Goal: Task Accomplishment & Management: Manage account settings

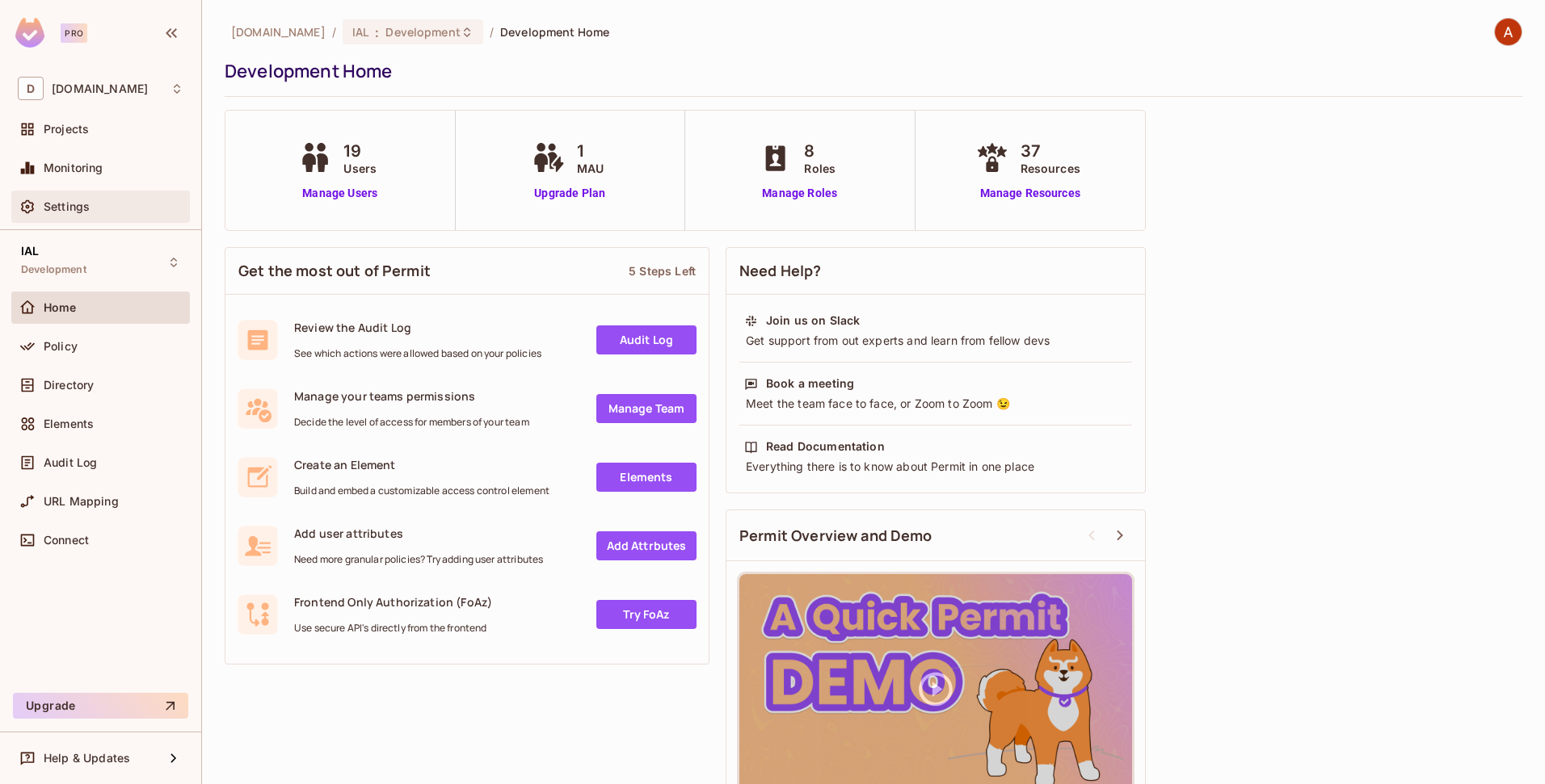
click at [73, 206] on span "Settings" at bounding box center [66, 206] width 46 height 13
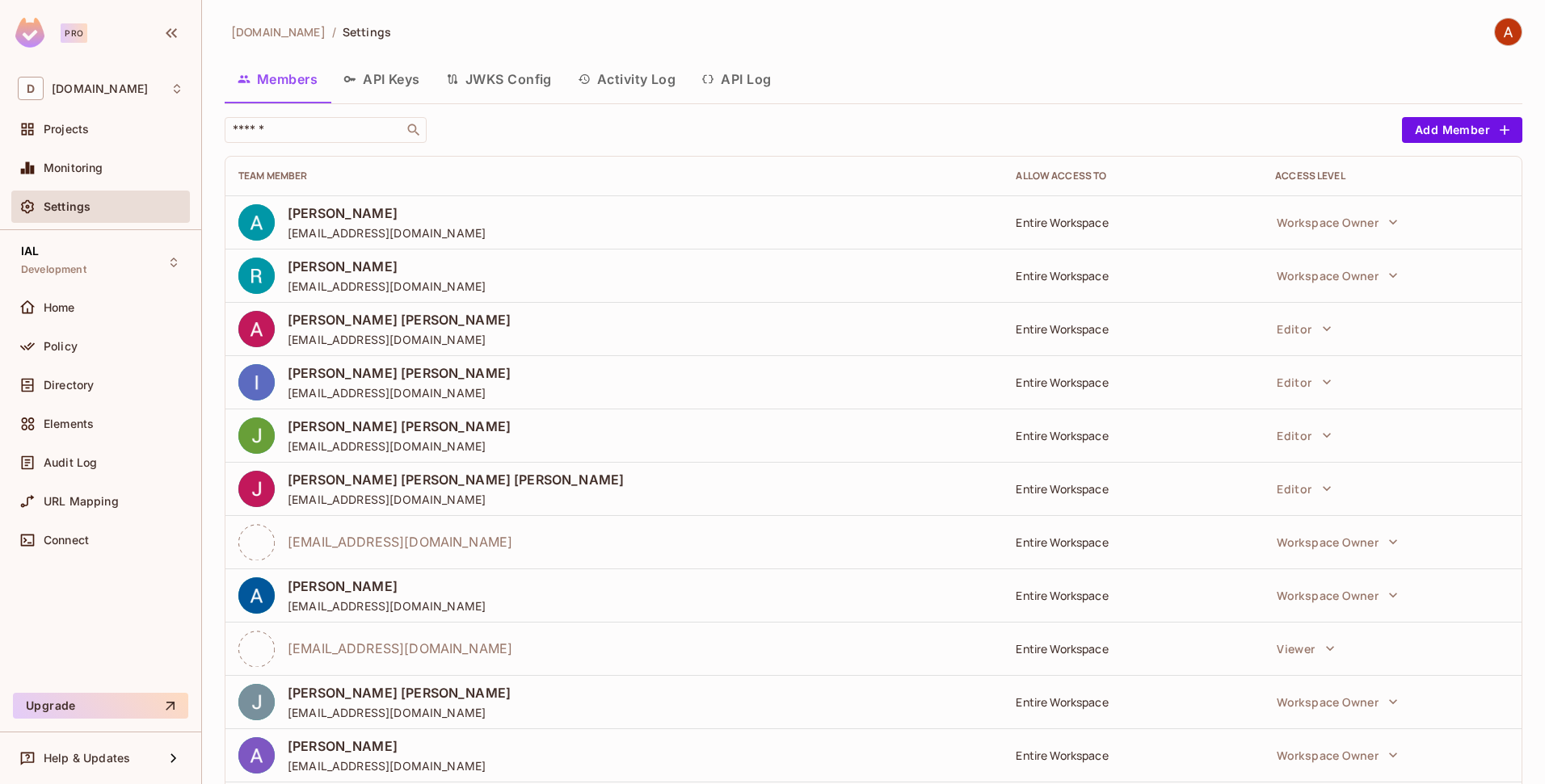
click at [380, 80] on button "API Keys" at bounding box center [381, 78] width 103 height 40
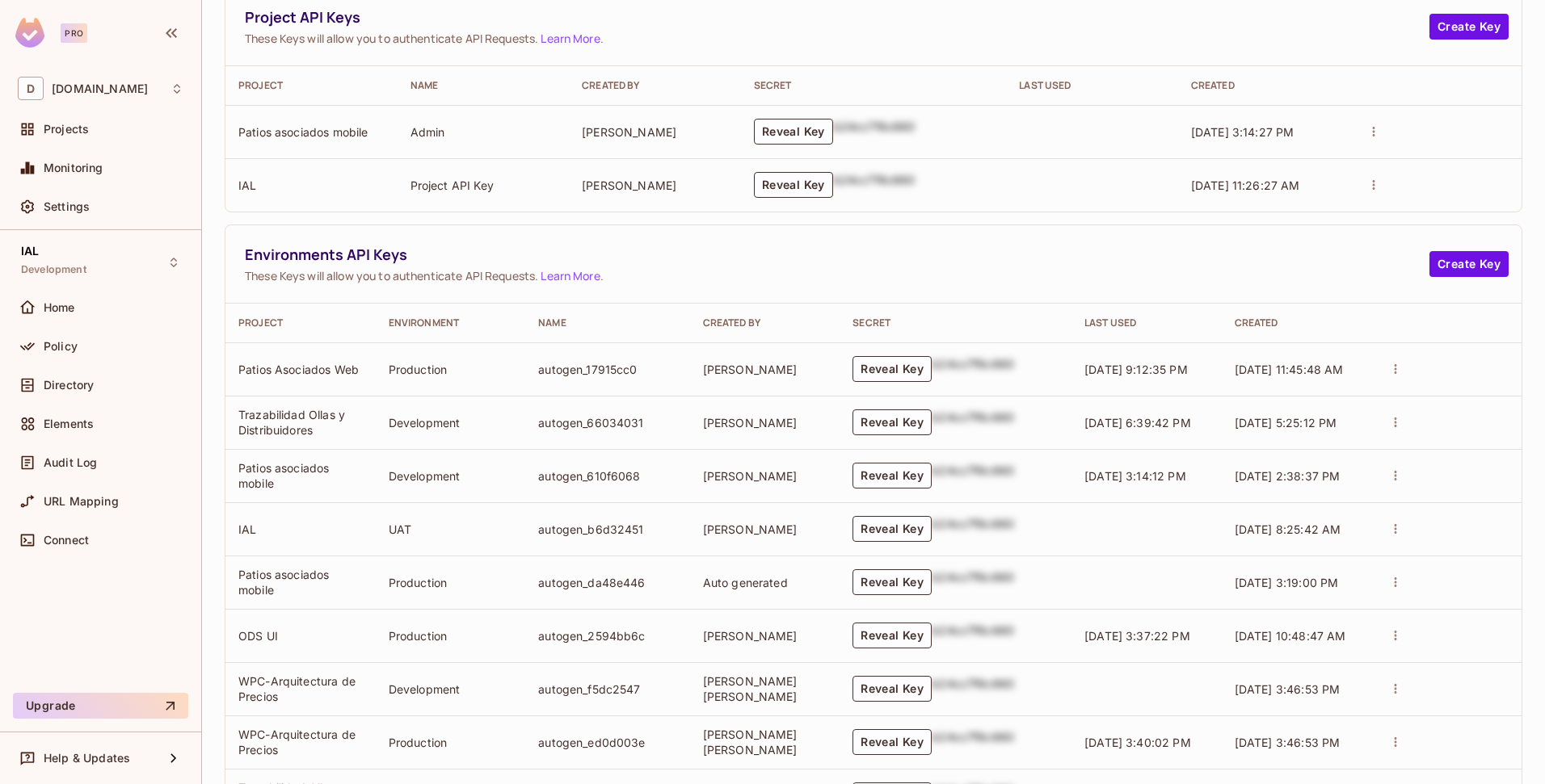
scroll to position [414, 0]
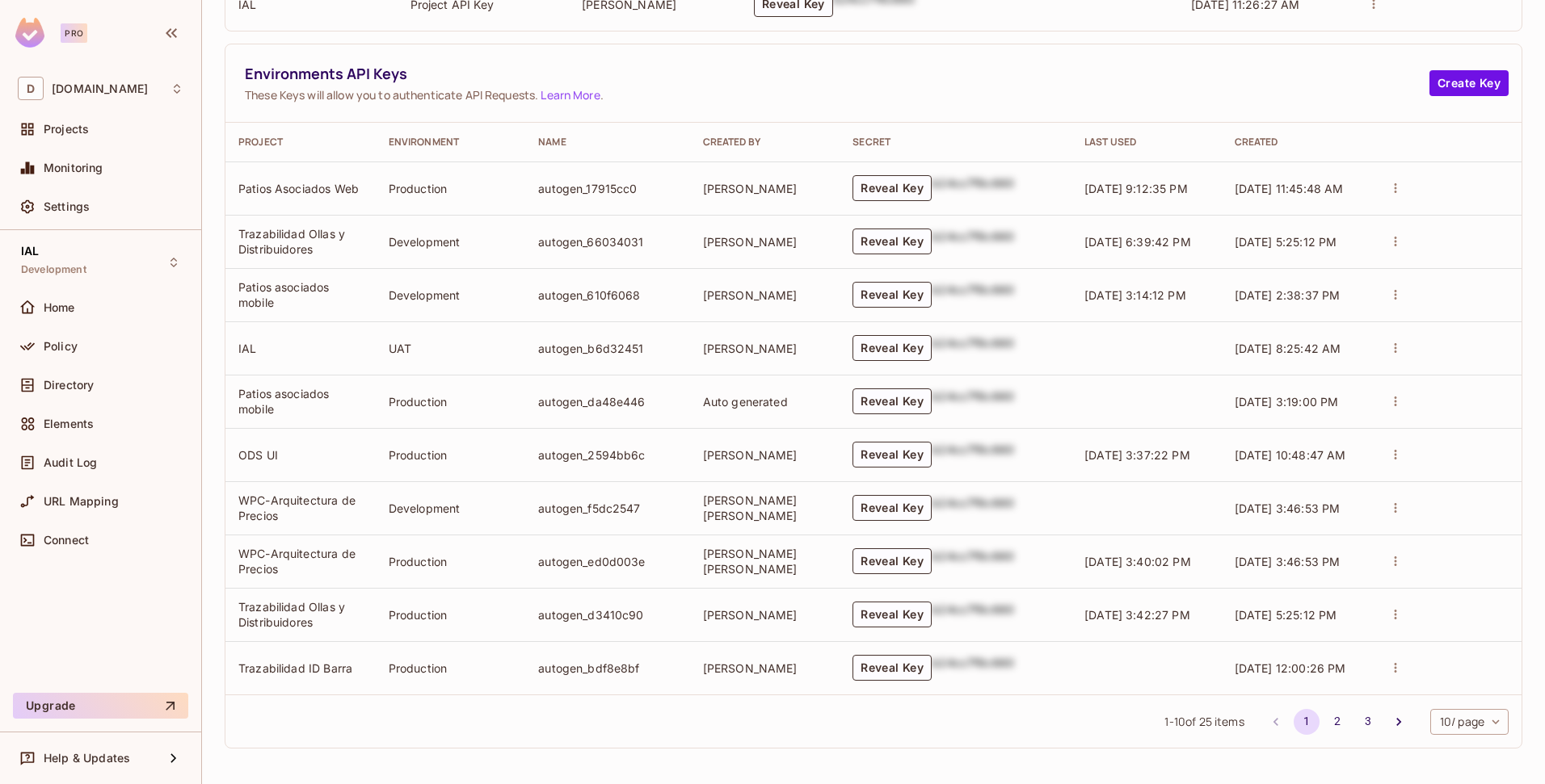
click at [1402, 345] on div at bounding box center [1445, 348] width 124 height 22
click at [1388, 346] on icon "actions" at bounding box center [1395, 348] width 15 height 15
click at [914, 60] on div at bounding box center [772, 392] width 1545 height 784
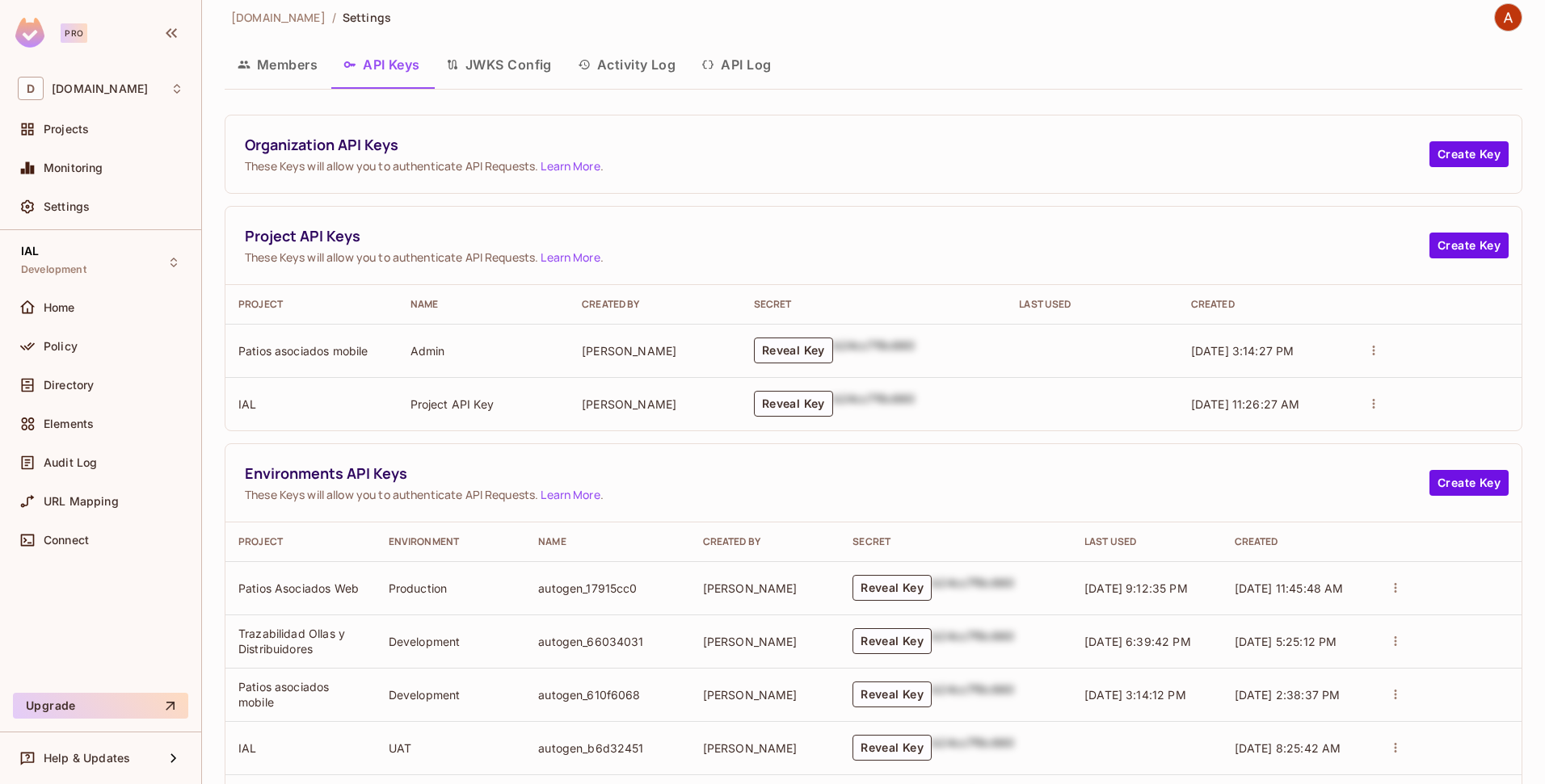
scroll to position [0, 0]
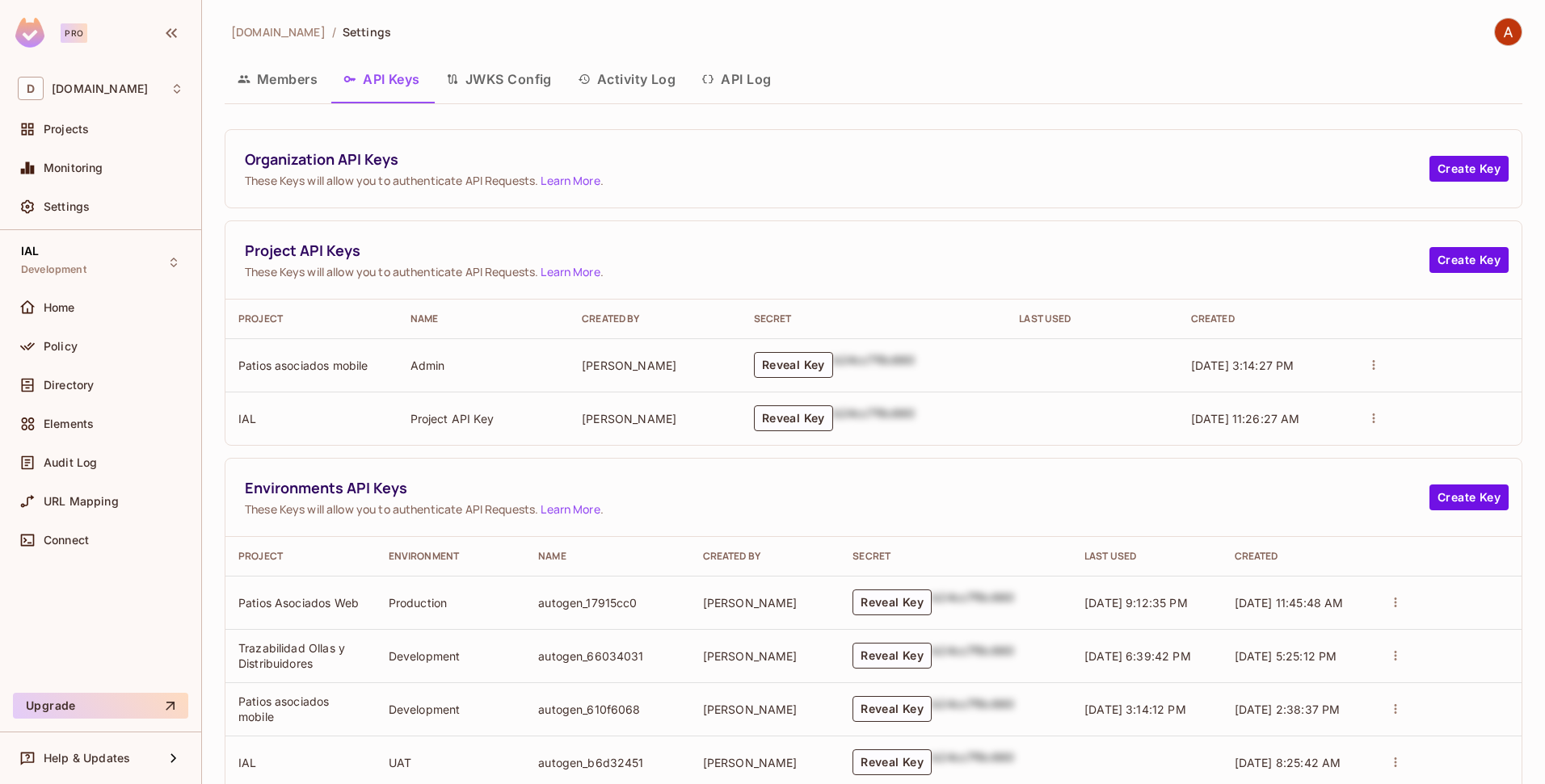
click at [531, 83] on button "JWKS Config" at bounding box center [498, 78] width 132 height 40
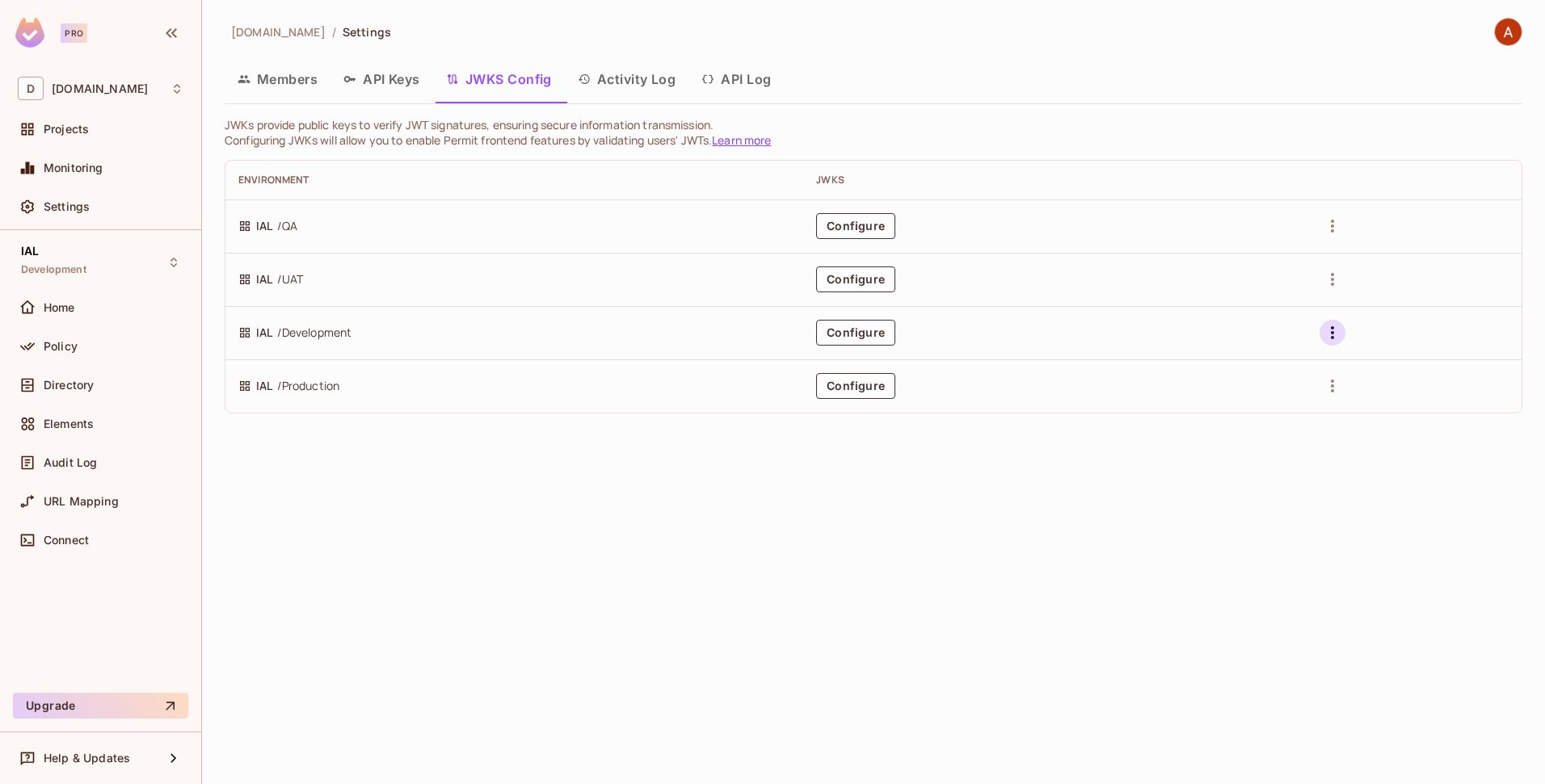
click at [1336, 339] on icon "button" at bounding box center [1332, 333] width 20 height 20
click at [895, 332] on div at bounding box center [772, 392] width 1545 height 784
click at [868, 331] on button "Configure" at bounding box center [856, 333] width 79 height 25
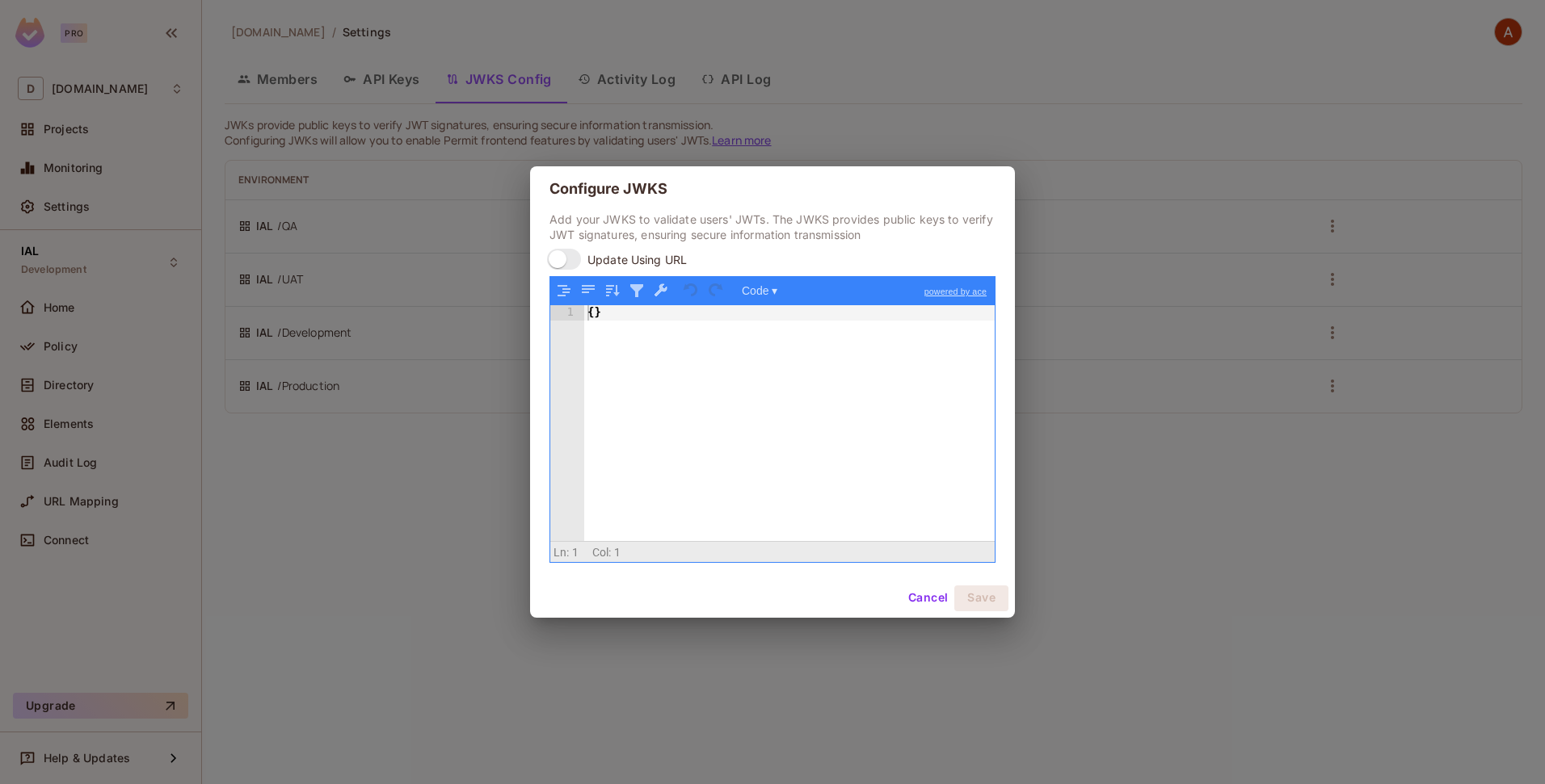
click at [914, 607] on button "Cancel" at bounding box center [928, 598] width 53 height 25
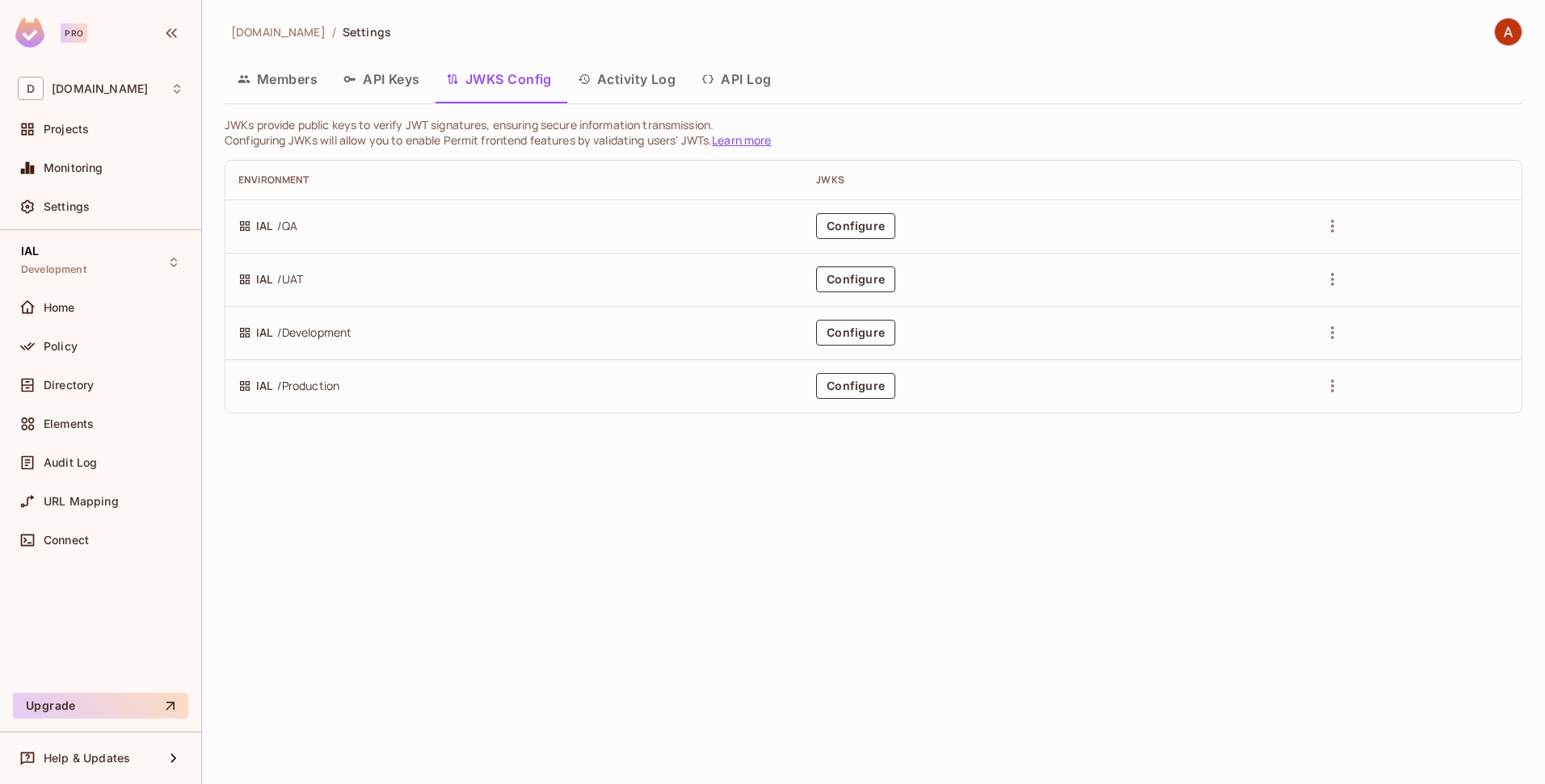
click at [625, 79] on button "Activity Log" at bounding box center [626, 78] width 124 height 40
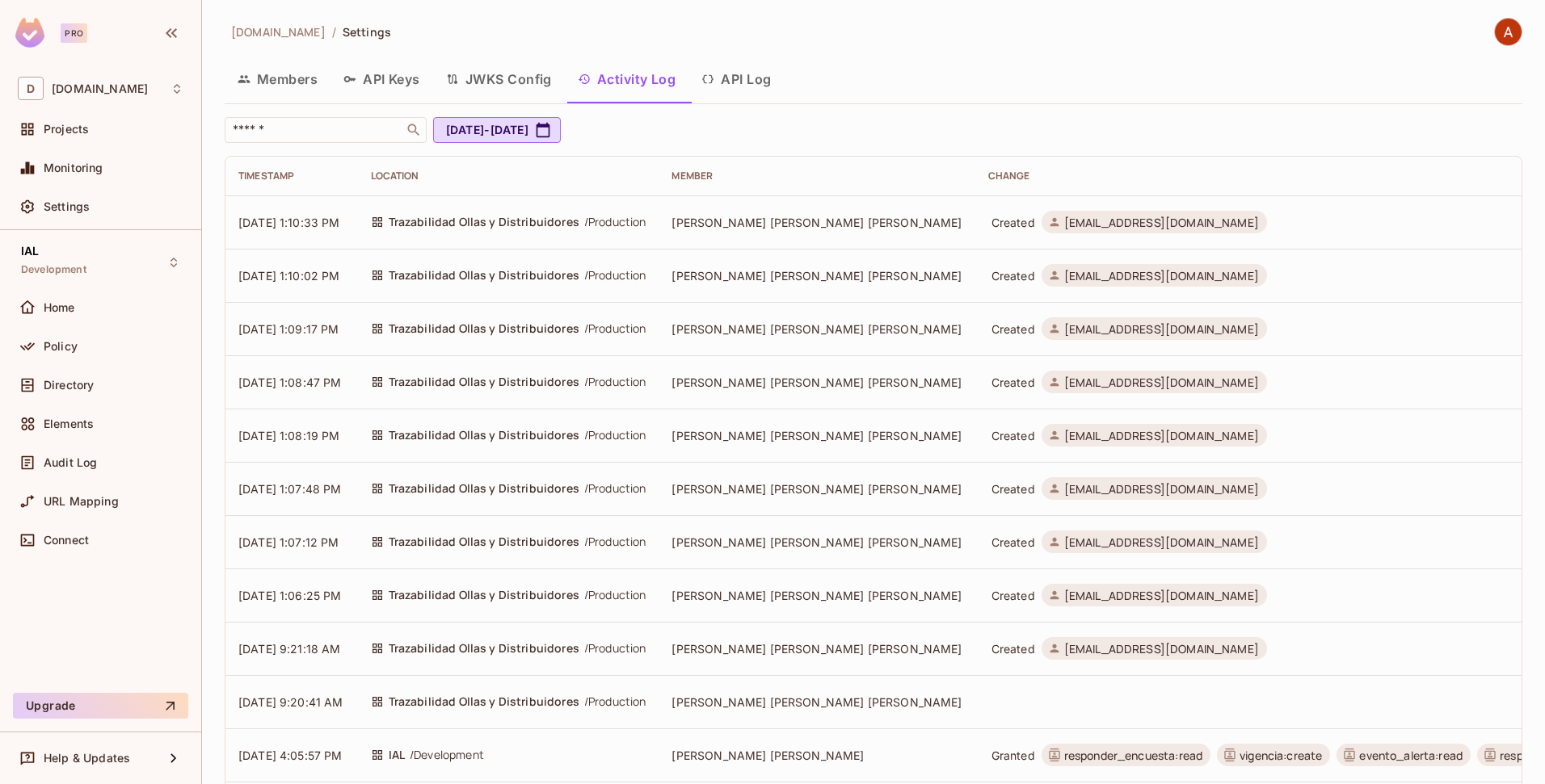
click at [741, 76] on button "API Log" at bounding box center [736, 78] width 96 height 40
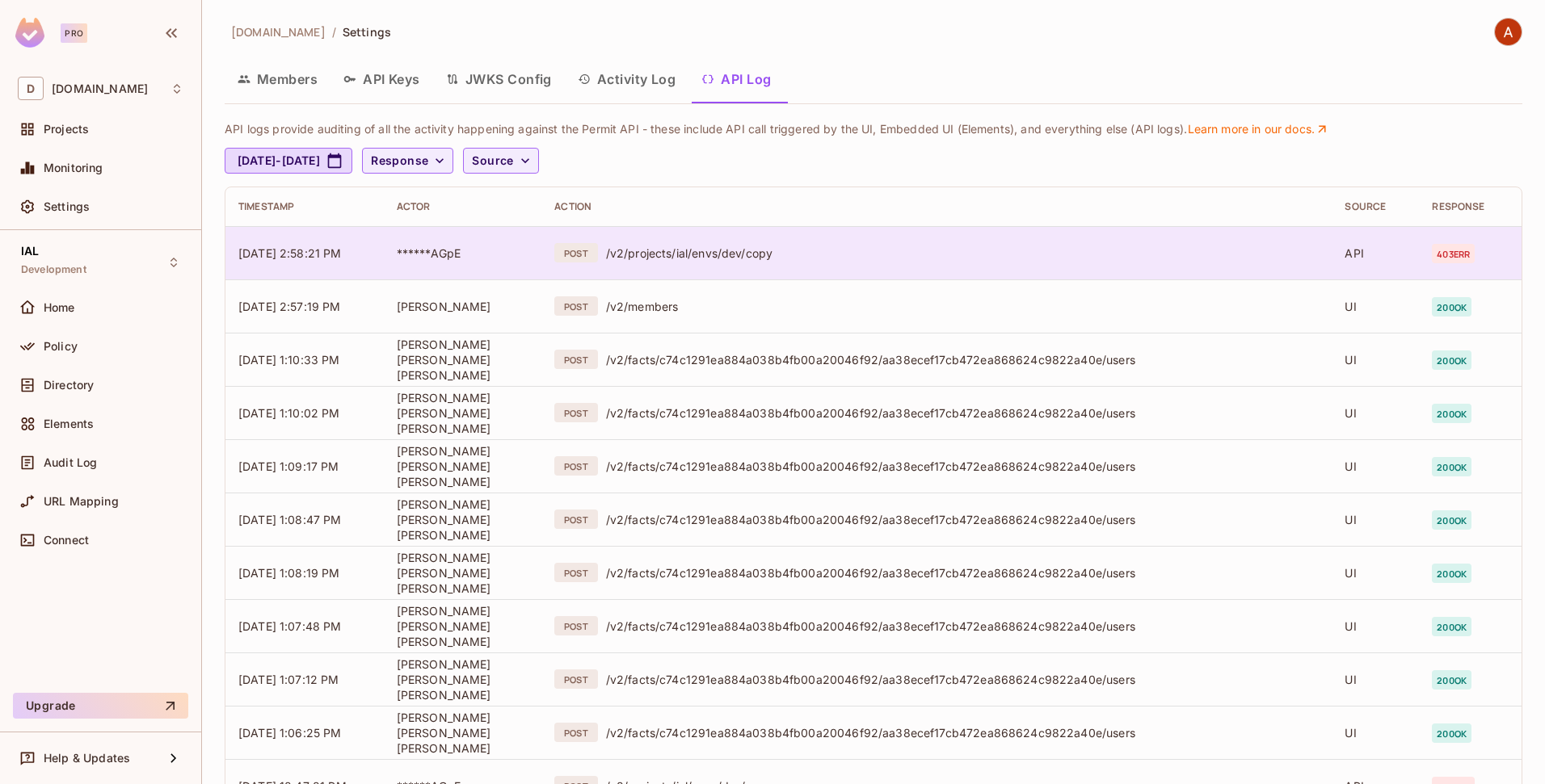
click at [679, 260] on div "/v2/projects/ial/envs/dev/copy" at bounding box center [962, 253] width 713 height 16
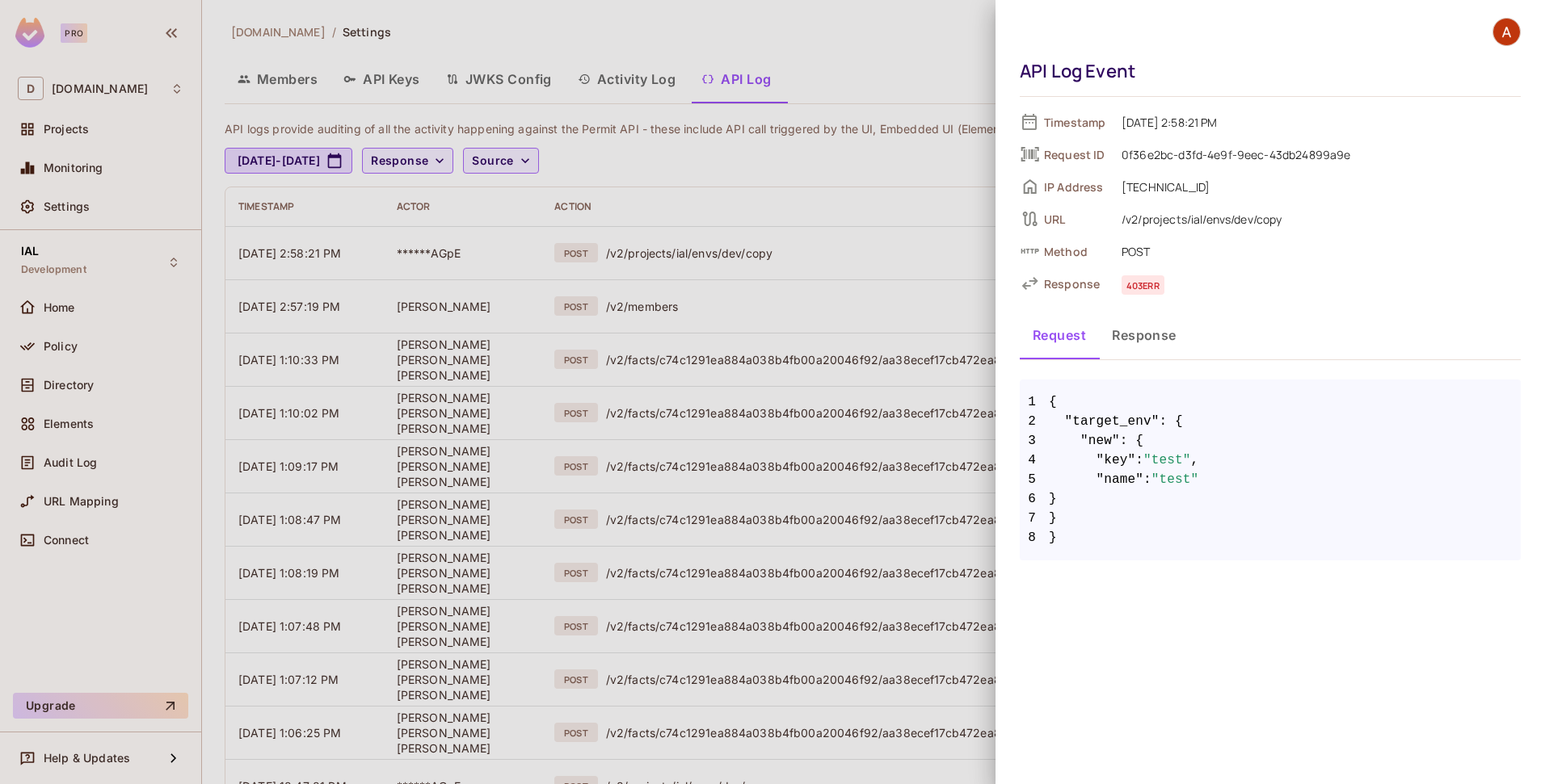
click at [471, 273] on div at bounding box center [772, 392] width 1545 height 784
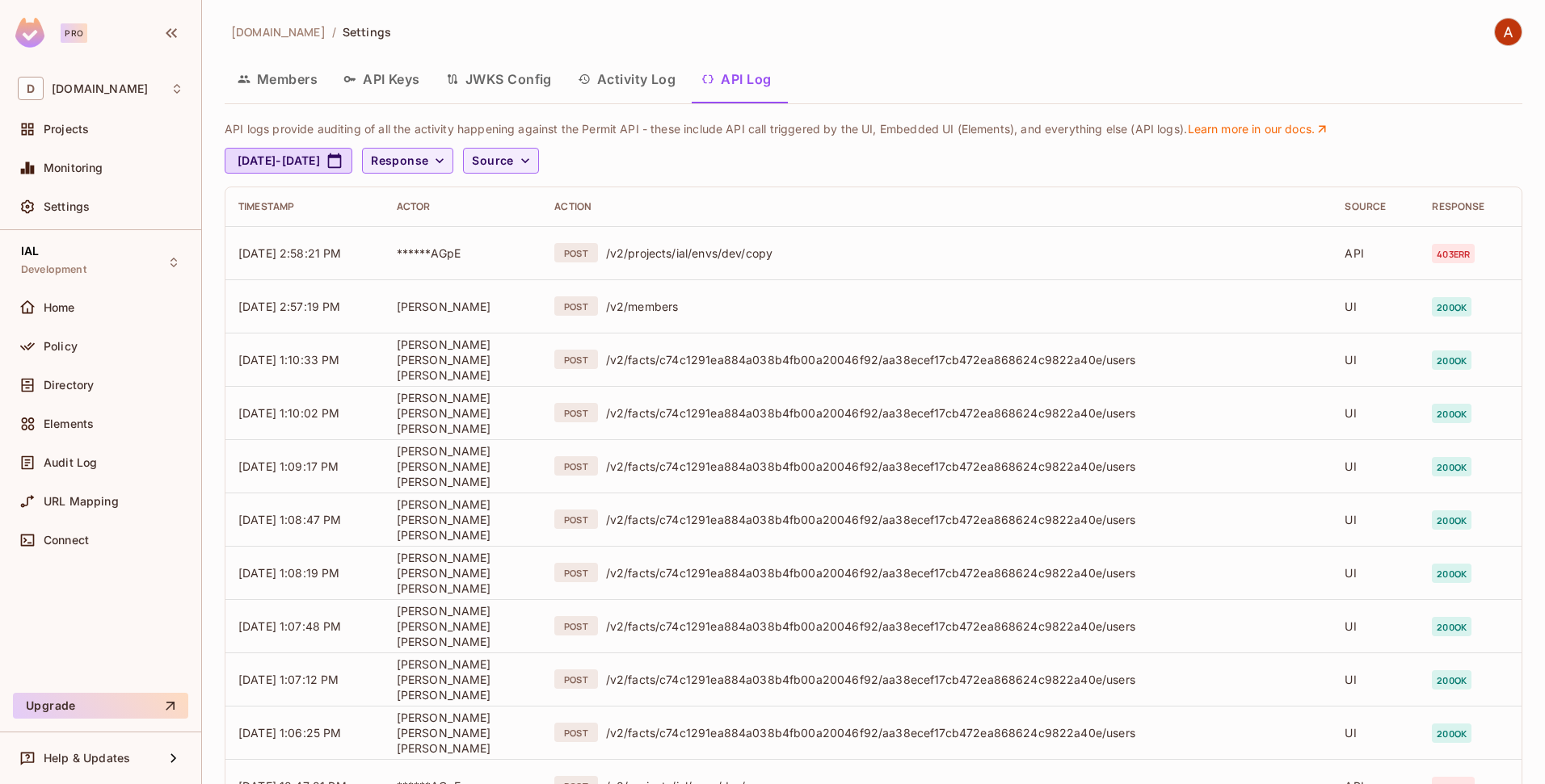
click at [397, 86] on button "API Keys" at bounding box center [381, 78] width 103 height 40
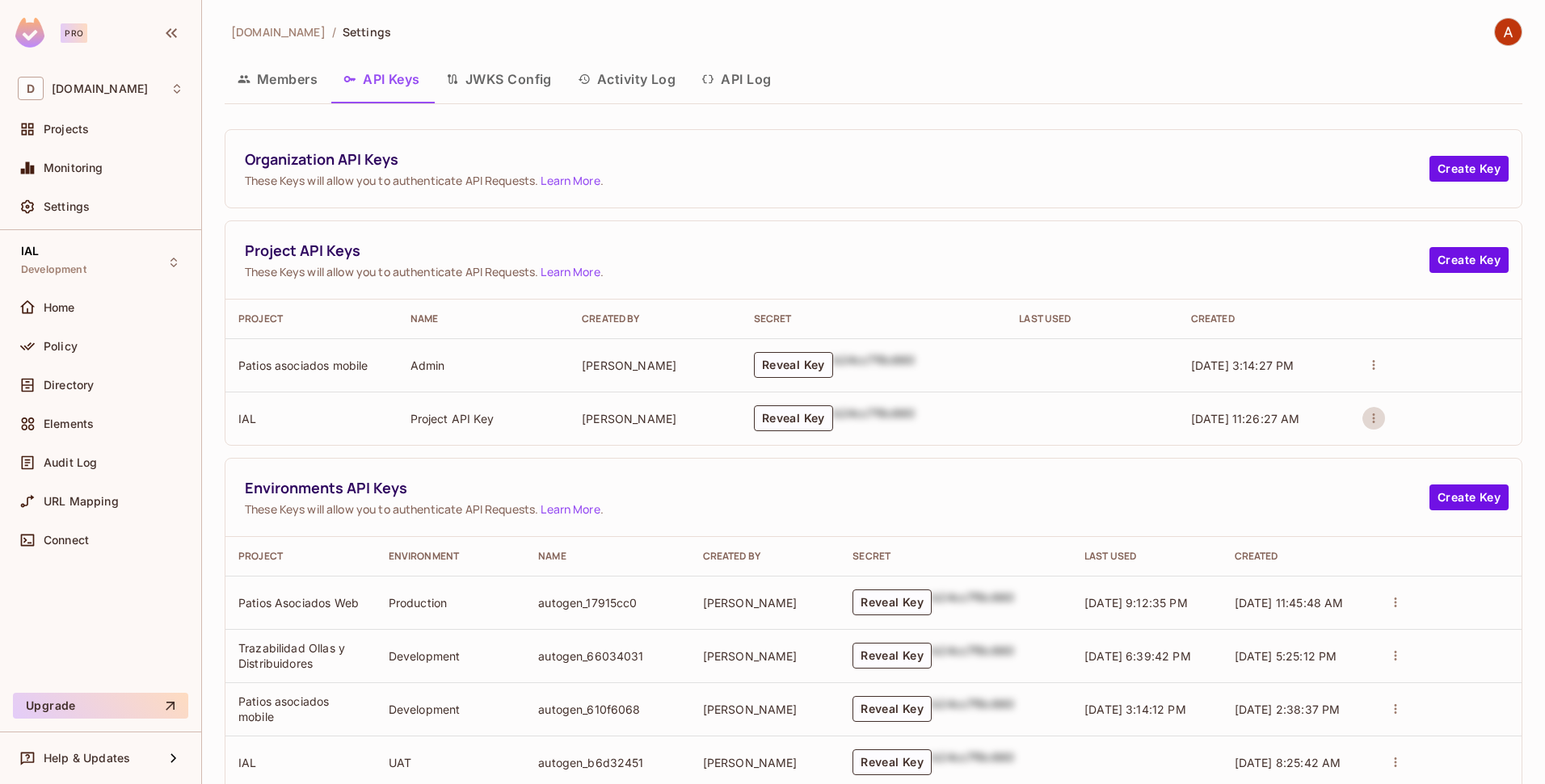
click at [1366, 419] on icon "actions" at bounding box center [1373, 418] width 15 height 15
click at [539, 413] on div at bounding box center [772, 392] width 1545 height 784
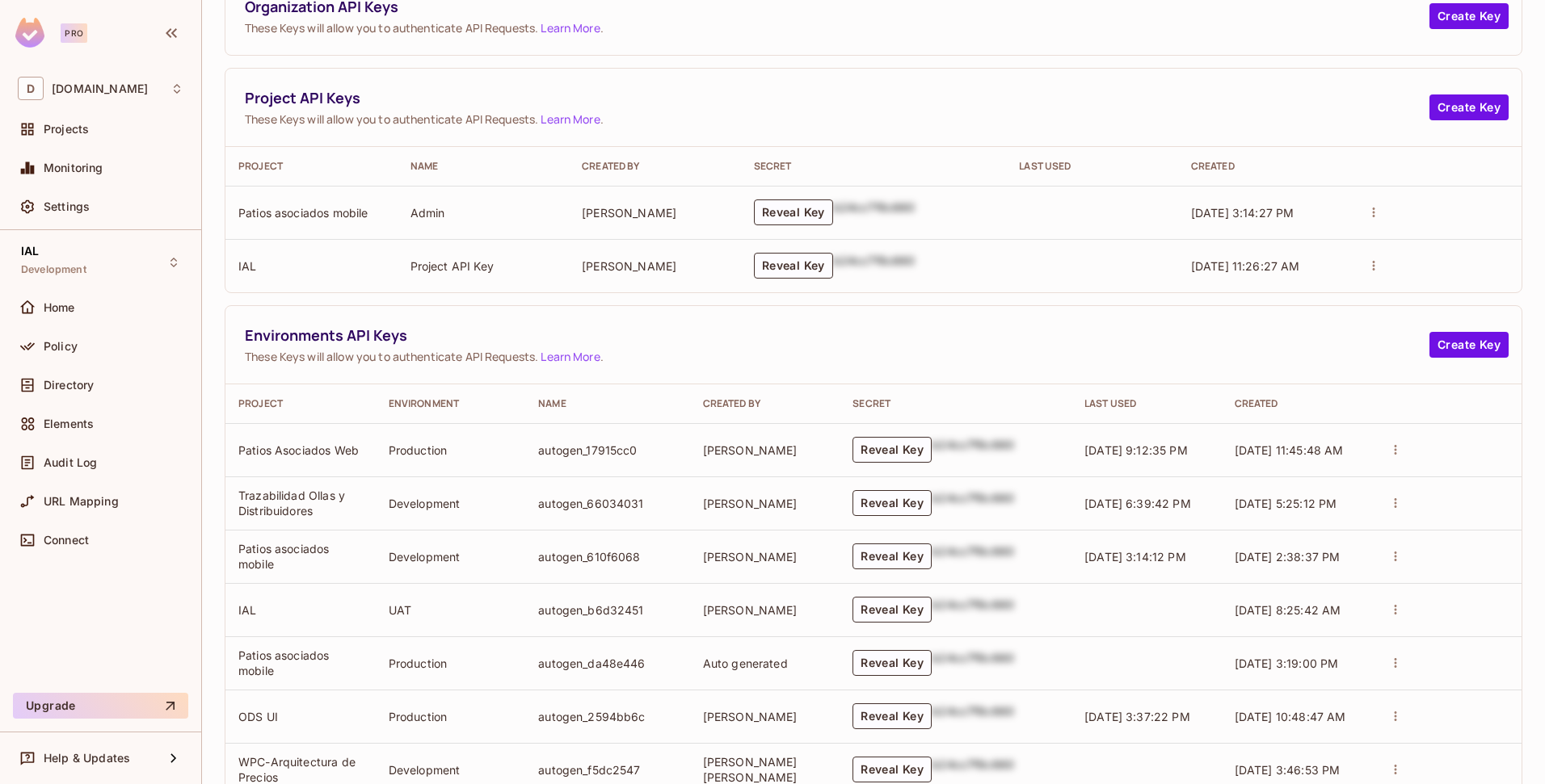
scroll to position [414, 0]
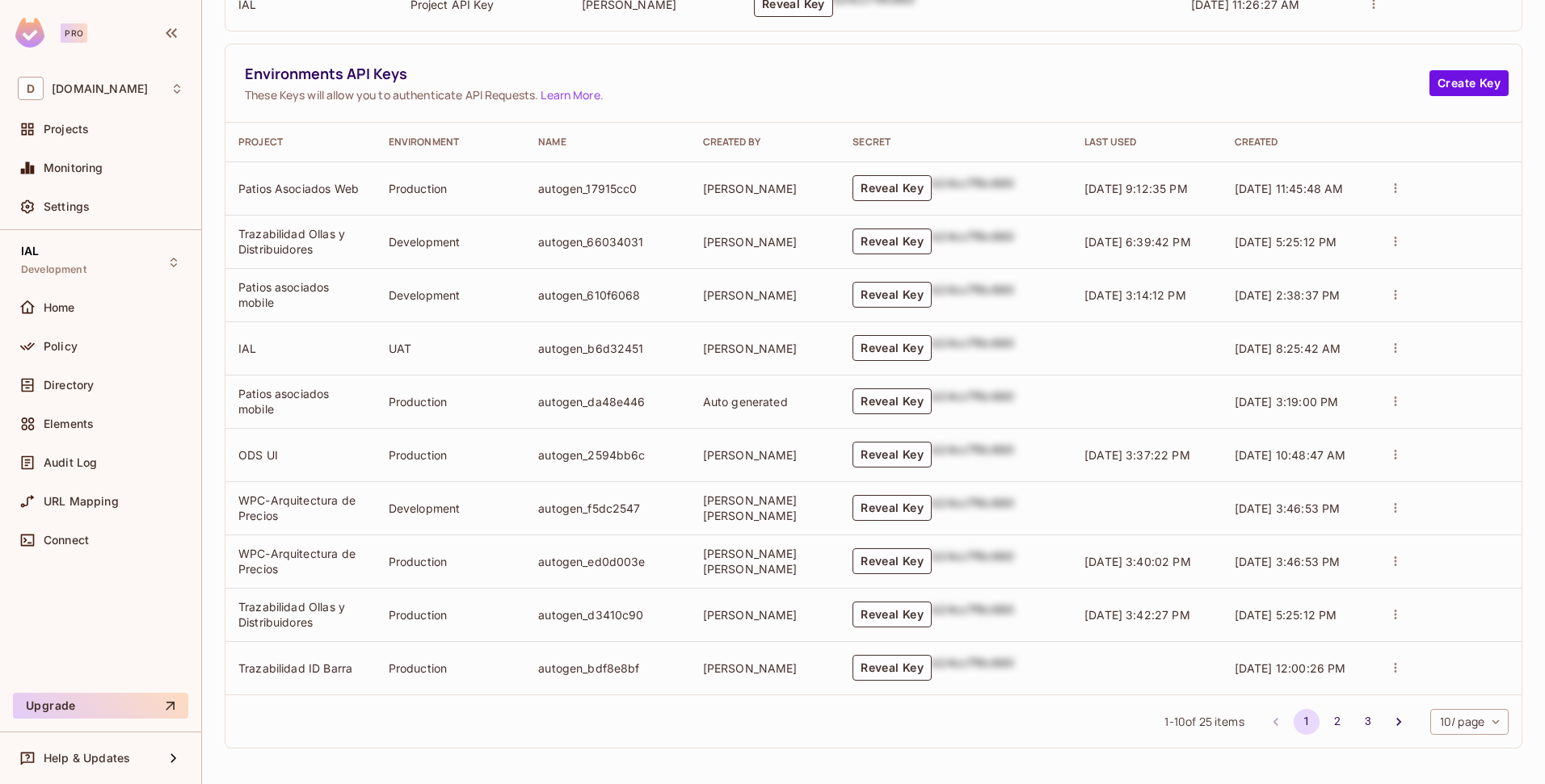
click at [1438, 727] on body "Pro D deacero.com Projects Monitoring Settings IAL Development Home Policy Dire…" at bounding box center [772, 392] width 1545 height 784
click at [1434, 748] on li "100 / page" at bounding box center [1456, 748] width 82 height 34
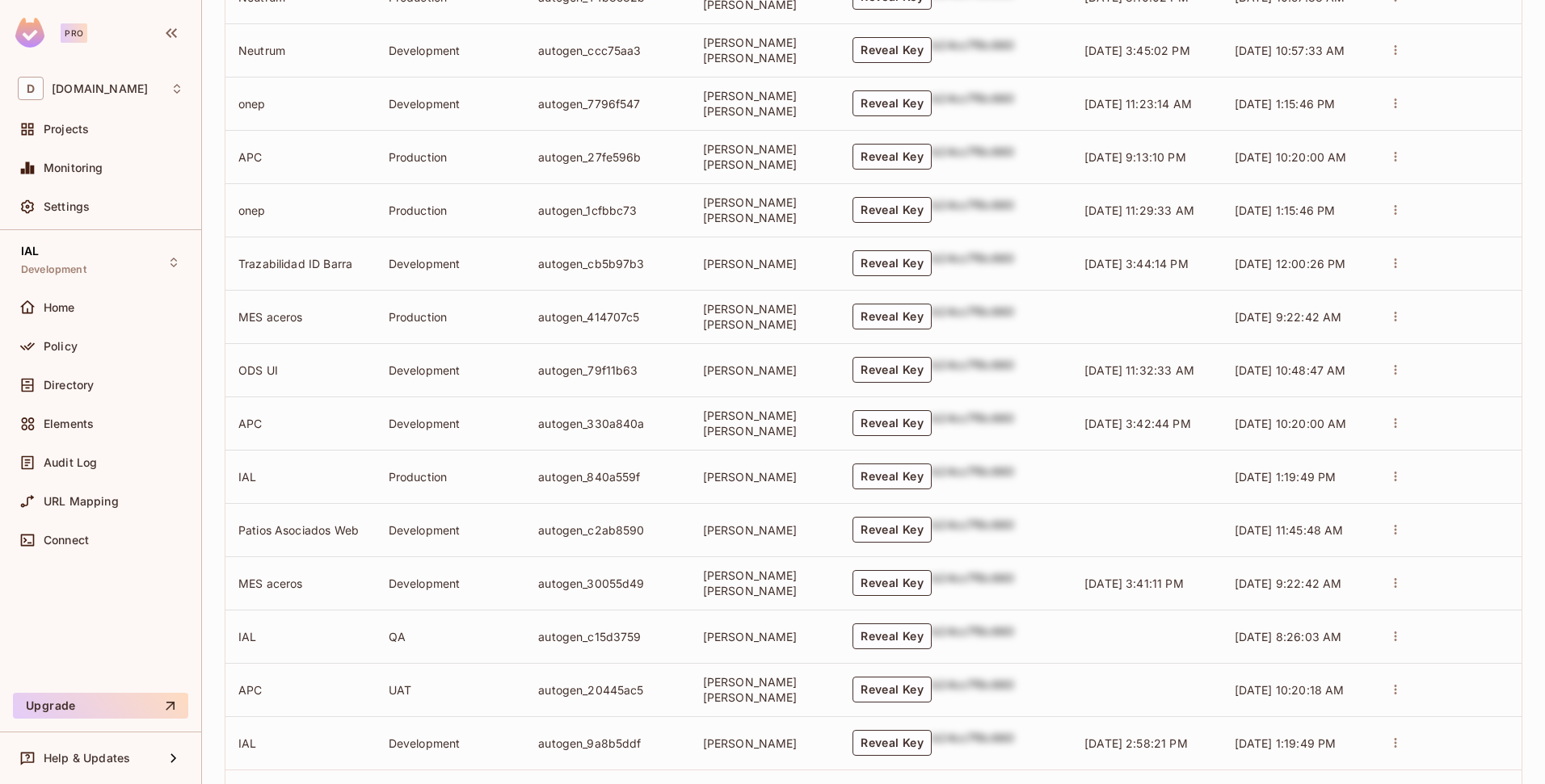
scroll to position [1214, 0]
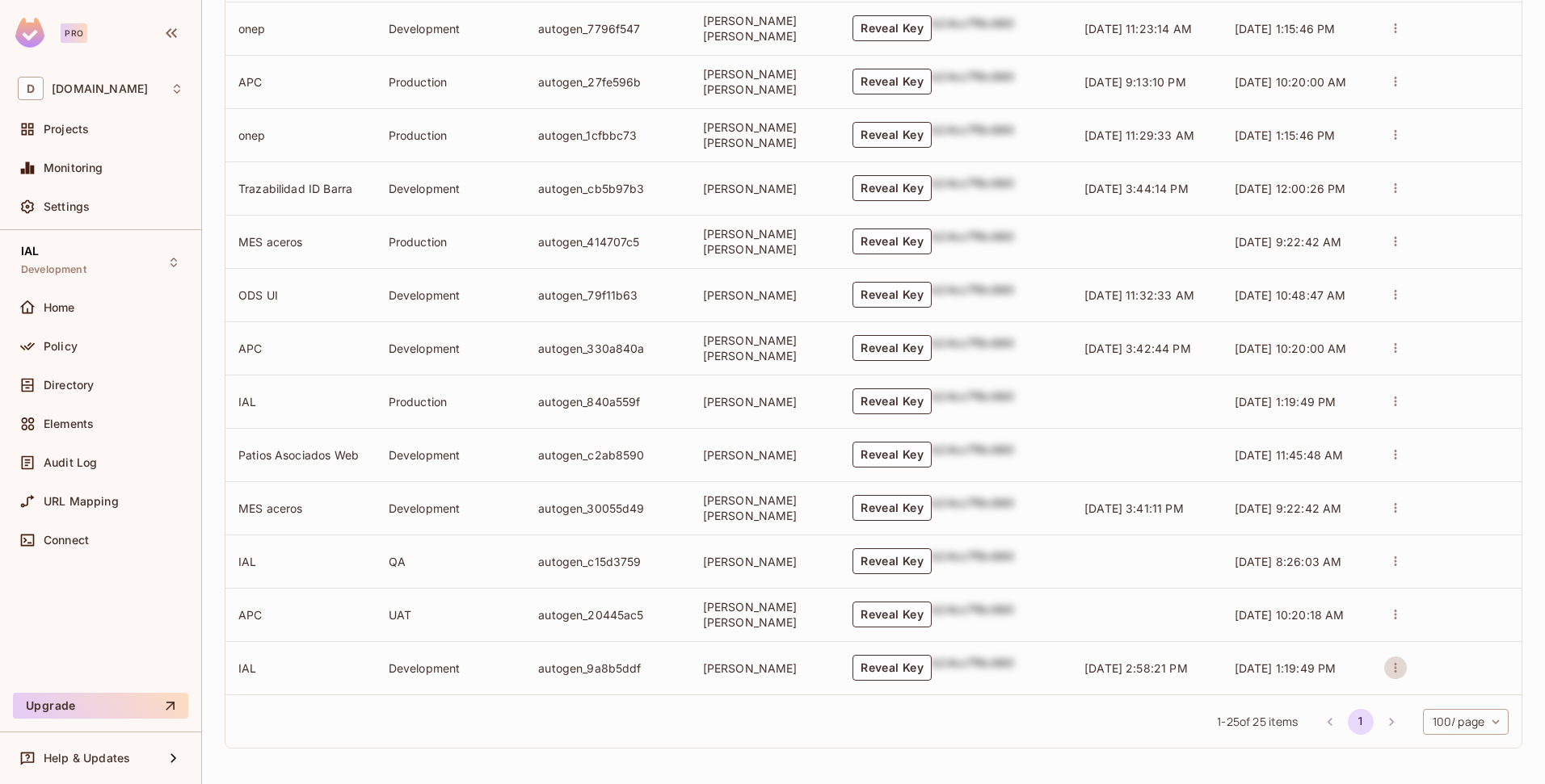
click at [1388, 672] on icon "actions" at bounding box center [1395, 668] width 15 height 15
click at [612, 671] on div at bounding box center [772, 392] width 1545 height 784
click at [613, 672] on td "autogen_9a8b5ddf" at bounding box center [607, 668] width 164 height 54
click at [1084, 668] on span "10/14/2025 2:58:21 PM" at bounding box center [1136, 669] width 104 height 14
click at [164, 753] on icon at bounding box center [174, 759] width 20 height 20
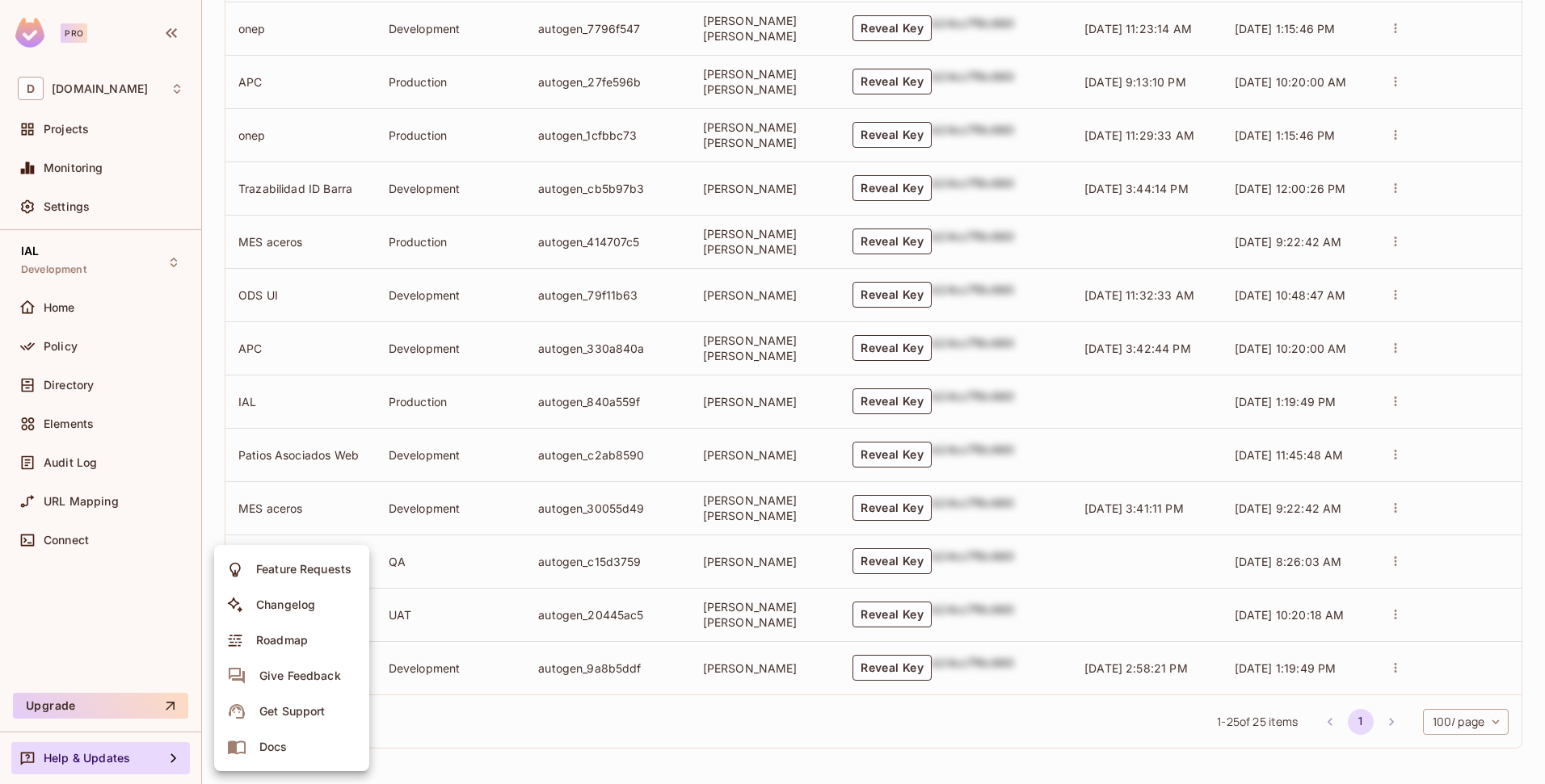
click at [59, 362] on div at bounding box center [772, 392] width 1545 height 784
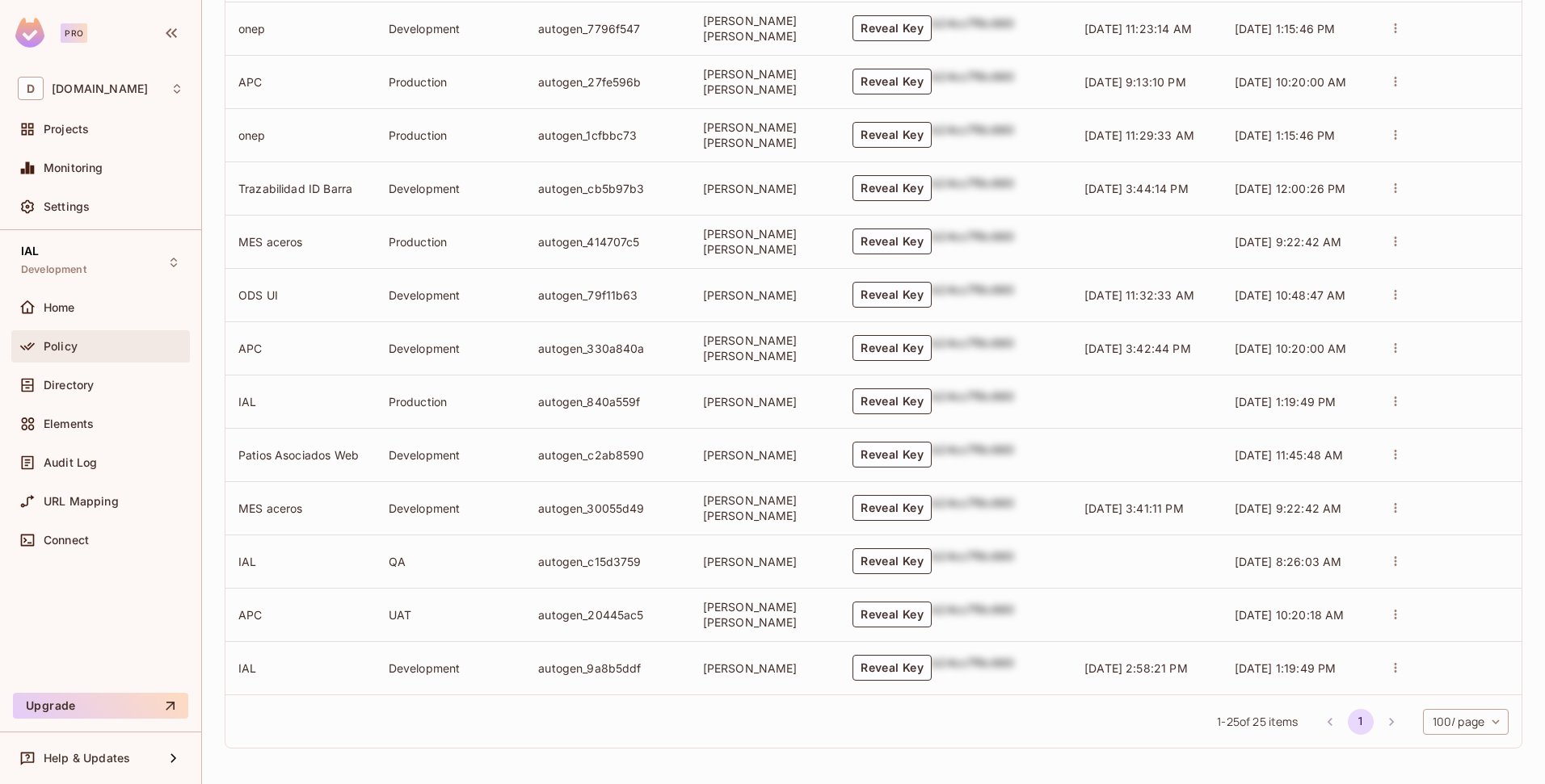
click at [69, 349] on span "Policy" at bounding box center [61, 346] width 34 height 13
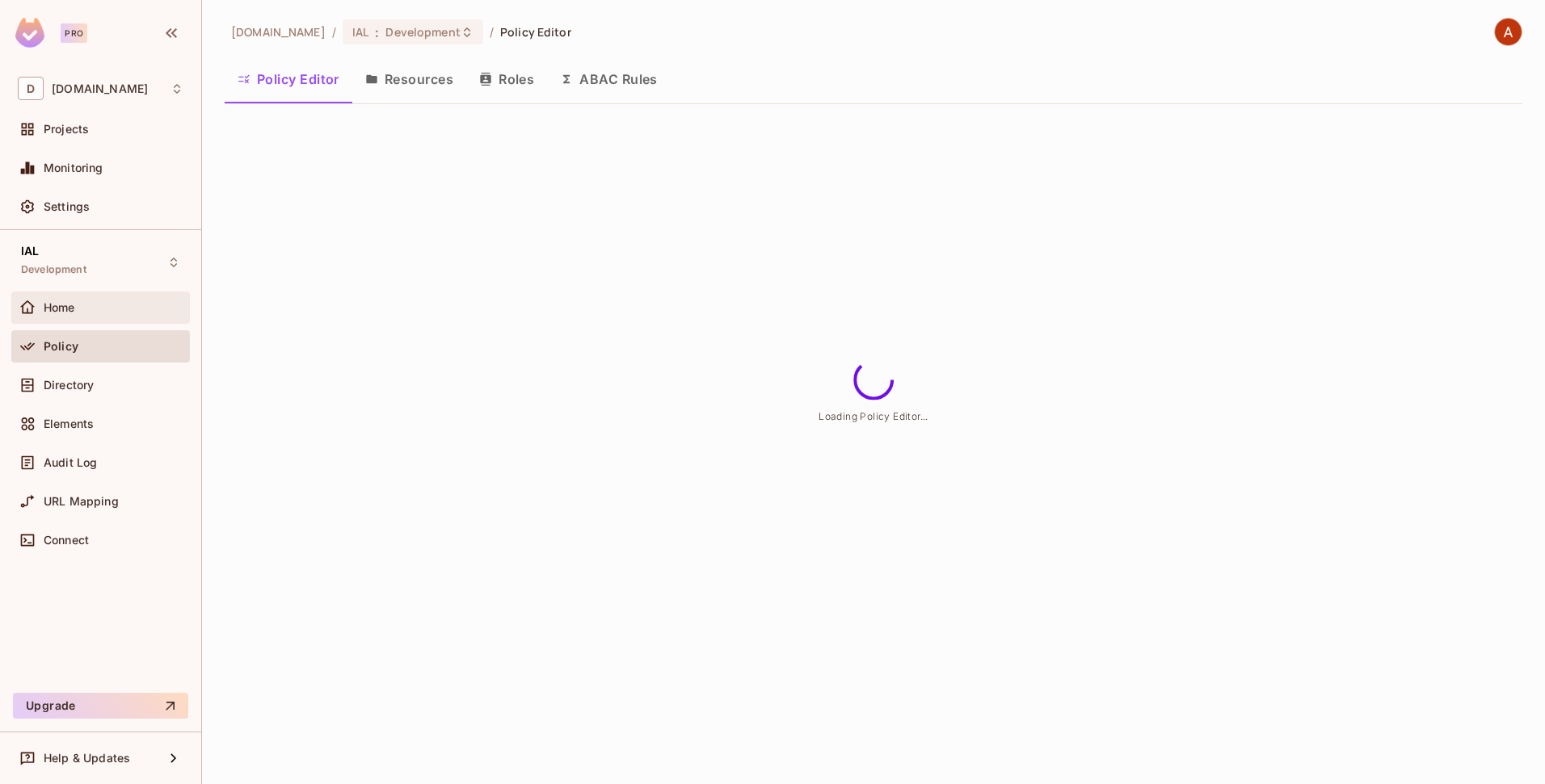
click at [87, 314] on div "Home" at bounding box center [101, 308] width 166 height 20
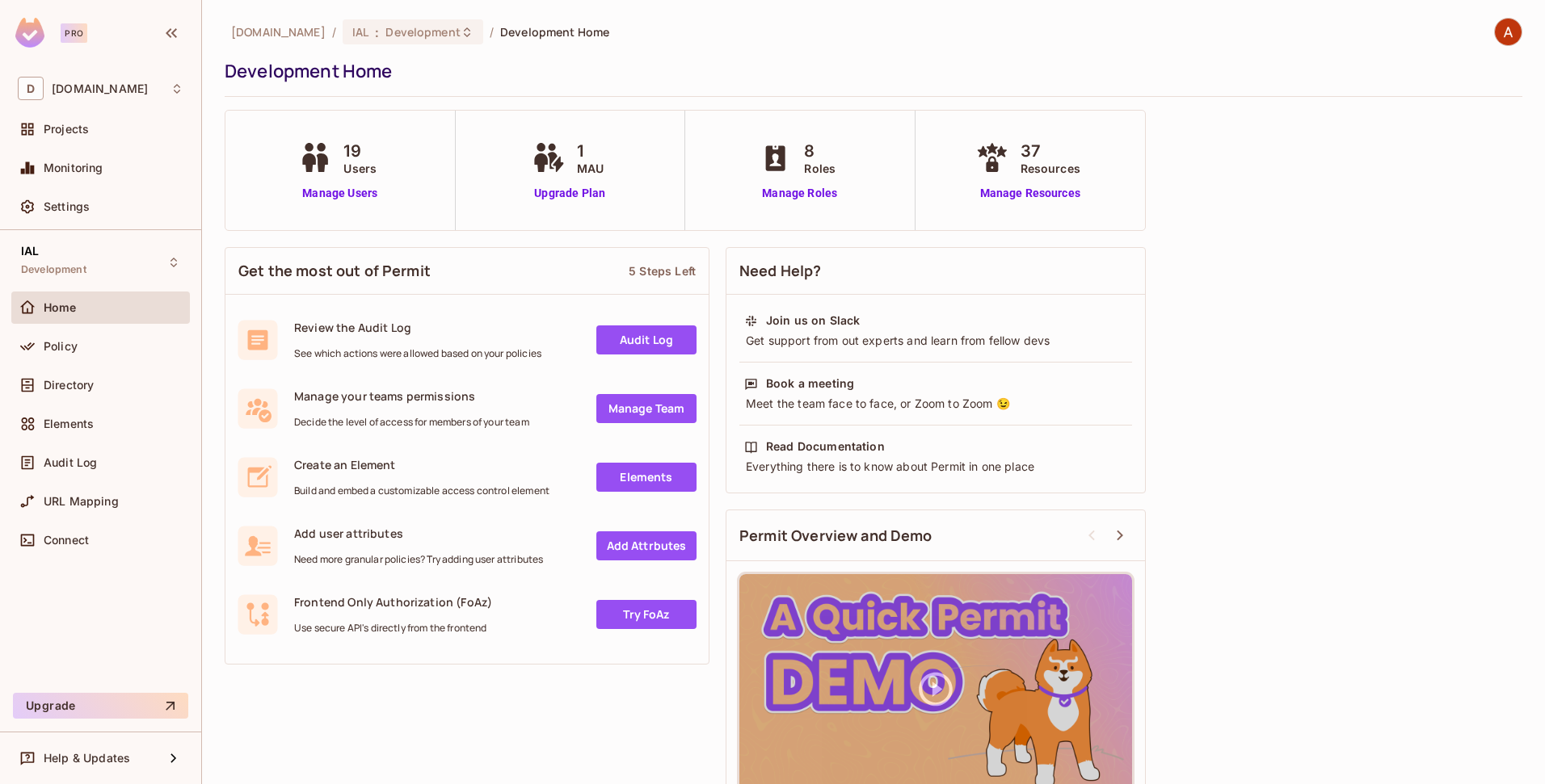
click at [87, 314] on div "Home" at bounding box center [101, 308] width 166 height 20
click at [89, 381] on span "Directory" at bounding box center [68, 385] width 50 height 13
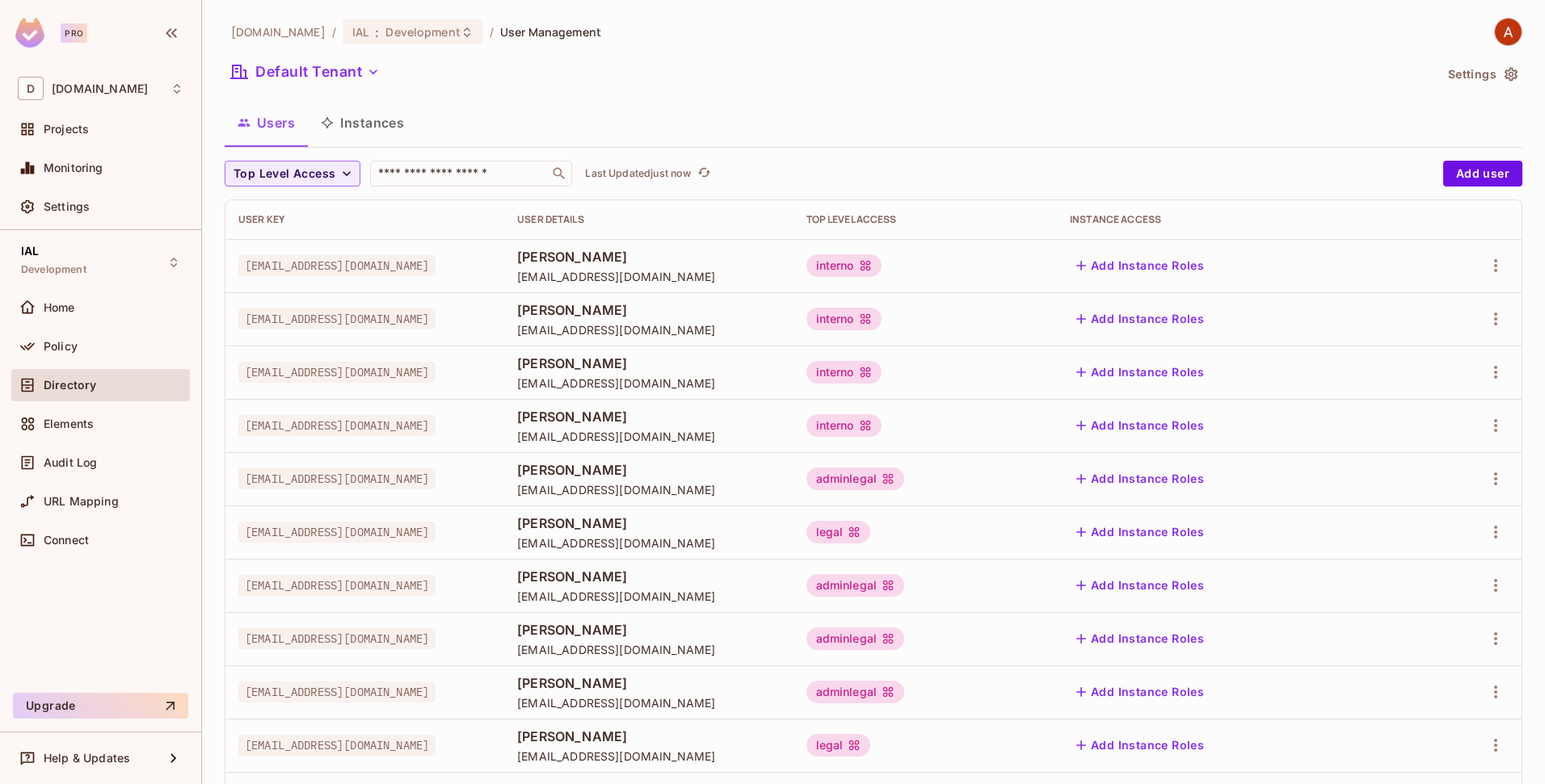
click at [100, 405] on div "Directory" at bounding box center [101, 389] width 179 height 39
click at [96, 428] on div "Elements" at bounding box center [113, 424] width 140 height 13
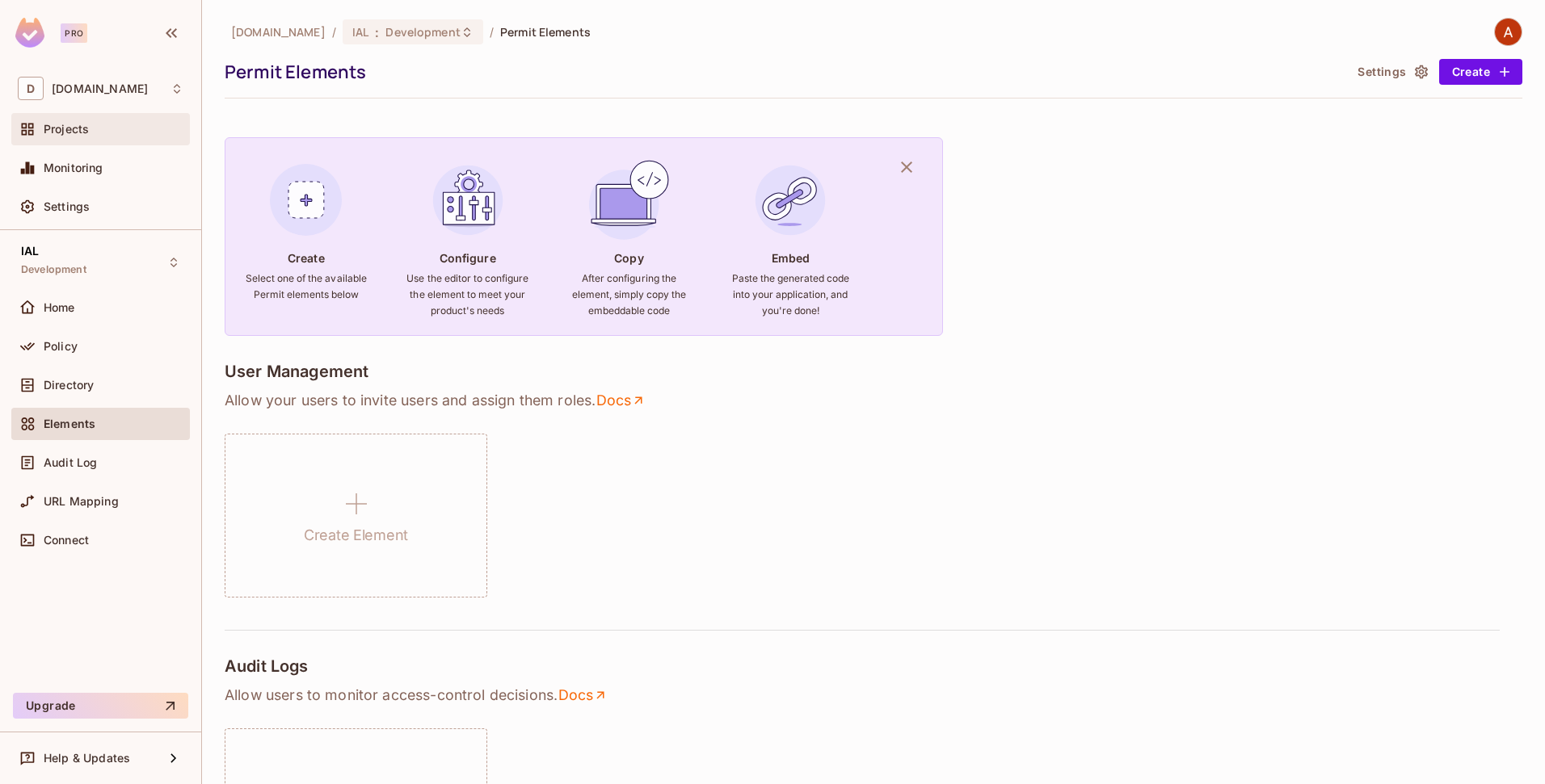
click at [115, 134] on div "Projects" at bounding box center [113, 129] width 140 height 13
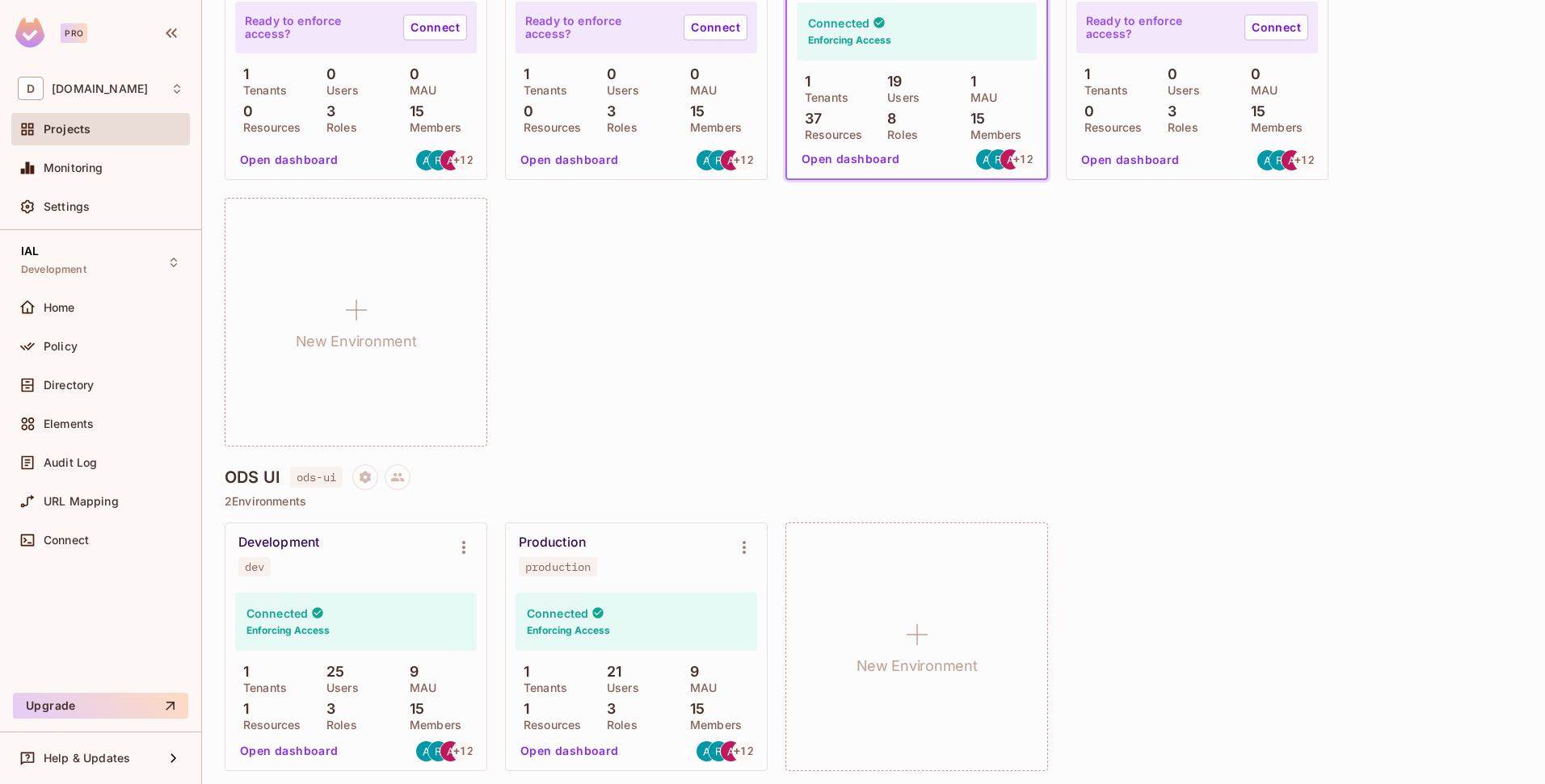
scroll to position [740, 0]
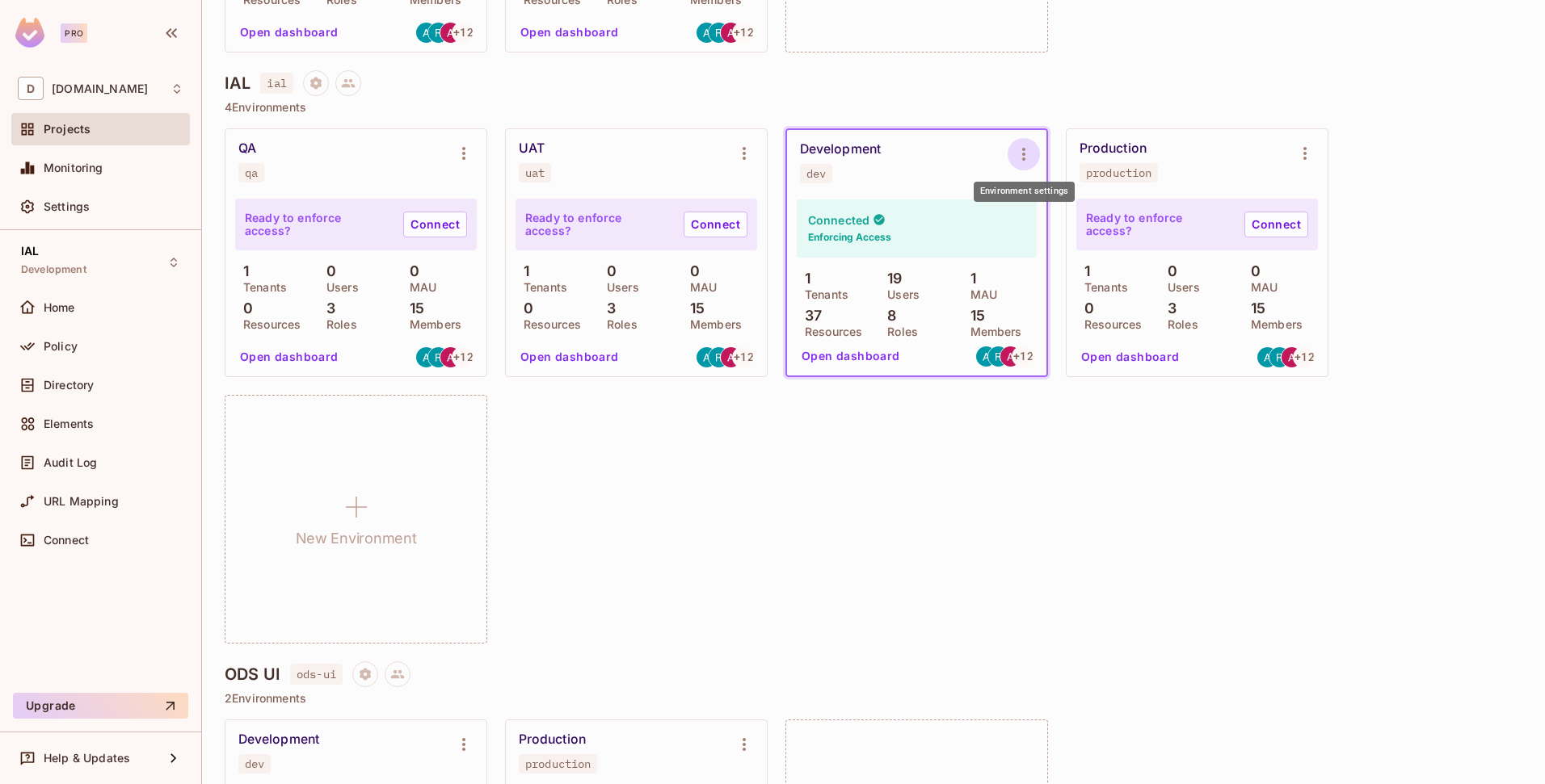
click at [1024, 153] on icon "Environment settings" at bounding box center [1023, 153] width 3 height 13
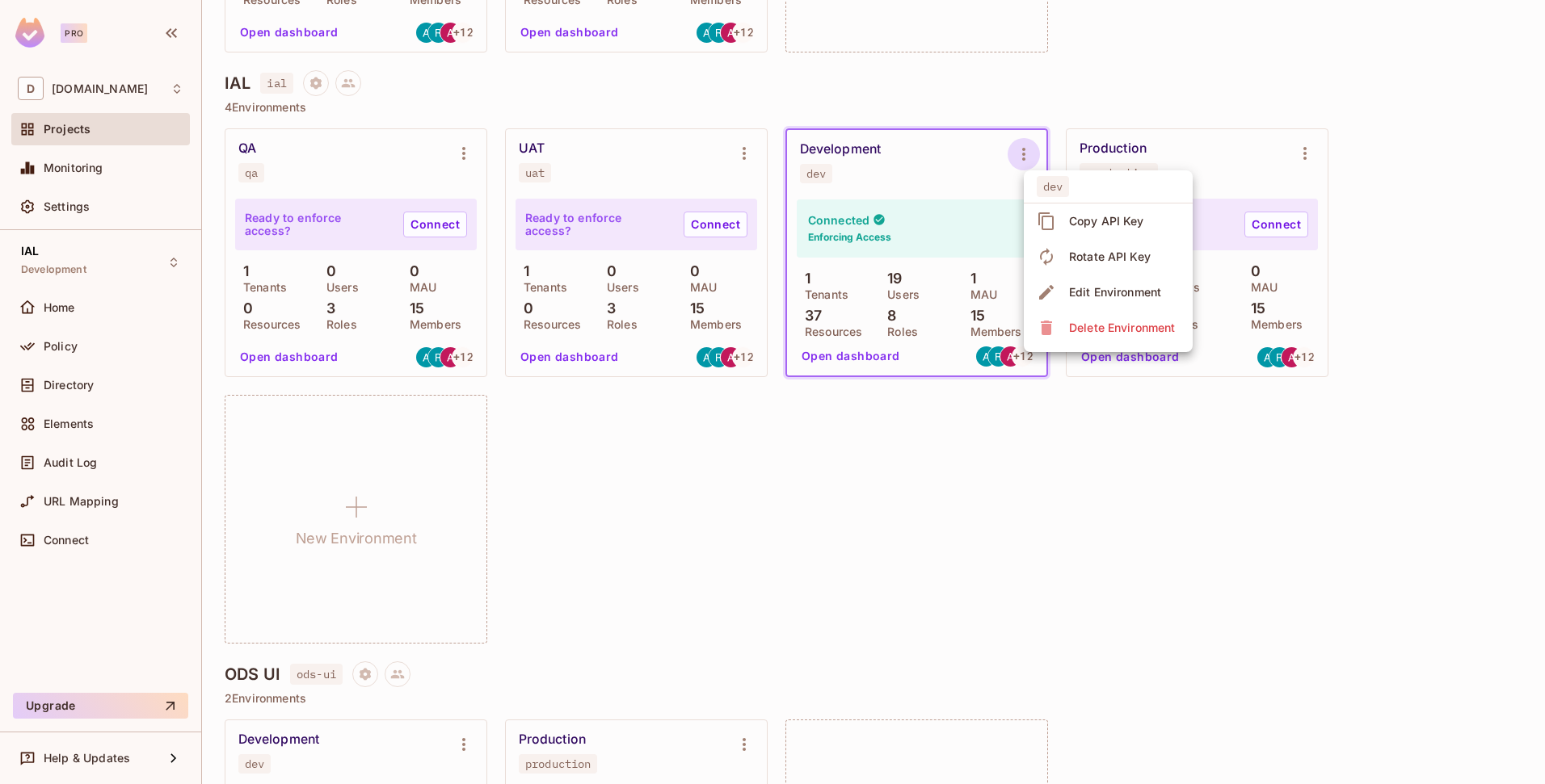
click at [1076, 294] on div "Edit Environment" at bounding box center [1114, 292] width 92 height 17
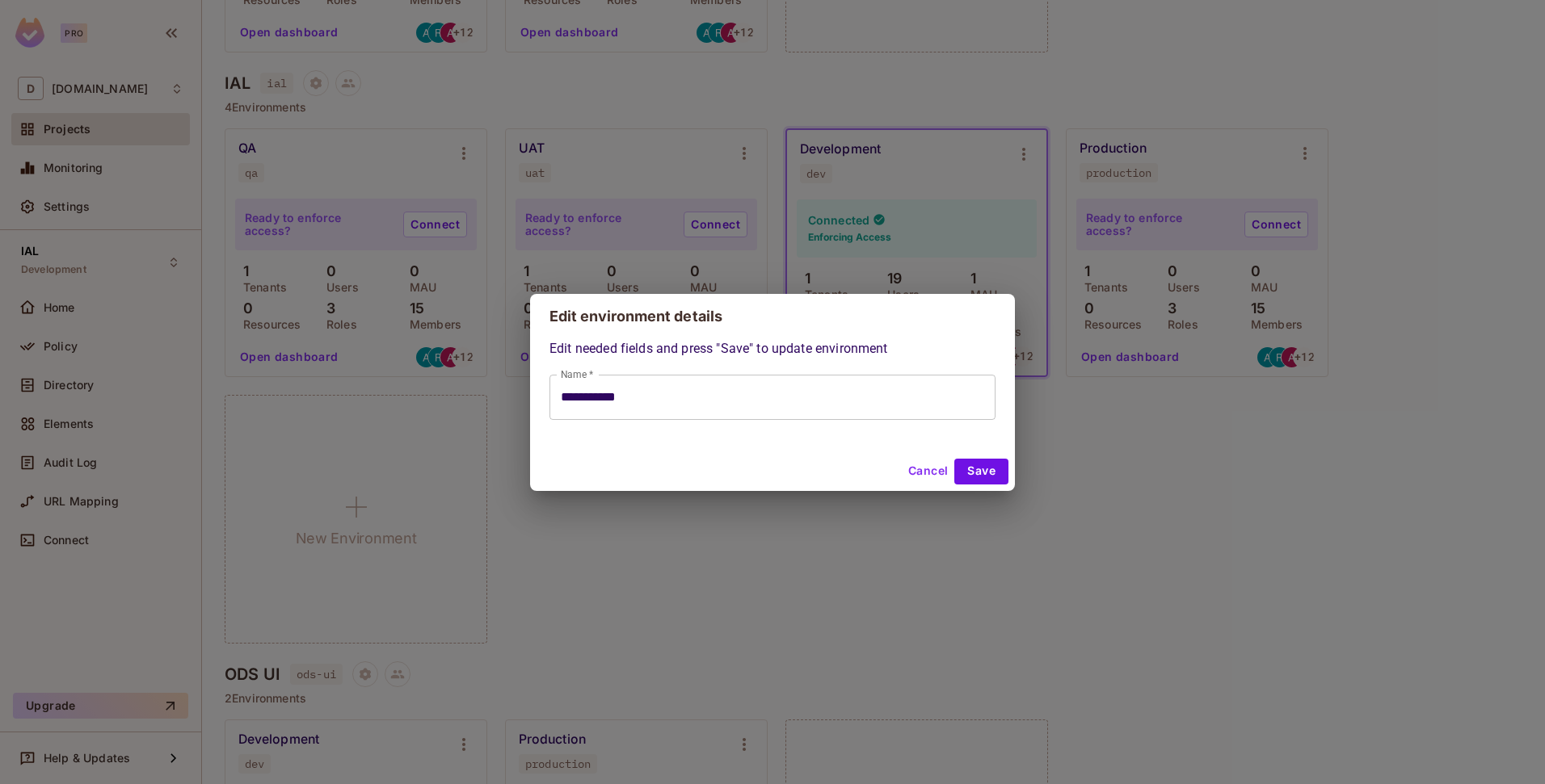
click at [914, 475] on button "Cancel" at bounding box center [928, 472] width 53 height 25
type input "**********"
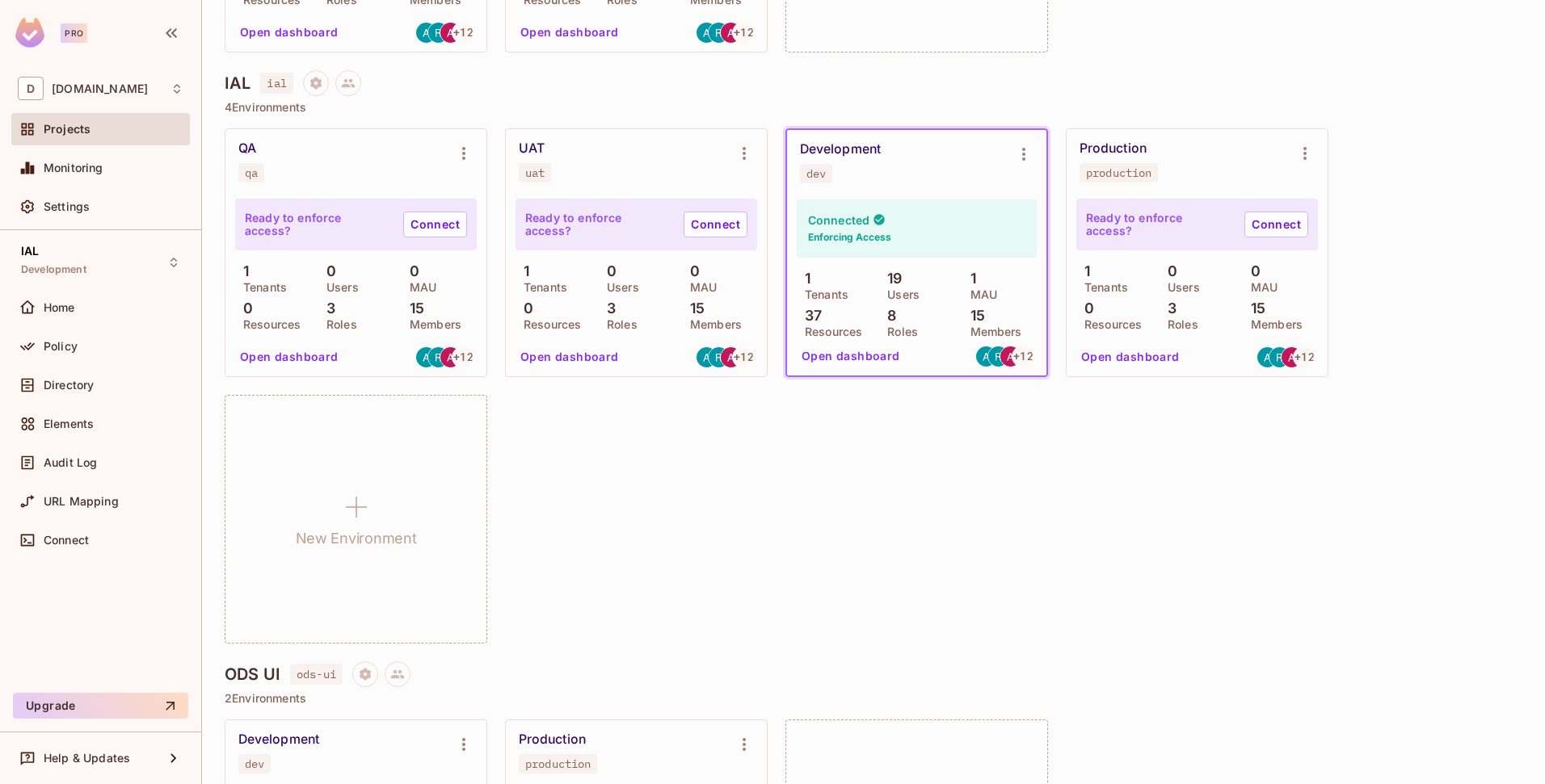
click at [725, 500] on div "QA qa Ready to enforce access? Connect 1 Tenants 0 Users 0 MAU 0 Resources 3 Ro…" at bounding box center [873, 387] width 1298 height 516
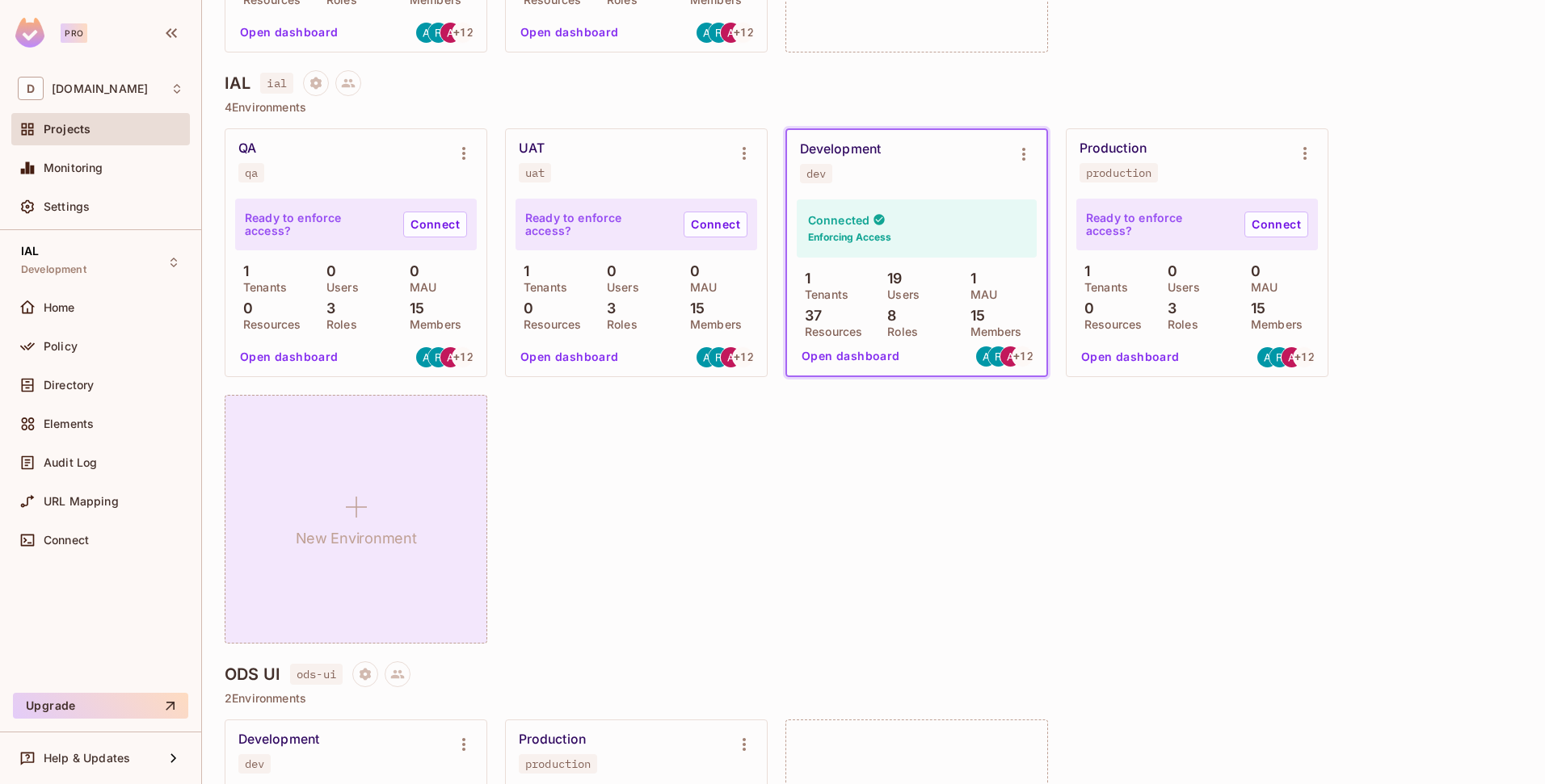
click at [357, 518] on icon at bounding box center [356, 508] width 39 height 39
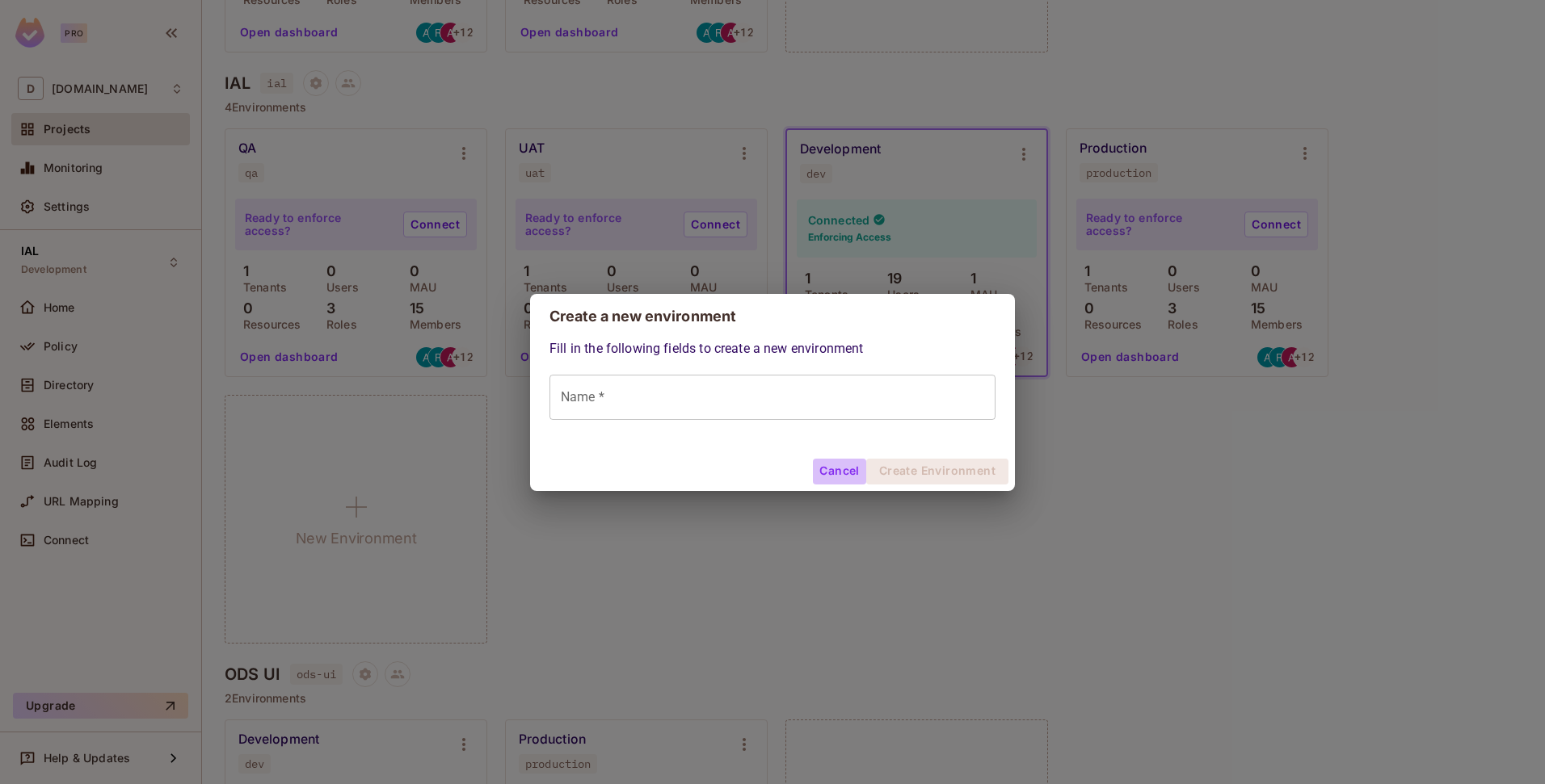
click at [835, 467] on button "Cancel" at bounding box center [839, 472] width 53 height 25
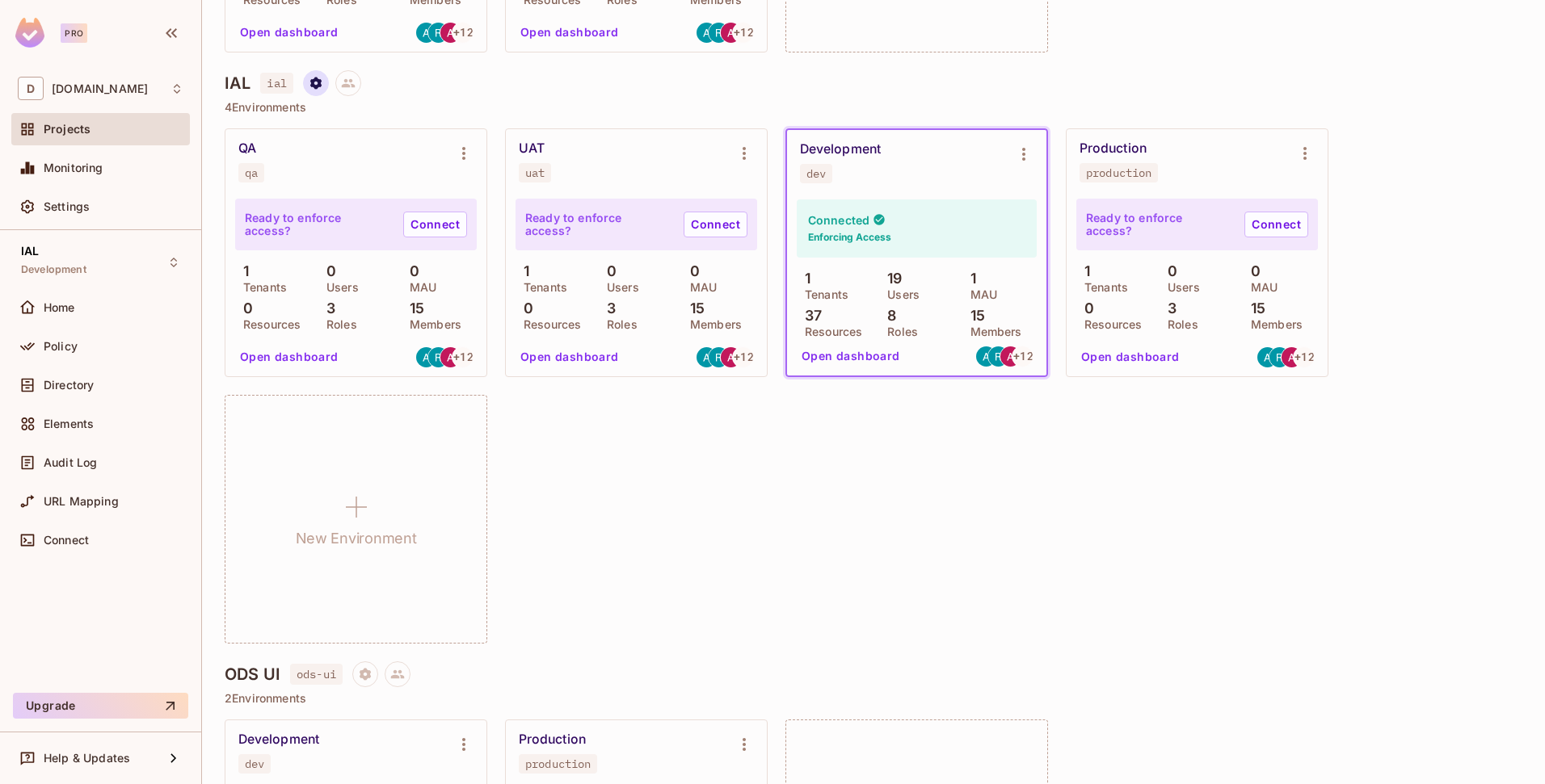
click at [312, 91] on button "Project settings" at bounding box center [315, 83] width 25 height 25
click at [389, 134] on span "Edit Project" at bounding box center [393, 144] width 73 height 25
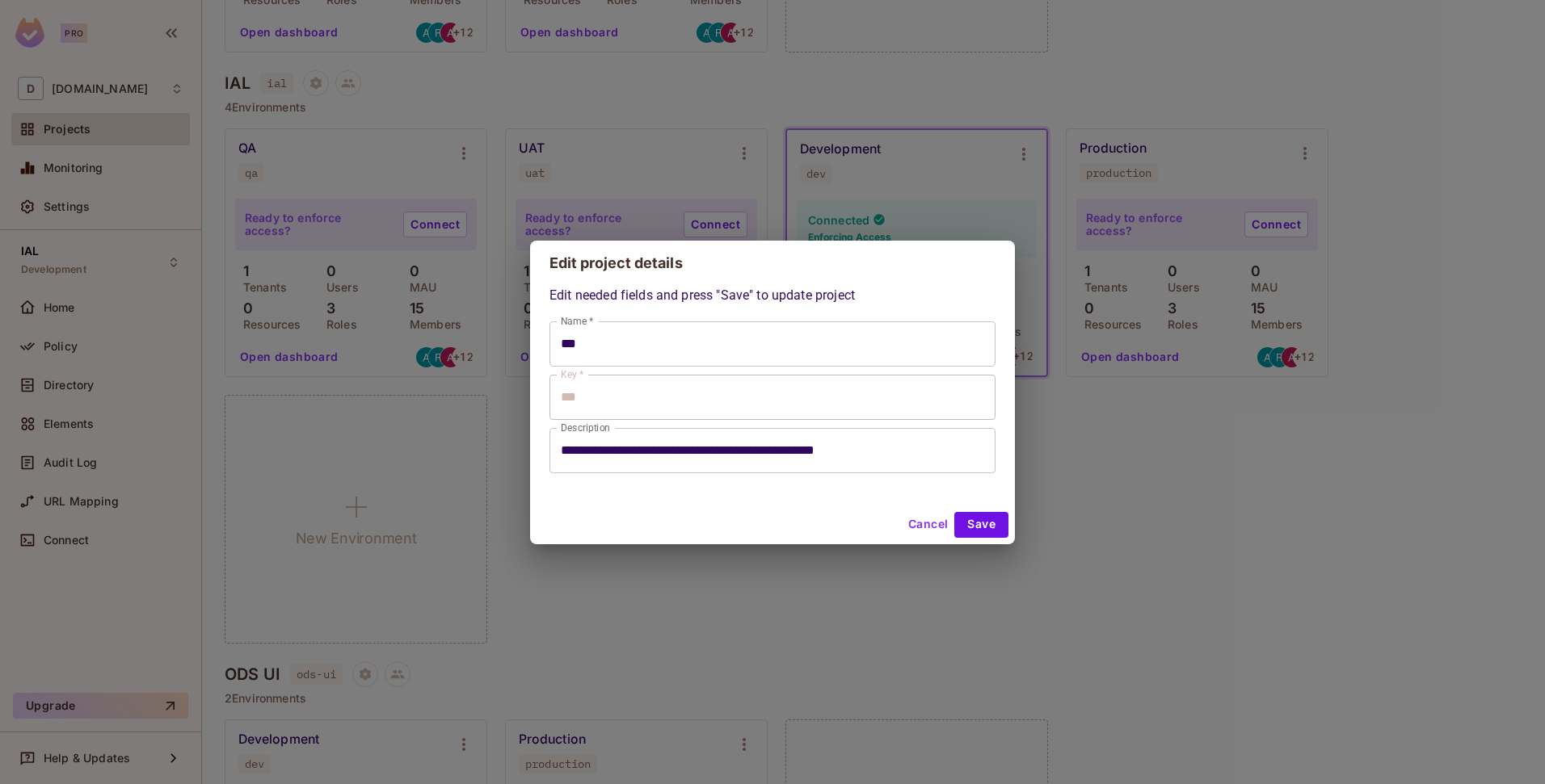
type input "***"
type input "**********"
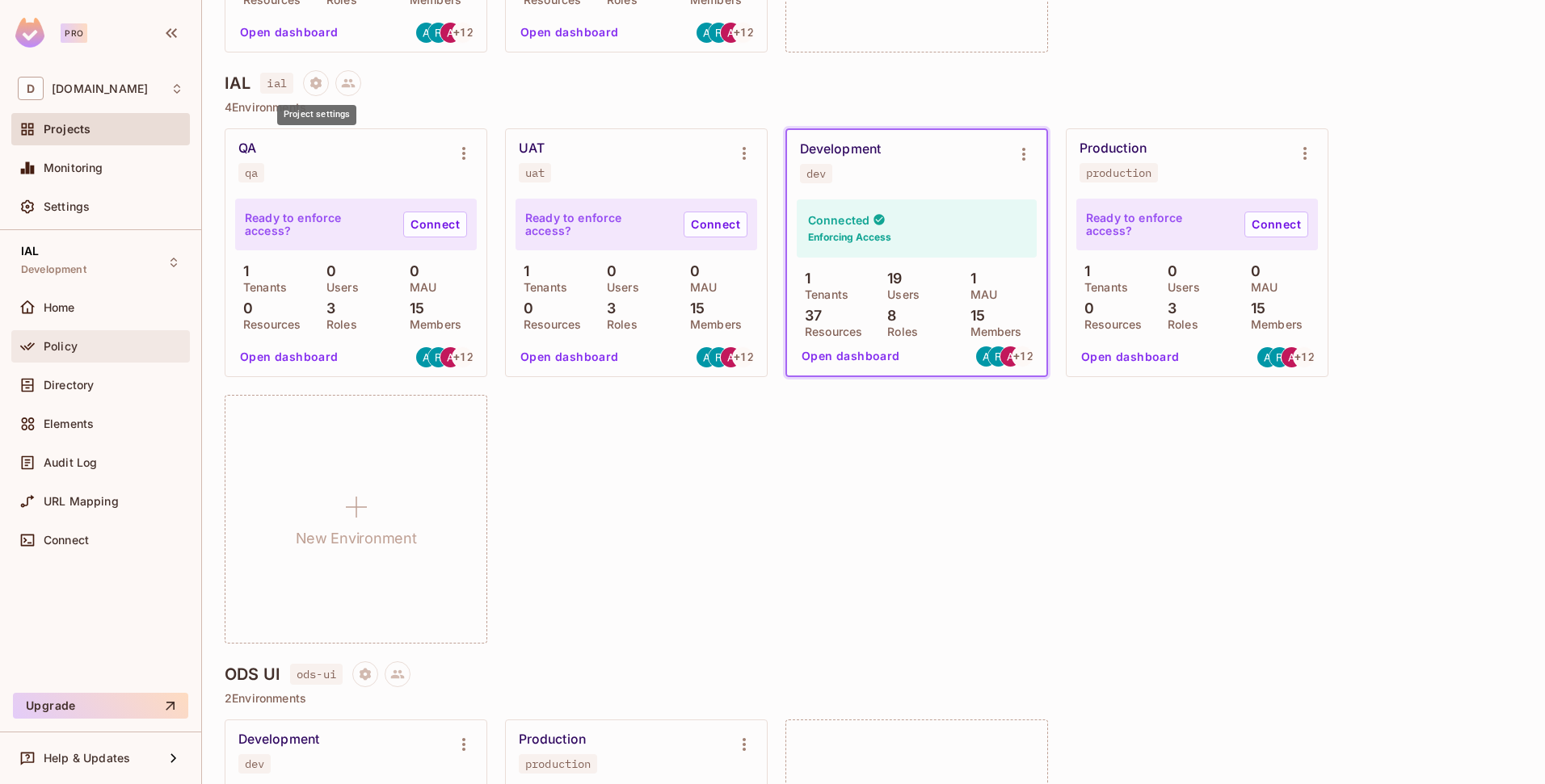
click at [122, 337] on div "Policy" at bounding box center [101, 347] width 166 height 20
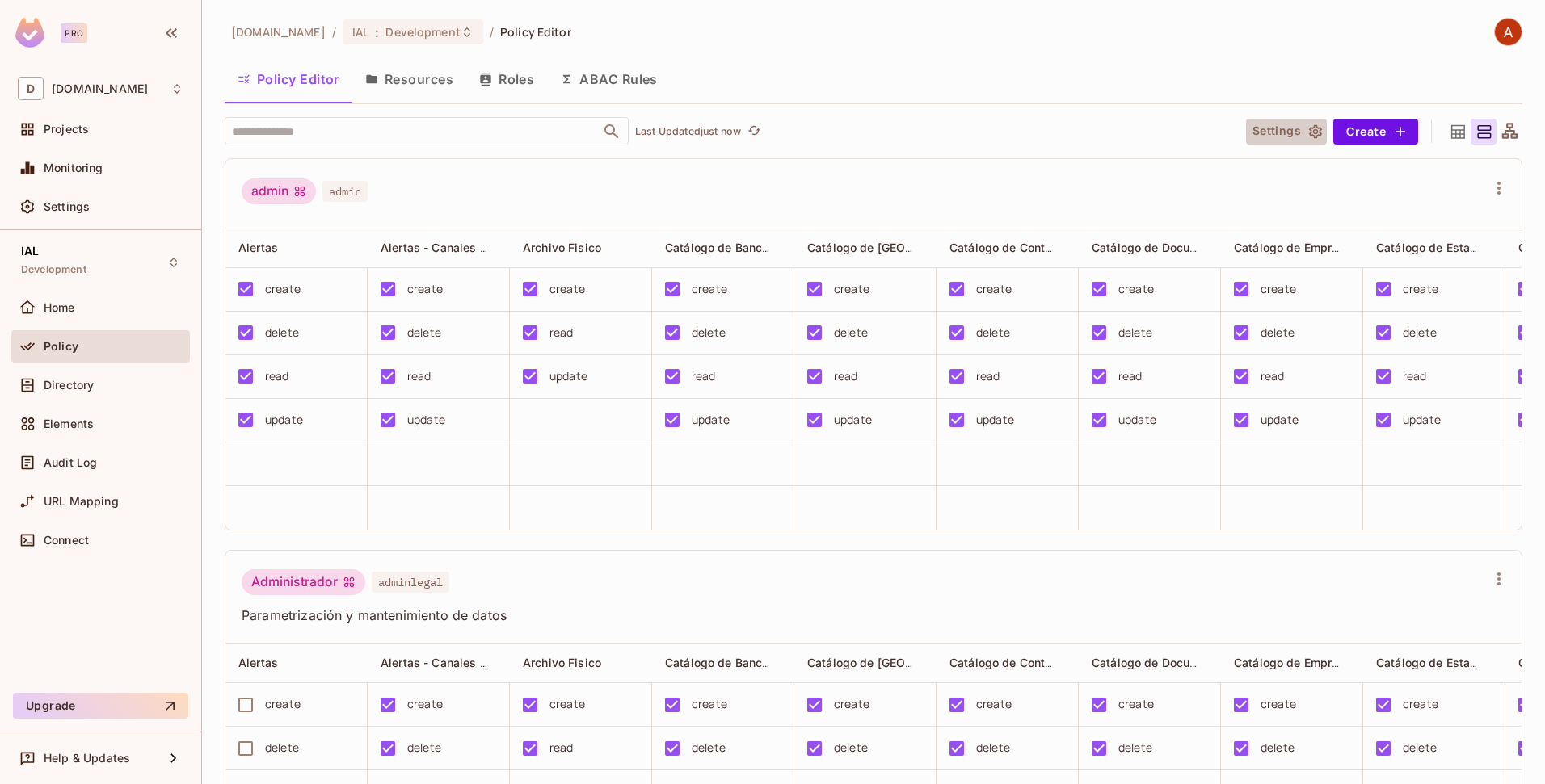
click at [1309, 130] on icon "button" at bounding box center [1315, 132] width 17 height 17
click at [937, 75] on div "Policy Editor Resources Roles ABAC Rules" at bounding box center [873, 78] width 1298 height 40
click at [1359, 129] on button "Create" at bounding box center [1375, 132] width 85 height 25
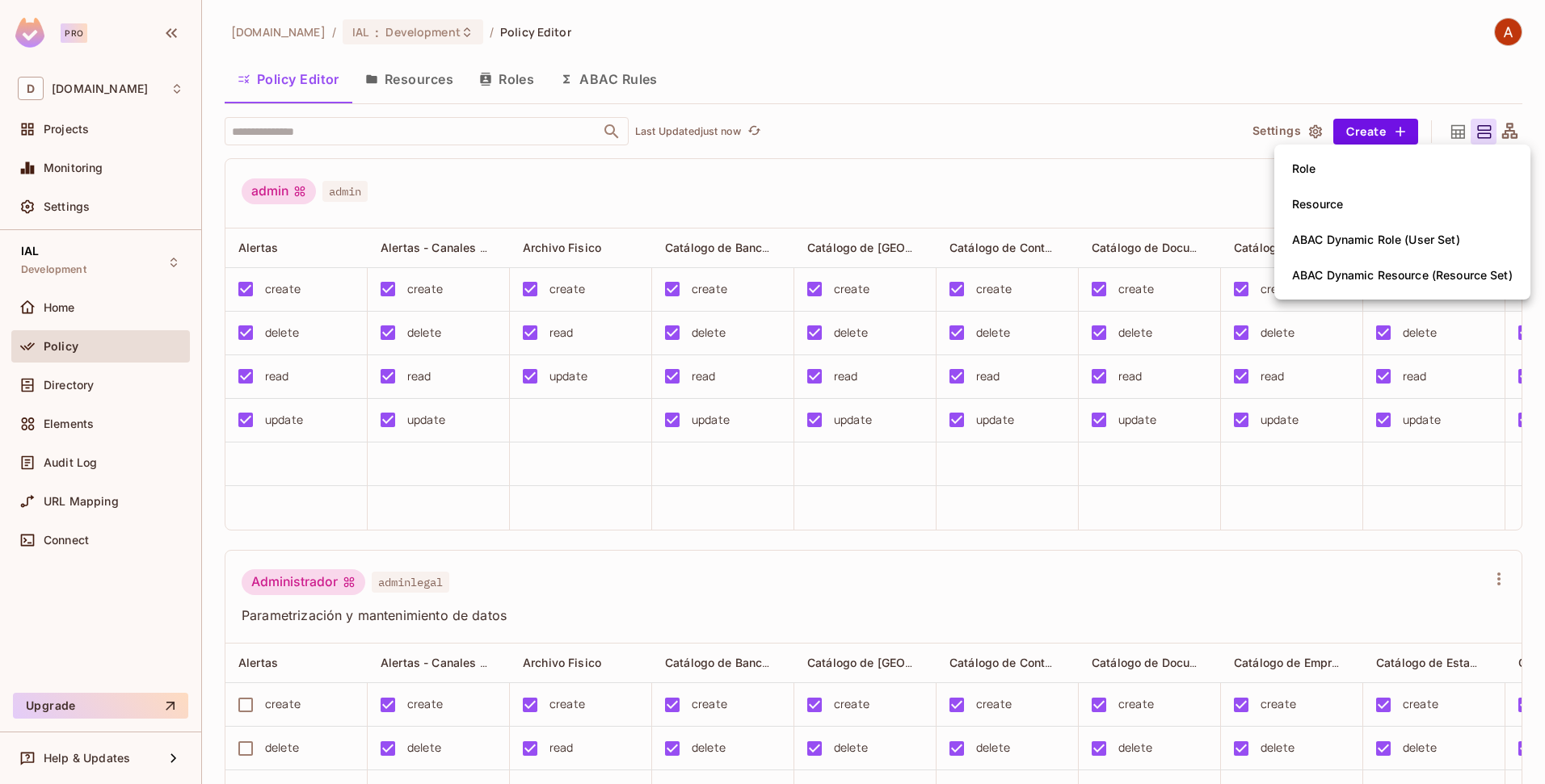
click at [1198, 45] on div at bounding box center [772, 392] width 1545 height 784
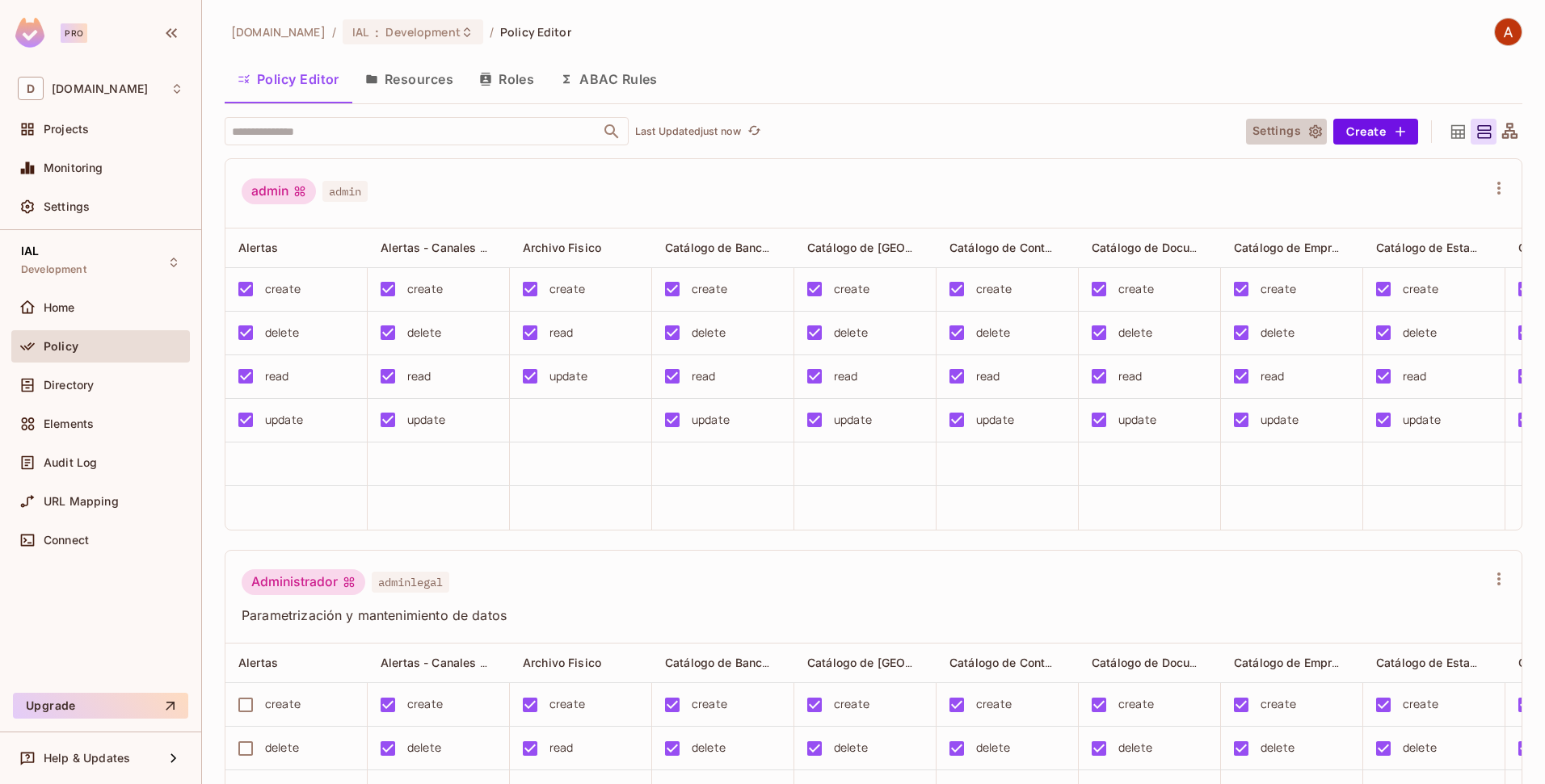
click at [1308, 134] on icon "button" at bounding box center [1315, 132] width 17 height 17
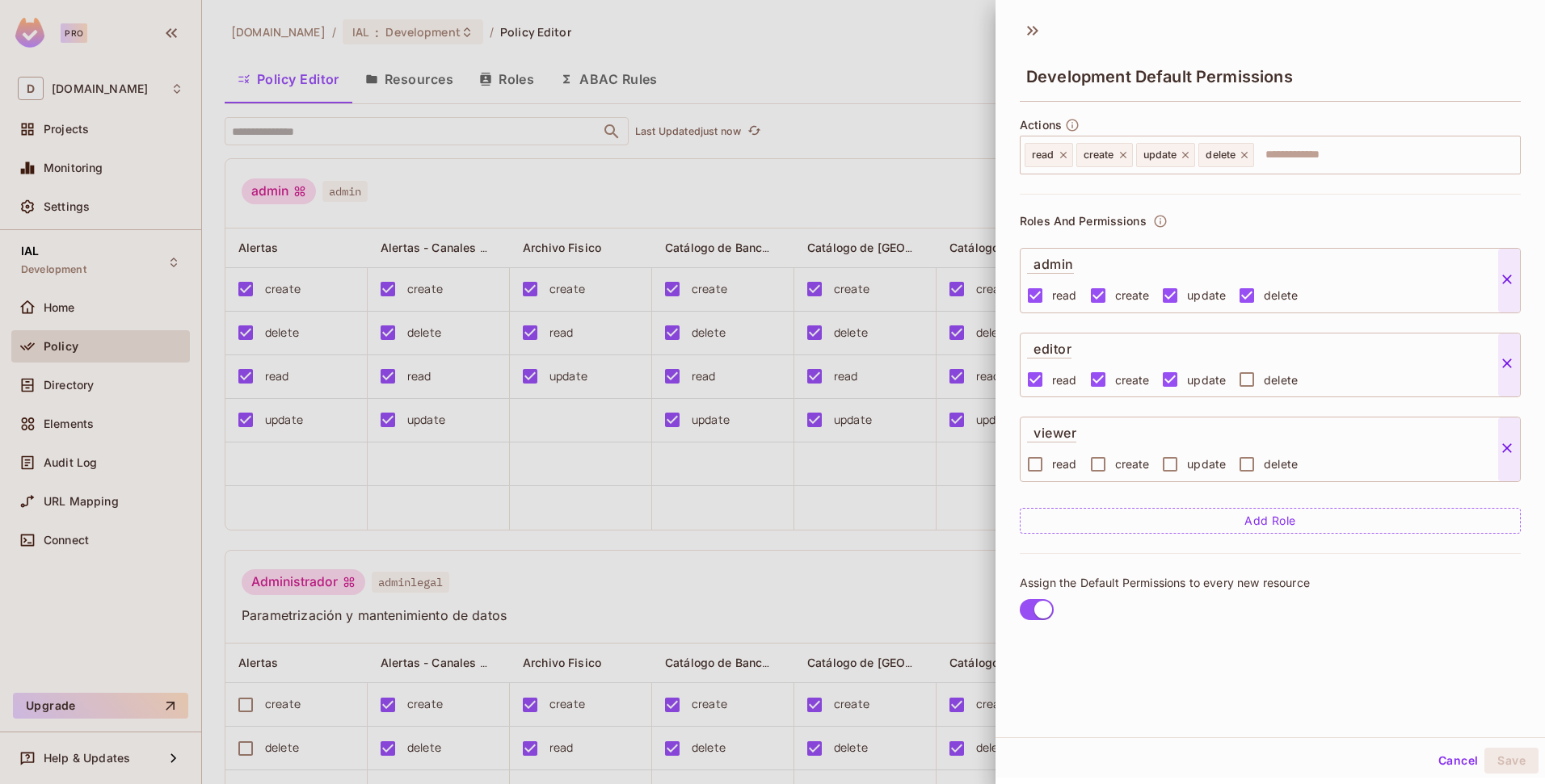
scroll to position [2, 0]
click at [921, 63] on div at bounding box center [772, 392] width 1545 height 784
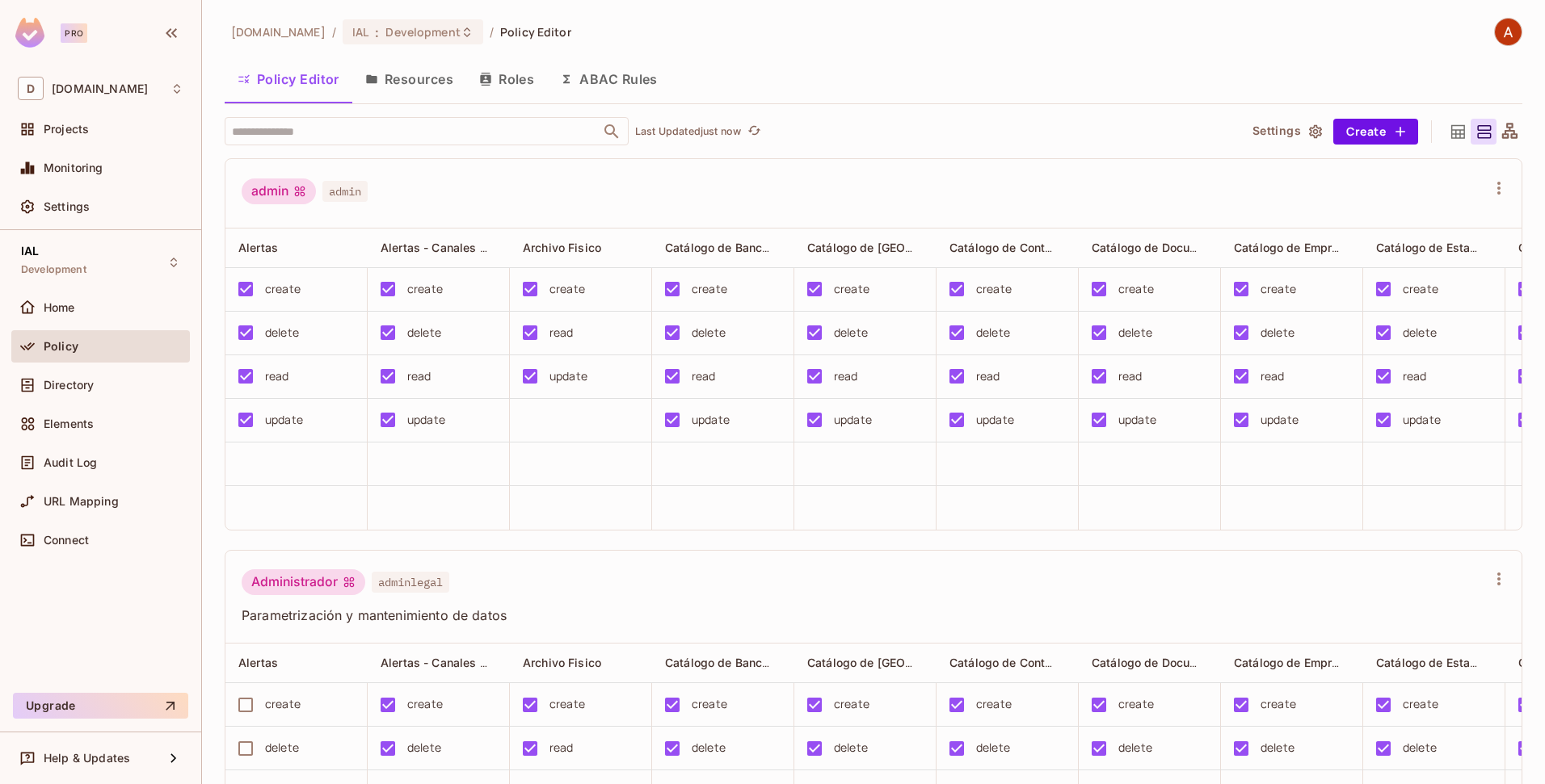
click at [528, 33] on span "Policy Editor" at bounding box center [535, 32] width 71 height 16
click at [292, 82] on button "Policy Editor" at bounding box center [288, 78] width 128 height 40
click at [119, 83] on span "[DOMAIN_NAME]" at bounding box center [100, 88] width 96 height 13
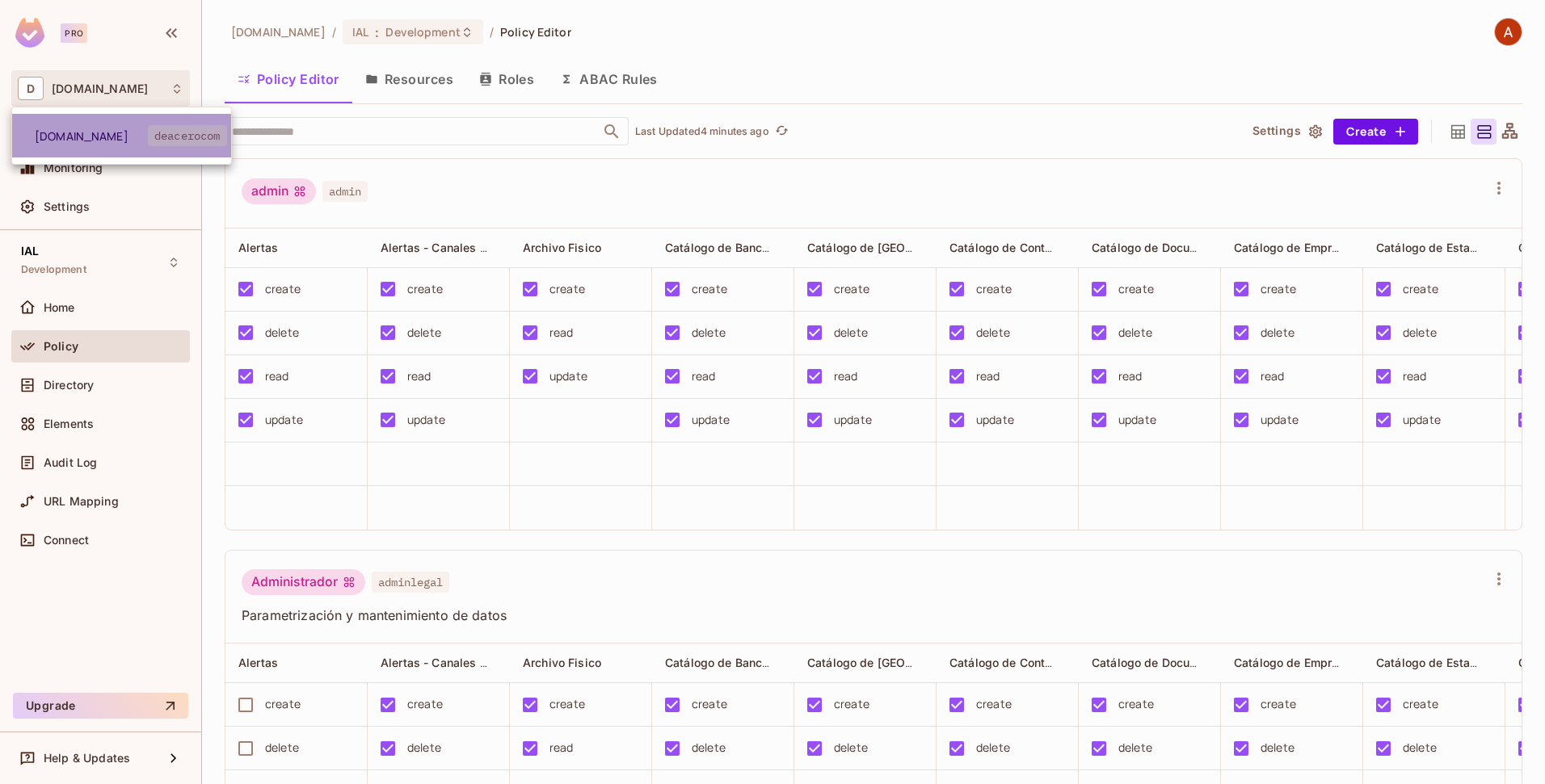
drag, startPoint x: 160, startPoint y: 135, endPoint x: 203, endPoint y: 134, distance: 43.0
click at [203, 134] on span "deacerocom" at bounding box center [187, 136] width 79 height 21
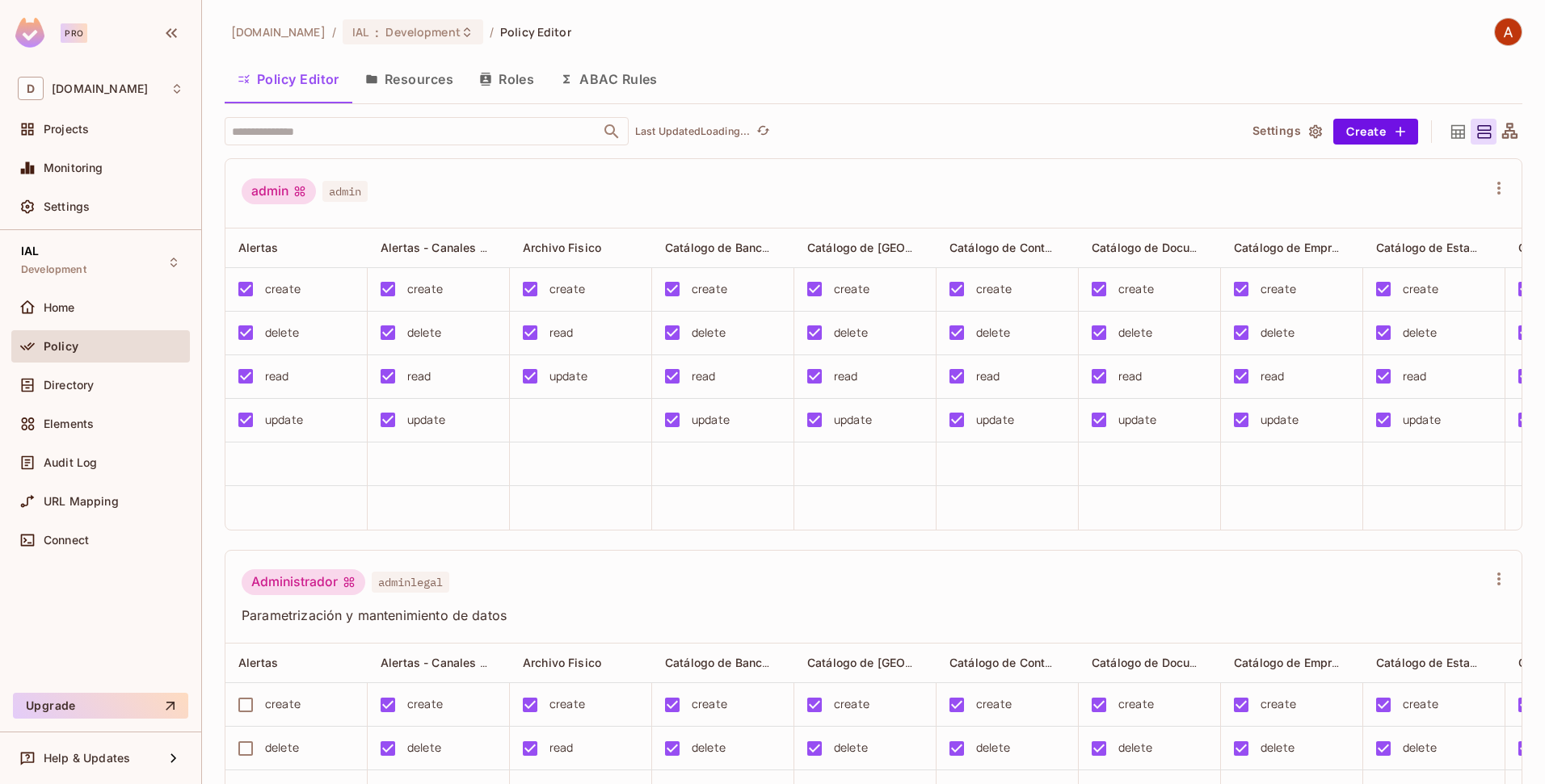
click at [265, 35] on span "[DOMAIN_NAME]" at bounding box center [278, 32] width 95 height 16
click at [235, 30] on span "[DOMAIN_NAME]" at bounding box center [278, 32] width 95 height 16
drag, startPoint x: 235, startPoint y: 30, endPoint x: 292, endPoint y: 31, distance: 57.0
click at [292, 31] on span "[DOMAIN_NAME]" at bounding box center [278, 32] width 95 height 16
copy span "[DOMAIN_NAME]"
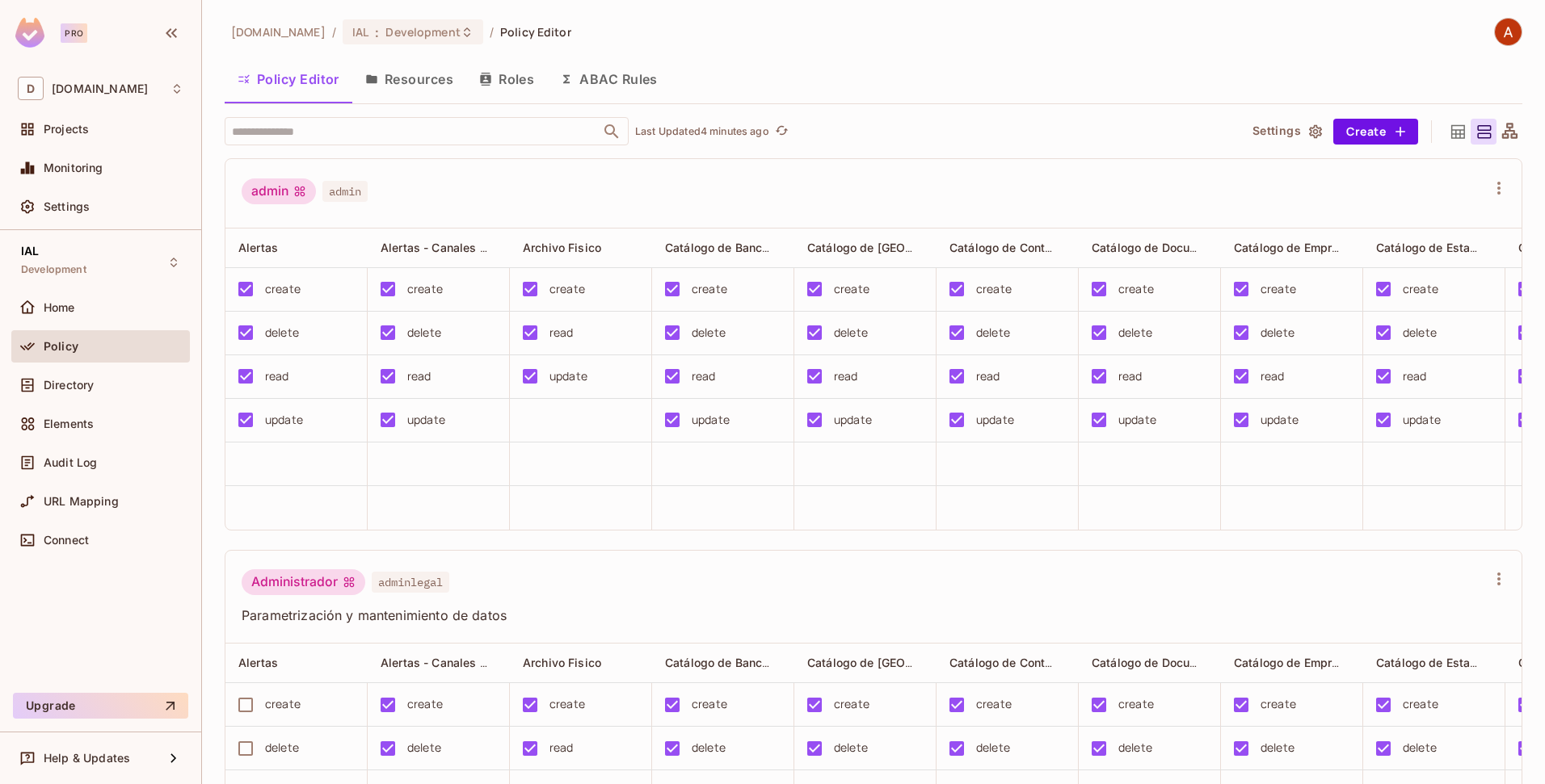
click at [59, 344] on span "Policy" at bounding box center [62, 346] width 35 height 13
click at [80, 136] on div "Projects" at bounding box center [101, 129] width 166 height 20
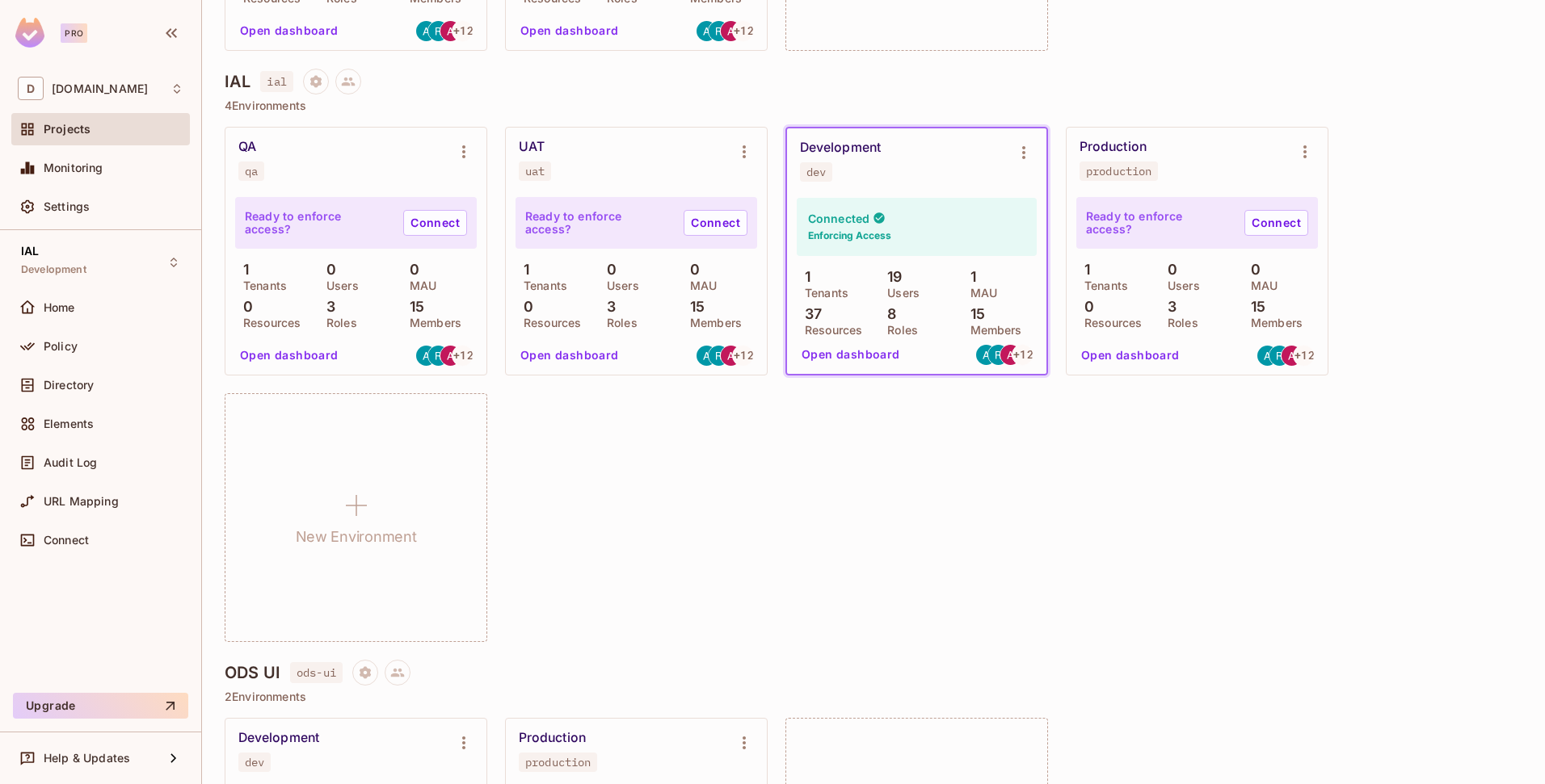
scroll to position [763, 0]
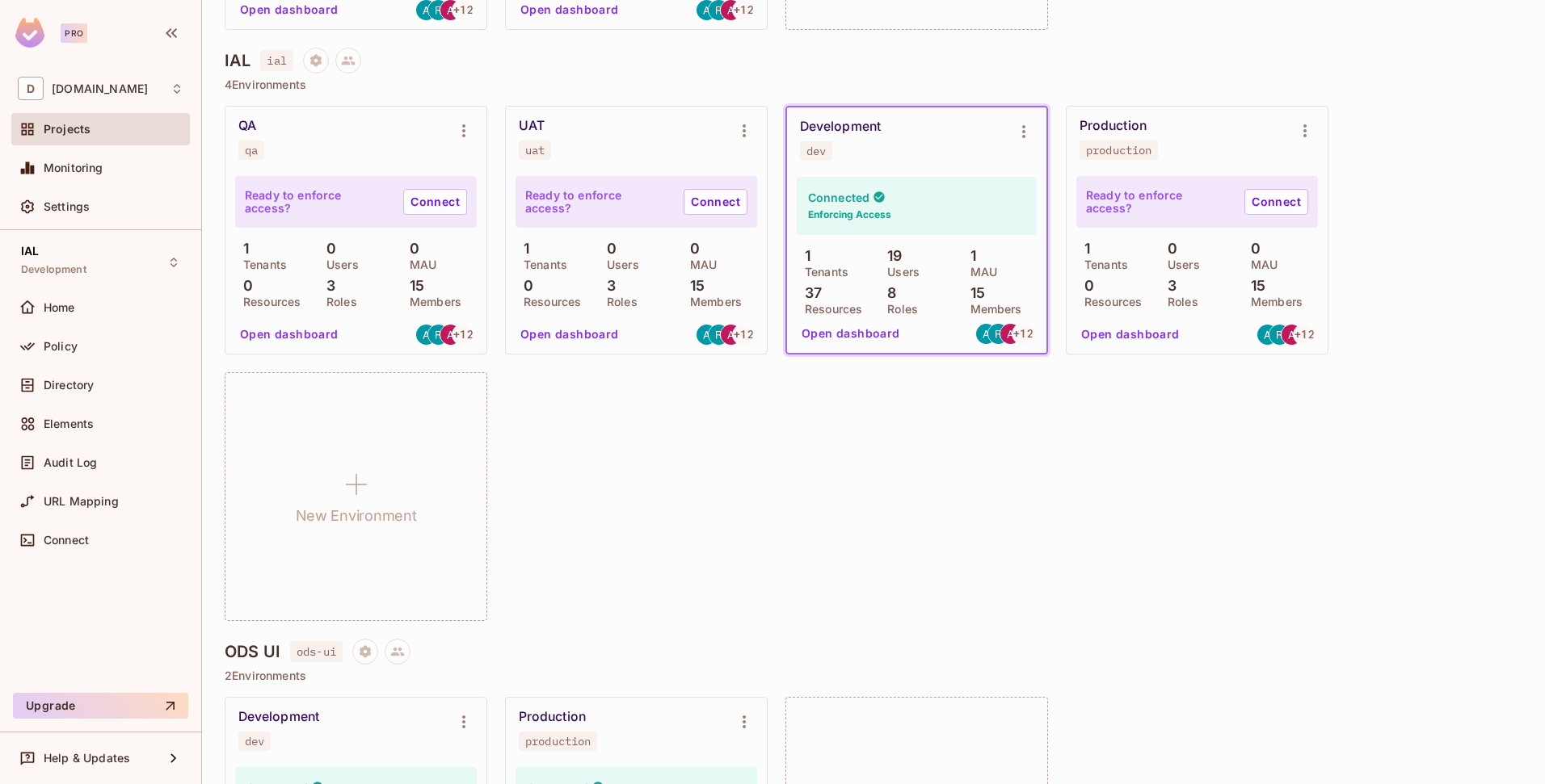
click at [86, 129] on span "Projects" at bounding box center [67, 129] width 47 height 13
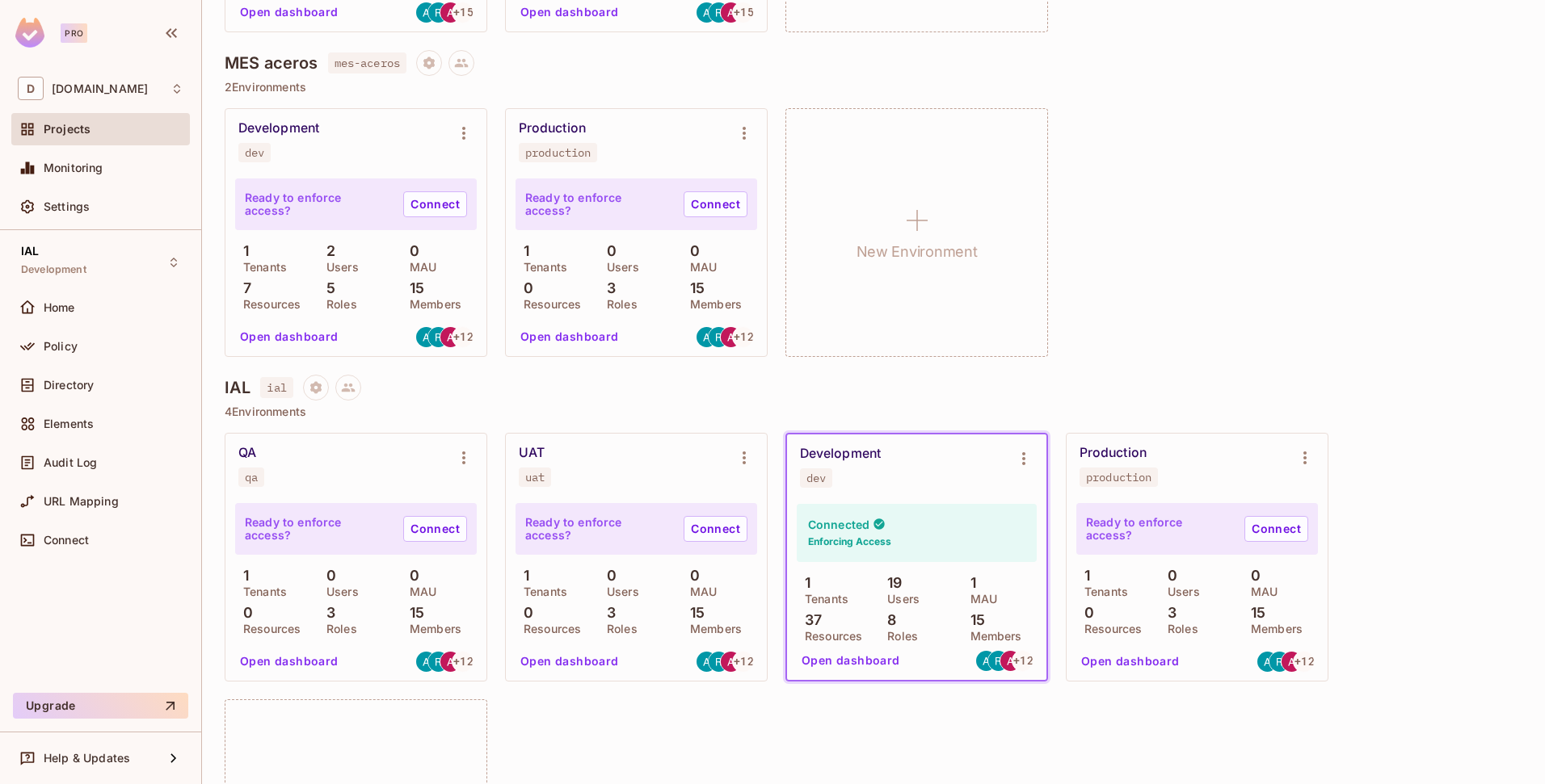
scroll to position [600, 0]
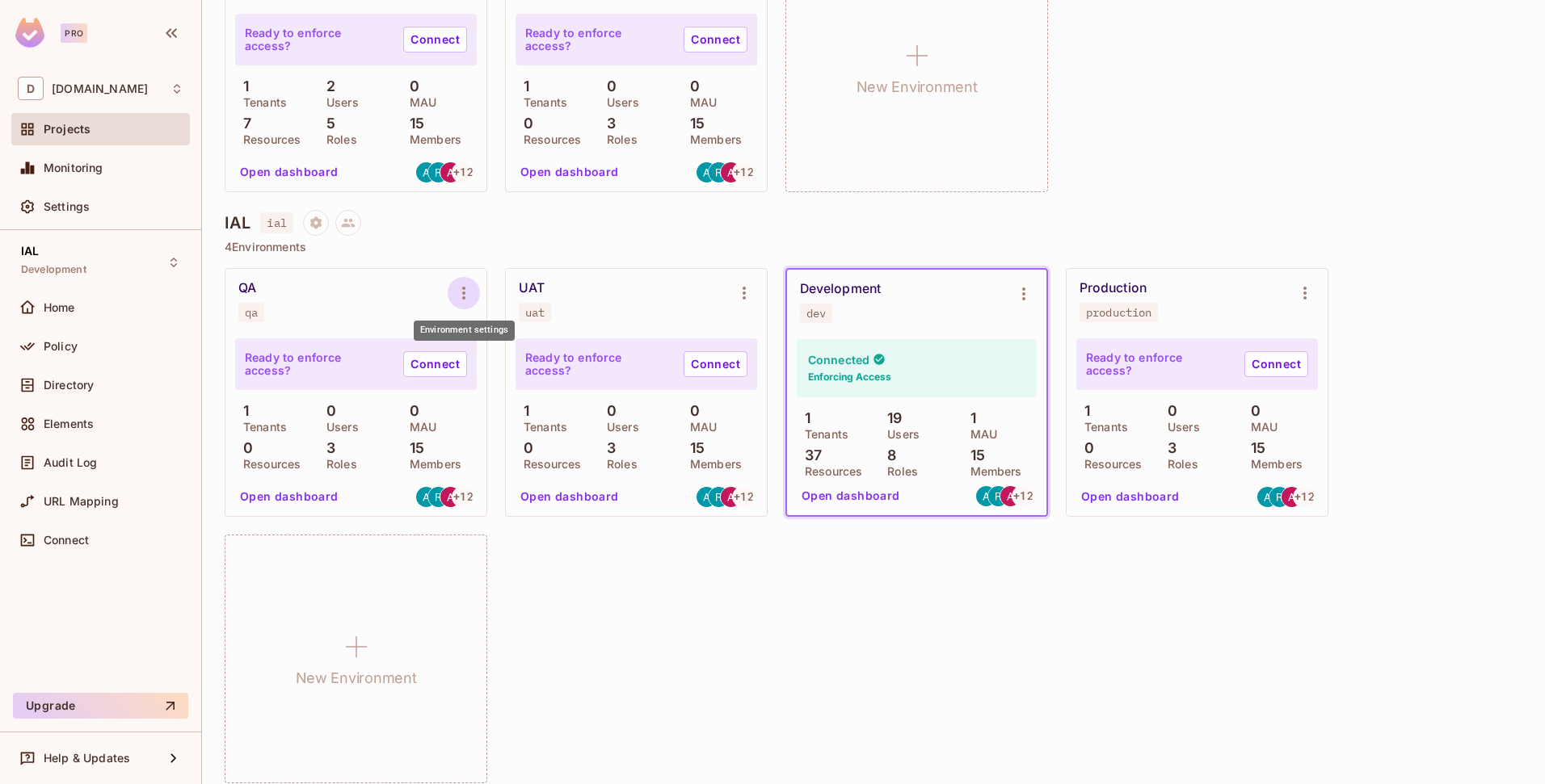
click at [459, 290] on icon "Environment settings" at bounding box center [464, 293] width 20 height 20
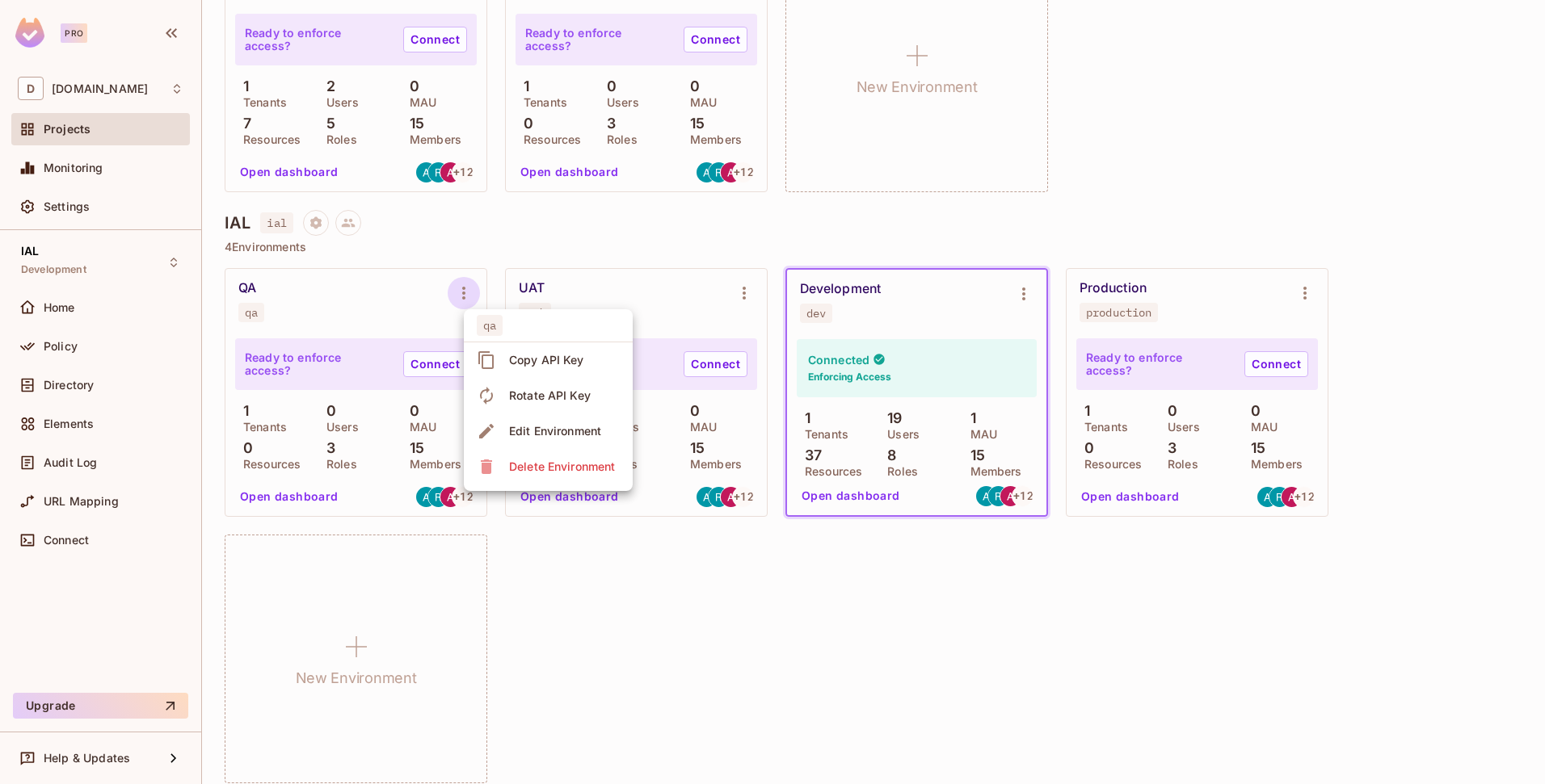
click at [685, 554] on div at bounding box center [772, 392] width 1545 height 784
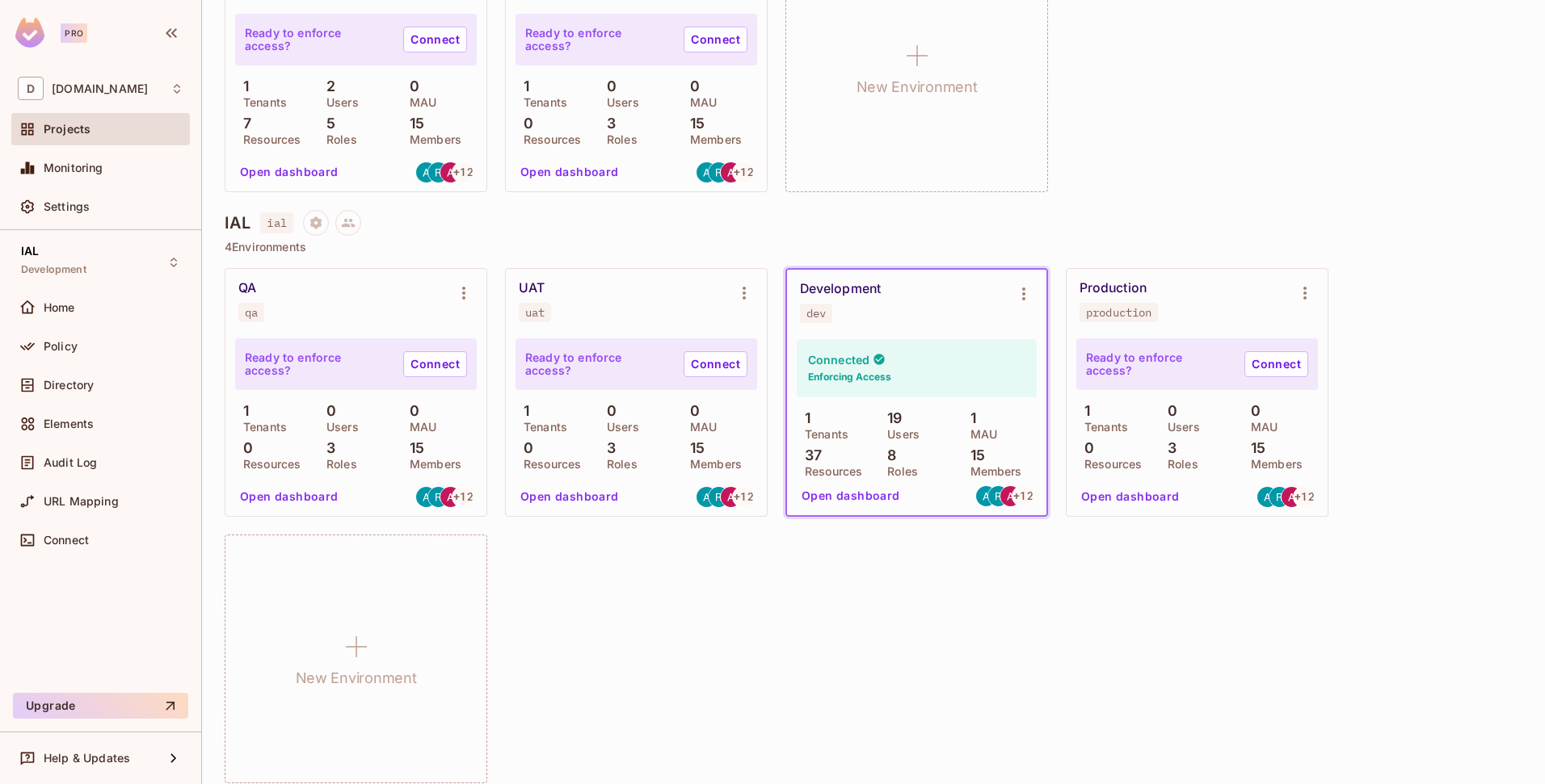
click at [248, 291] on div "QA" at bounding box center [247, 288] width 18 height 17
click at [100, 273] on div "IAL Development" at bounding box center [101, 263] width 179 height 45
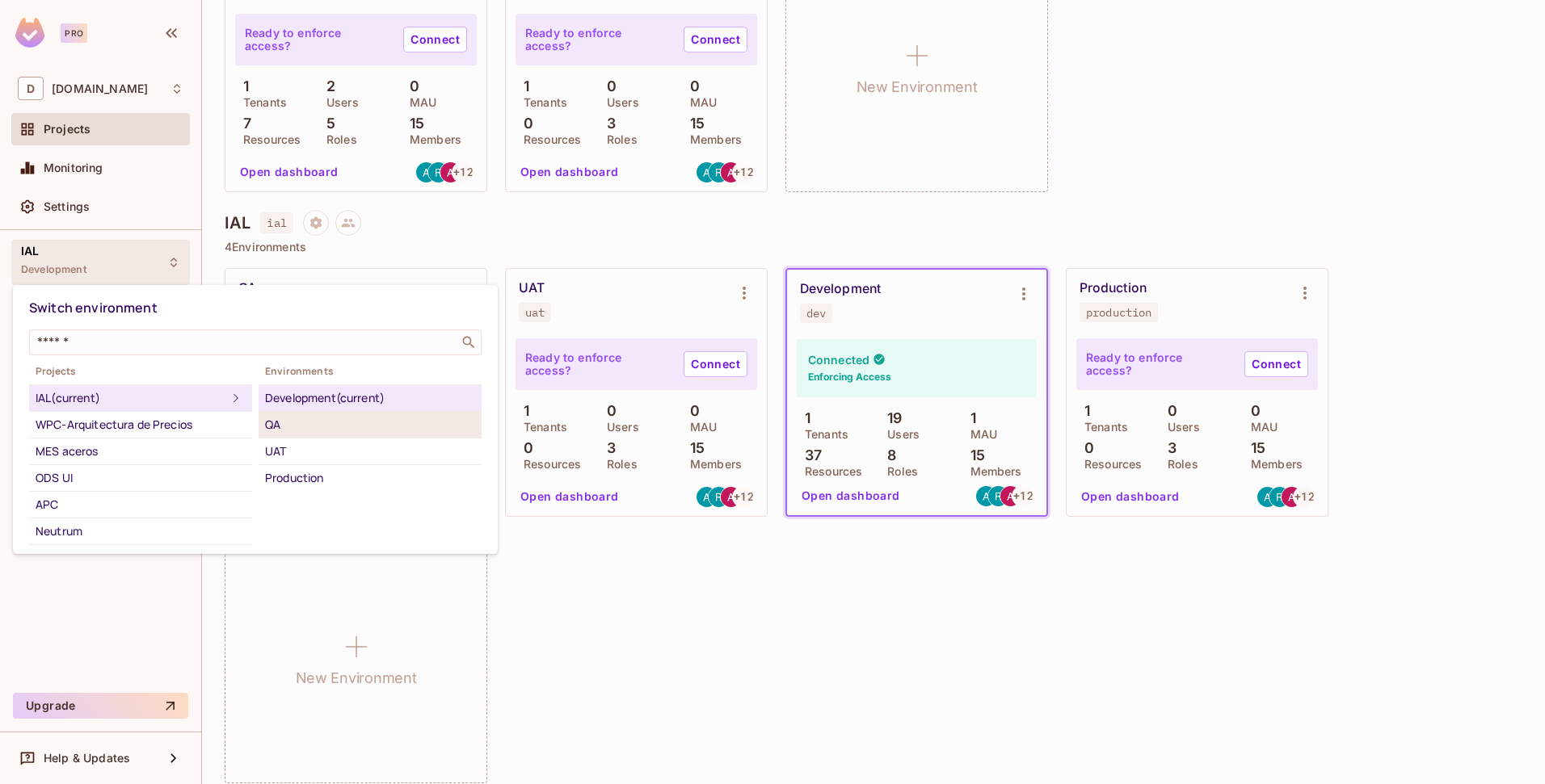
click at [278, 428] on div "QA" at bounding box center [369, 425] width 210 height 20
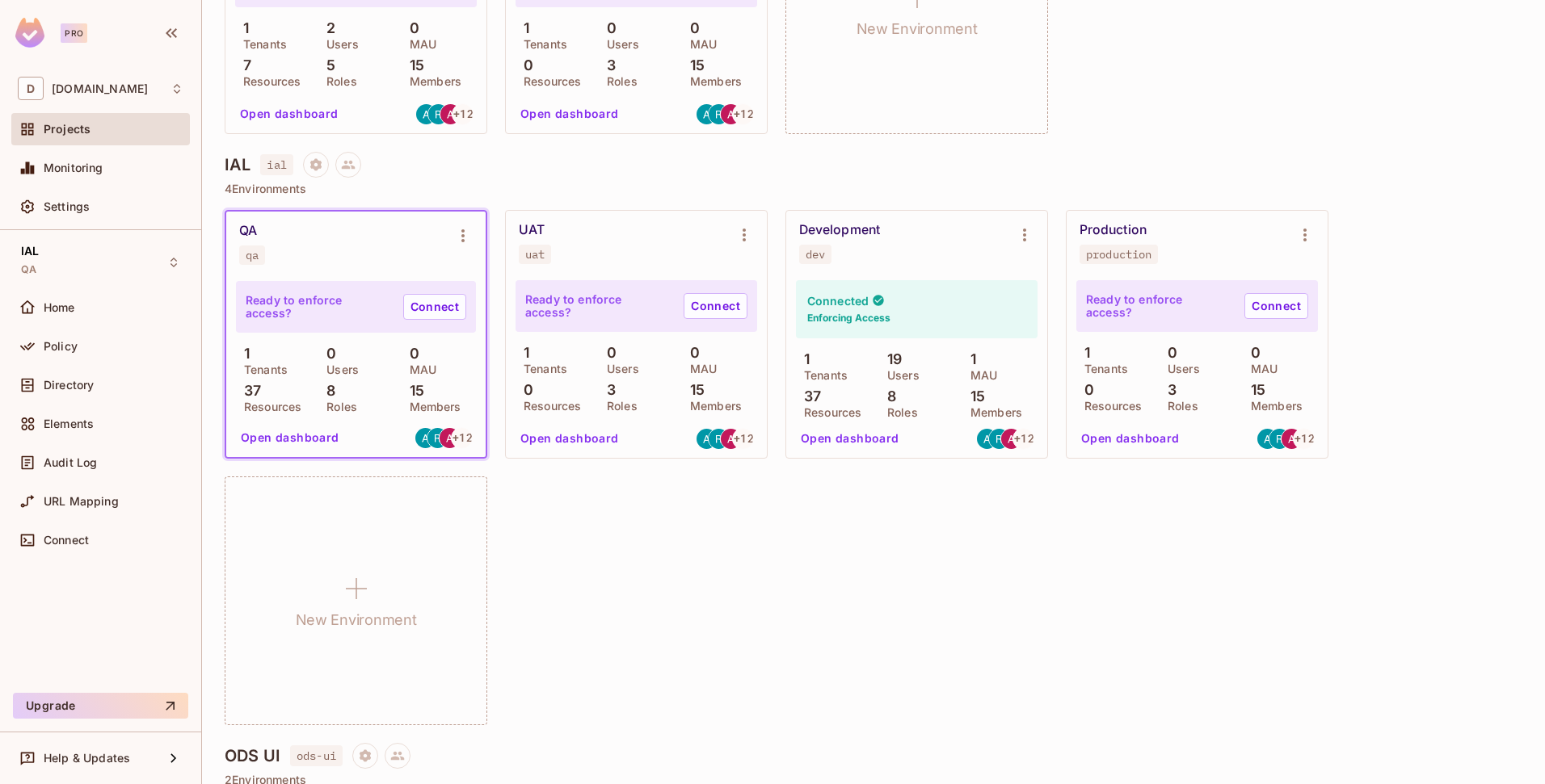
scroll to position [741, 0]
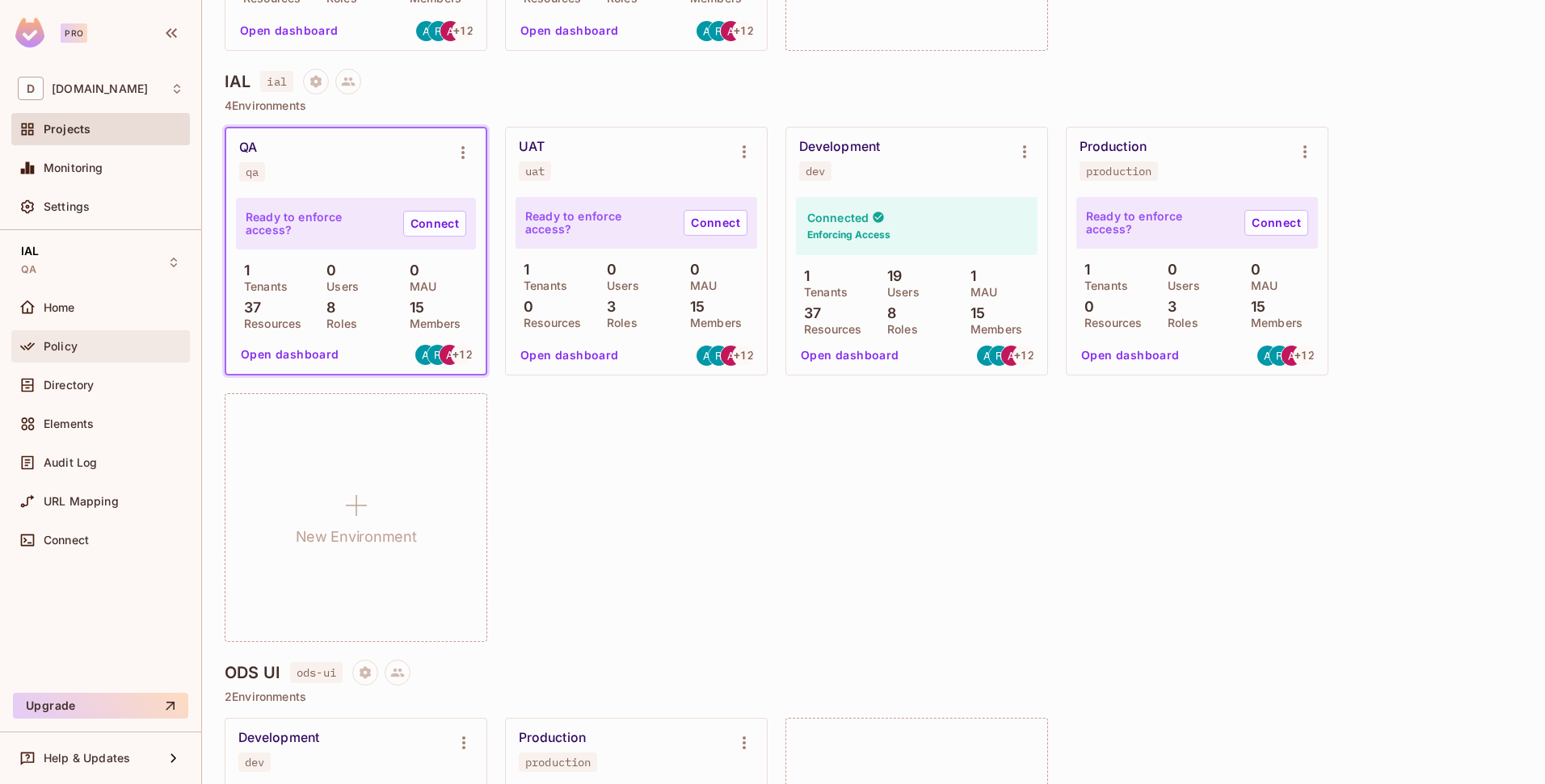
click at [59, 349] on span "Policy" at bounding box center [61, 346] width 34 height 13
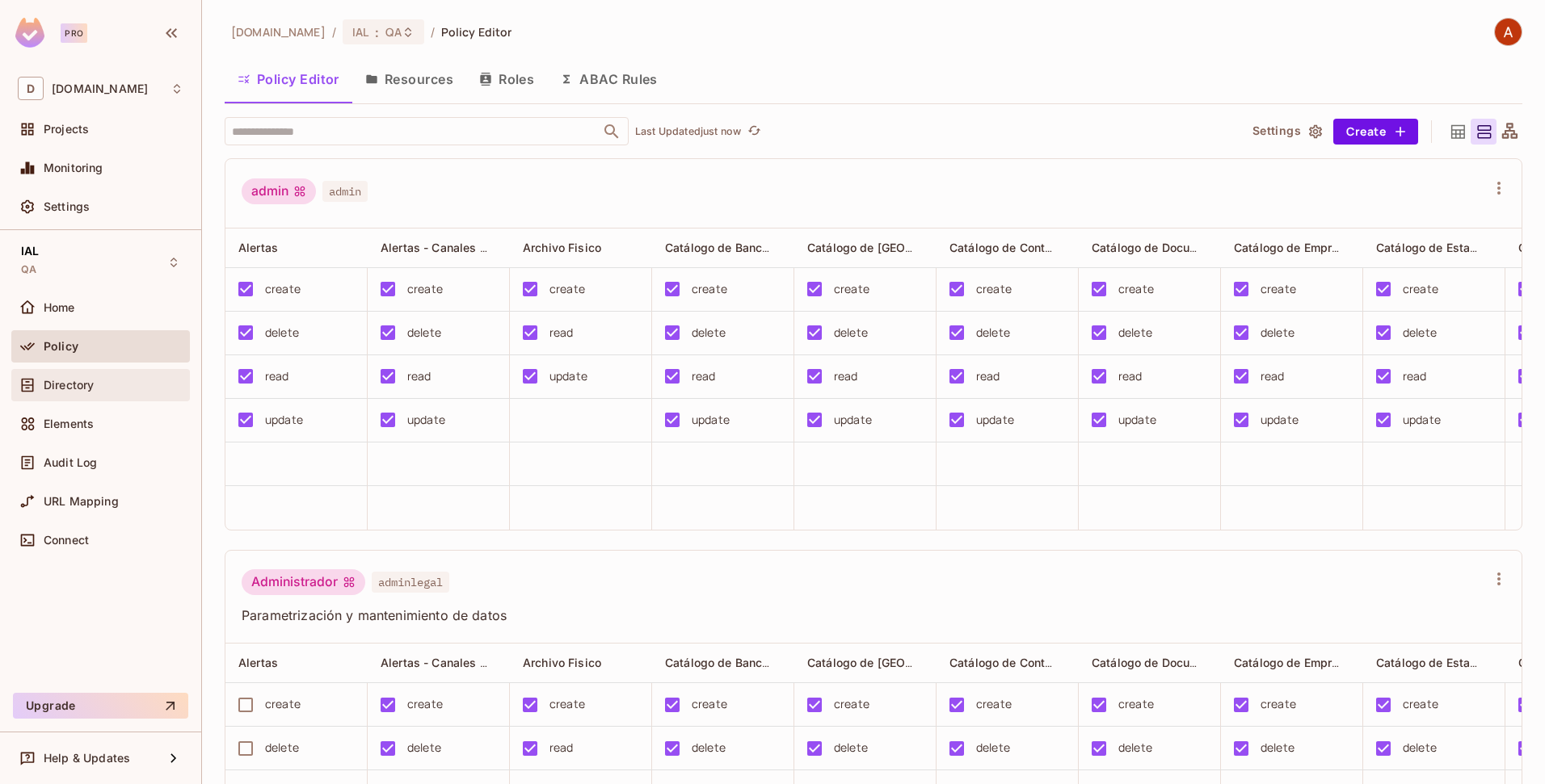
click at [61, 392] on div "Directory" at bounding box center [101, 386] width 166 height 20
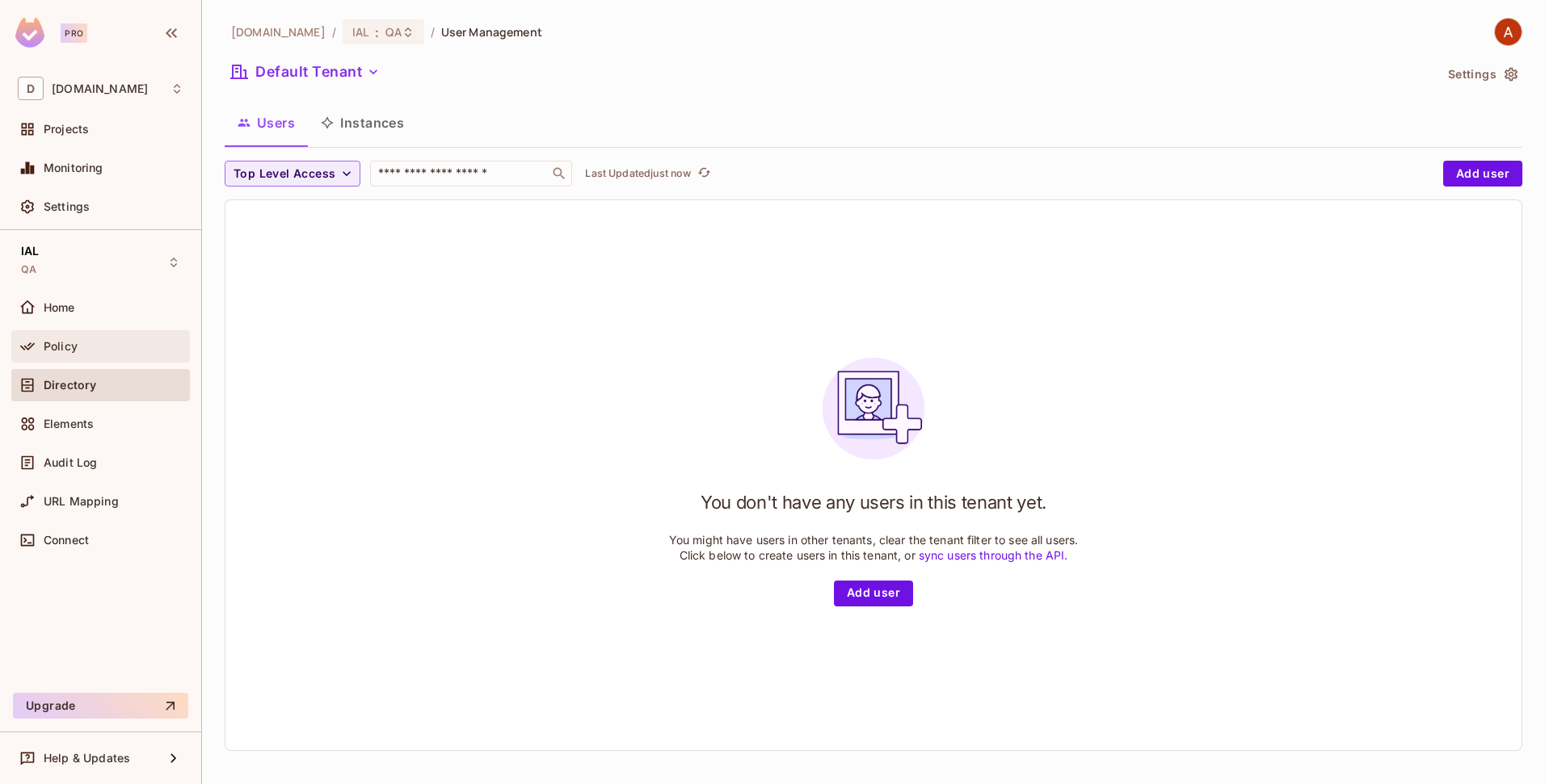
click at [85, 353] on div "Policy" at bounding box center [101, 347] width 166 height 20
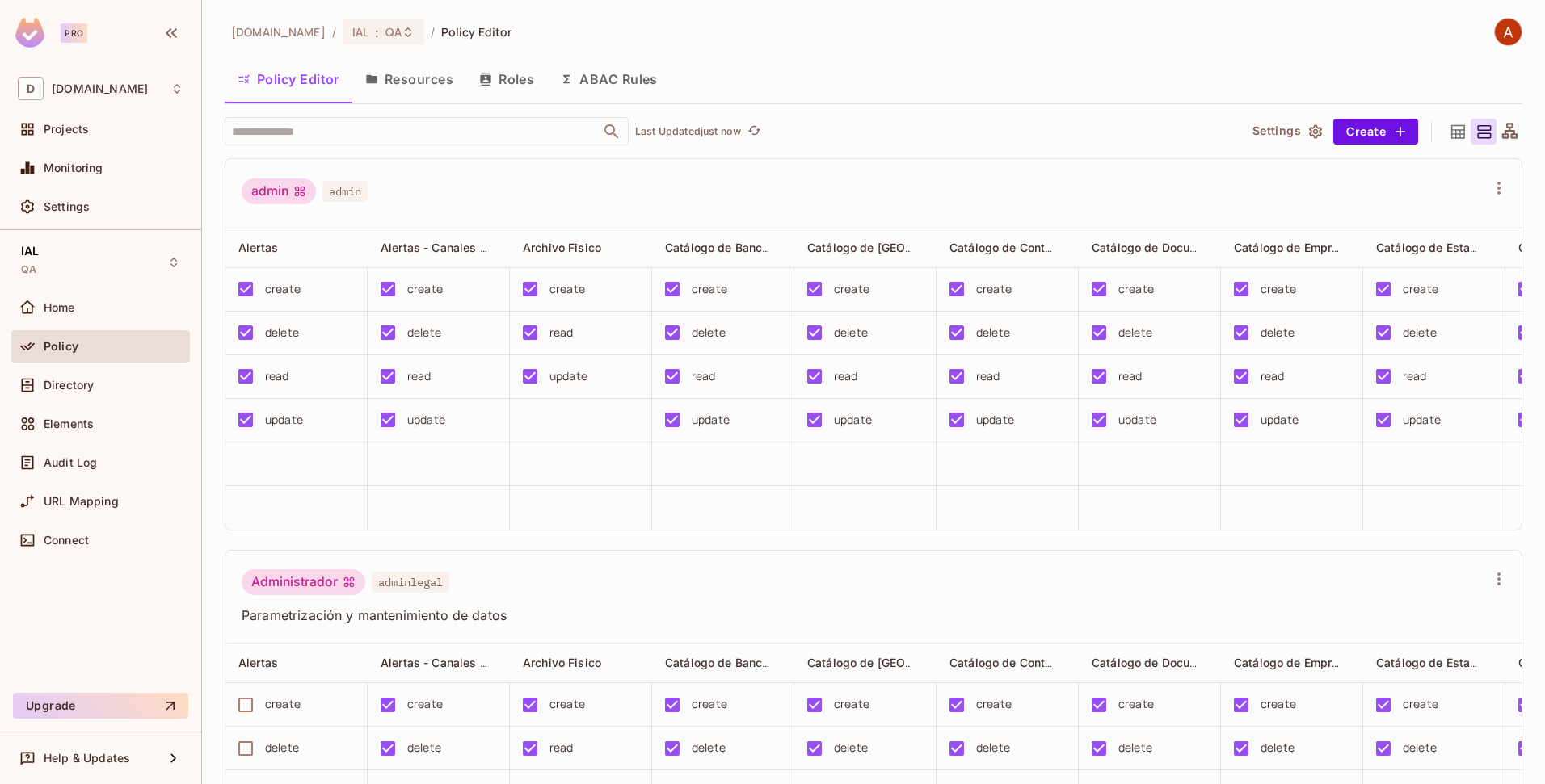
click at [437, 82] on button "Resources" at bounding box center [409, 78] width 114 height 40
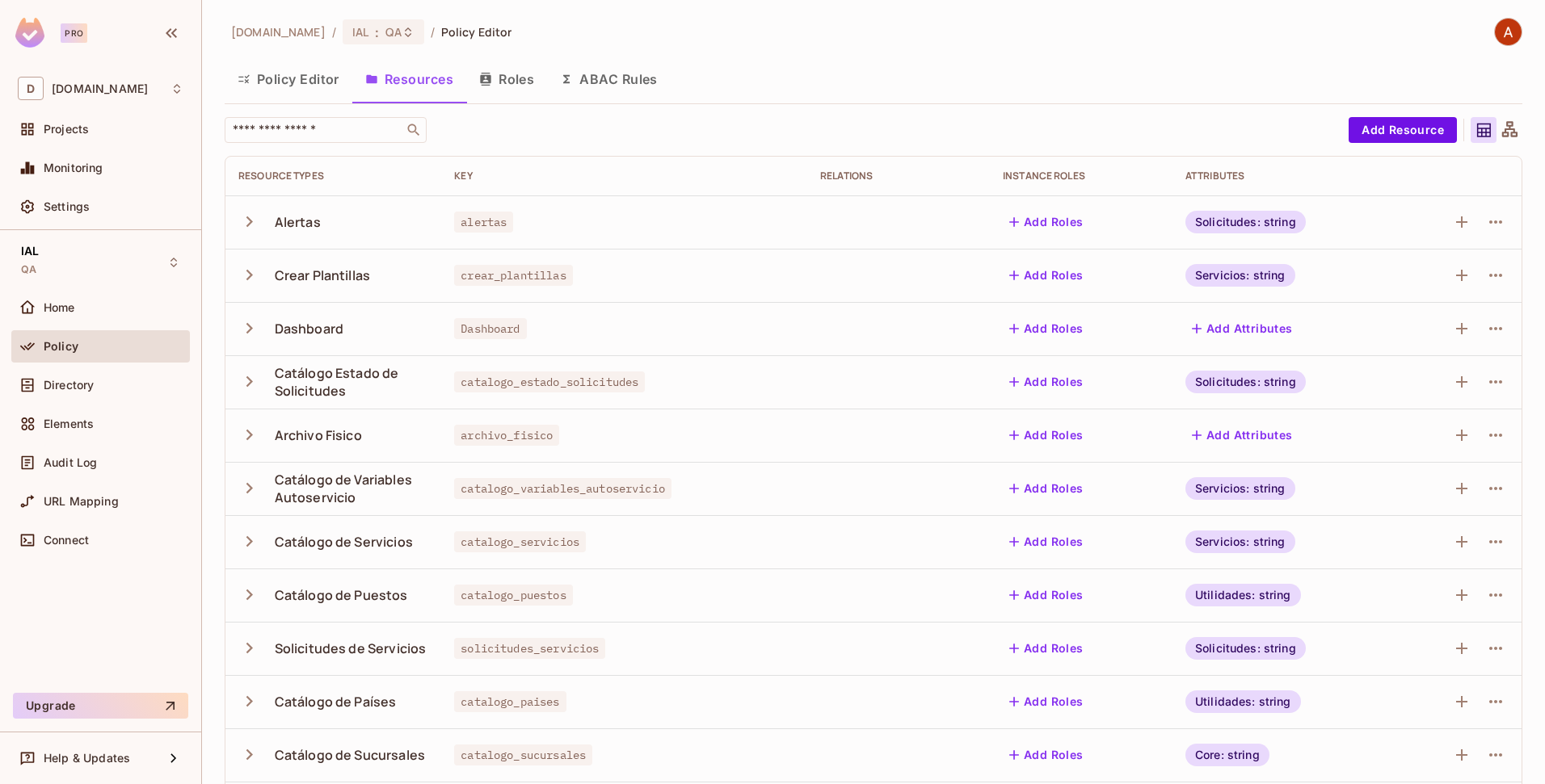
click at [612, 15] on div "deacero.com / IAL : QA / Policy Editor Policy Editor Resources Roles ABAC Rules…" at bounding box center [873, 392] width 1343 height 784
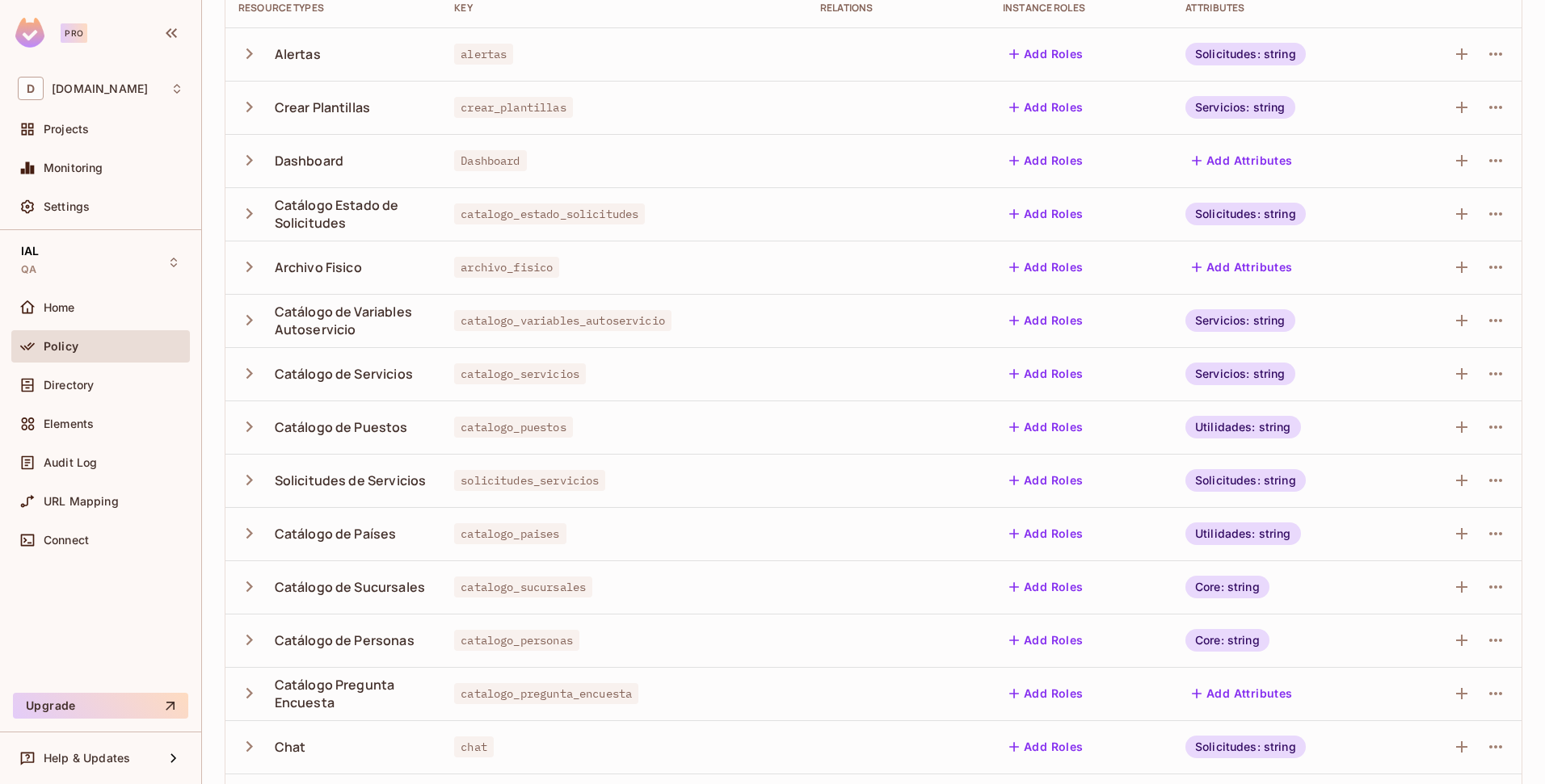
scroll to position [2, 0]
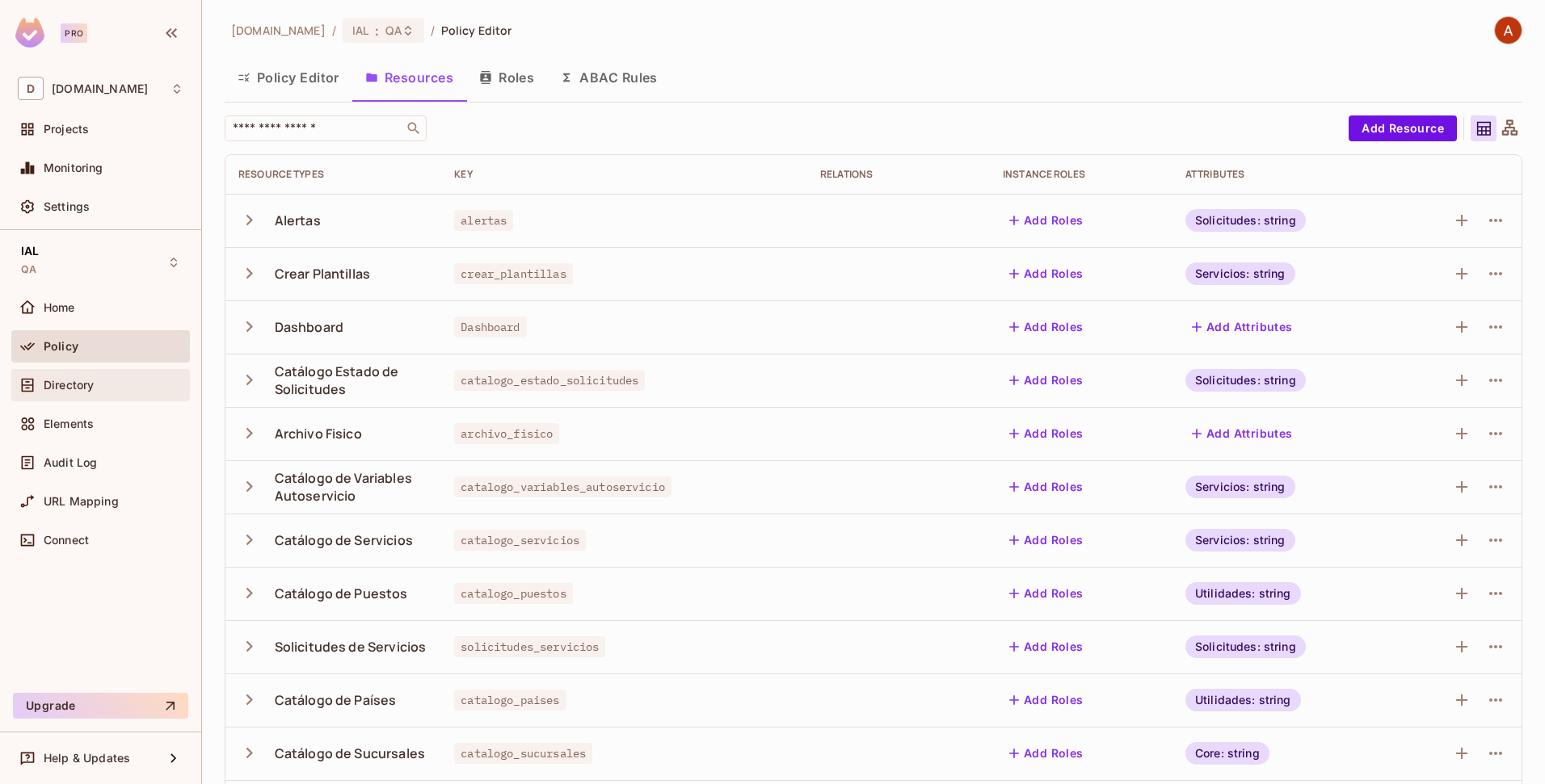
click at [88, 392] on div "Directory" at bounding box center [101, 386] width 166 height 20
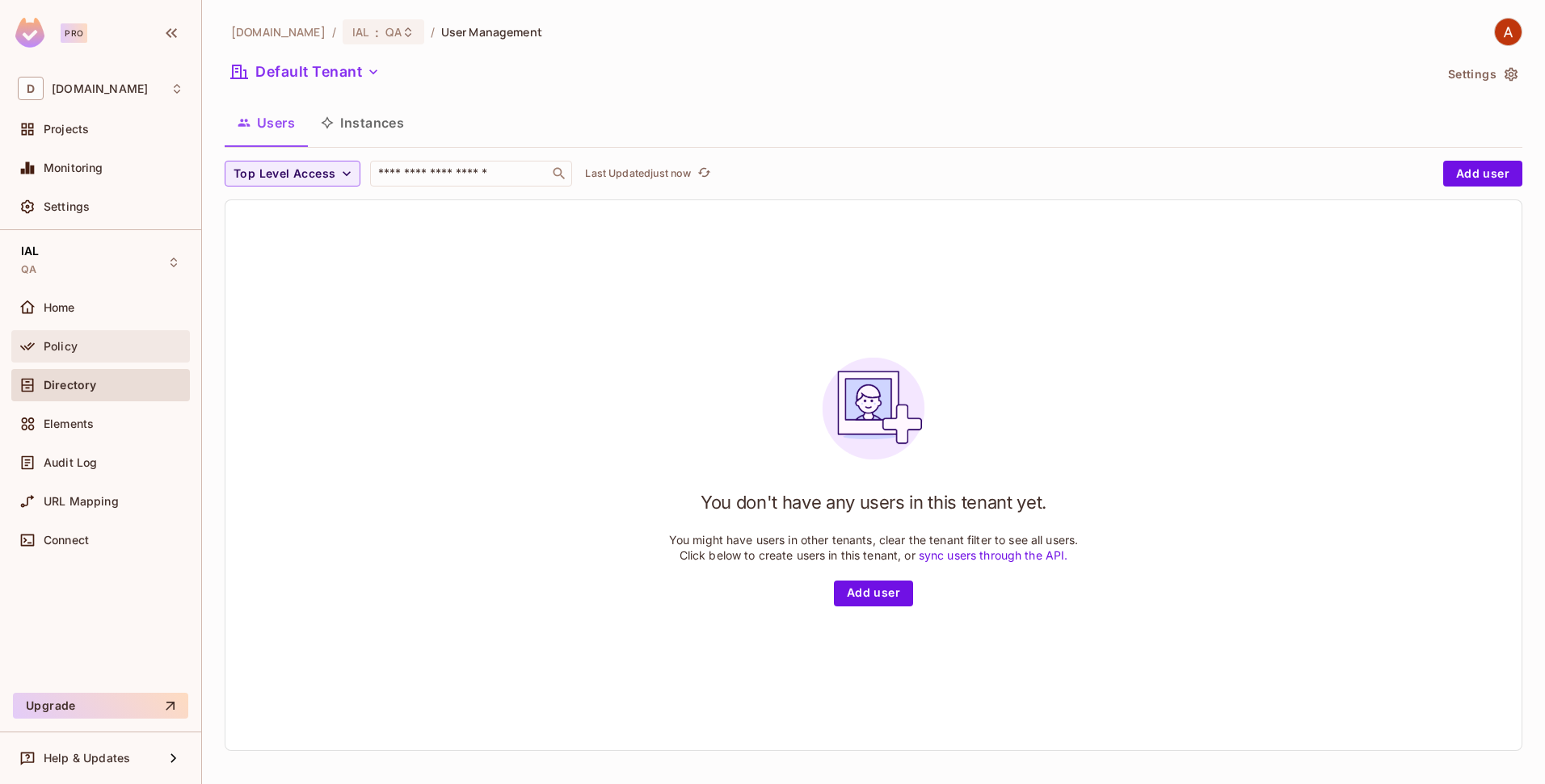
click at [81, 337] on div "Policy" at bounding box center [101, 347] width 166 height 20
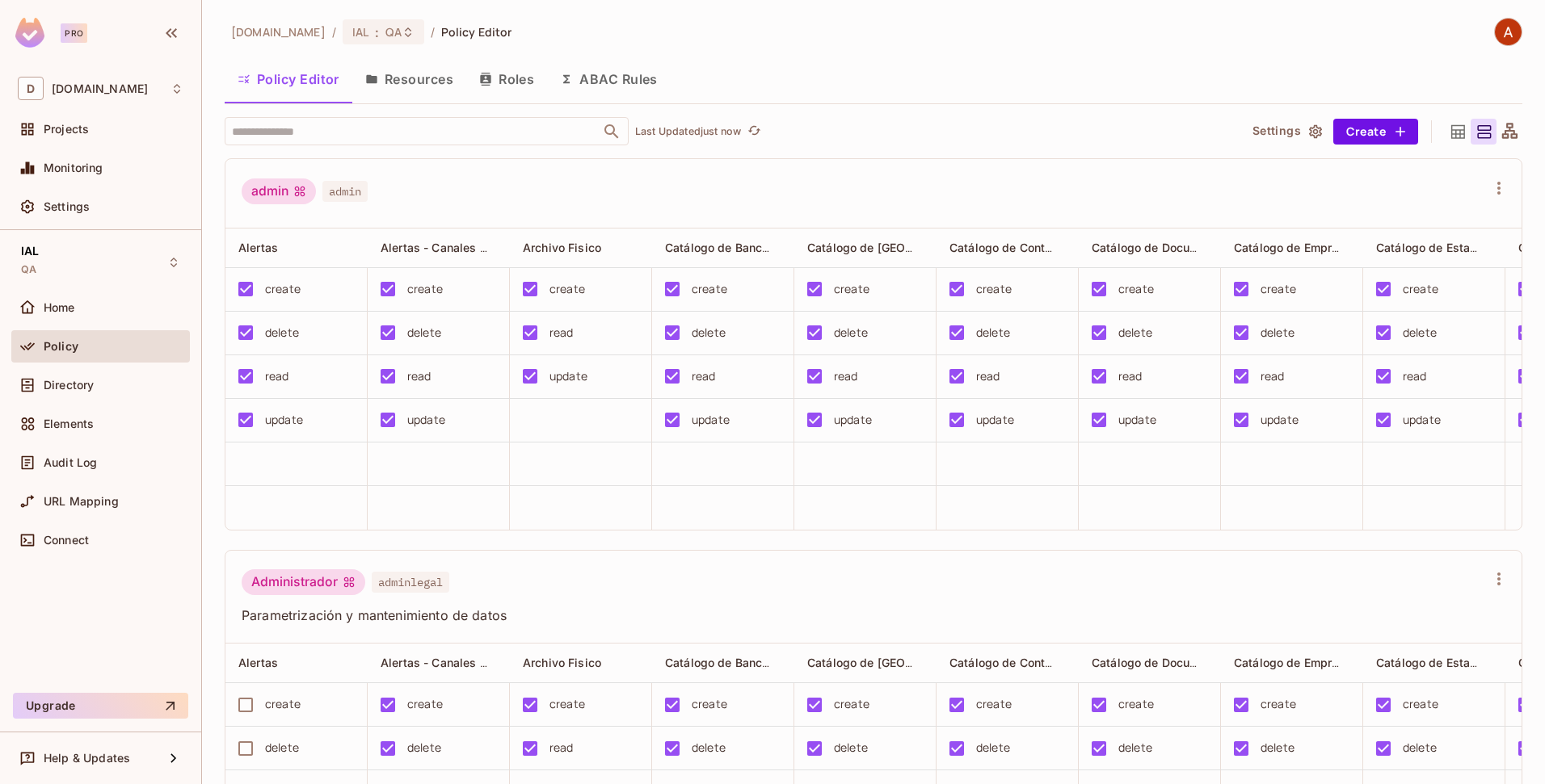
click at [415, 79] on button "Resources" at bounding box center [409, 78] width 114 height 40
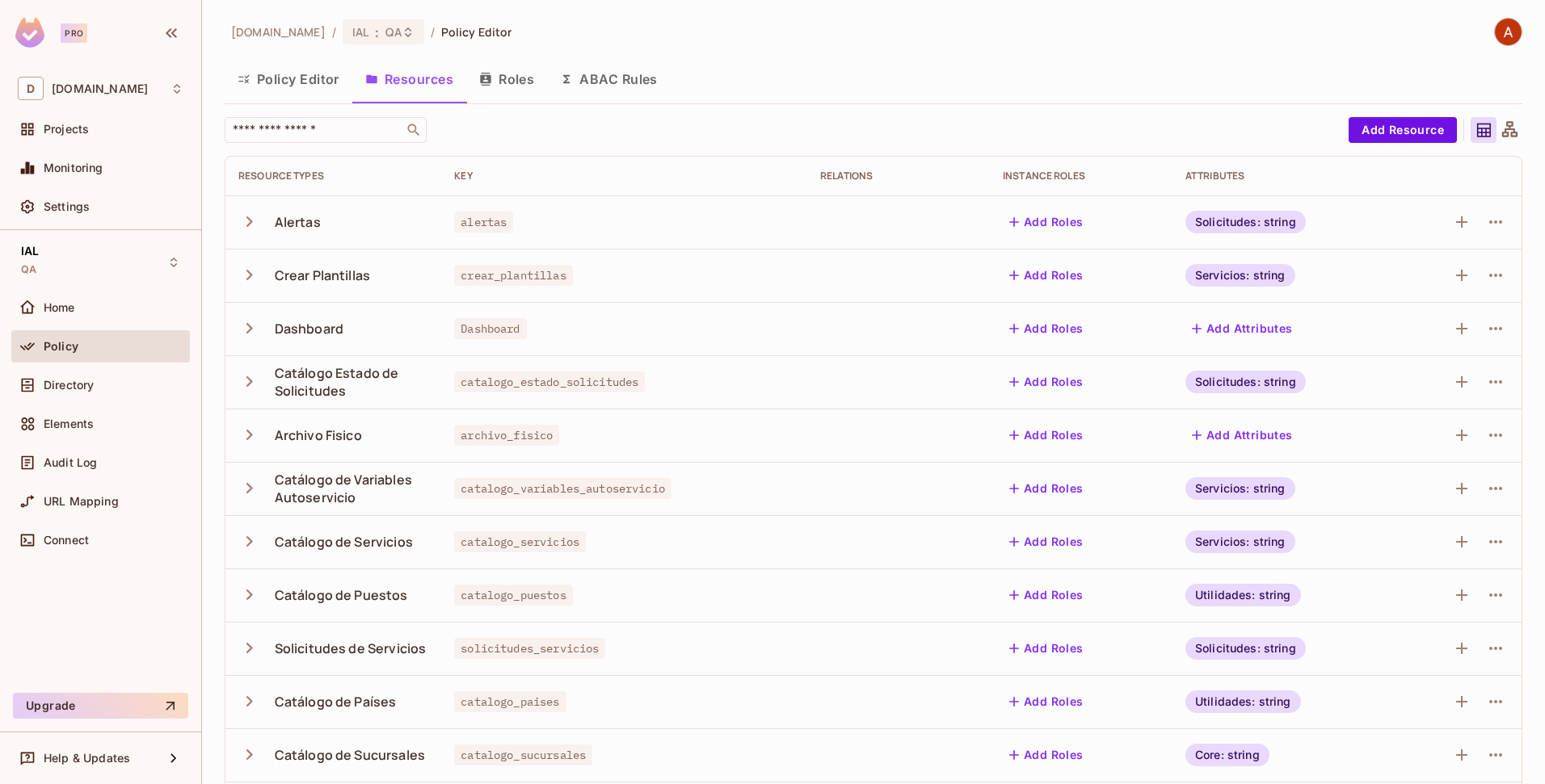
click at [528, 83] on button "Roles" at bounding box center [506, 78] width 81 height 40
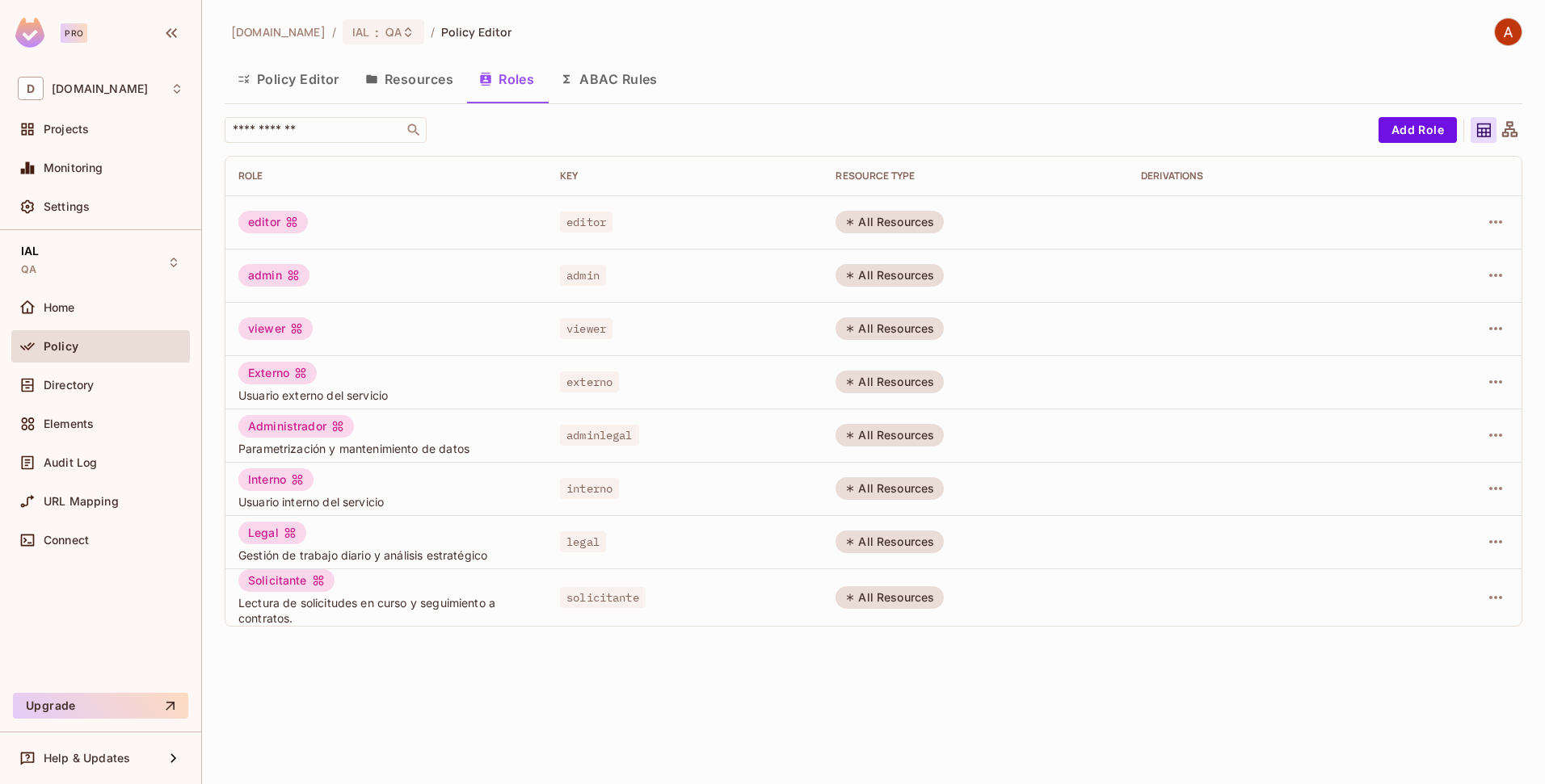
click at [289, 87] on button "Policy Editor" at bounding box center [288, 78] width 128 height 40
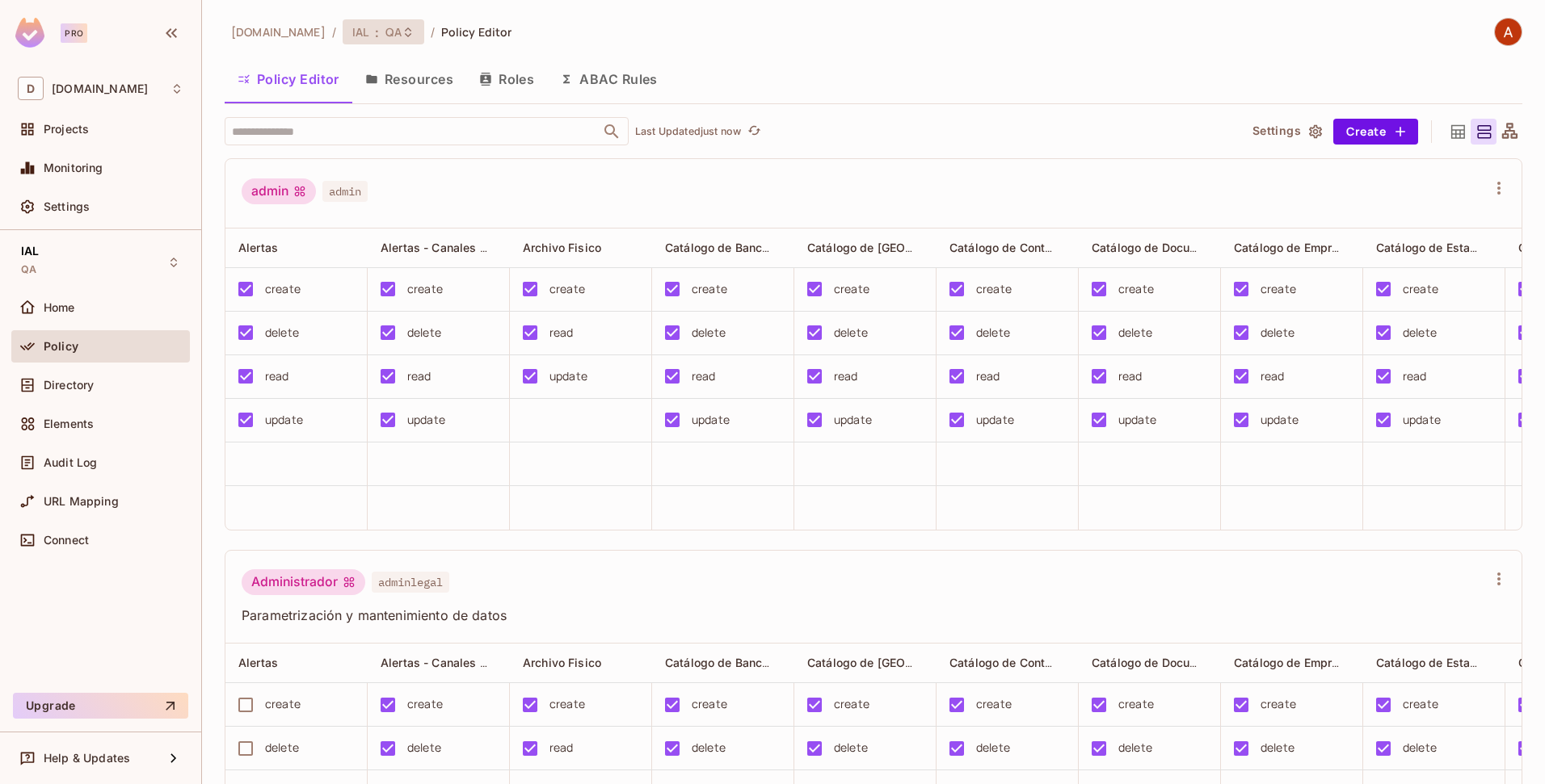
click at [353, 28] on span "IAL" at bounding box center [360, 32] width 17 height 16
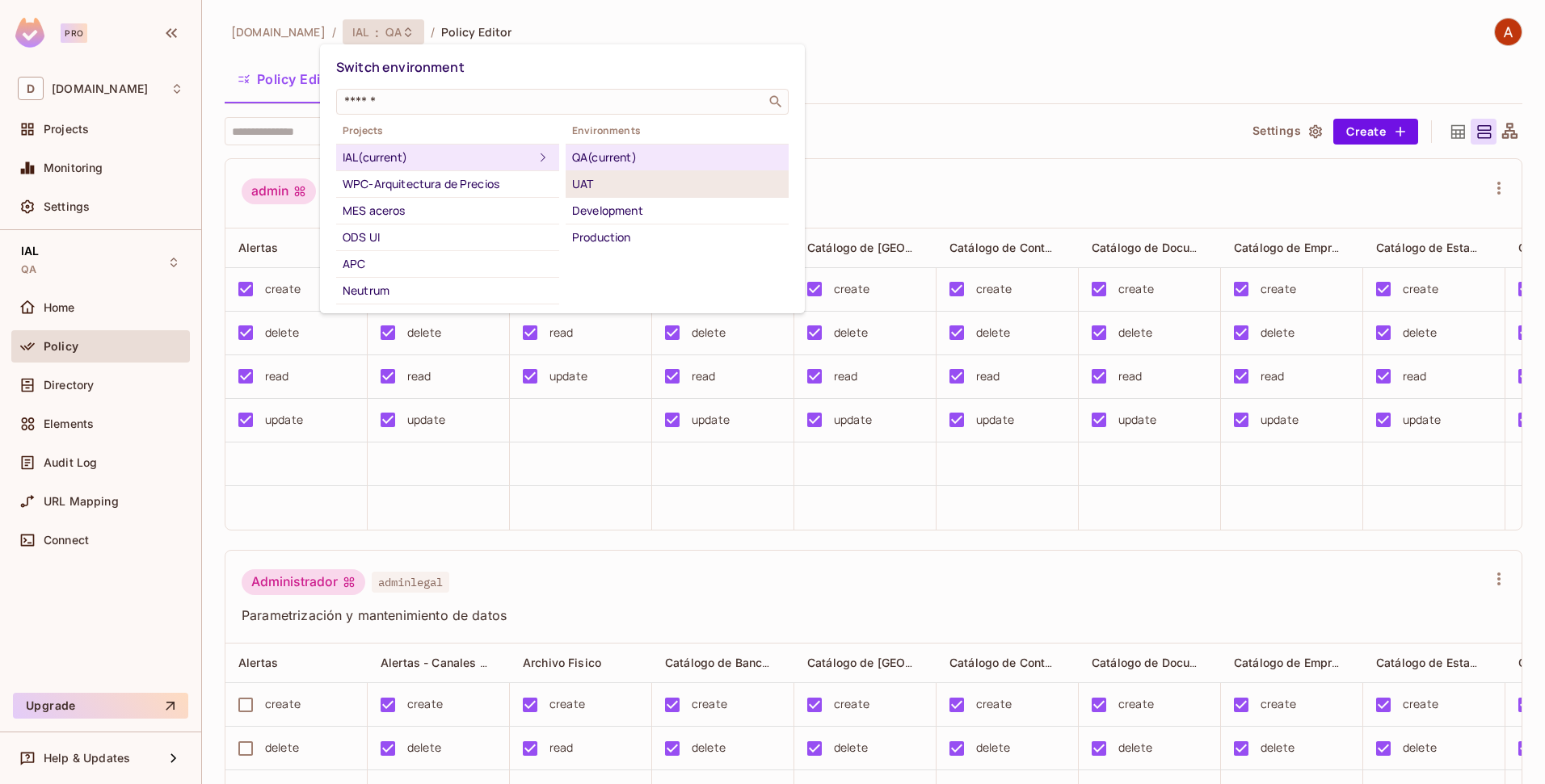
click at [582, 192] on div "UAT" at bounding box center [677, 185] width 210 height 20
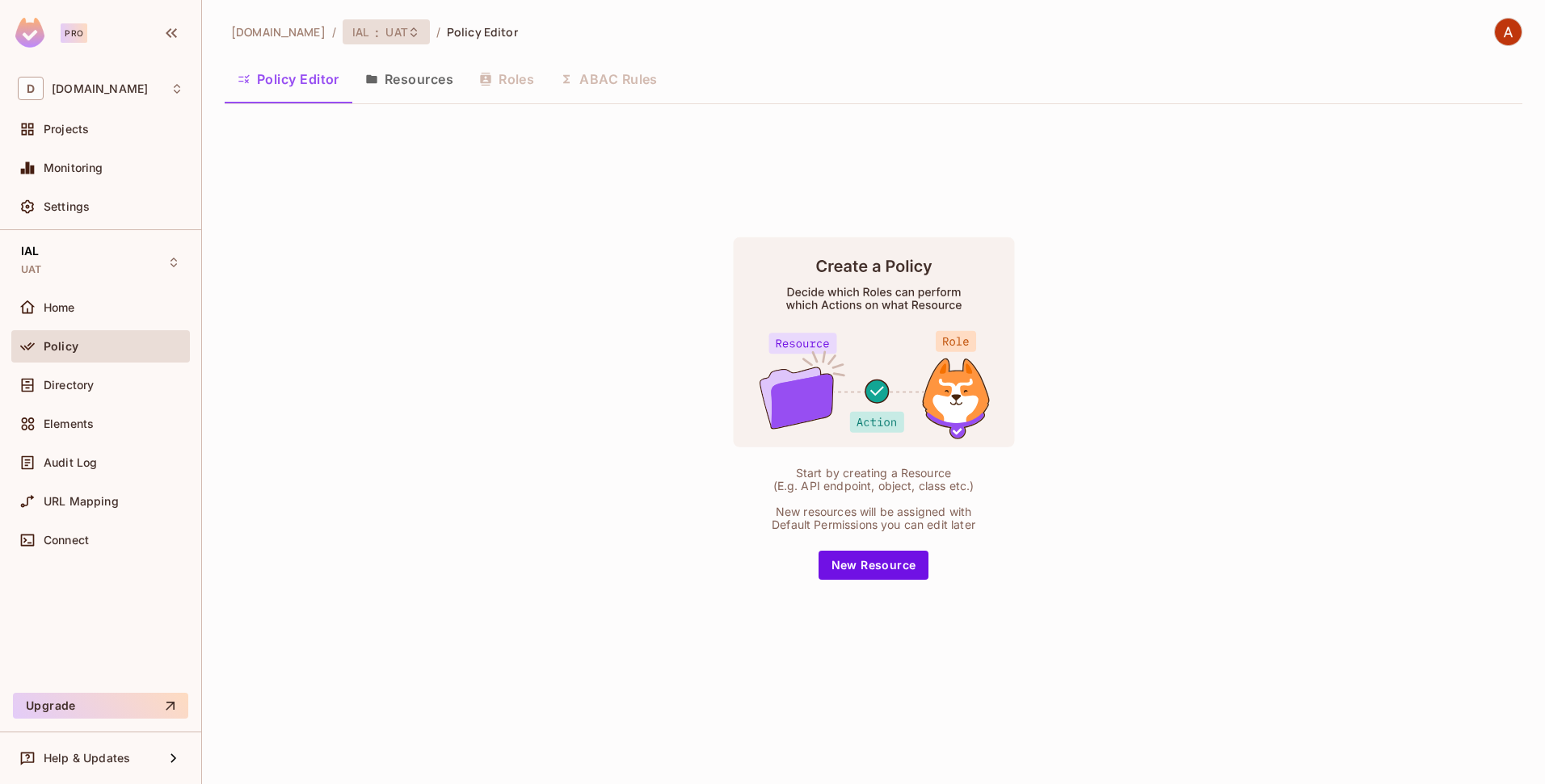
click at [386, 30] on span "UAT" at bounding box center [397, 32] width 21 height 16
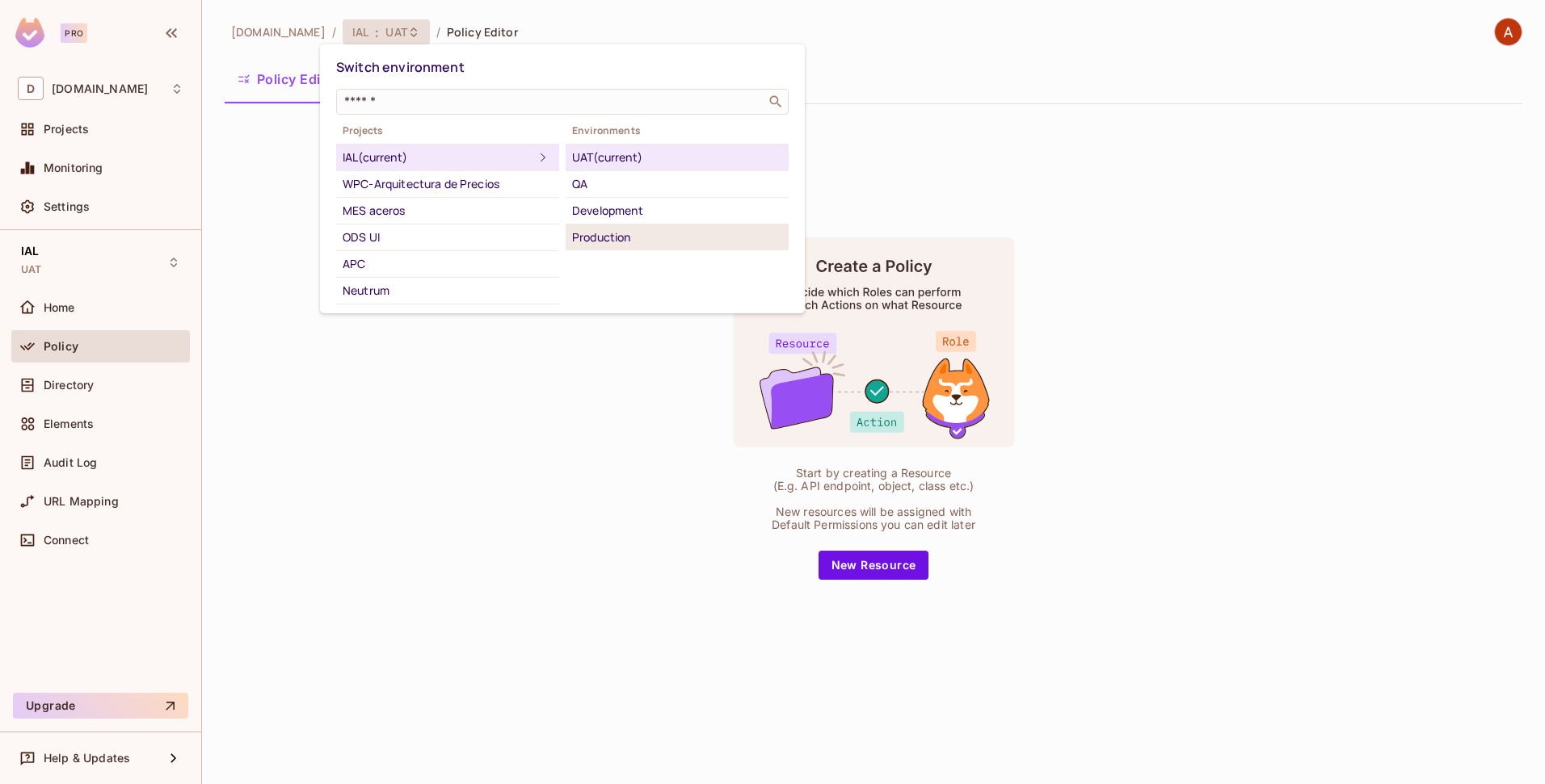
click at [604, 235] on div "Production" at bounding box center [677, 237] width 210 height 20
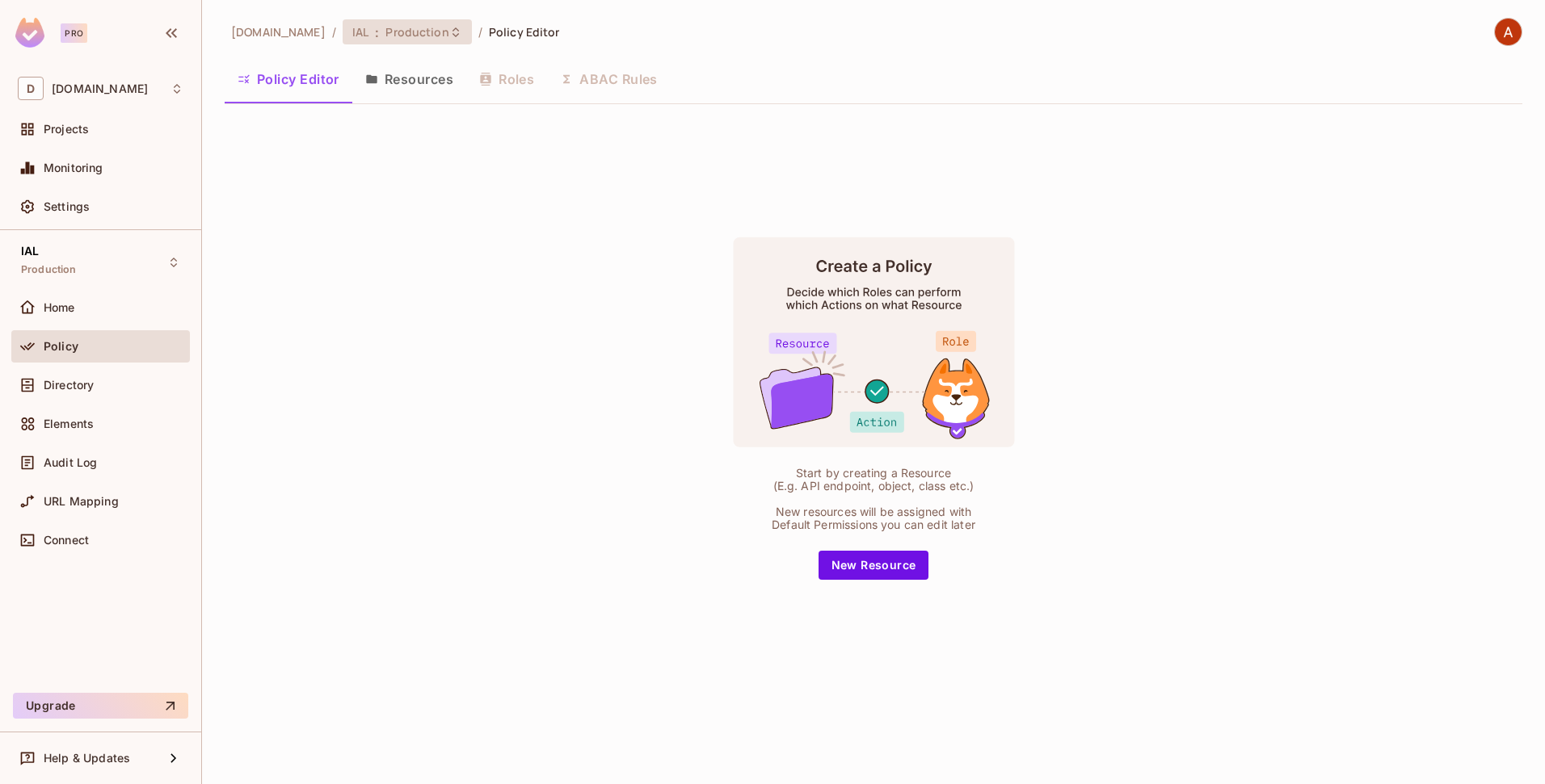
click at [386, 32] on span "Production" at bounding box center [417, 32] width 63 height 16
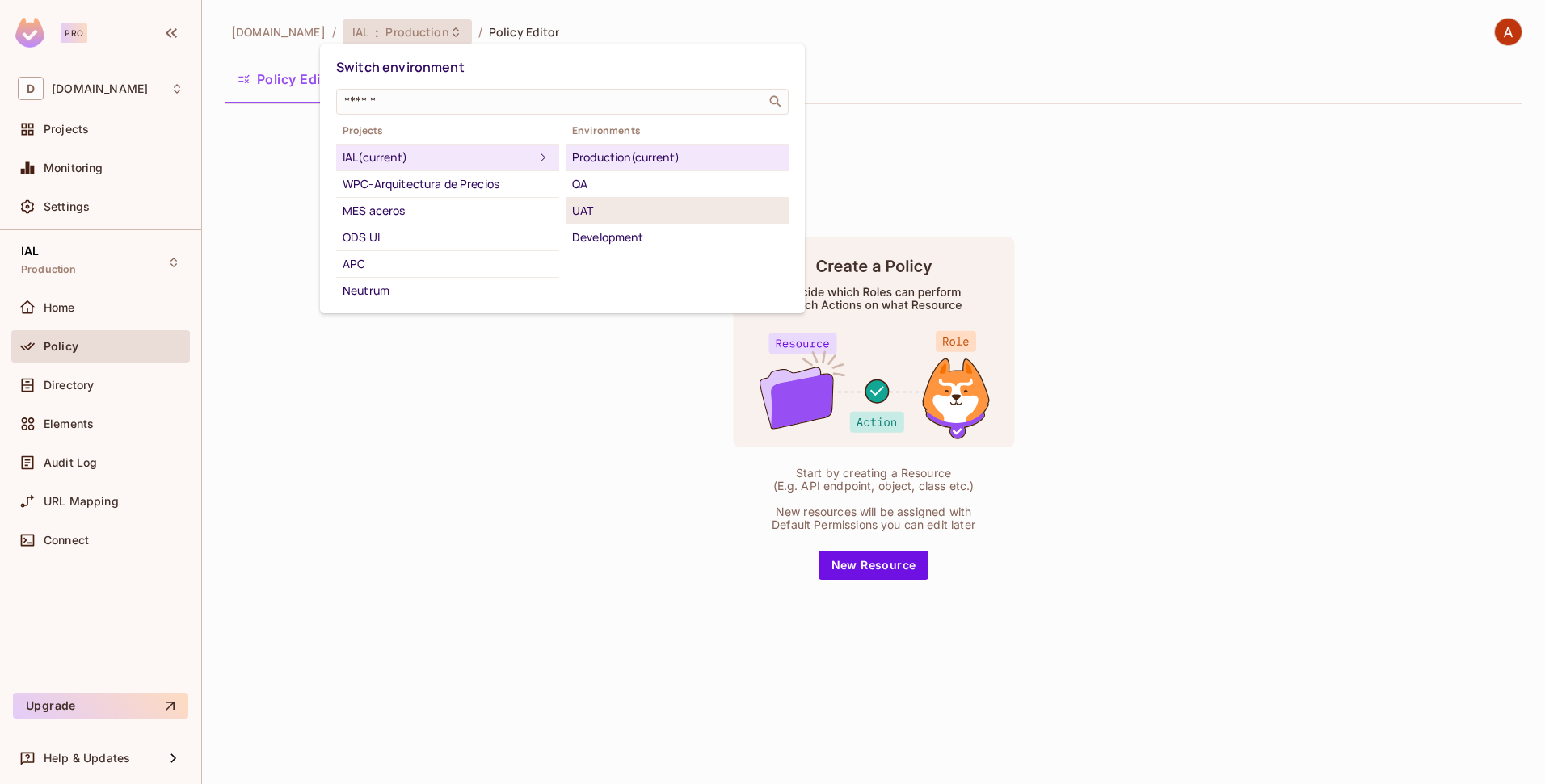
click at [587, 203] on div "UAT" at bounding box center [677, 211] width 210 height 20
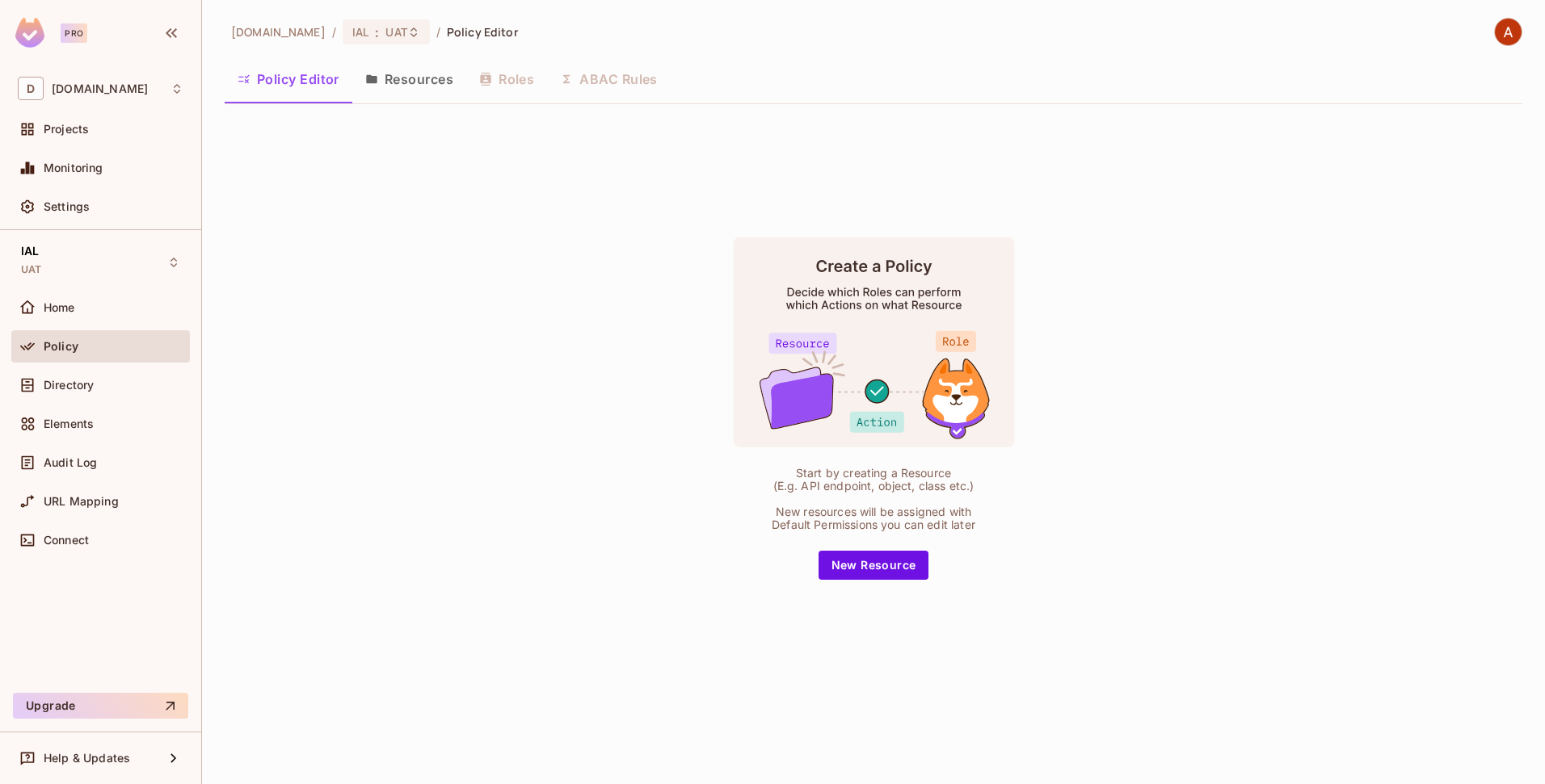
click at [66, 344] on span "Policy" at bounding box center [62, 346] width 35 height 13
click at [78, 265] on div "IAL UAT" at bounding box center [101, 263] width 179 height 45
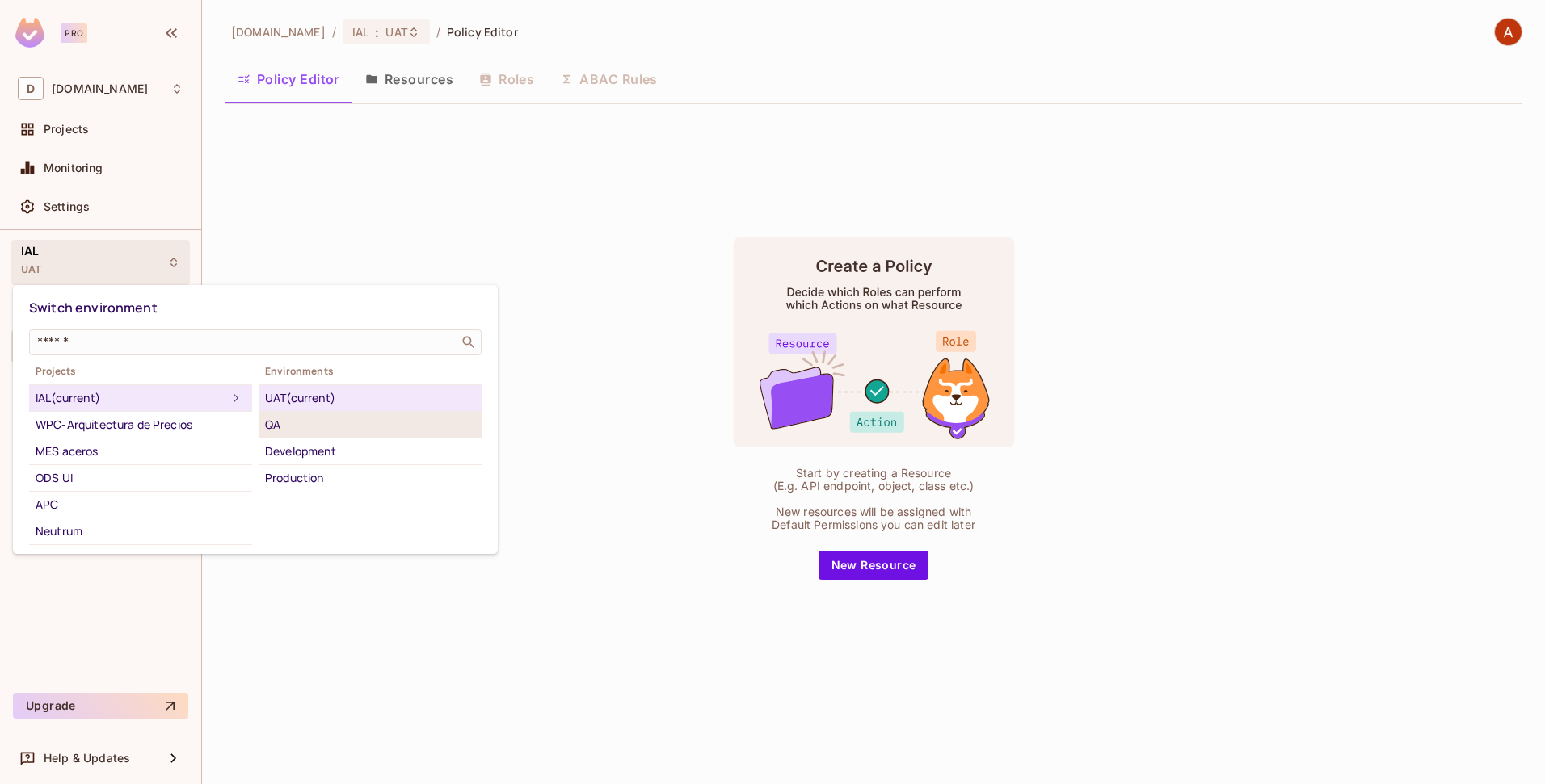
click at [278, 425] on div "QA" at bounding box center [369, 425] width 210 height 20
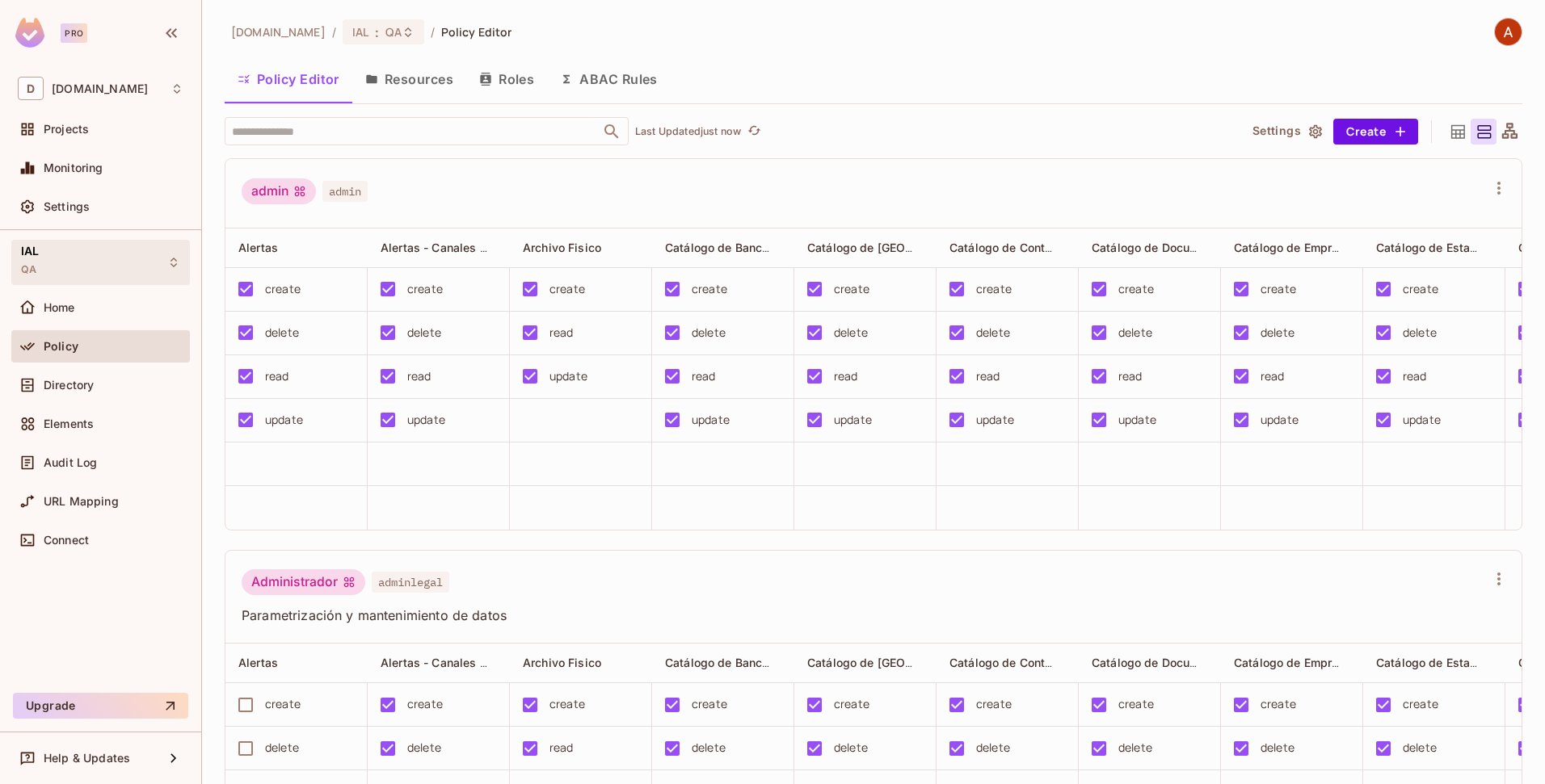
click at [61, 269] on div "IAL QA" at bounding box center [101, 263] width 179 height 45
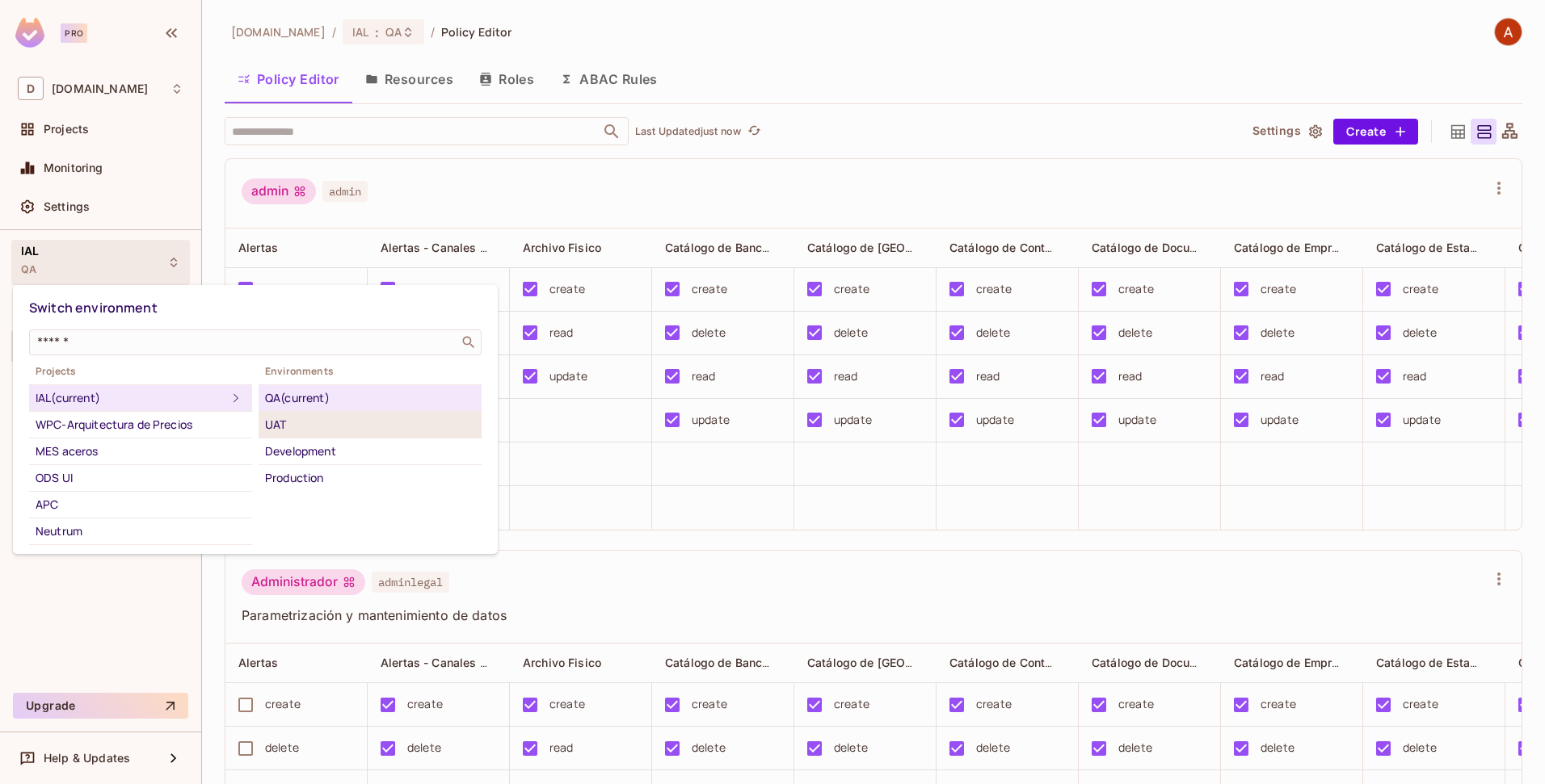
click at [275, 429] on div "UAT" at bounding box center [369, 425] width 210 height 20
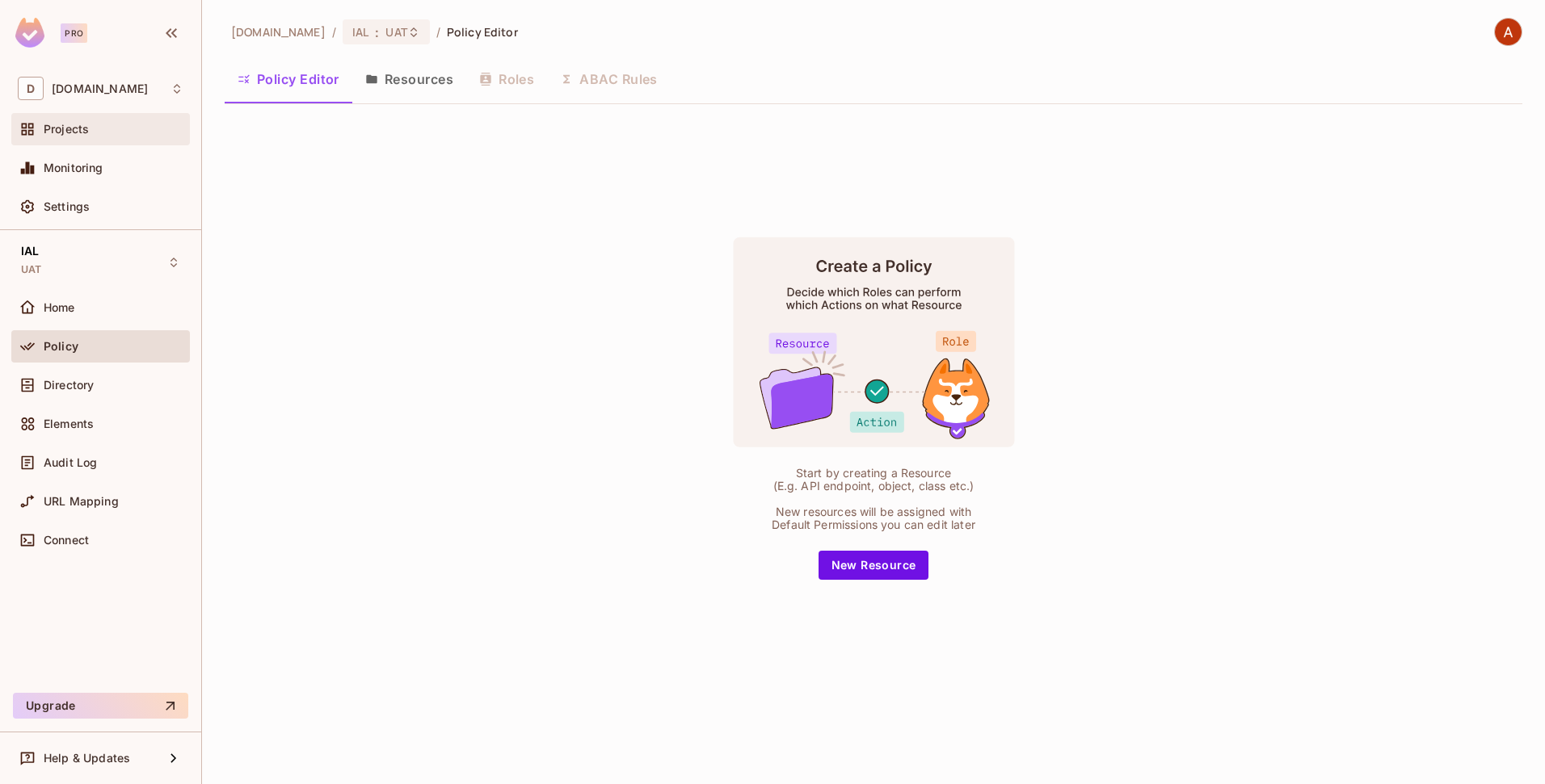
click at [86, 129] on span "Projects" at bounding box center [66, 129] width 45 height 13
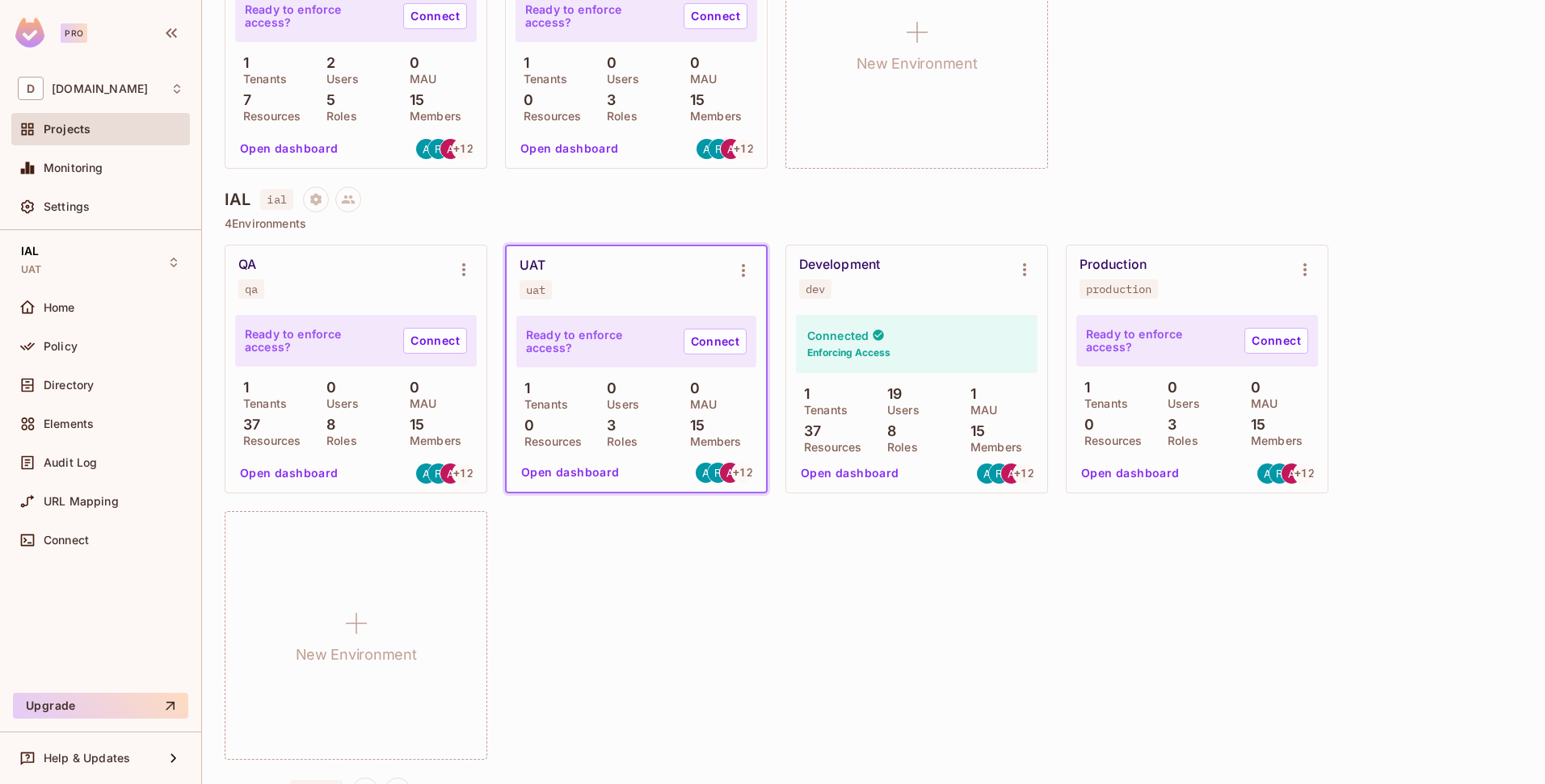
scroll to position [540, 0]
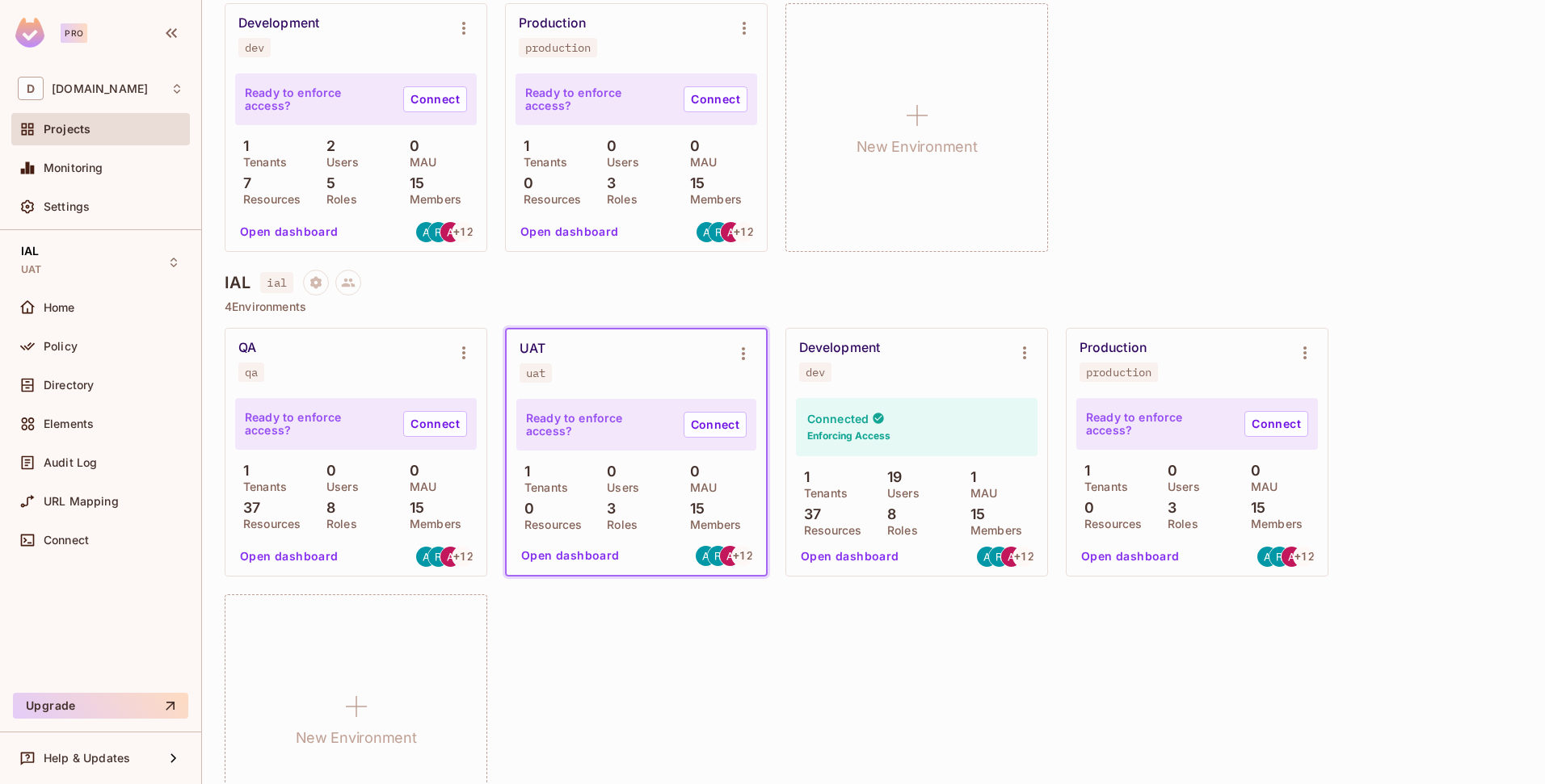
click at [680, 365] on div "UAT uat" at bounding box center [623, 361] width 208 height 42
click at [748, 353] on icon "Environment settings" at bounding box center [743, 353] width 20 height 20
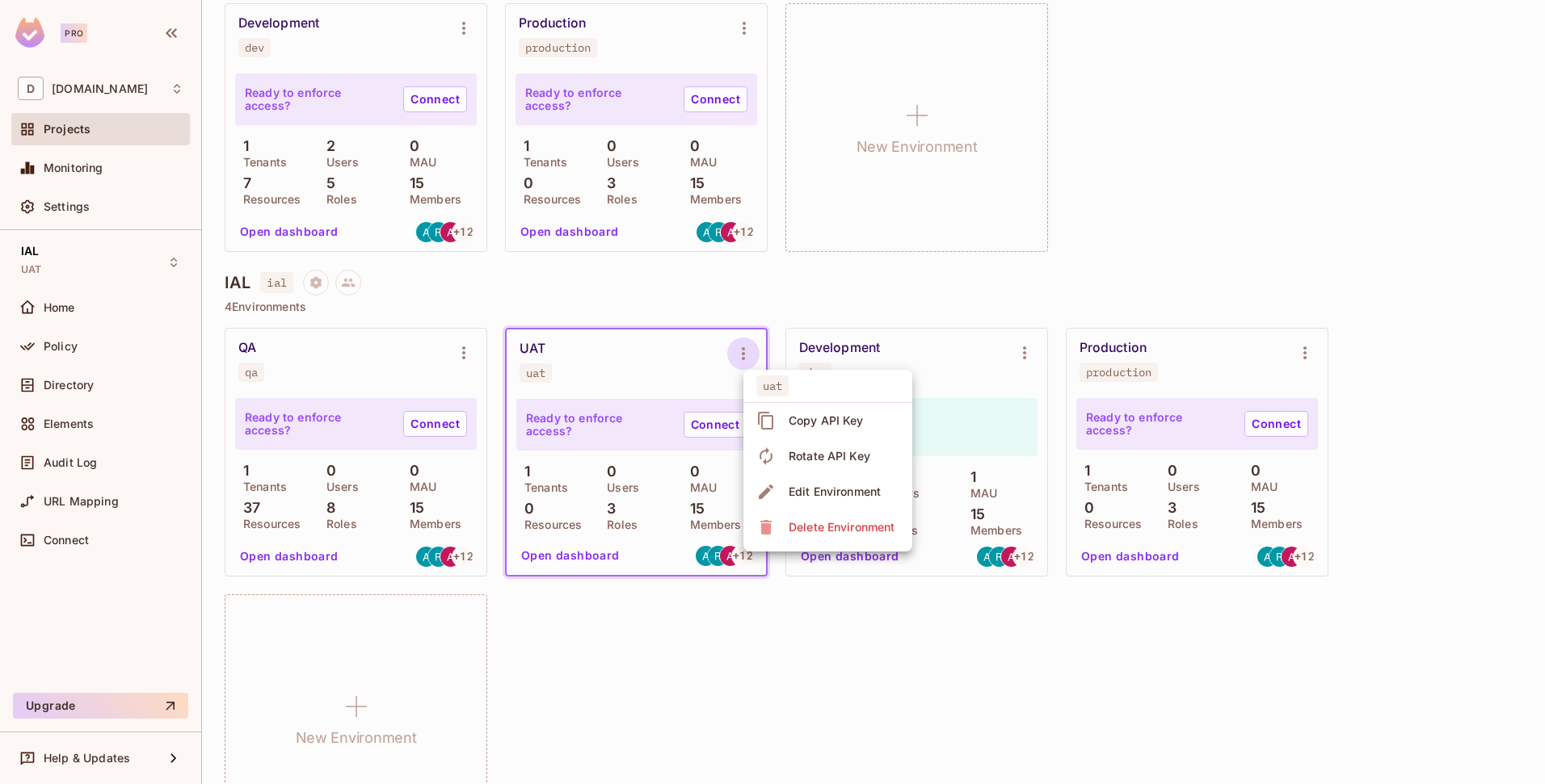
click at [621, 353] on div at bounding box center [772, 392] width 1545 height 784
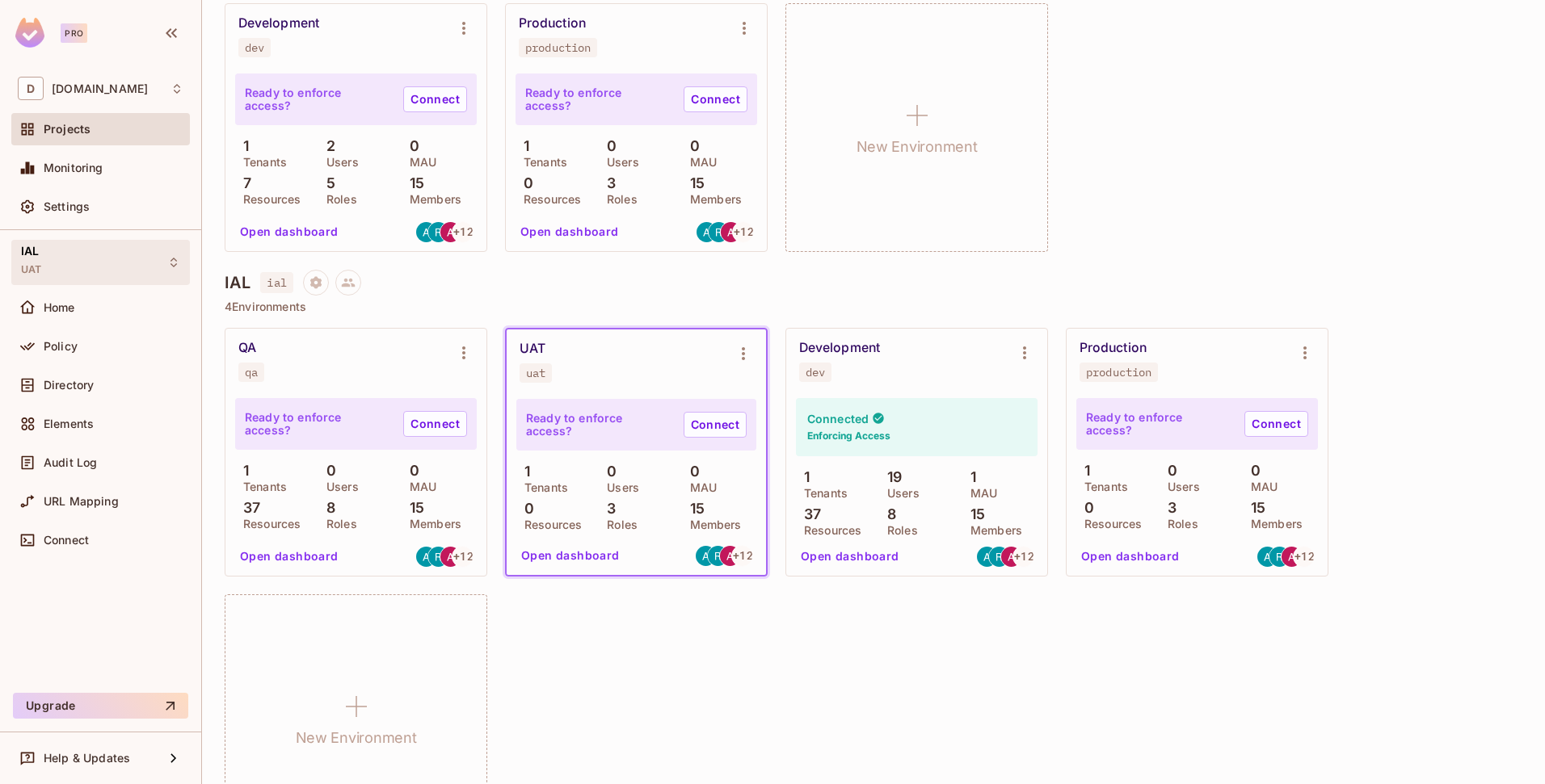
click at [98, 257] on div "IAL UAT" at bounding box center [101, 263] width 179 height 45
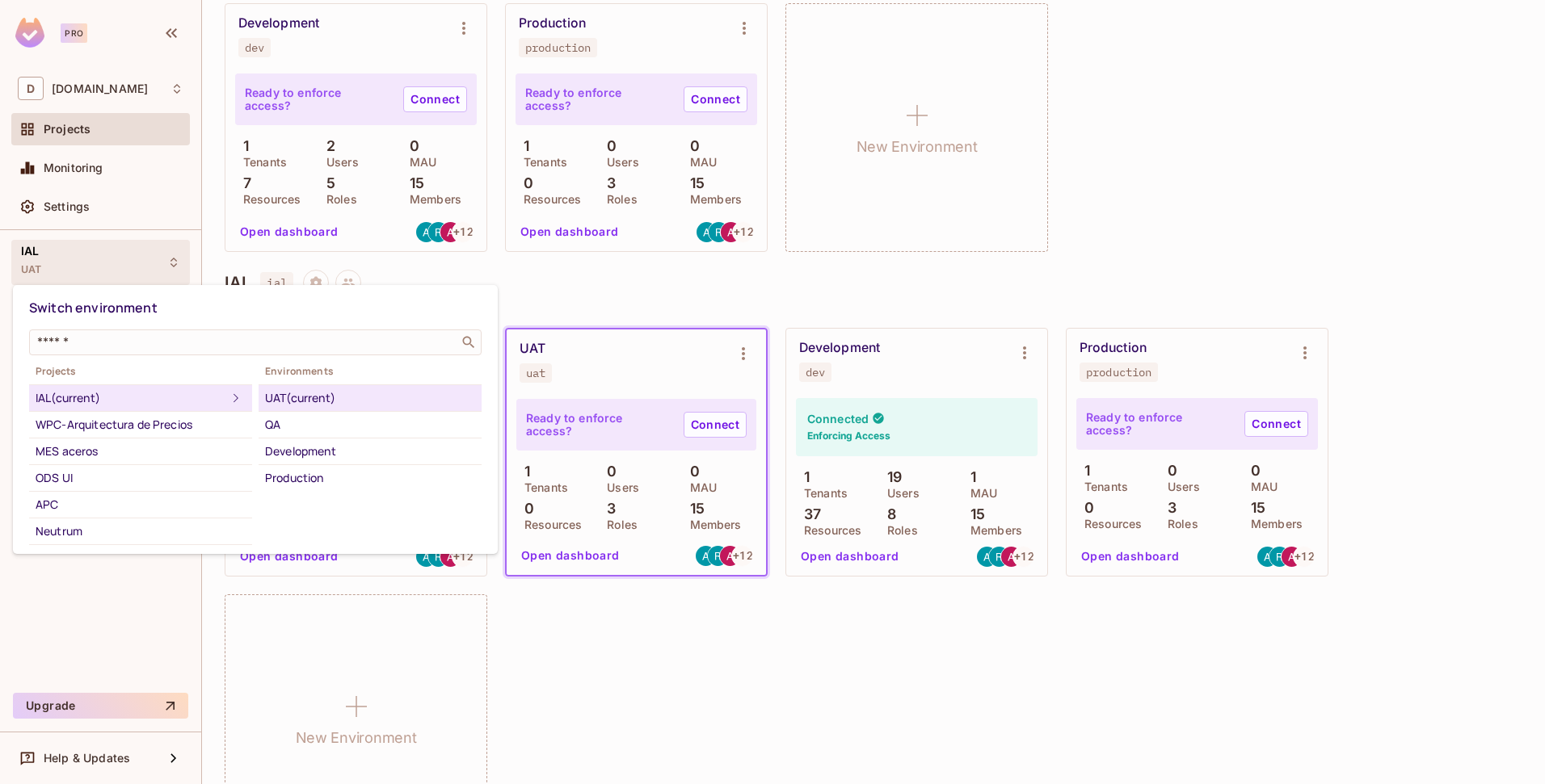
click at [279, 402] on div "UAT (current)" at bounding box center [369, 398] width 210 height 20
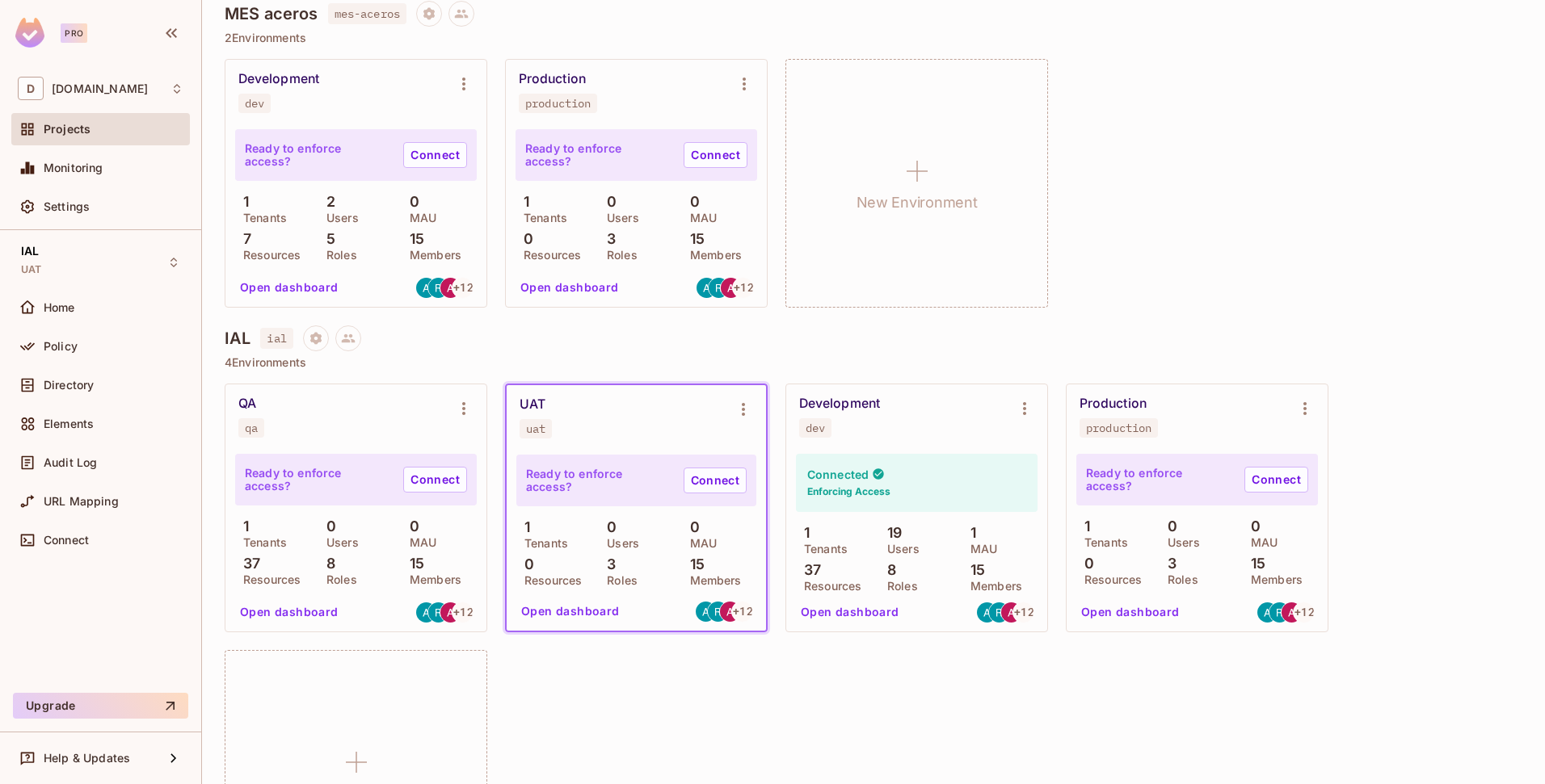
scroll to position [561, 0]
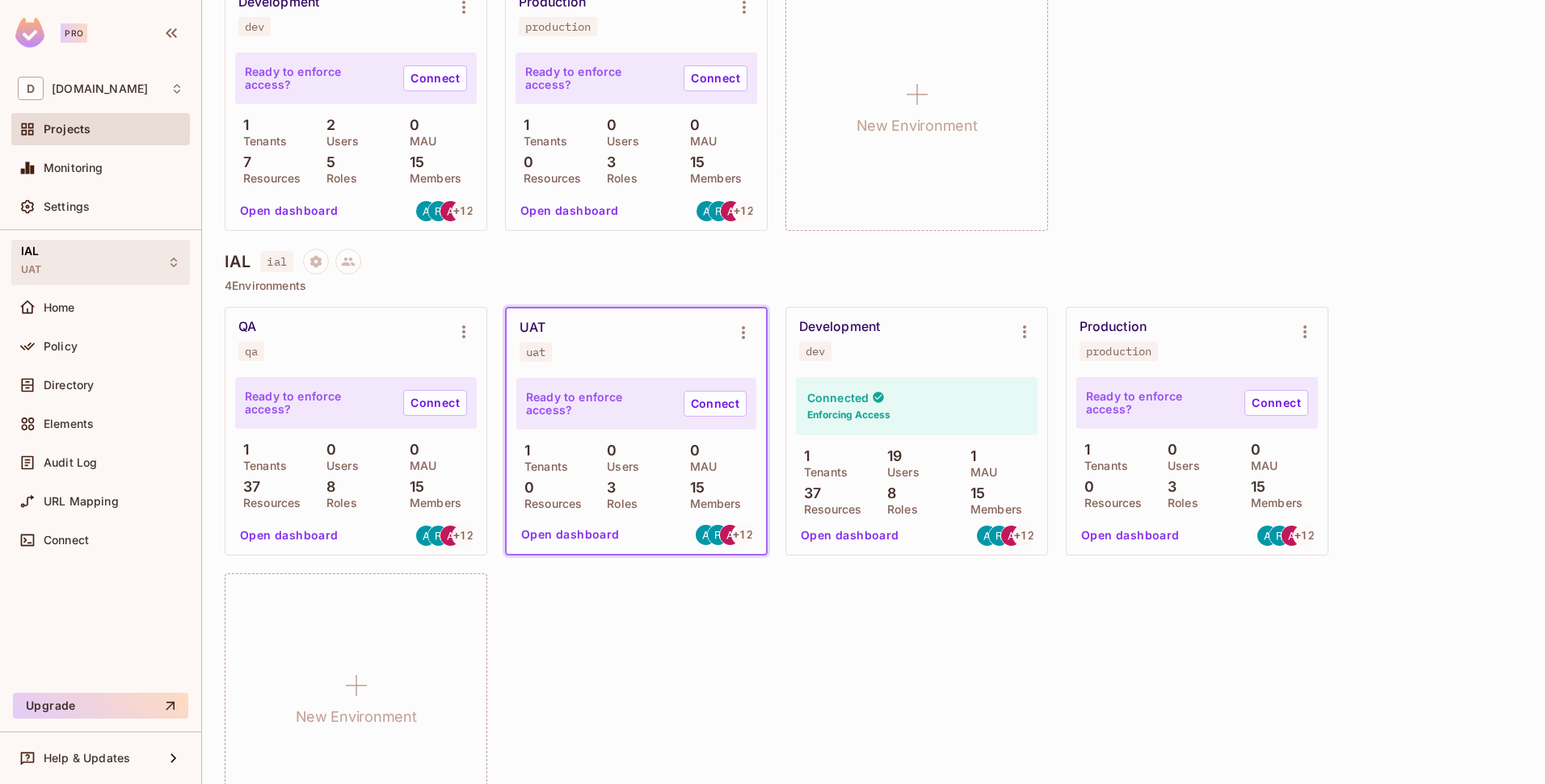
click at [117, 261] on div "IAL UAT" at bounding box center [101, 263] width 179 height 45
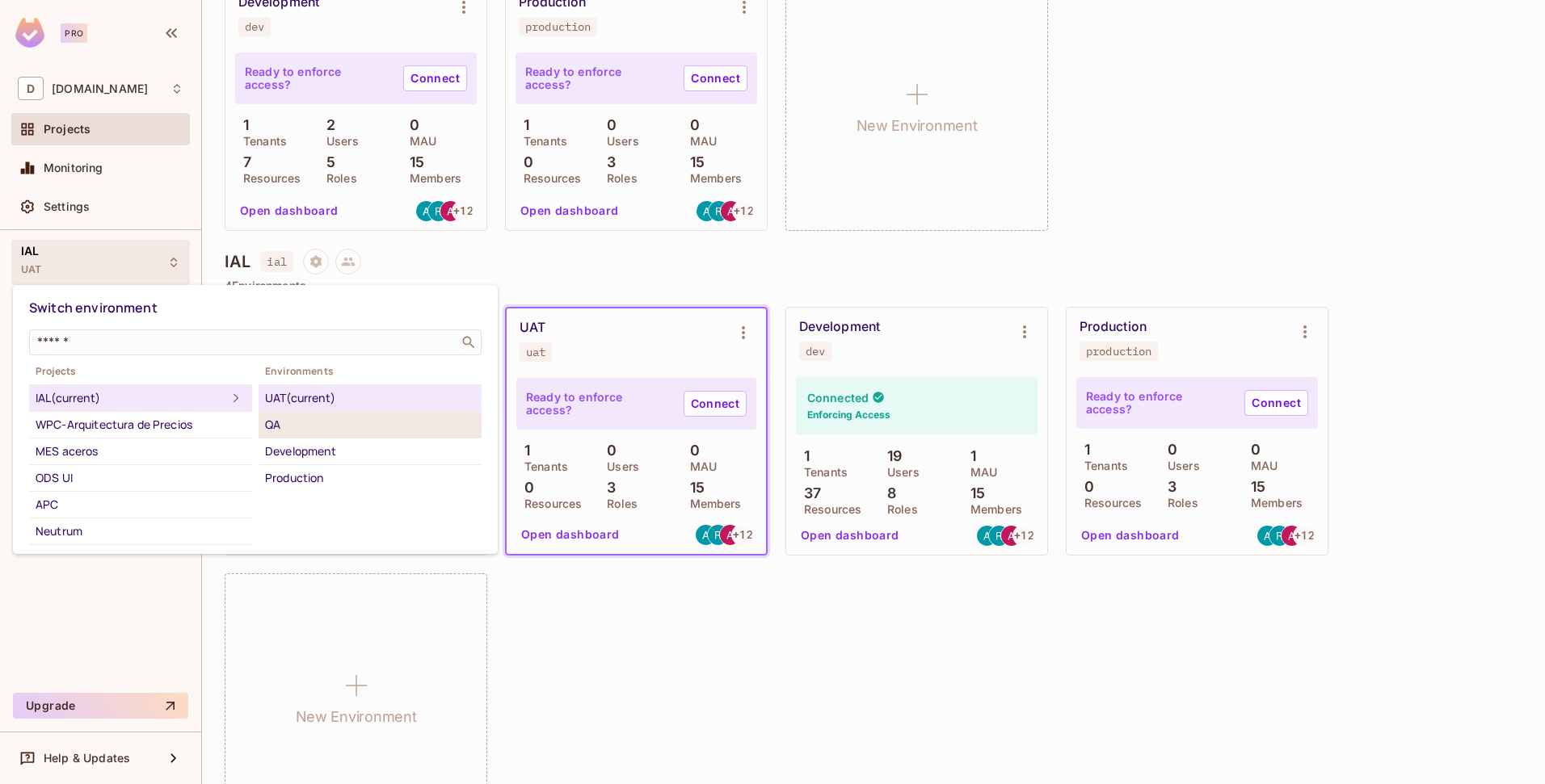
click at [282, 436] on li "QA" at bounding box center [370, 425] width 223 height 26
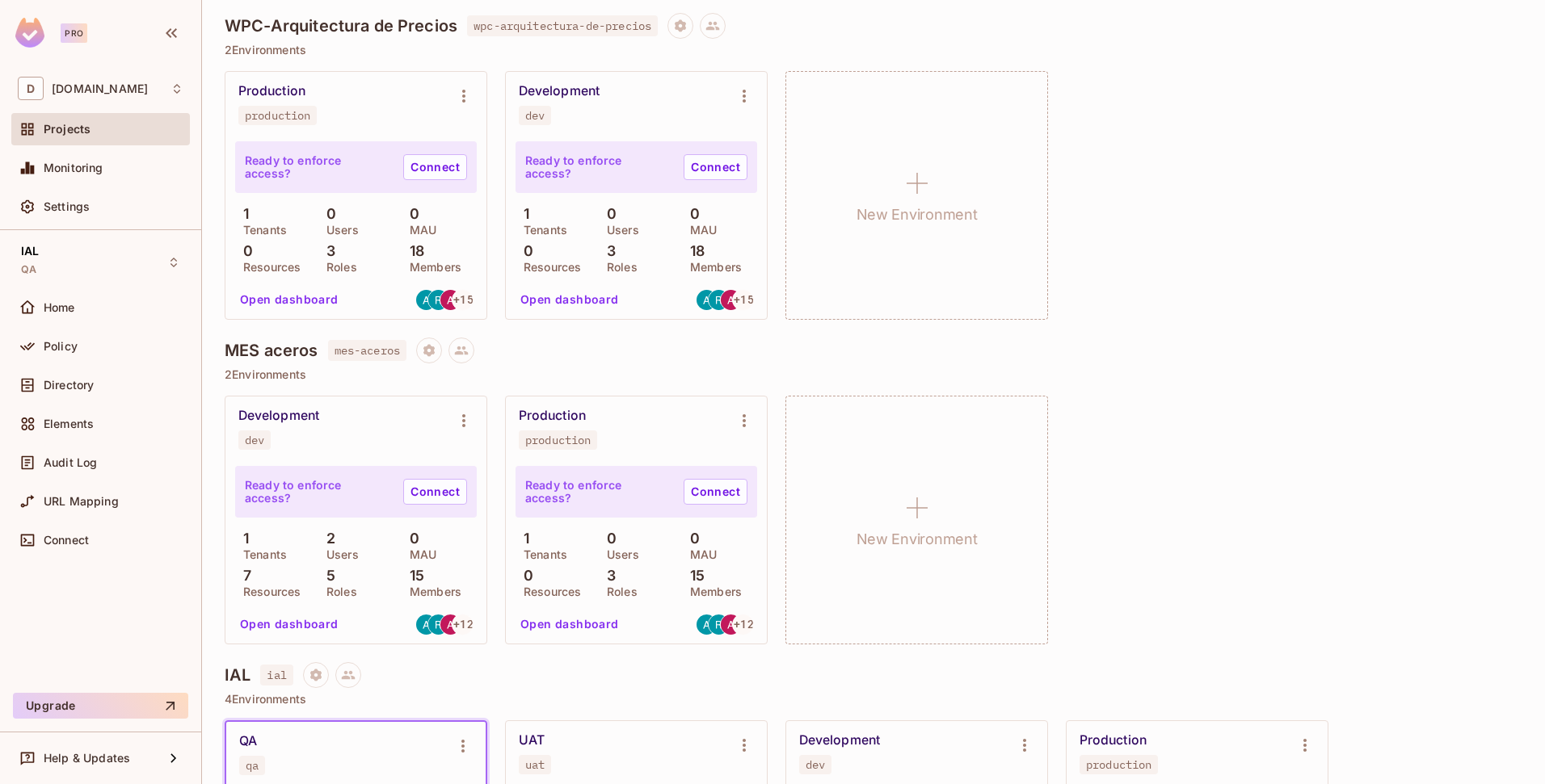
scroll to position [458, 0]
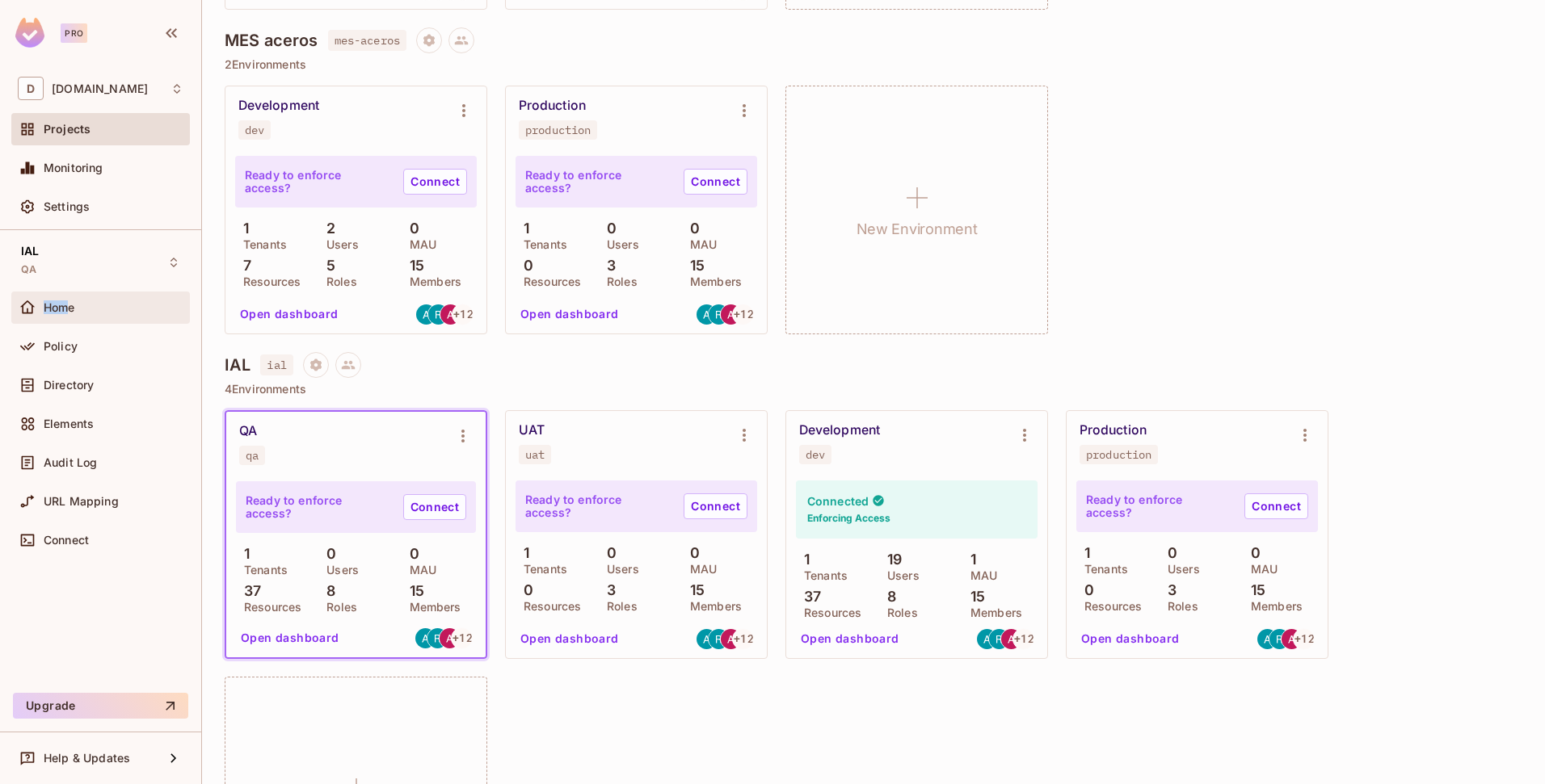
click at [68, 302] on span "Home" at bounding box center [60, 308] width 31 height 13
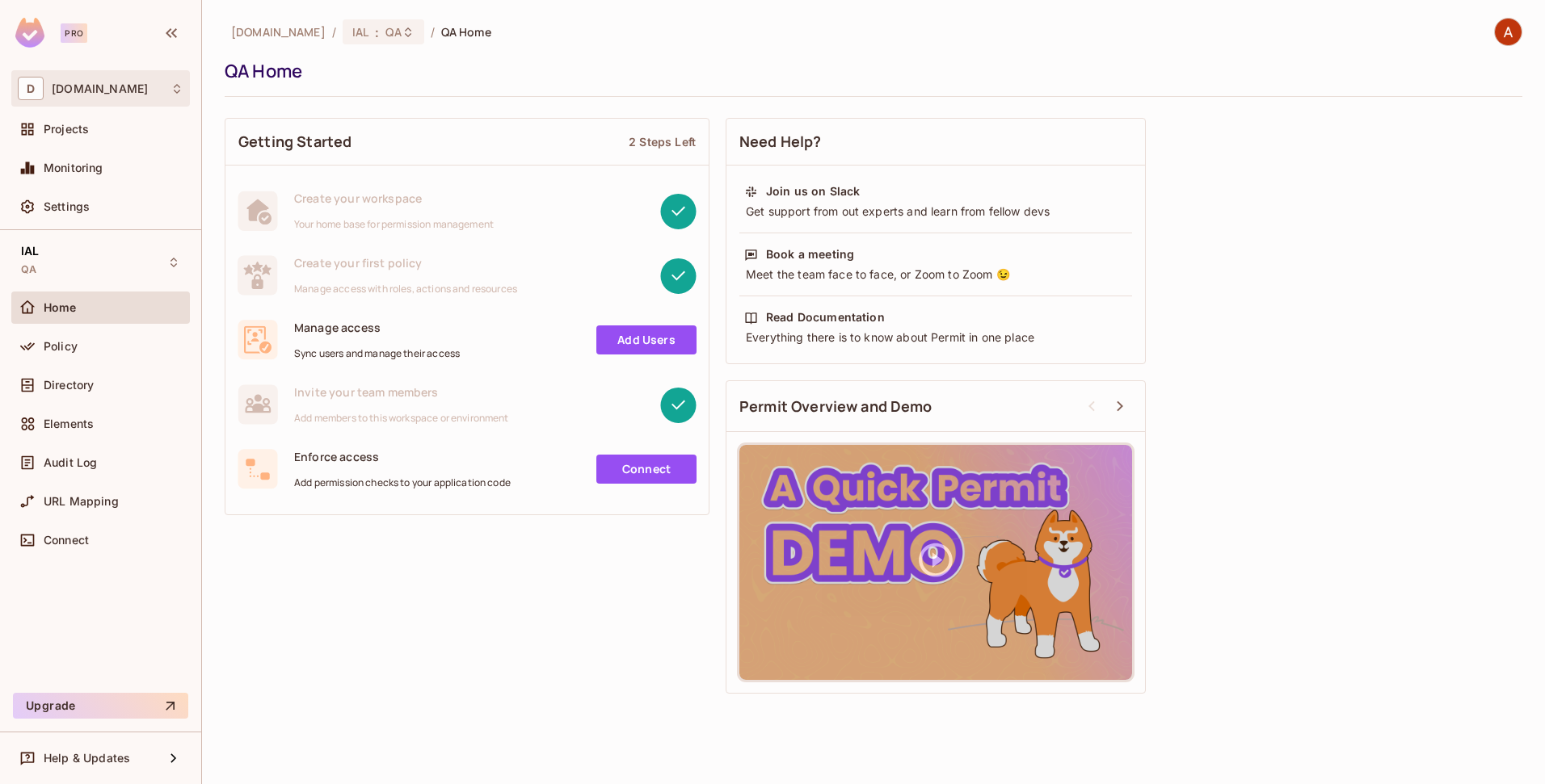
click at [125, 83] on div "D deacero.com" at bounding box center [101, 89] width 166 height 23
click at [125, 83] on div at bounding box center [772, 392] width 1545 height 784
click at [105, 268] on div "IAL QA" at bounding box center [101, 263] width 179 height 45
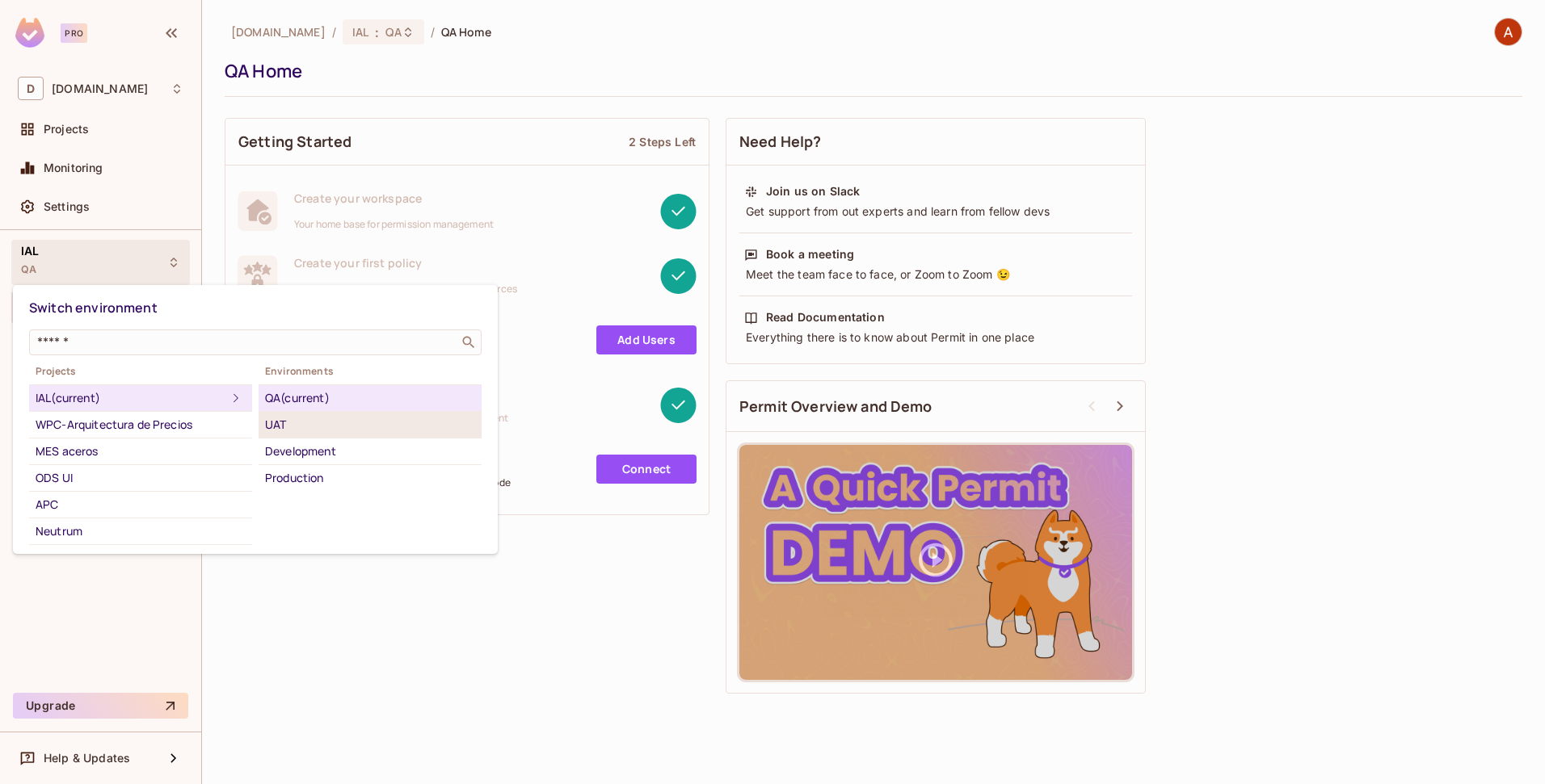
click at [283, 431] on div "UAT" at bounding box center [369, 425] width 210 height 20
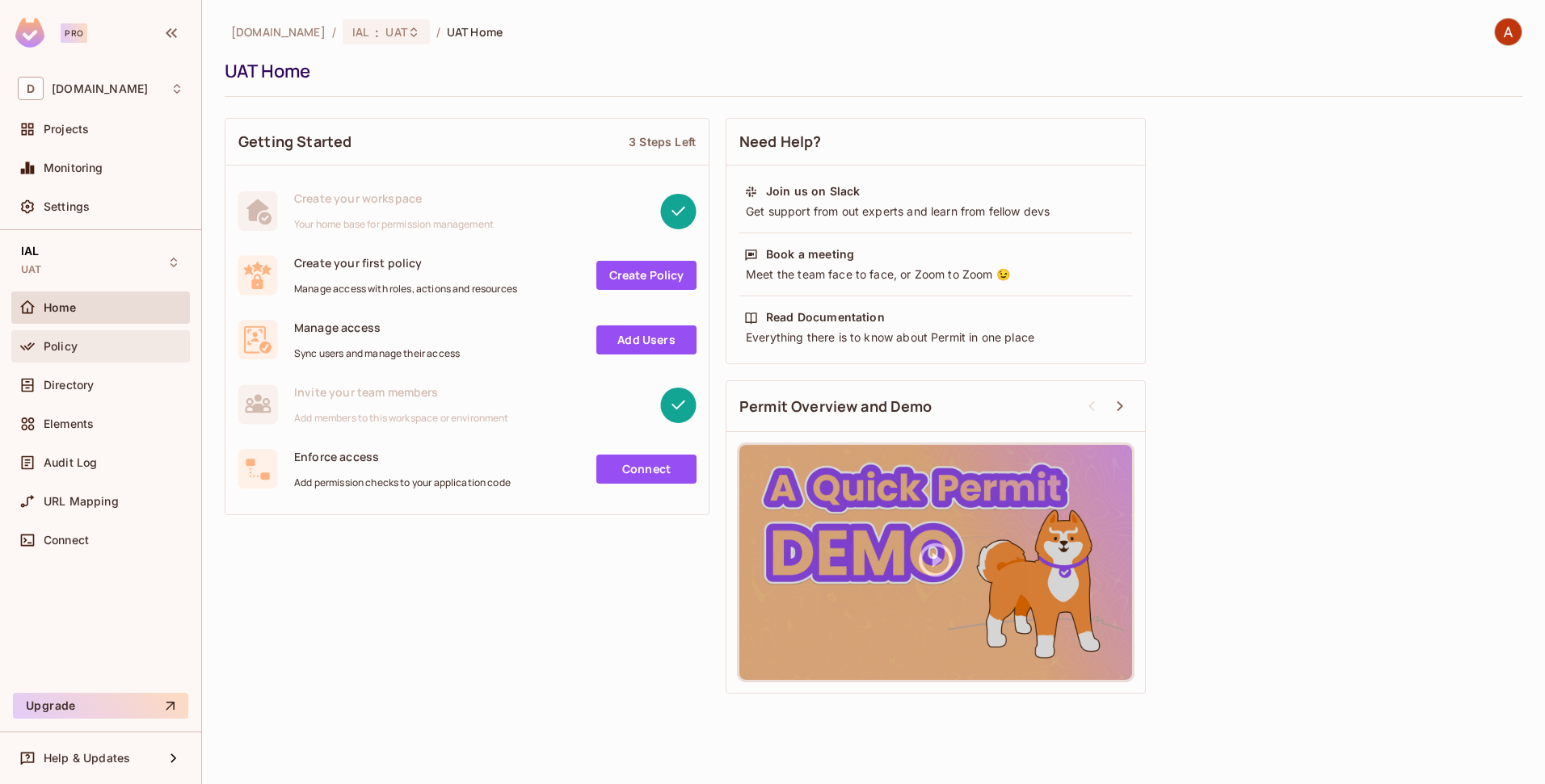
click at [67, 353] on div "Policy" at bounding box center [101, 347] width 166 height 20
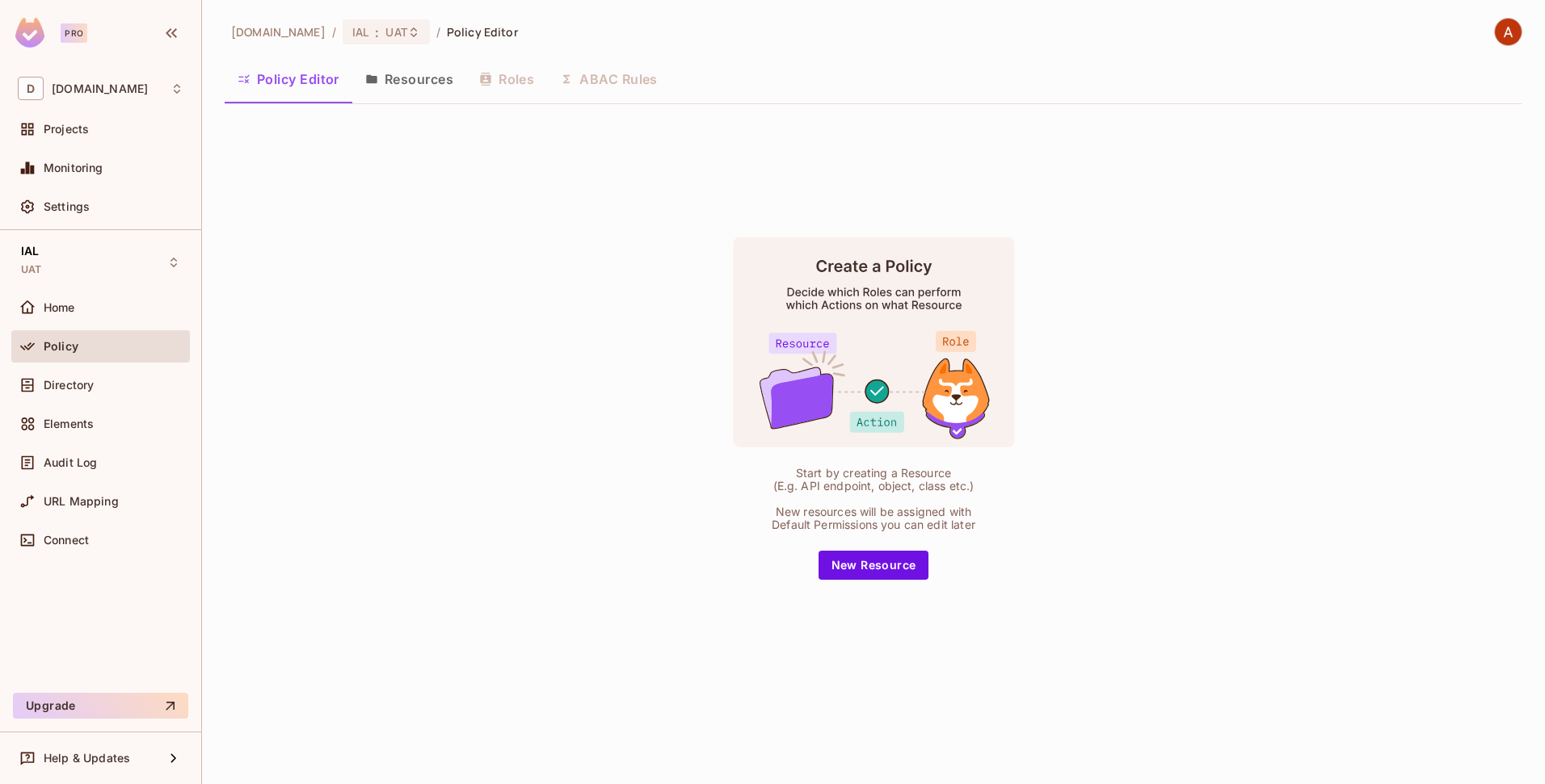
click at [490, 35] on span "Policy Editor" at bounding box center [481, 32] width 71 height 16
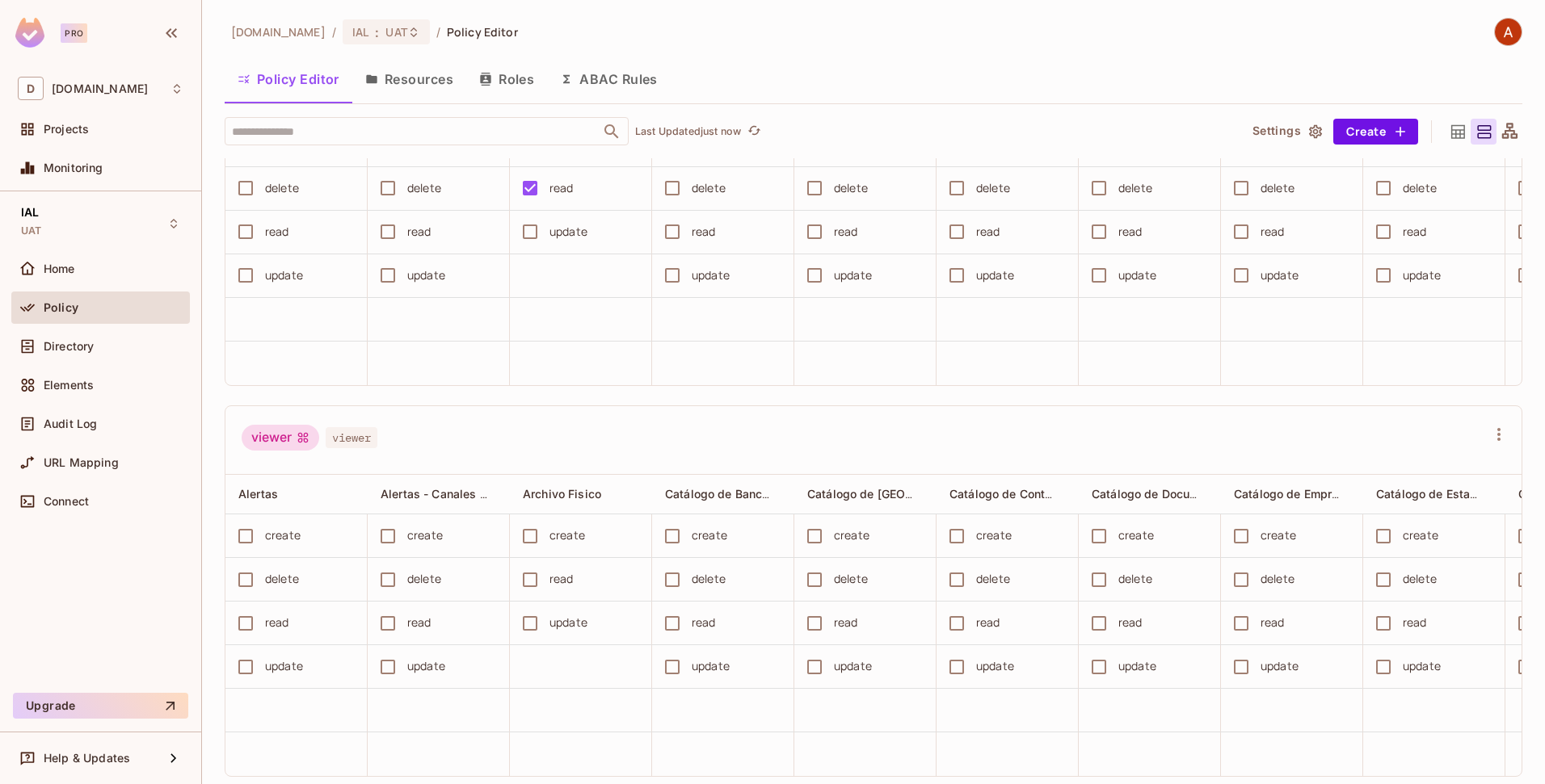
scroll to position [3171, 0]
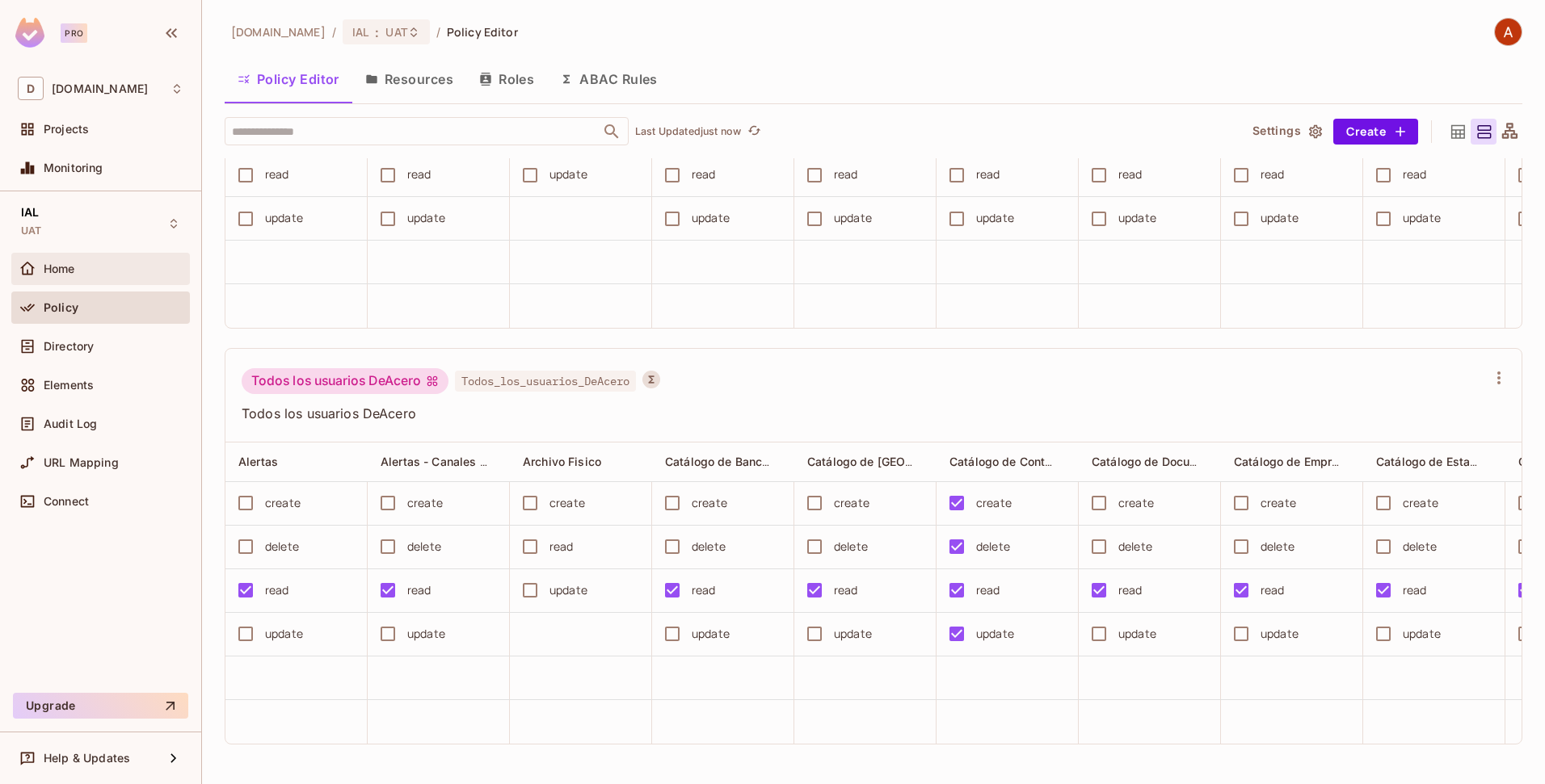
click at [101, 264] on div "Home" at bounding box center [113, 268] width 140 height 13
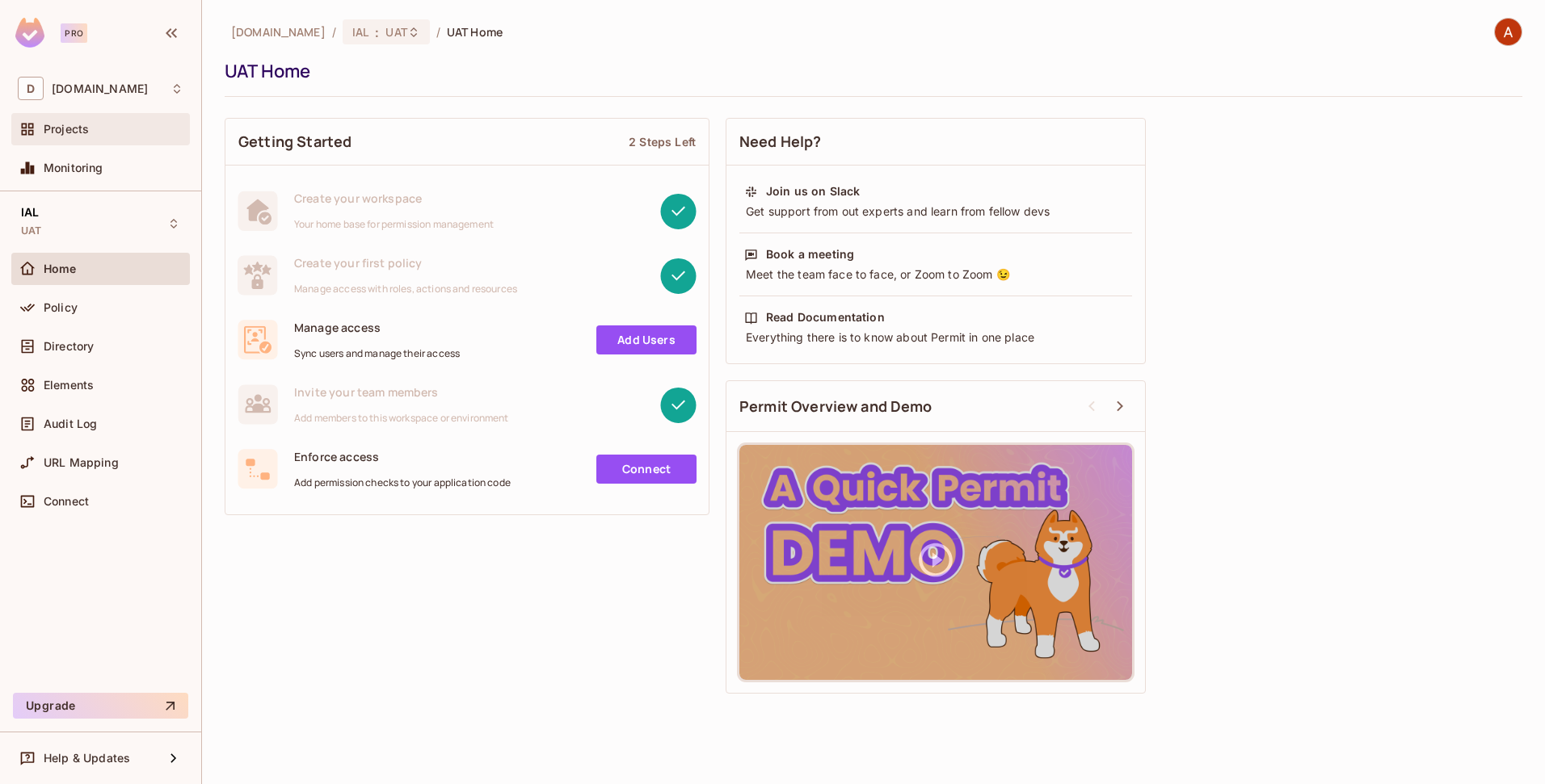
click at [100, 128] on div "Projects" at bounding box center [113, 129] width 140 height 13
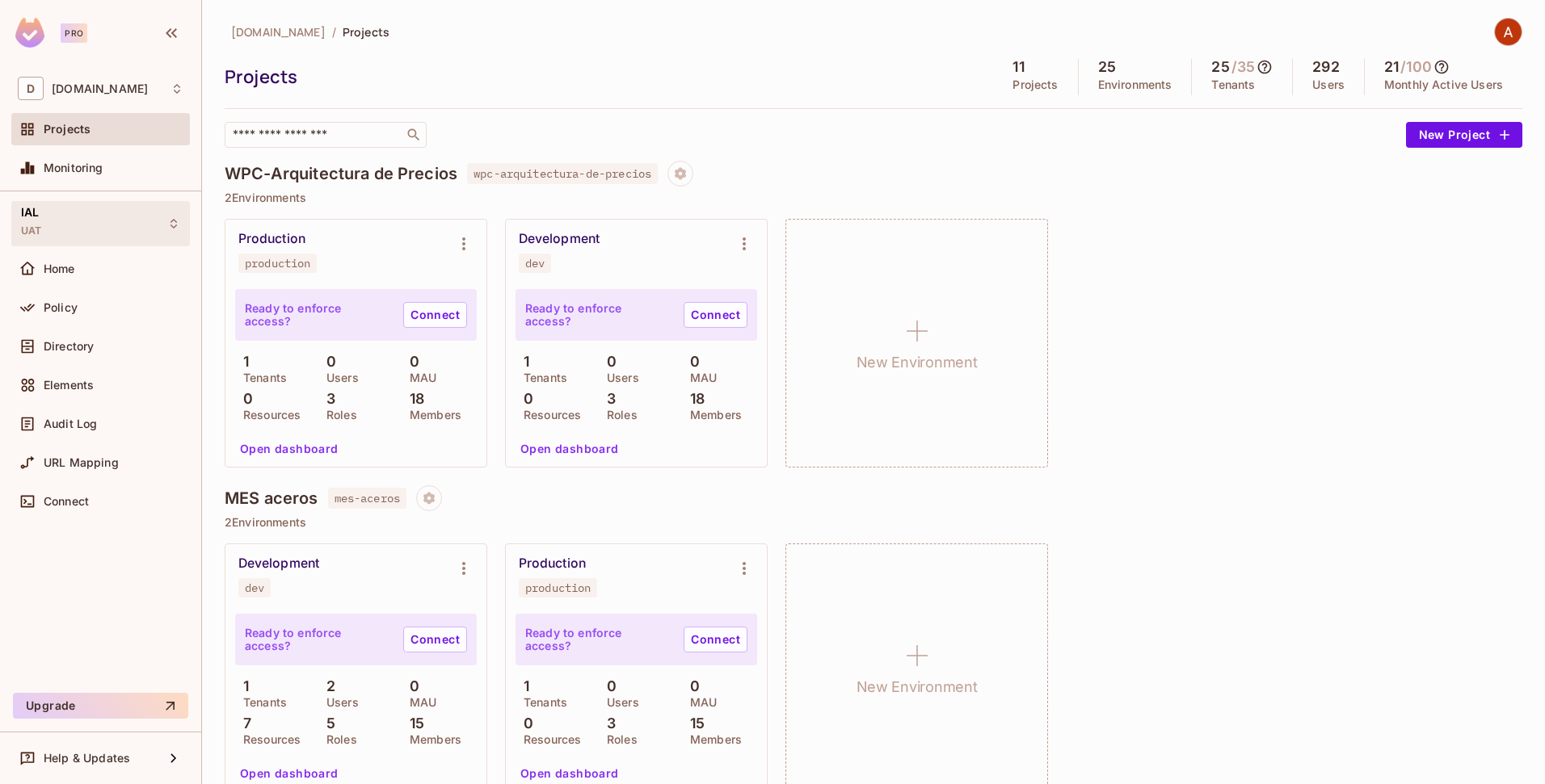
click at [71, 227] on div "IAL UAT" at bounding box center [101, 224] width 179 height 45
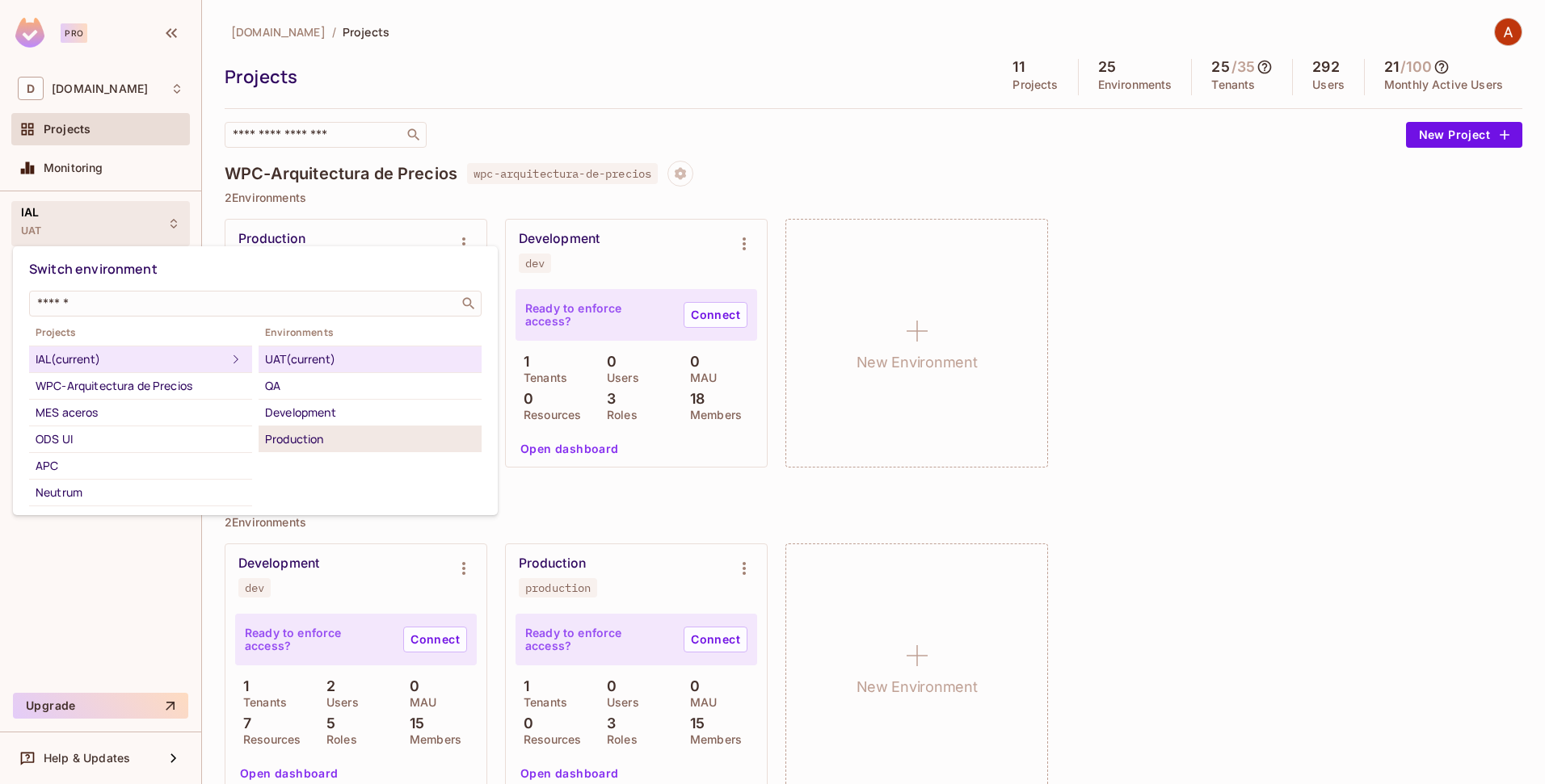
click at [281, 432] on div "Production" at bounding box center [369, 439] width 210 height 20
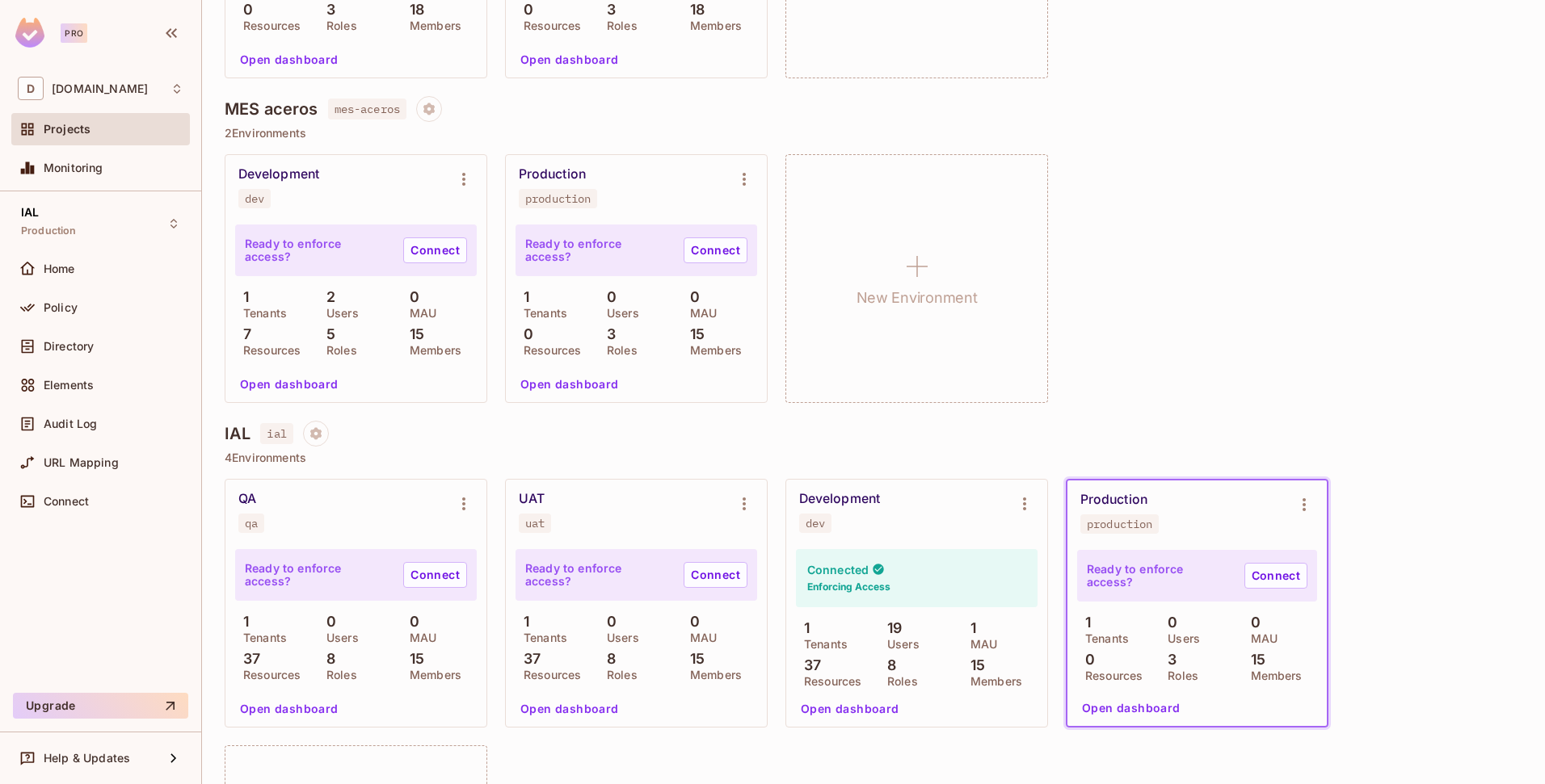
scroll to position [701, 0]
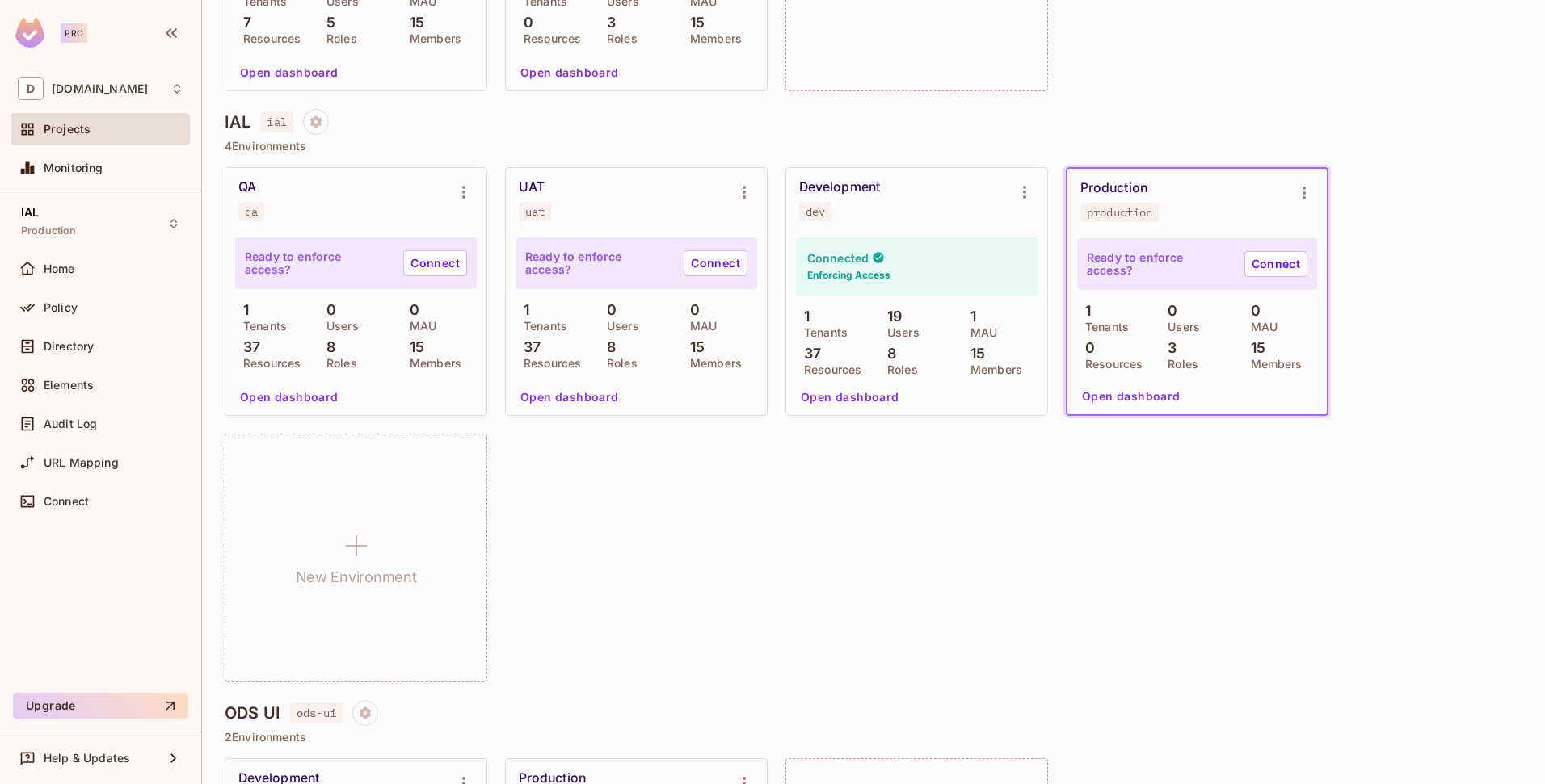
click at [1126, 213] on div "production" at bounding box center [1119, 212] width 65 height 13
copy div "production"
click at [1023, 194] on icon "Environment settings" at bounding box center [1024, 192] width 20 height 20
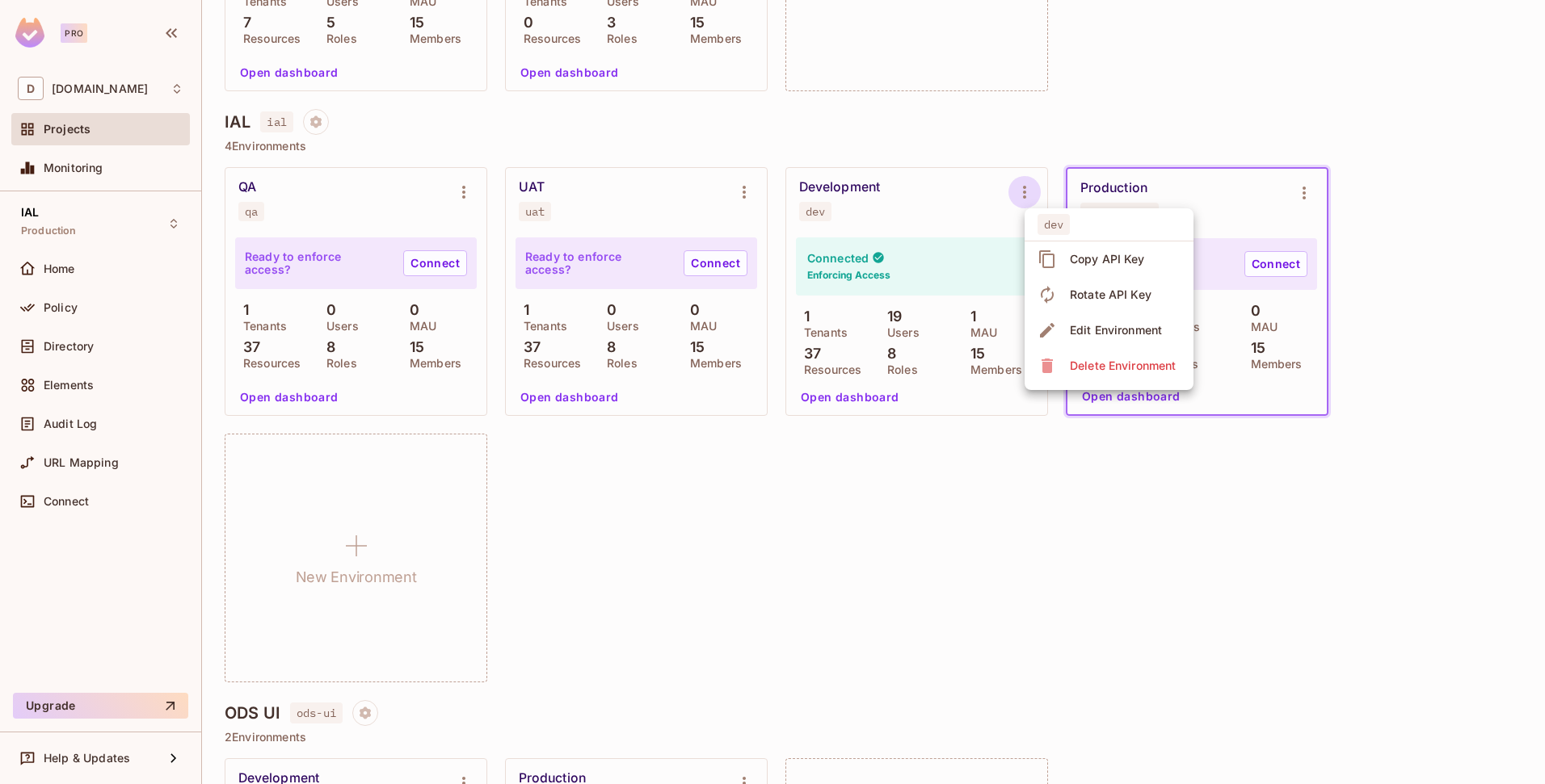
click at [1193, 96] on div at bounding box center [772, 392] width 1545 height 784
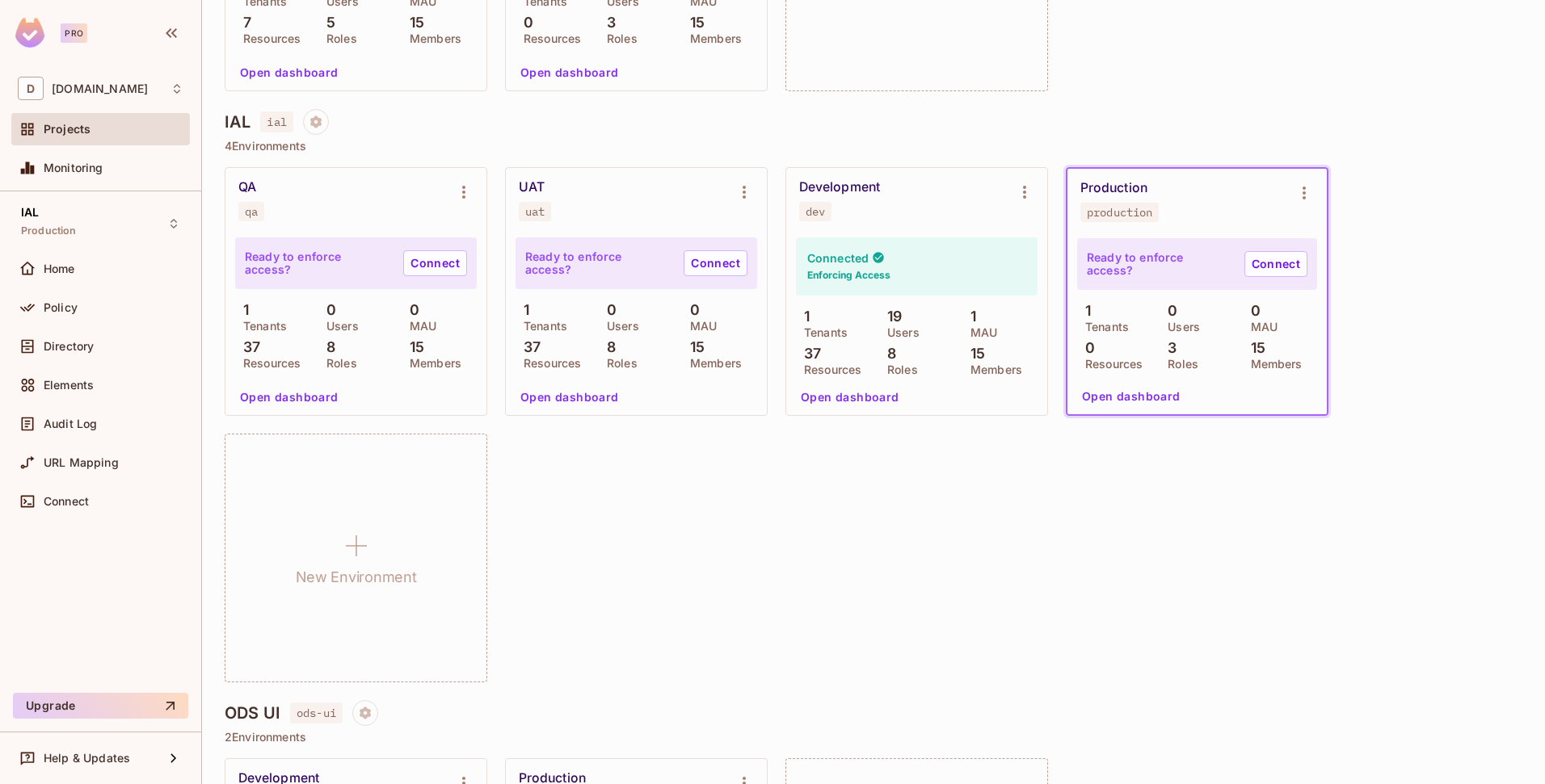
click at [923, 265] on div "Connected Enforcing Access" at bounding box center [916, 267] width 241 height 59
click at [1026, 187] on icon "Environment settings" at bounding box center [1024, 192] width 20 height 20
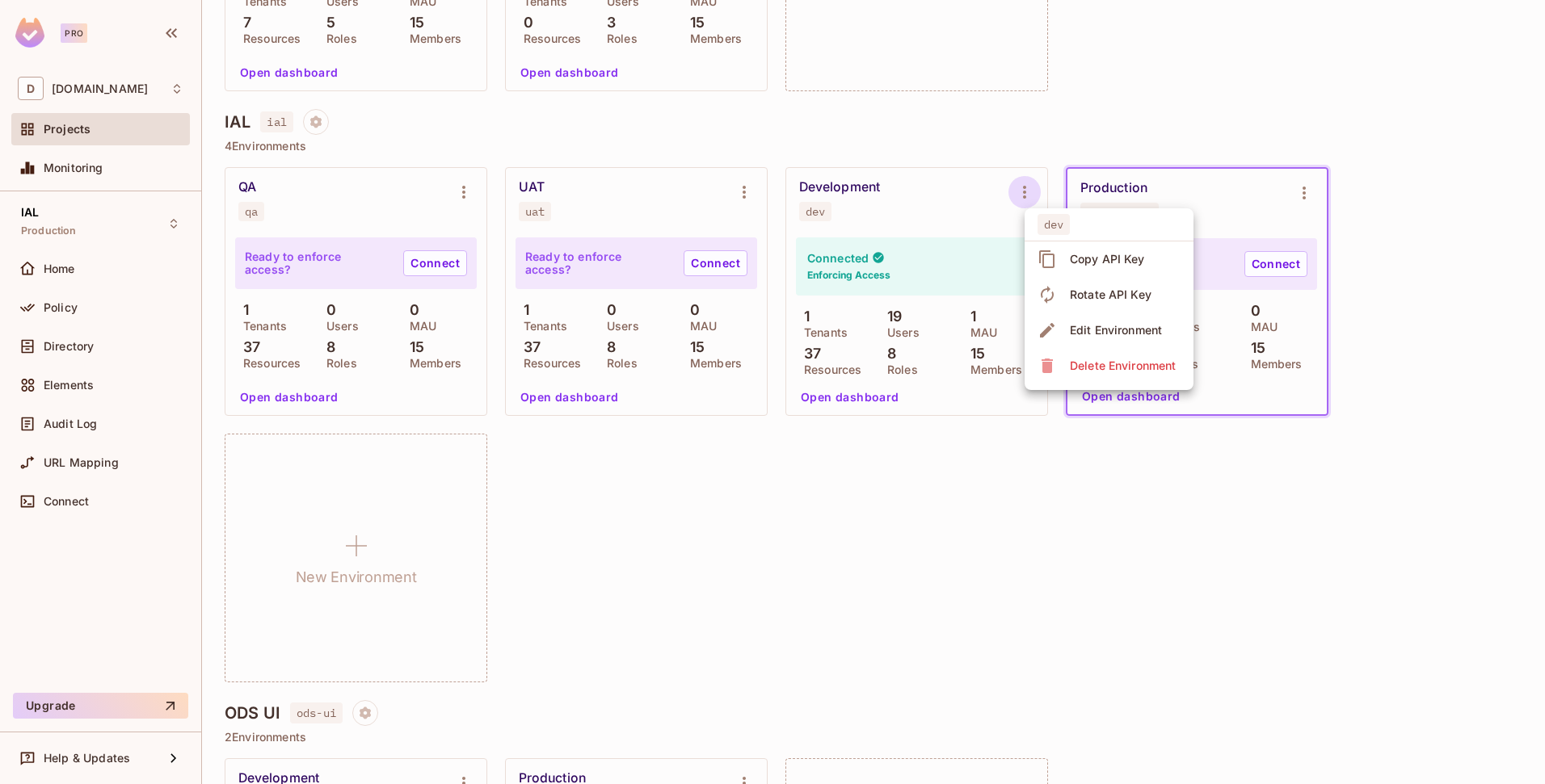
click at [584, 263] on div at bounding box center [772, 392] width 1545 height 784
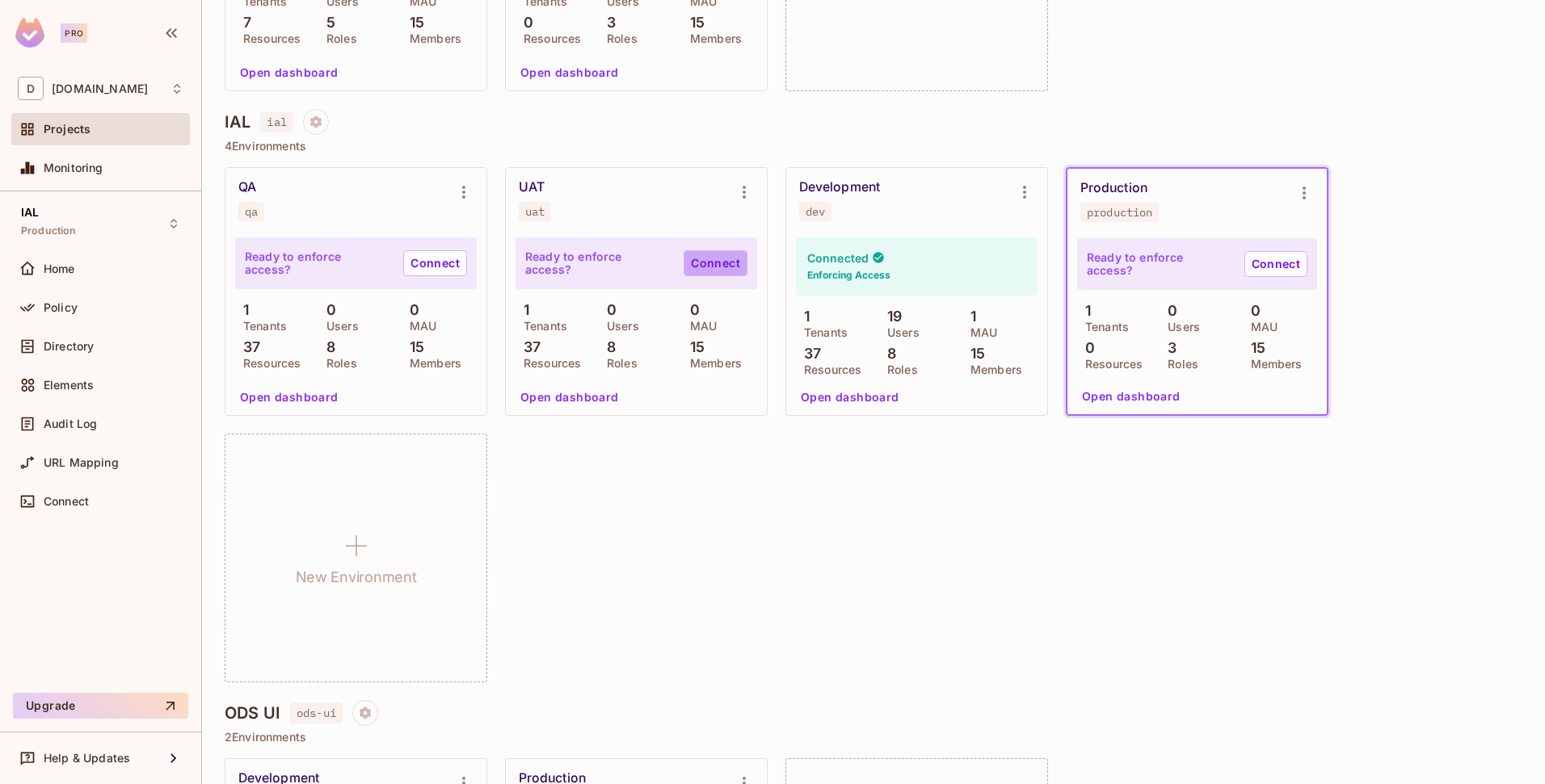
click at [721, 253] on link "Connect" at bounding box center [715, 263] width 63 height 25
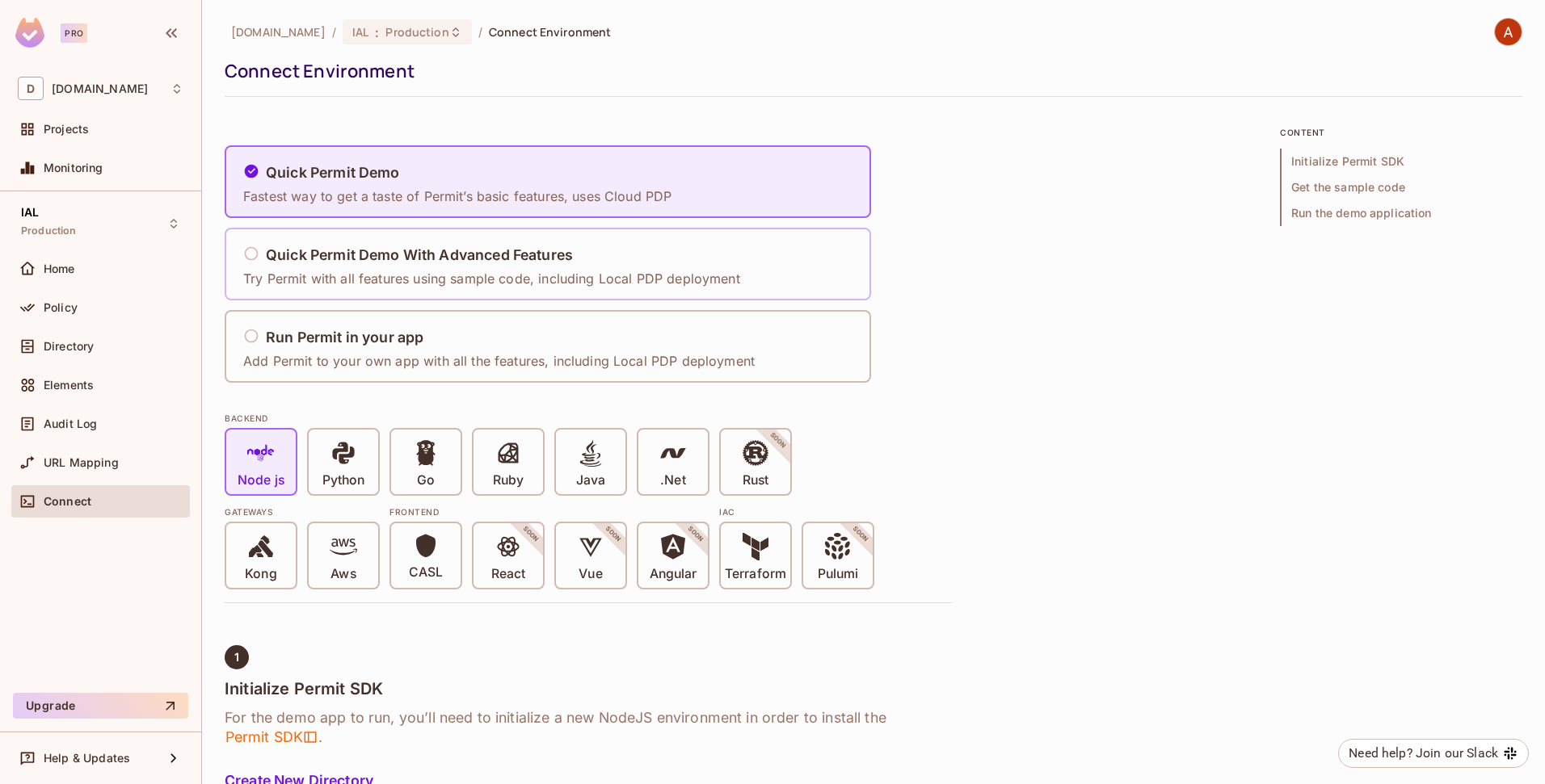
click at [694, 264] on div "Quick Permit Demo With Advanced Features" at bounding box center [491, 255] width 497 height 21
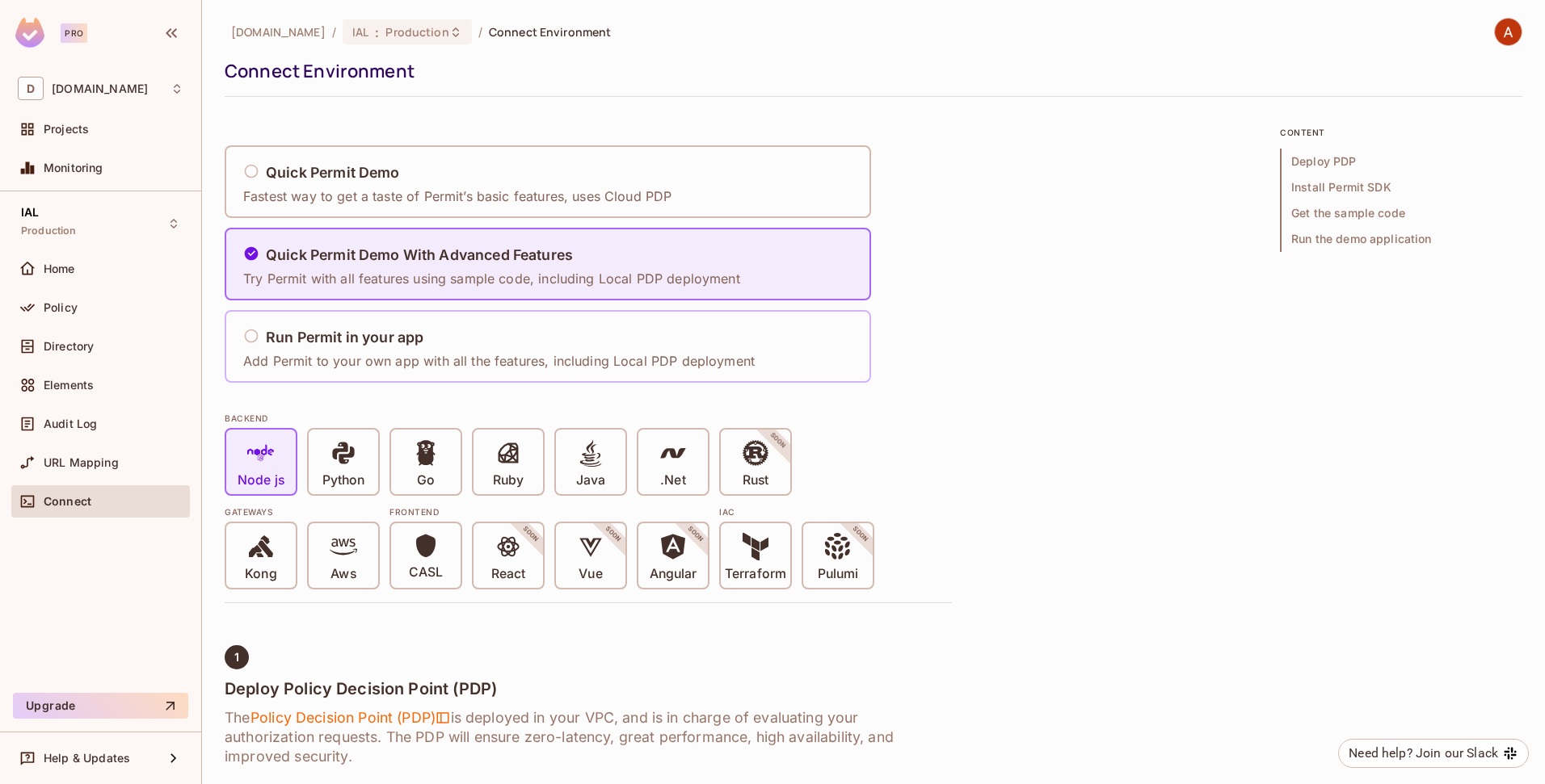
click at [604, 332] on div "Run Permit in your app" at bounding box center [499, 338] width 512 height 21
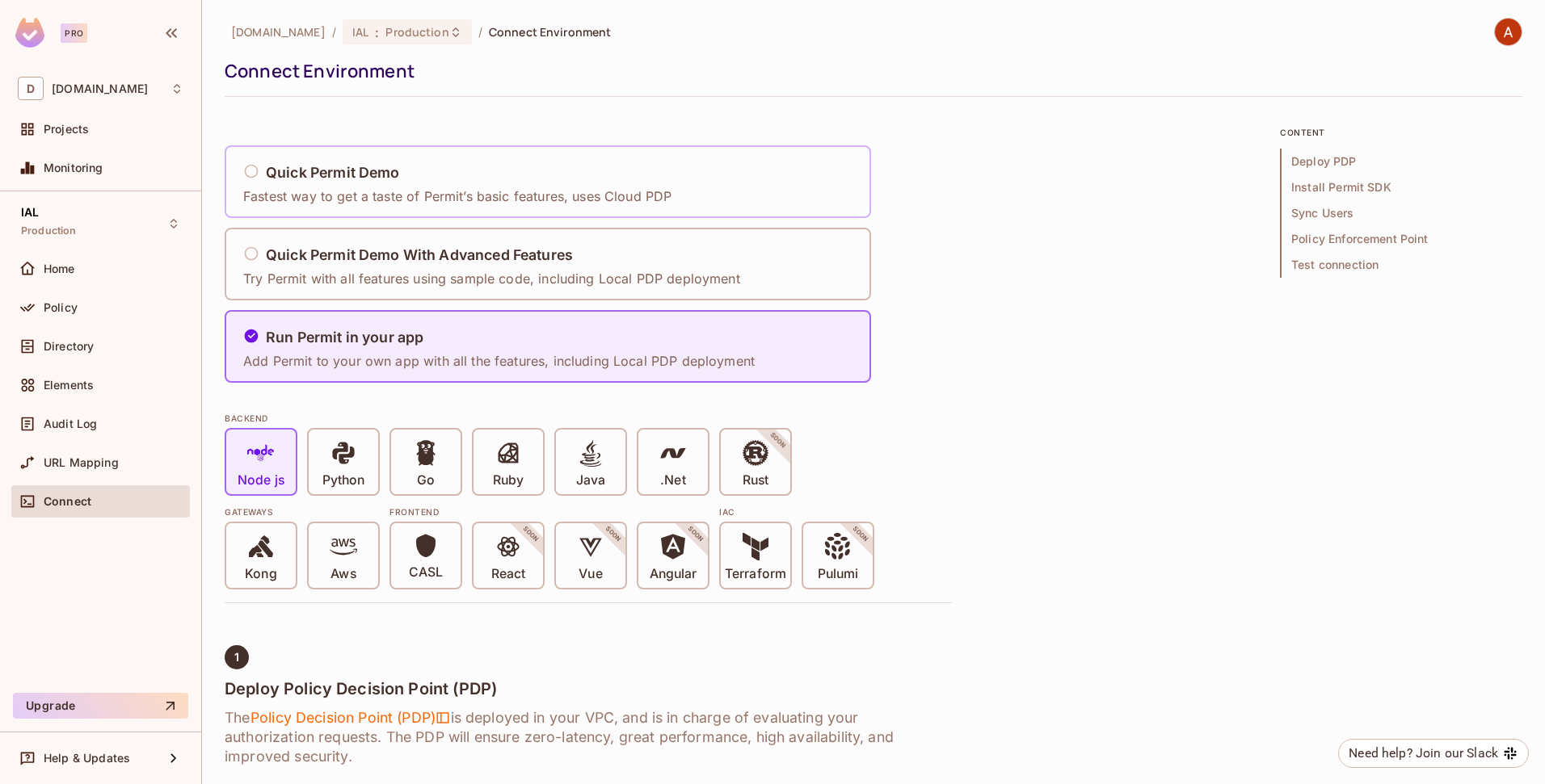
click at [671, 180] on div "Quick Permit Demo Fastest way to get a taste of Permit’s basic features, uses C…" at bounding box center [461, 182] width 438 height 67
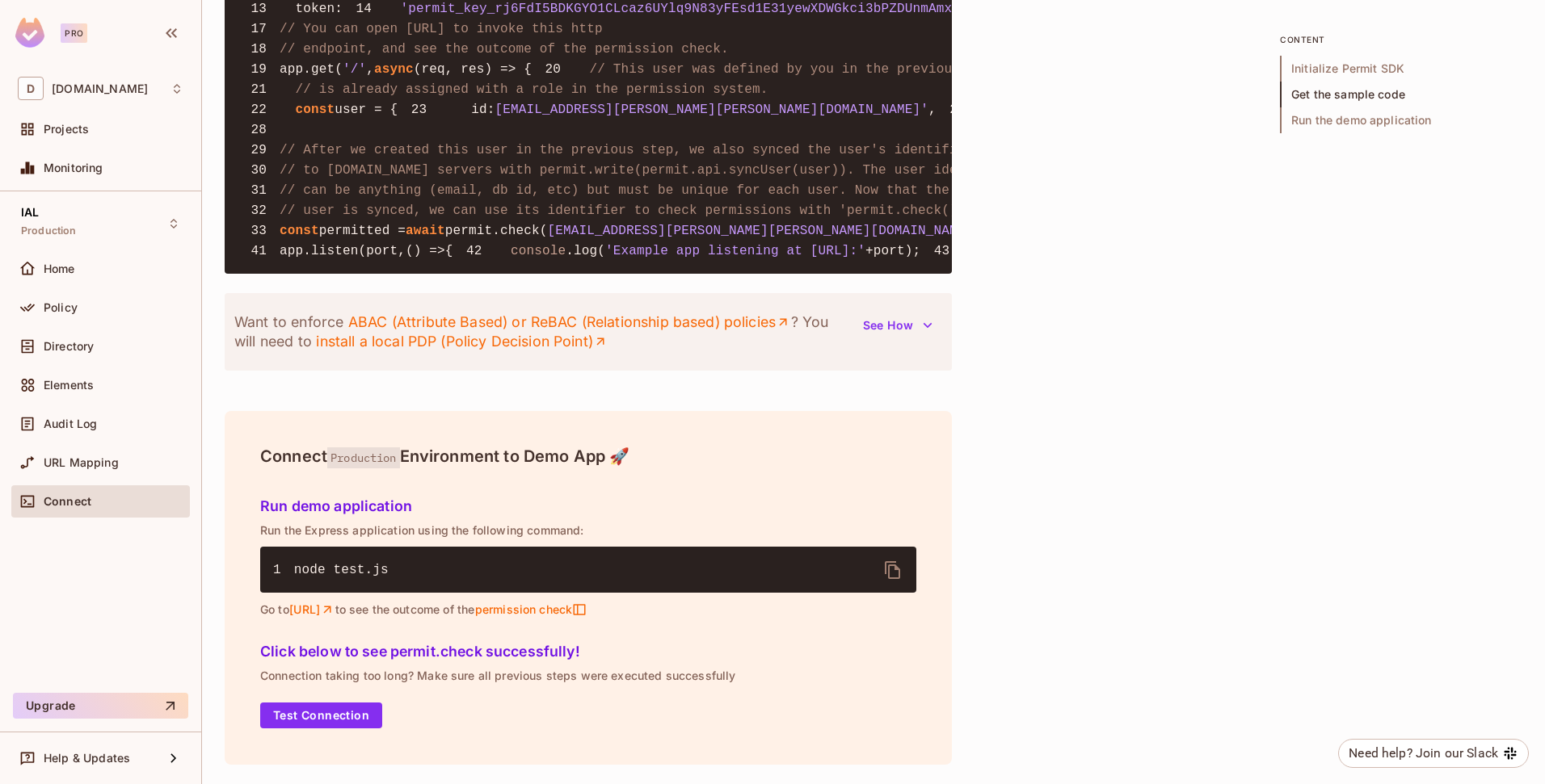
scroll to position [1887, 0]
click at [334, 508] on h5 "Run demo application" at bounding box center [588, 506] width 656 height 17
click at [302, 712] on button "Test Connection" at bounding box center [320, 716] width 122 height 25
click at [335, 610] on link "[URL]" at bounding box center [312, 609] width 46 height 15
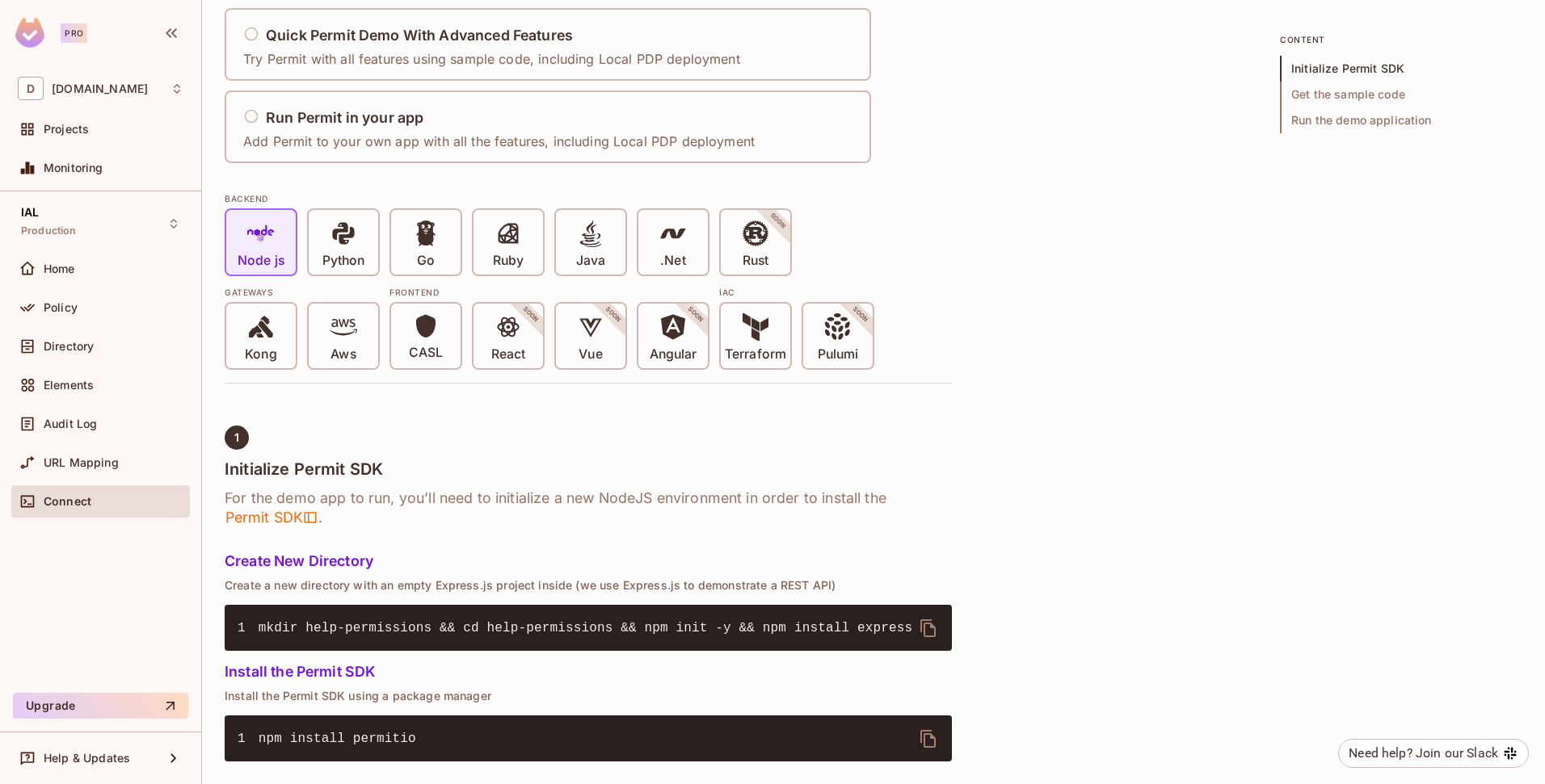
scroll to position [0, 0]
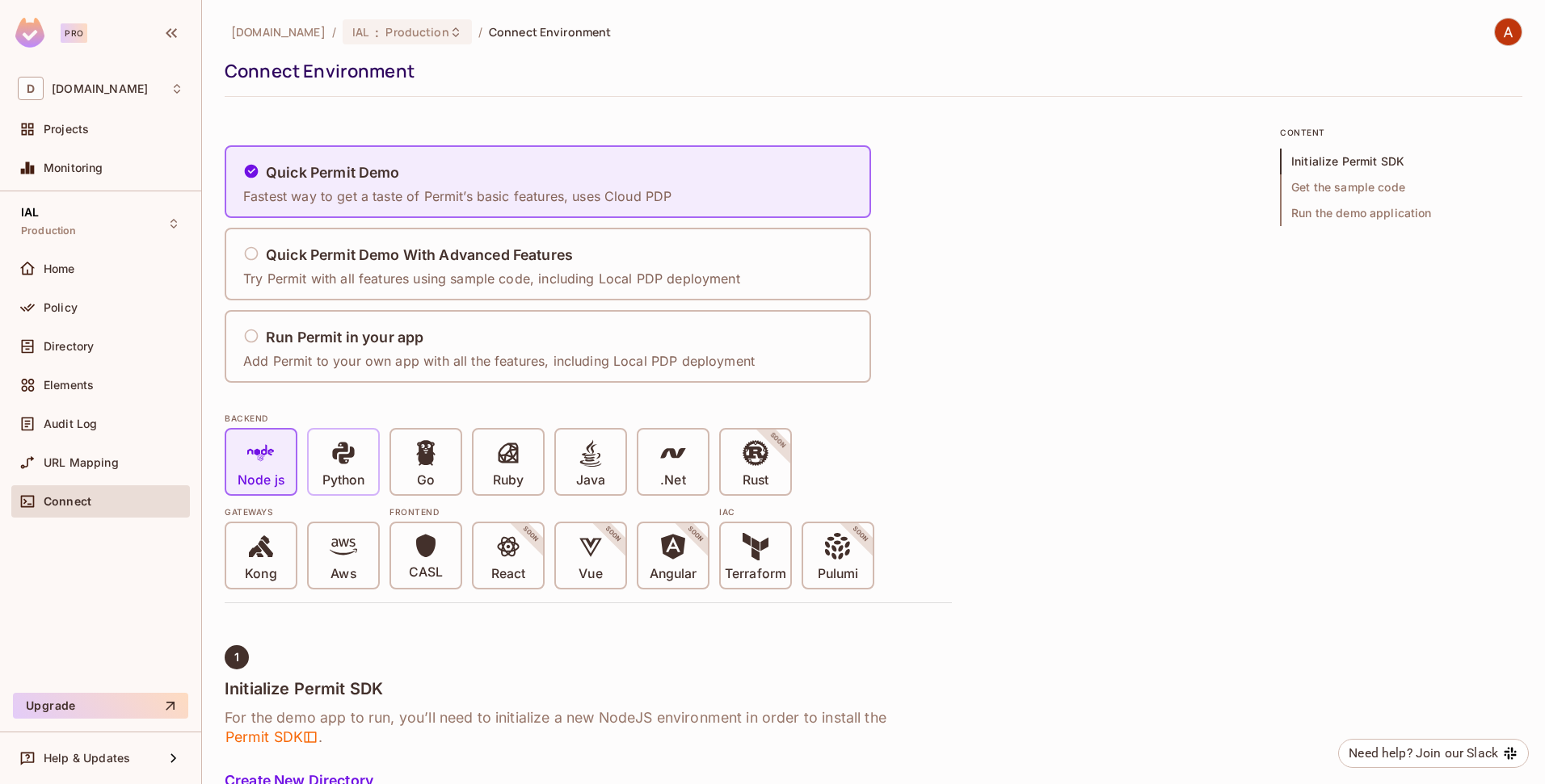
click at [328, 467] on span "Python" at bounding box center [343, 464] width 42 height 49
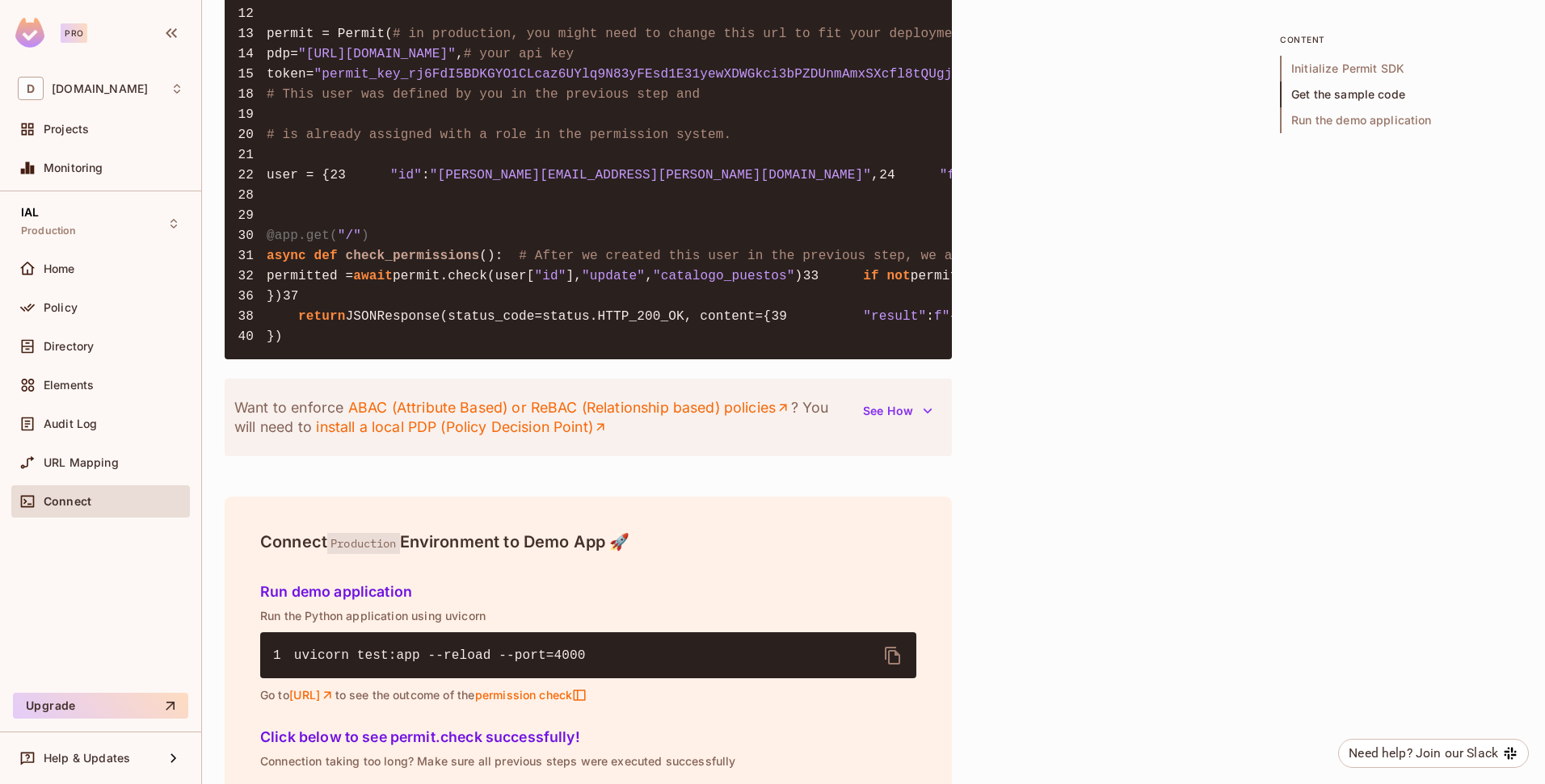
scroll to position [1121, 0]
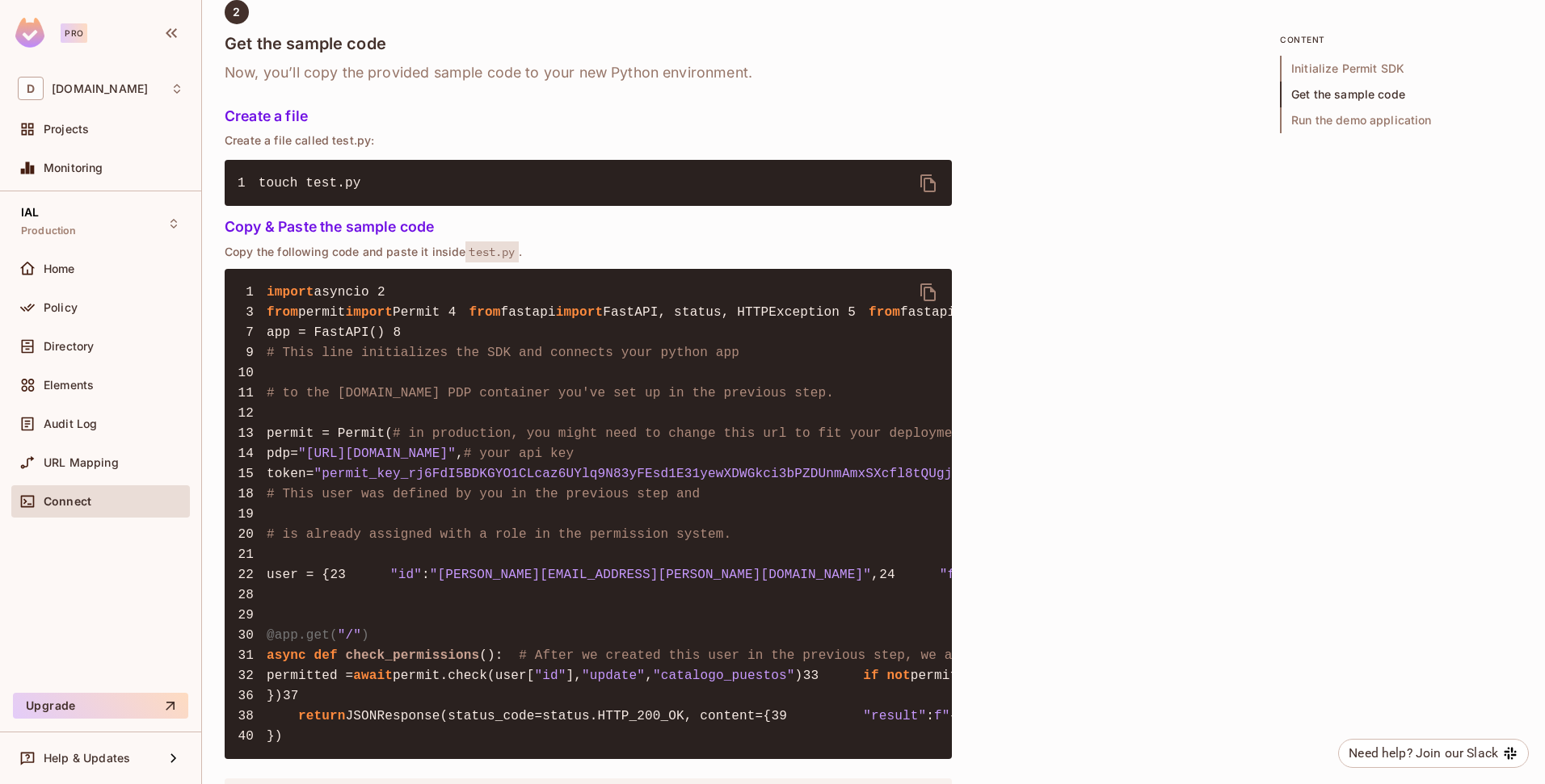
click at [936, 175] on icon "delete" at bounding box center [929, 184] width 20 height 20
click at [921, 283] on icon "delete" at bounding box center [928, 292] width 16 height 18
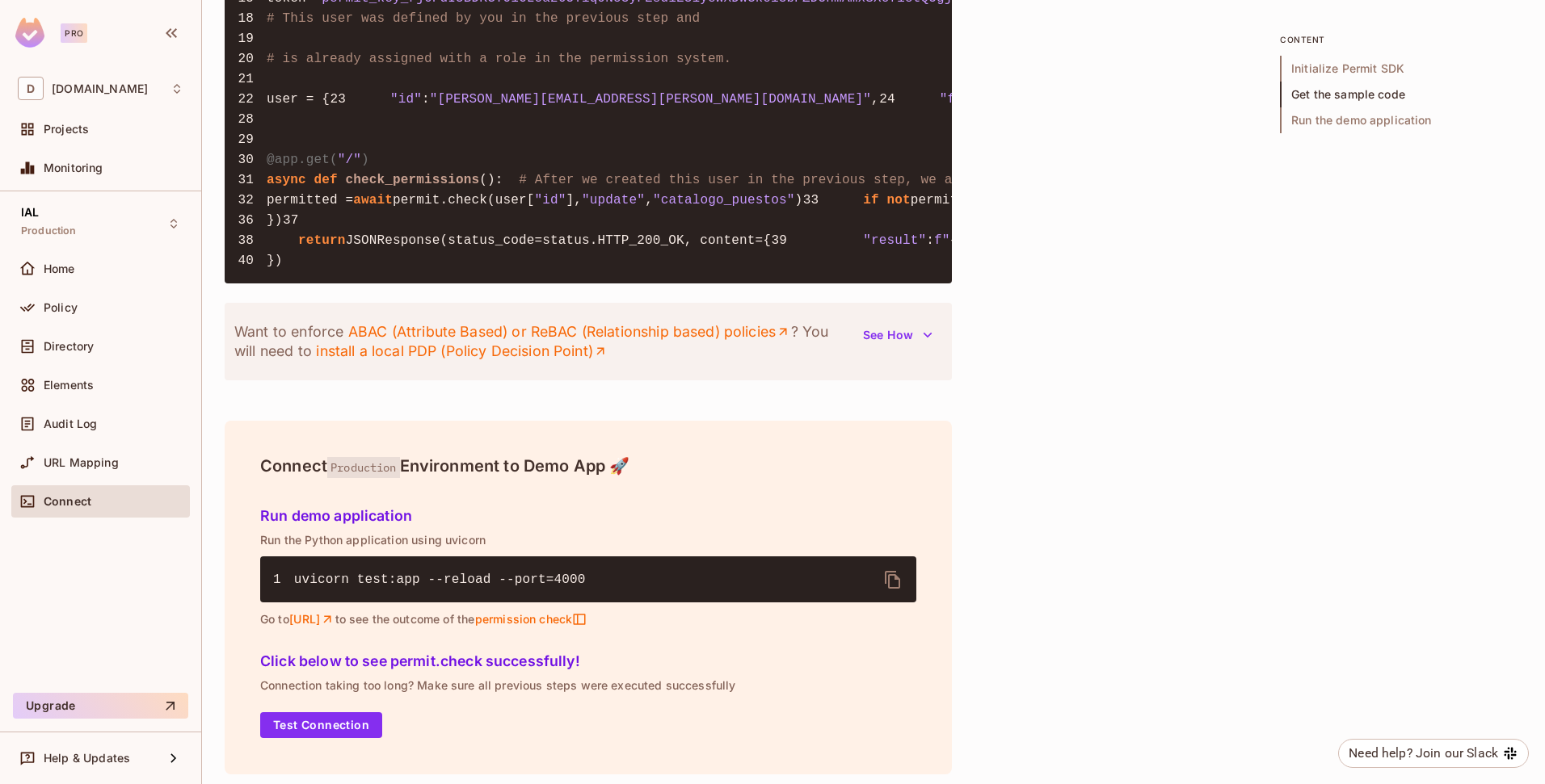
scroll to position [1875, 0]
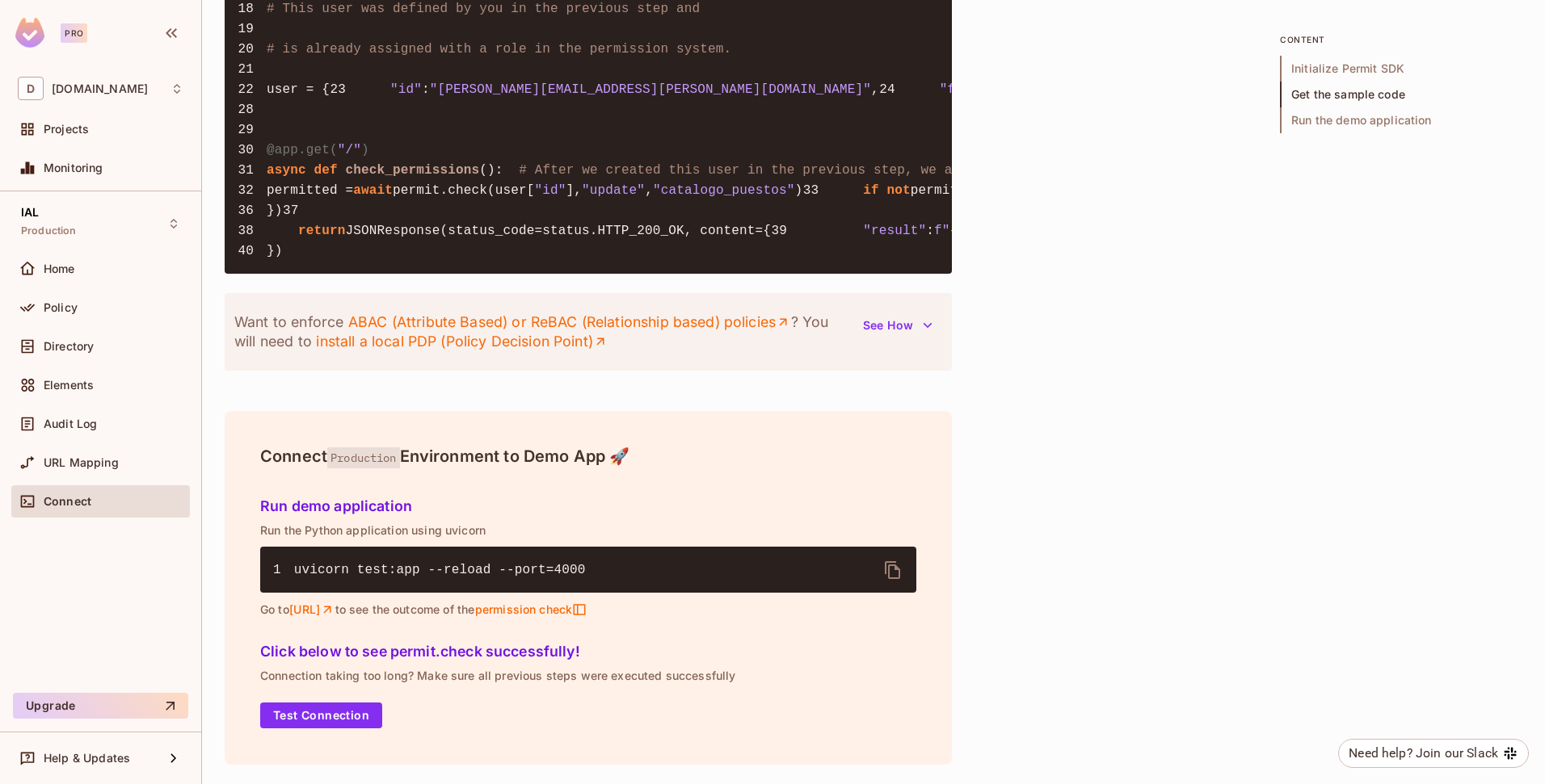
click at [893, 580] on icon "delete" at bounding box center [893, 570] width 20 height 20
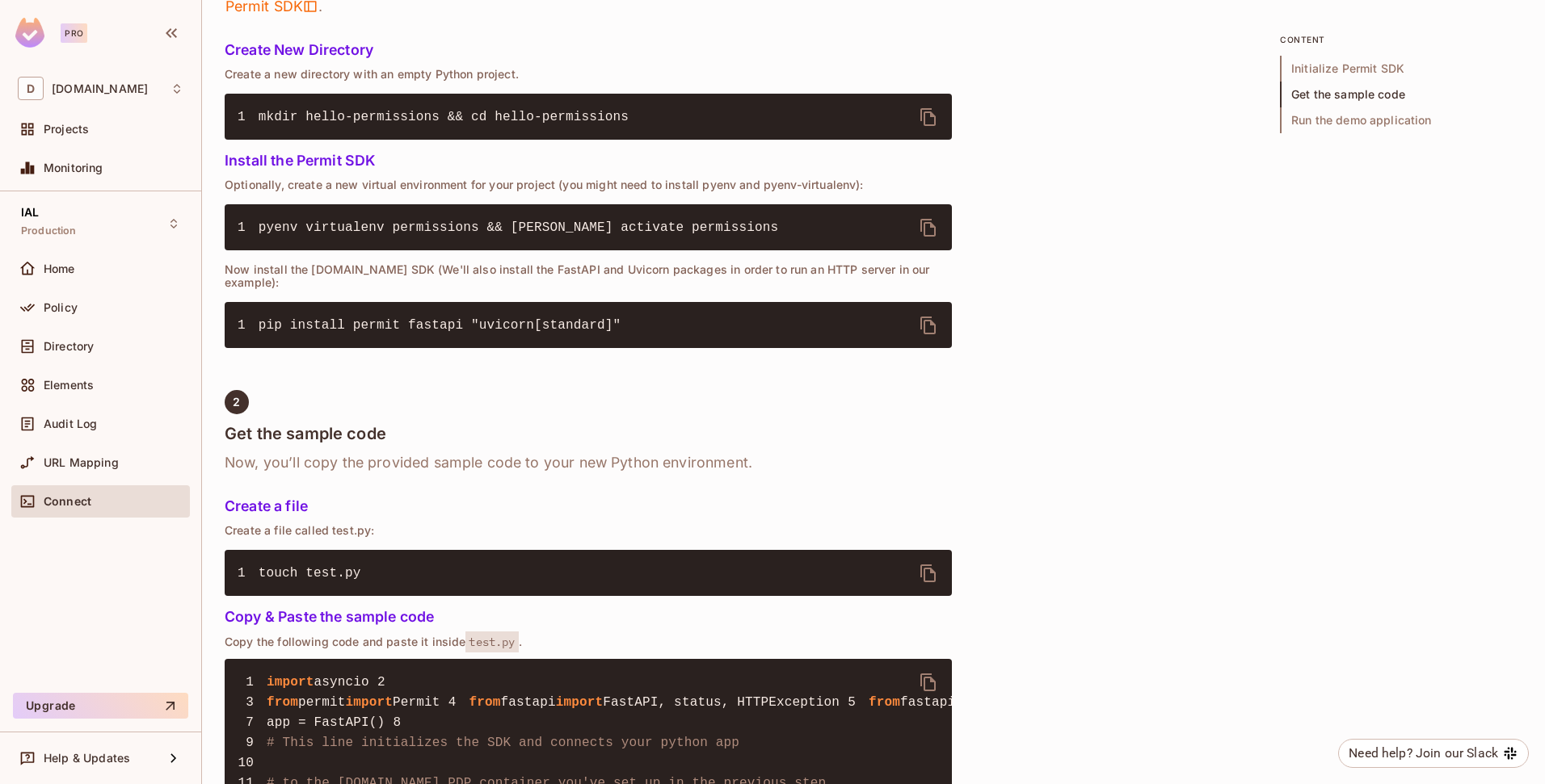
scroll to position [581, 0]
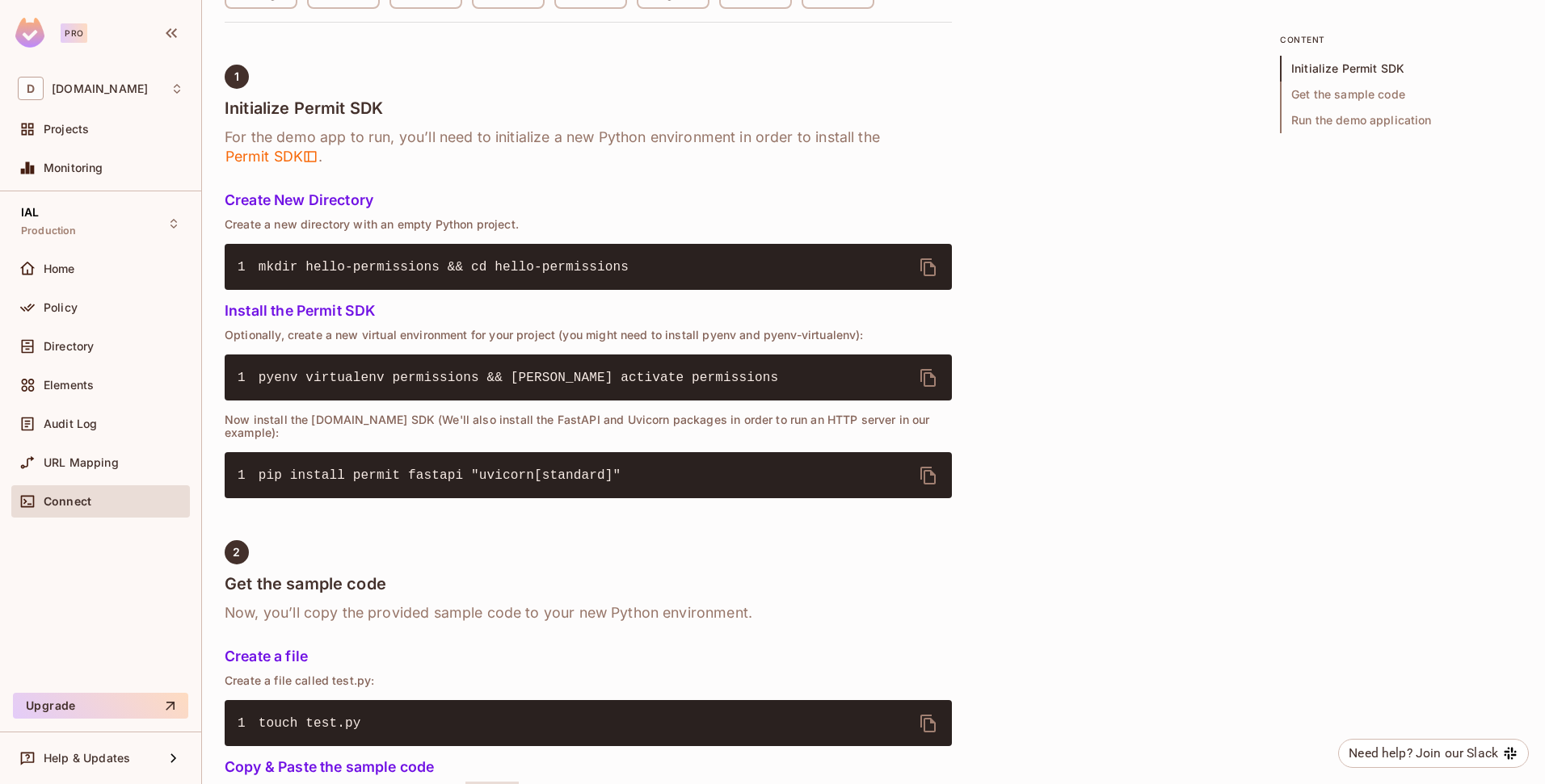
click at [275, 469] on span "pip install permit fastapi "uvicorn[standard]"" at bounding box center [439, 475] width 362 height 15
drag, startPoint x: 275, startPoint y: 463, endPoint x: 417, endPoint y: 456, distance: 142.2
click at [417, 469] on span "pip install permit fastapi "uvicorn[standard]"" at bounding box center [439, 475] width 362 height 15
copy span "pip install permit fastapi"
click at [1030, 362] on div "Quick Permit Demo Fastest way to get a taste of Permit’s basic features, uses C…" at bounding box center [873, 678] width 1298 height 2265
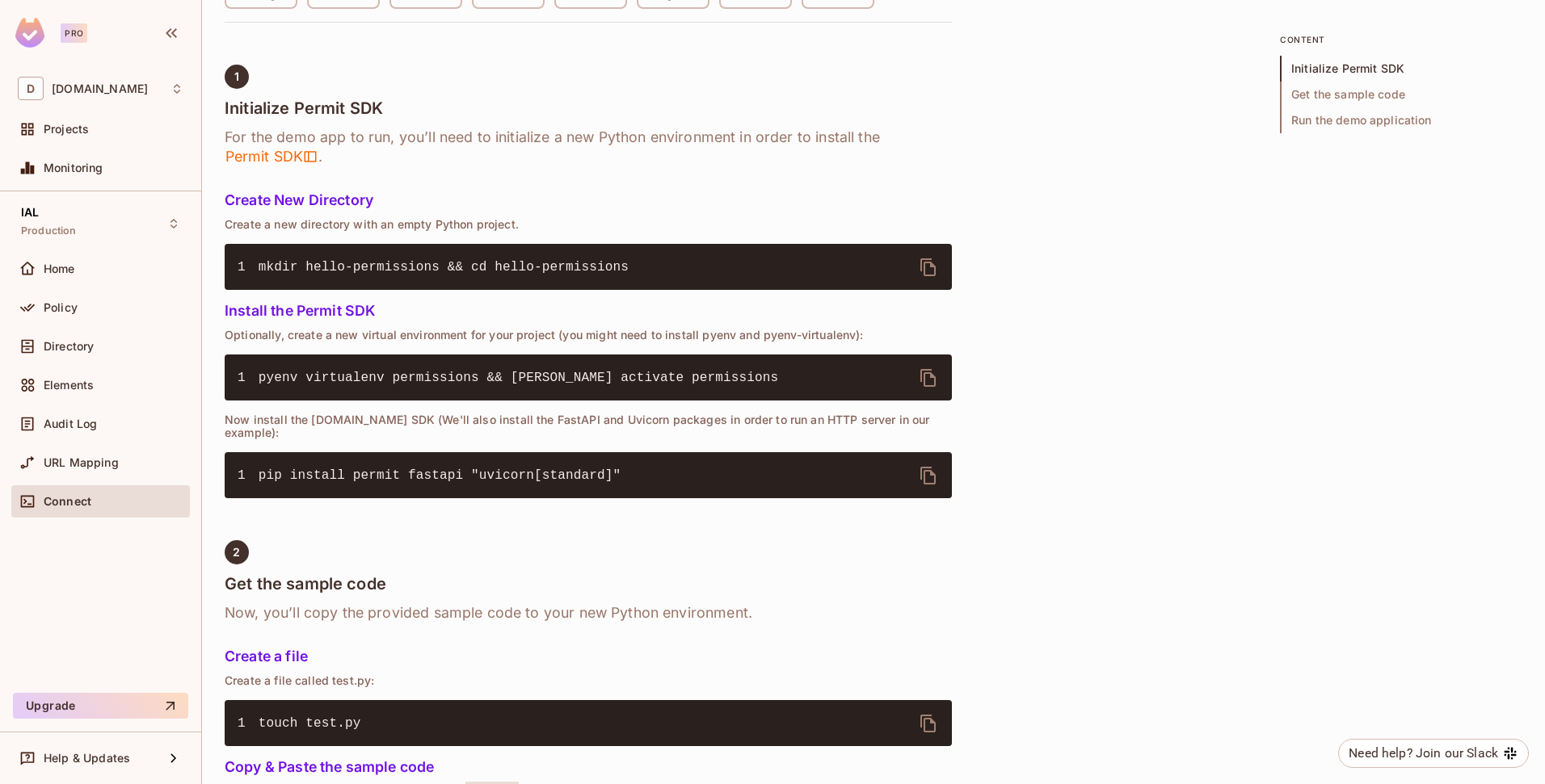
click at [935, 466] on icon "delete" at bounding box center [929, 475] width 20 height 20
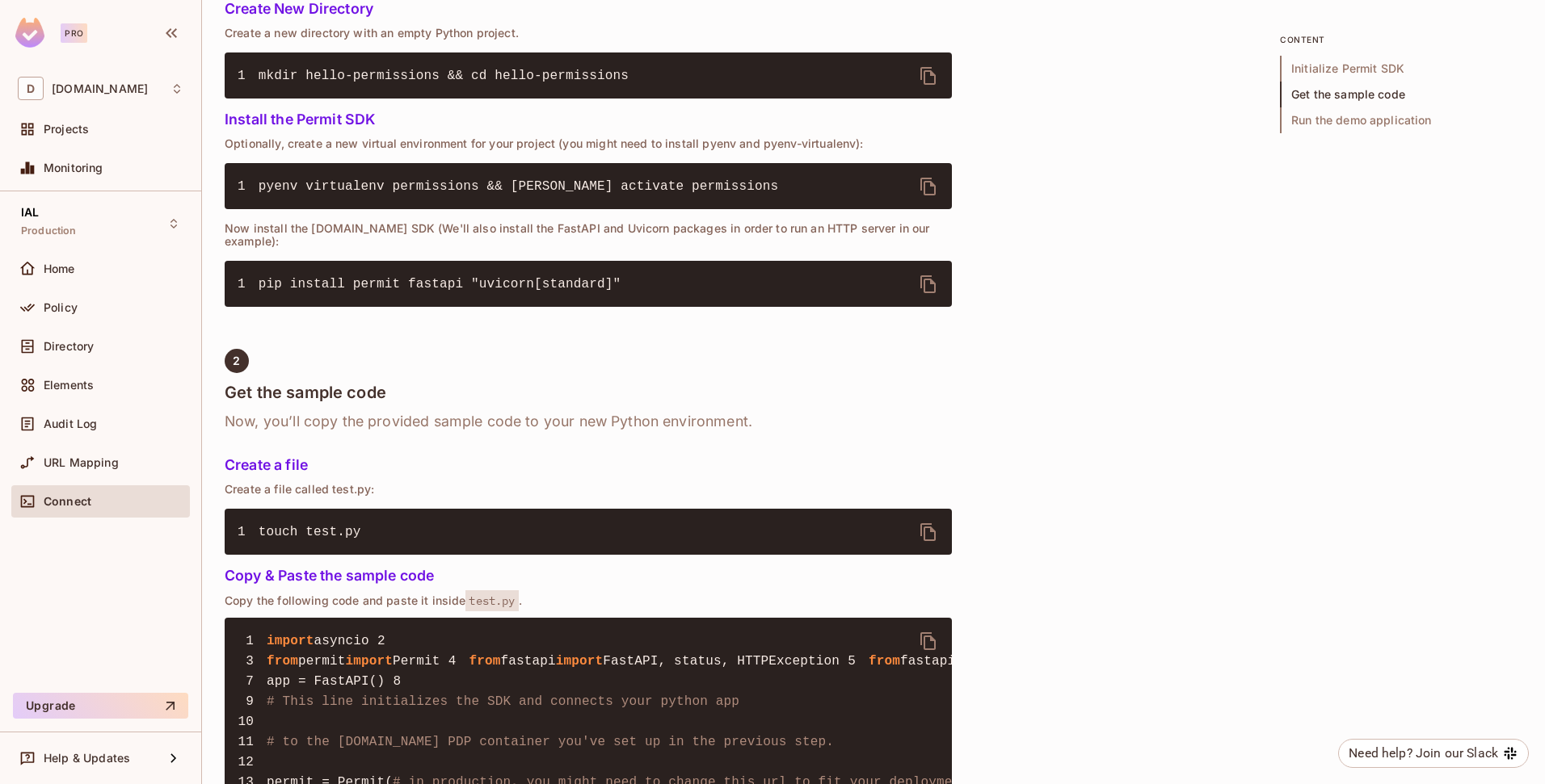
scroll to position [1779, 0]
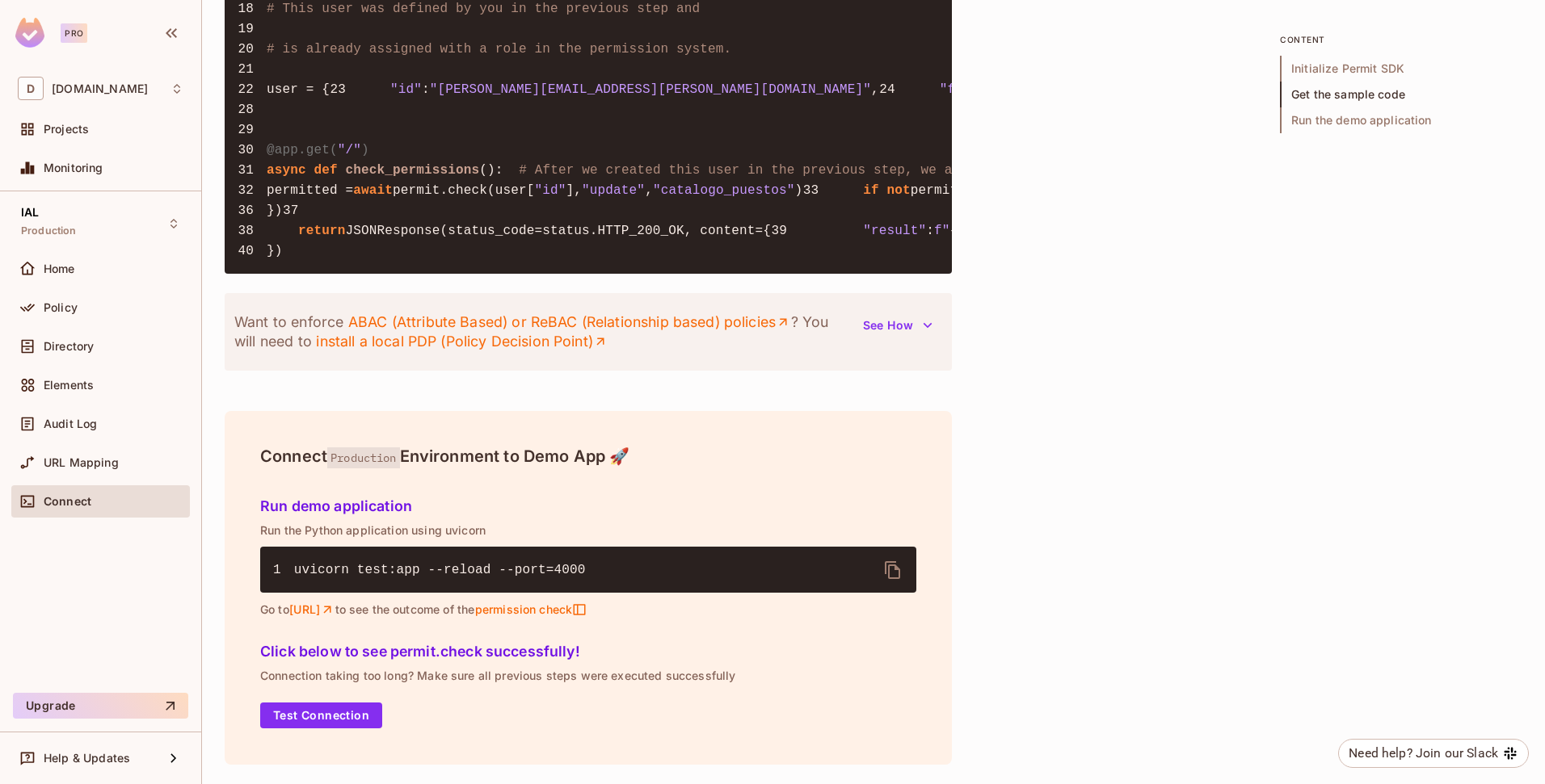
click at [892, 580] on icon "delete" at bounding box center [893, 570] width 20 height 20
click at [319, 722] on button "Test Connection" at bounding box center [320, 716] width 122 height 25
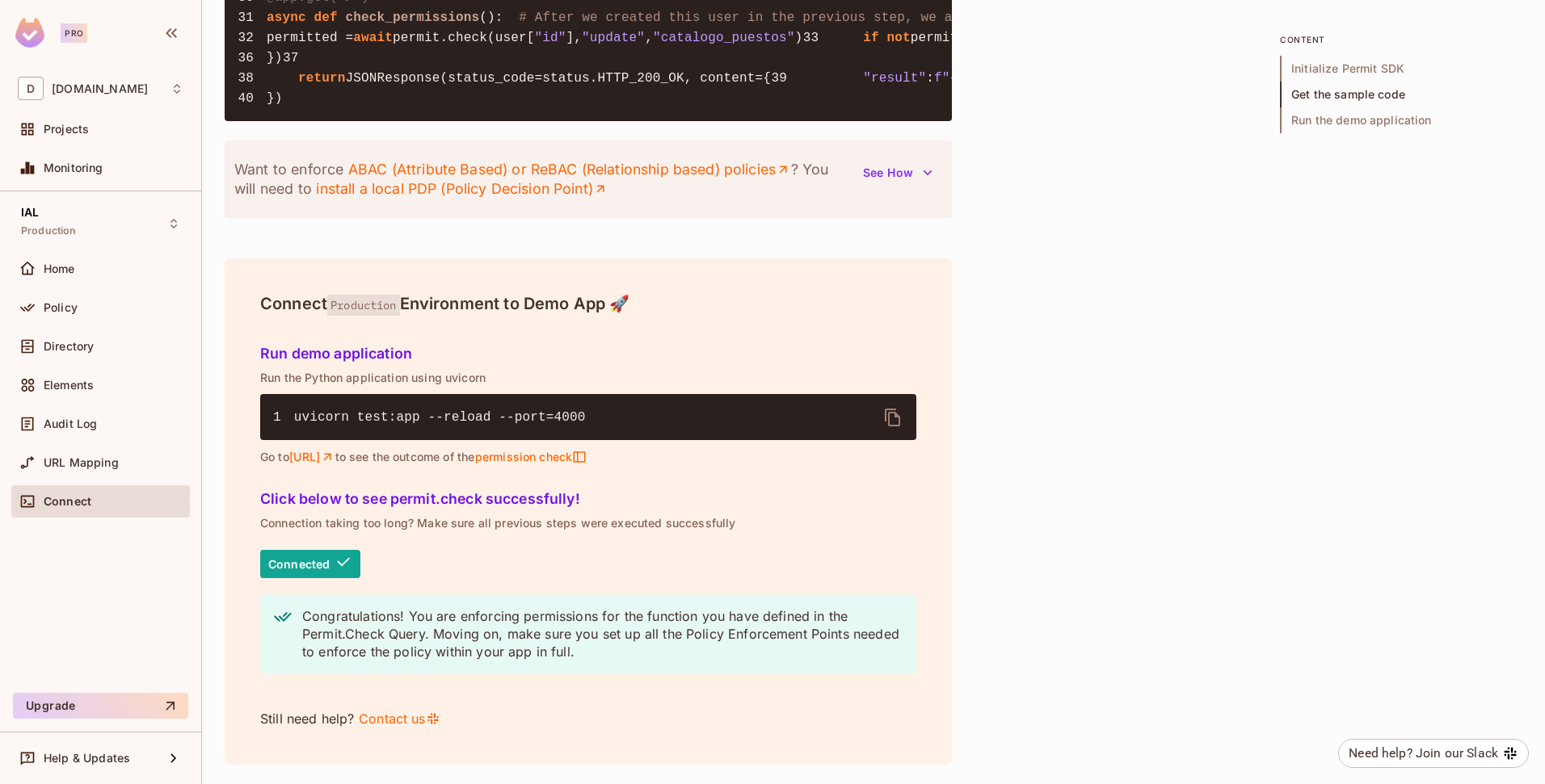
scroll to position [2065, 0]
click at [91, 232] on div "IAL Production" at bounding box center [101, 224] width 179 height 45
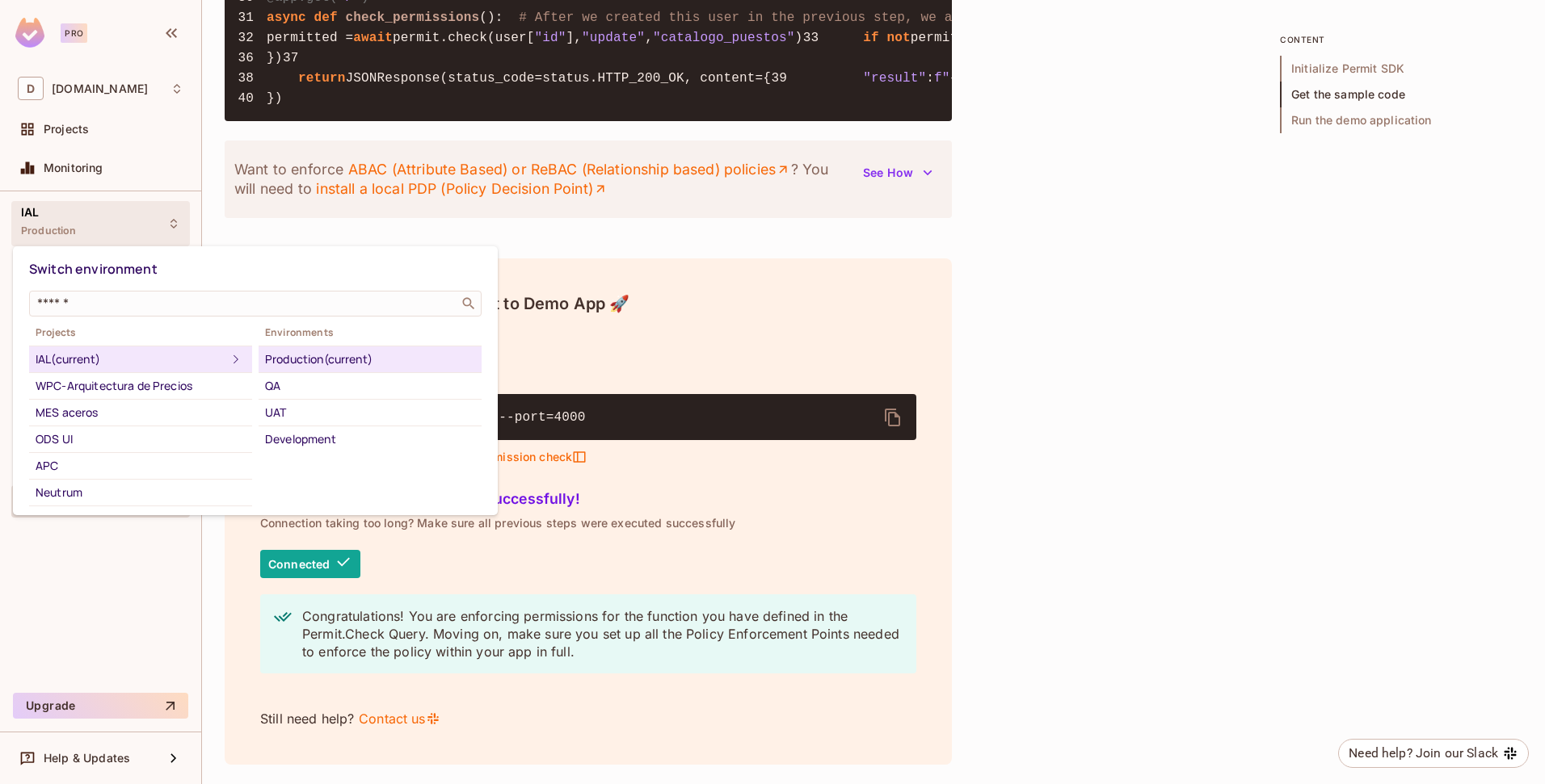
click at [91, 232] on div at bounding box center [772, 392] width 1545 height 784
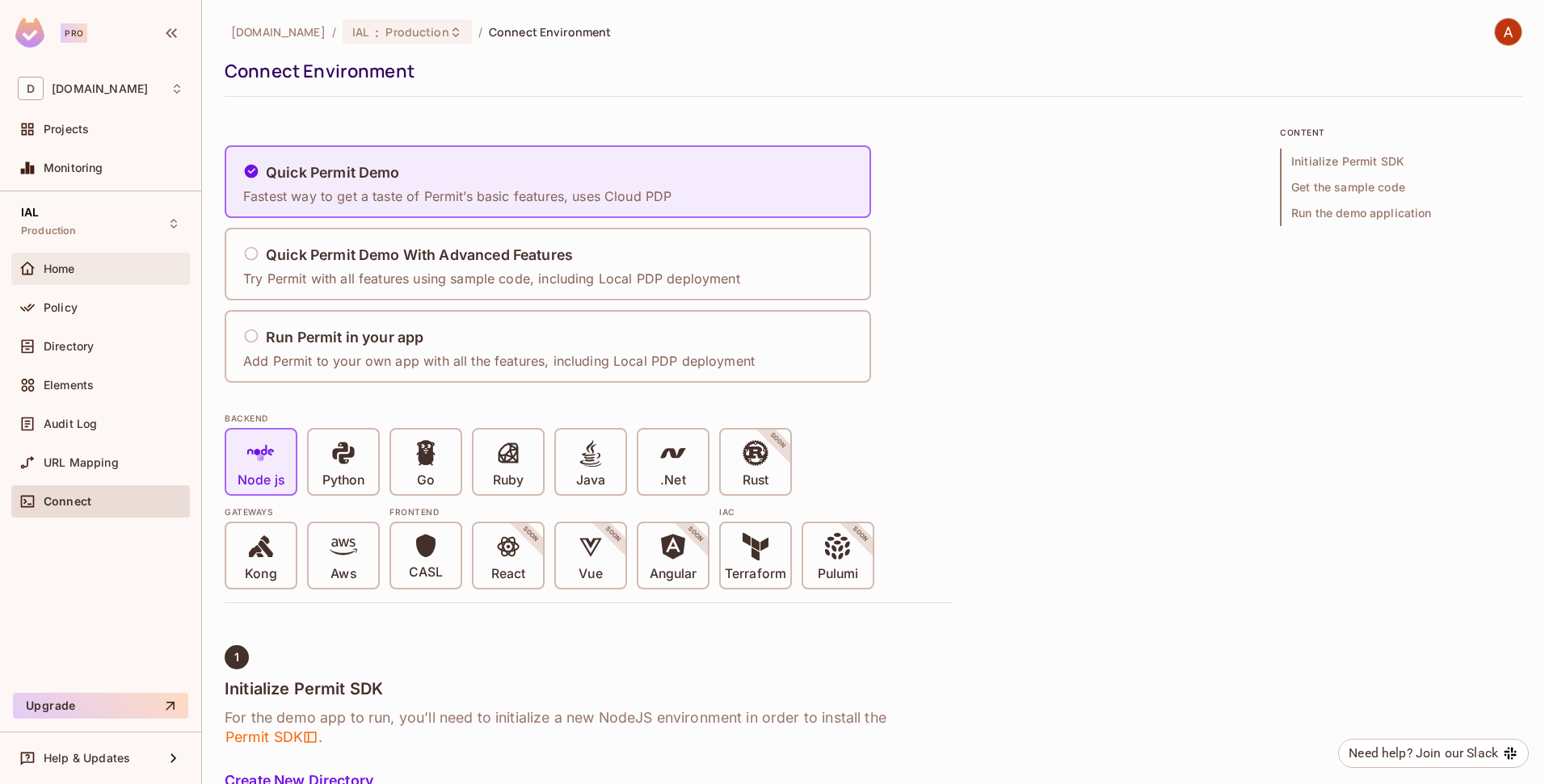
click at [77, 264] on div "Home" at bounding box center [113, 268] width 140 height 13
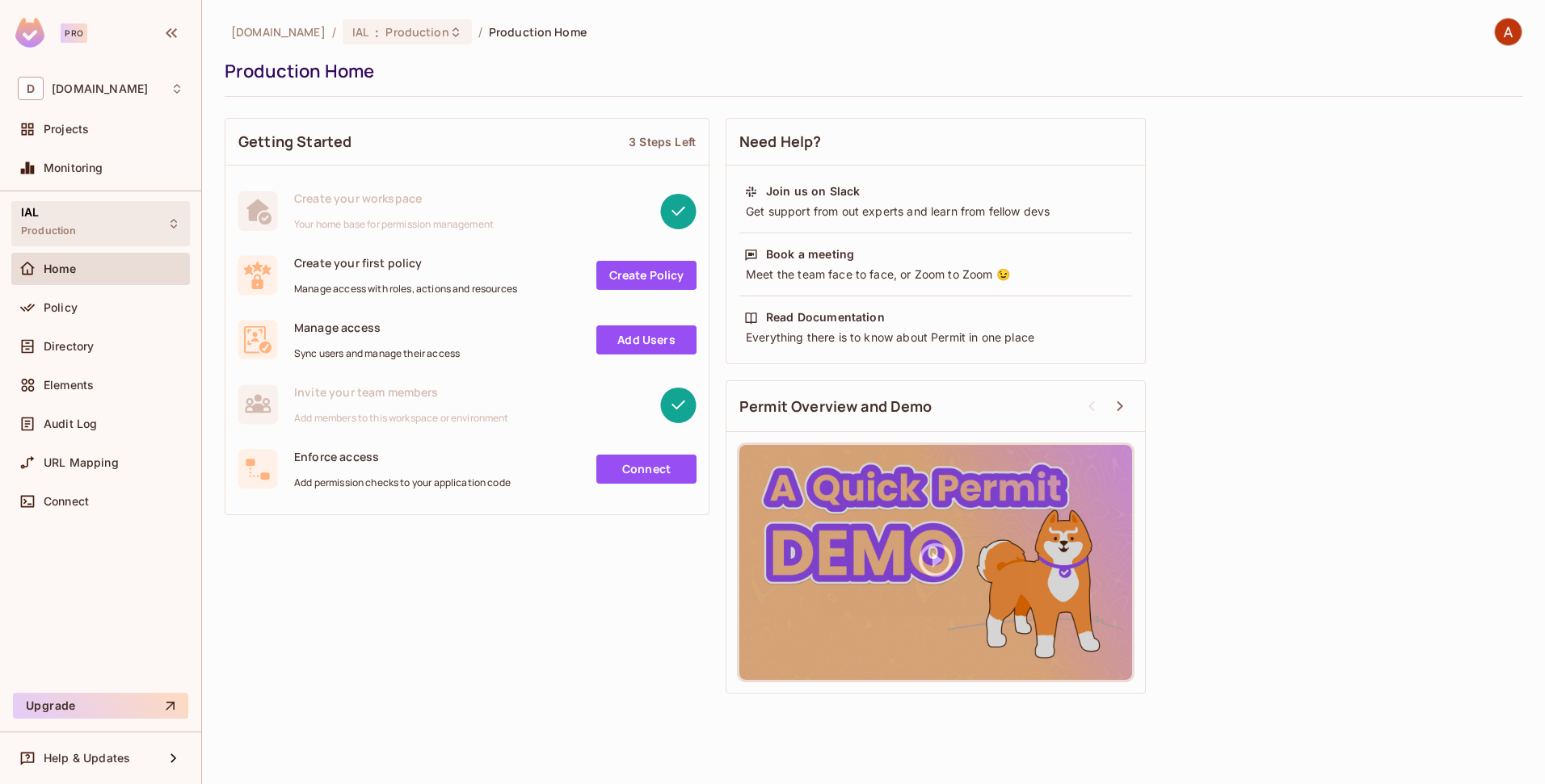
click at [81, 227] on div "IAL Production" at bounding box center [101, 224] width 179 height 45
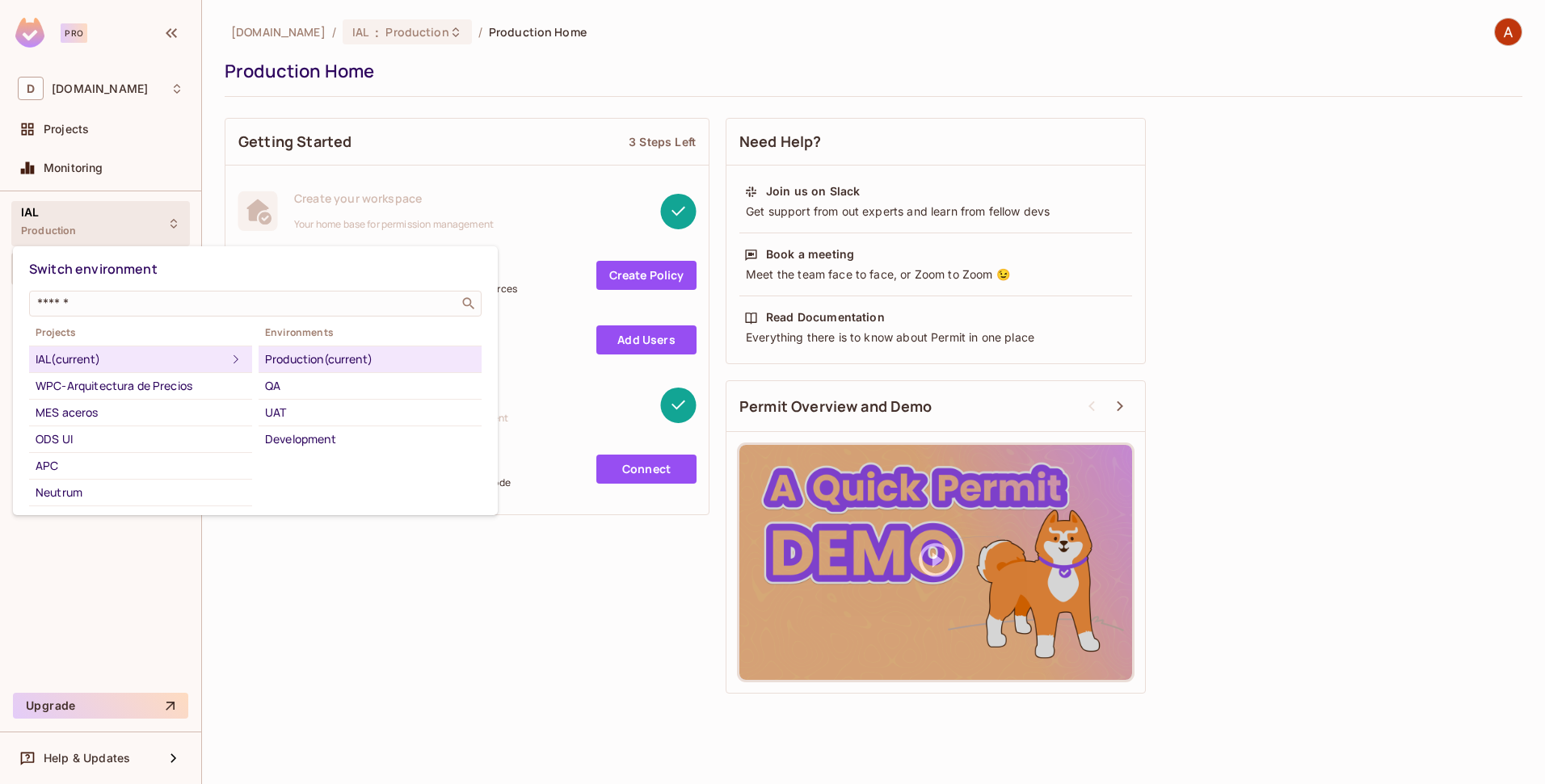
click at [81, 227] on div at bounding box center [772, 392] width 1545 height 784
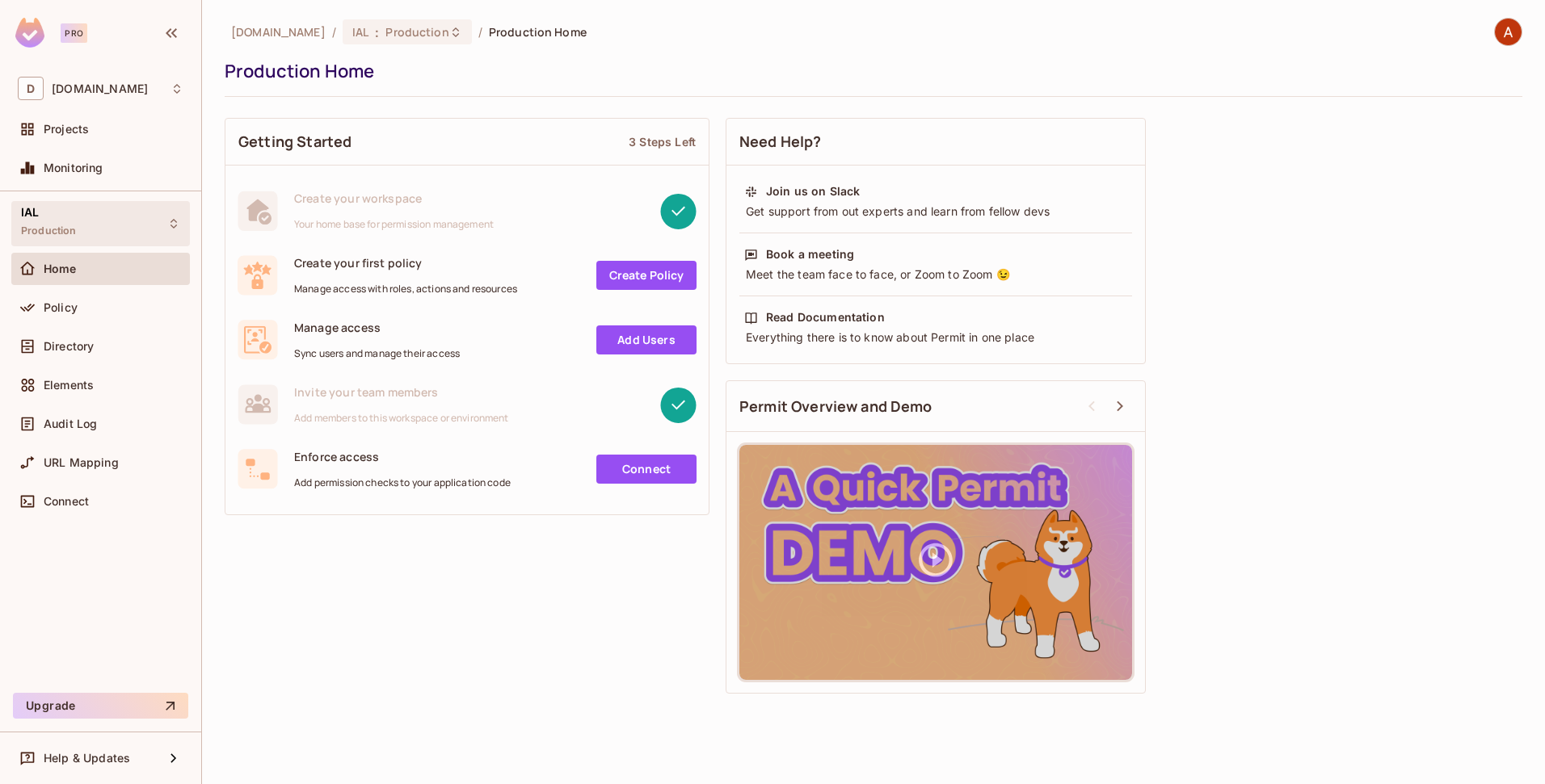
click at [113, 217] on div "IAL Production" at bounding box center [101, 224] width 179 height 45
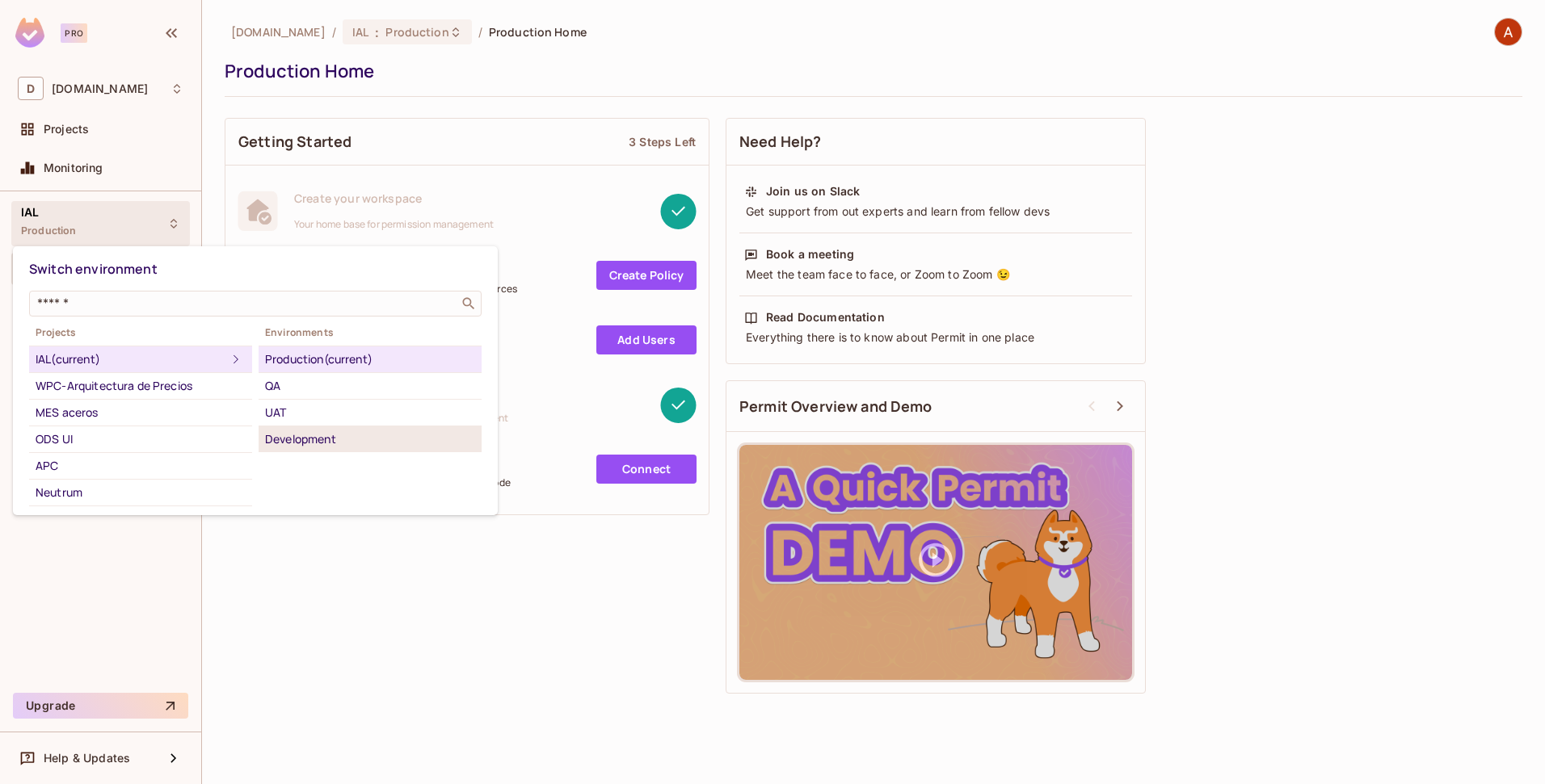
click at [283, 437] on div "Development" at bounding box center [369, 439] width 210 height 20
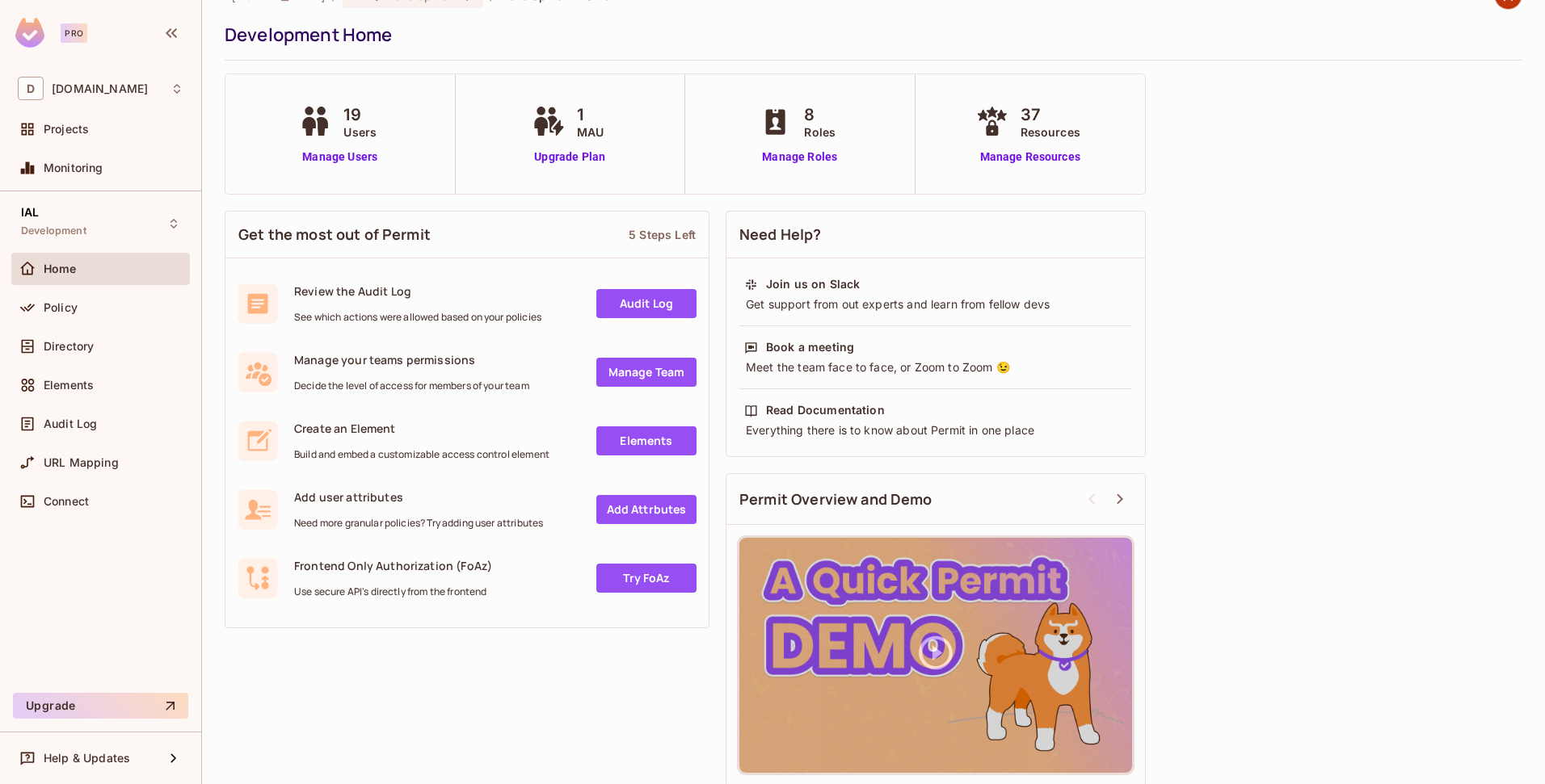
scroll to position [47, 0]
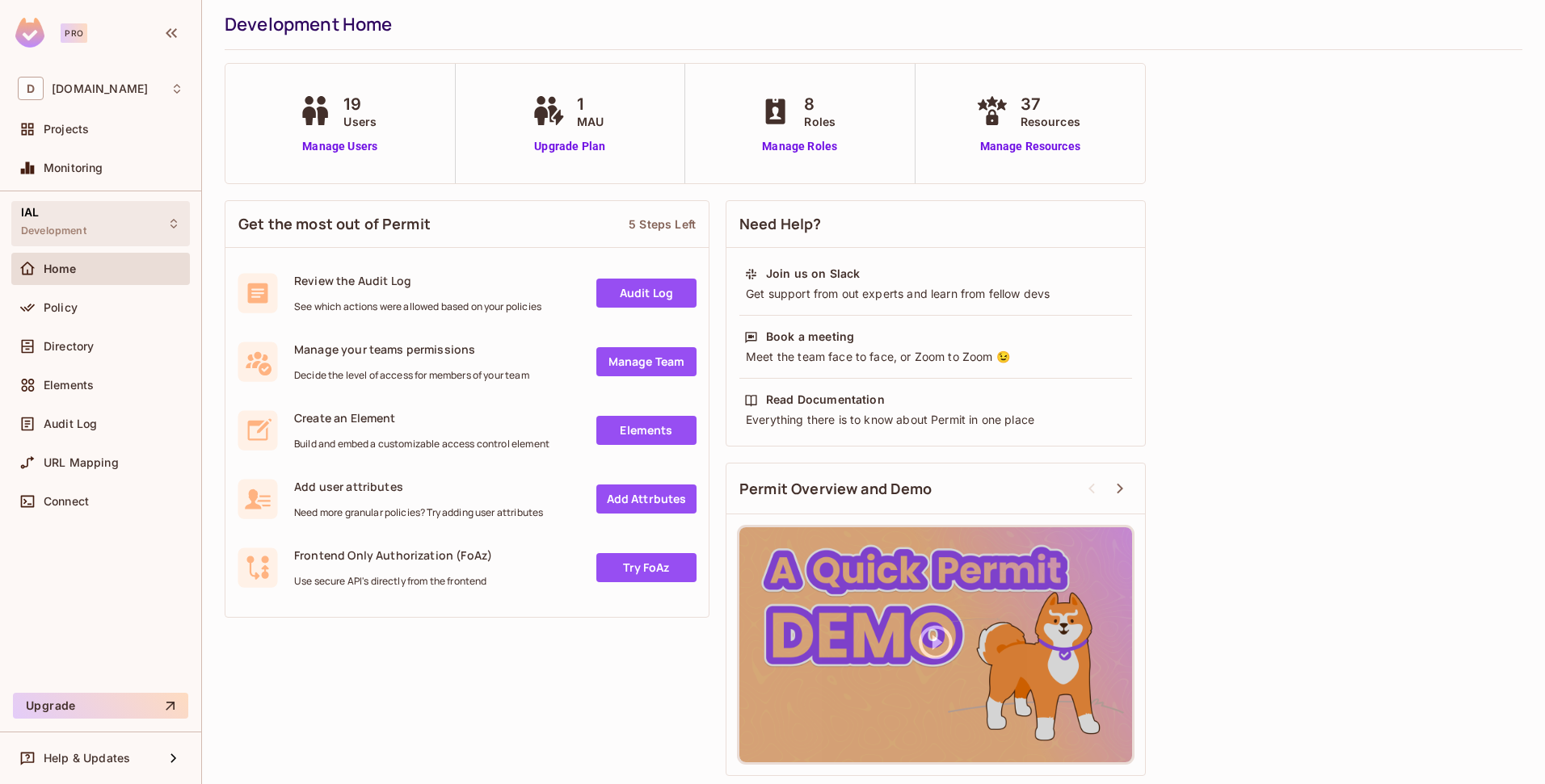
click at [94, 227] on div "IAL Development" at bounding box center [101, 224] width 179 height 45
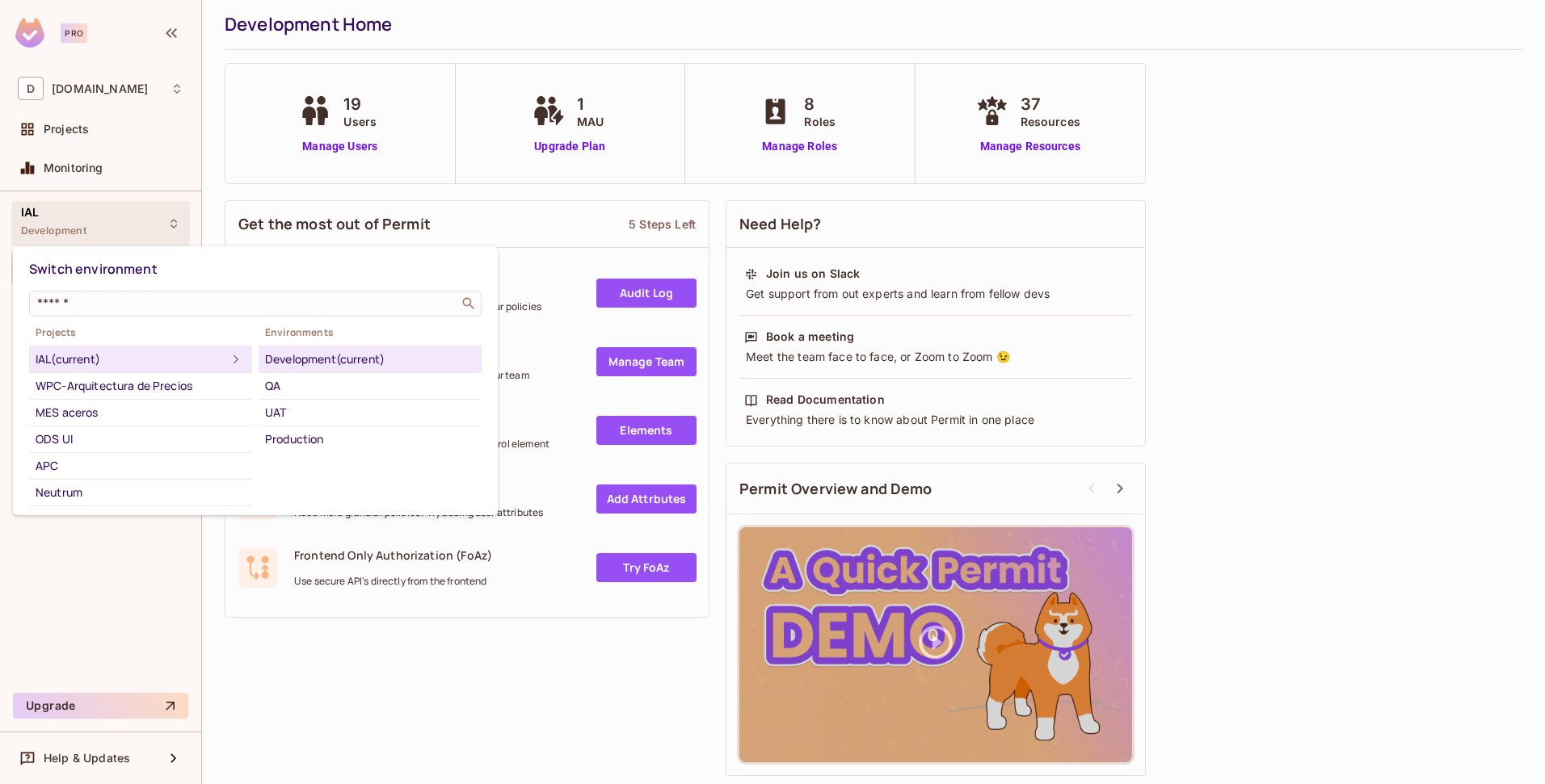
click at [94, 227] on div at bounding box center [772, 392] width 1545 height 784
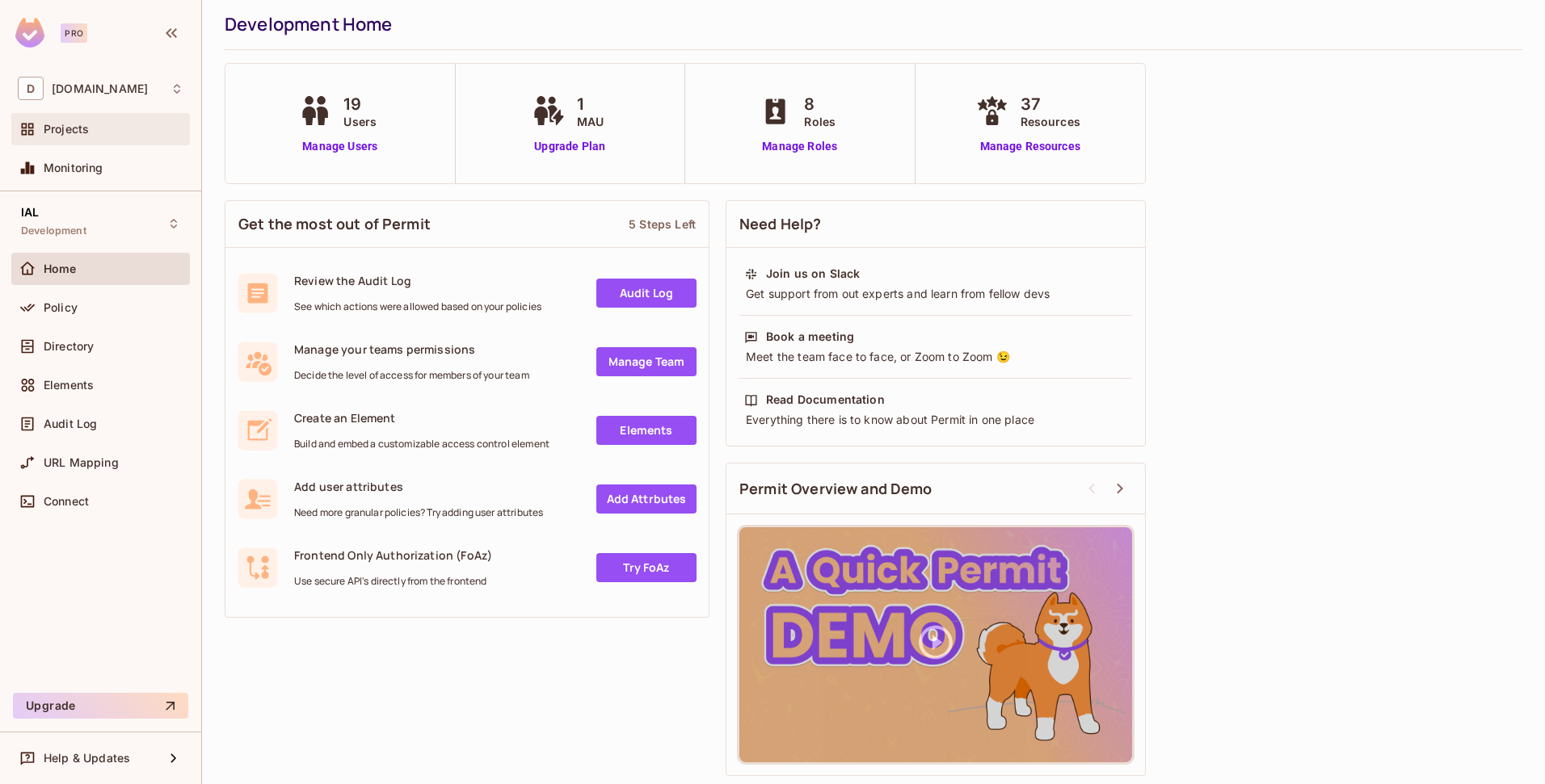
click at [120, 124] on div "Projects" at bounding box center [113, 129] width 140 height 13
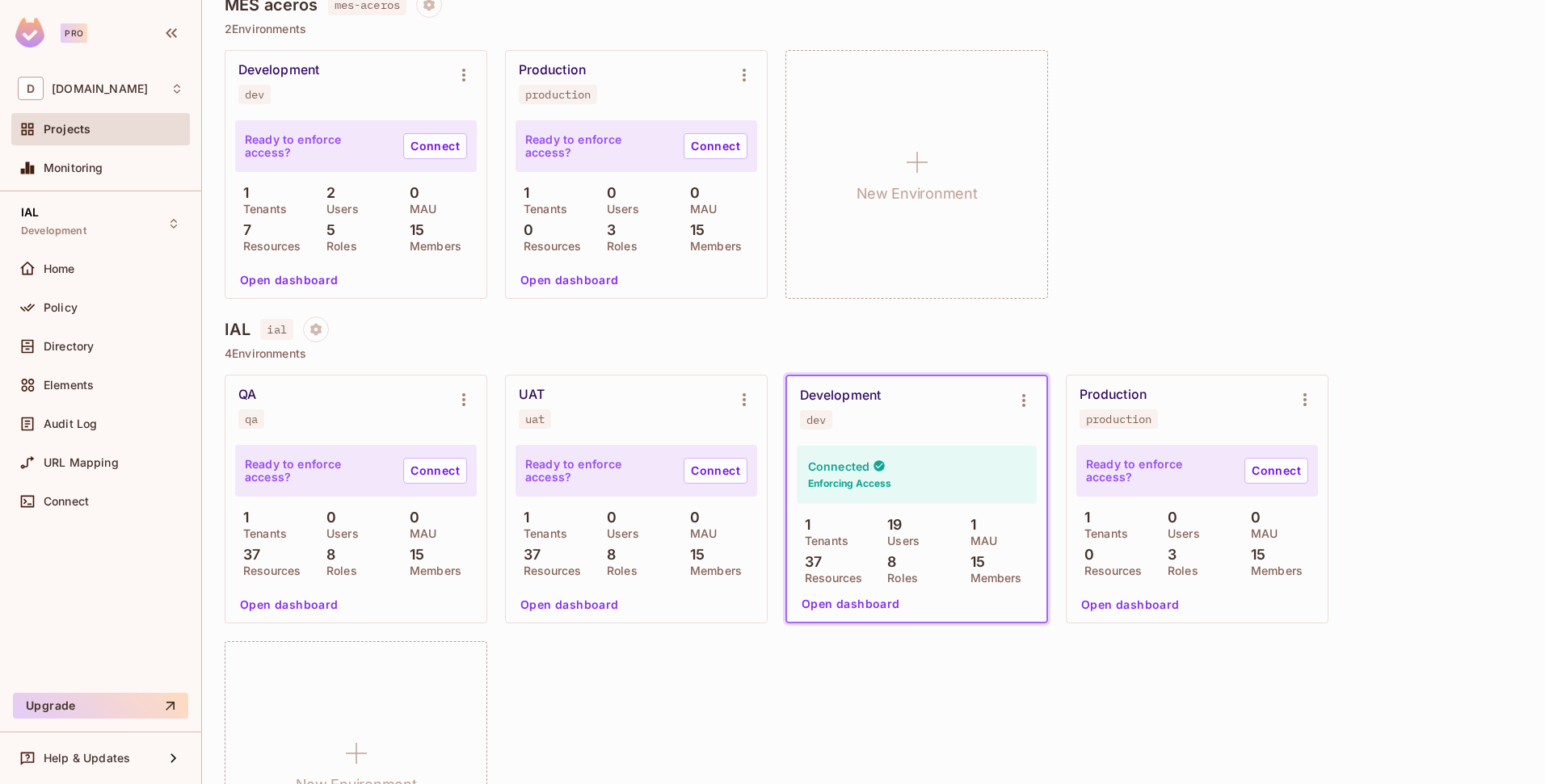
scroll to position [564, 0]
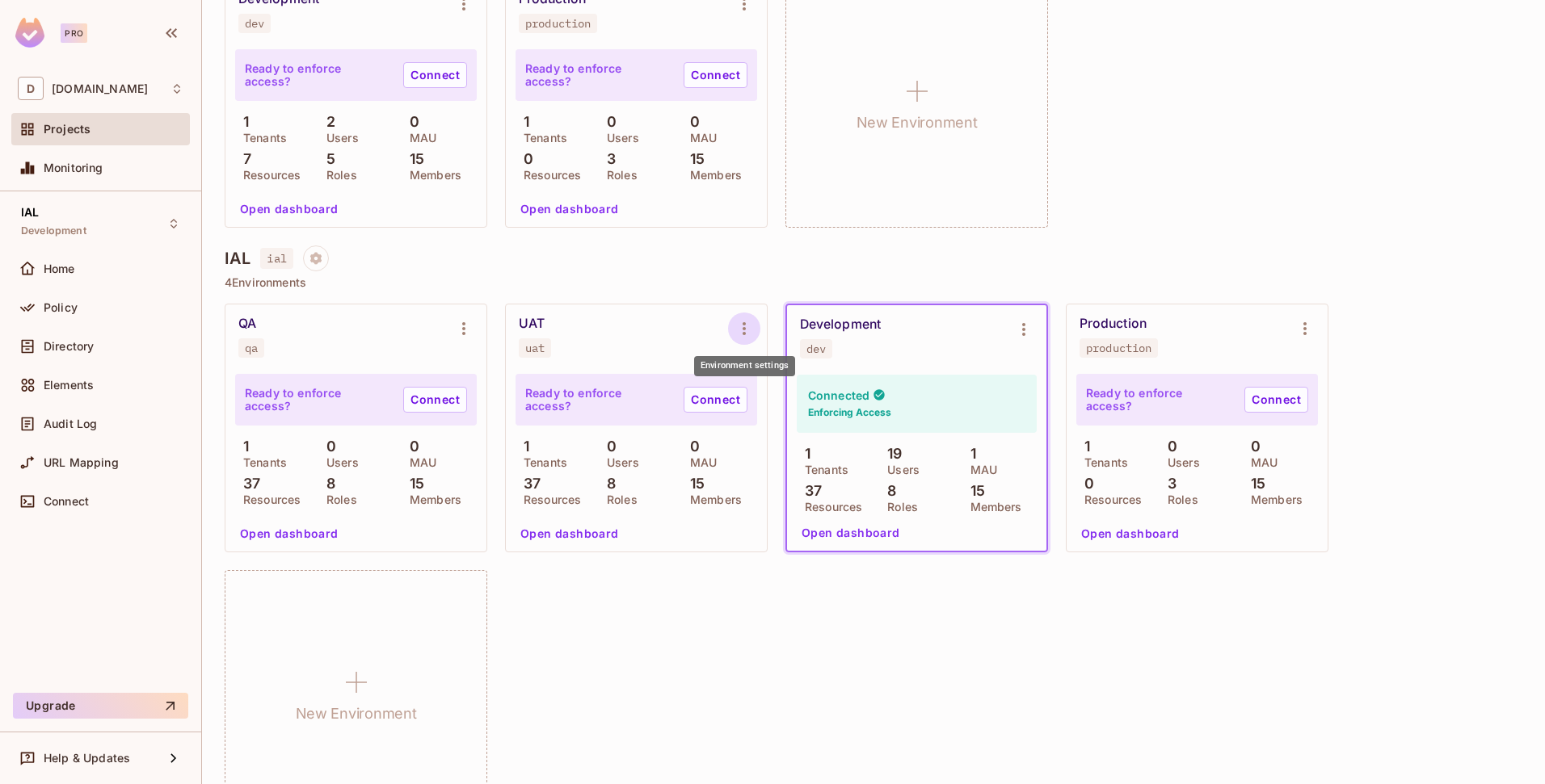
click at [746, 329] on icon "Environment settings" at bounding box center [744, 329] width 20 height 20
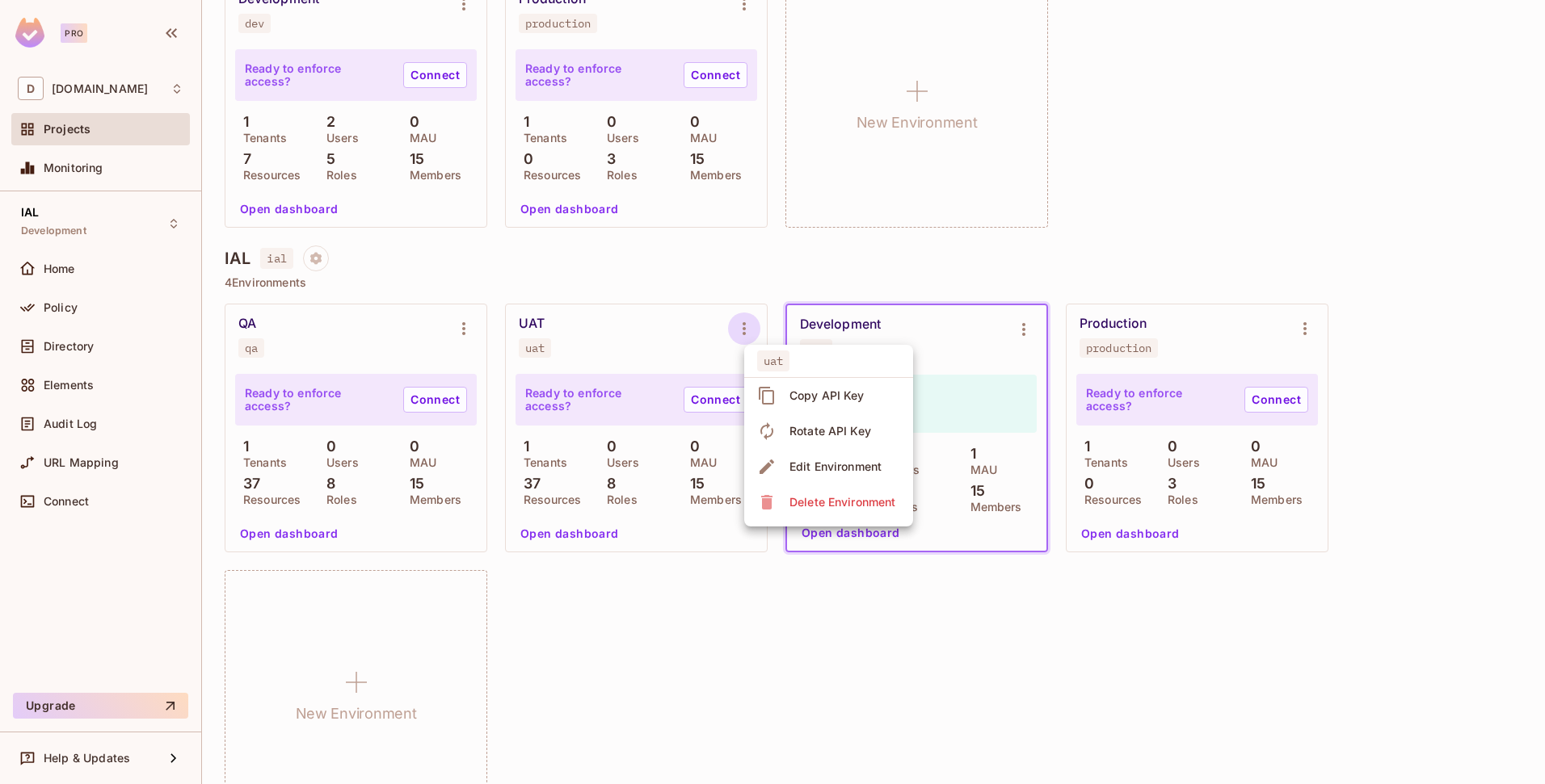
click at [319, 257] on div at bounding box center [772, 392] width 1545 height 784
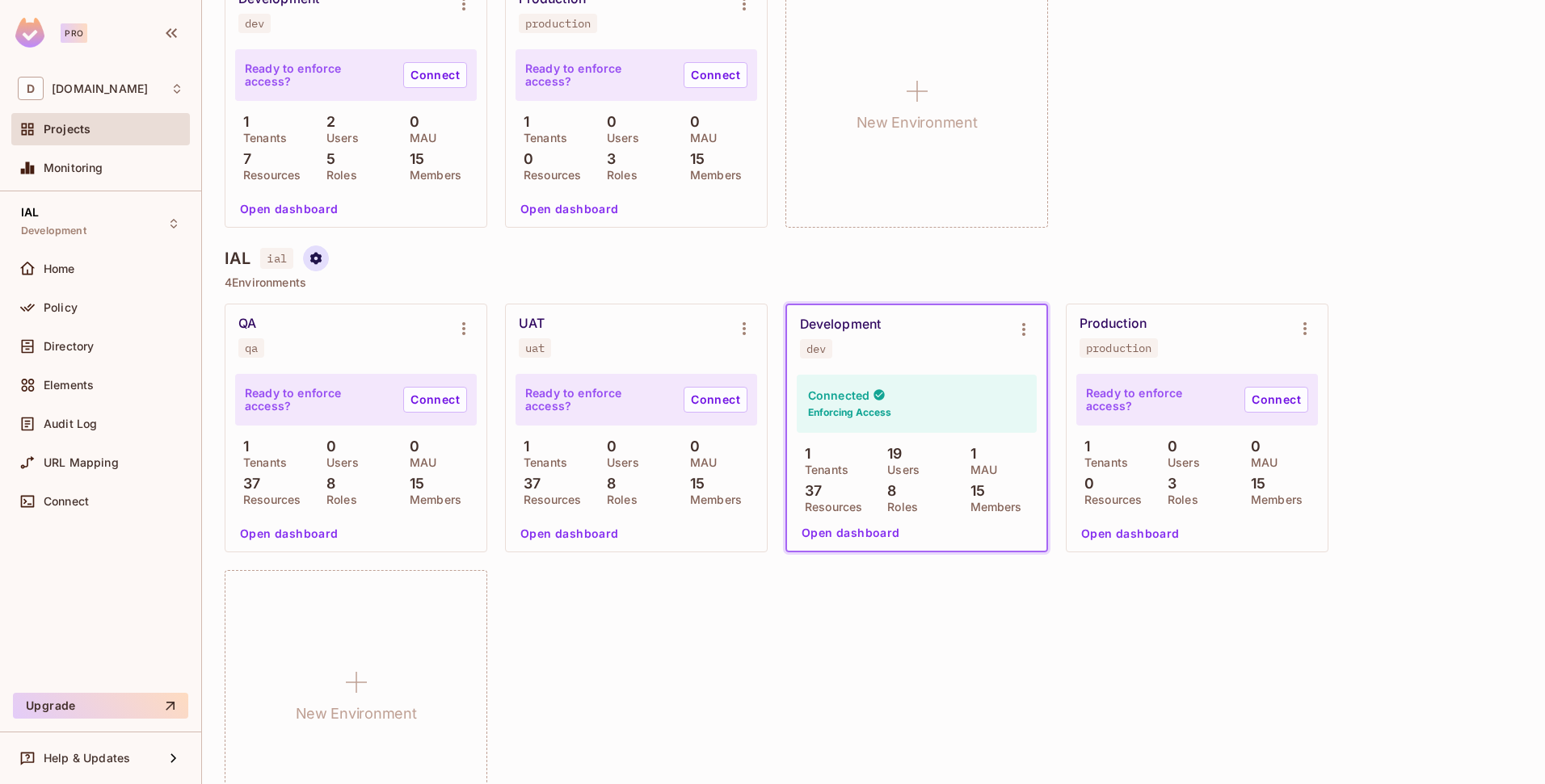
click at [313, 254] on icon "Project settings" at bounding box center [315, 258] width 15 height 15
click at [413, 241] on div at bounding box center [772, 392] width 1545 height 784
click at [629, 394] on p "Ready to enforce access?" at bounding box center [598, 399] width 146 height 25
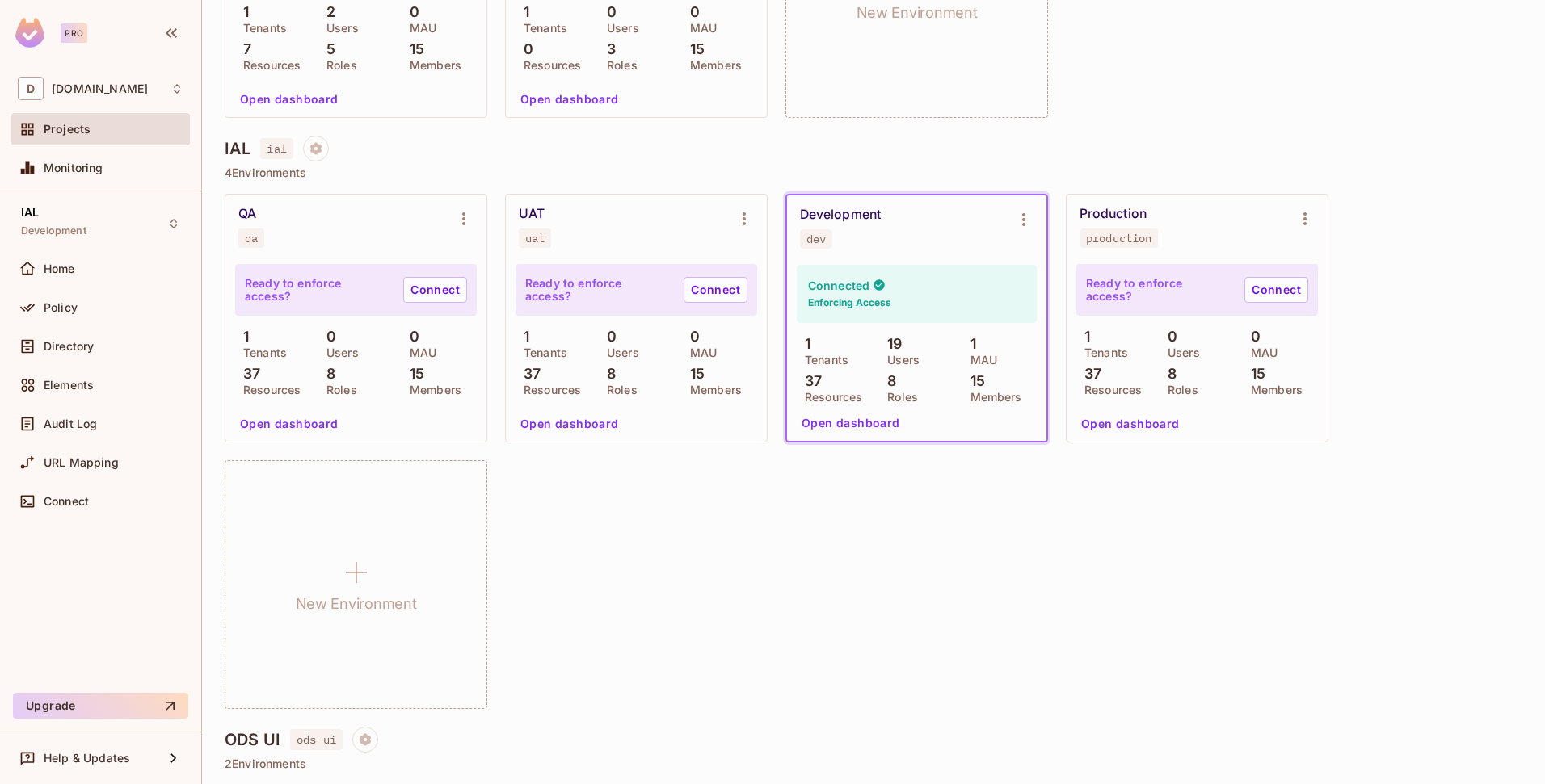
scroll to position [685, 0]
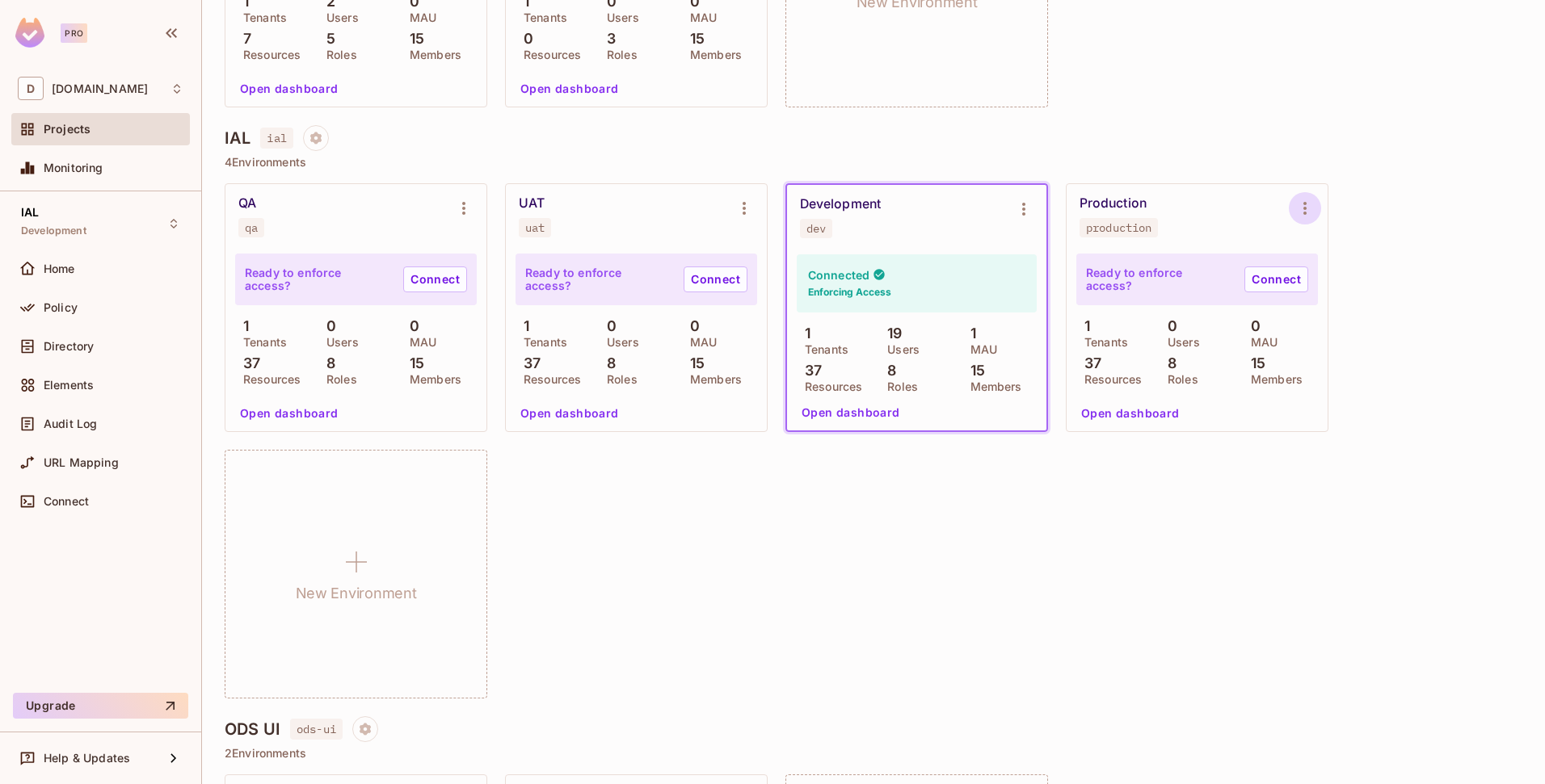
click at [1303, 213] on icon "Environment settings" at bounding box center [1305, 209] width 20 height 20
click at [1359, 187] on div at bounding box center [772, 392] width 1545 height 784
click at [853, 285] on h6 "Enforcing Access" at bounding box center [849, 292] width 83 height 15
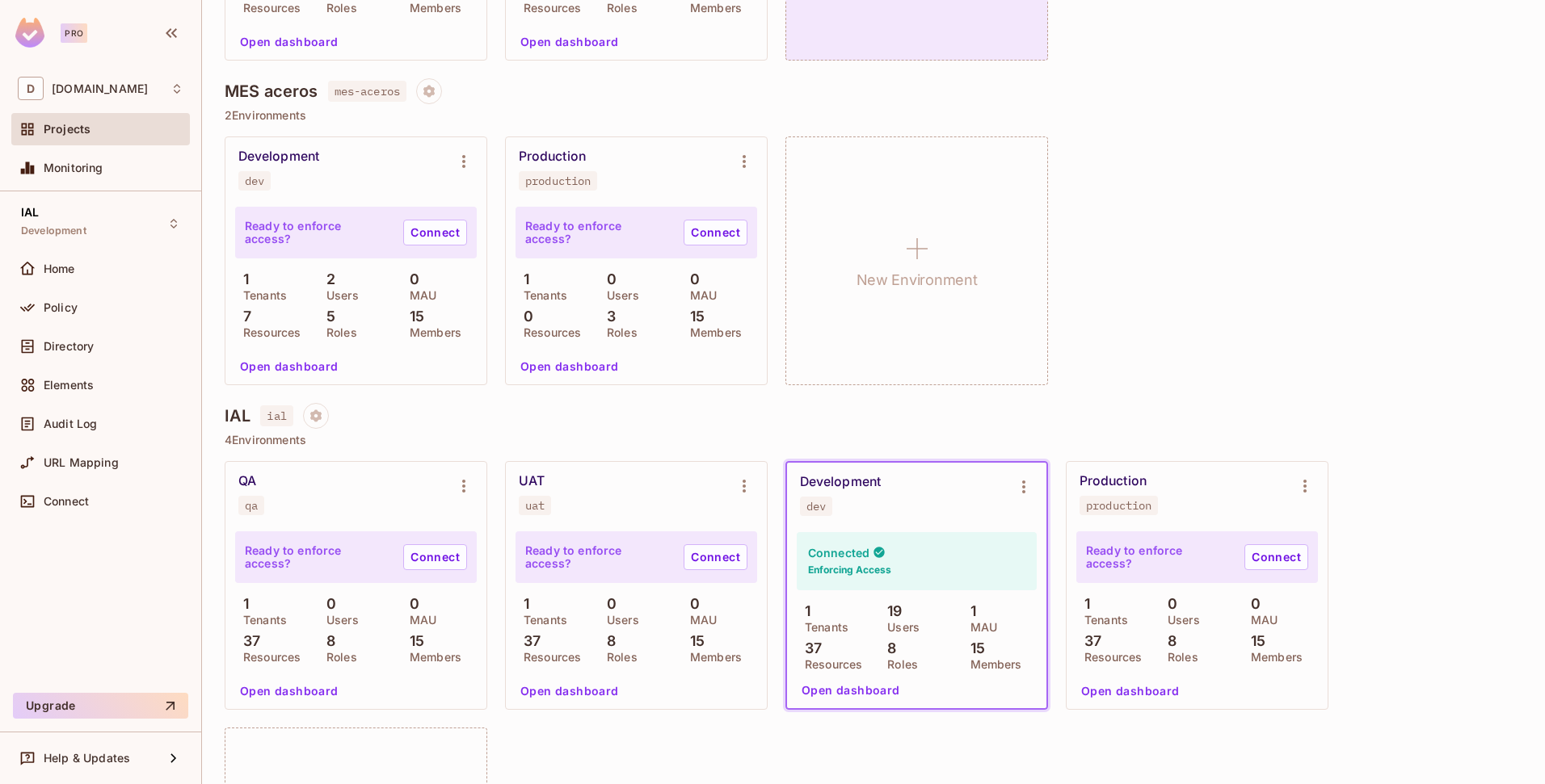
scroll to position [816, 0]
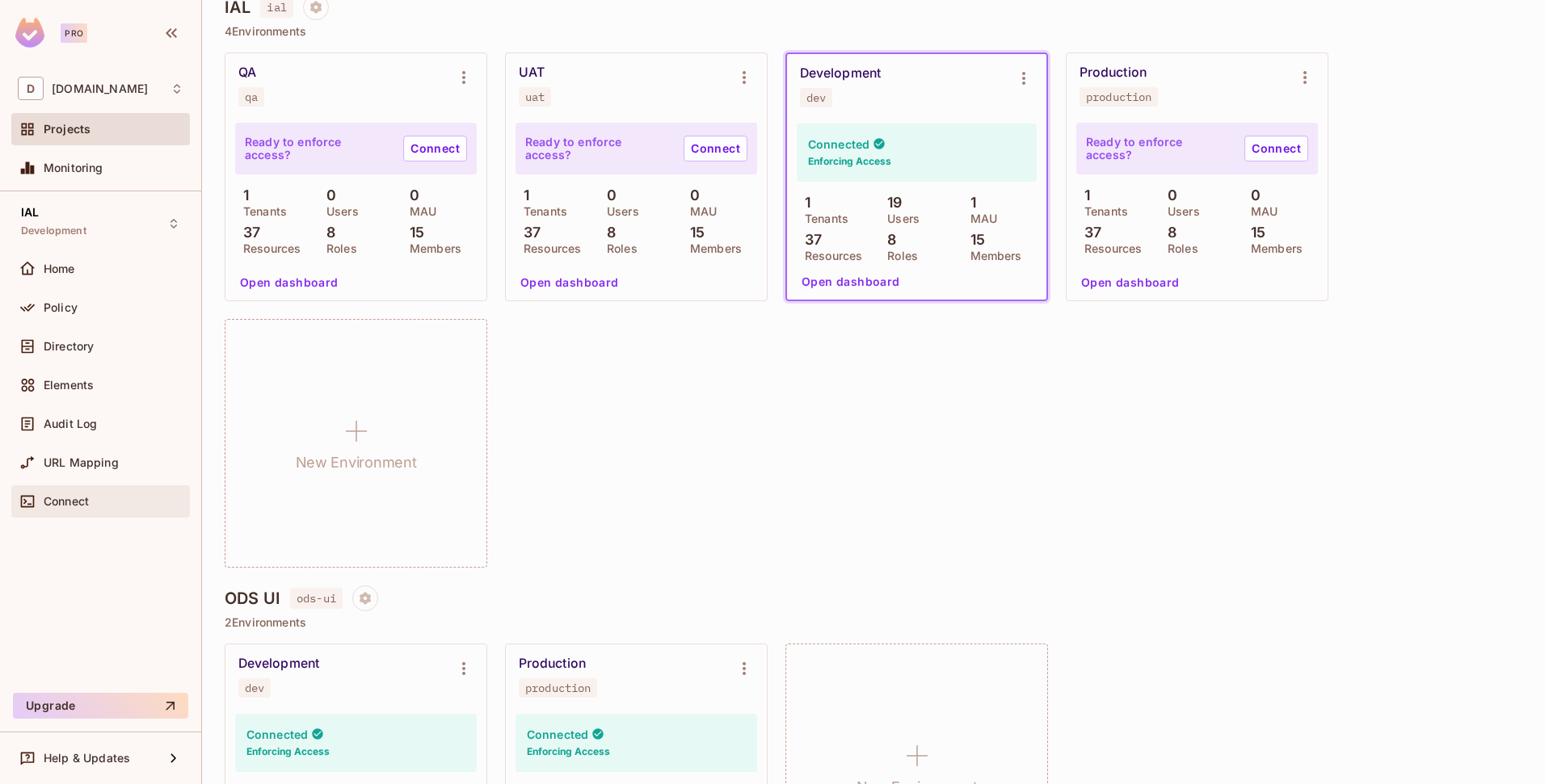
click at [101, 492] on div "Connect" at bounding box center [101, 502] width 166 height 20
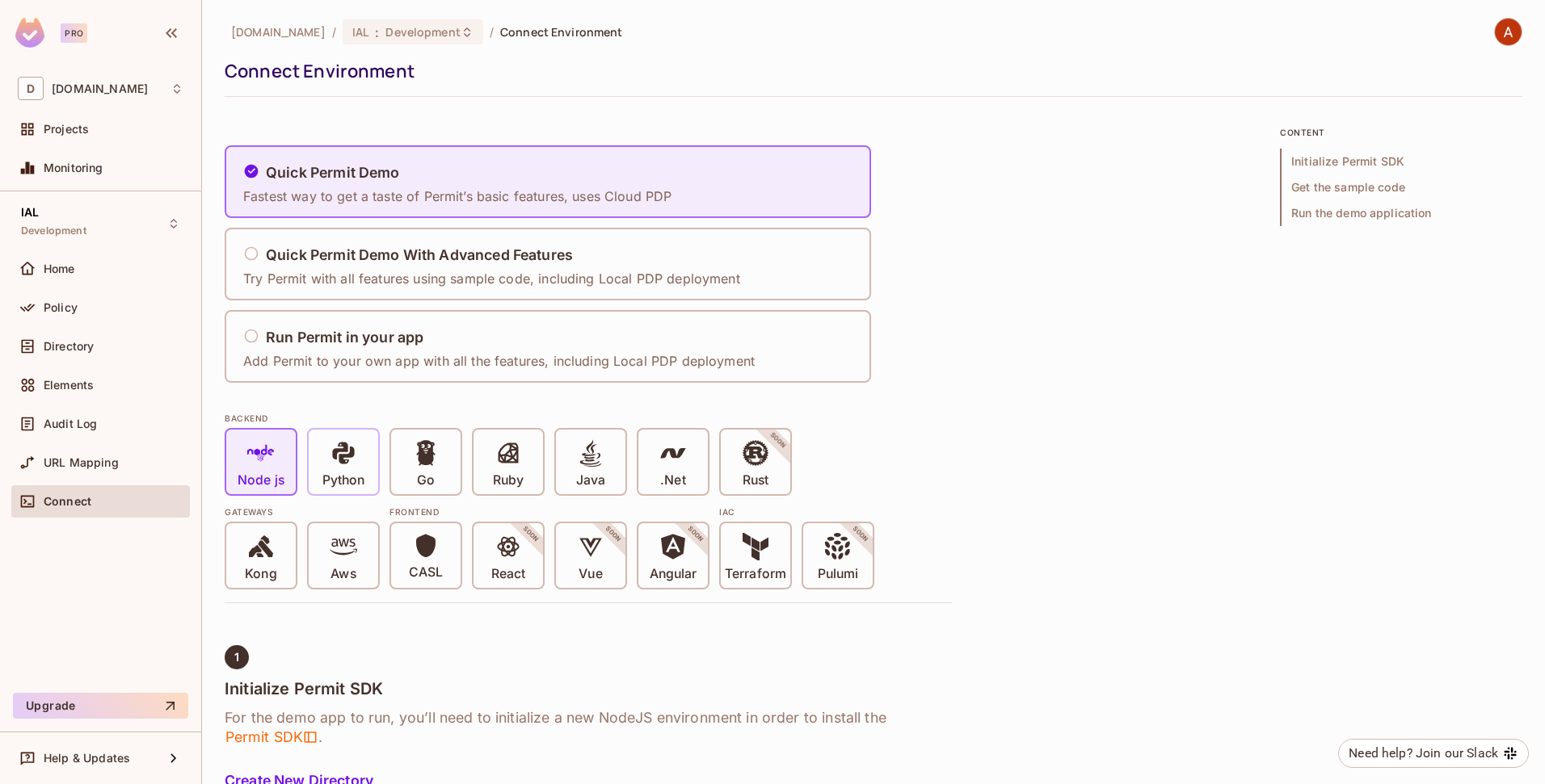
click at [359, 465] on span "Python" at bounding box center [343, 464] width 42 height 49
click at [435, 41] on div "IAL : Development" at bounding box center [413, 32] width 141 height 25
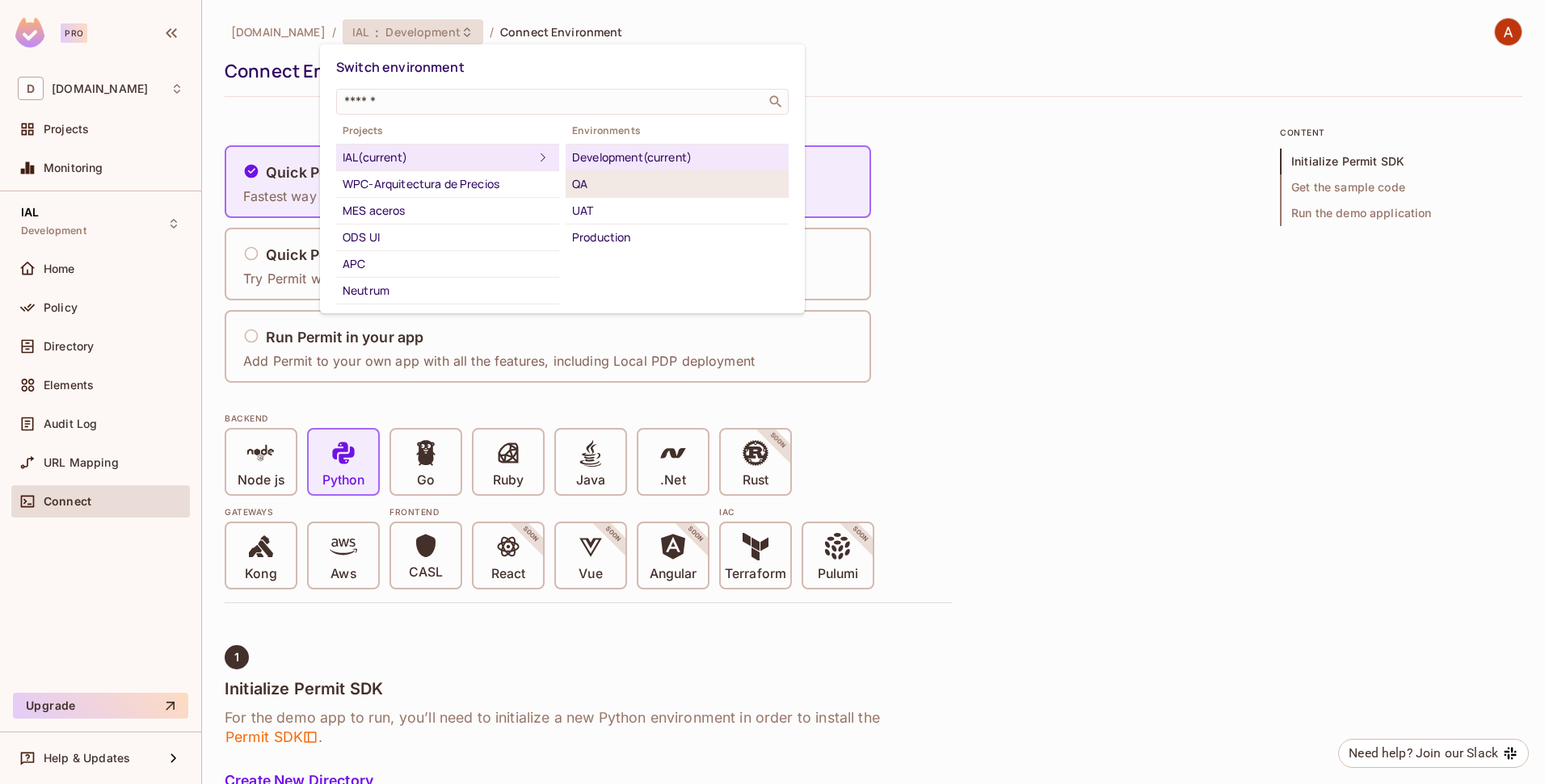
click at [584, 191] on div "QA" at bounding box center [677, 185] width 210 height 20
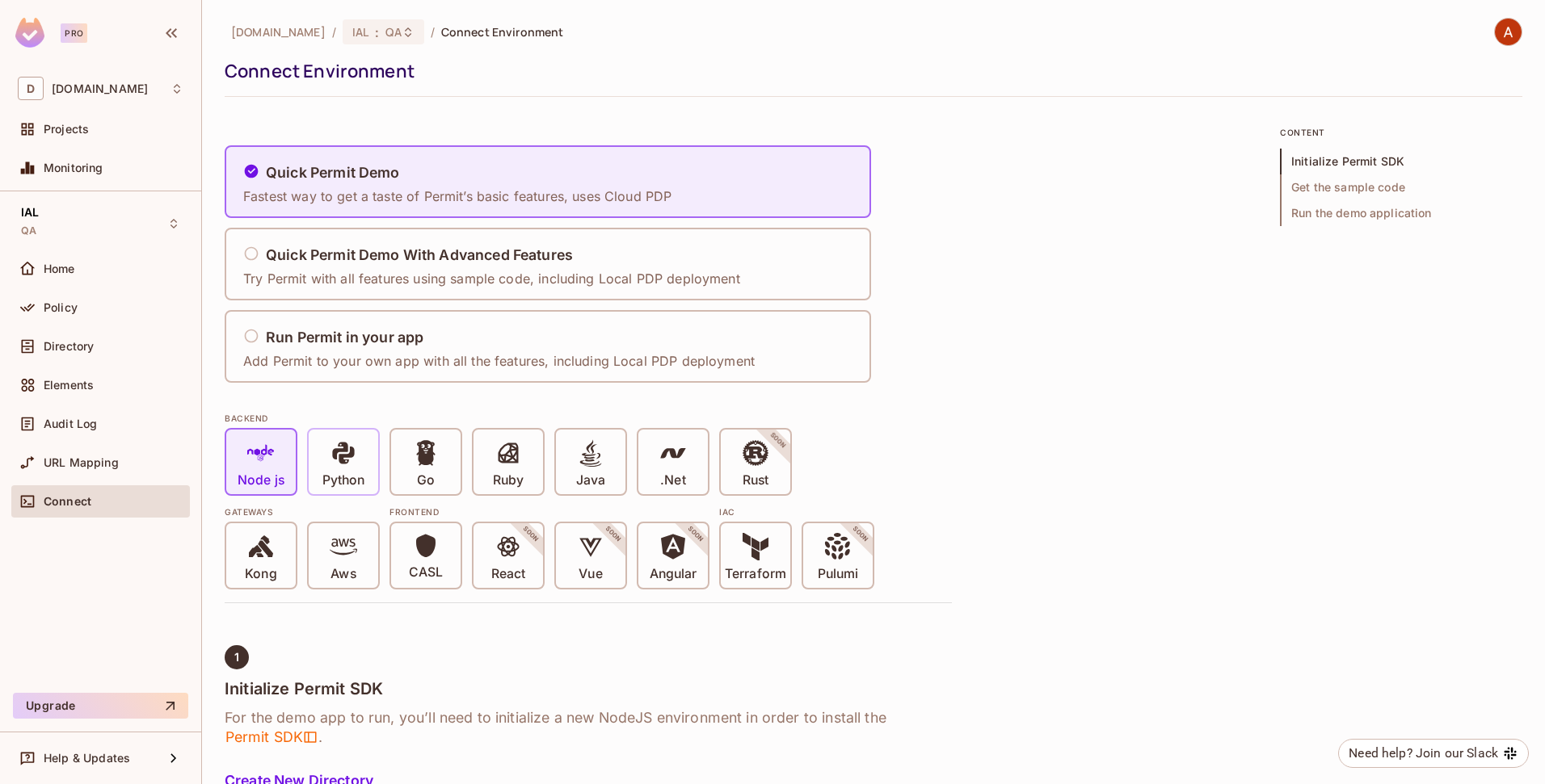
click at [338, 464] on icon at bounding box center [344, 453] width 27 height 27
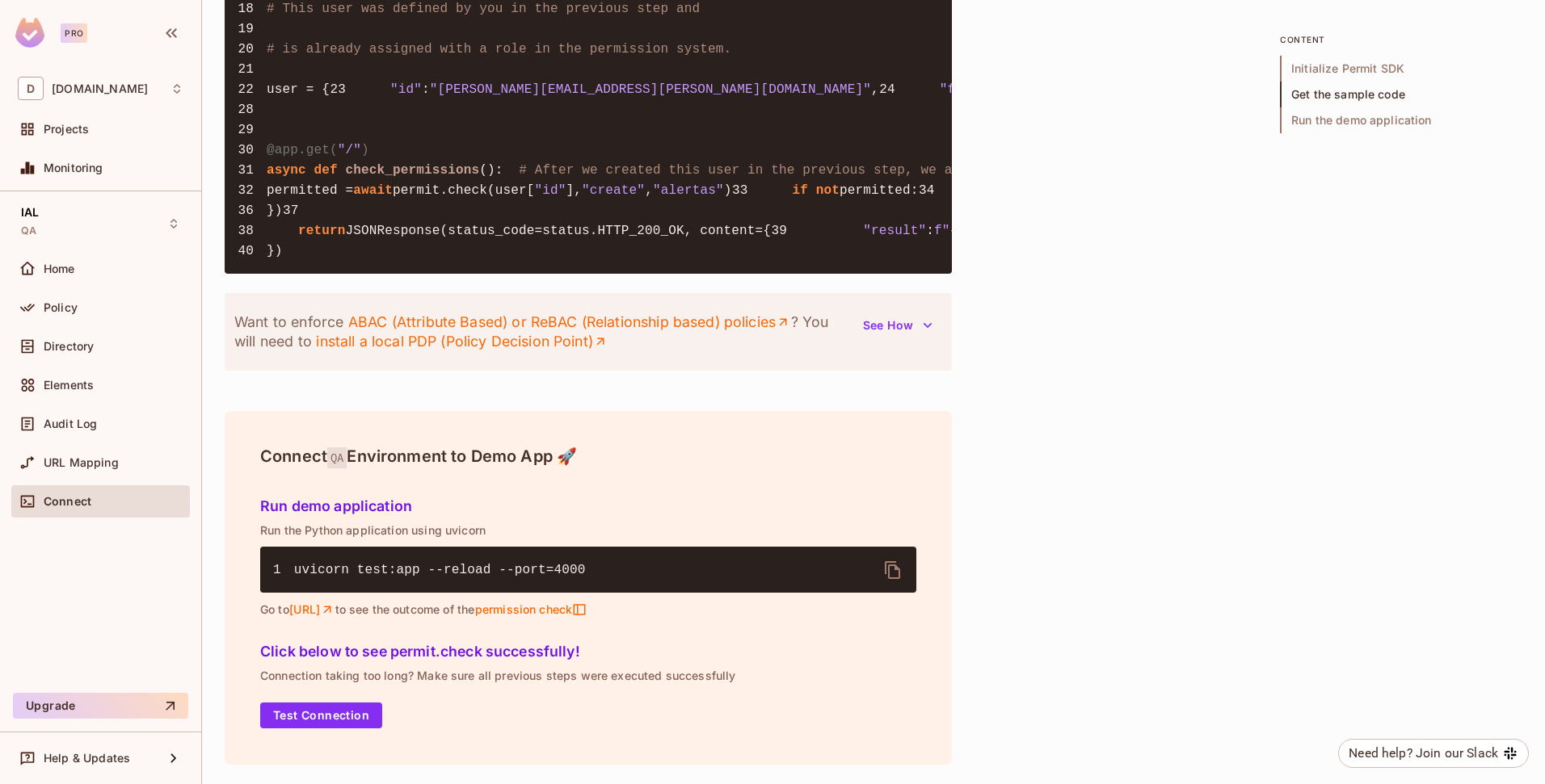
scroll to position [1083, 0]
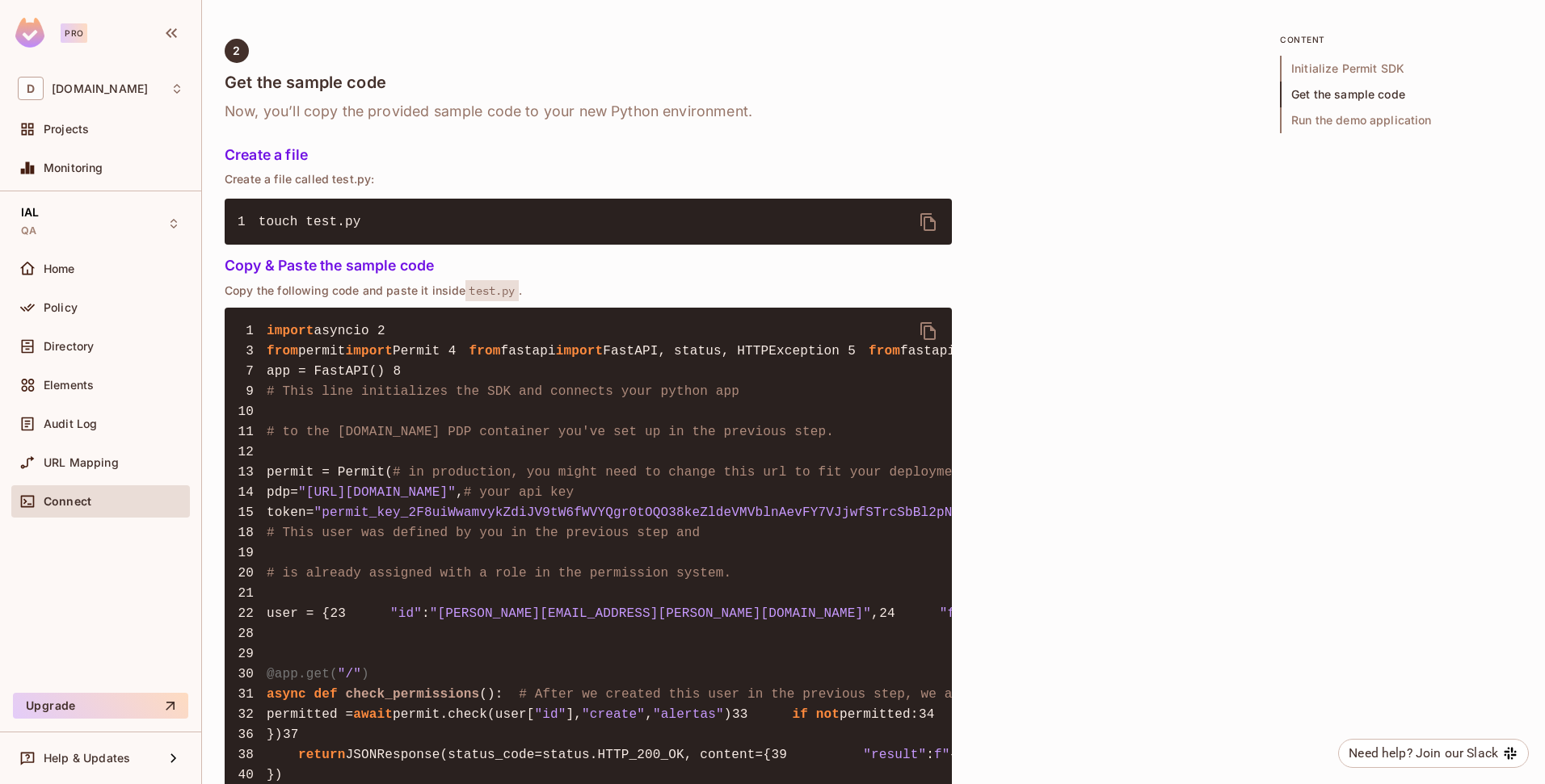
click at [917, 323] on button "delete" at bounding box center [929, 331] width 39 height 39
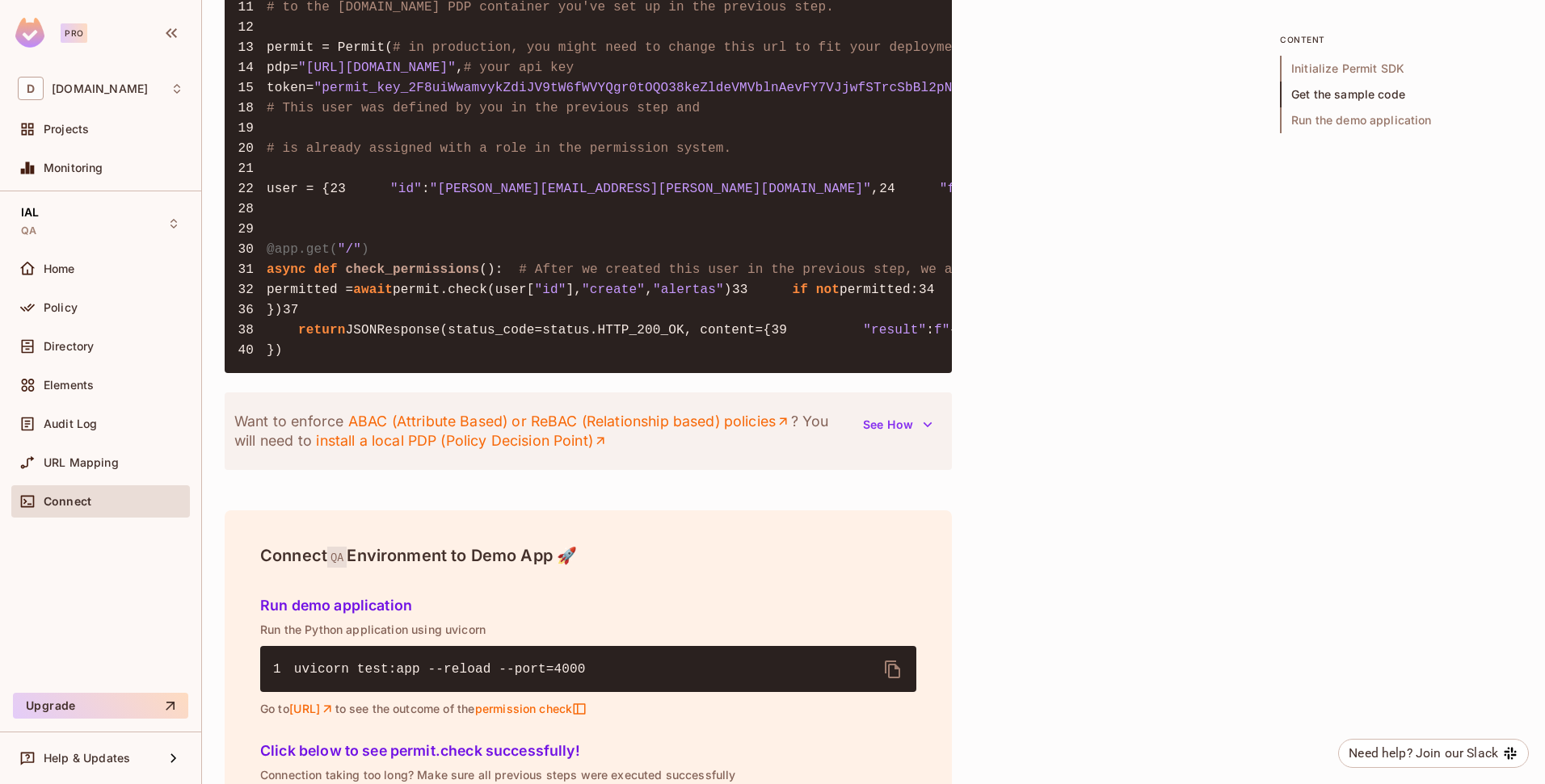
scroll to position [1913, 0]
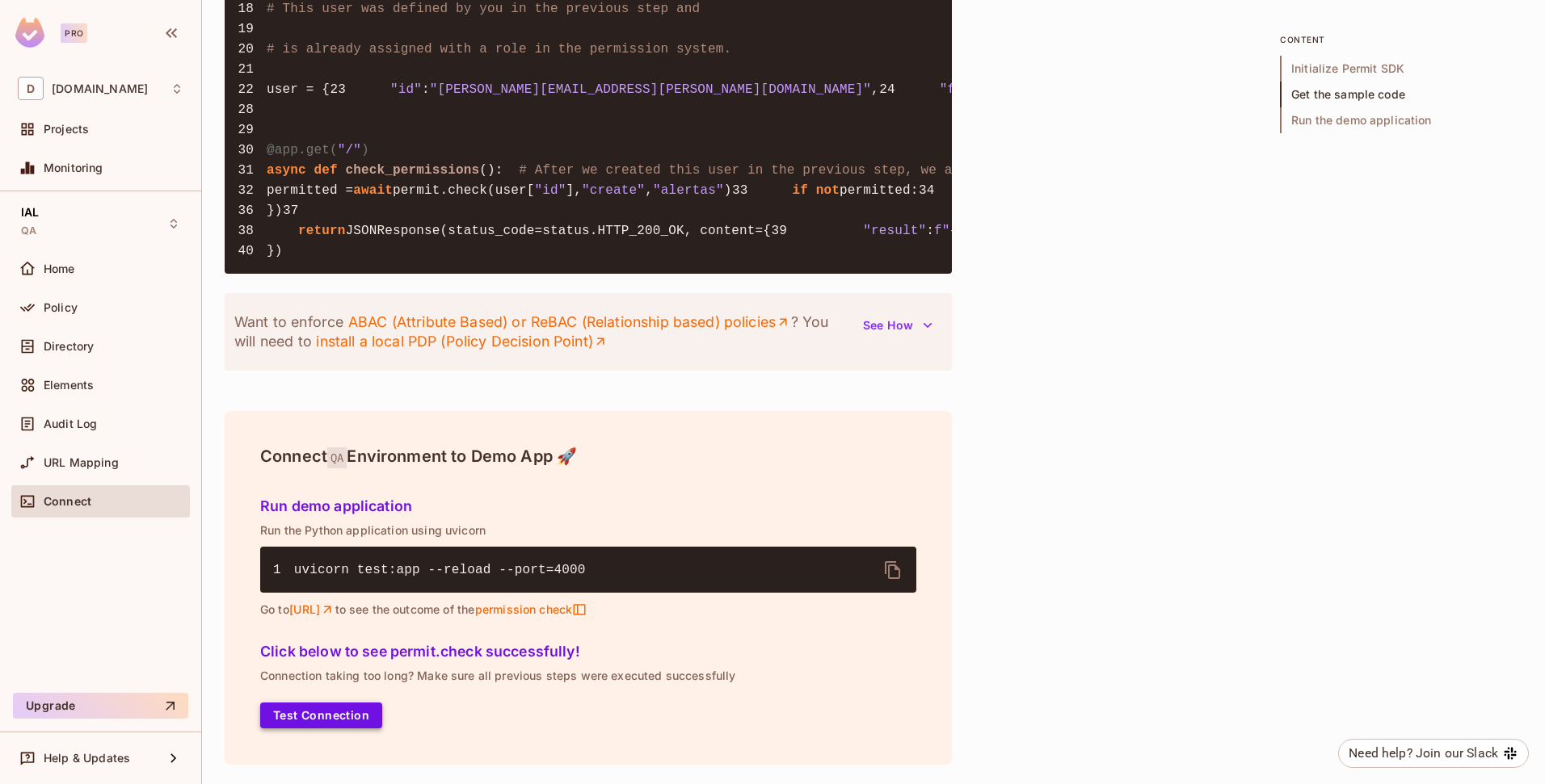
click at [335, 710] on button "Test Connection" at bounding box center [320, 716] width 122 height 25
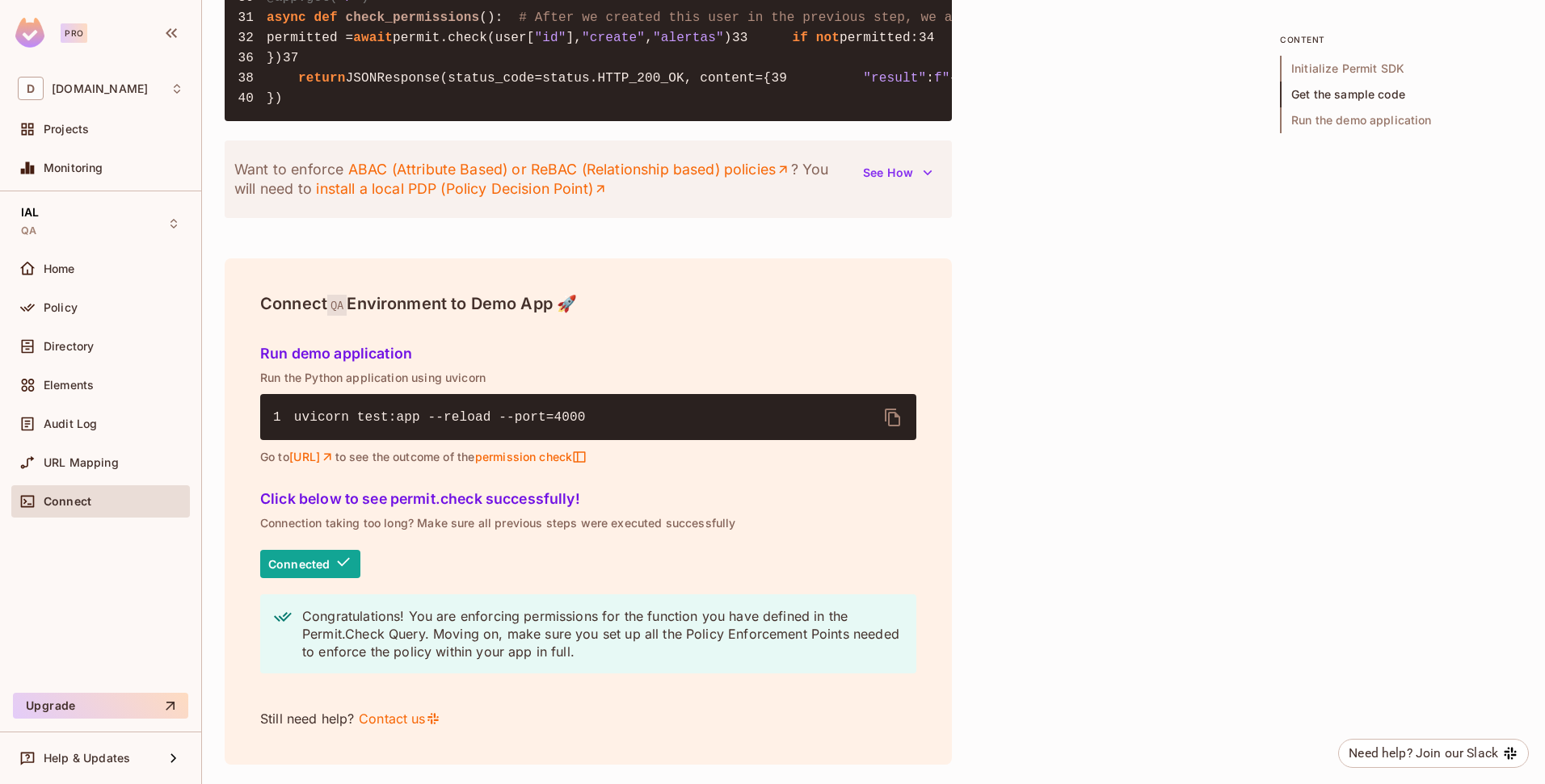
scroll to position [2065, 0]
click at [77, 134] on span "Projects" at bounding box center [66, 129] width 45 height 13
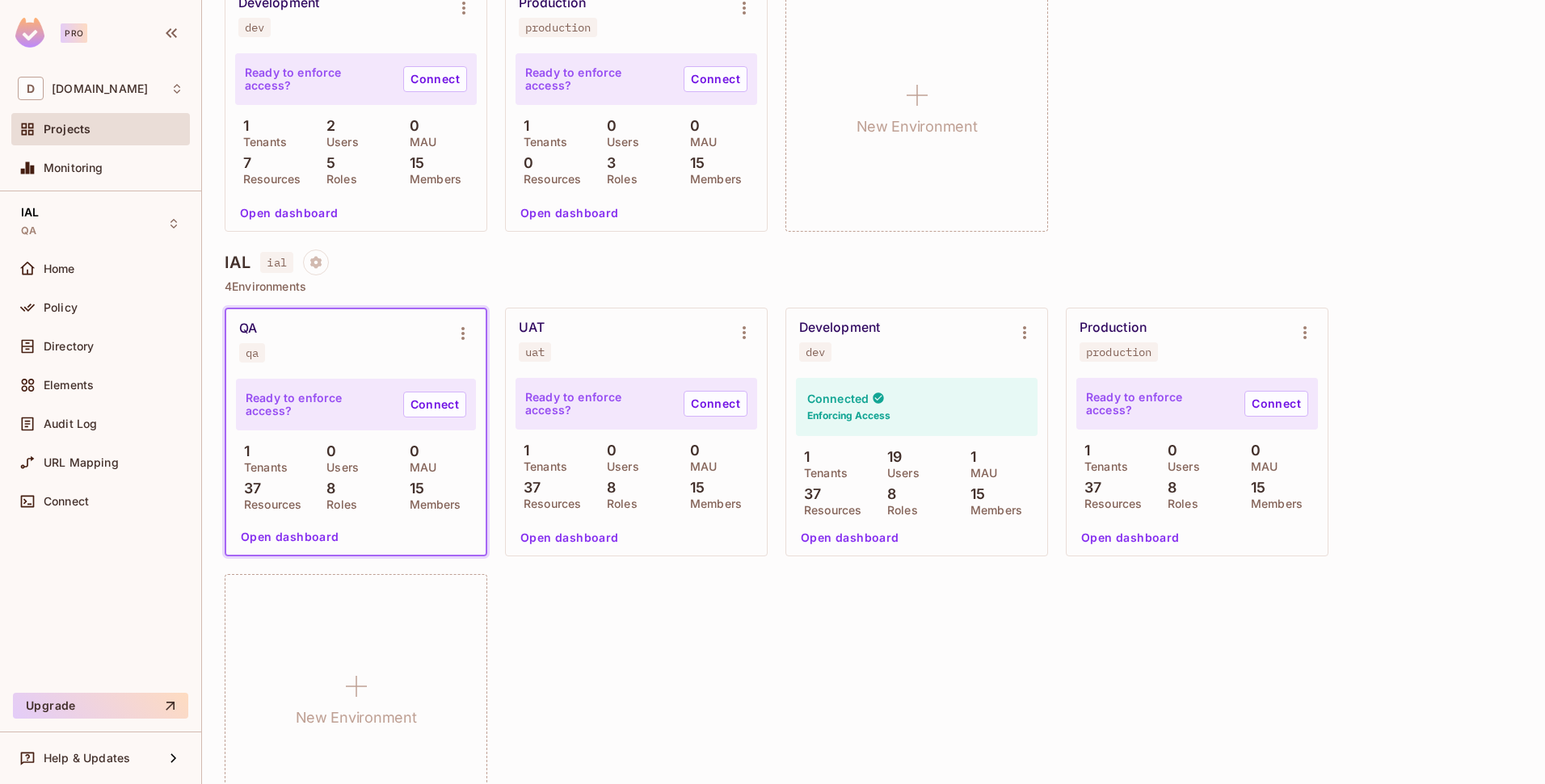
scroll to position [571, 0]
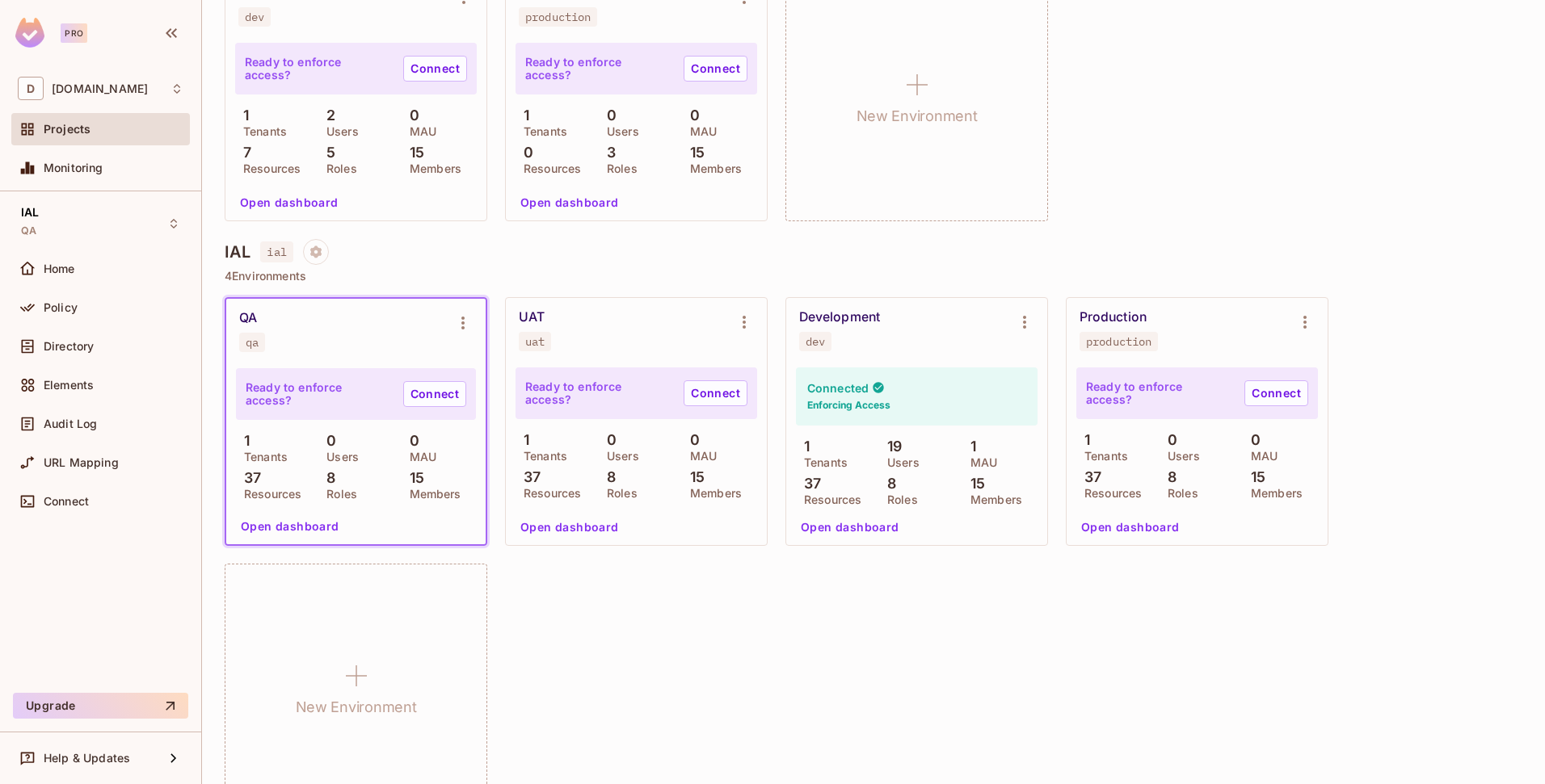
click at [538, 341] on div "uat" at bounding box center [535, 341] width 20 height 13
click at [580, 387] on p "Ready to enforce access?" at bounding box center [598, 393] width 146 height 25
click at [840, 390] on h4 "Connected" at bounding box center [837, 389] width 62 height 16
click at [711, 402] on link "Connect" at bounding box center [715, 393] width 63 height 25
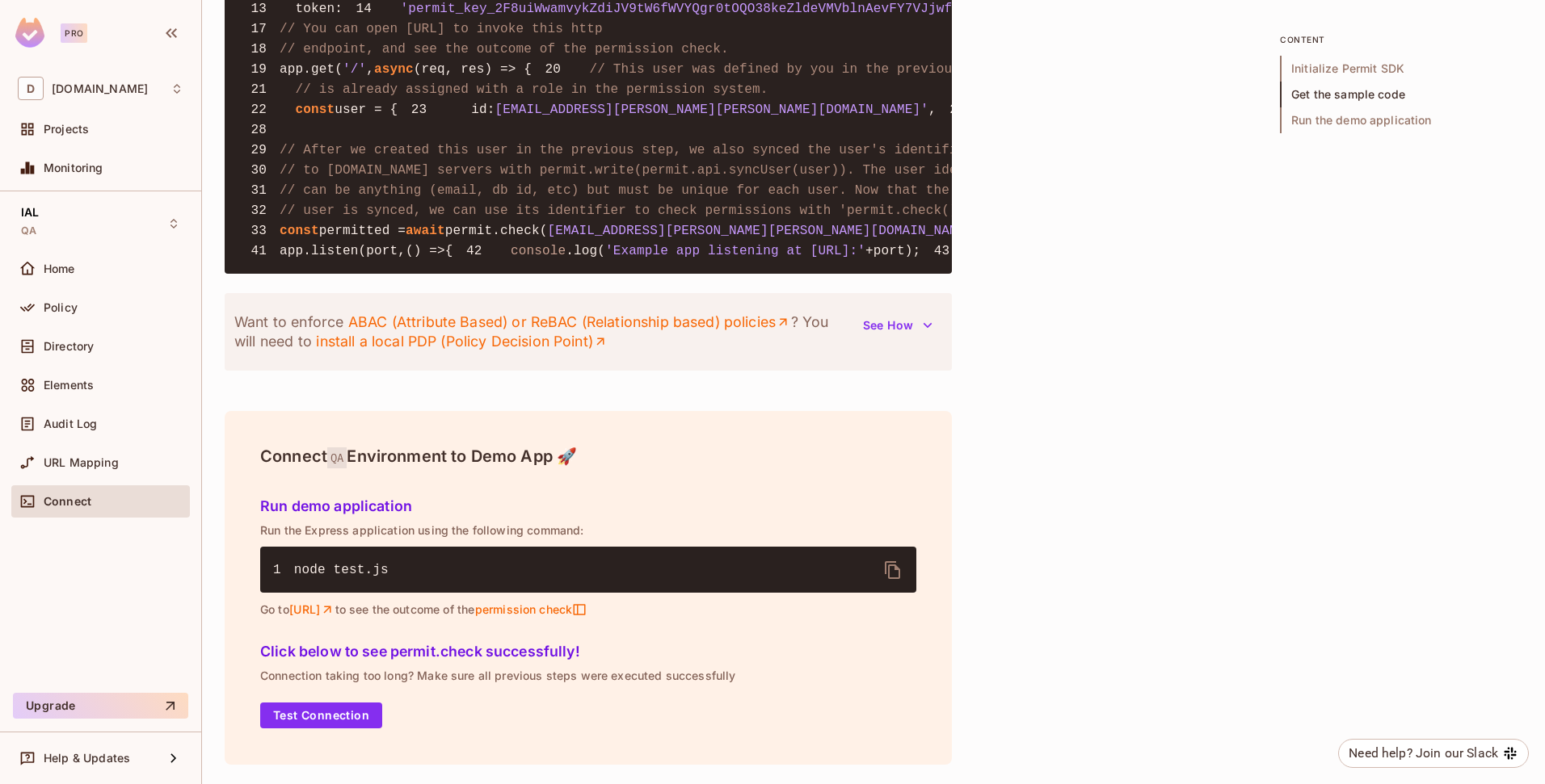
scroll to position [1877, 0]
click at [919, 337] on button "See How" at bounding box center [898, 325] width 89 height 25
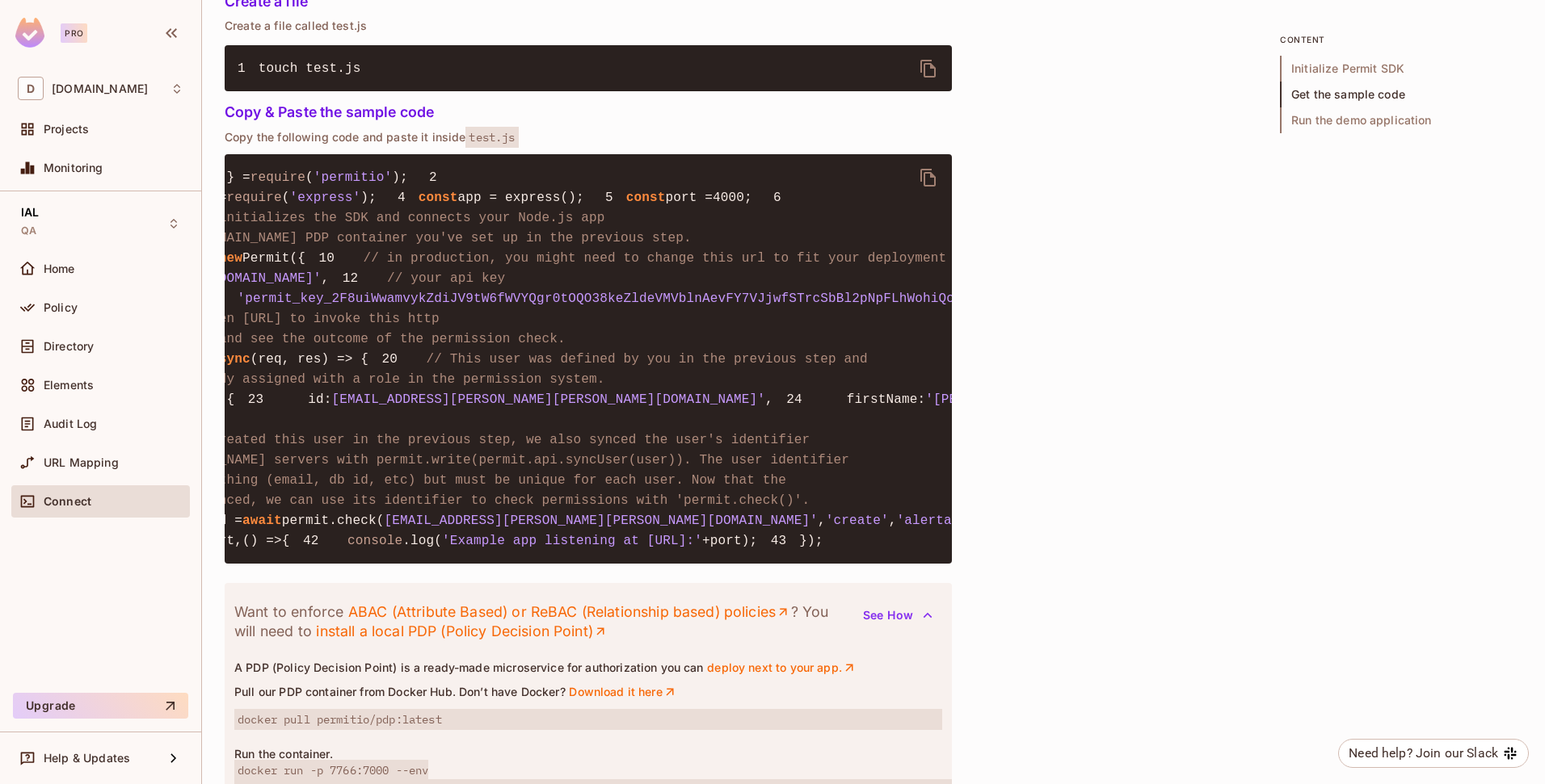
scroll to position [0, 0]
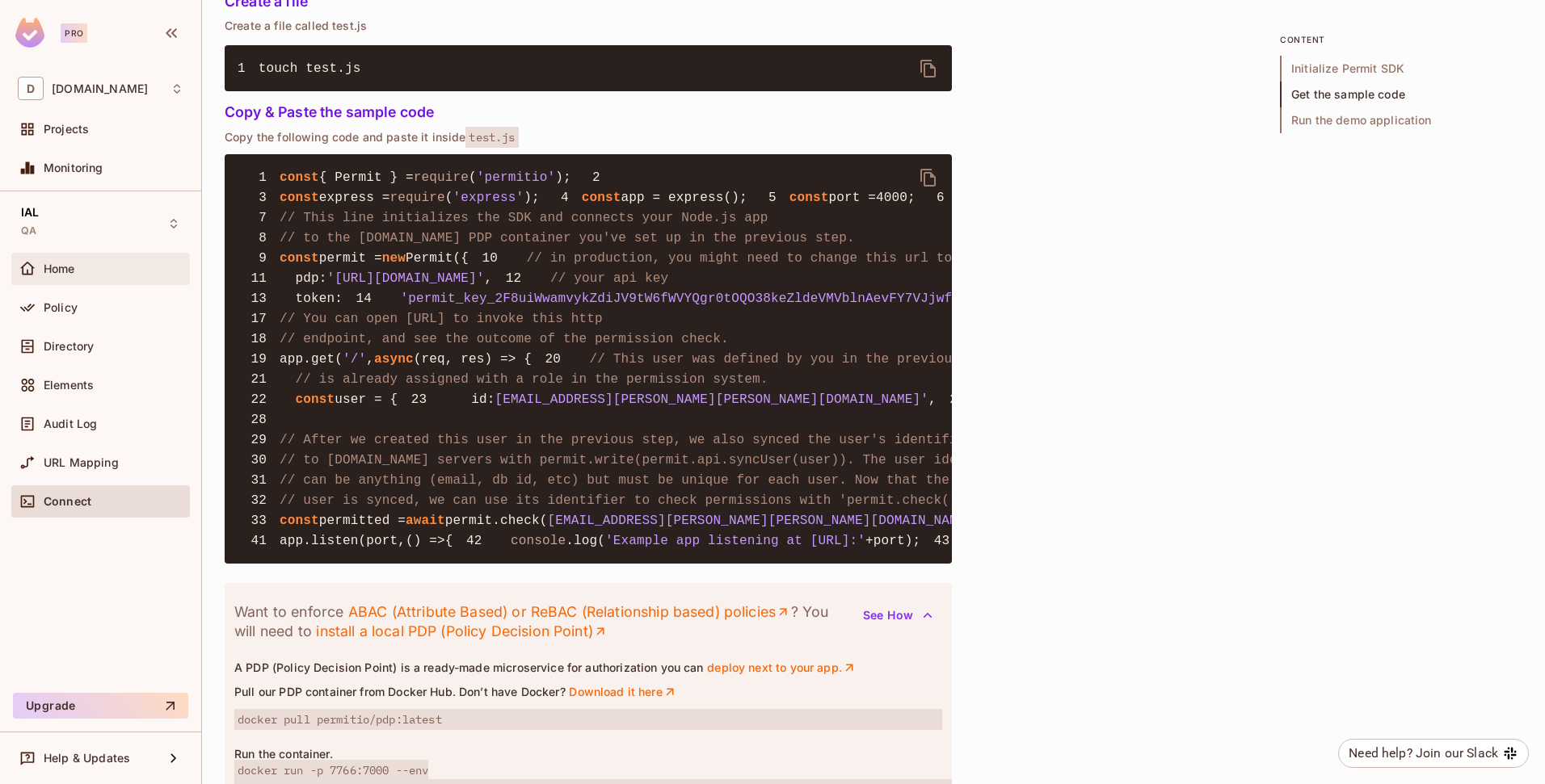
click at [99, 282] on div "Home" at bounding box center [101, 268] width 179 height 32
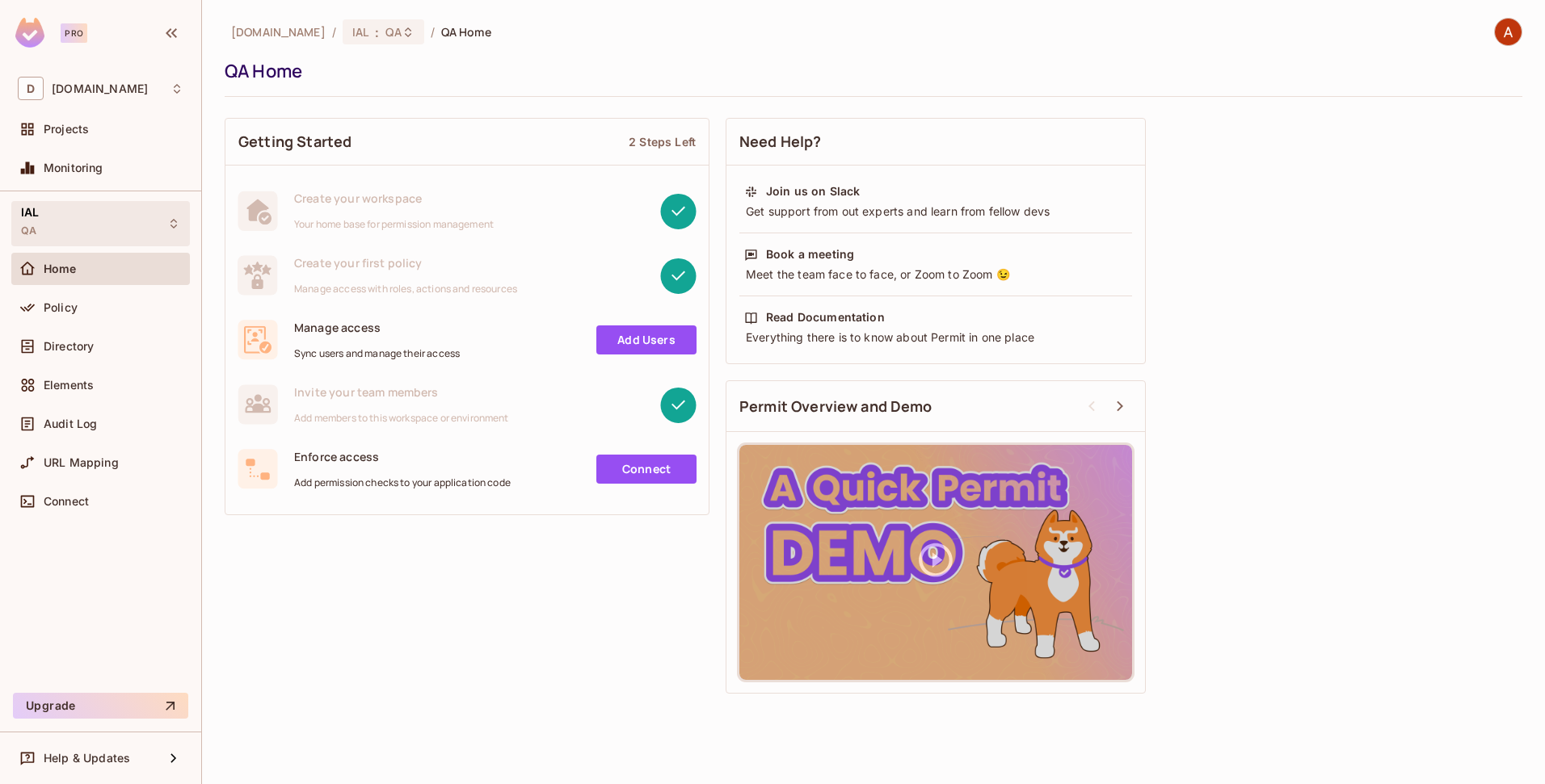
click at [95, 230] on div "IAL QA" at bounding box center [101, 224] width 179 height 45
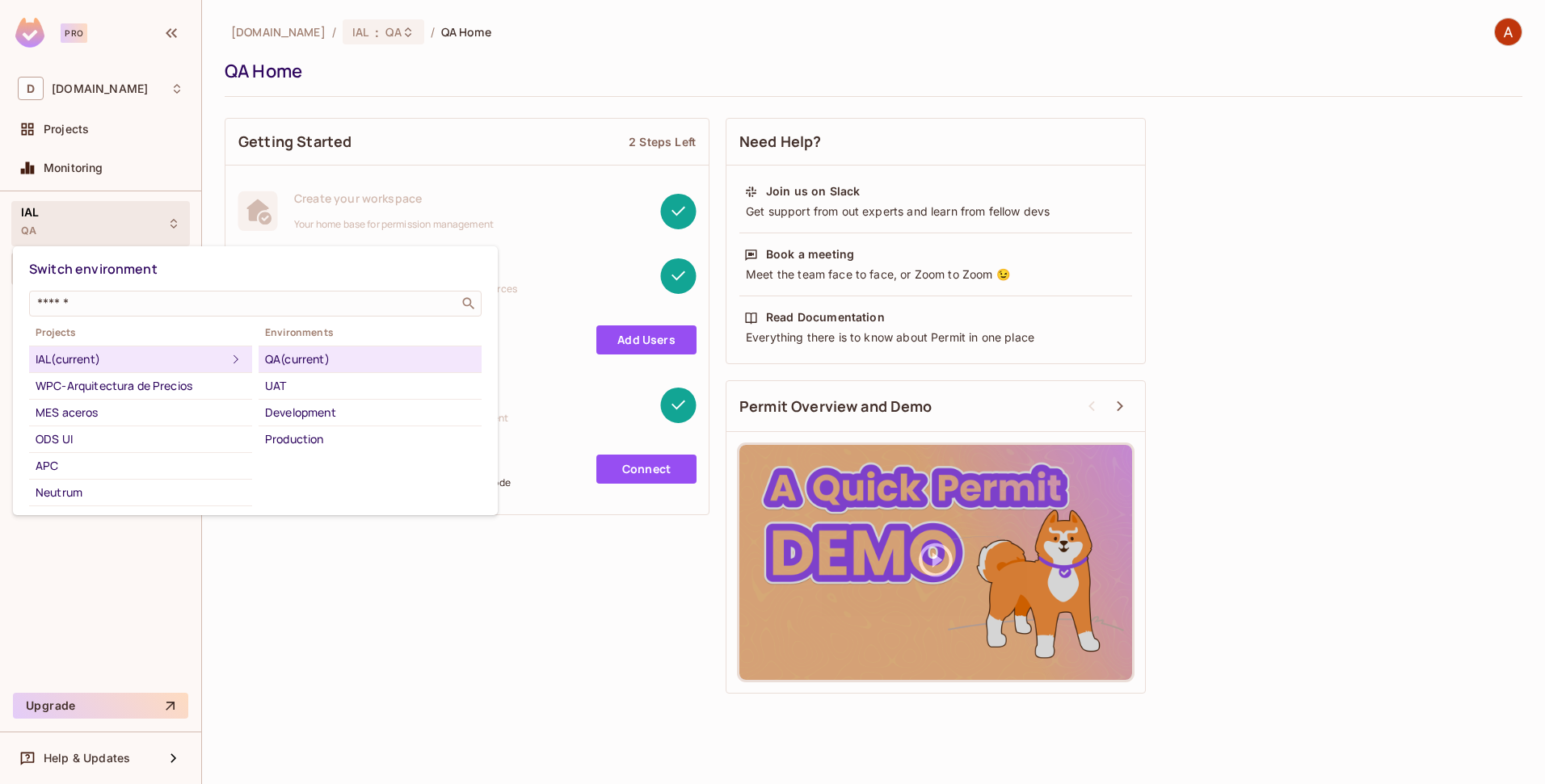
click at [600, 66] on div at bounding box center [772, 392] width 1545 height 784
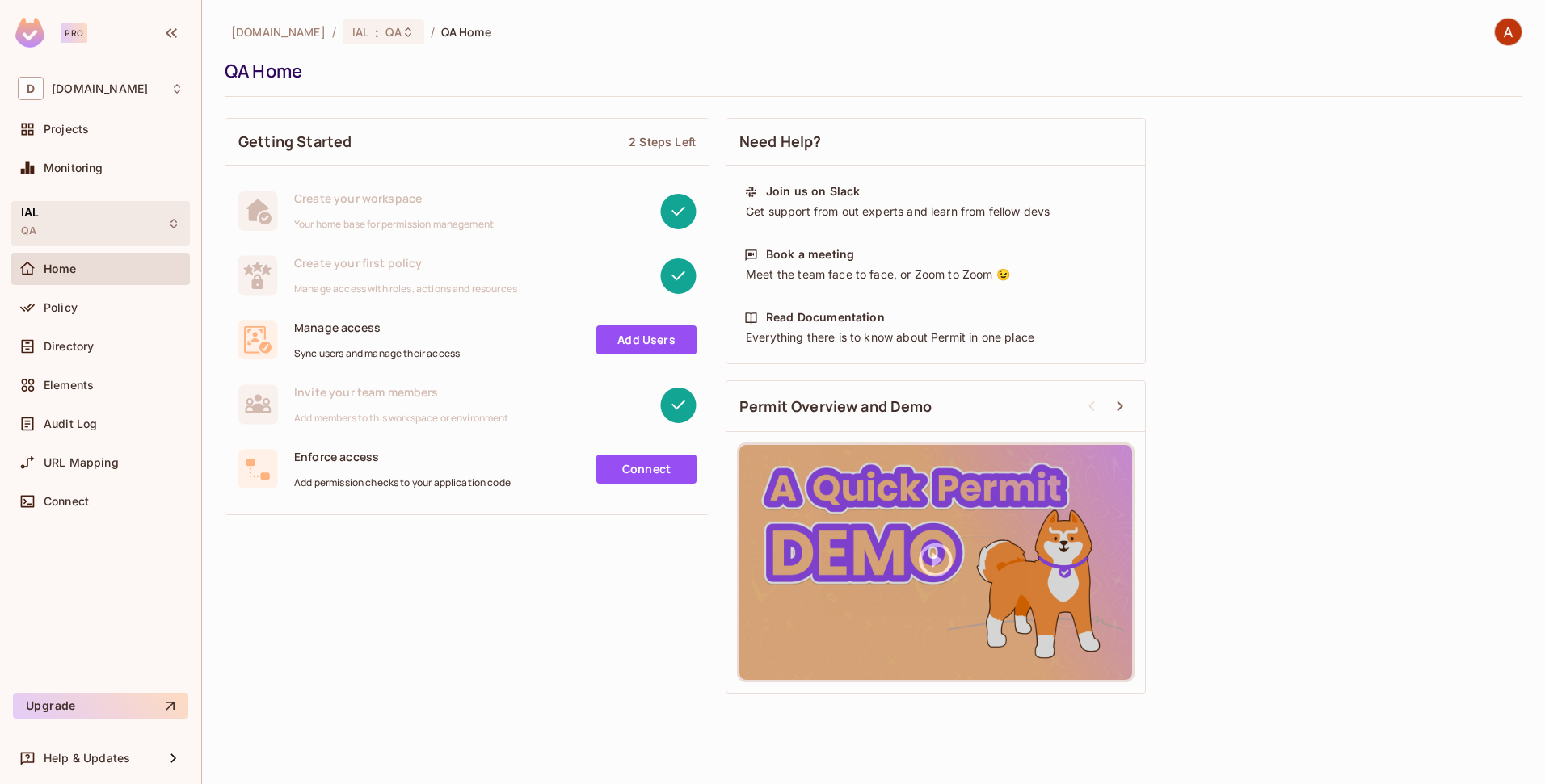
click at [112, 212] on div "IAL QA" at bounding box center [101, 224] width 179 height 45
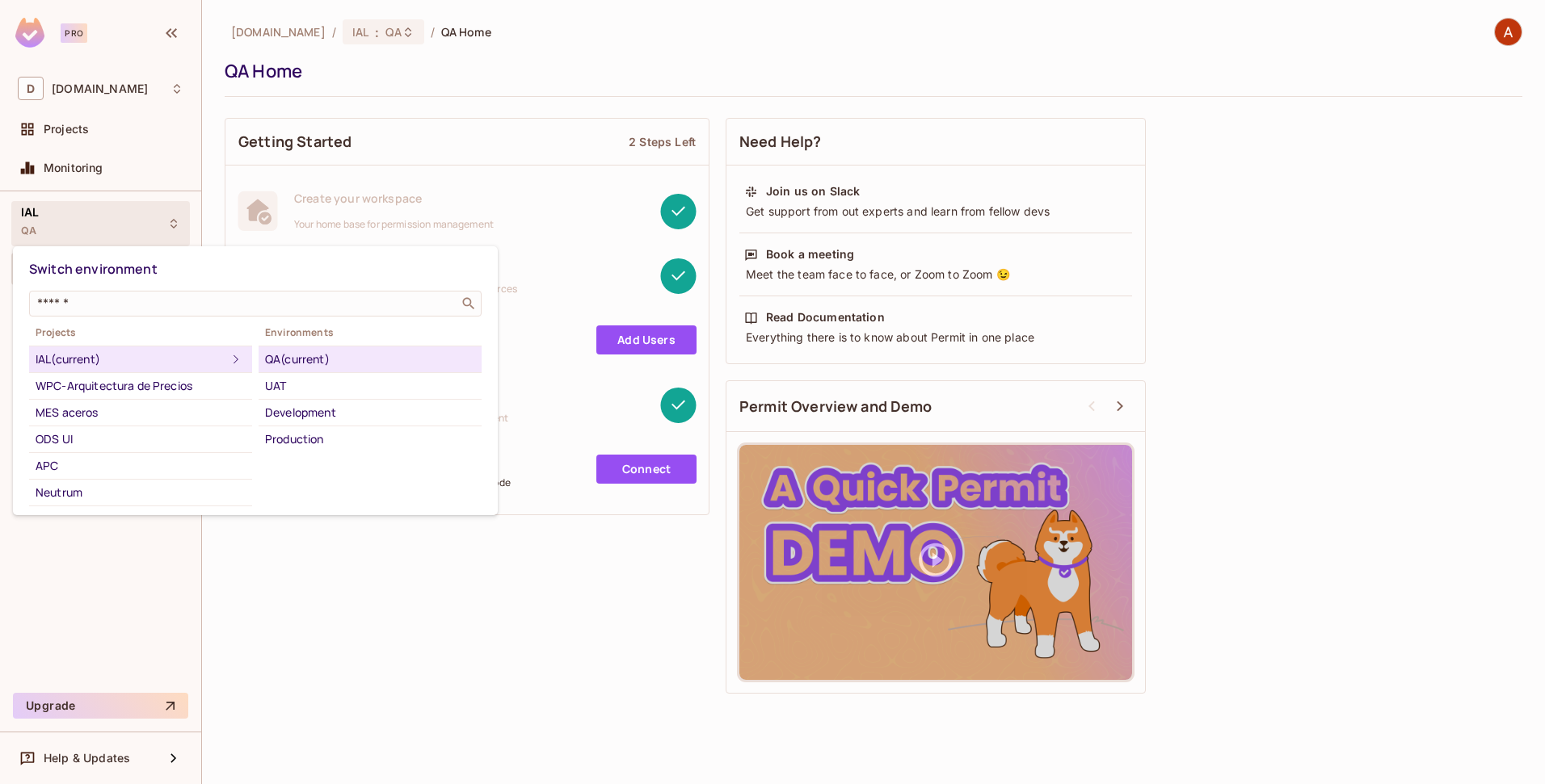
click at [97, 122] on div at bounding box center [772, 392] width 1545 height 784
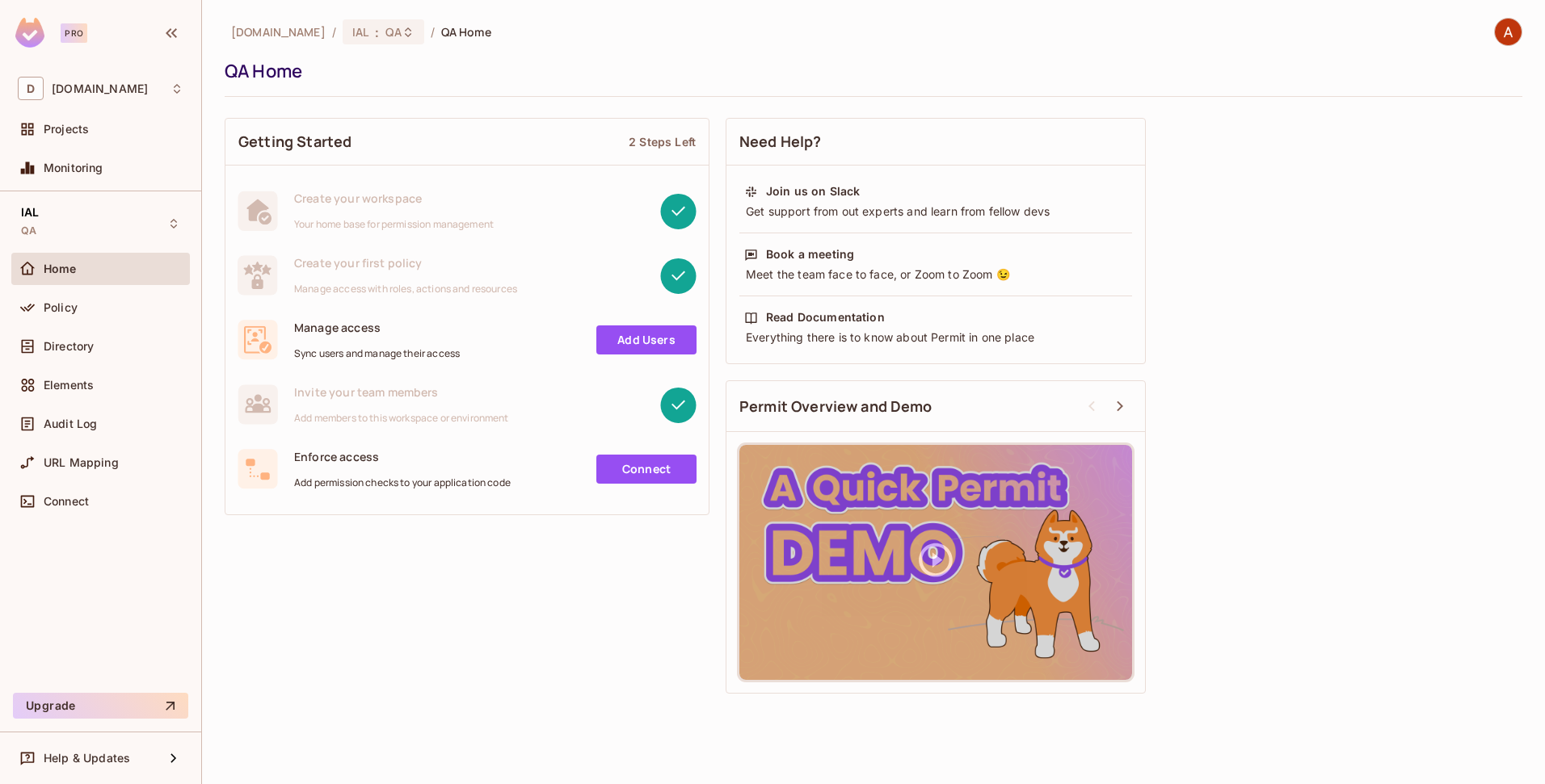
click at [69, 129] on span "Projects" at bounding box center [66, 129] width 45 height 13
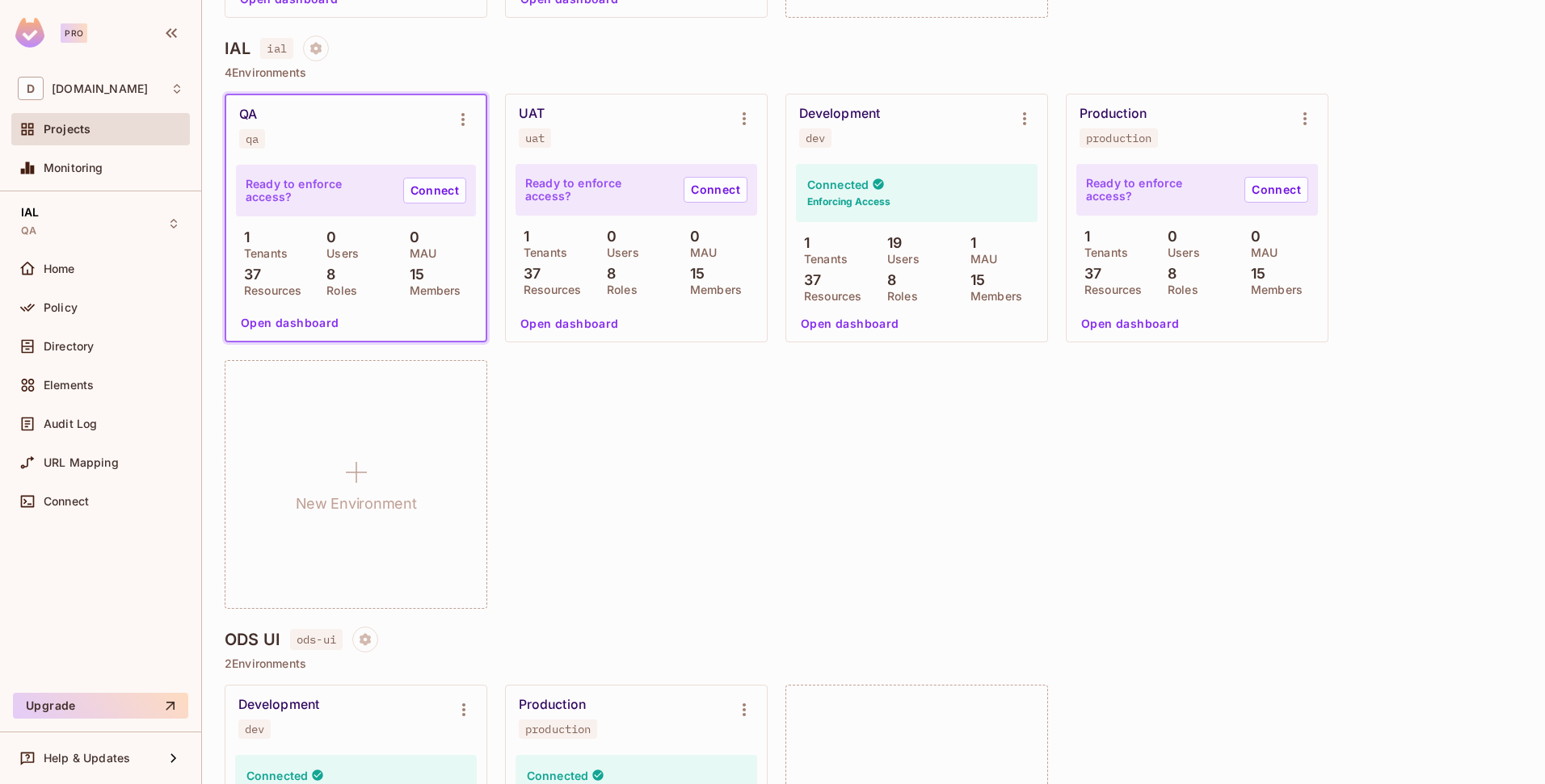
scroll to position [764, 0]
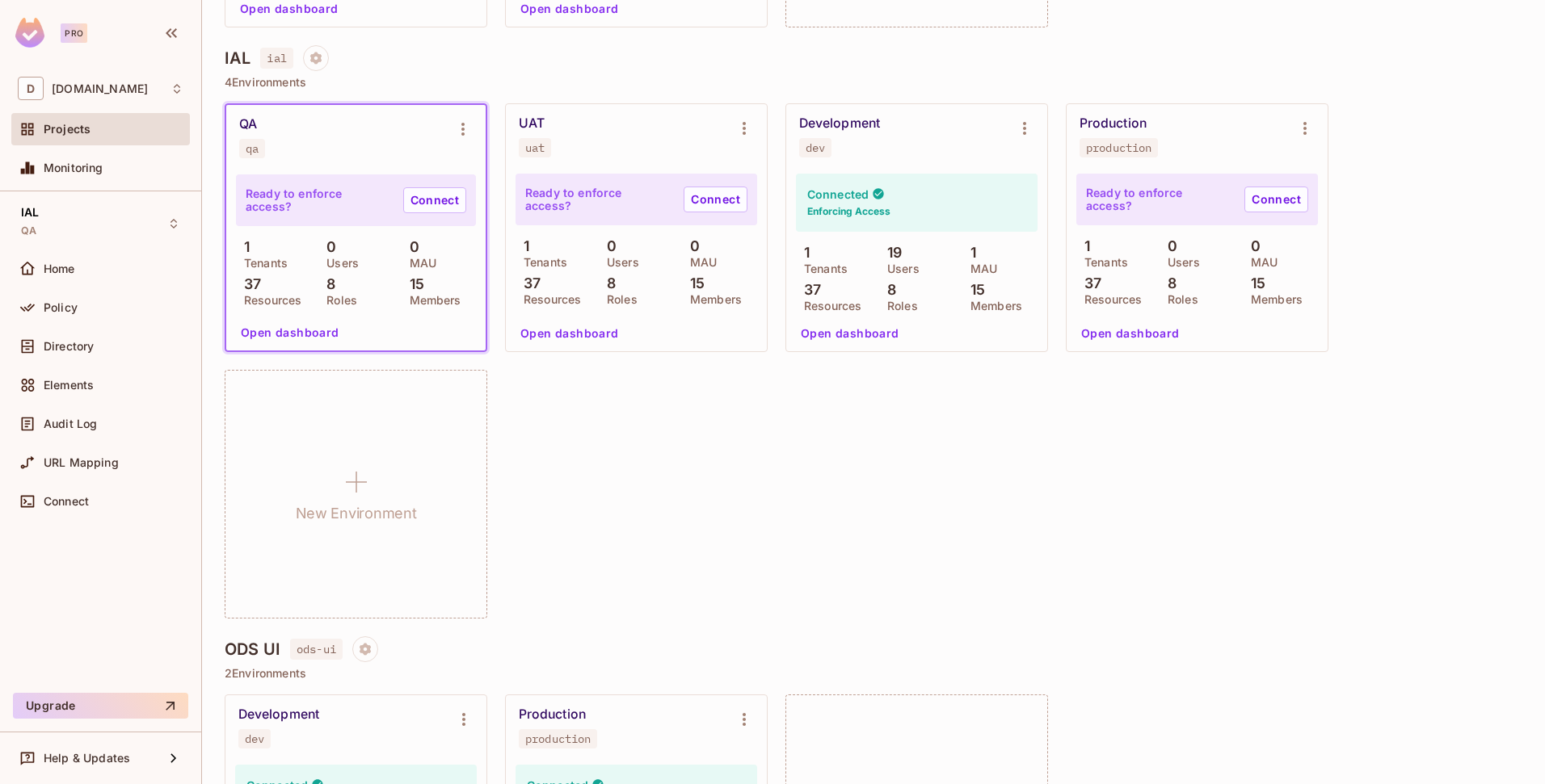
click at [676, 443] on div "QA qa Ready to enforce access? Connect 1 Tenants 0 Users 0 MAU 37 Resources 8 R…" at bounding box center [873, 361] width 1298 height 516
click at [896, 491] on div "QA qa Ready to enforce access? Connect 1 Tenants 0 Users 0 MAU 37 Resources 8 R…" at bounding box center [873, 361] width 1298 height 516
click at [311, 59] on icon "Project settings" at bounding box center [315, 58] width 15 height 15
click at [438, 42] on div at bounding box center [772, 392] width 1545 height 784
click at [723, 203] on link "Connect" at bounding box center [715, 199] width 63 height 25
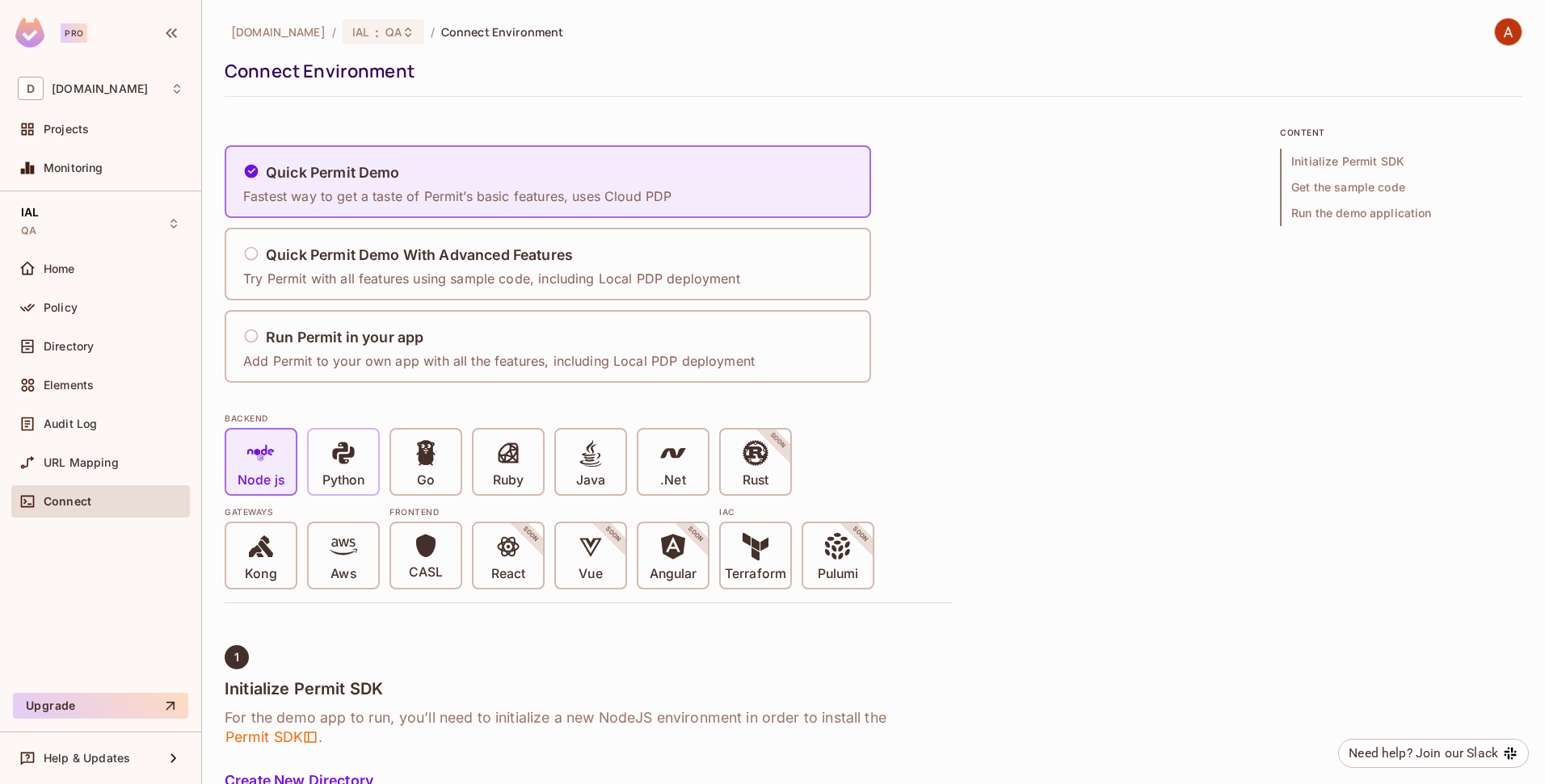
click at [364, 471] on span "Python" at bounding box center [343, 464] width 42 height 49
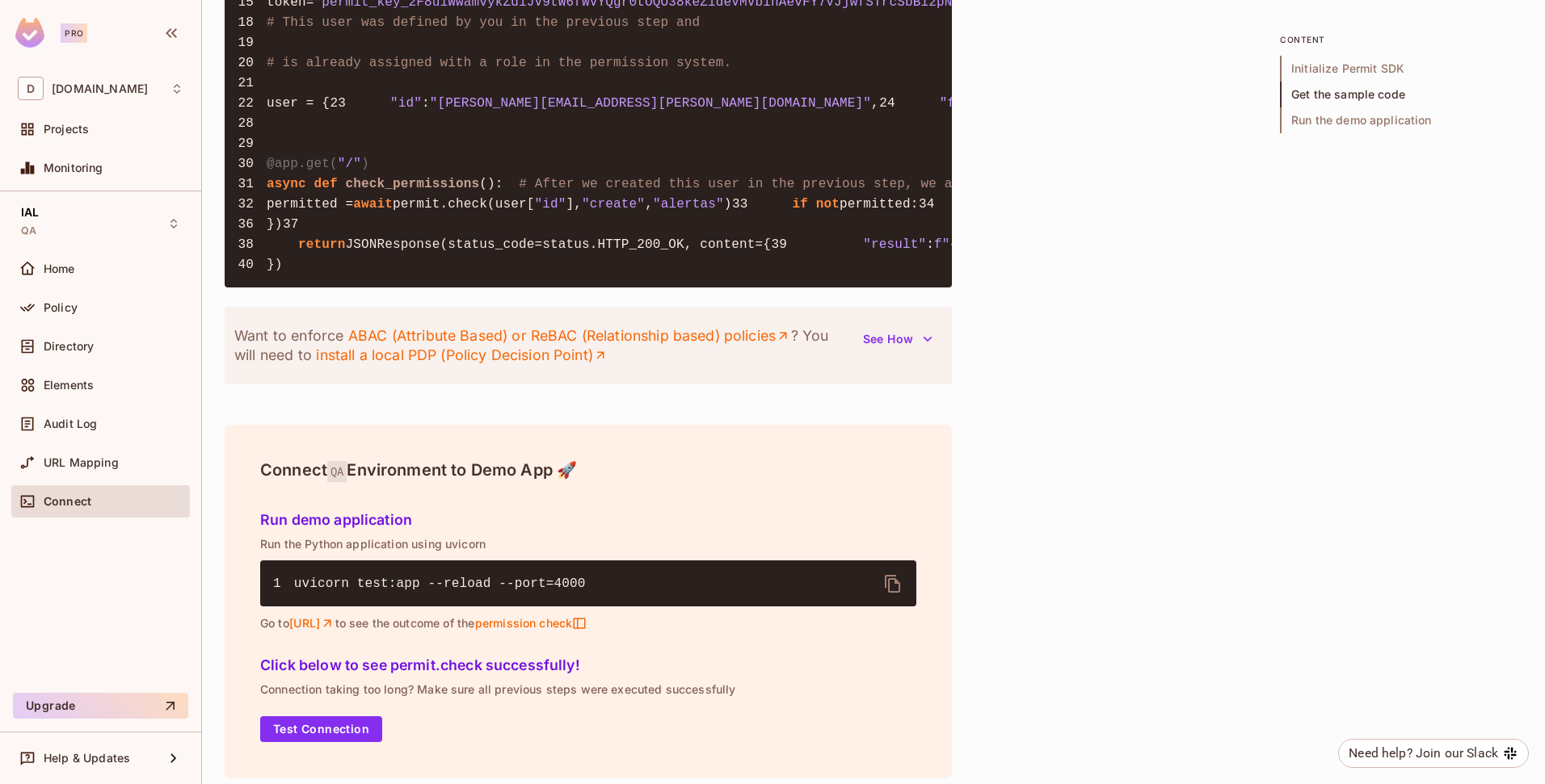
scroll to position [0, 694]
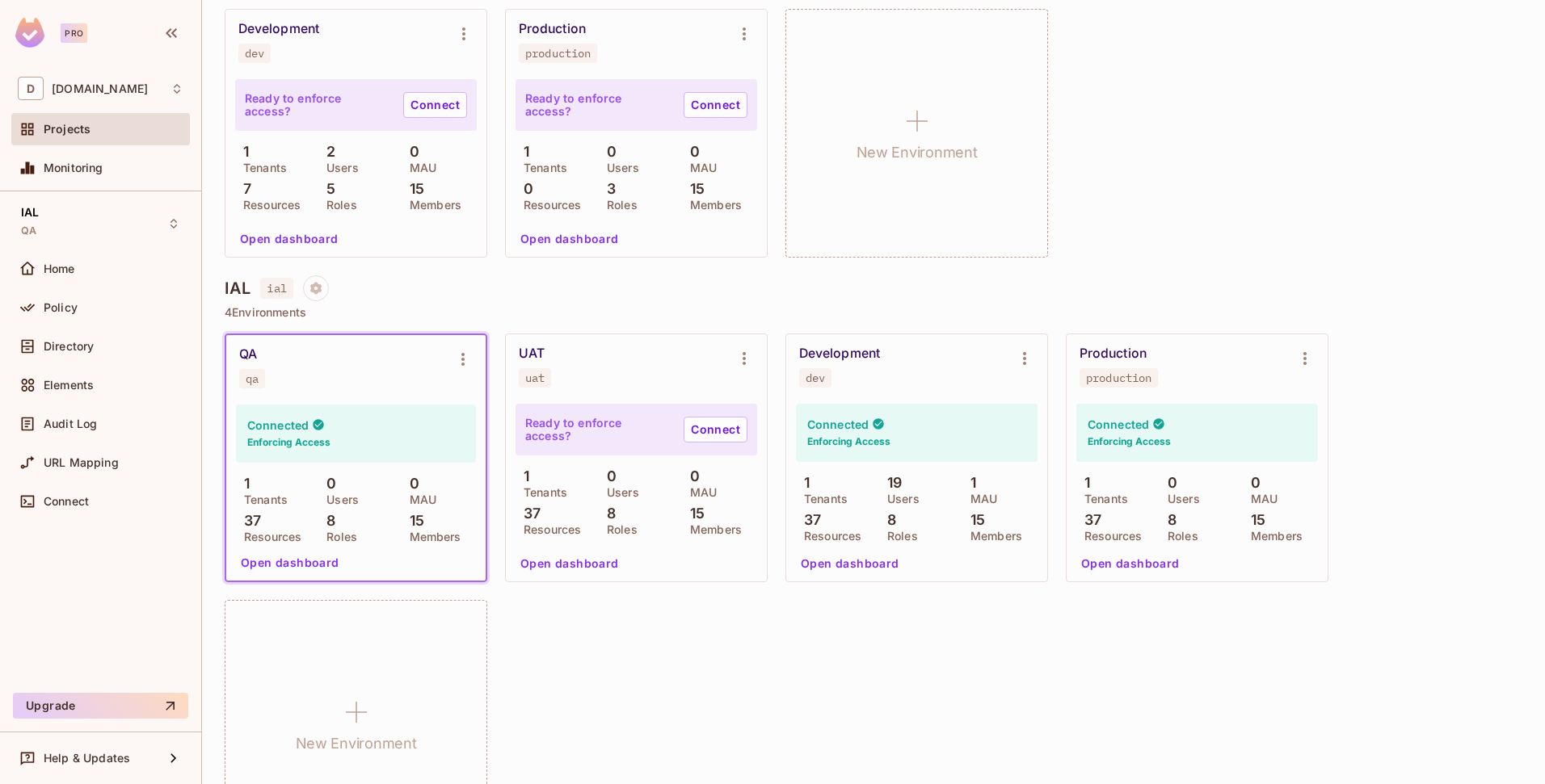
scroll to position [585, 0]
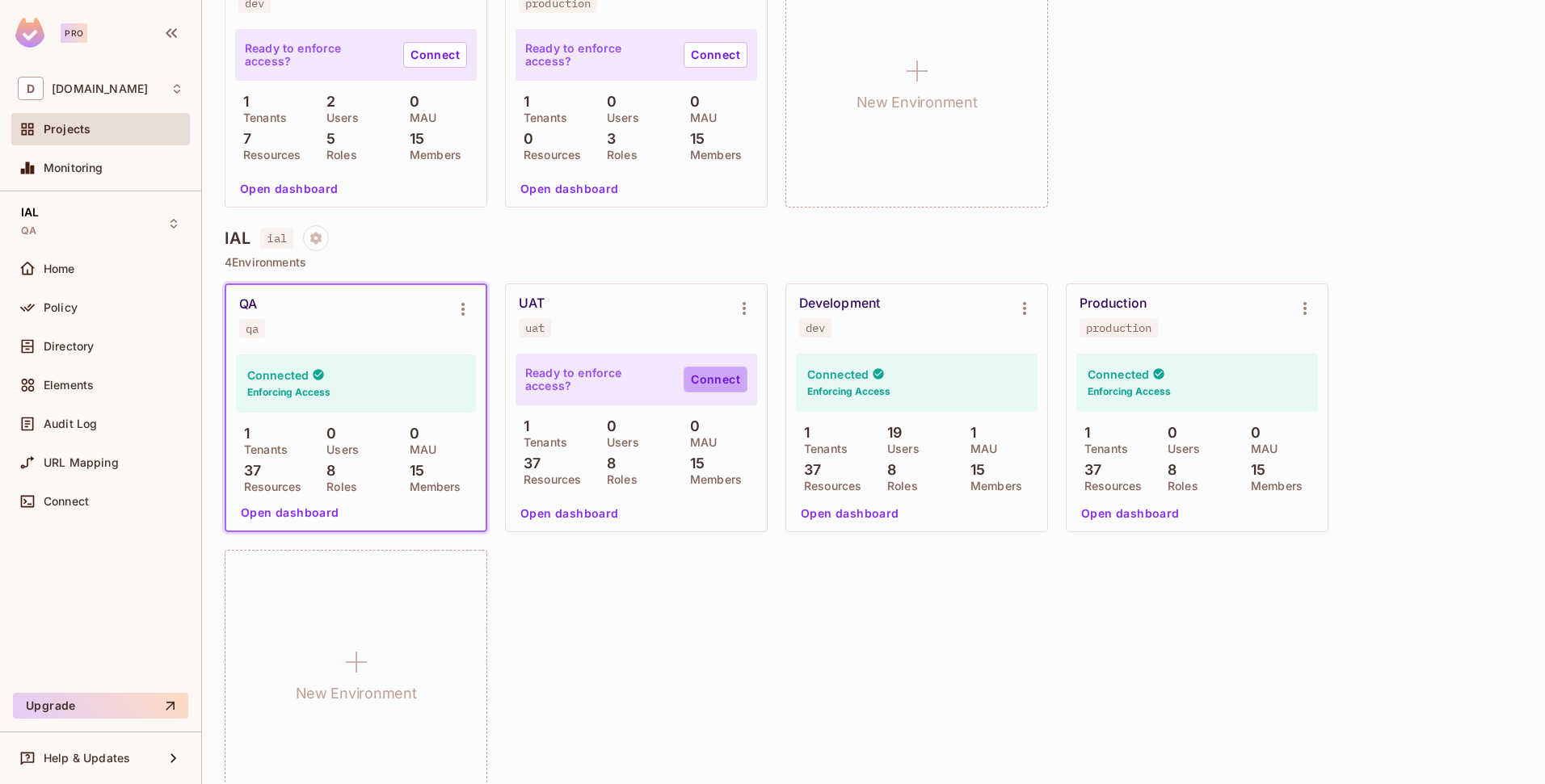
click at [728, 383] on link "Connect" at bounding box center [715, 380] width 63 height 25
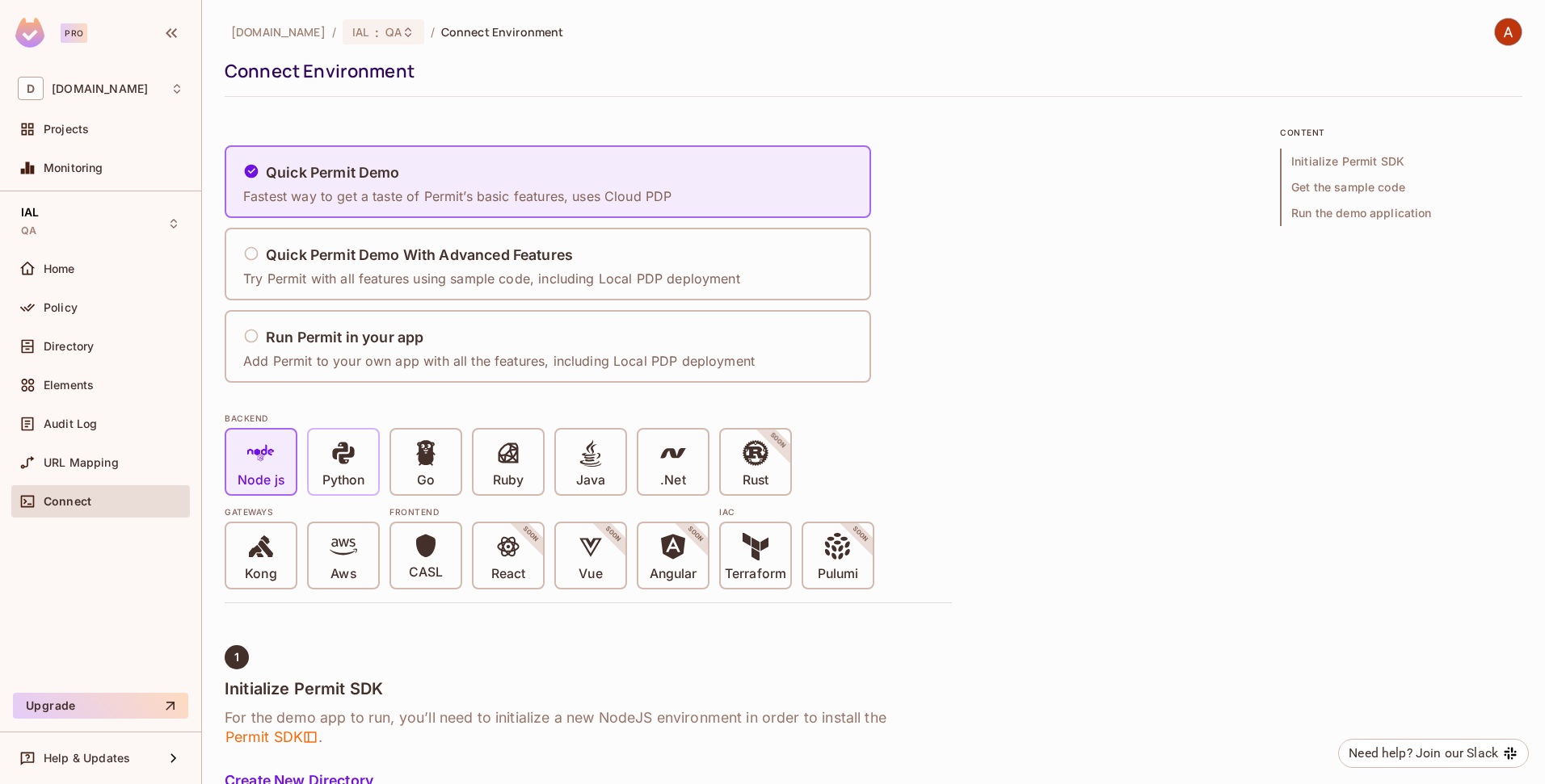
click at [336, 443] on icon at bounding box center [344, 453] width 27 height 27
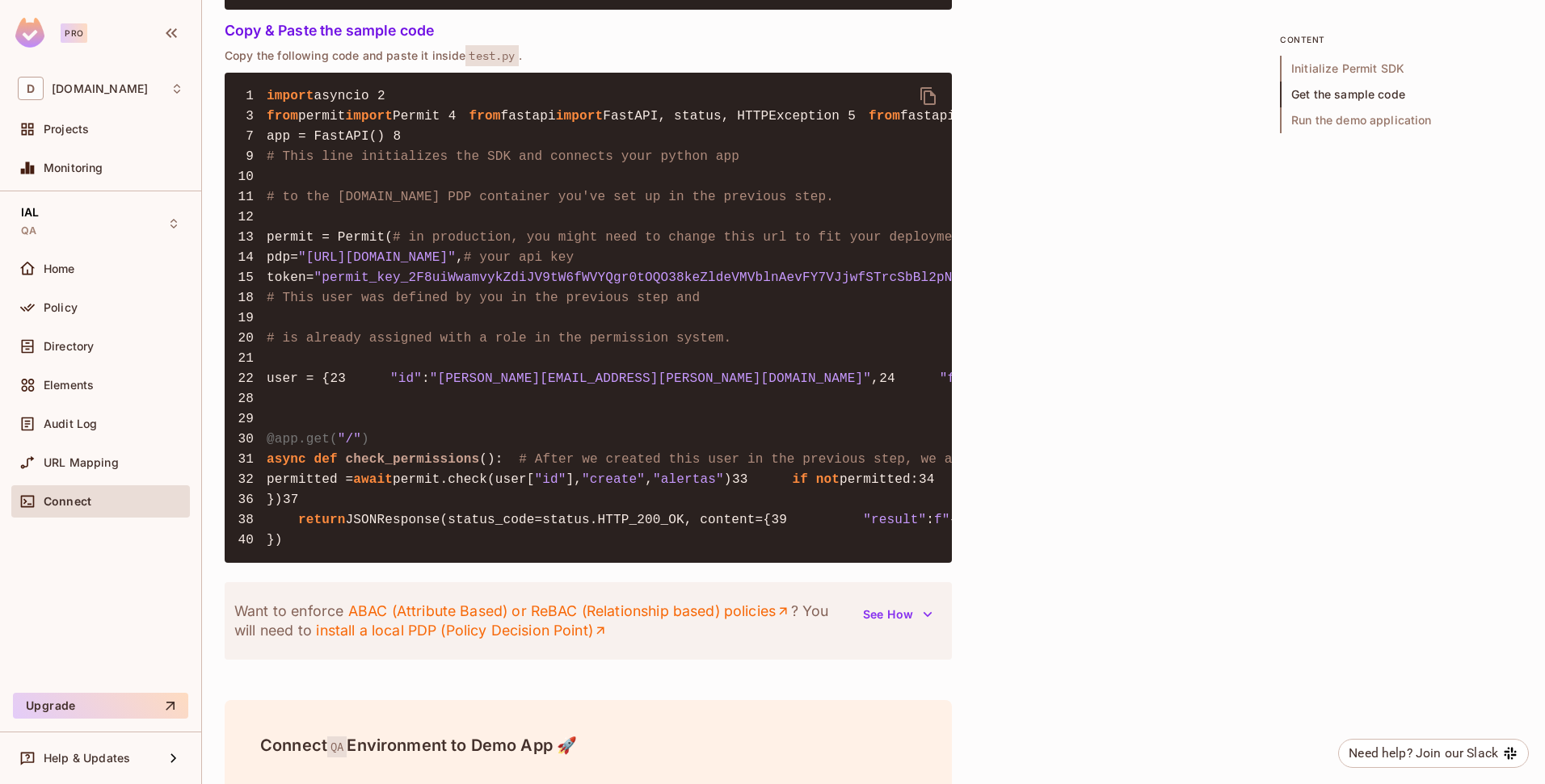
scroll to position [1401, 0]
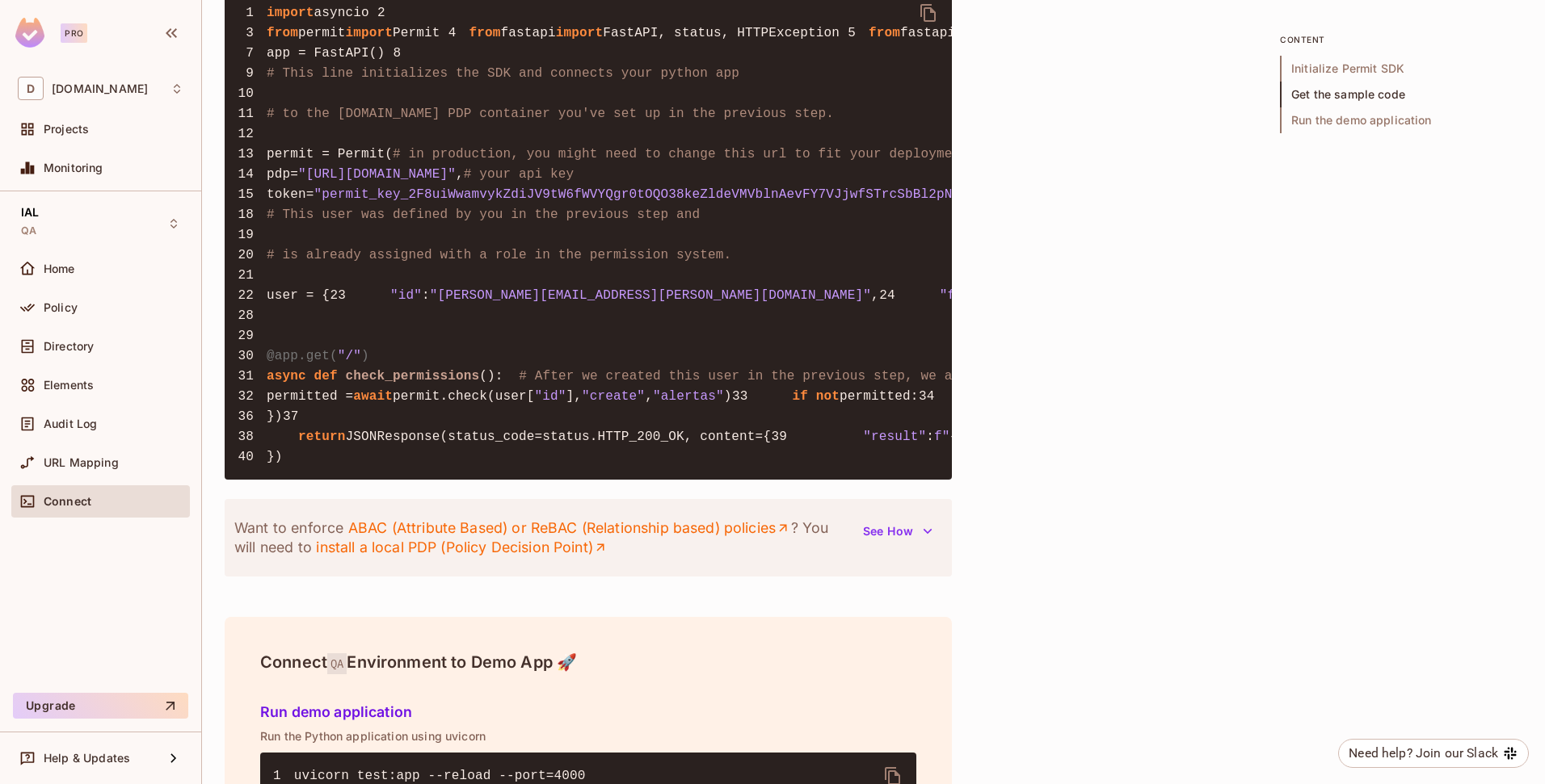
click at [626, 428] on pre "1 import asyncio 2 3 from permit import Permit 4 from fastapi import FastAPI, s…" at bounding box center [588, 234] width 728 height 490
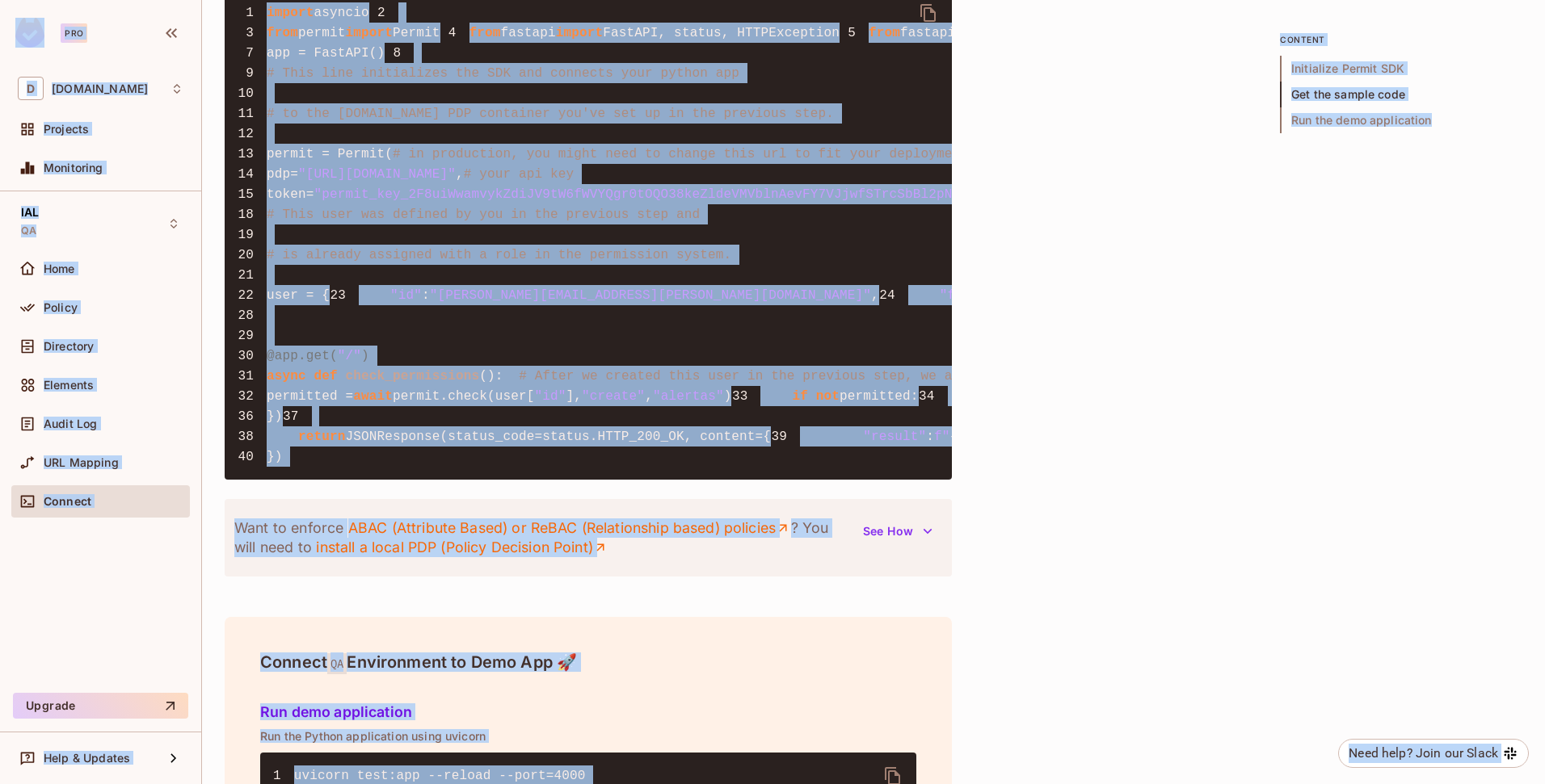
click at [626, 428] on pre "1 import asyncio 2 3 from permit import Permit 4 from fastapi import FastAPI, s…" at bounding box center [588, 234] width 728 height 490
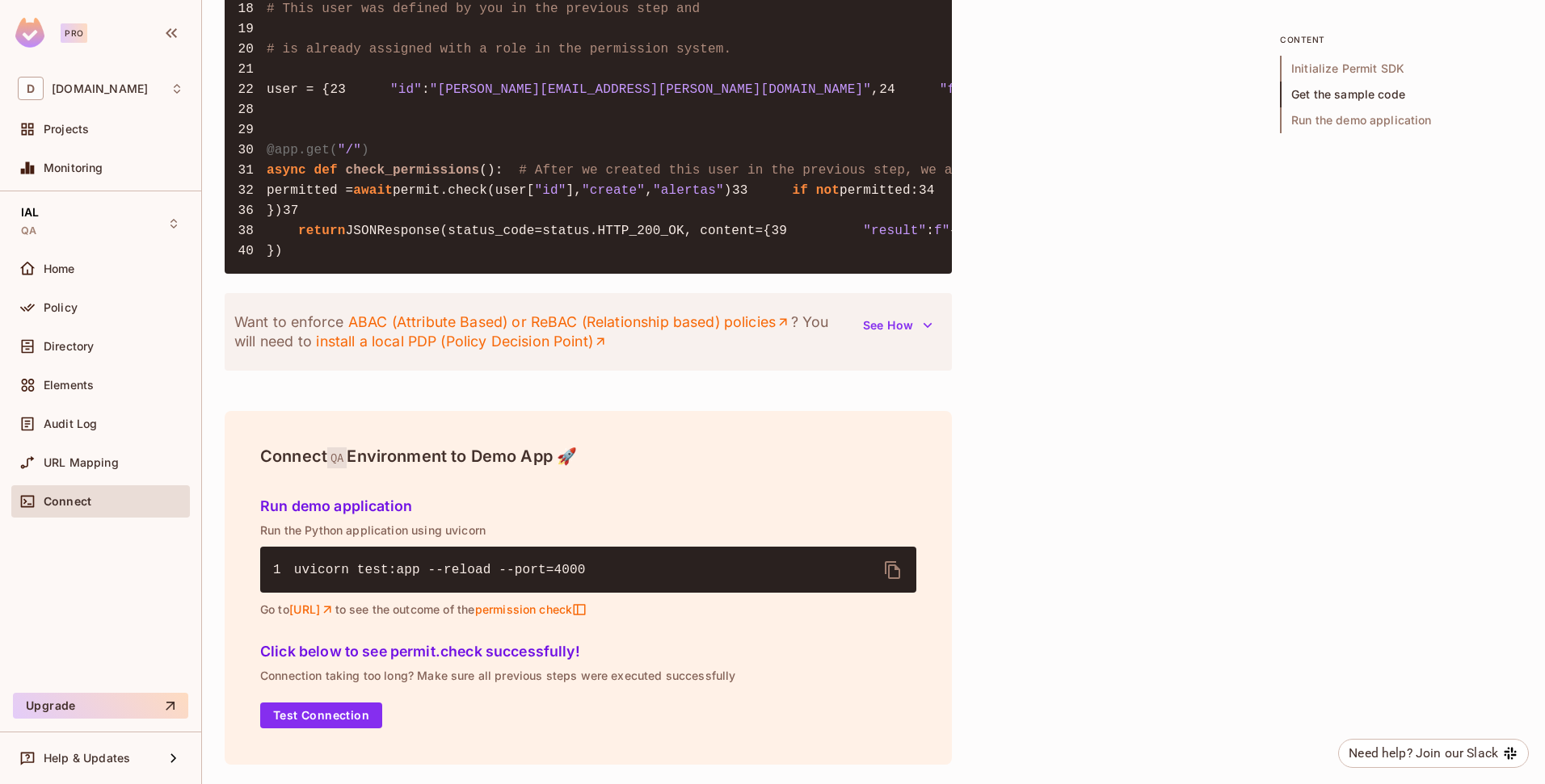
scroll to position [1132, 0]
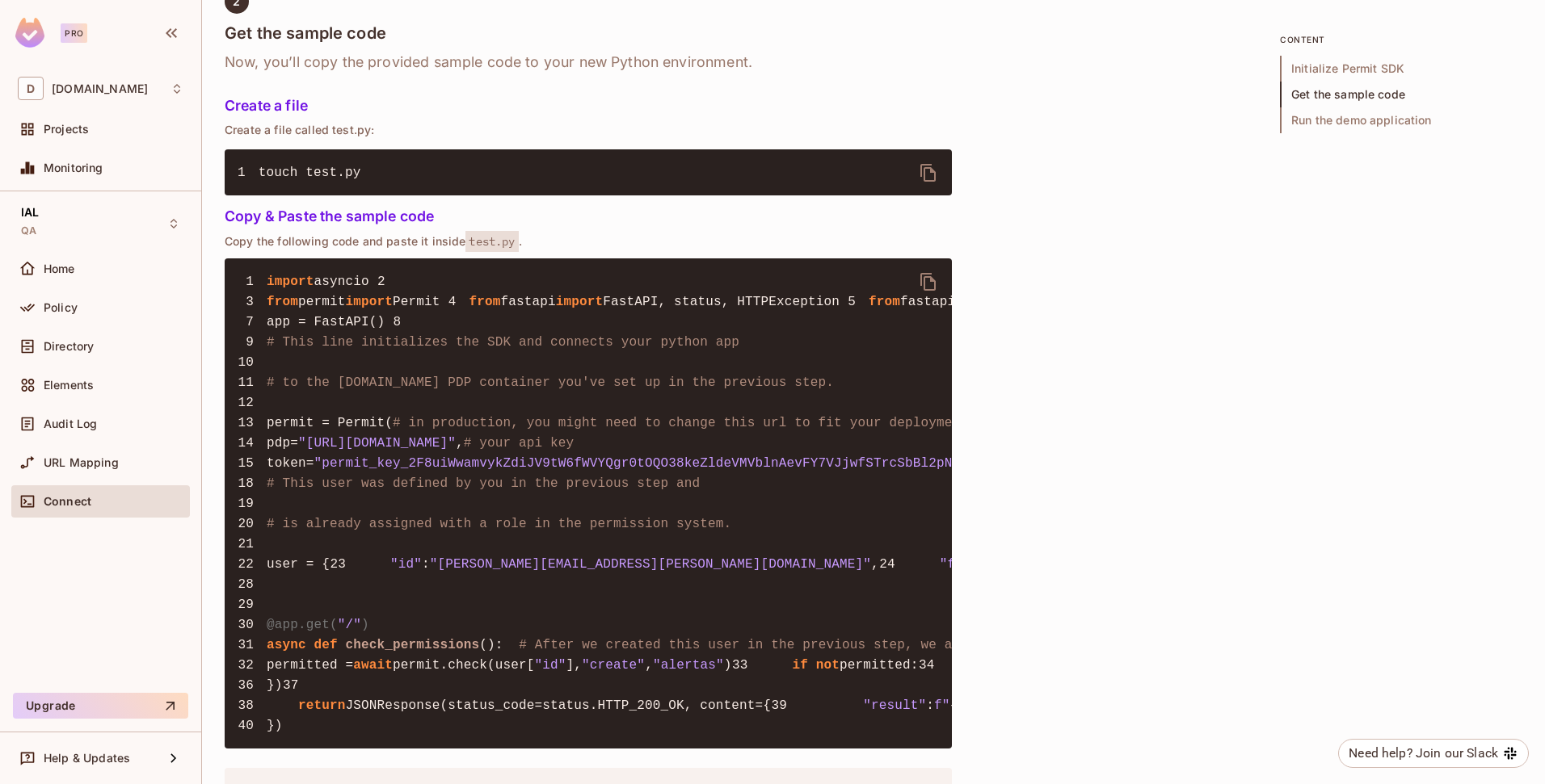
click at [934, 273] on icon "delete" at bounding box center [928, 282] width 16 height 18
click at [104, 276] on div "Home" at bounding box center [101, 269] width 166 height 20
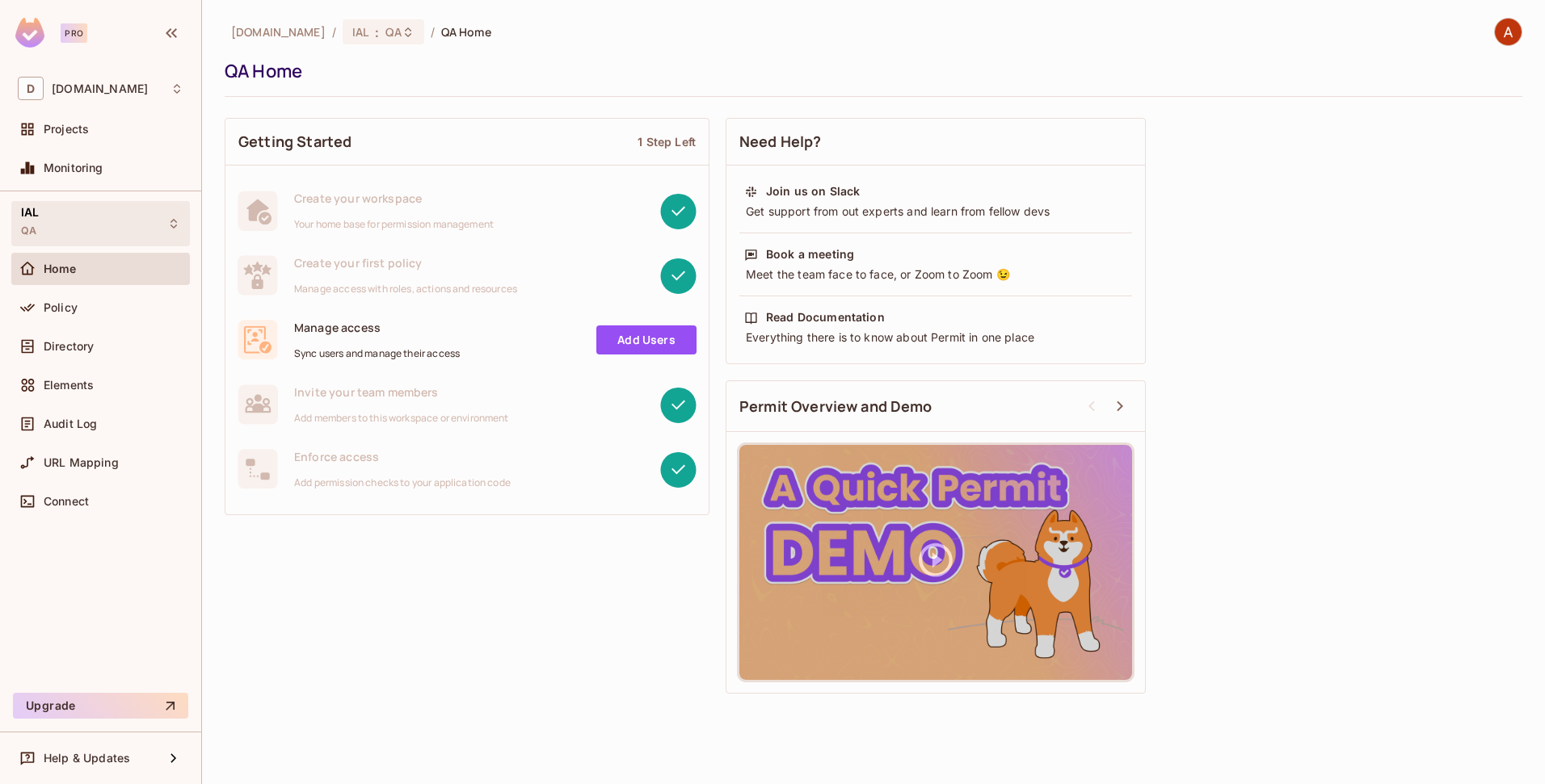
click at [101, 229] on div "IAL QA" at bounding box center [101, 224] width 179 height 45
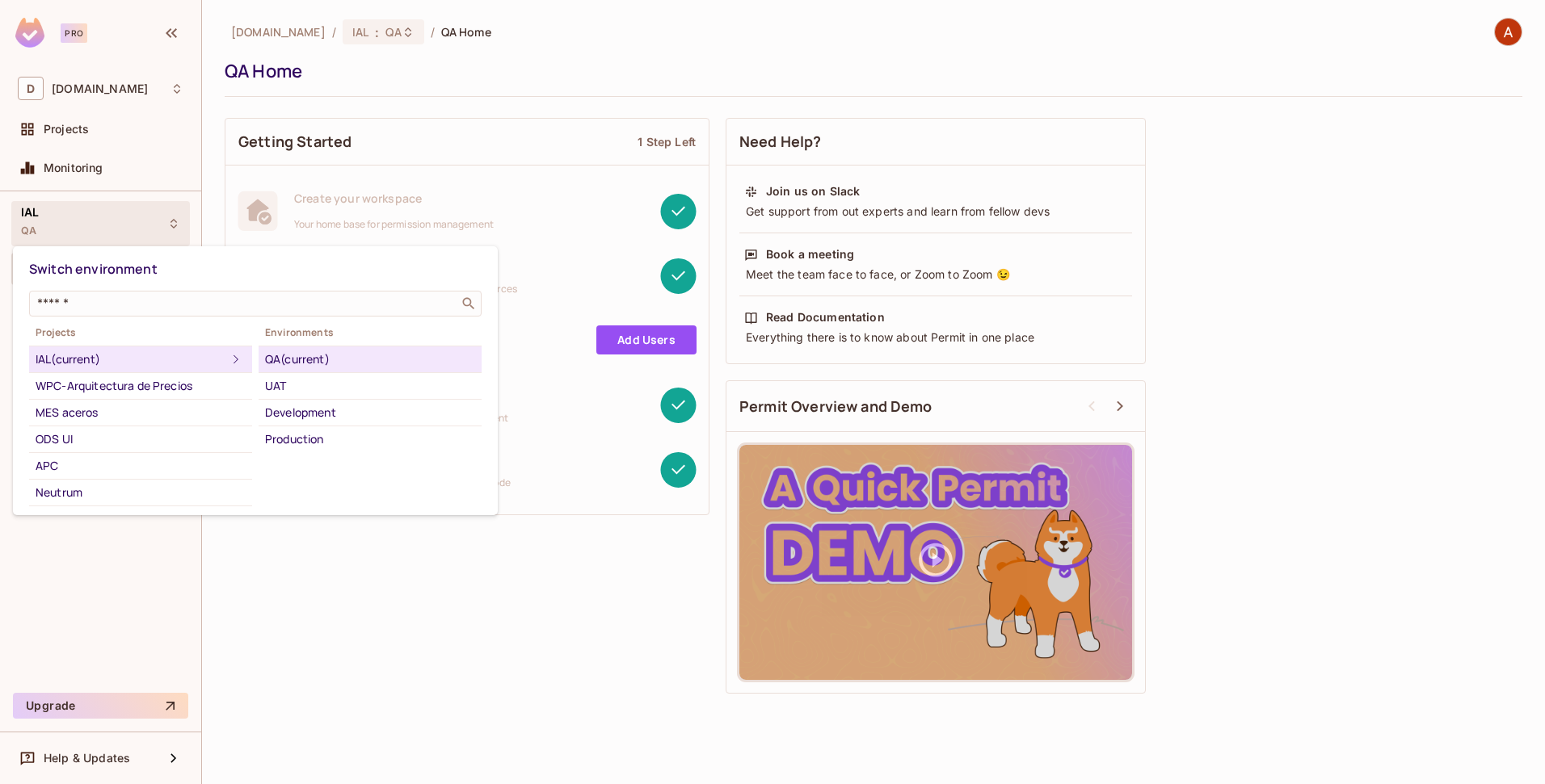
click at [77, 122] on div at bounding box center [772, 392] width 1545 height 784
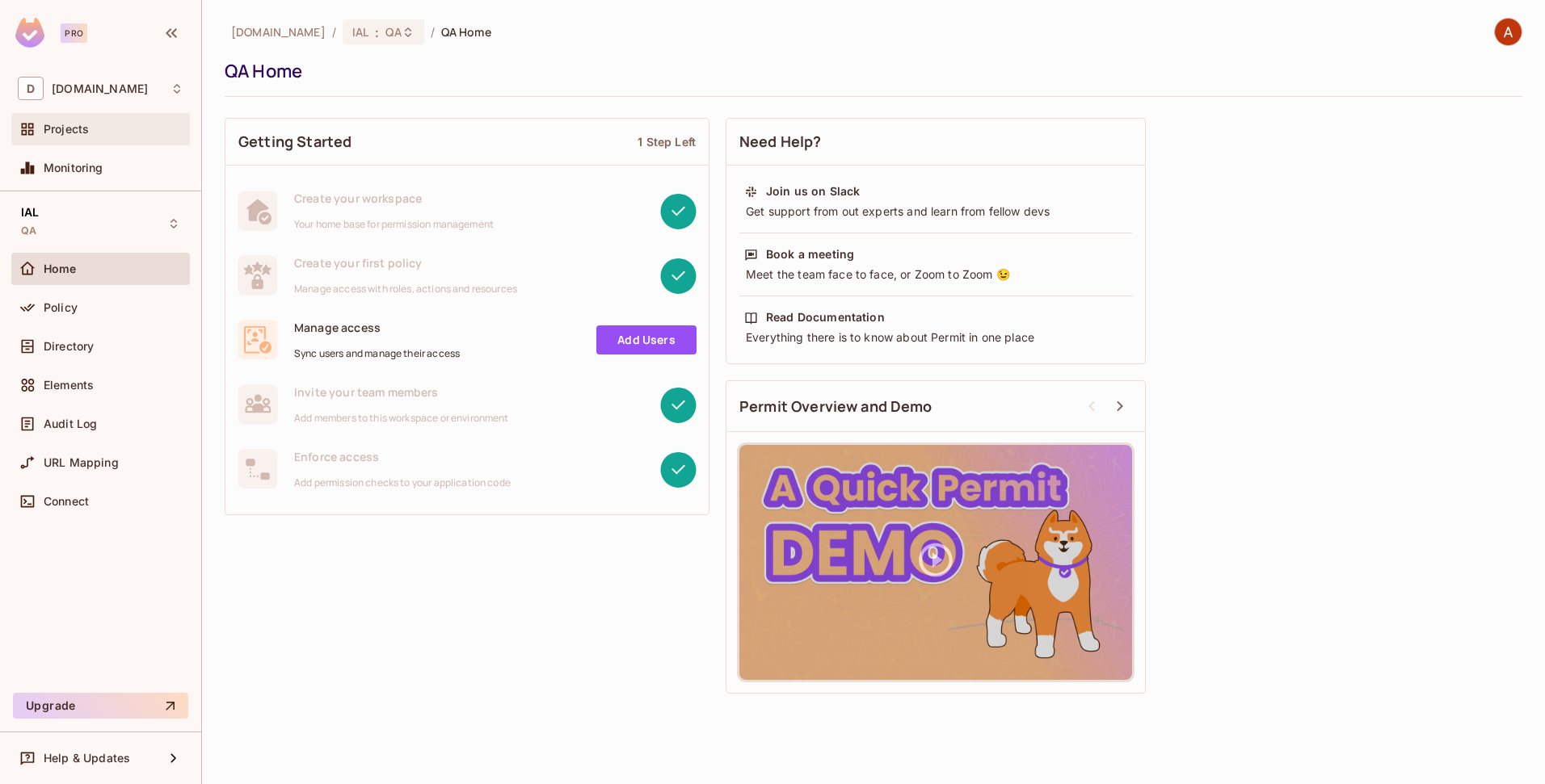
click at [107, 136] on div "Projects" at bounding box center [113, 129] width 140 height 13
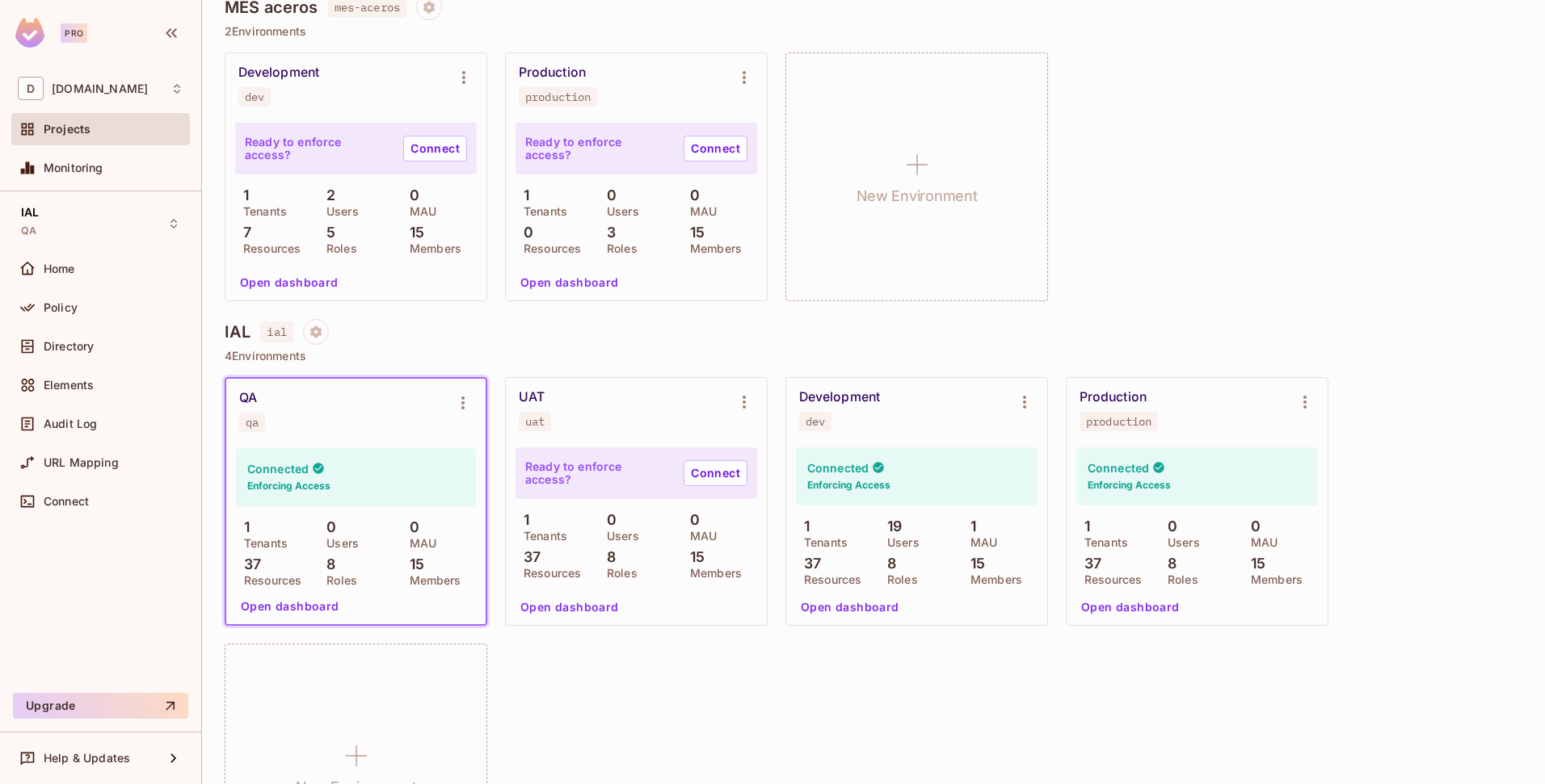
scroll to position [666, 0]
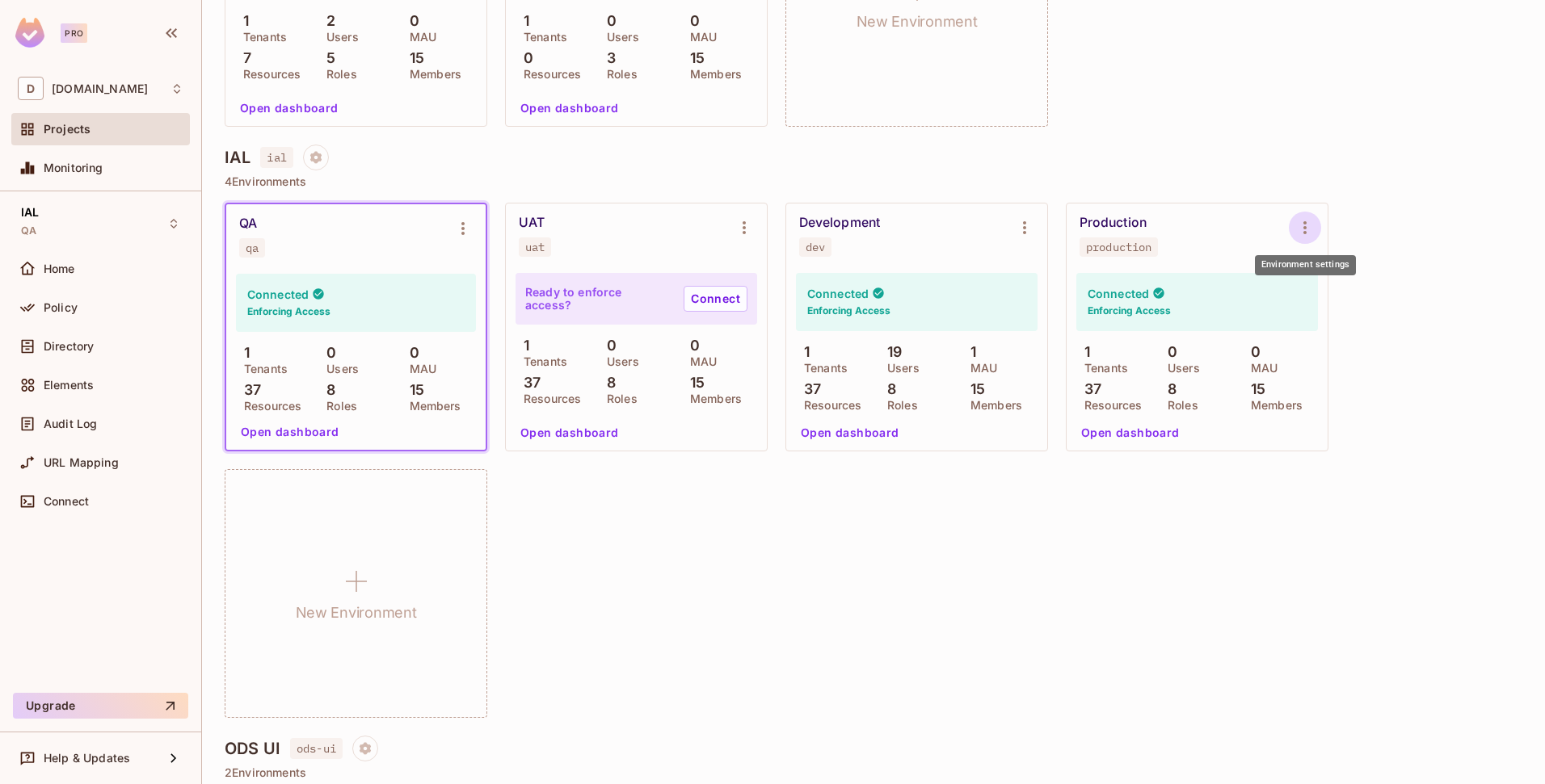
click at [1308, 220] on icon "Environment settings" at bounding box center [1305, 227] width 20 height 20
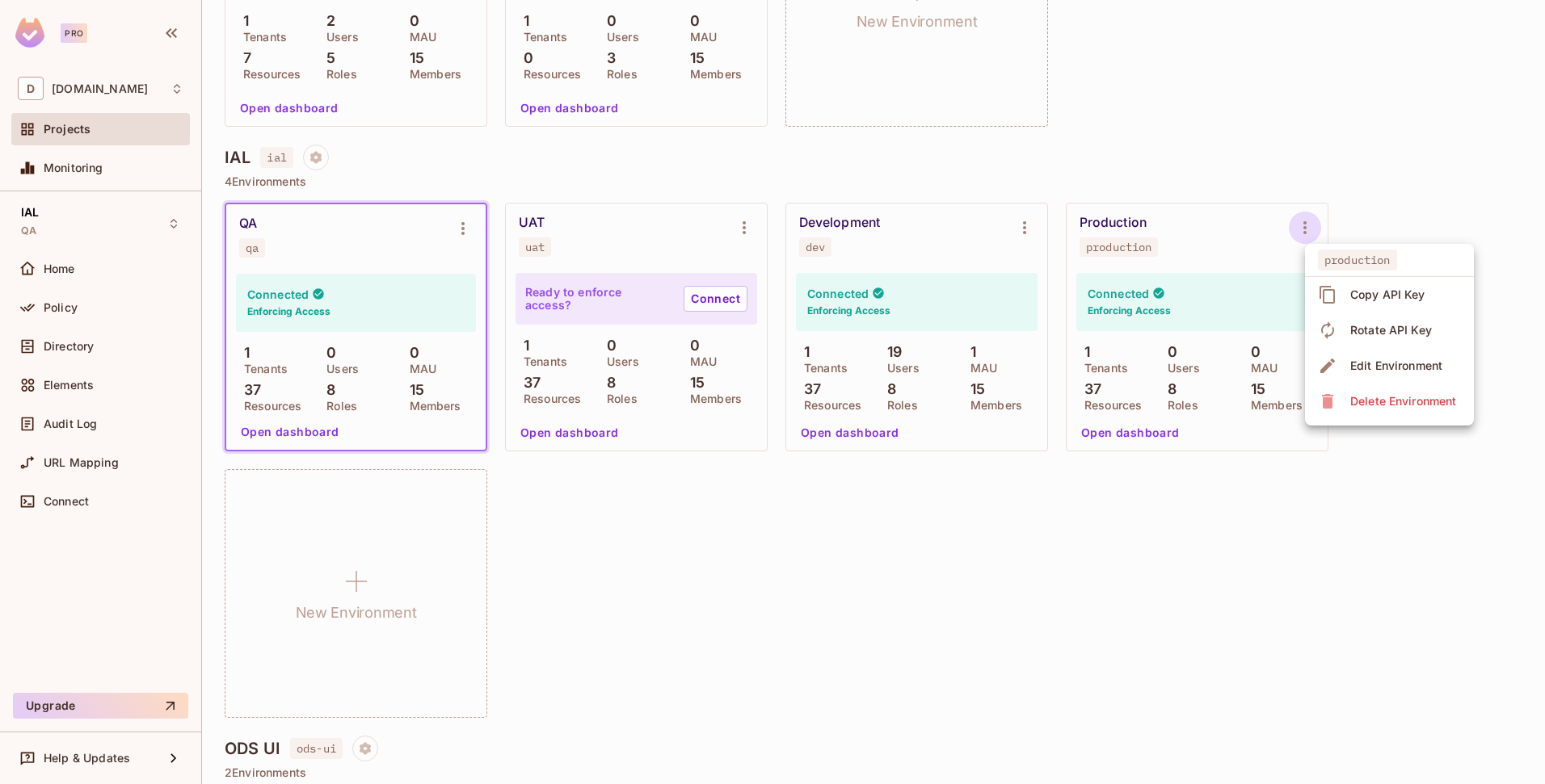
click at [696, 508] on div at bounding box center [772, 392] width 1545 height 784
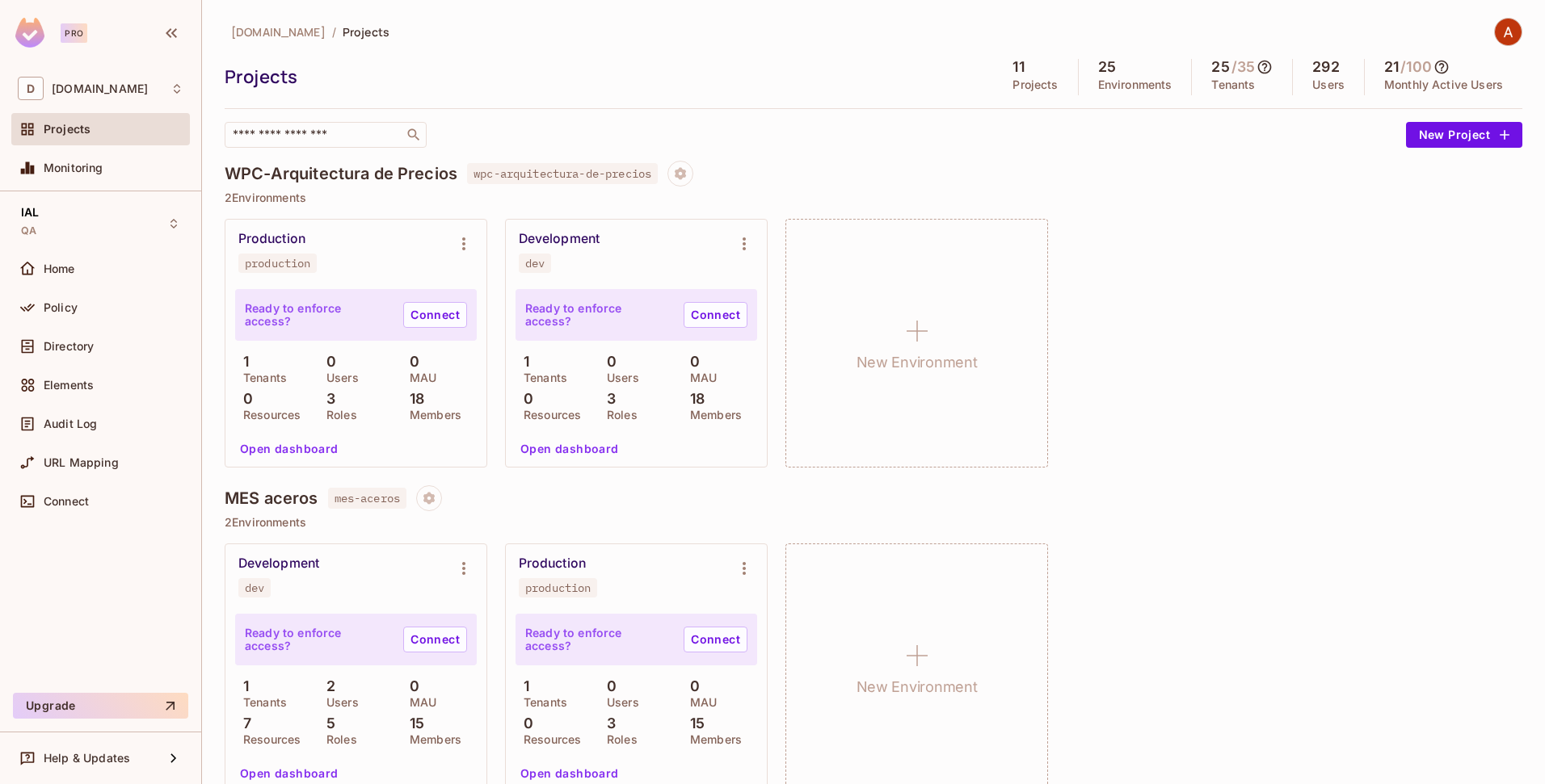
scroll to position [509, 0]
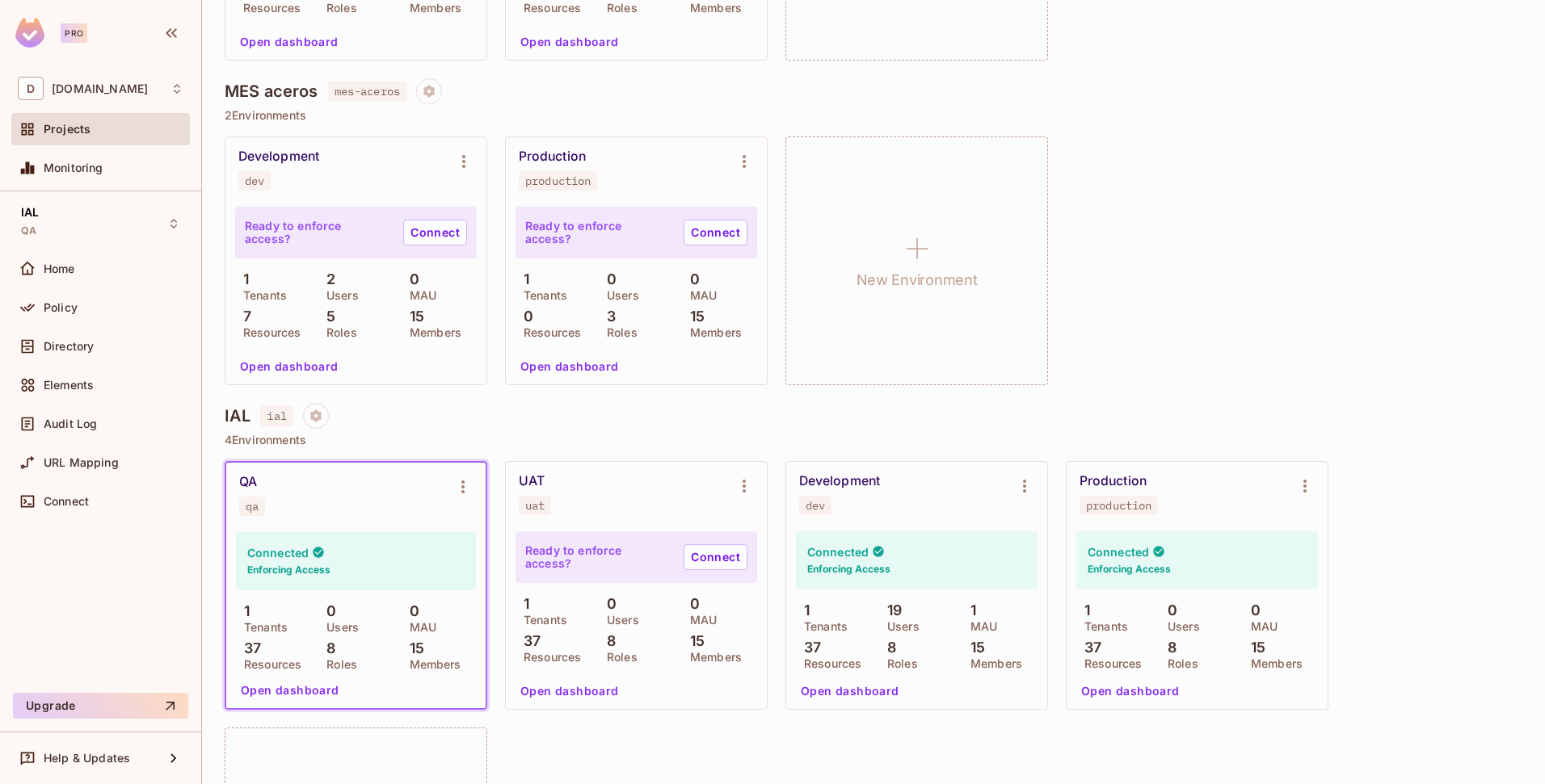
scroll to position [447, 0]
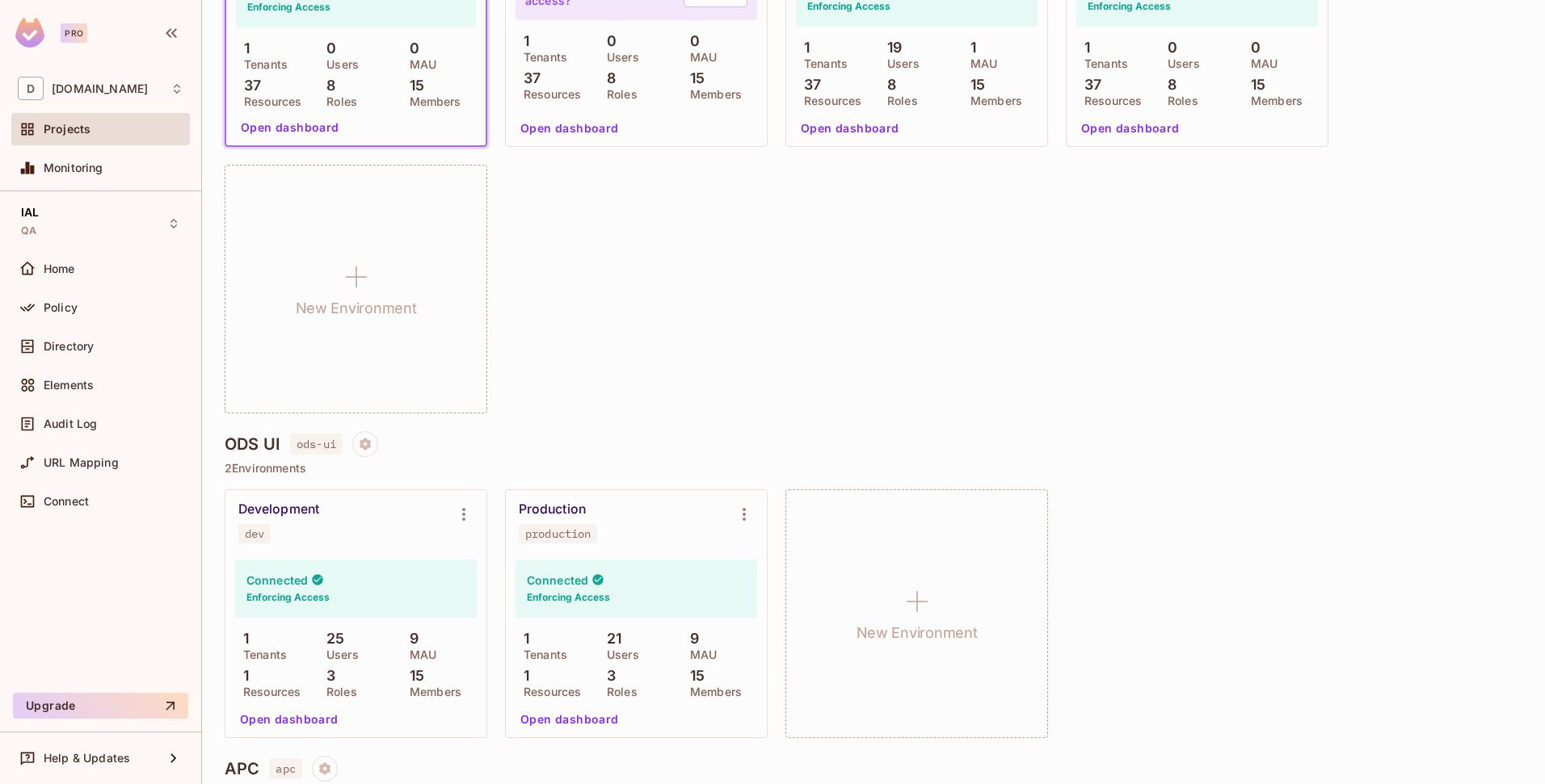
scroll to position [639, 0]
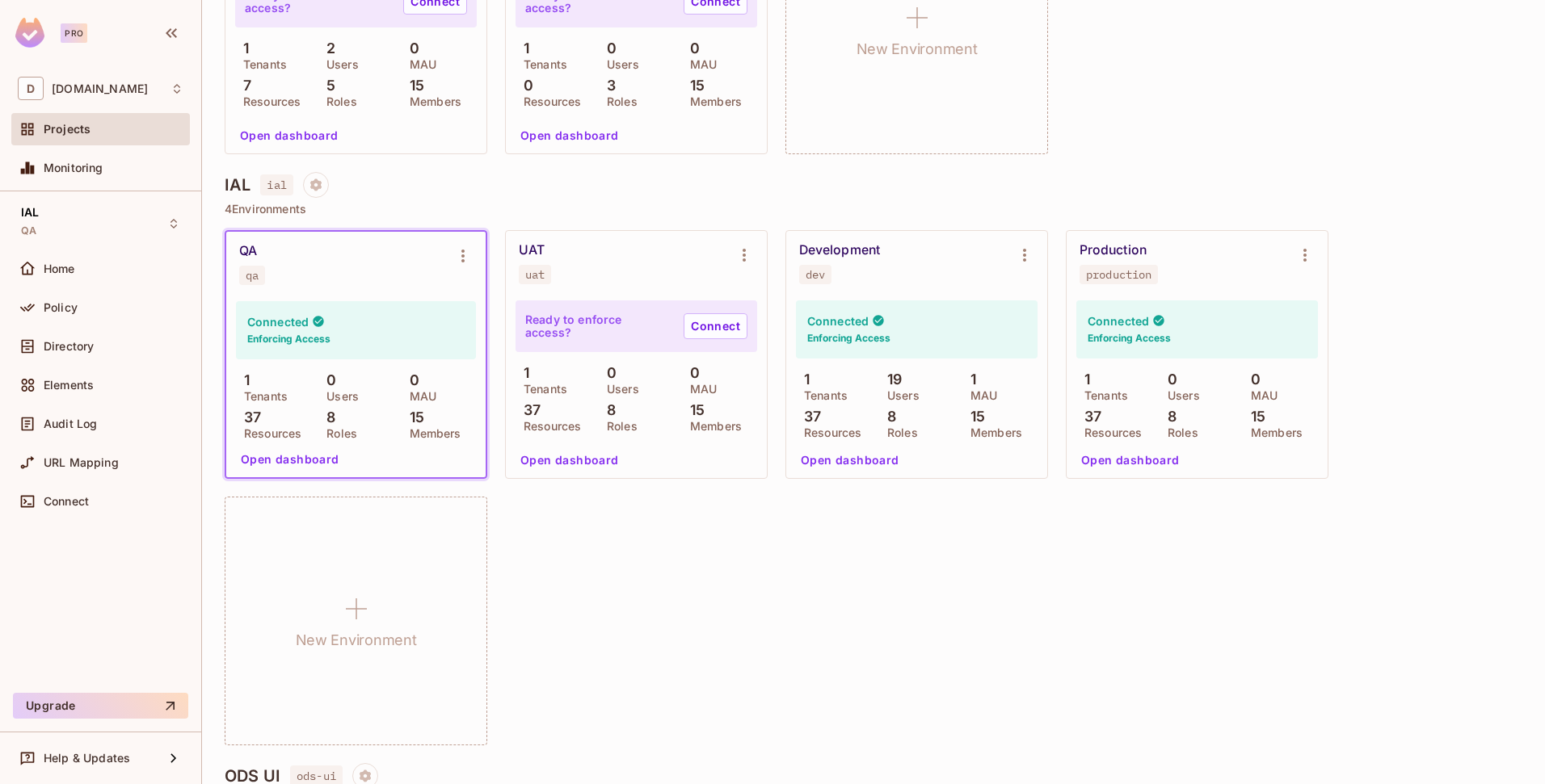
click at [643, 540] on div "QA qa Connected Enforcing Access 1 Tenants 0 Users 0 MAU 37 Resources 8 Roles 1…" at bounding box center [873, 488] width 1298 height 516
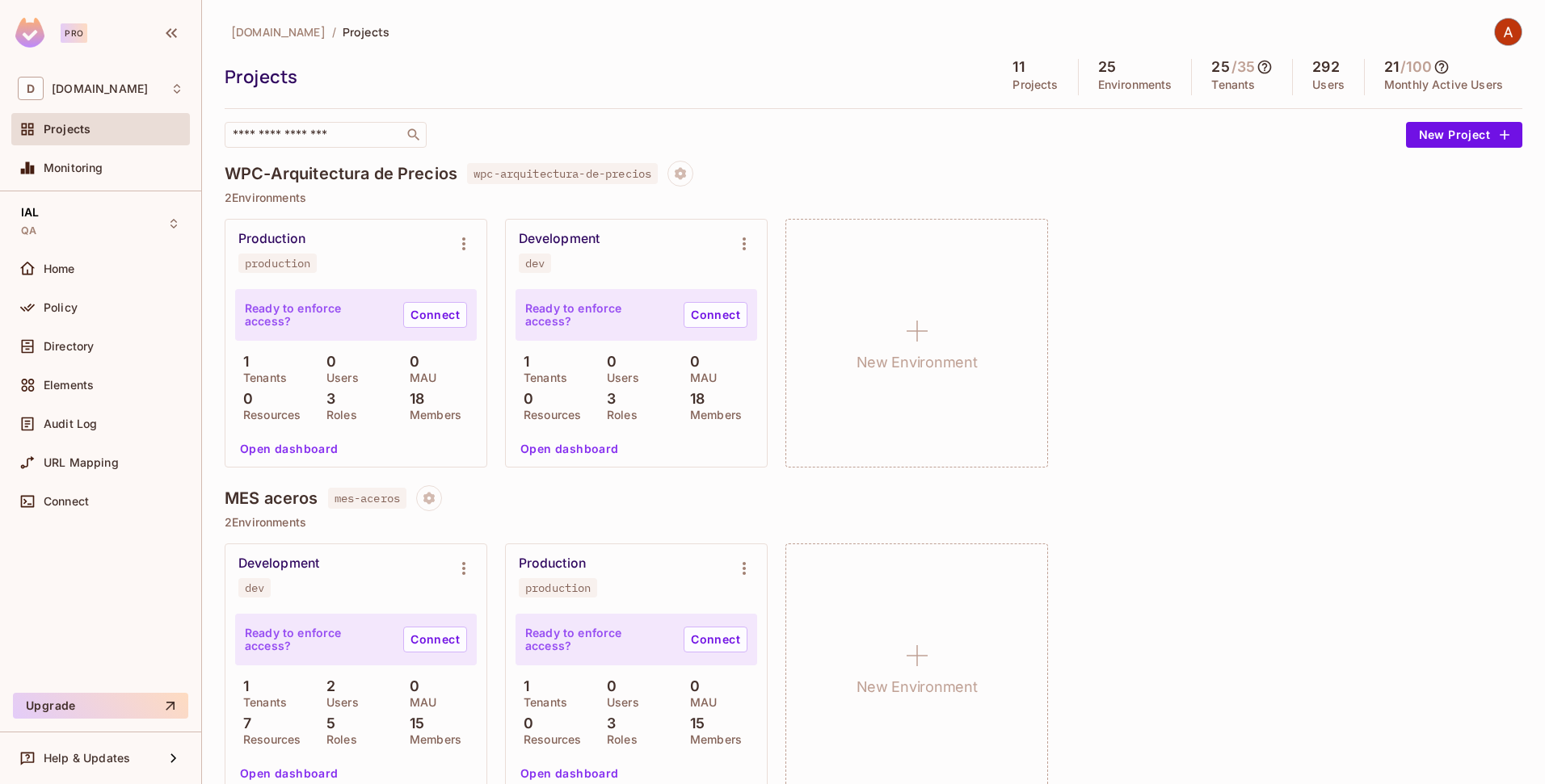
scroll to position [558, 0]
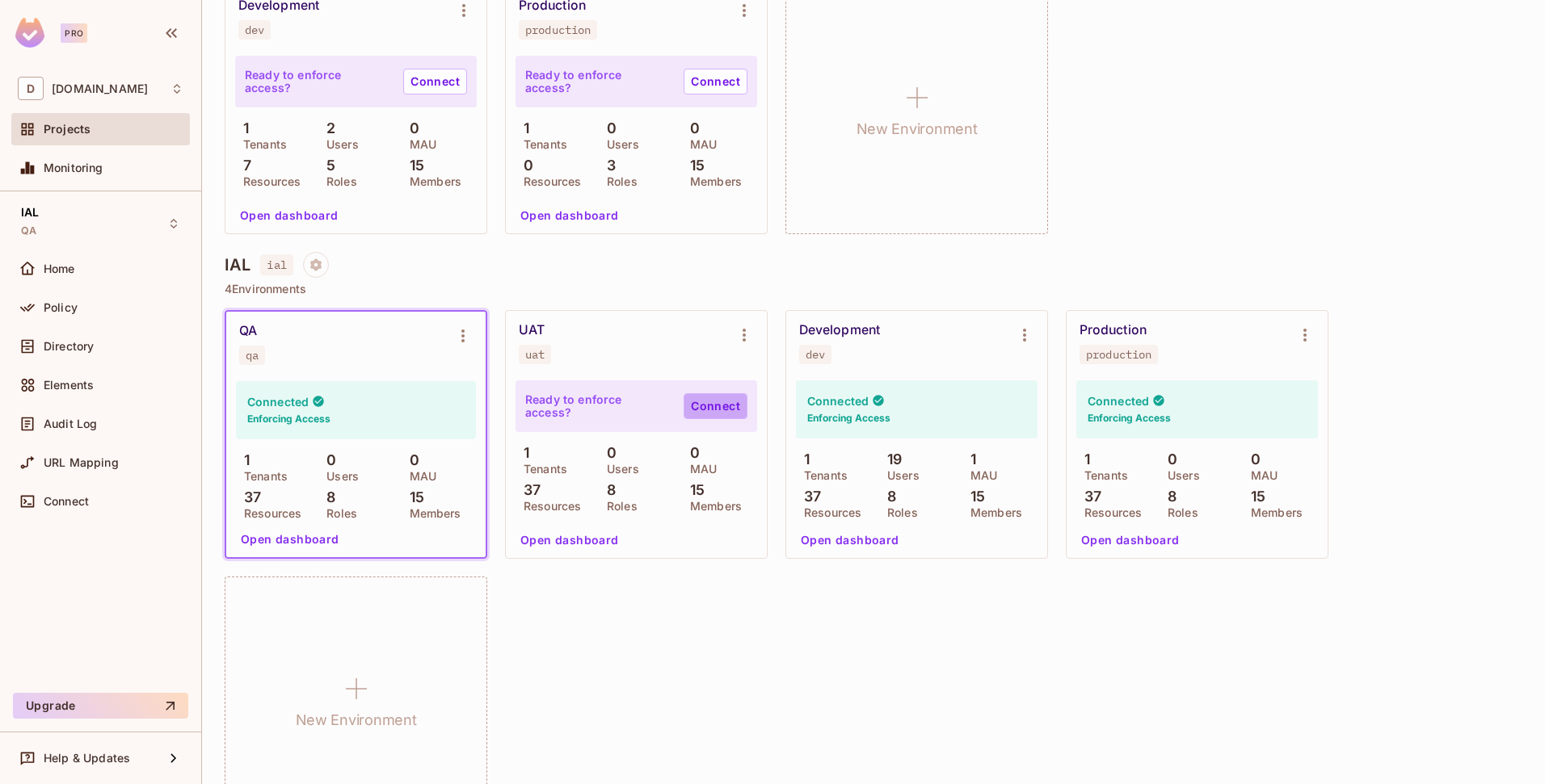
click at [727, 412] on link "Connect" at bounding box center [715, 406] width 63 height 25
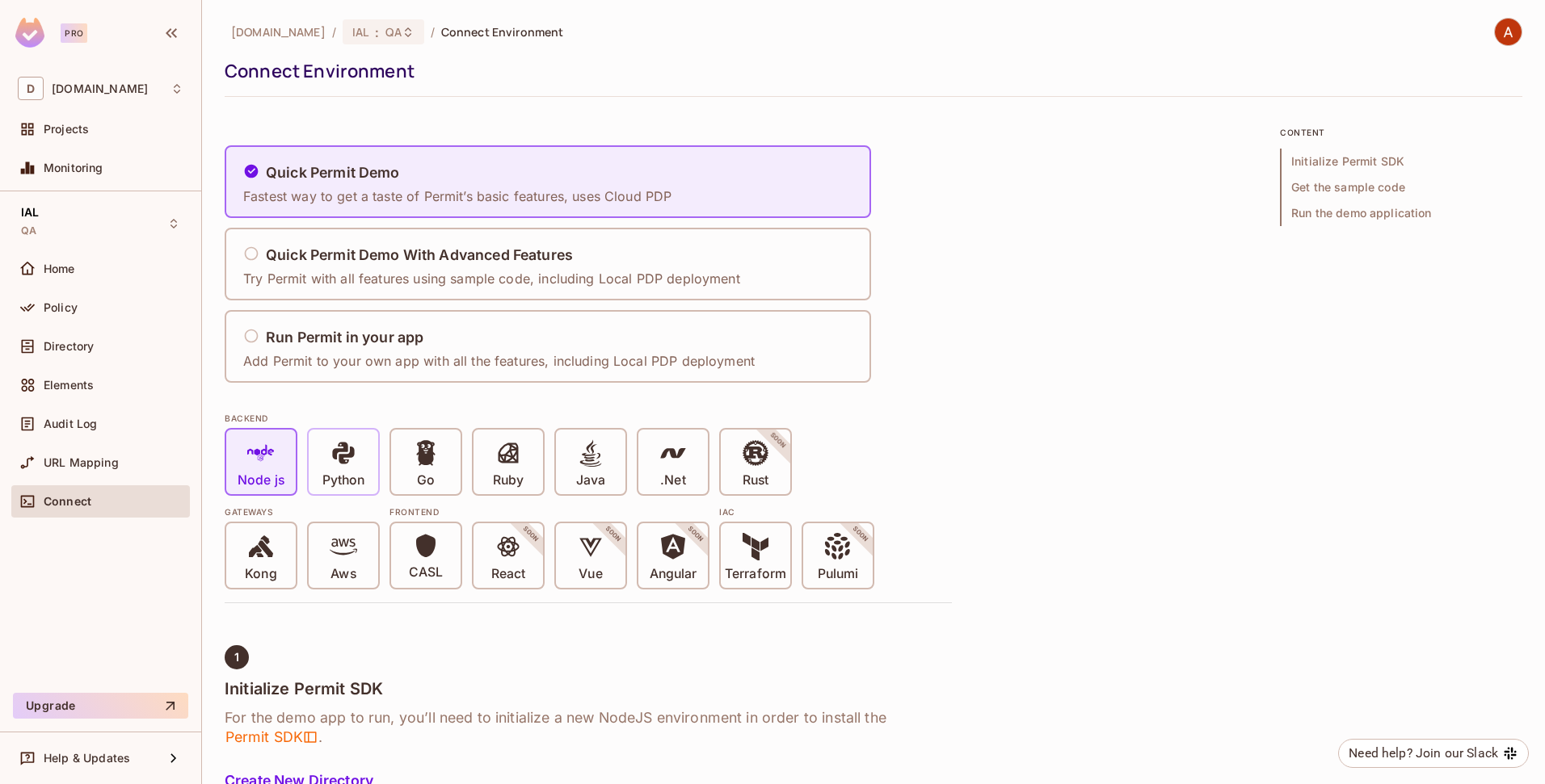
click at [365, 454] on div "Python" at bounding box center [343, 462] width 69 height 64
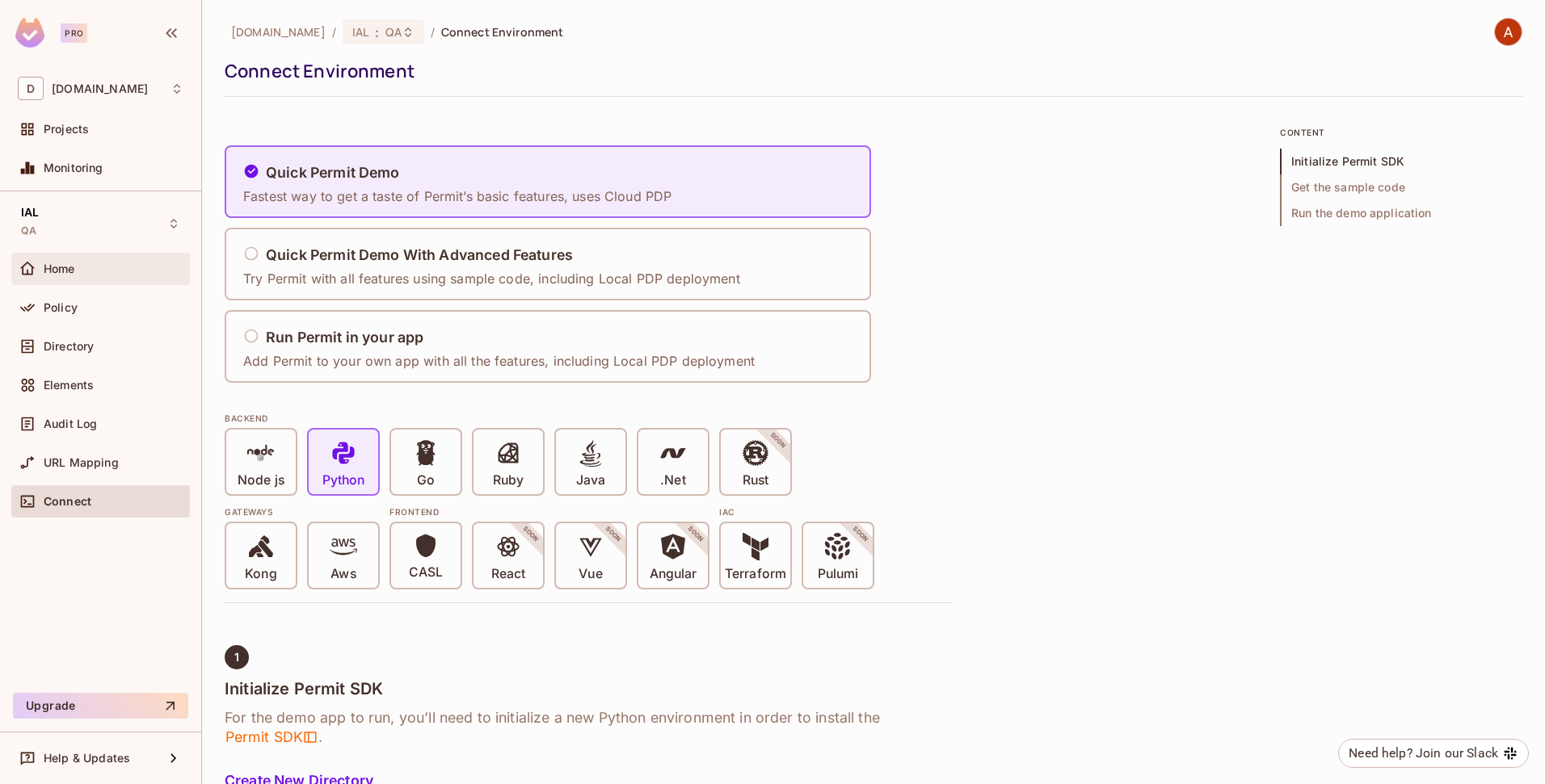
click at [77, 267] on div "Home" at bounding box center [113, 268] width 140 height 13
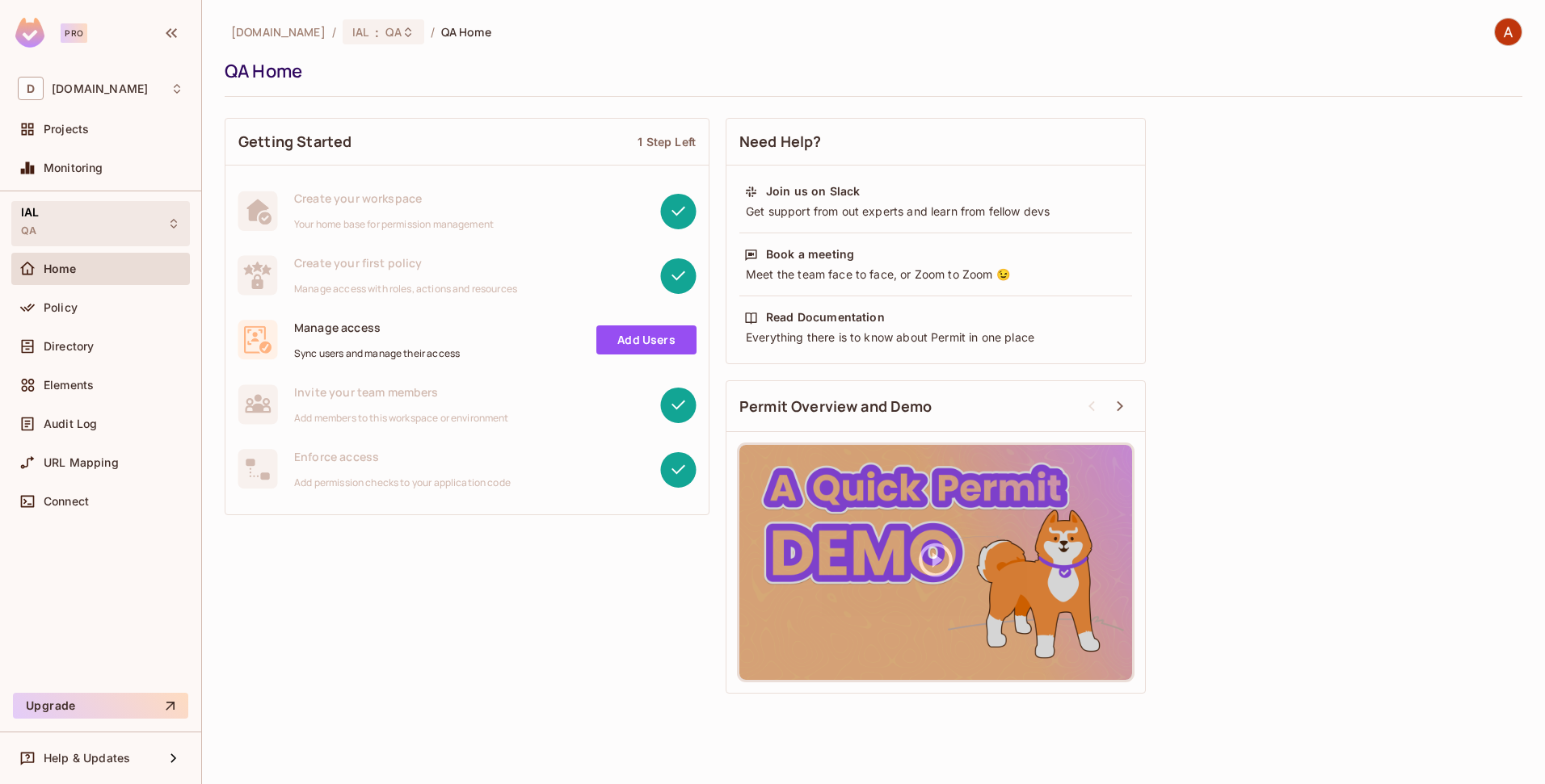
click at [67, 227] on div "IAL QA" at bounding box center [101, 224] width 179 height 45
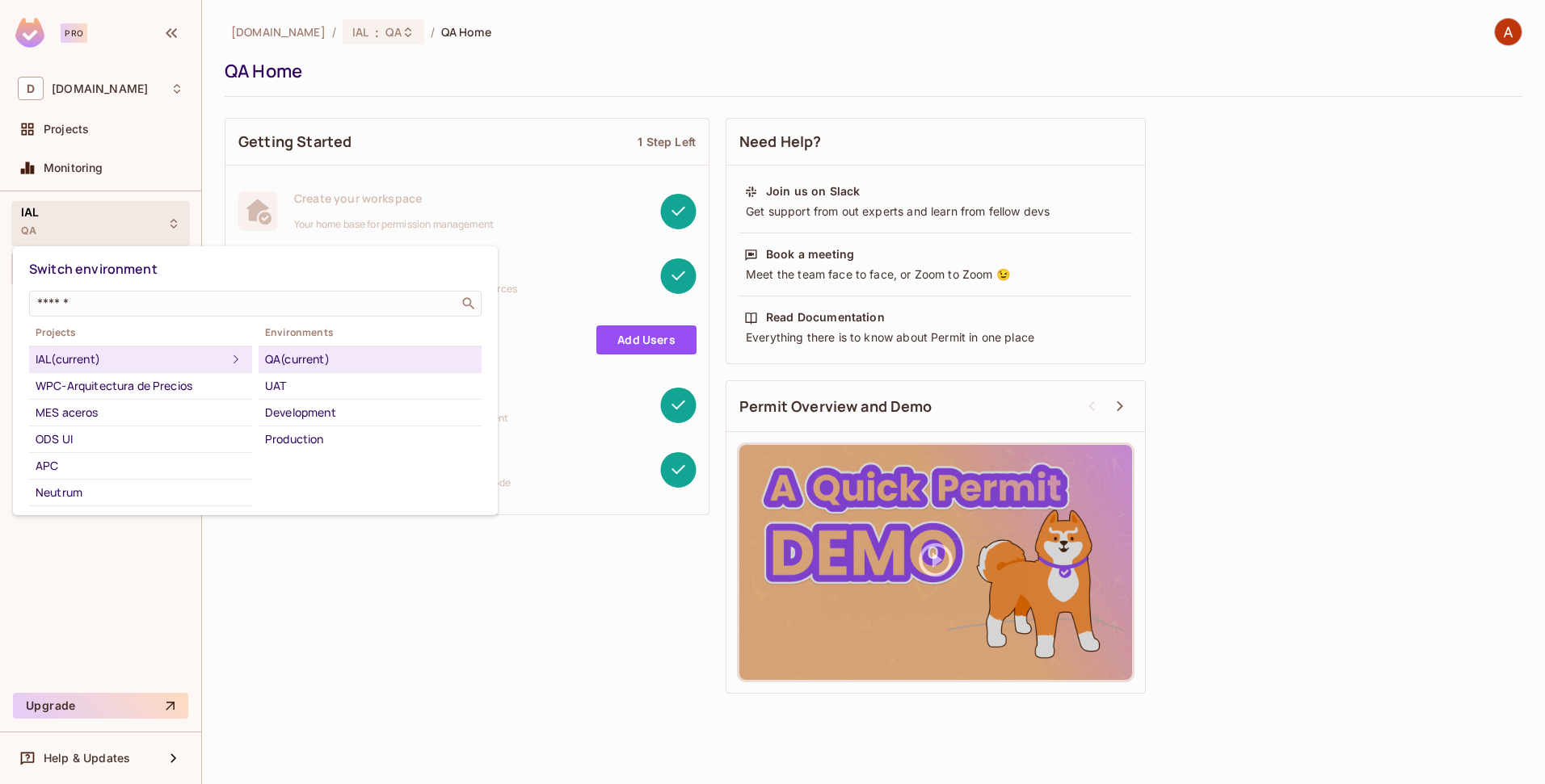
click at [70, 129] on div at bounding box center [772, 392] width 1545 height 784
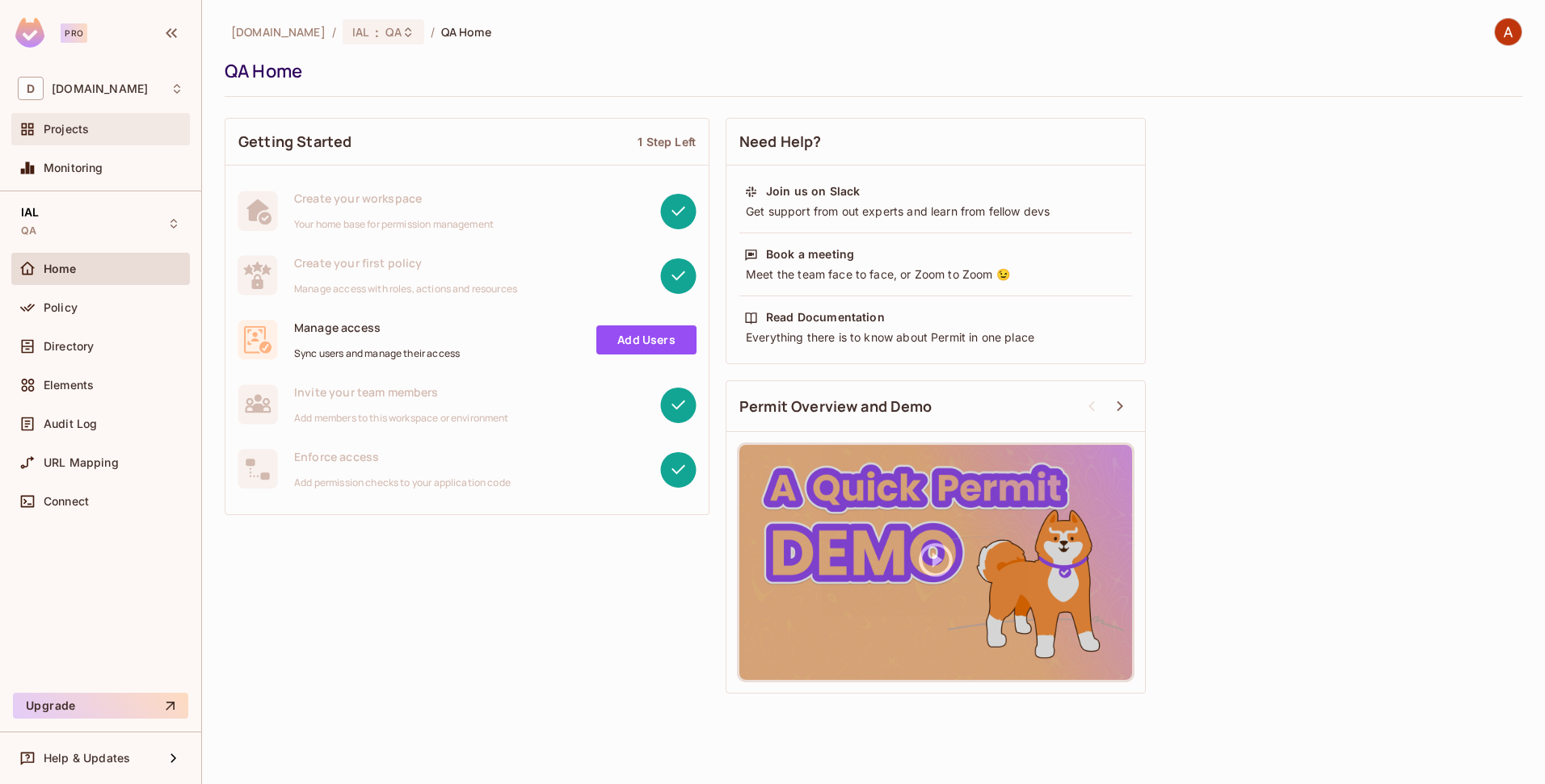
click at [67, 129] on span "Projects" at bounding box center [66, 129] width 45 height 13
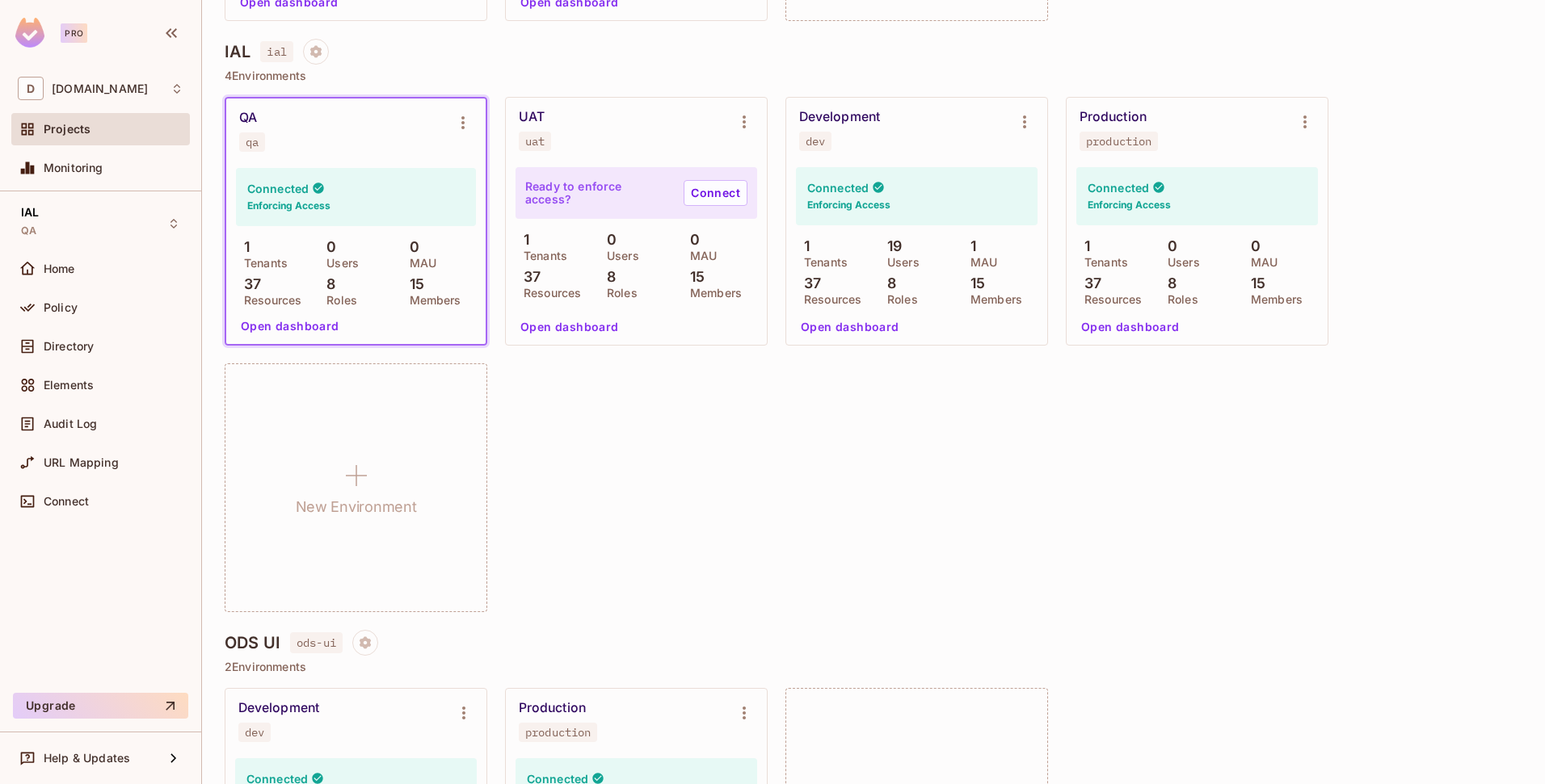
scroll to position [761, 0]
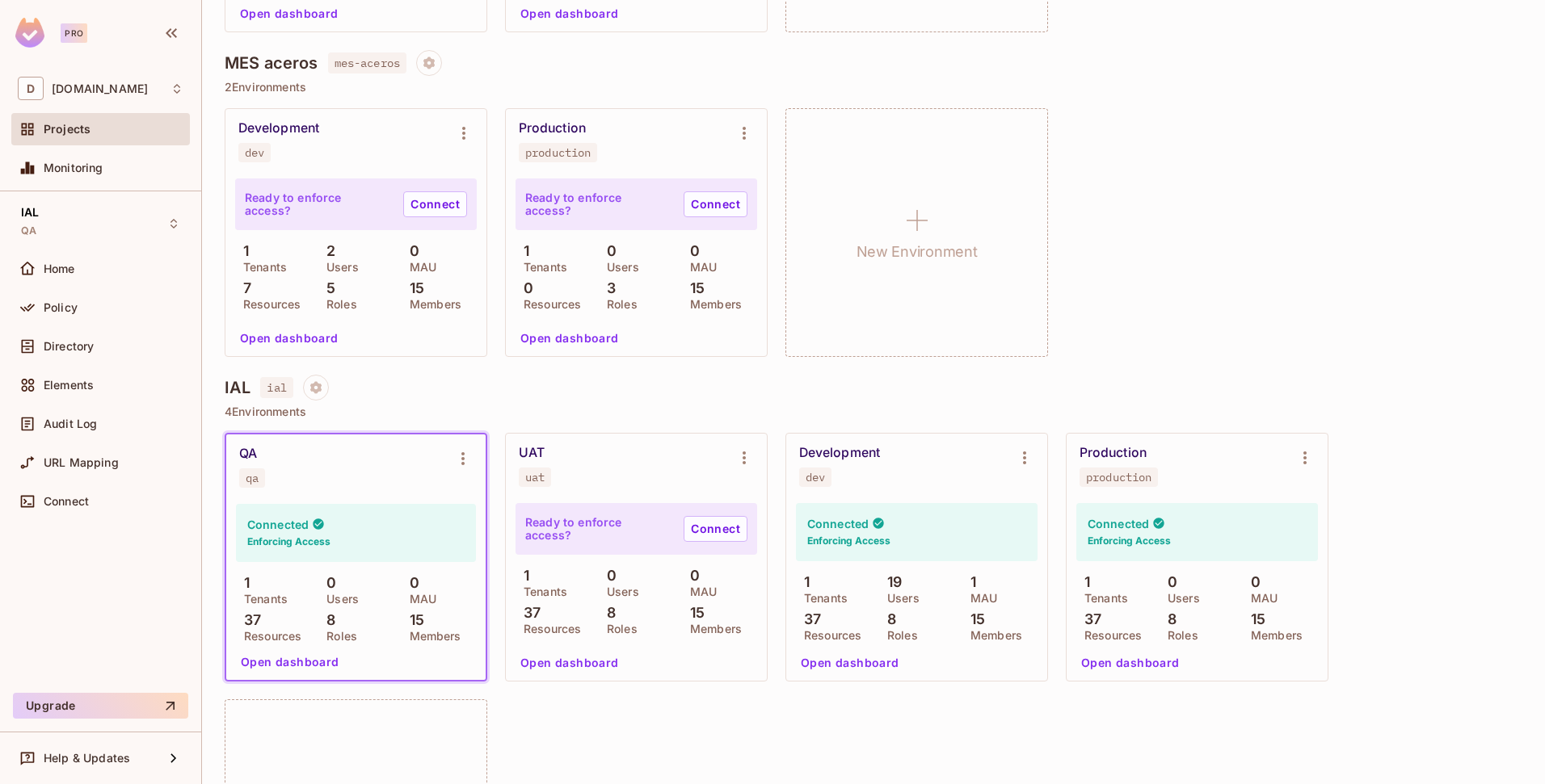
scroll to position [756, 0]
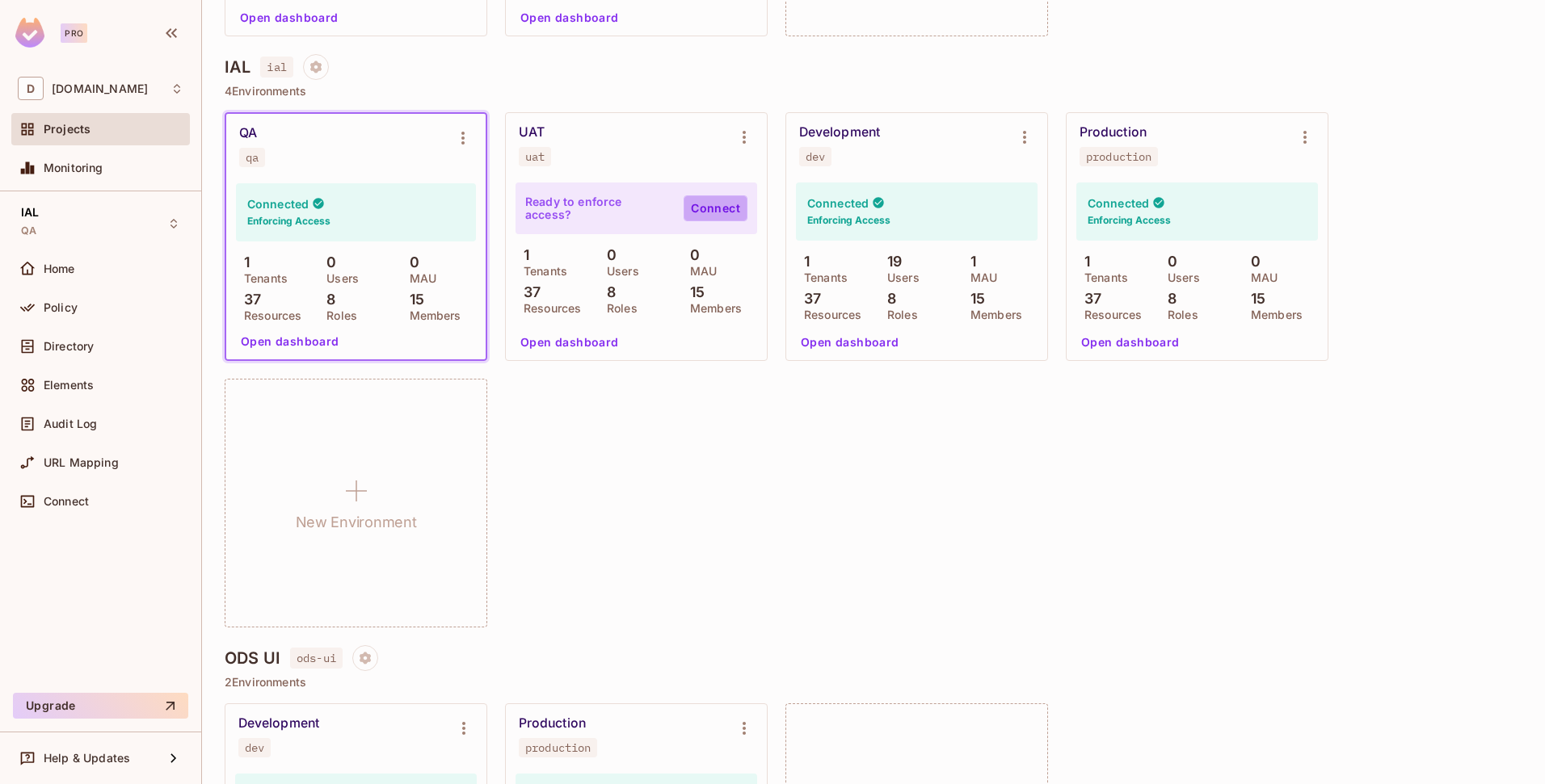
click at [728, 202] on link "Connect" at bounding box center [715, 208] width 63 height 25
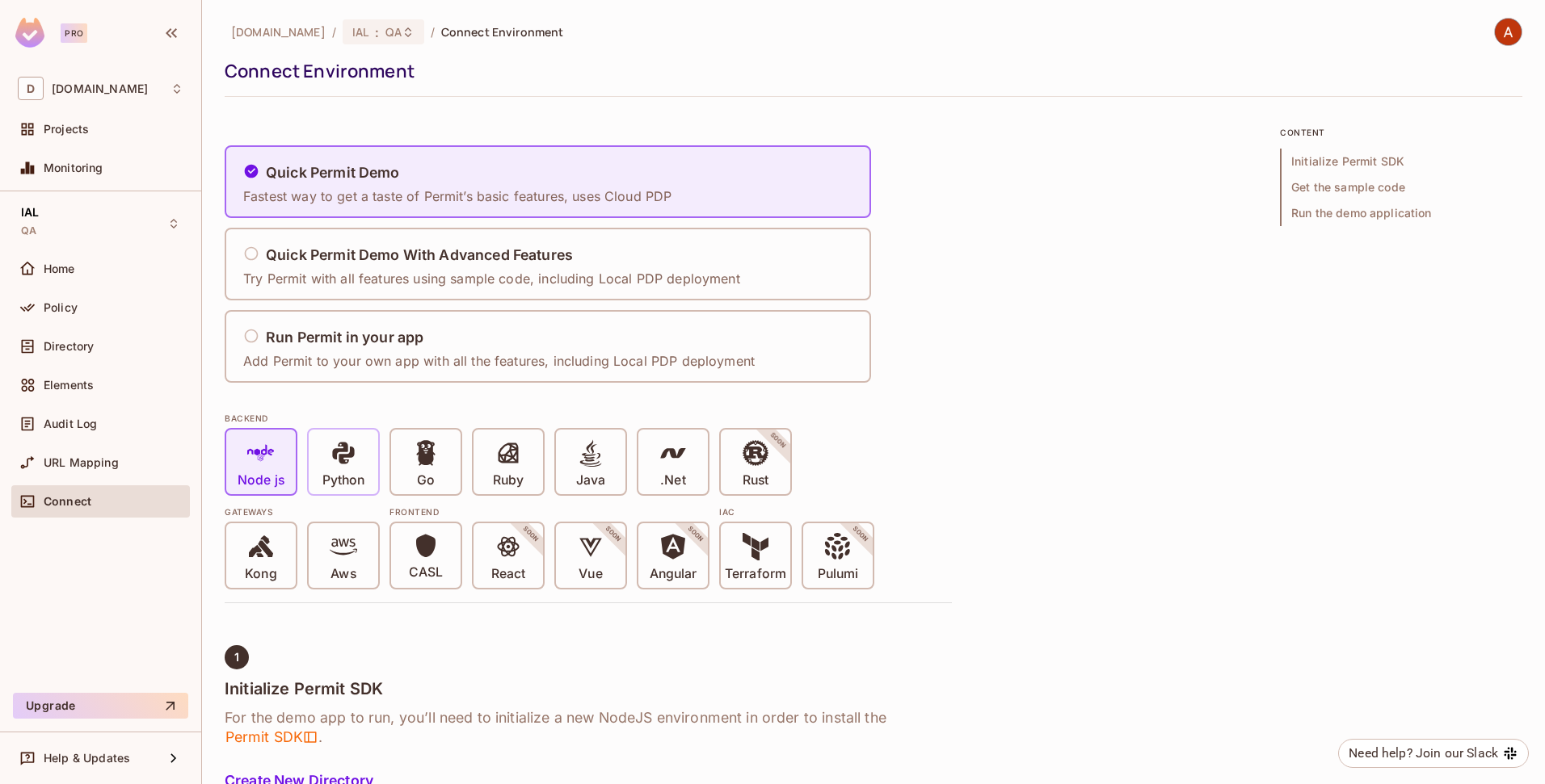
click at [334, 475] on p "Python" at bounding box center [343, 480] width 42 height 17
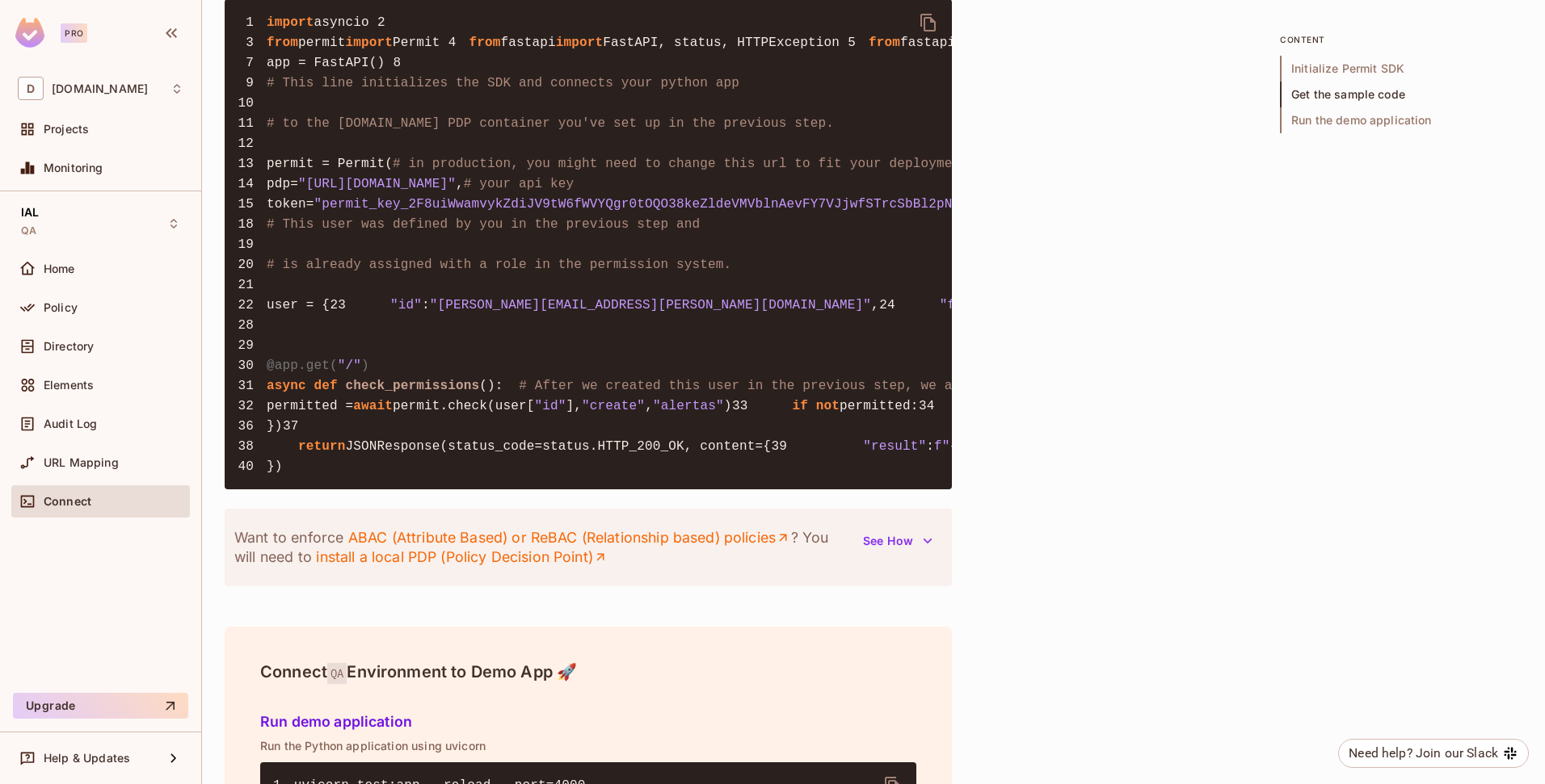
scroll to position [1639, 0]
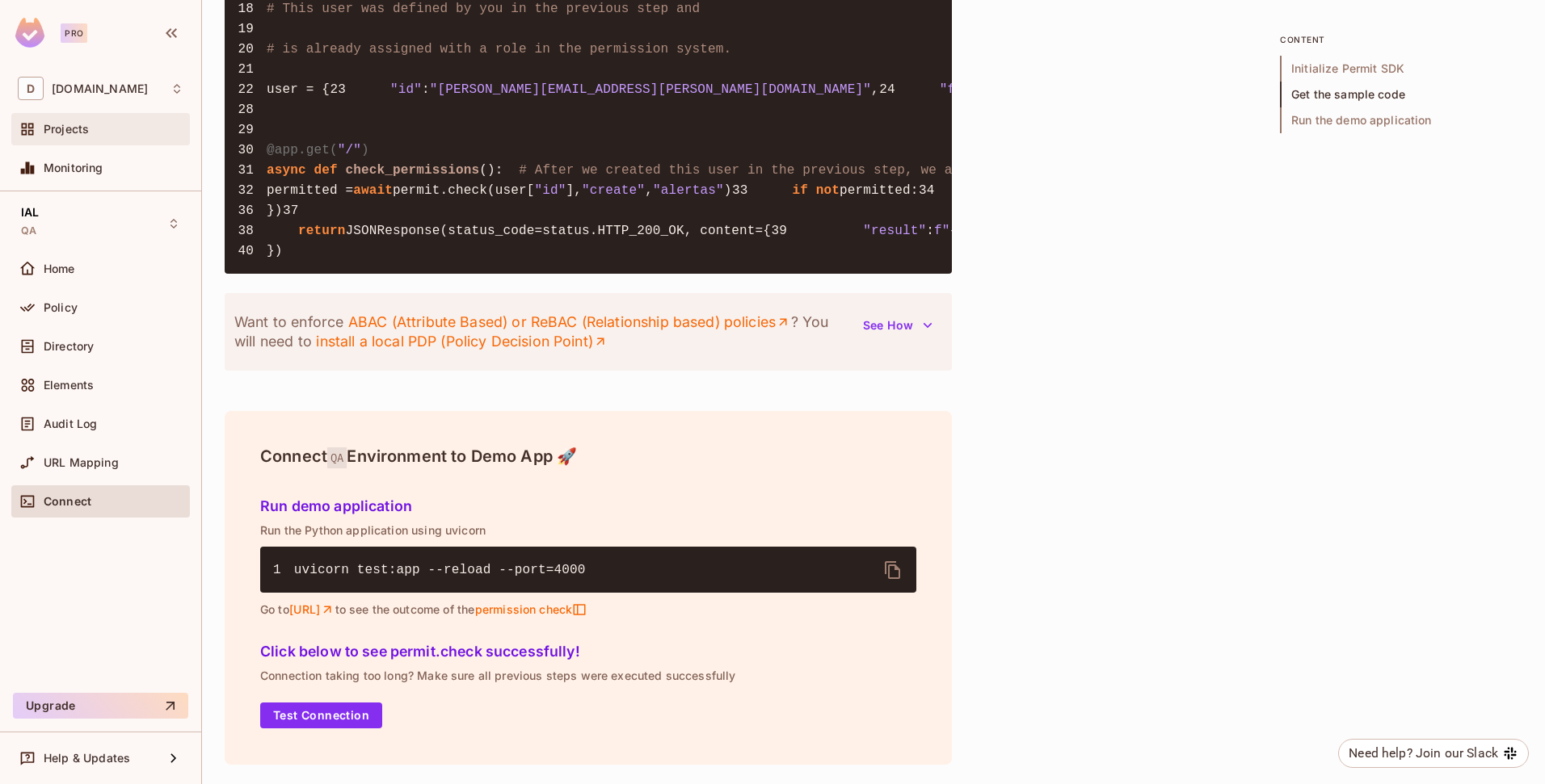
click at [86, 125] on span "Projects" at bounding box center [66, 129] width 45 height 13
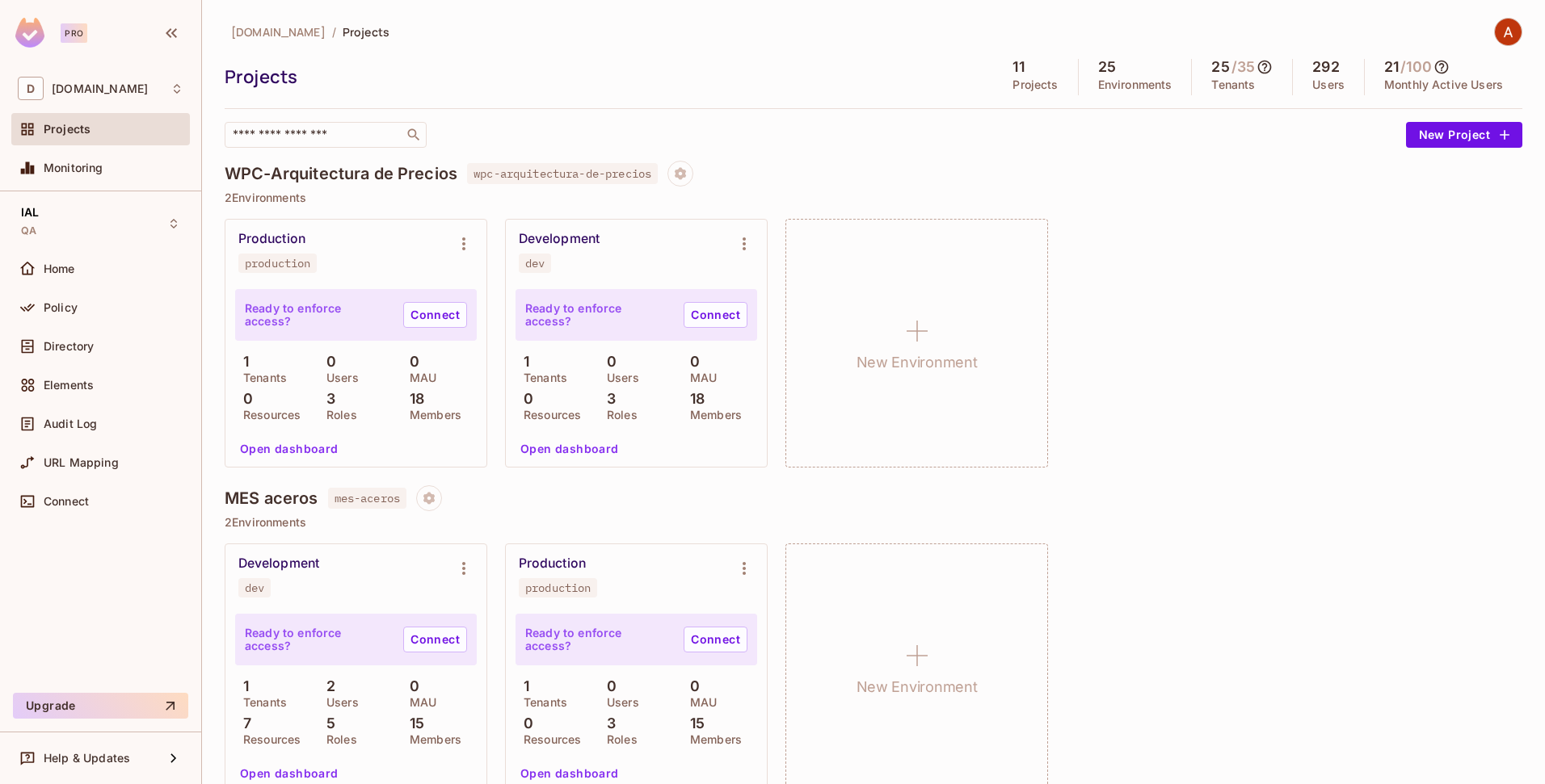
scroll to position [644, 0]
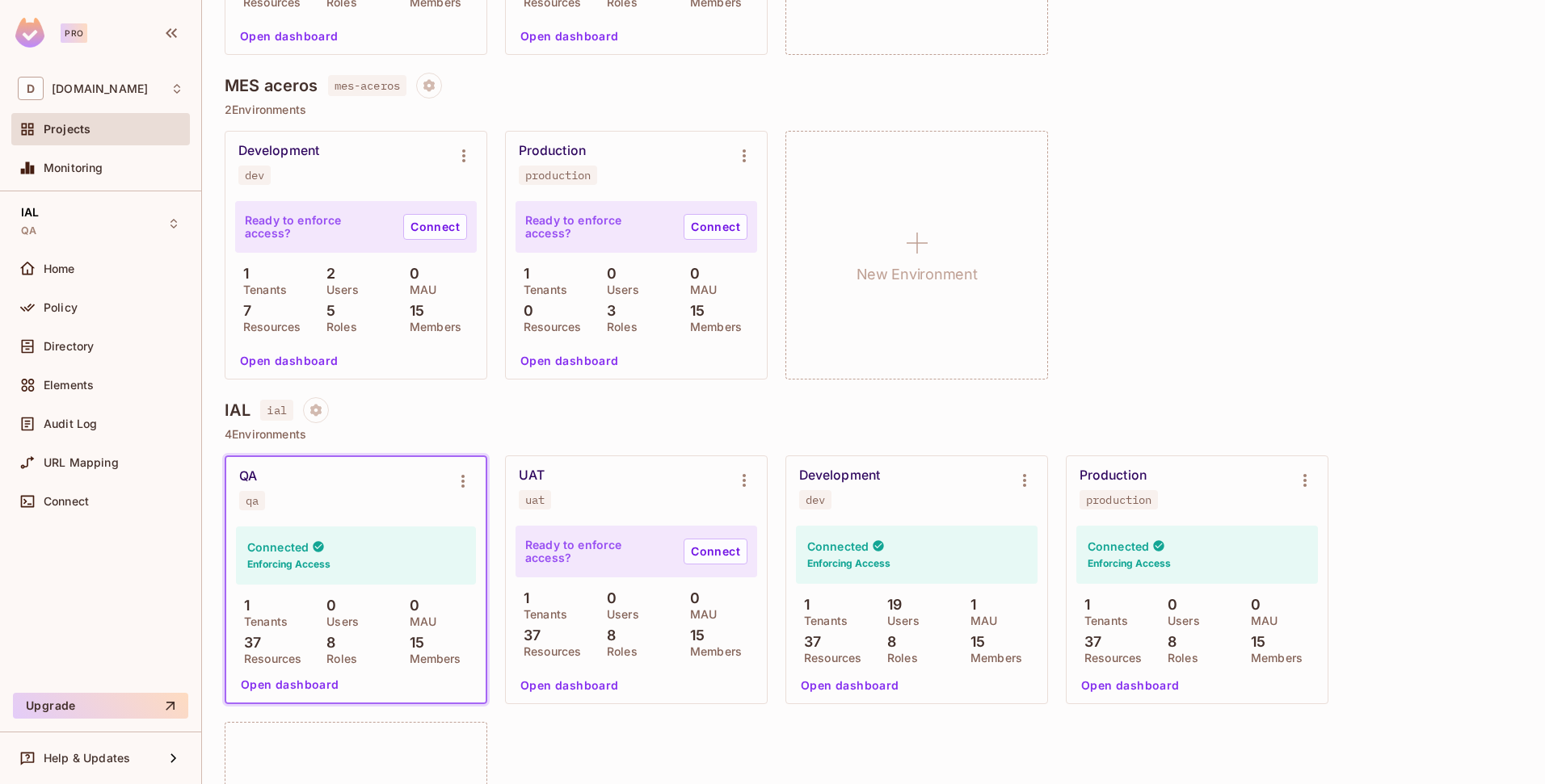
scroll to position [483, 0]
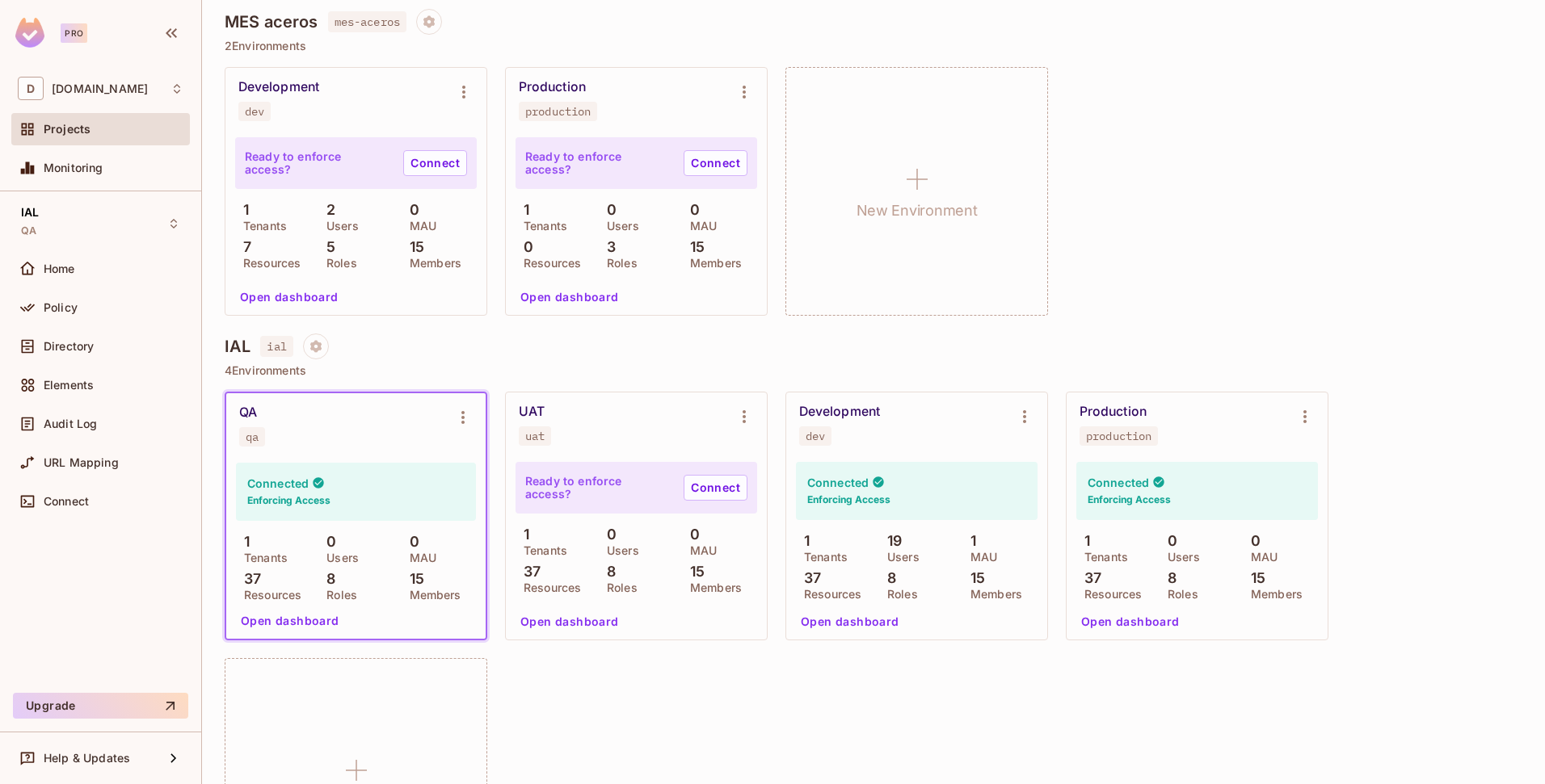
scroll to position [559, 0]
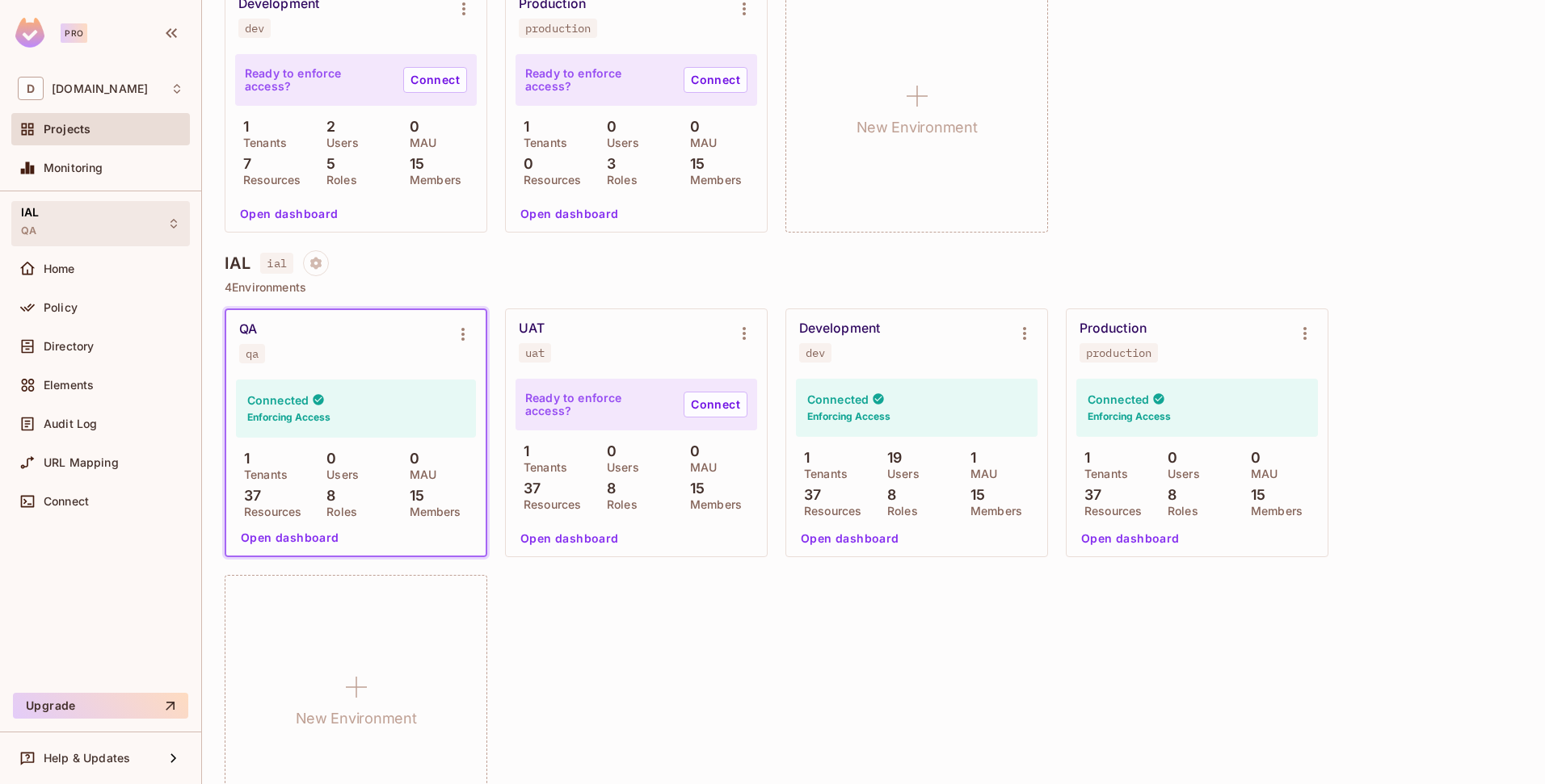
click at [72, 227] on div "IAL QA" at bounding box center [101, 224] width 179 height 45
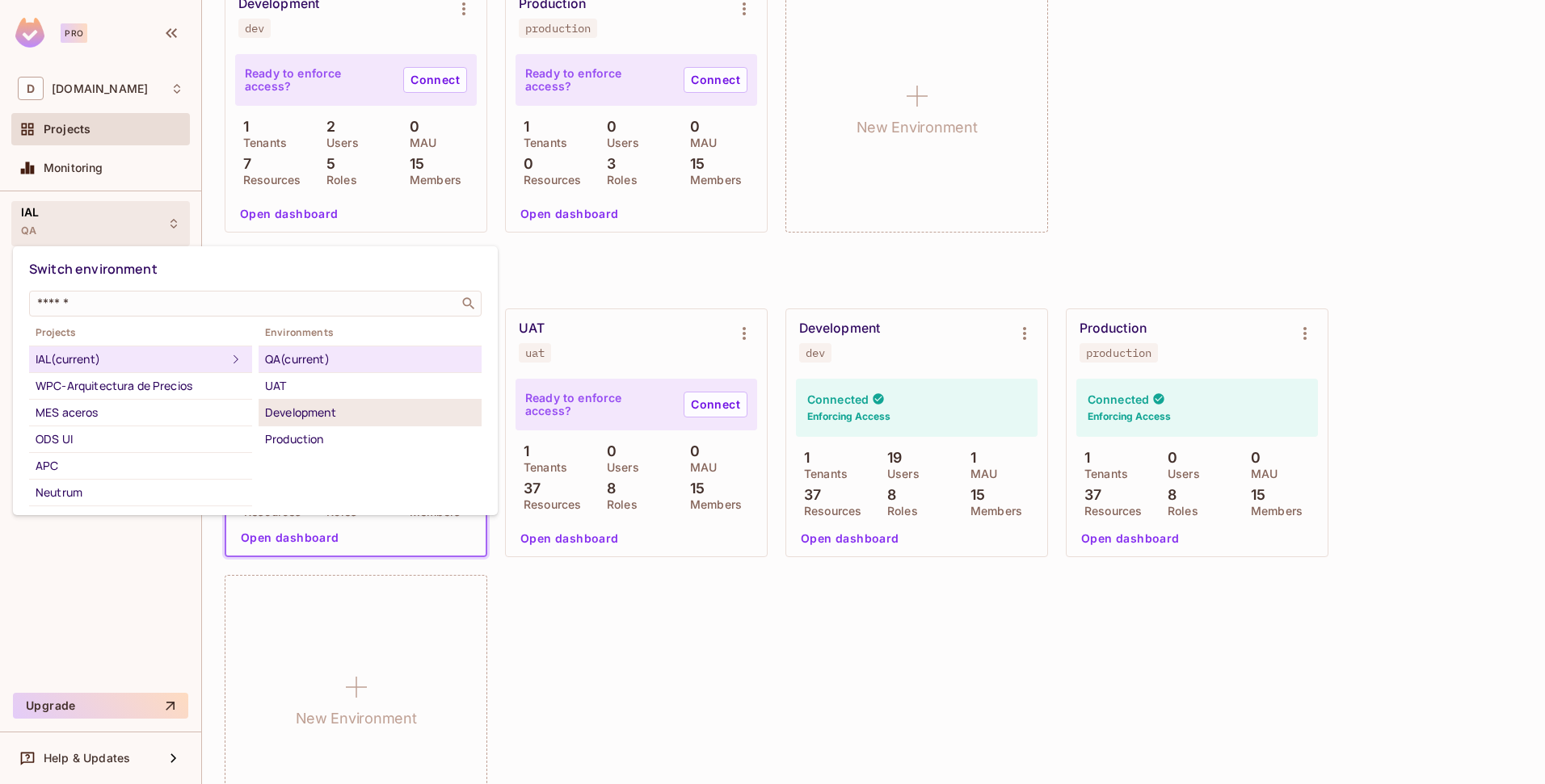
click at [311, 418] on div "Development" at bounding box center [369, 413] width 210 height 20
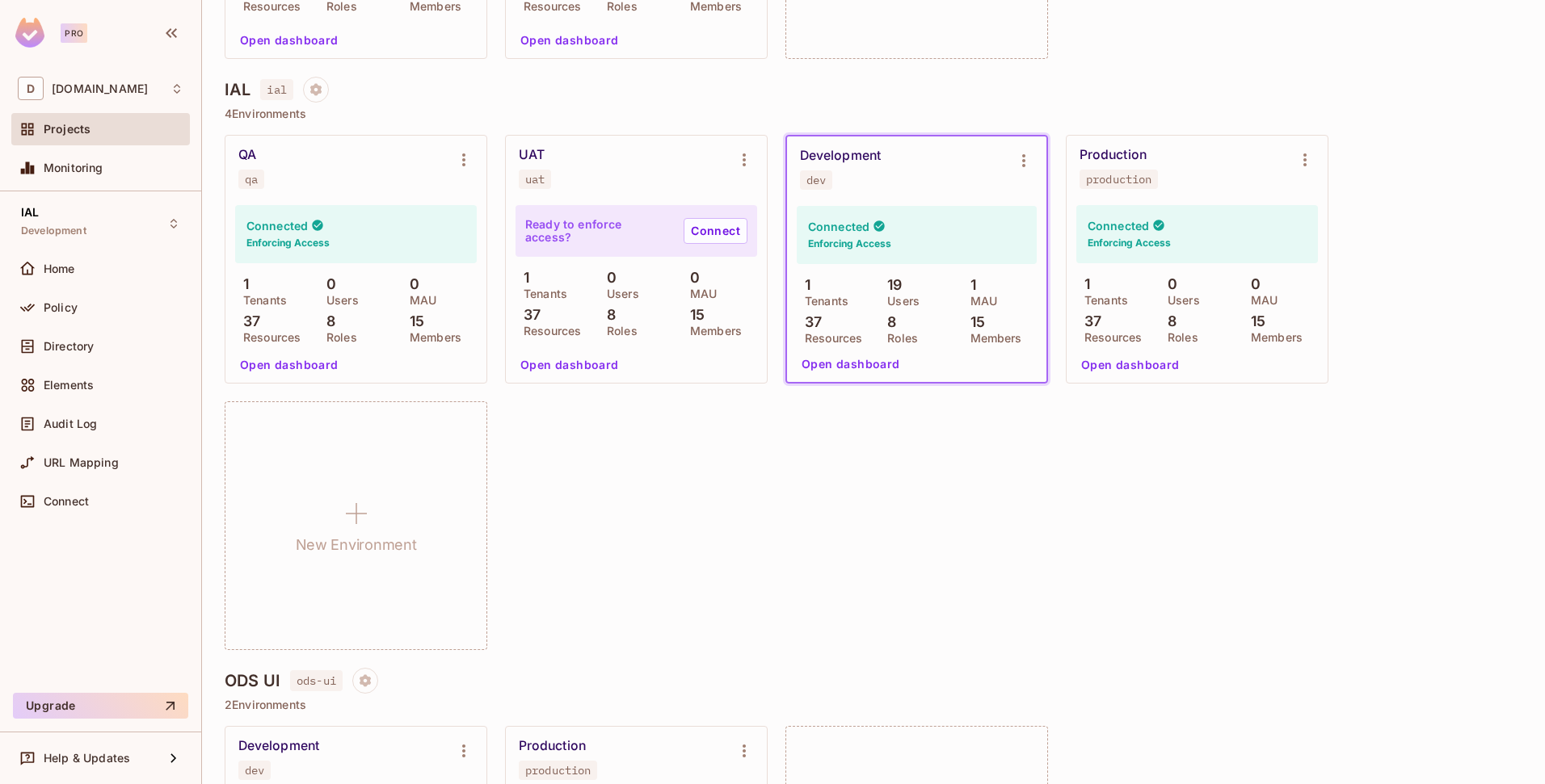
scroll to position [568, 0]
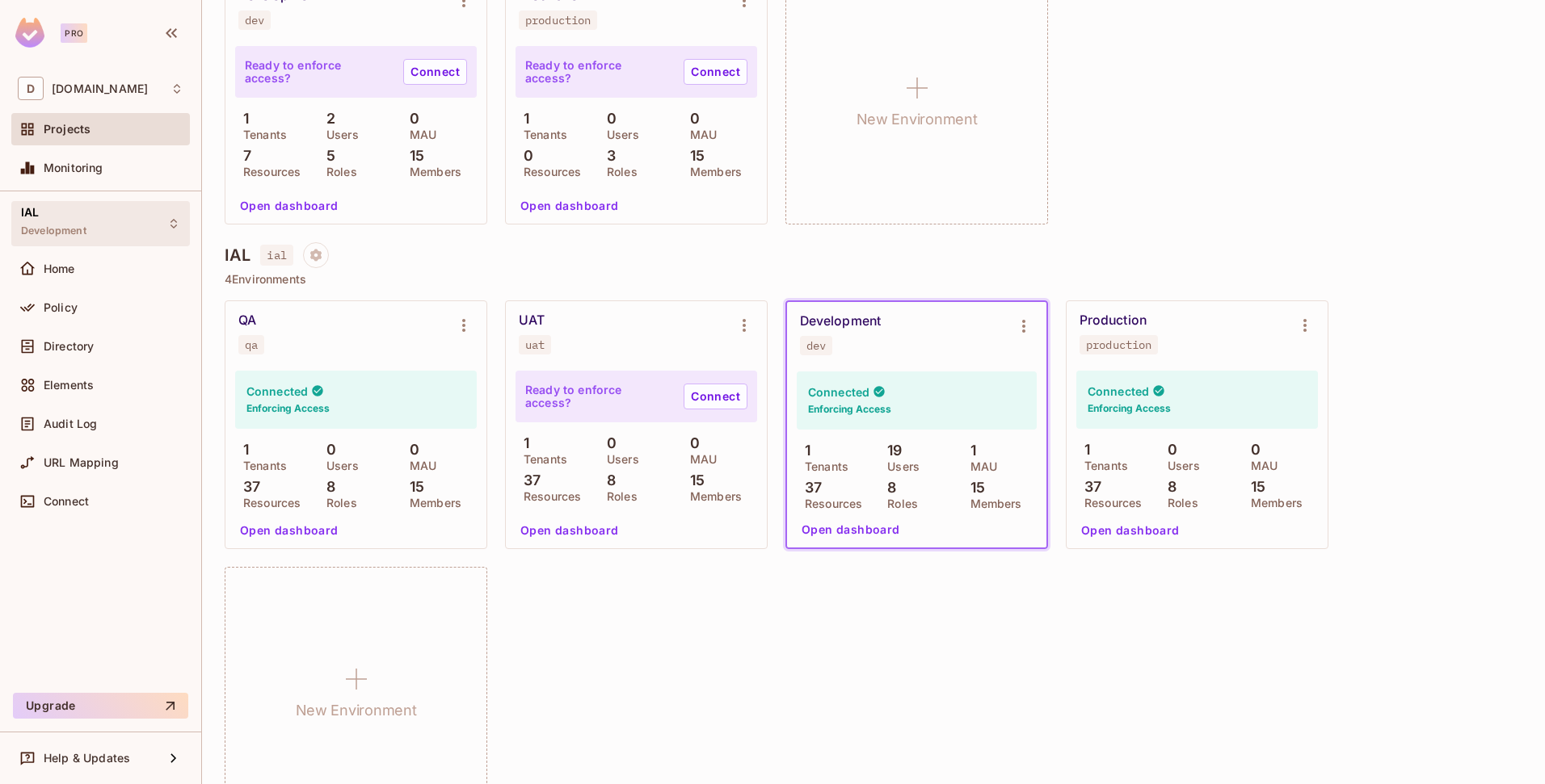
click at [101, 231] on div "IAL Development" at bounding box center [101, 224] width 179 height 45
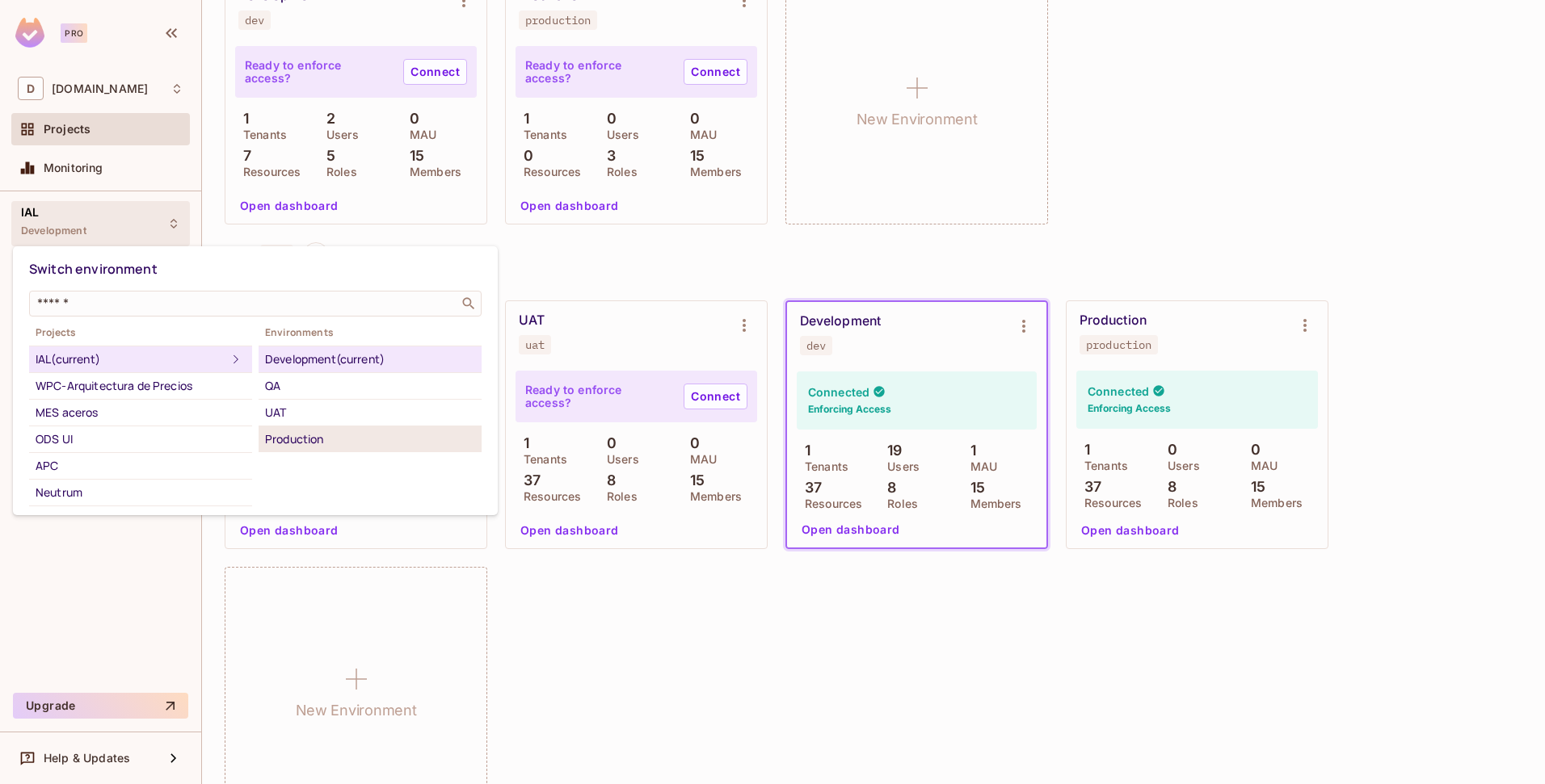
click at [294, 433] on div "Production" at bounding box center [369, 439] width 210 height 20
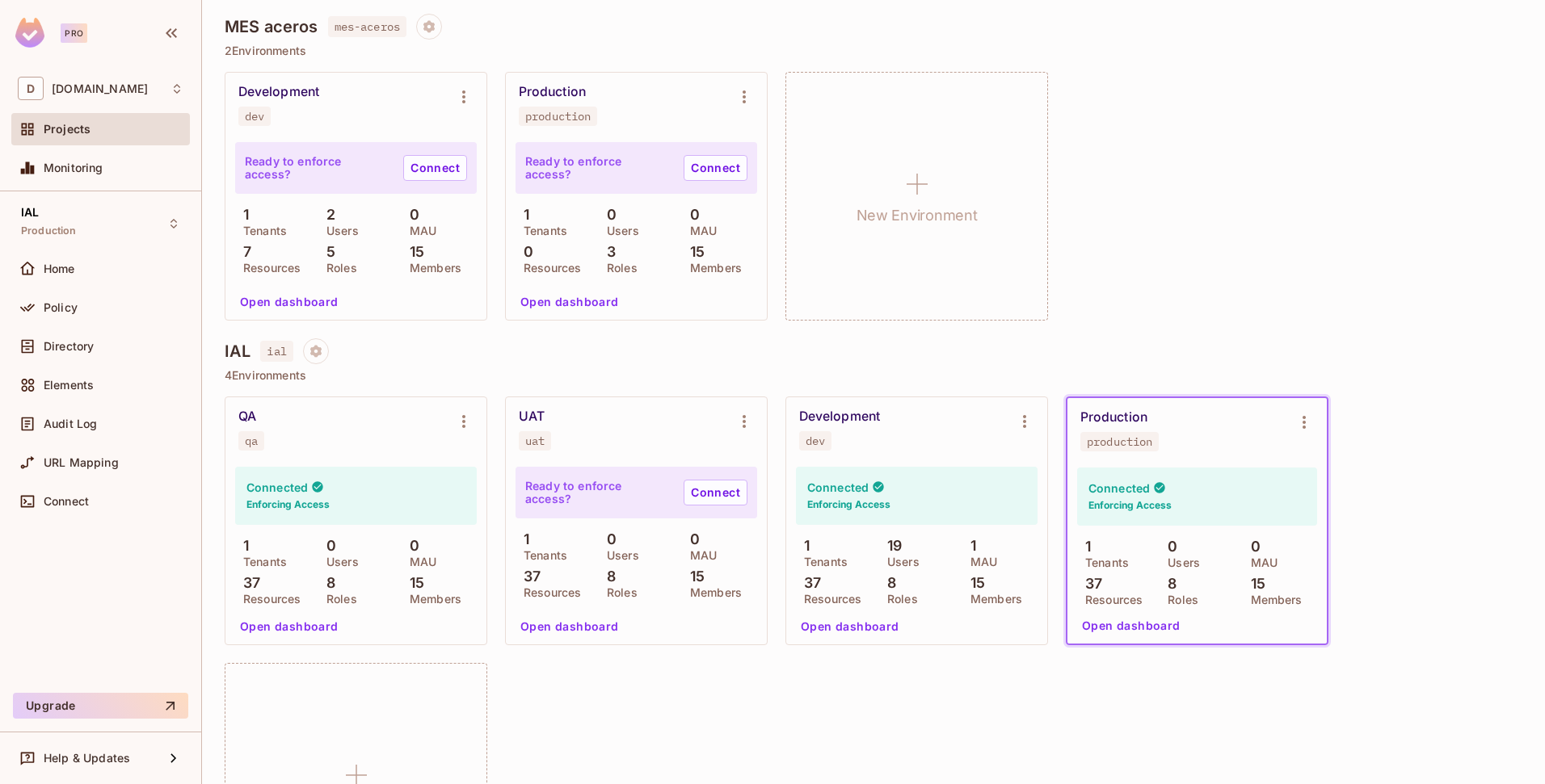
scroll to position [828, 0]
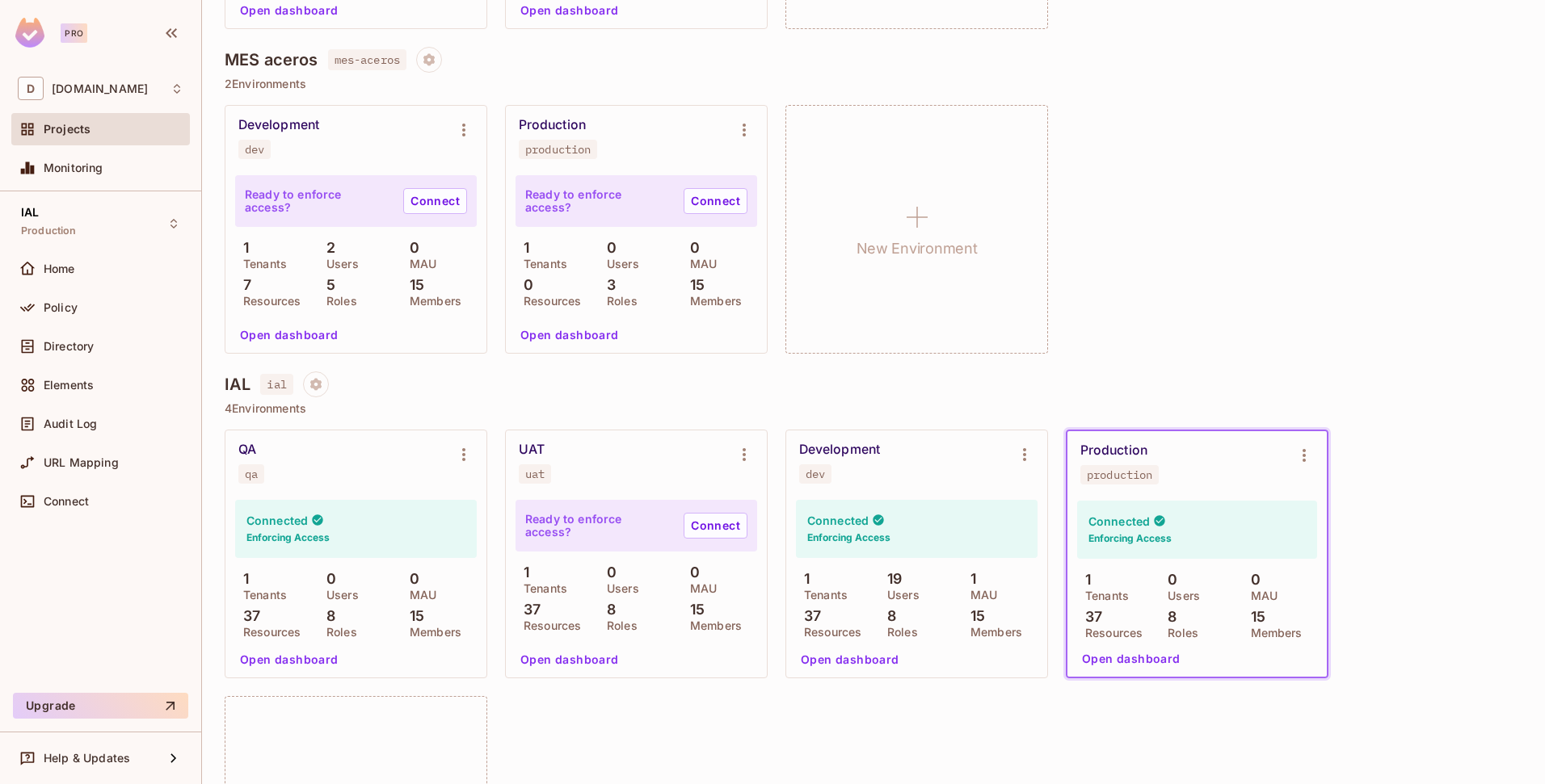
scroll to position [475, 0]
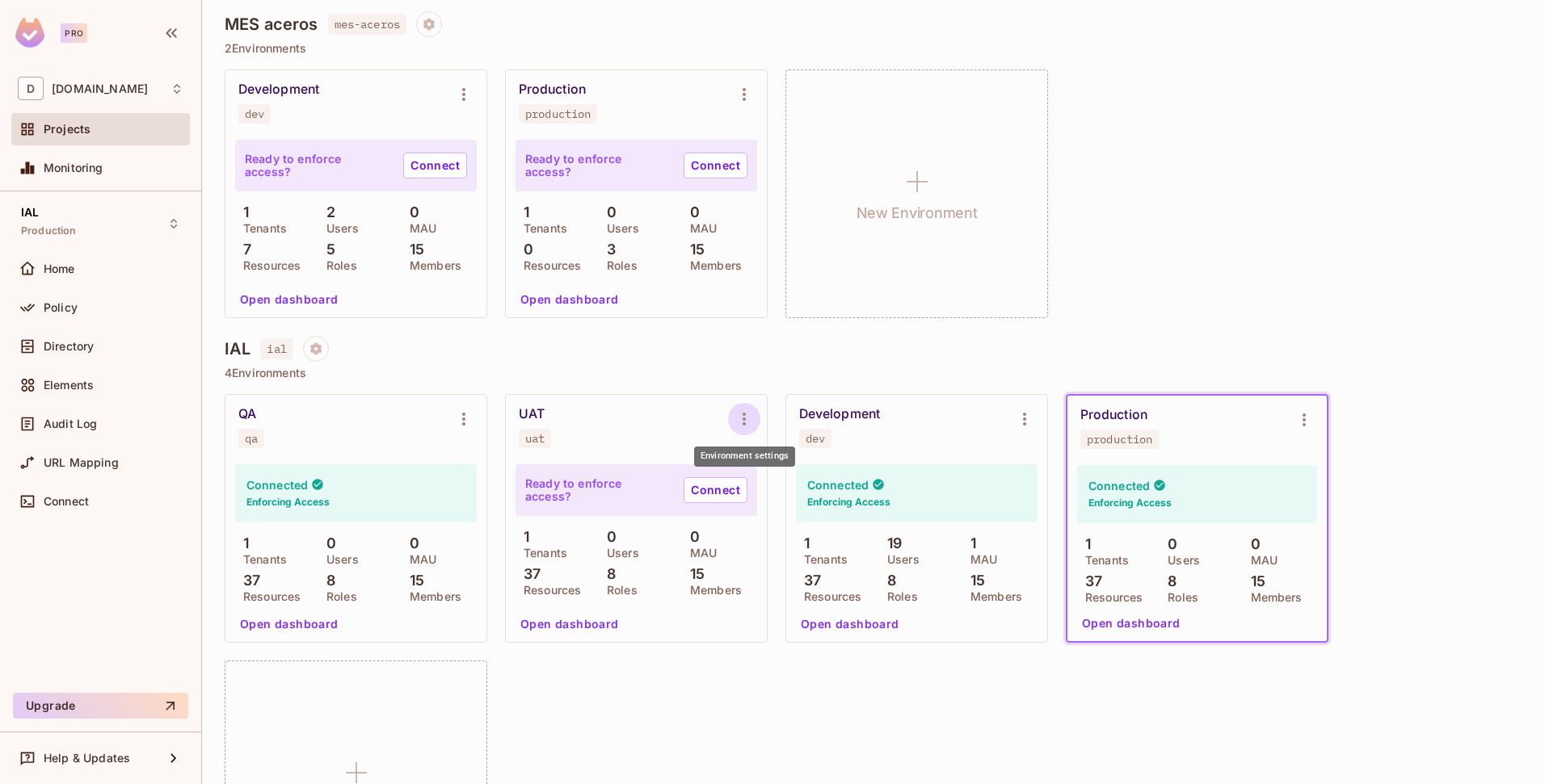
click at [734, 414] on button "Environment settings" at bounding box center [743, 419] width 32 height 32
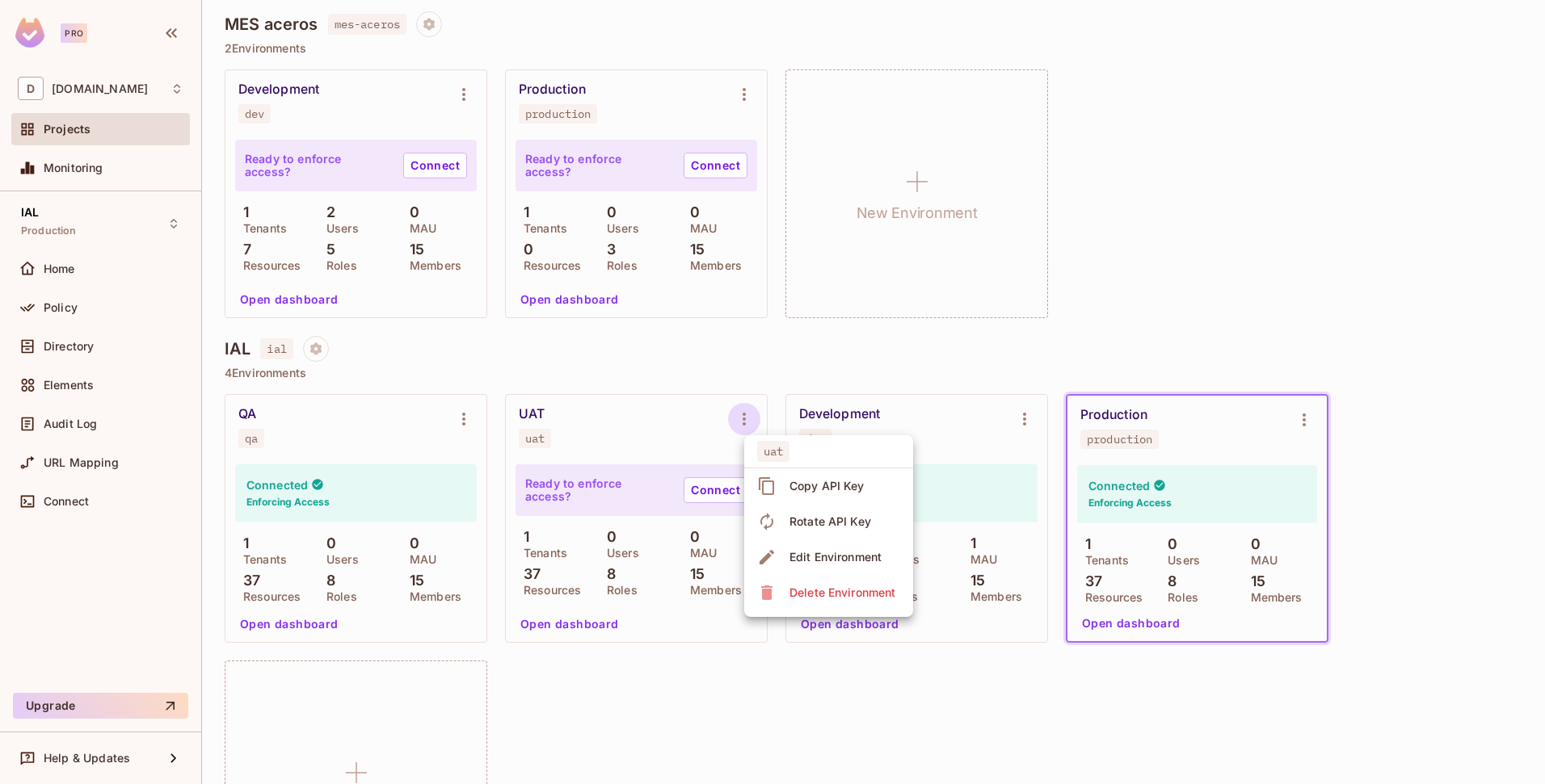
click at [461, 416] on div at bounding box center [772, 392] width 1545 height 784
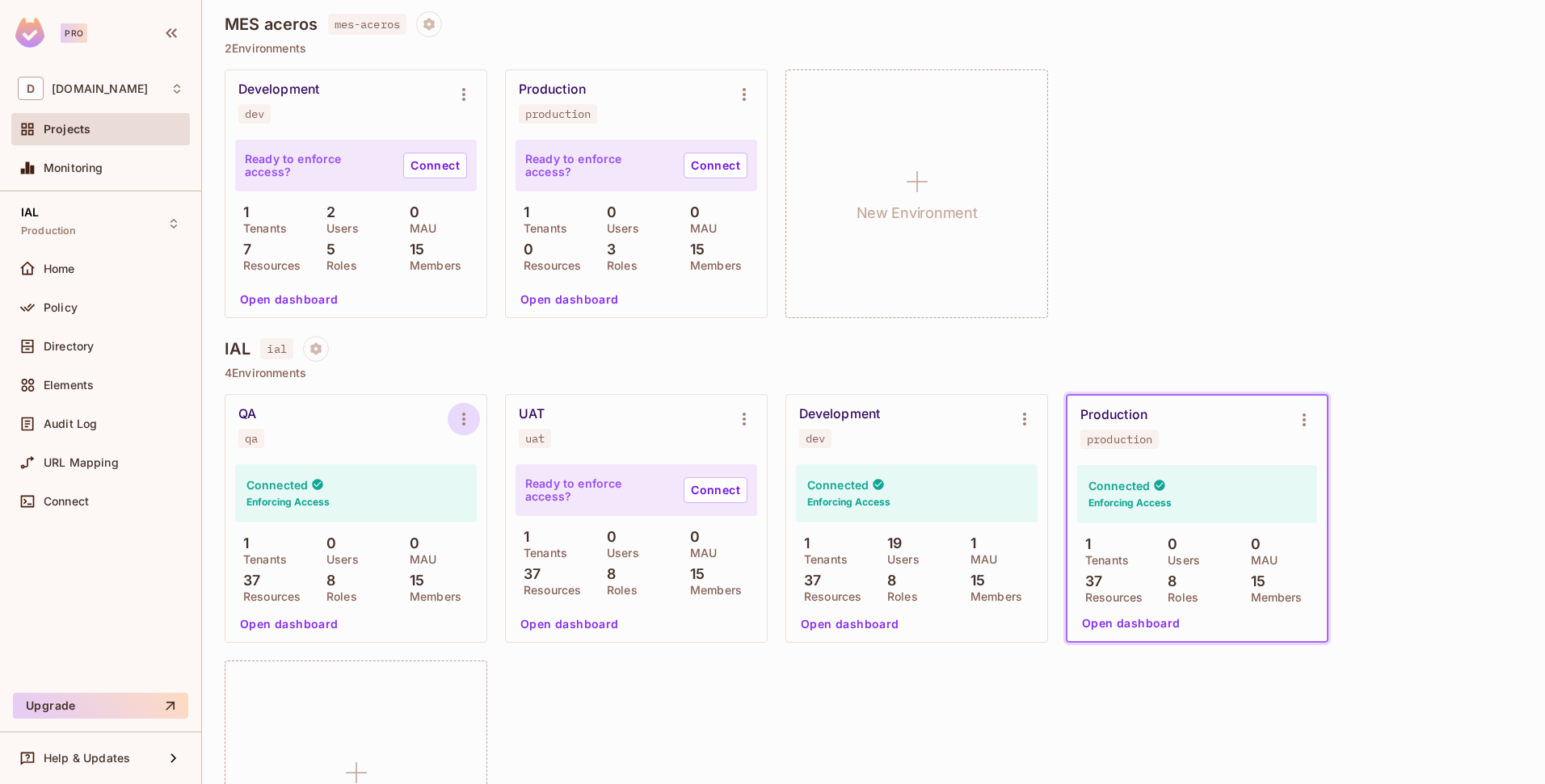
click at [464, 415] on icon "Environment settings" at bounding box center [463, 419] width 3 height 13
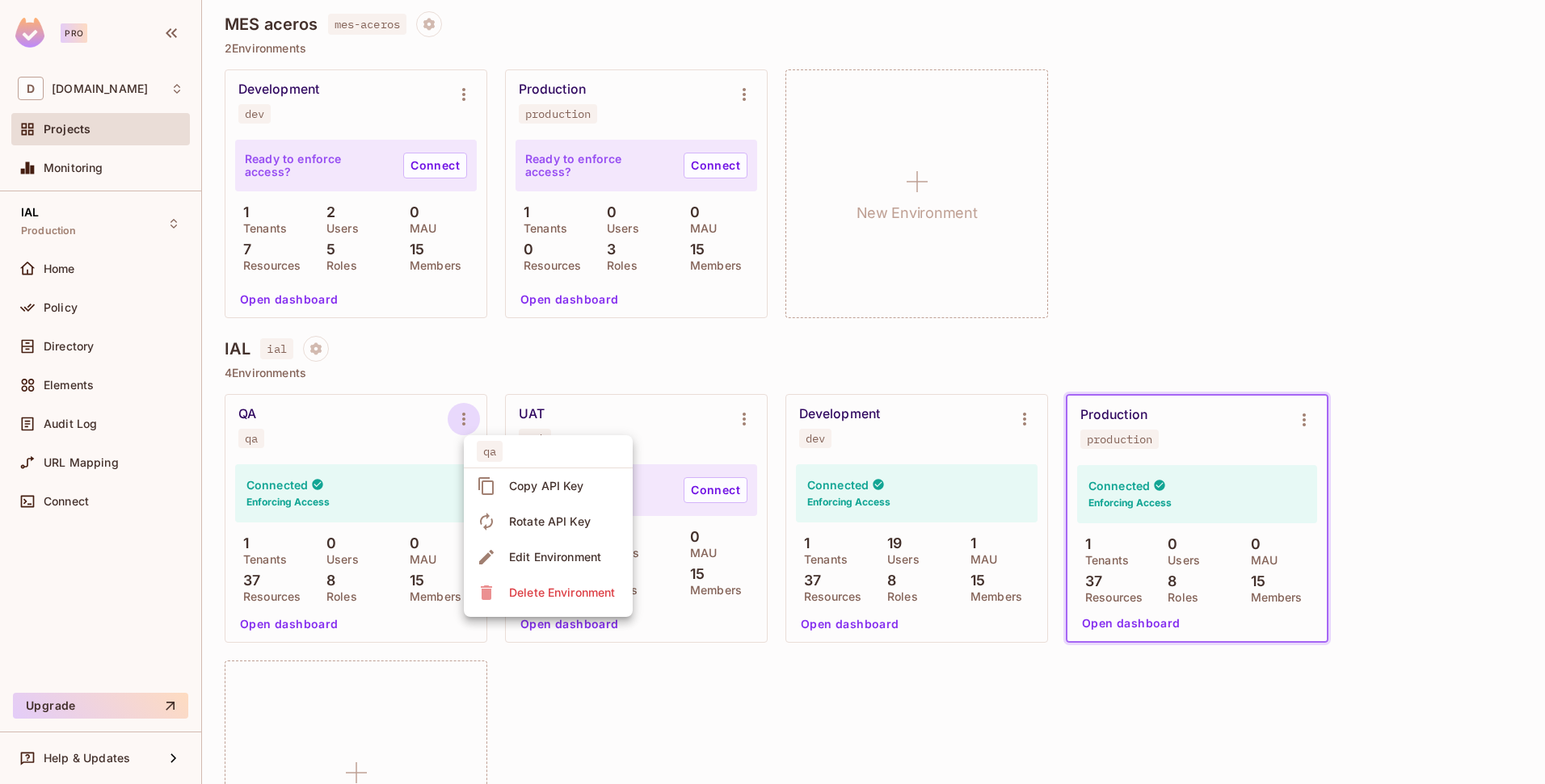
click at [508, 386] on div at bounding box center [772, 392] width 1545 height 784
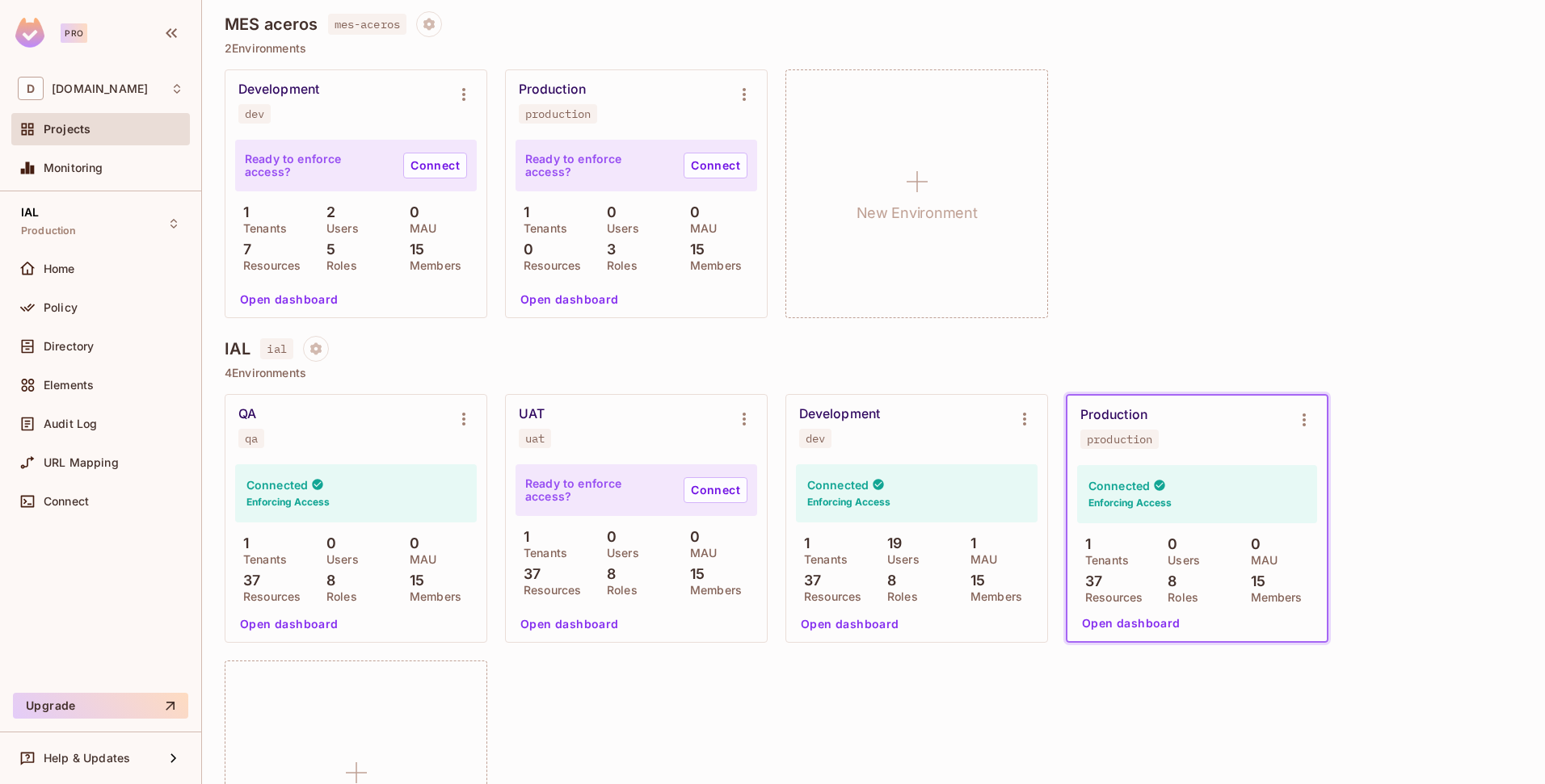
click at [564, 630] on button "Open dashboard" at bounding box center [569, 624] width 111 height 25
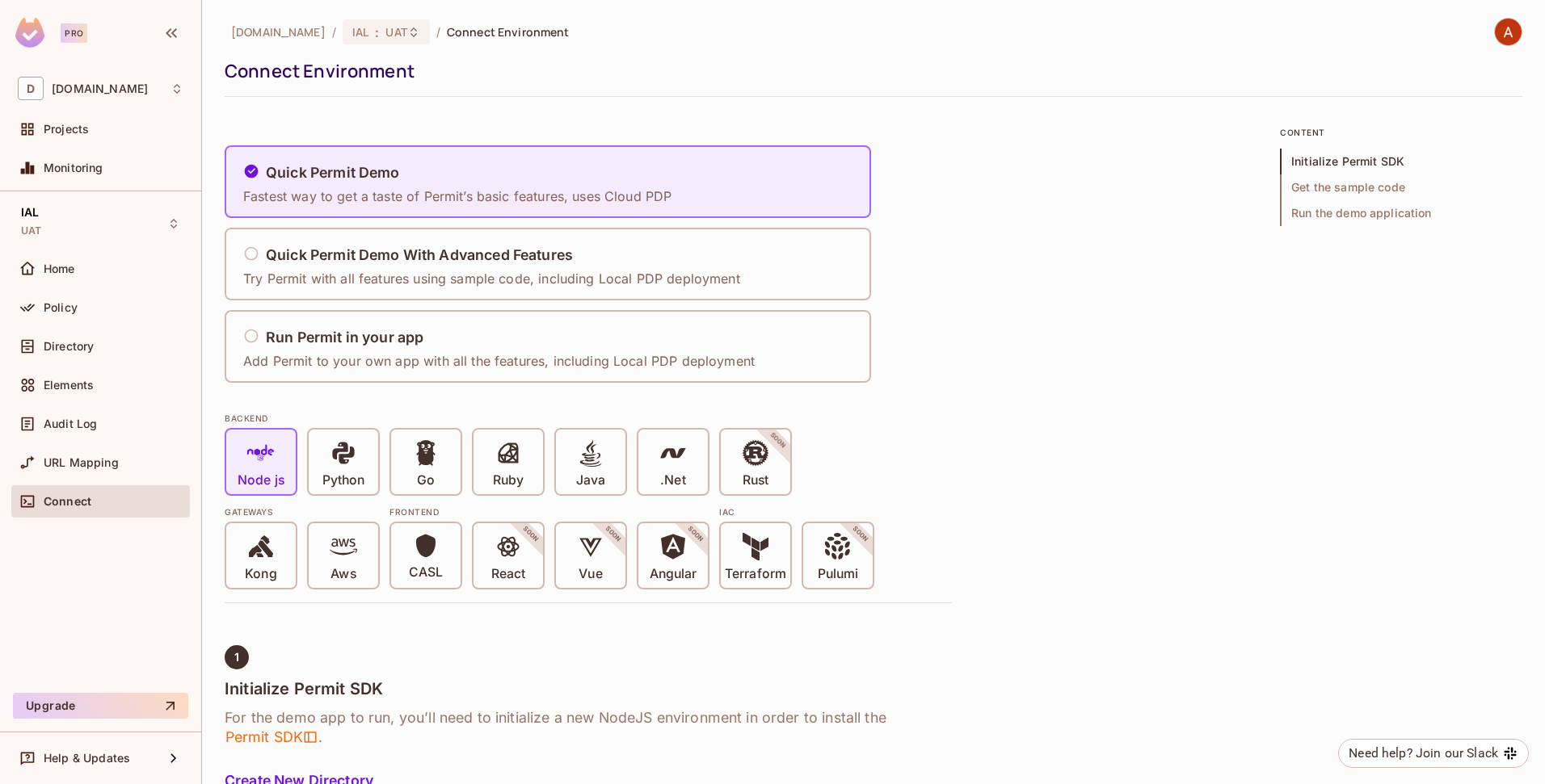
scroll to position [493, 0]
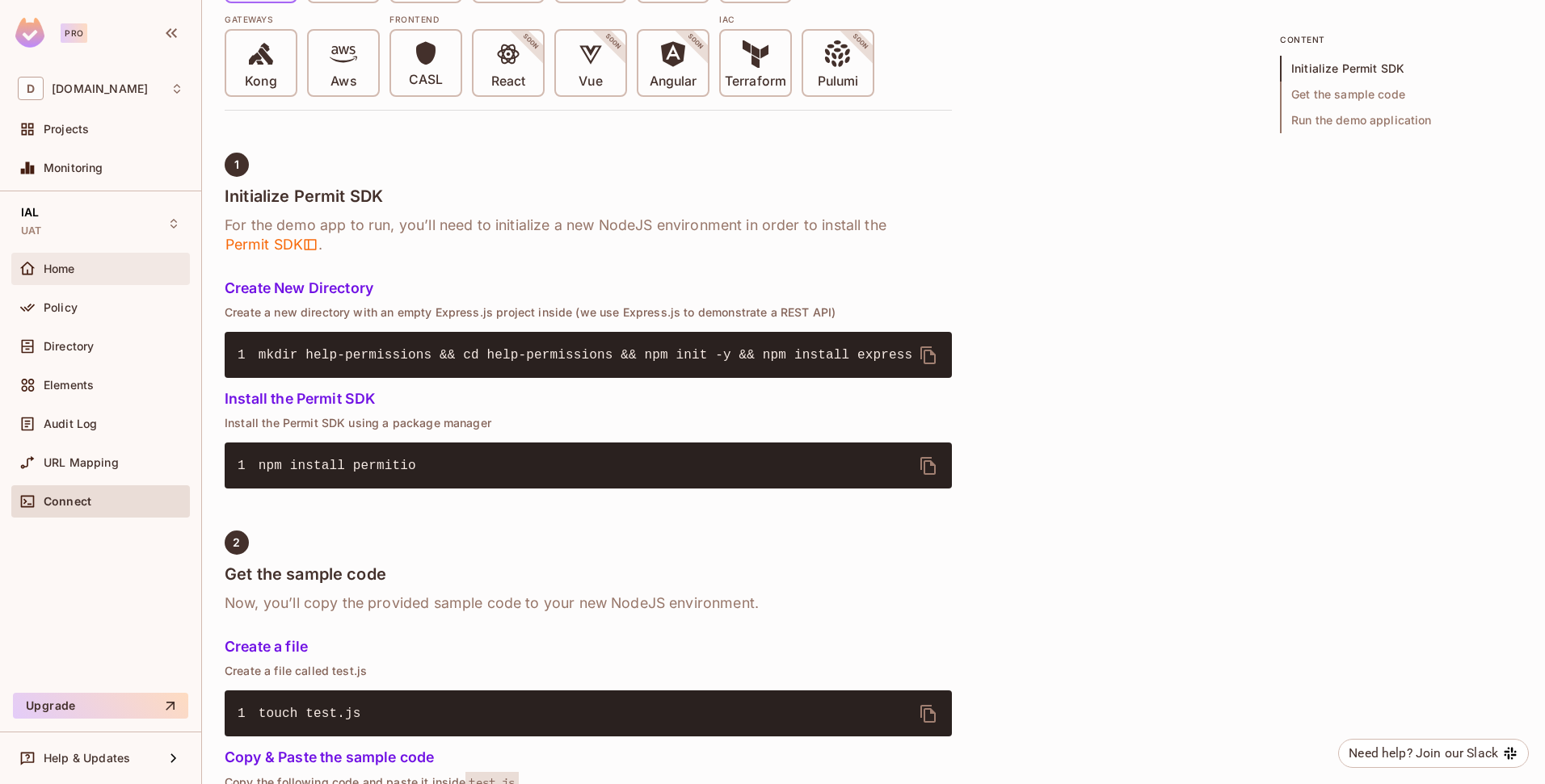
click at [83, 279] on div "Home" at bounding box center [101, 268] width 179 height 32
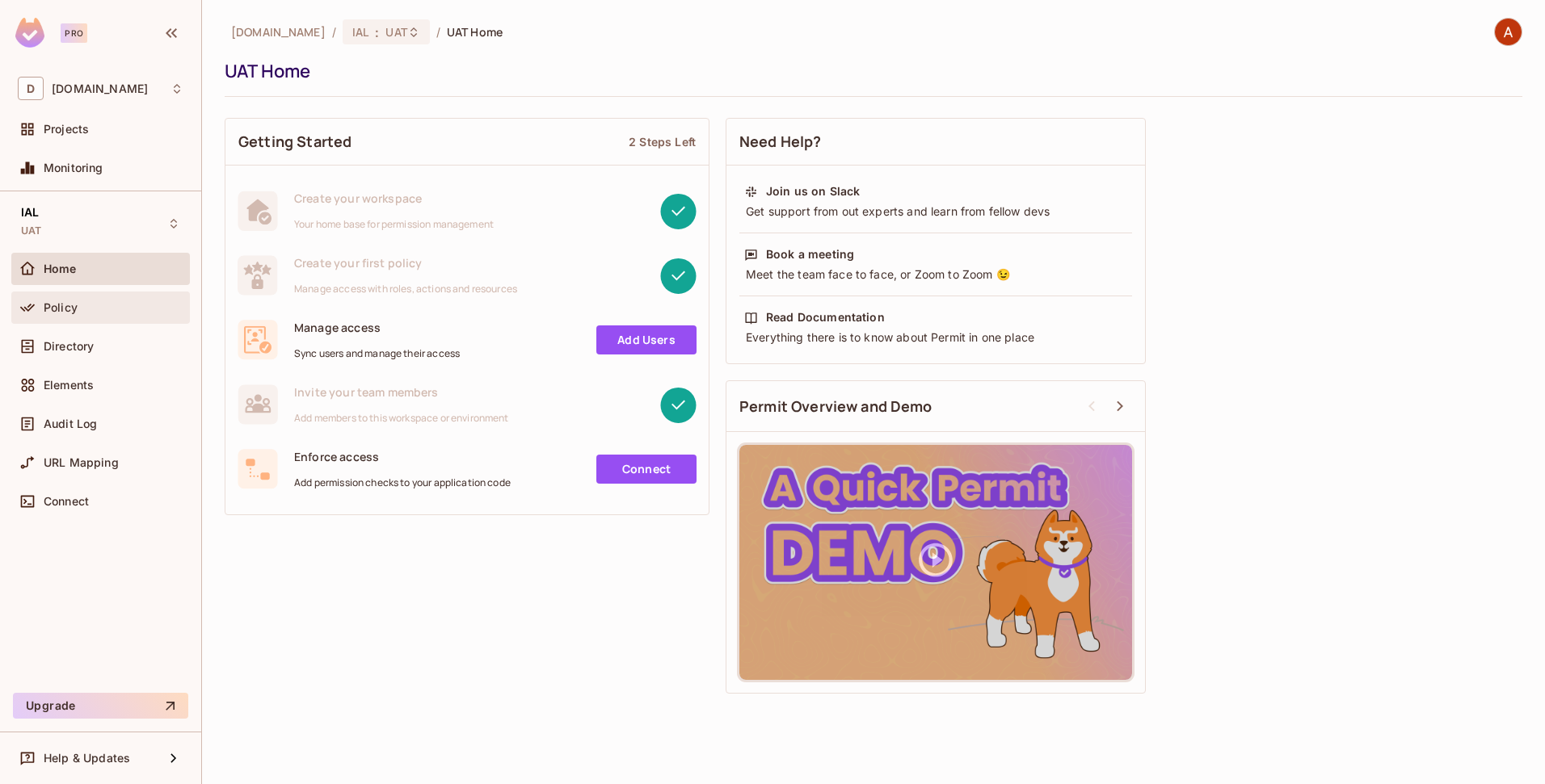
click at [74, 309] on span "Policy" at bounding box center [61, 308] width 34 height 13
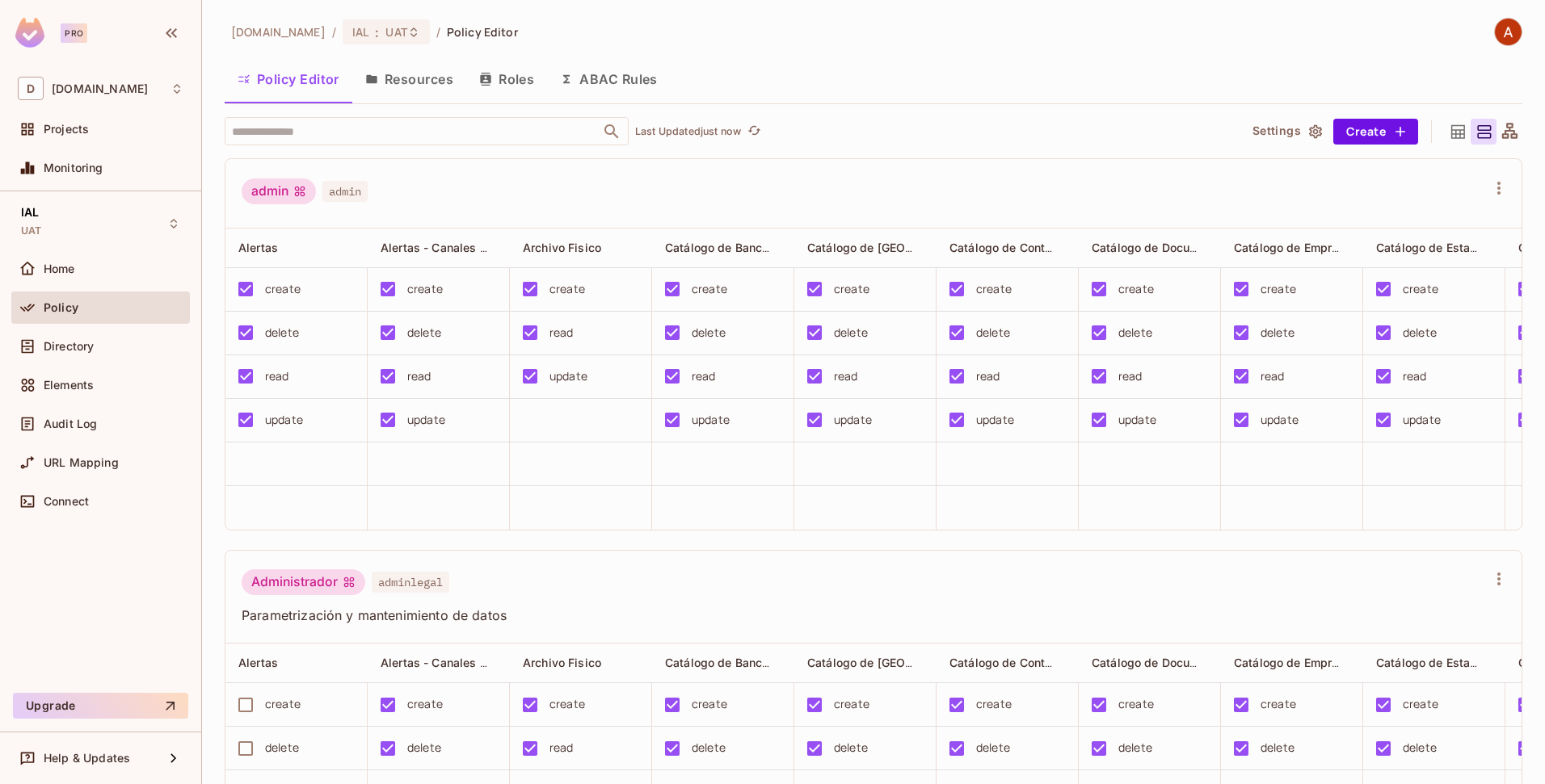
click at [397, 86] on button "Resources" at bounding box center [409, 78] width 114 height 40
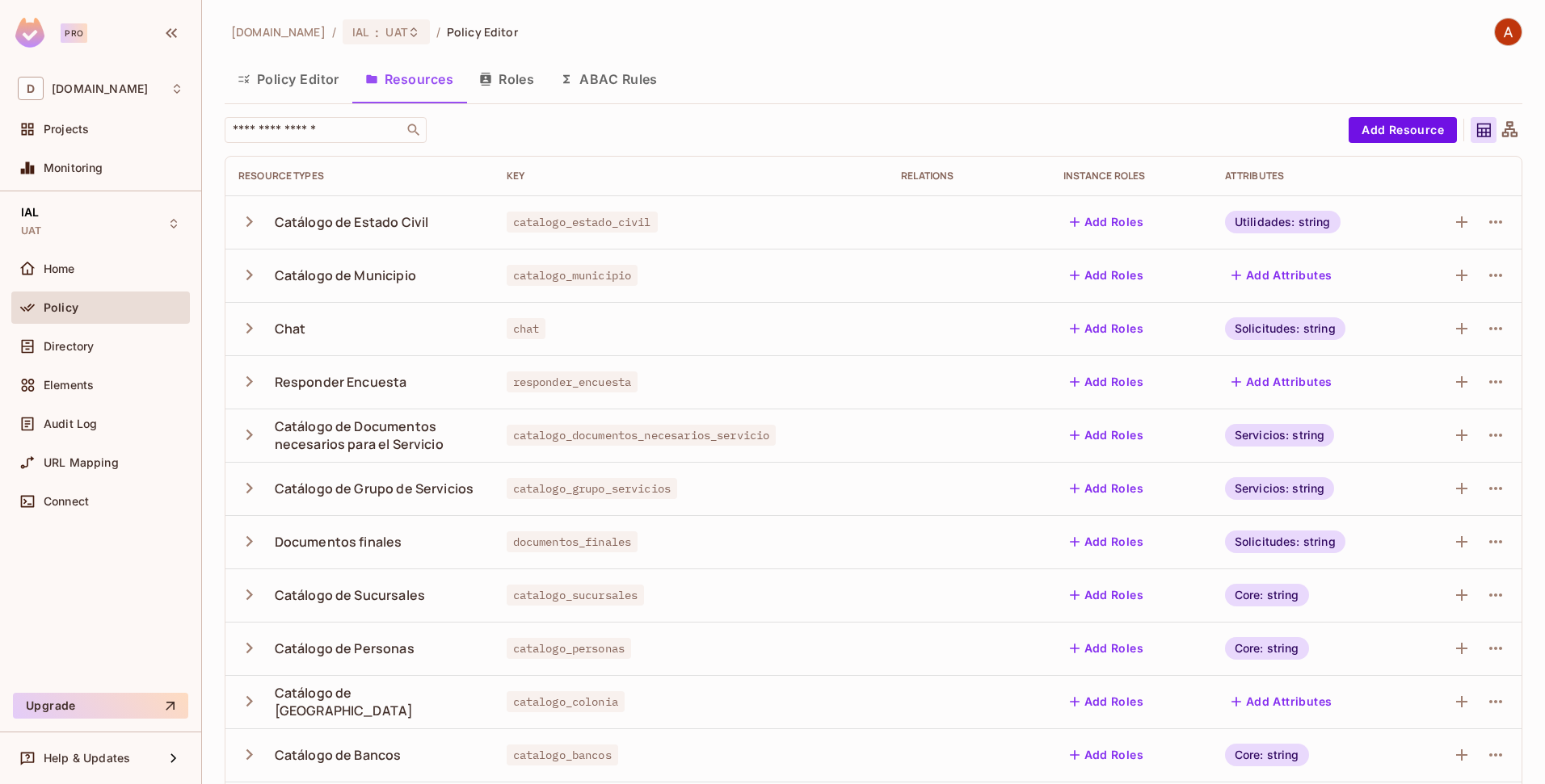
click at [274, 82] on button "Policy Editor" at bounding box center [288, 78] width 128 height 40
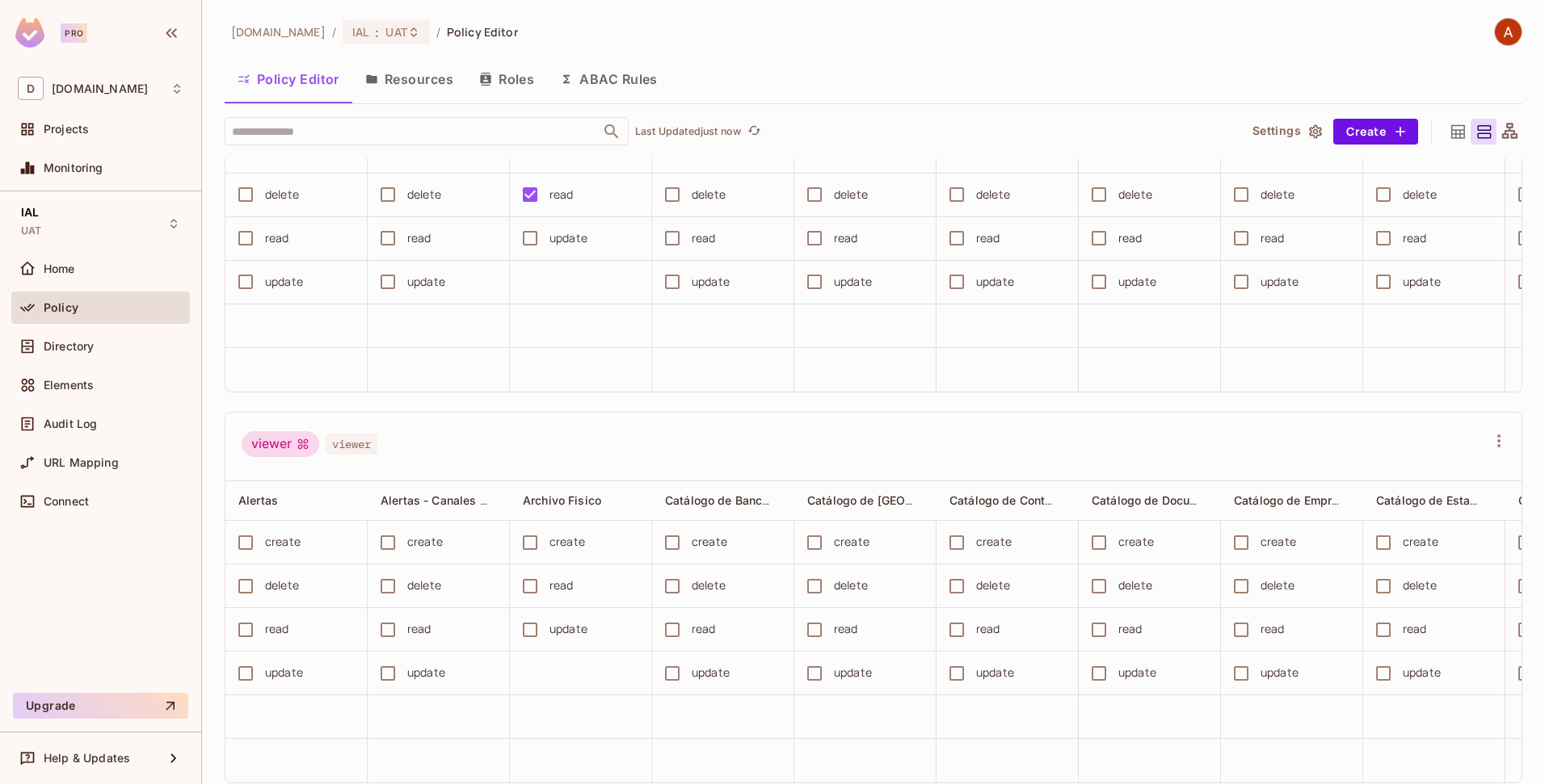
scroll to position [3171, 0]
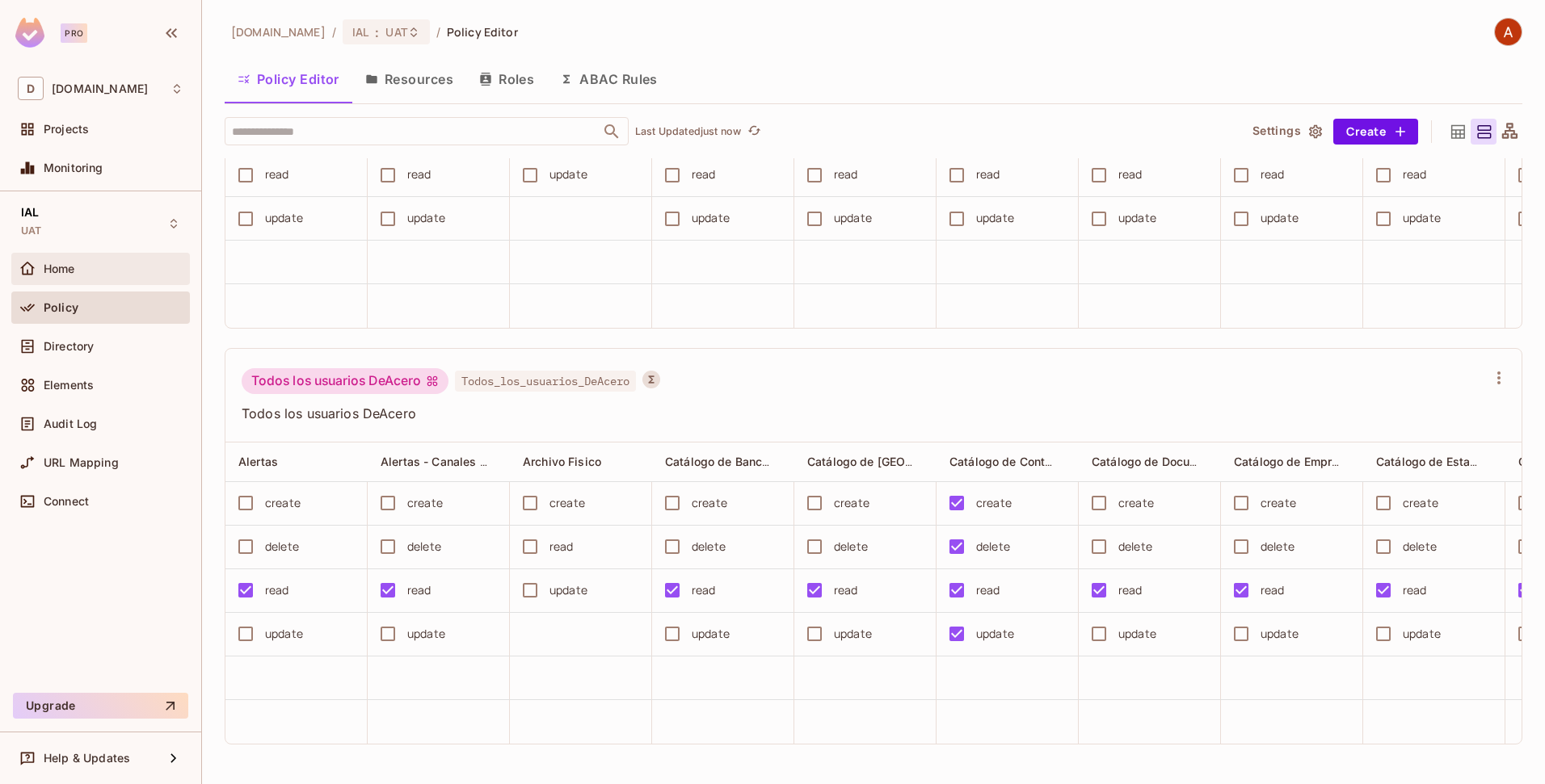
click at [122, 267] on div "Home" at bounding box center [113, 268] width 140 height 13
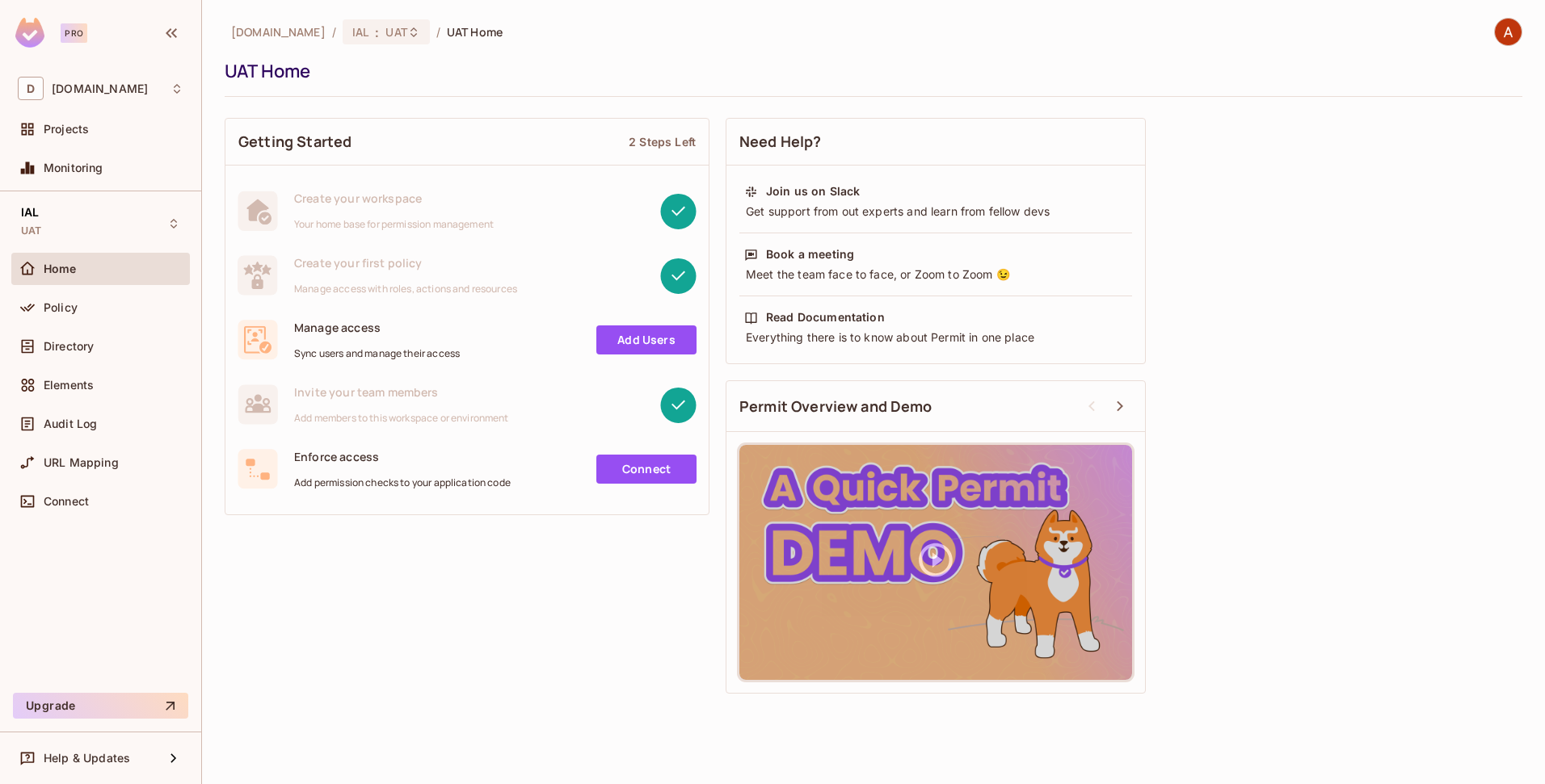
click at [622, 467] on link "Connect" at bounding box center [647, 470] width 101 height 29
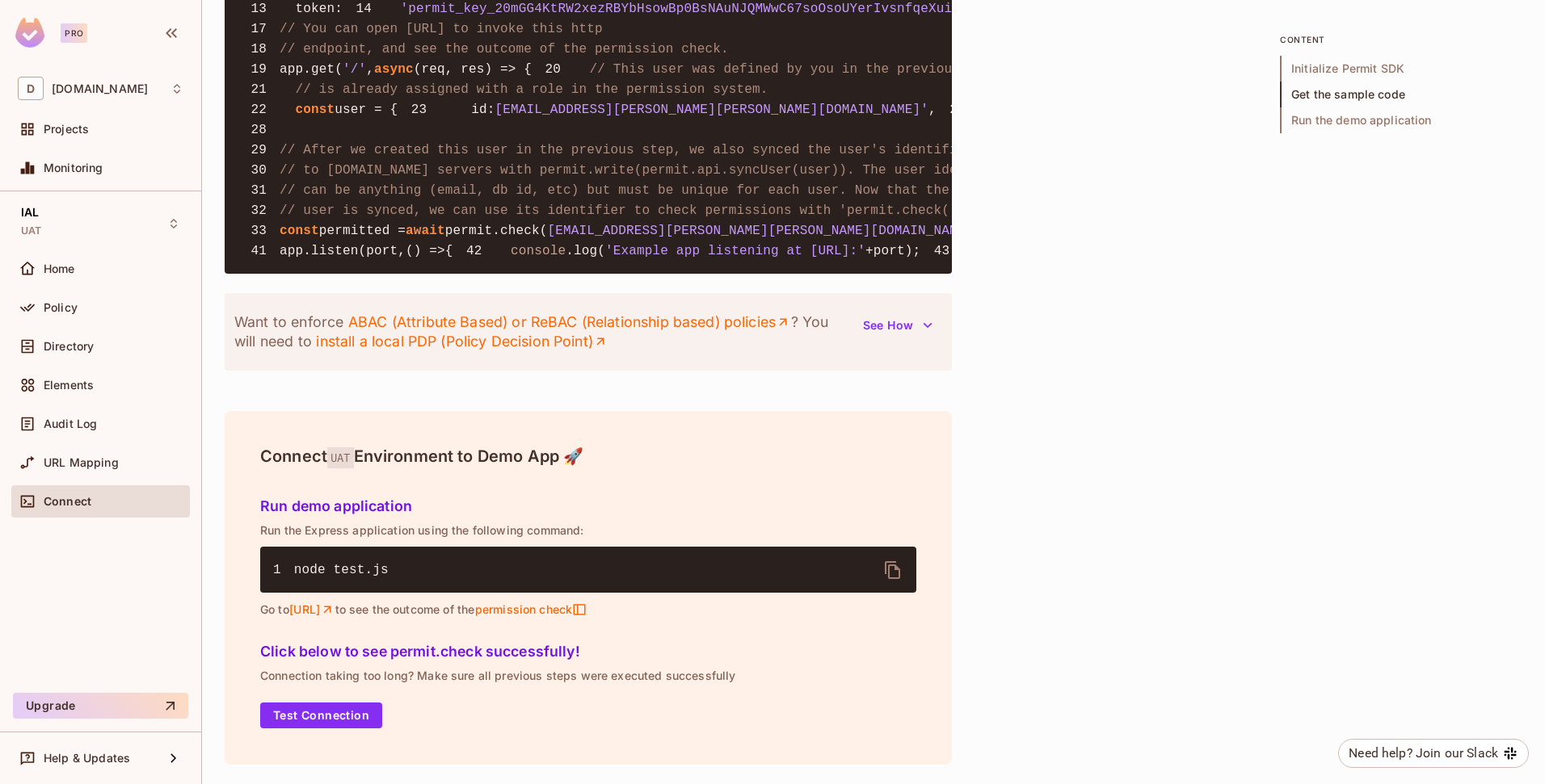
scroll to position [1102, 0]
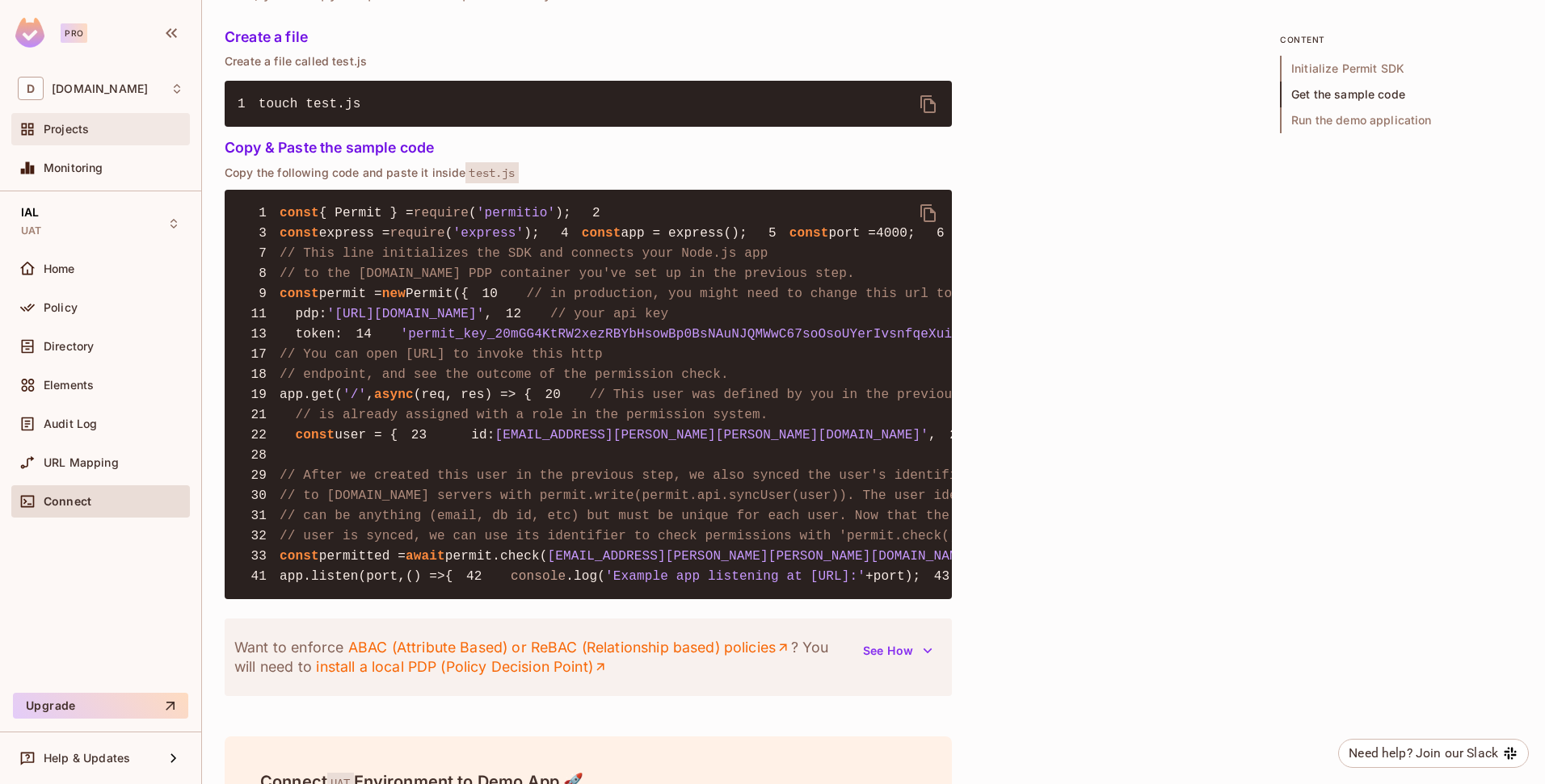
click at [83, 138] on div "Projects" at bounding box center [101, 129] width 166 height 20
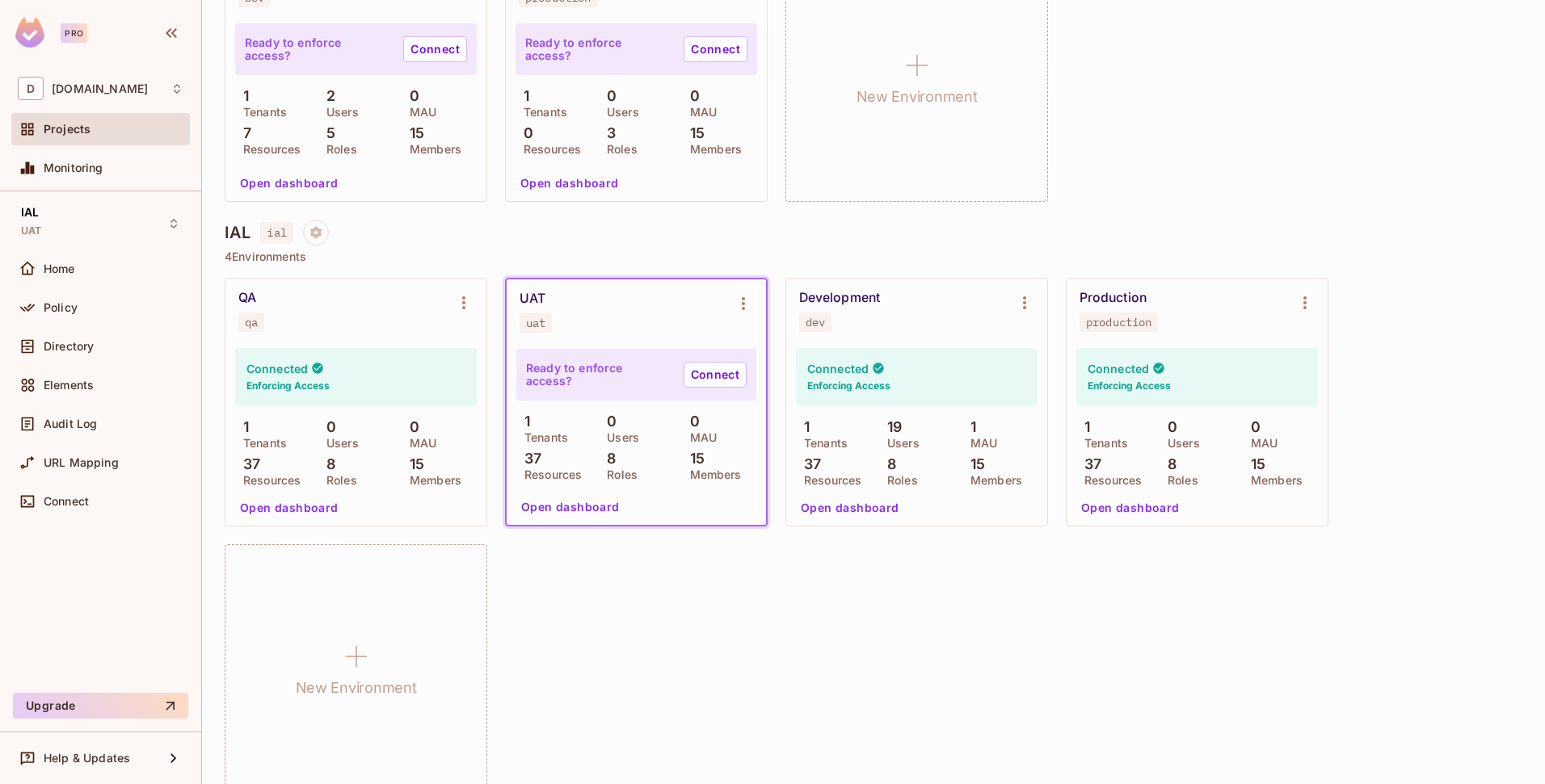
scroll to position [611, 0]
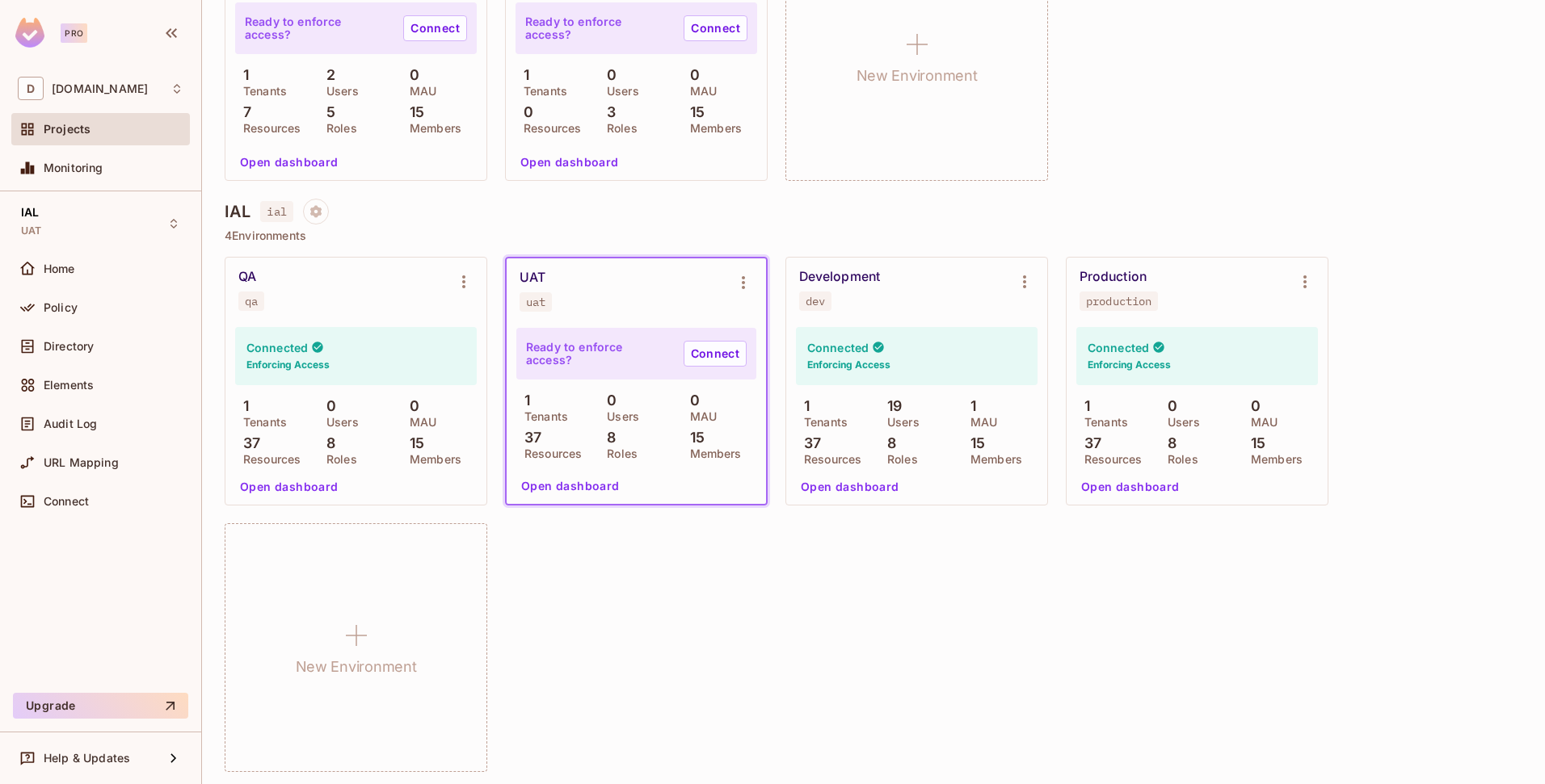
click at [362, 322] on div "Connected Enforcing Access 1 Tenants 0 Users 0 MAU 37 Resources 8 Roles 15 Memb…" at bounding box center [355, 413] width 261 height 183
click at [118, 216] on div "IAL UAT" at bounding box center [101, 224] width 179 height 45
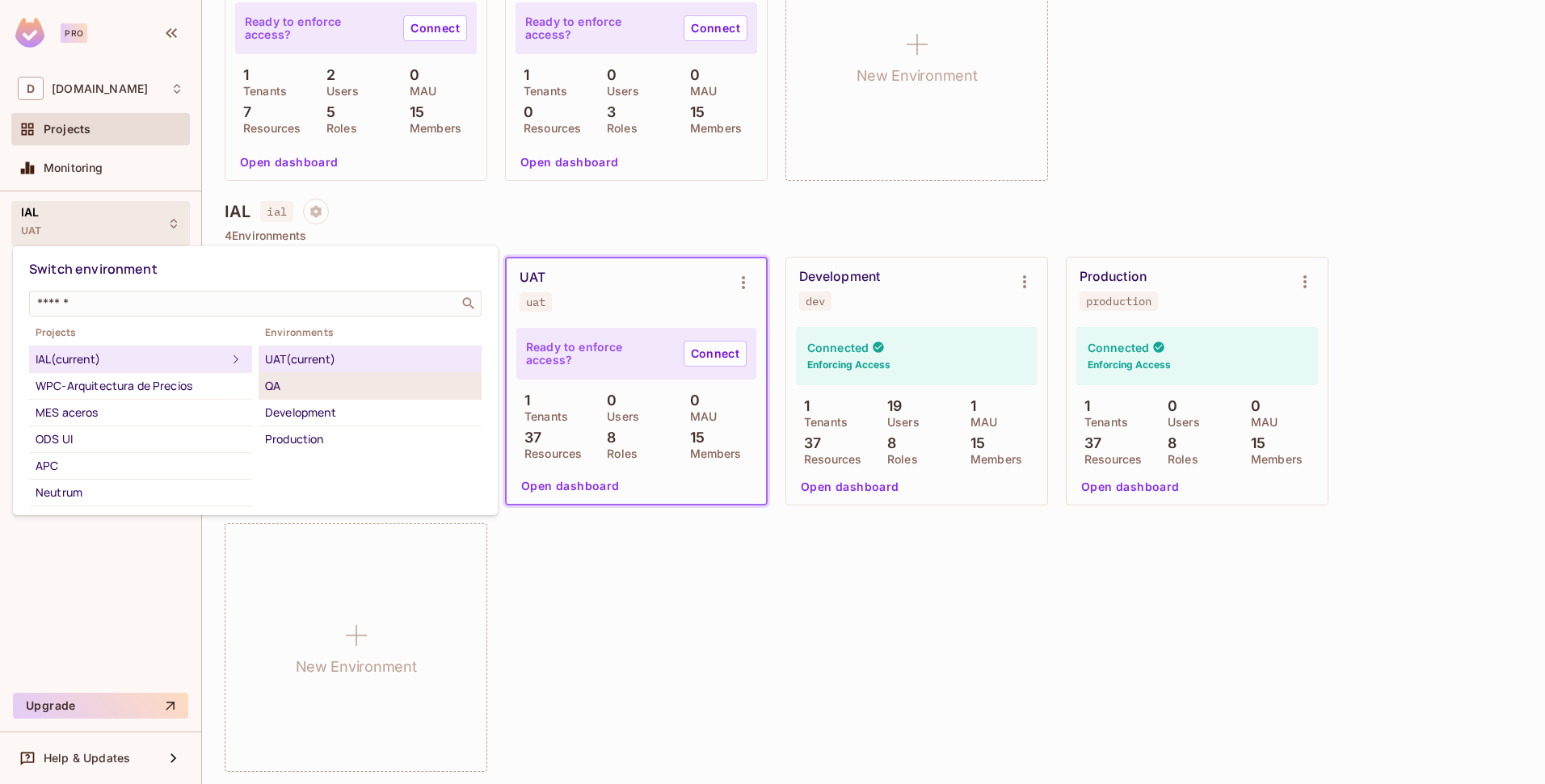
click at [278, 383] on div "QA" at bounding box center [369, 387] width 210 height 20
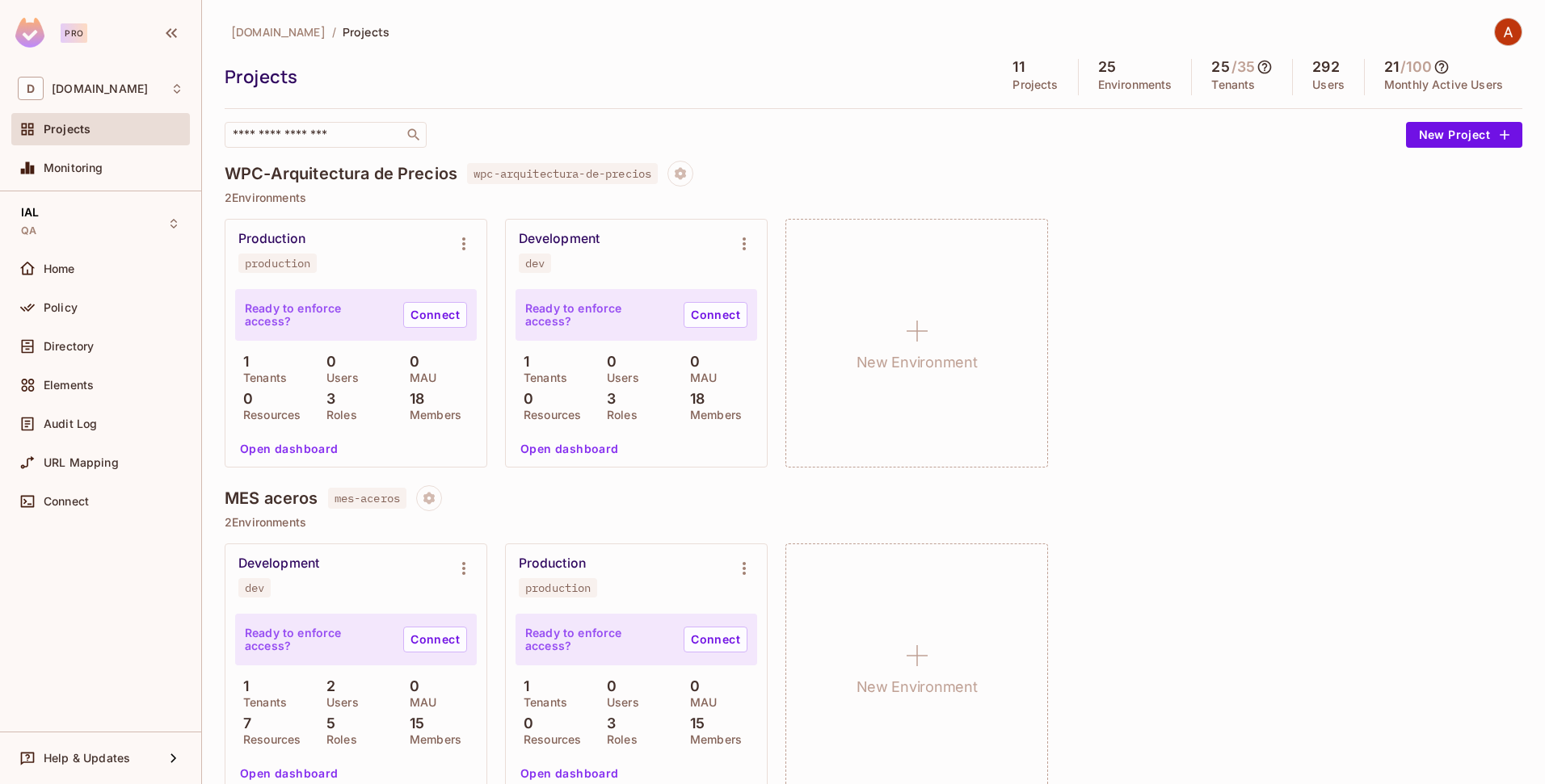
scroll to position [768, 0]
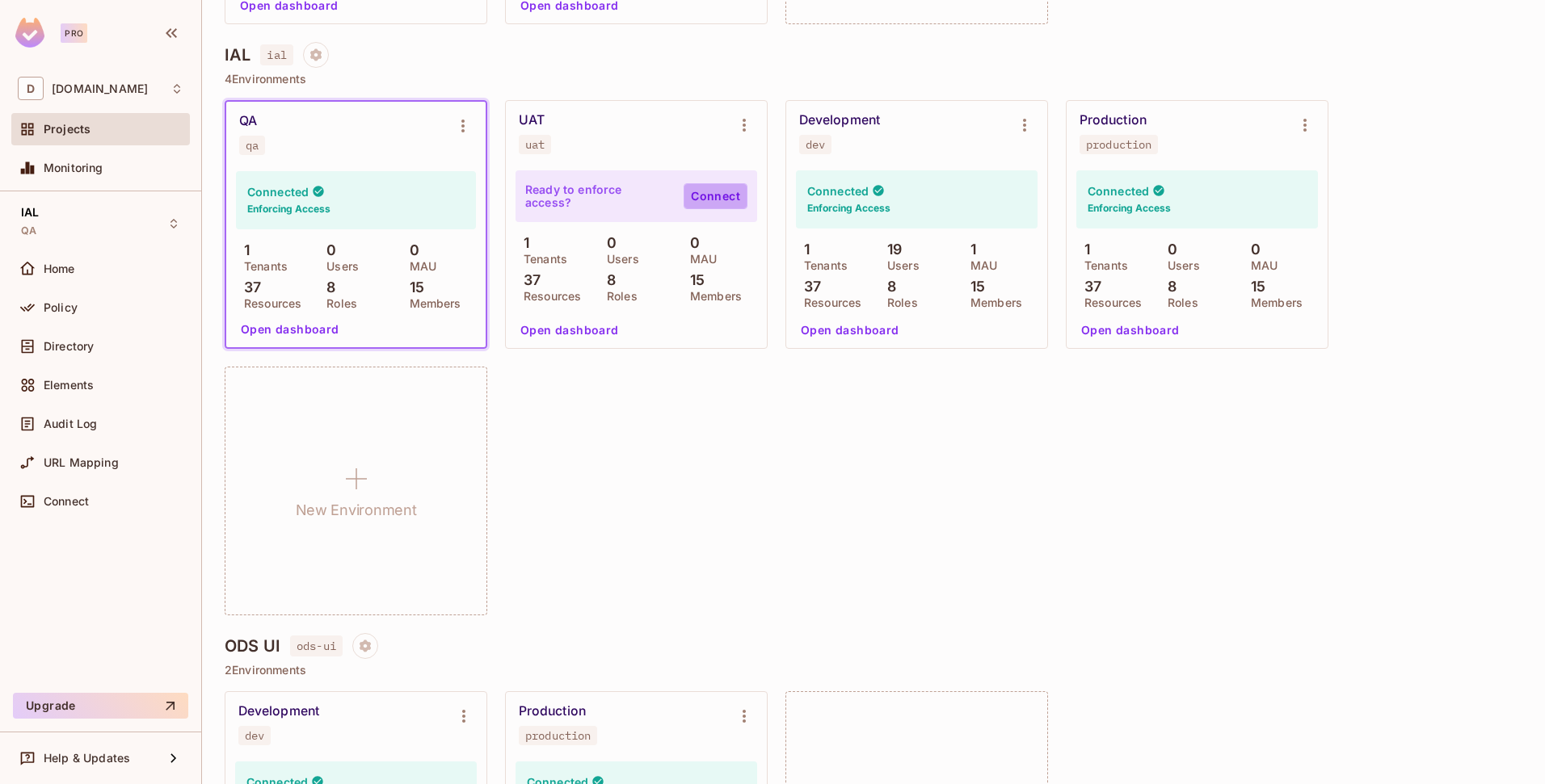
click at [709, 193] on link "Connect" at bounding box center [715, 196] width 63 height 25
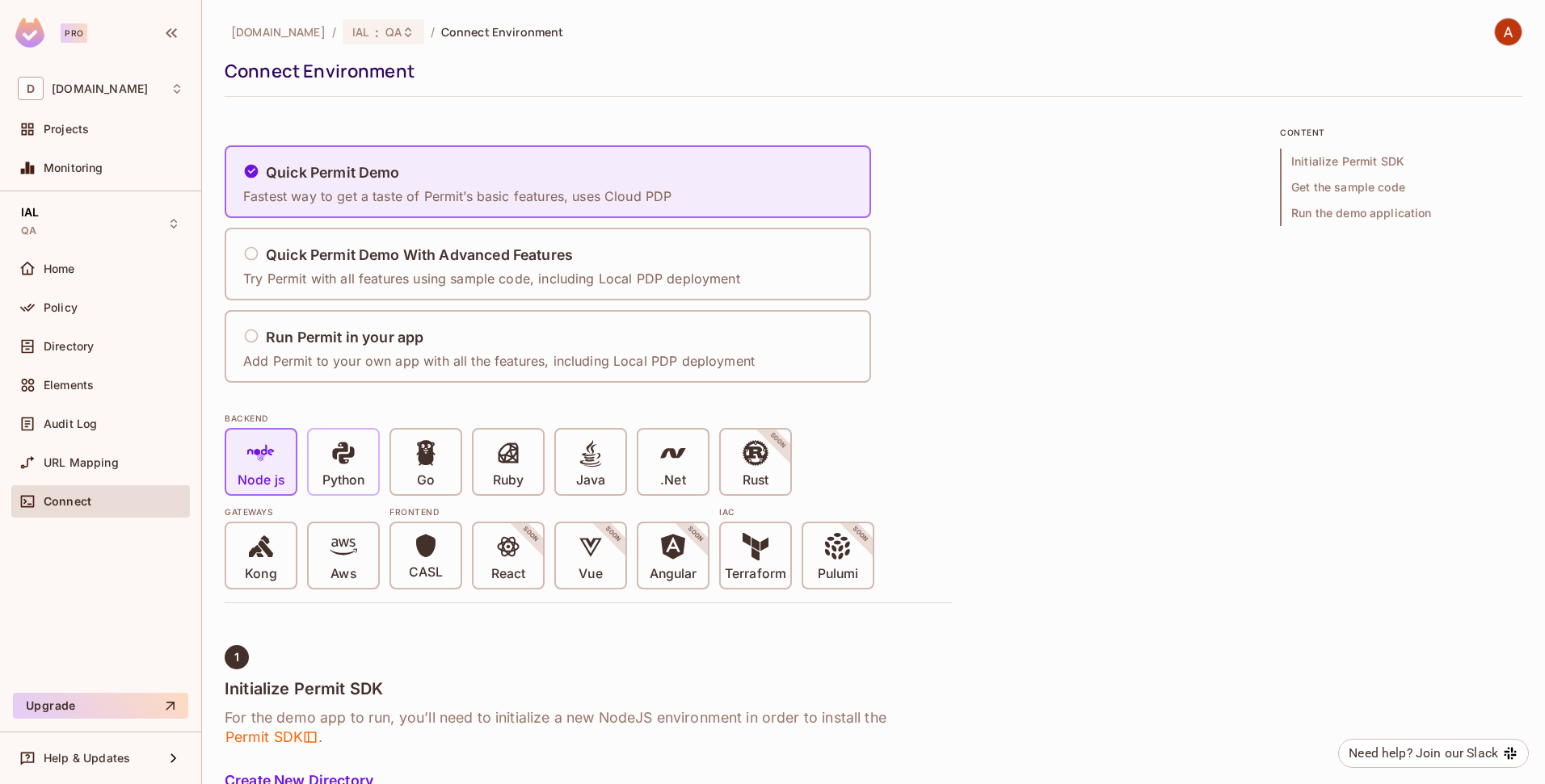
click at [328, 434] on div "Python" at bounding box center [343, 462] width 69 height 64
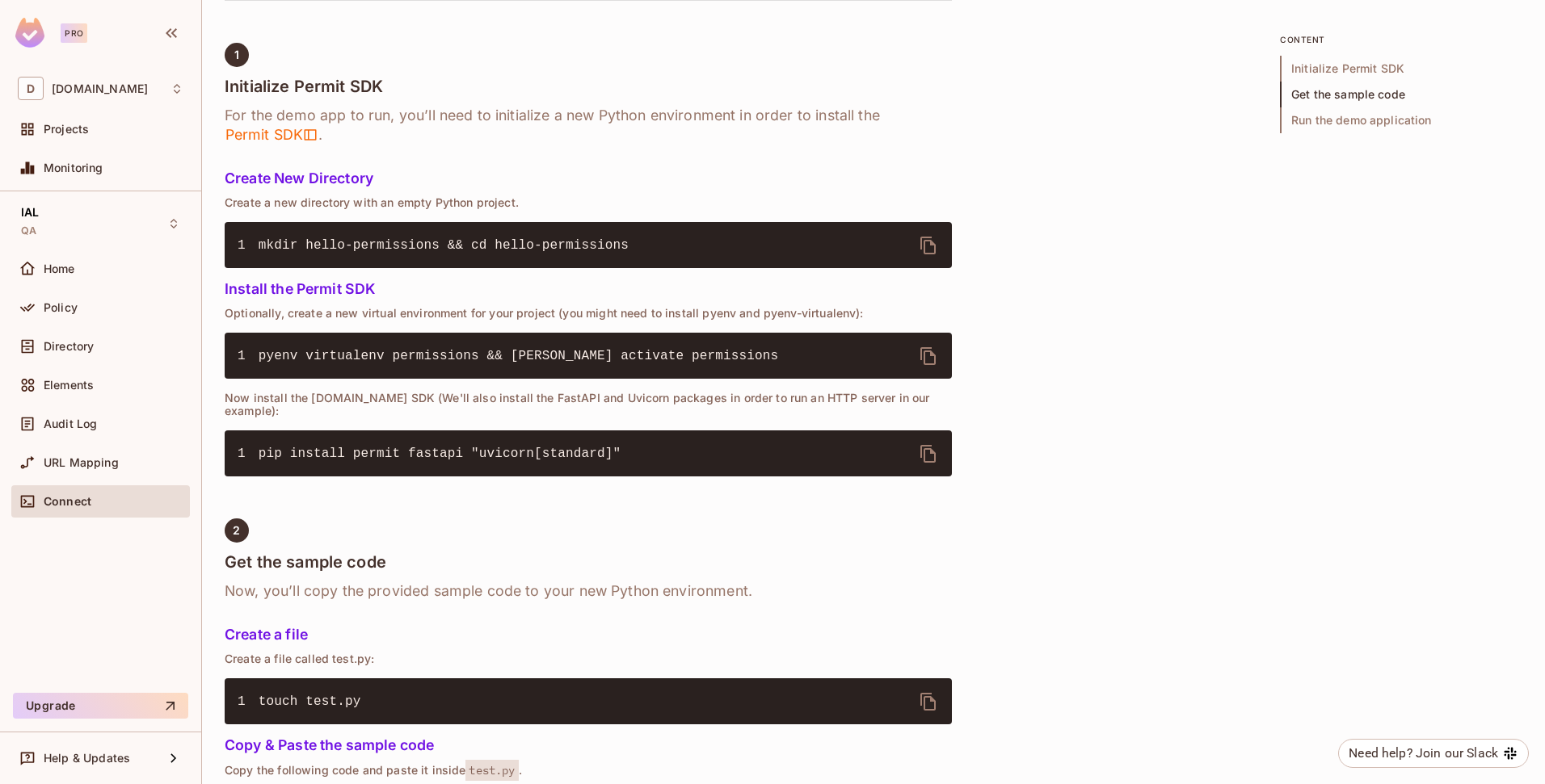
scroll to position [927, 0]
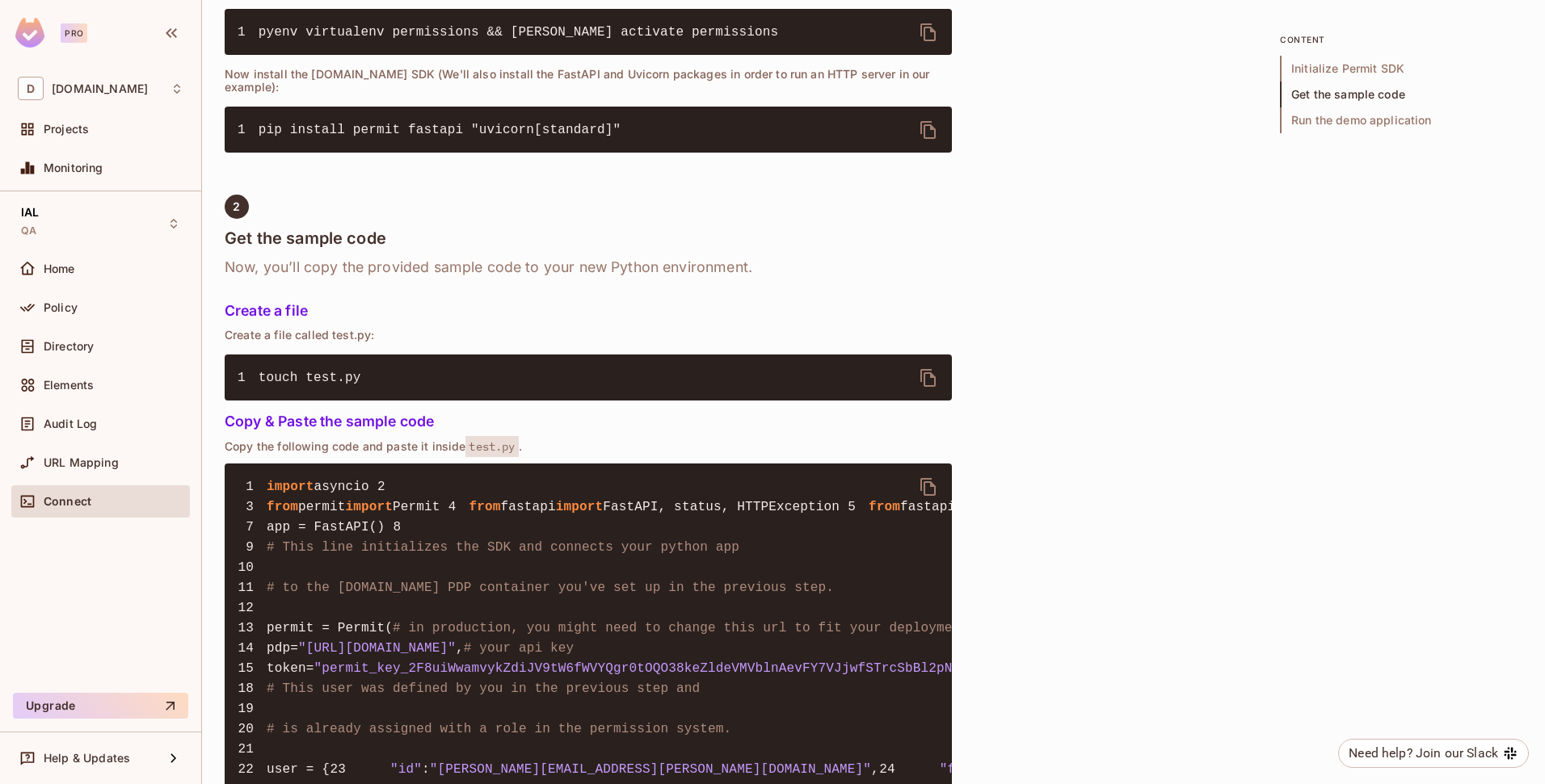
click at [924, 478] on icon "delete" at bounding box center [928, 487] width 16 height 18
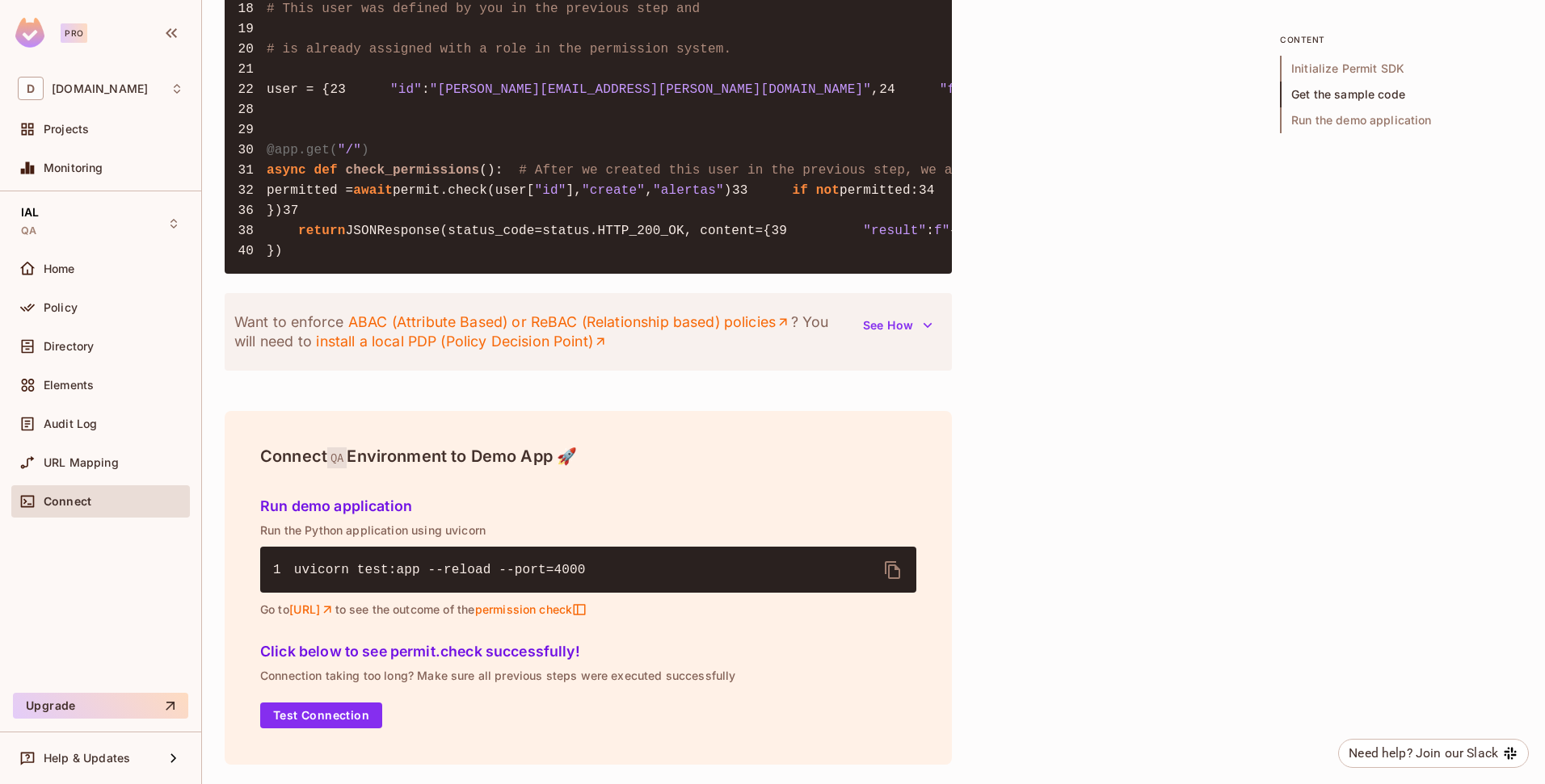
scroll to position [1913, 0]
click at [354, 713] on button "Test Connection" at bounding box center [320, 716] width 122 height 25
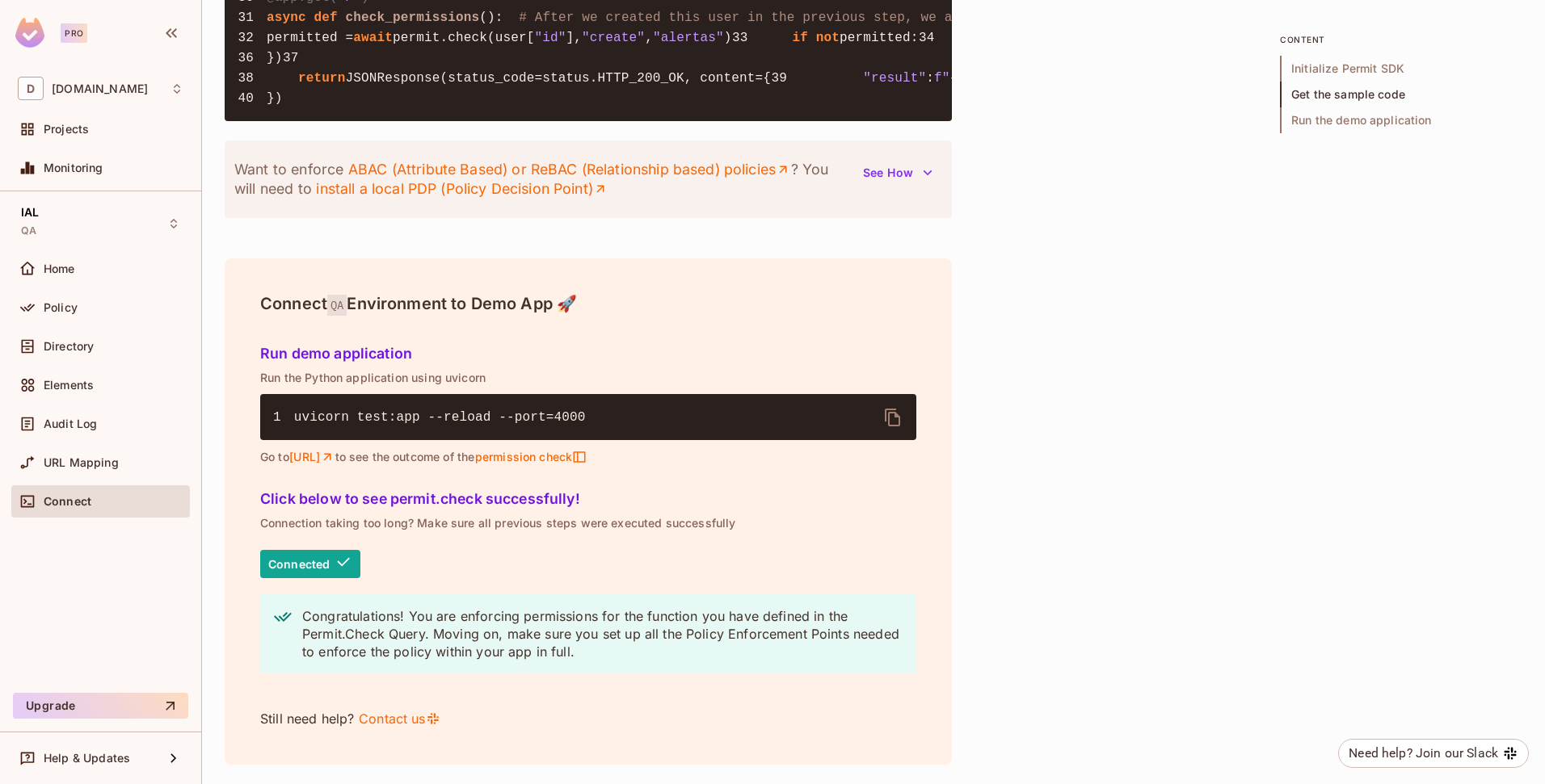
scroll to position [2065, 0]
click at [66, 264] on span "Home" at bounding box center [60, 268] width 31 height 13
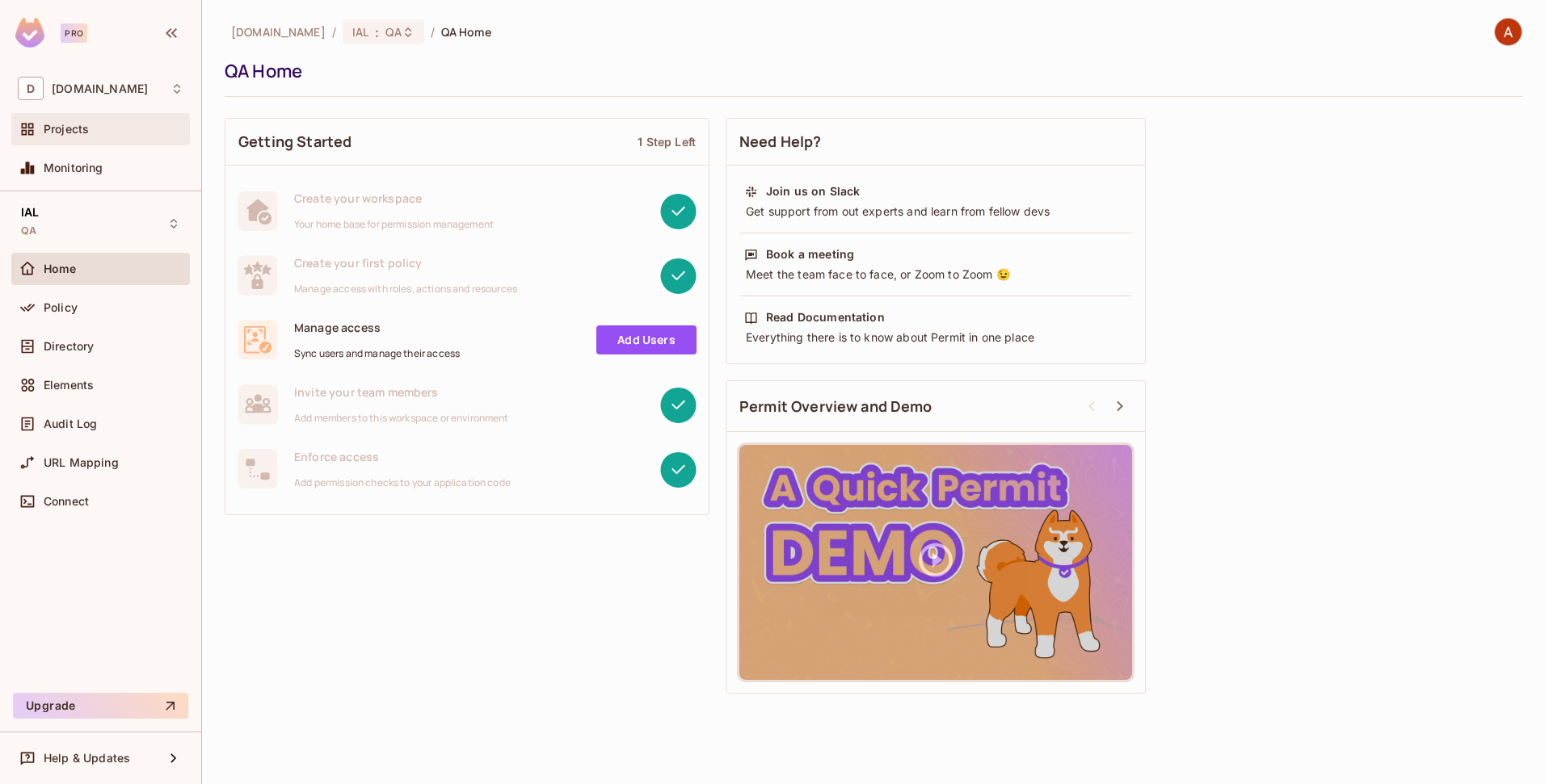
click at [72, 124] on span "Projects" at bounding box center [66, 129] width 45 height 13
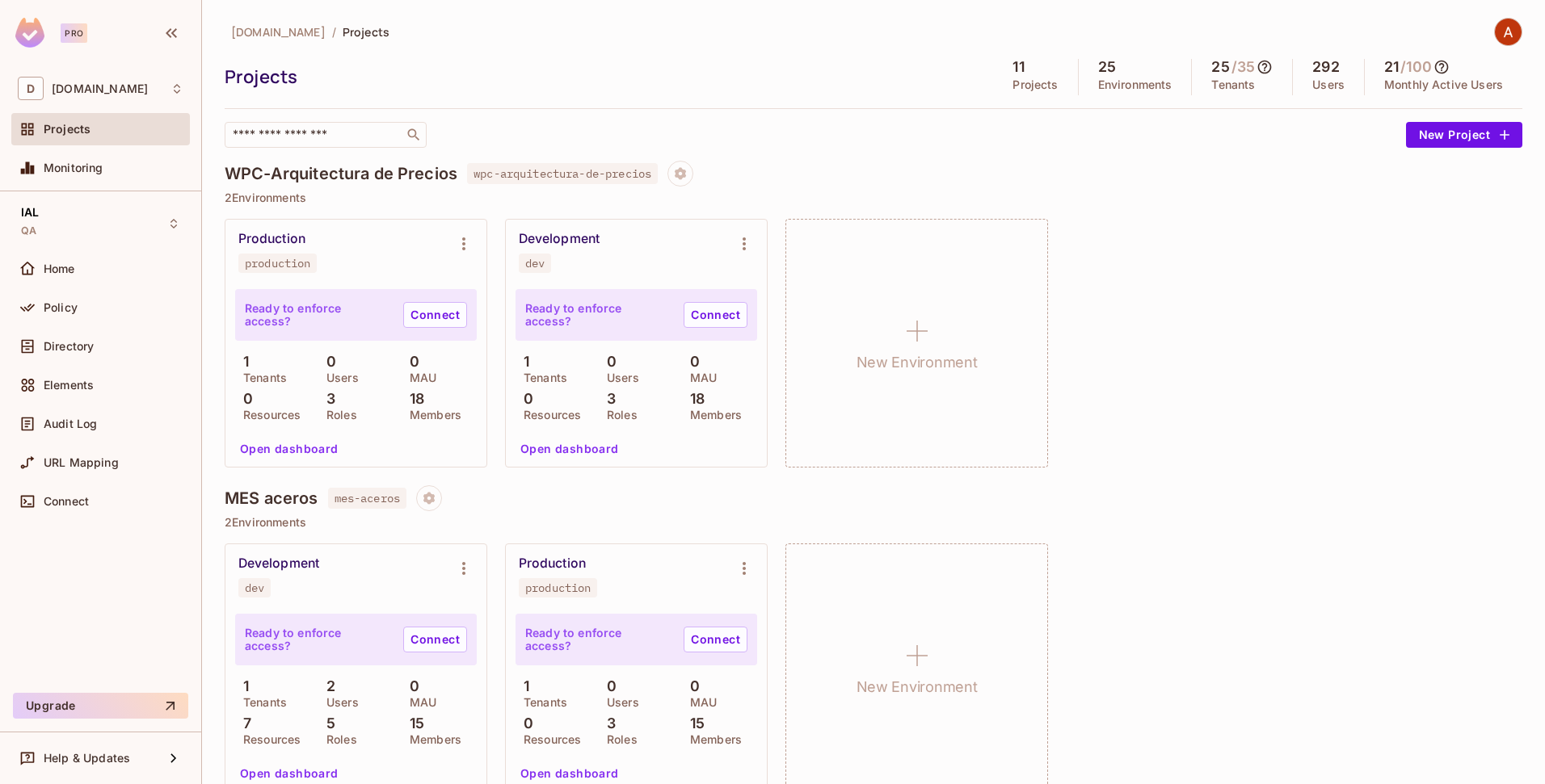
scroll to position [477, 0]
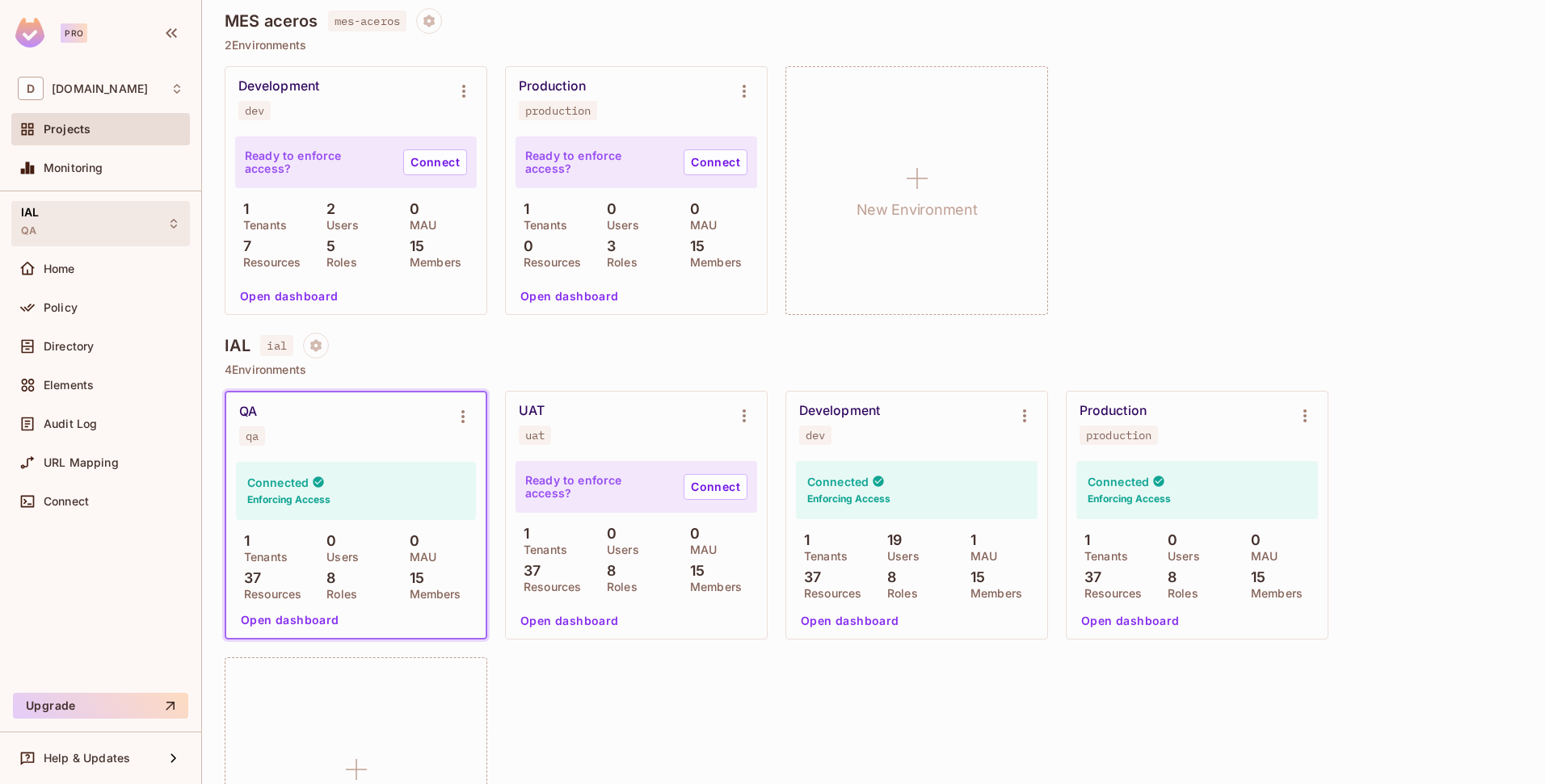
click at [146, 224] on div "IAL QA" at bounding box center [101, 224] width 179 height 45
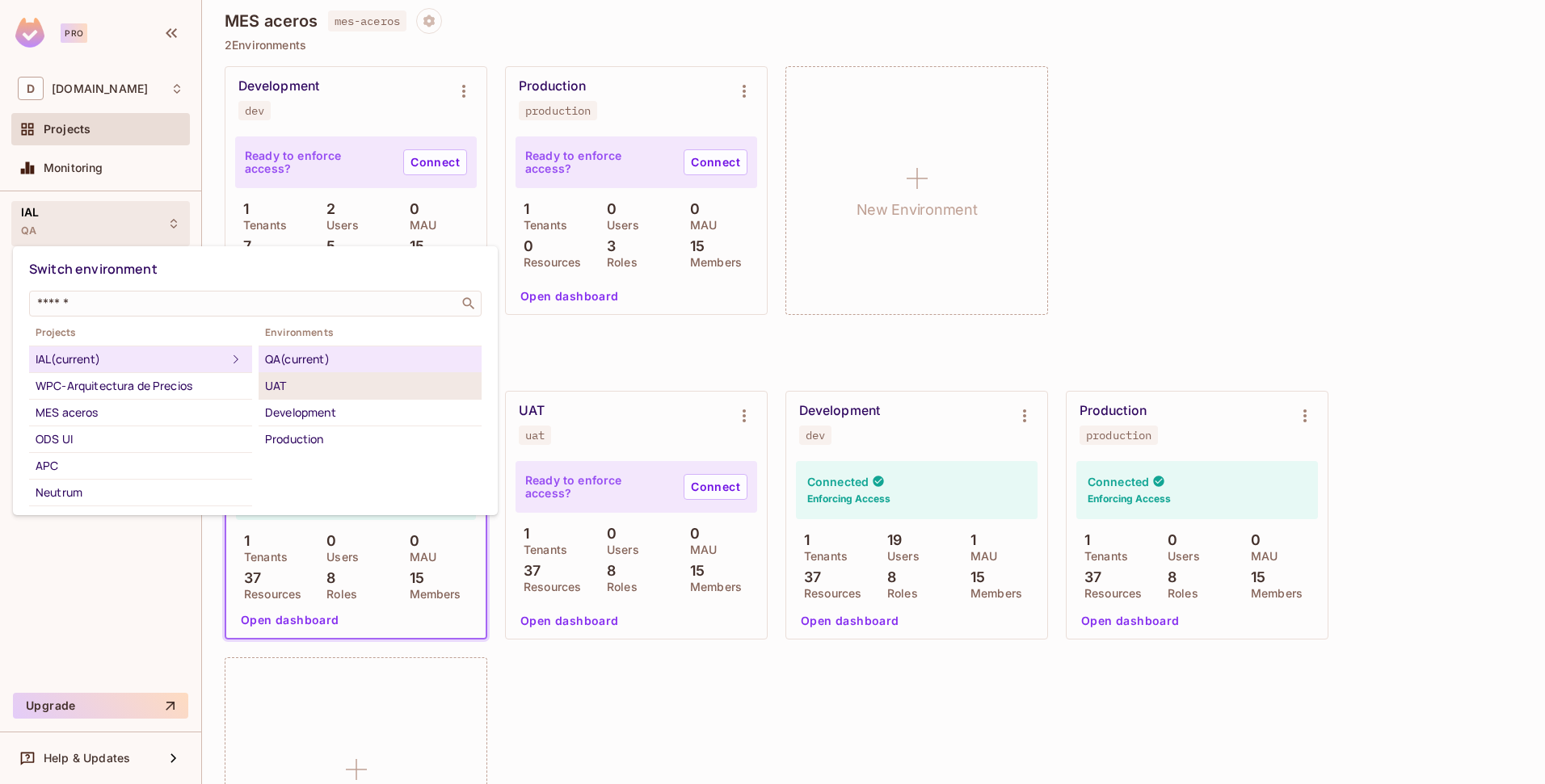
click at [290, 390] on div "UAT" at bounding box center [369, 387] width 210 height 20
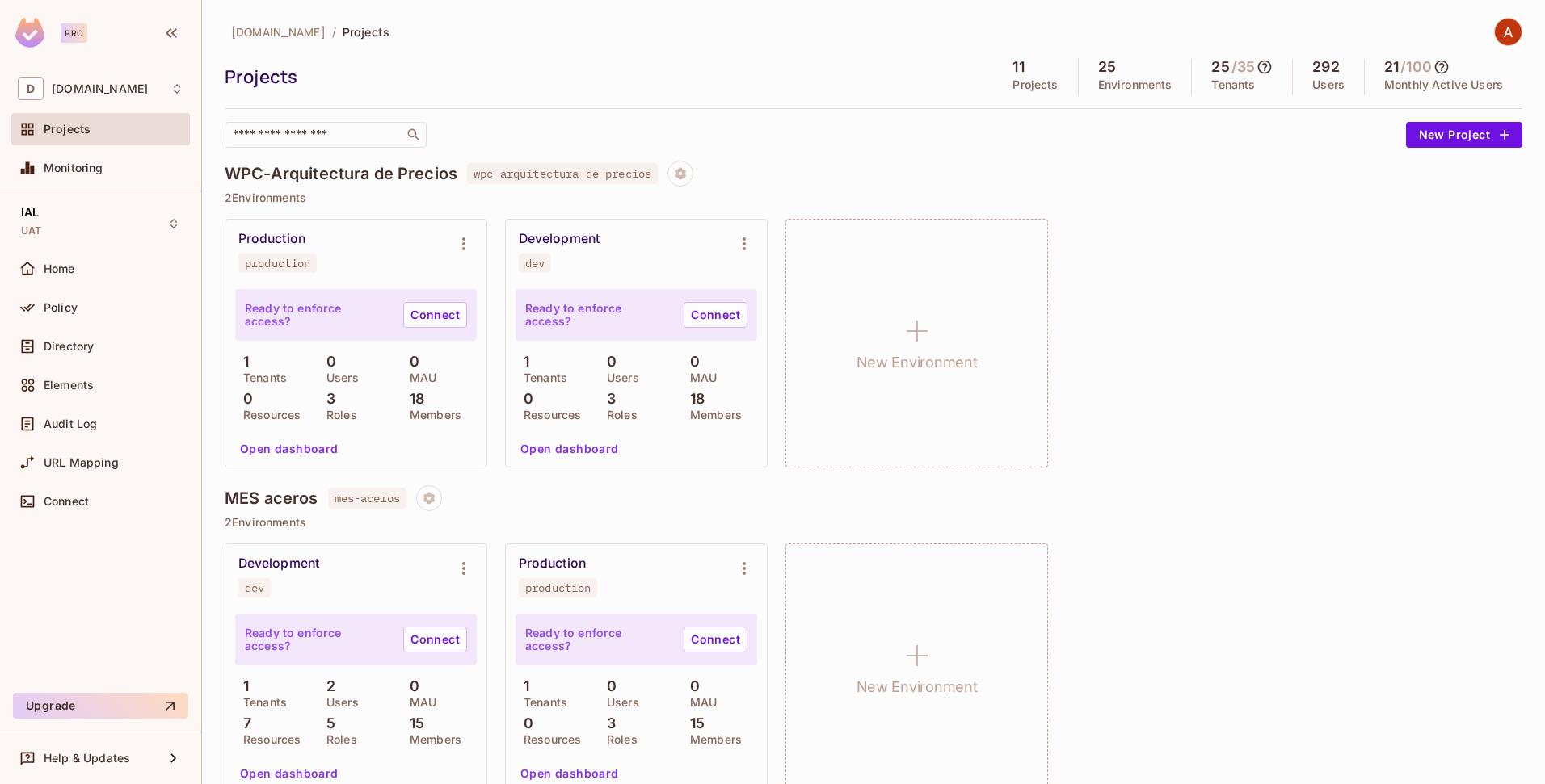
scroll to position [491, 0]
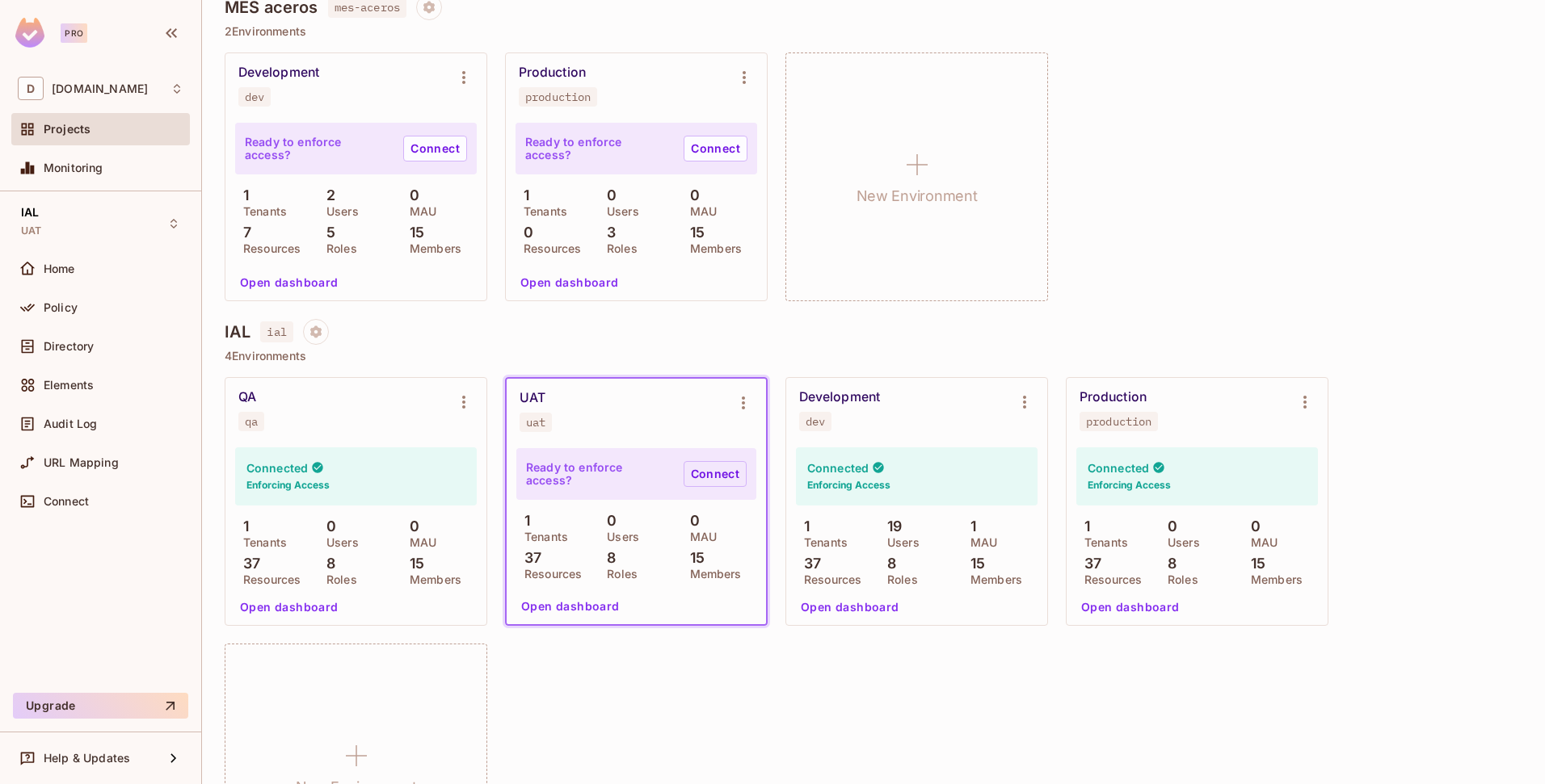
click at [707, 475] on link "Connect" at bounding box center [715, 474] width 63 height 25
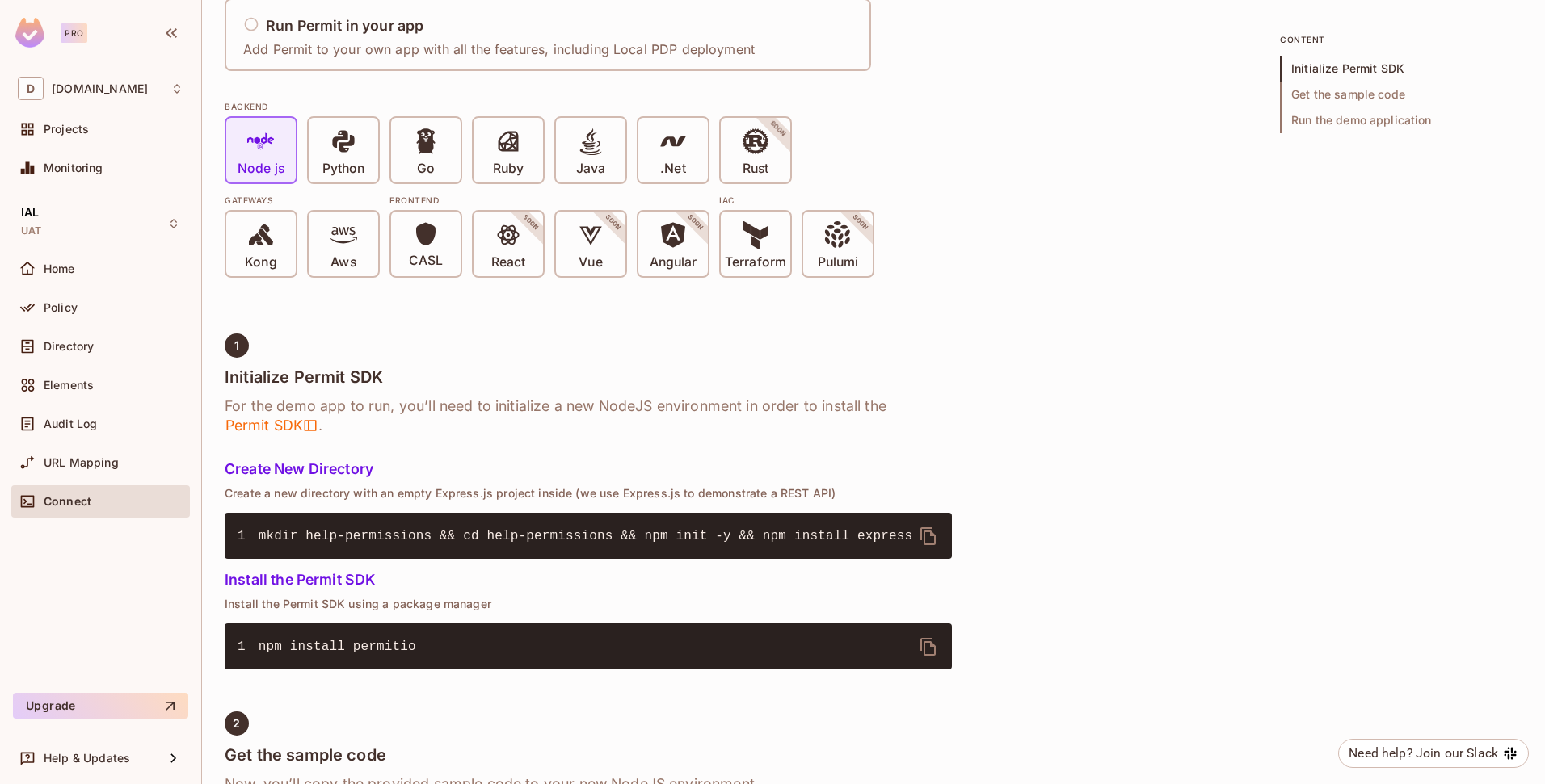
scroll to position [302, 0]
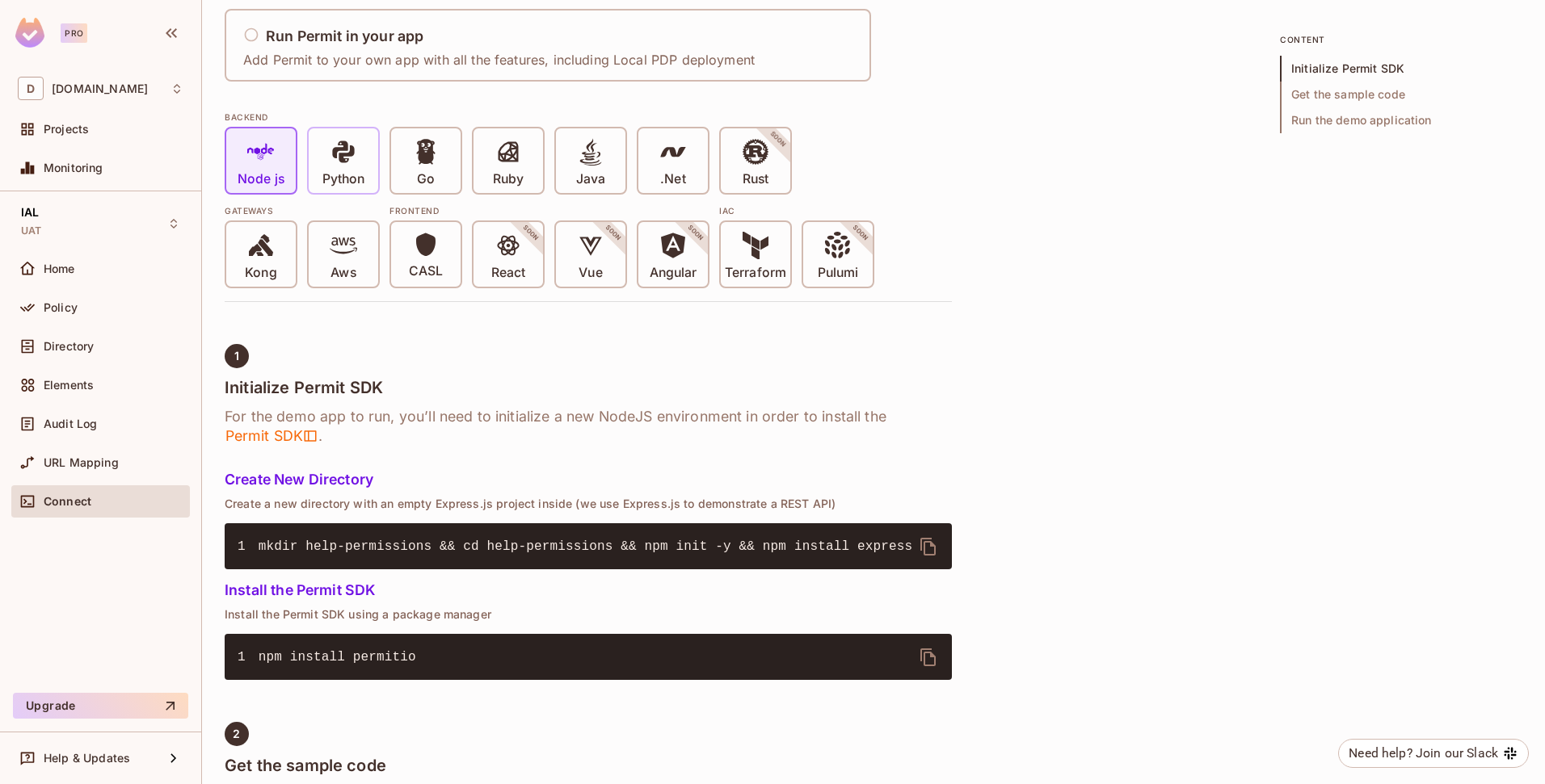
click at [365, 174] on div "Python" at bounding box center [343, 161] width 69 height 64
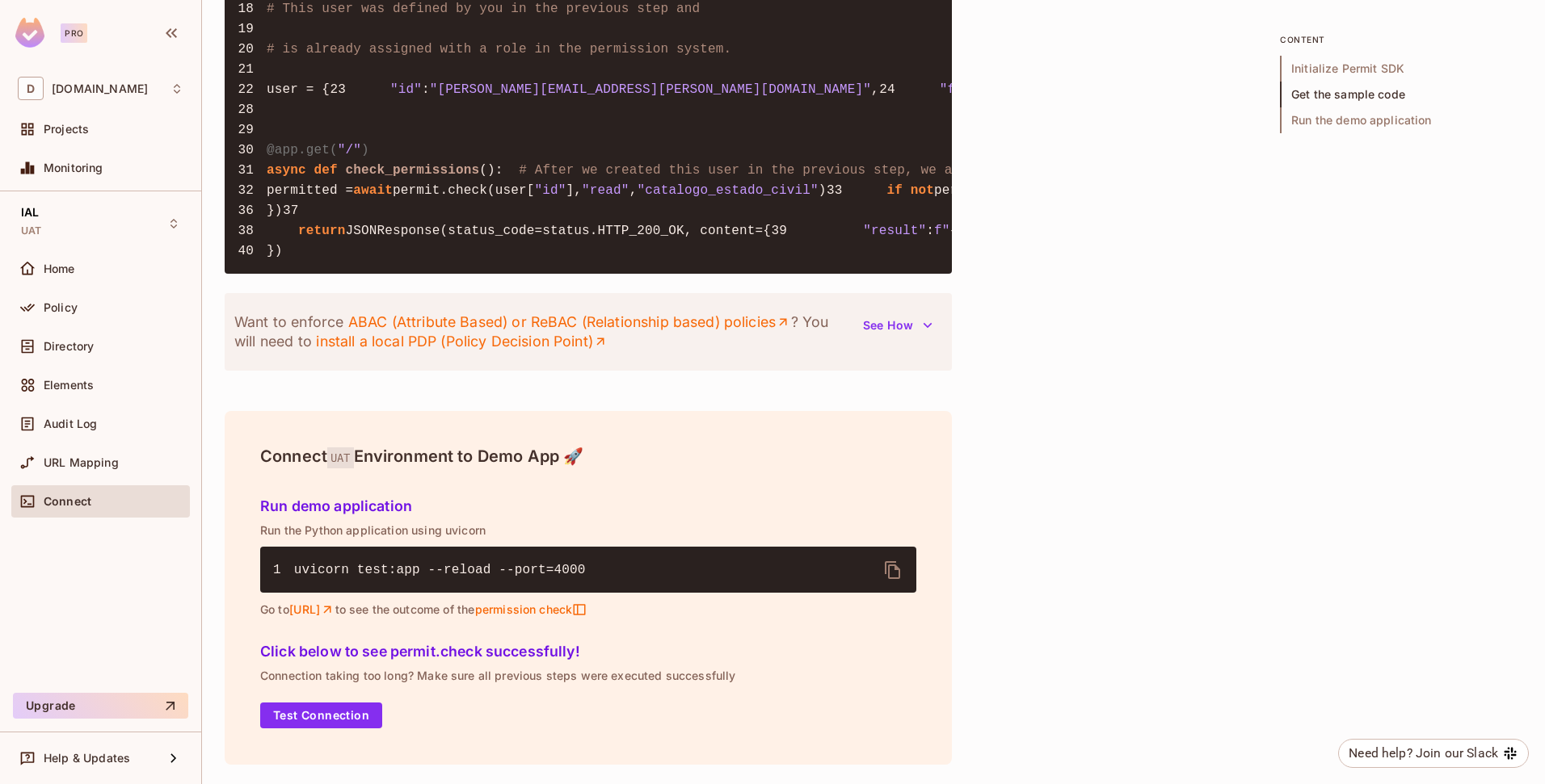
scroll to position [1913, 0]
click at [320, 713] on button "Test Connection" at bounding box center [320, 716] width 122 height 25
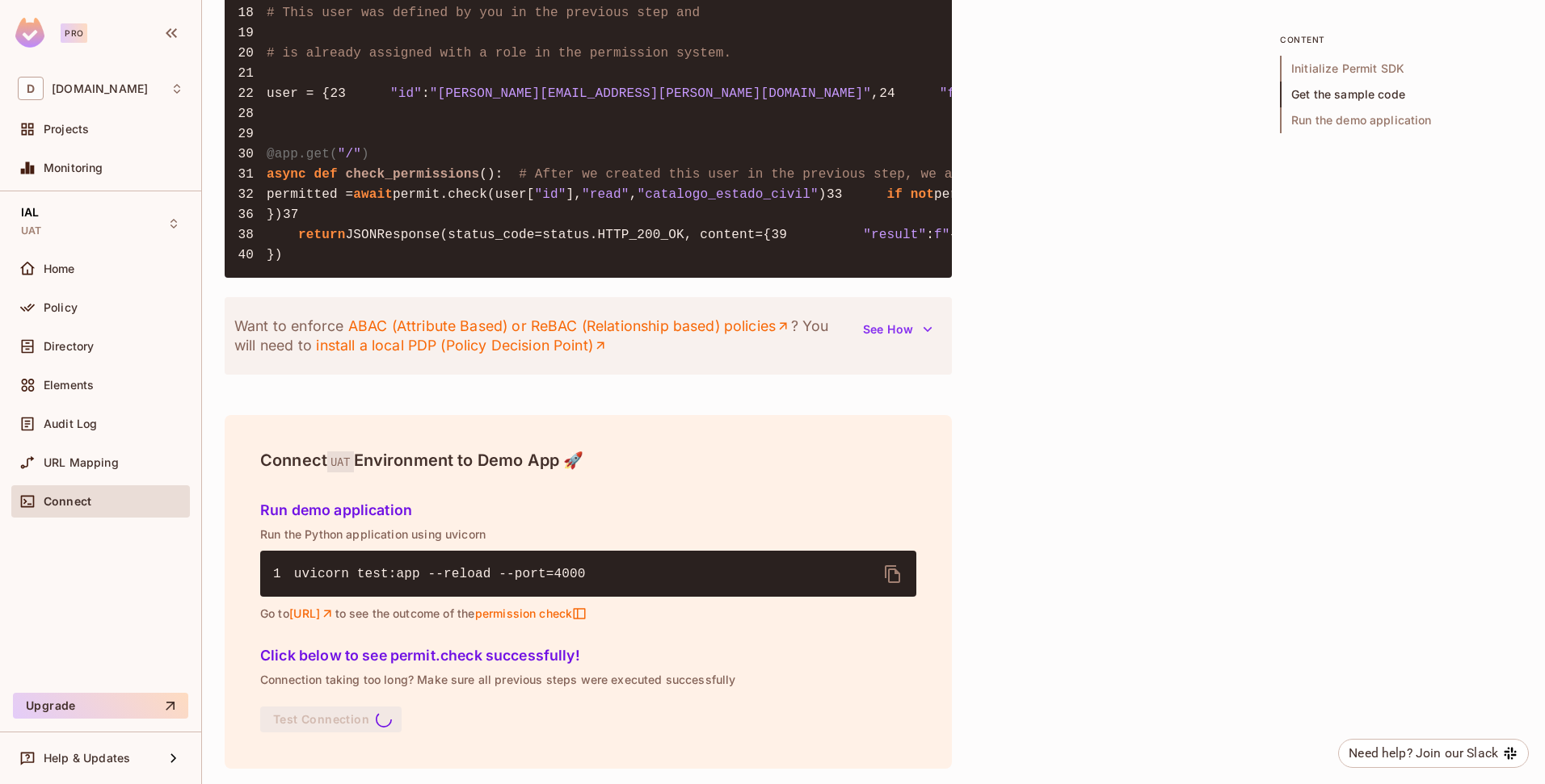
scroll to position [1194, 0]
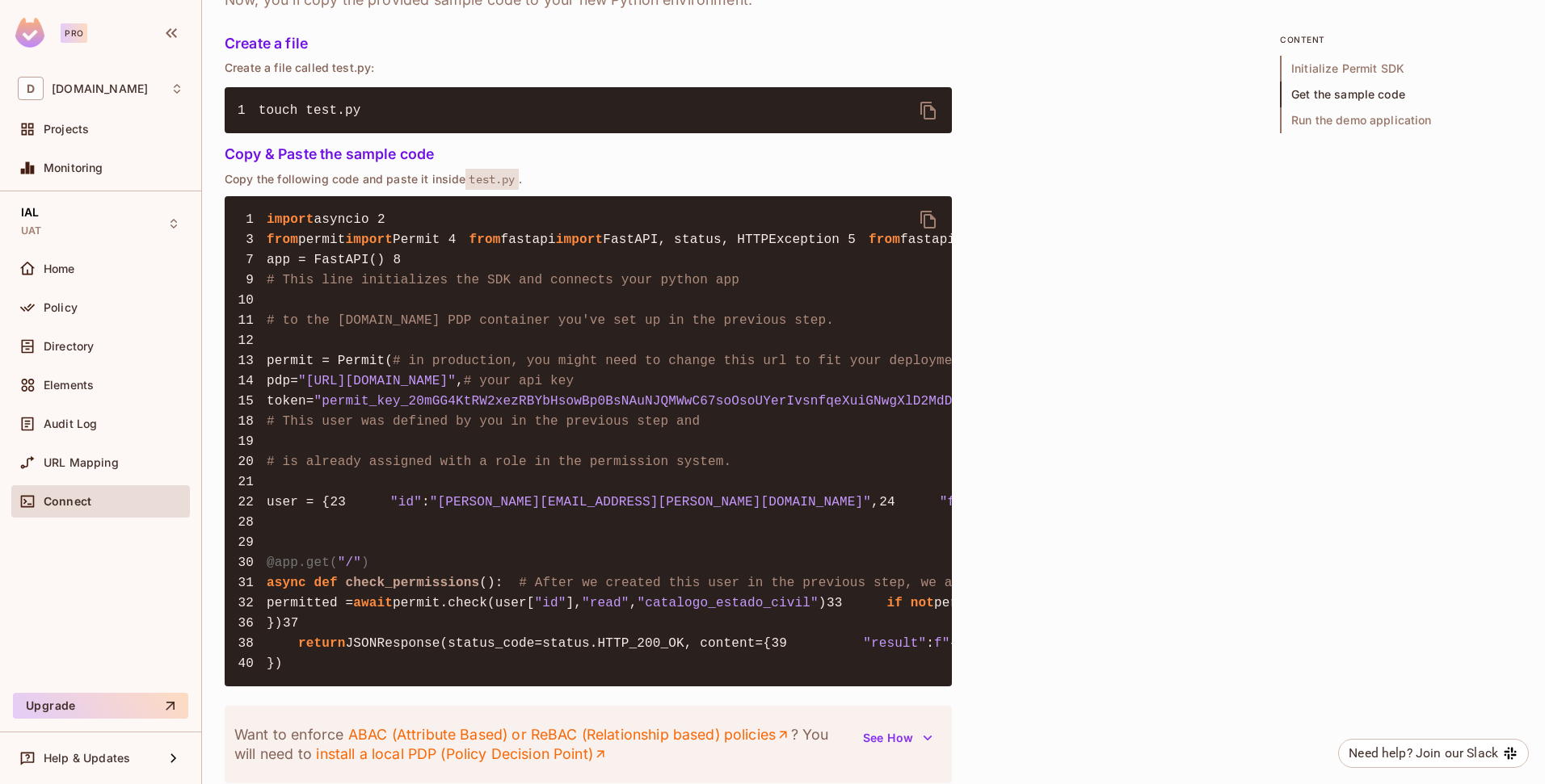
click at [921, 211] on icon "delete" at bounding box center [928, 220] width 16 height 18
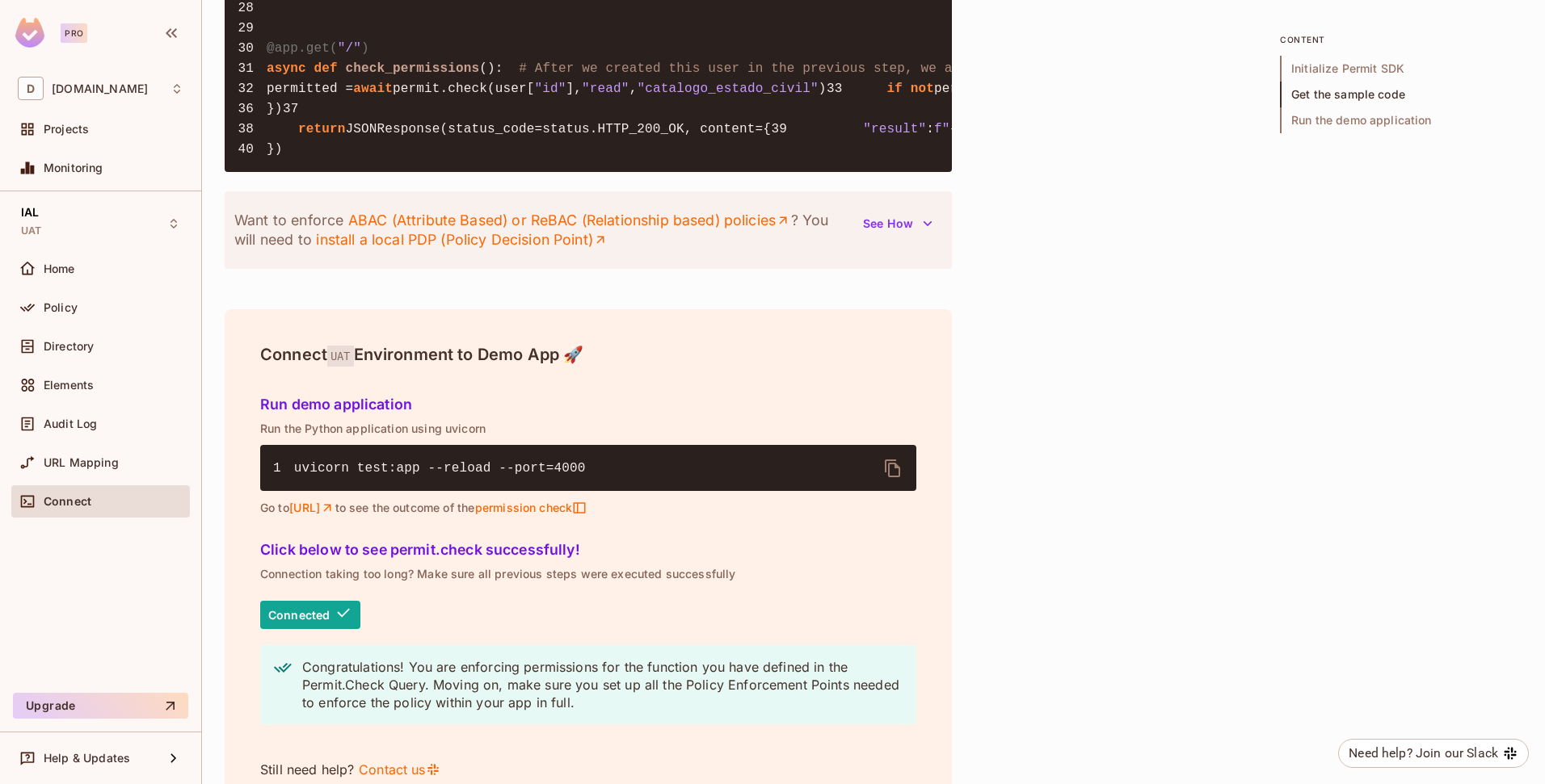
scroll to position [1135, 0]
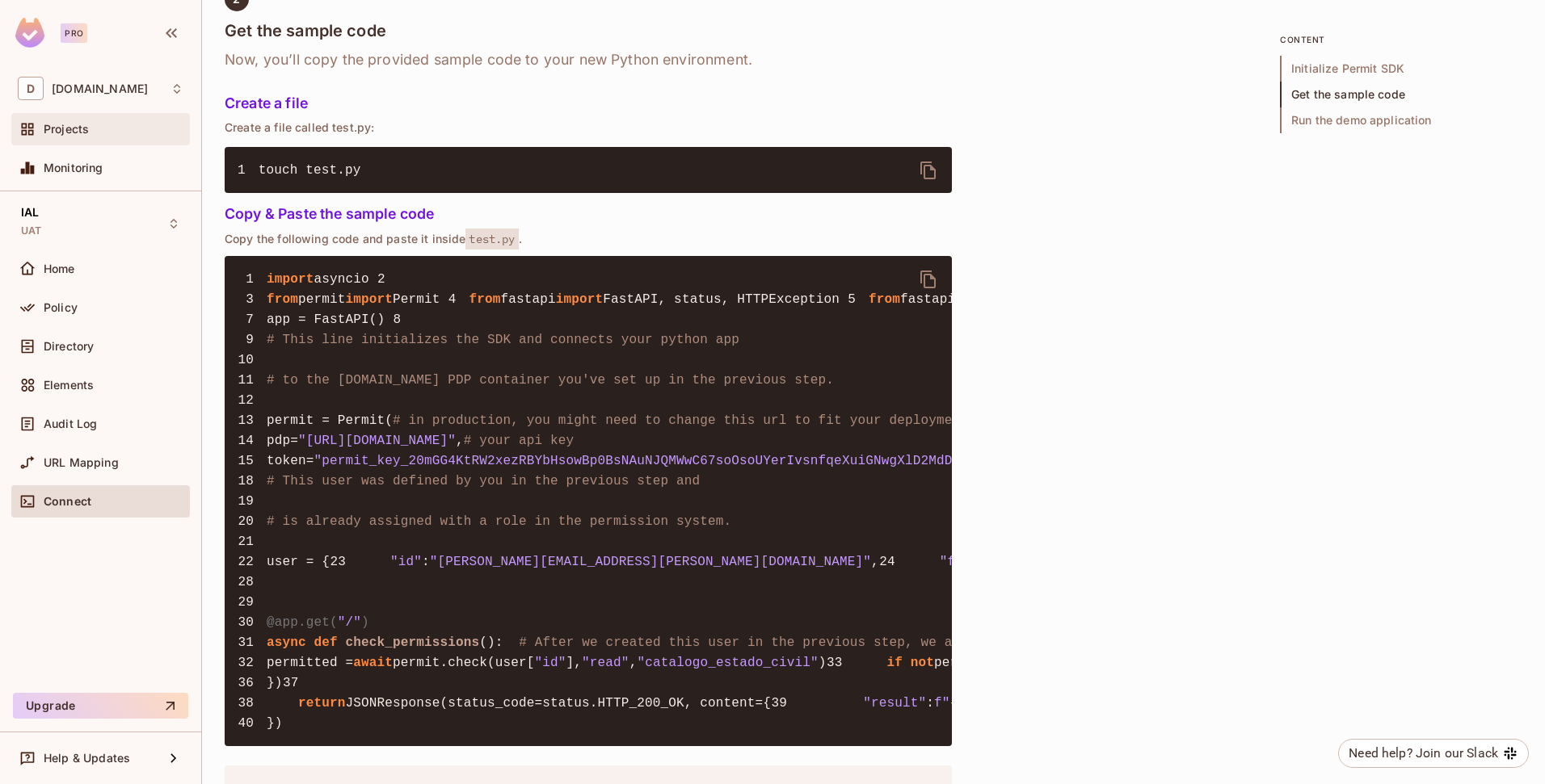
click at [105, 115] on div "Projects" at bounding box center [101, 129] width 179 height 32
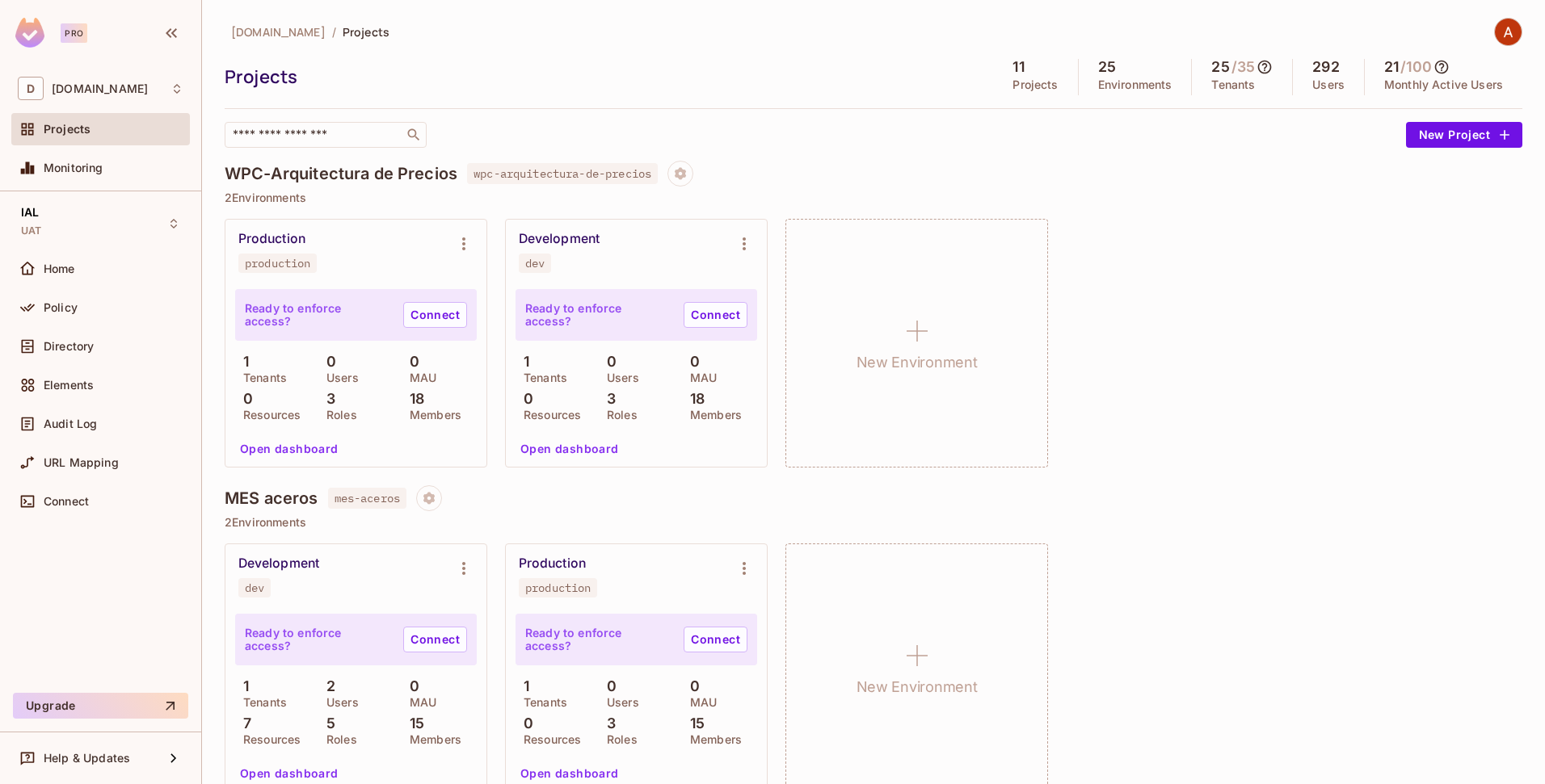
scroll to position [381, 0]
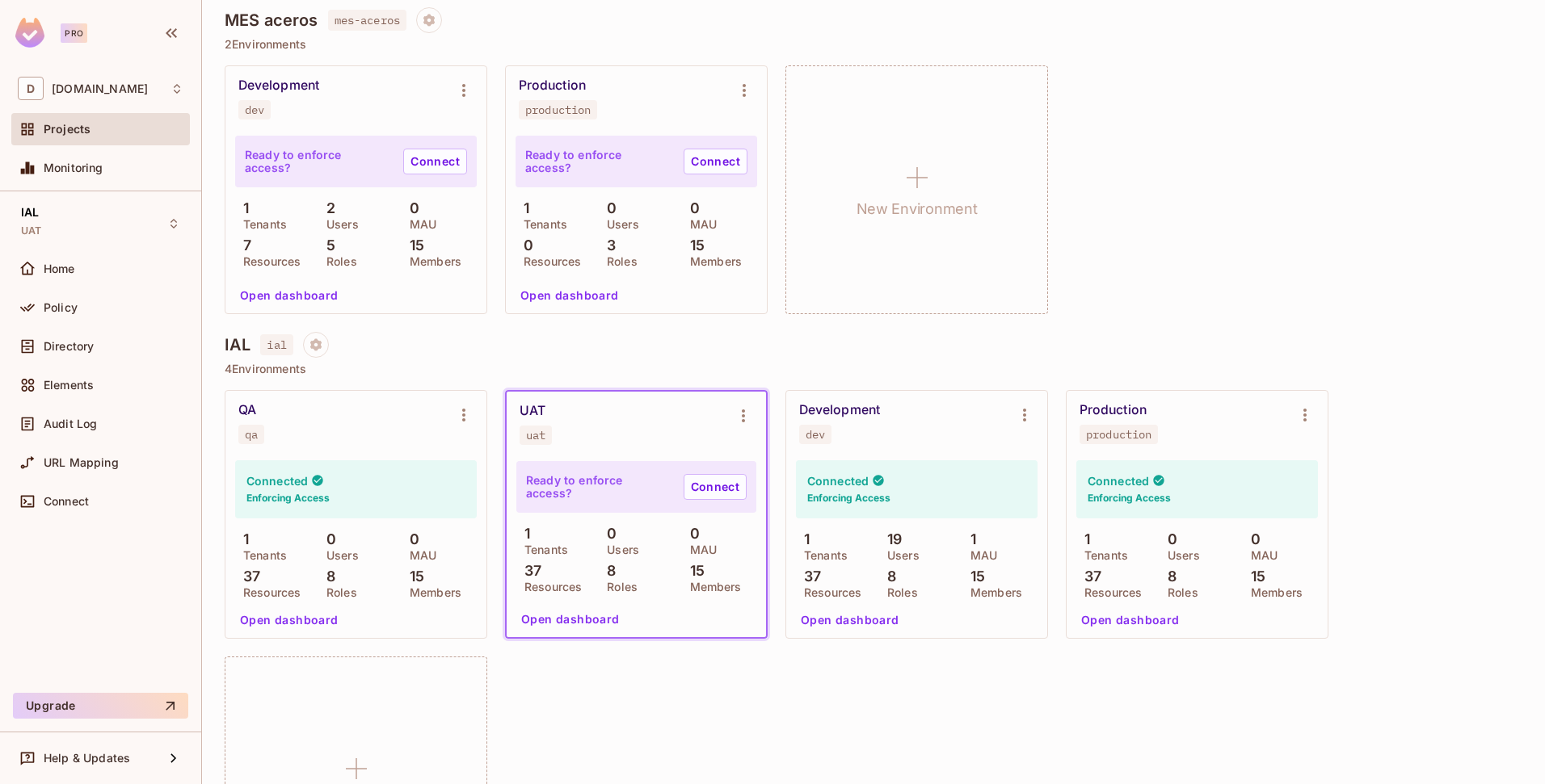
scroll to position [512, 0]
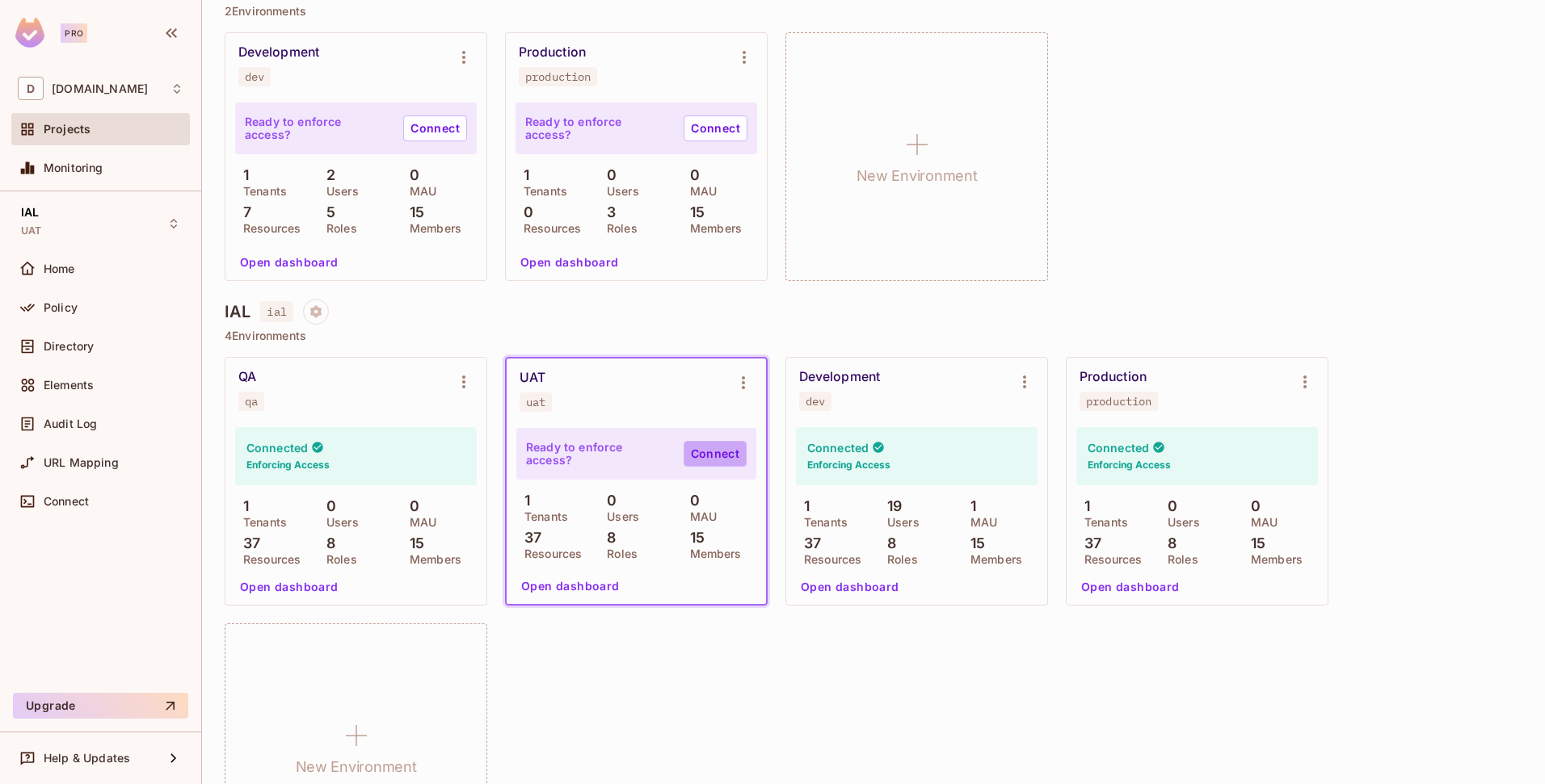
click at [707, 447] on link "Connect" at bounding box center [715, 454] width 63 height 25
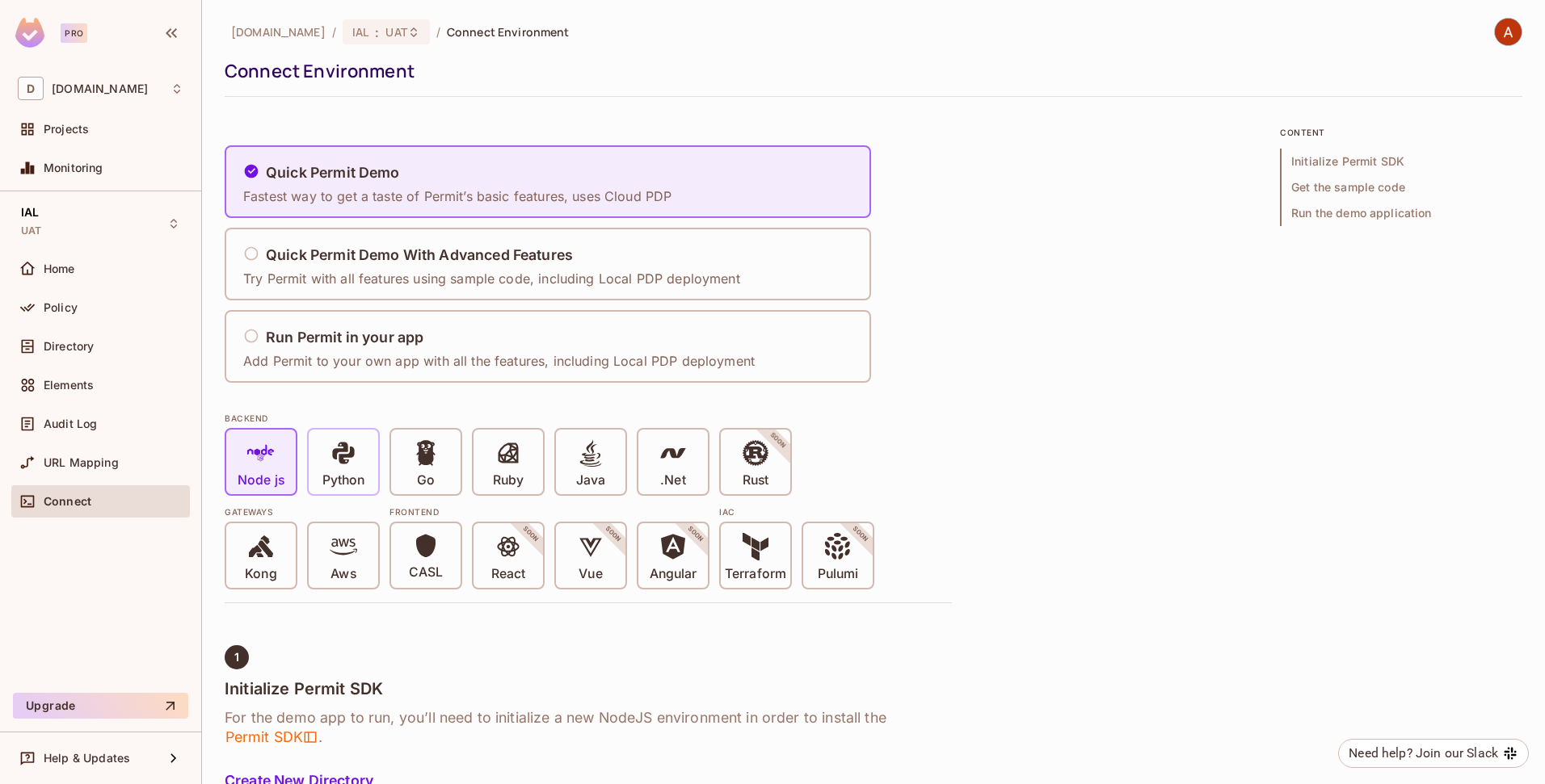
click at [335, 449] on icon at bounding box center [343, 453] width 21 height 21
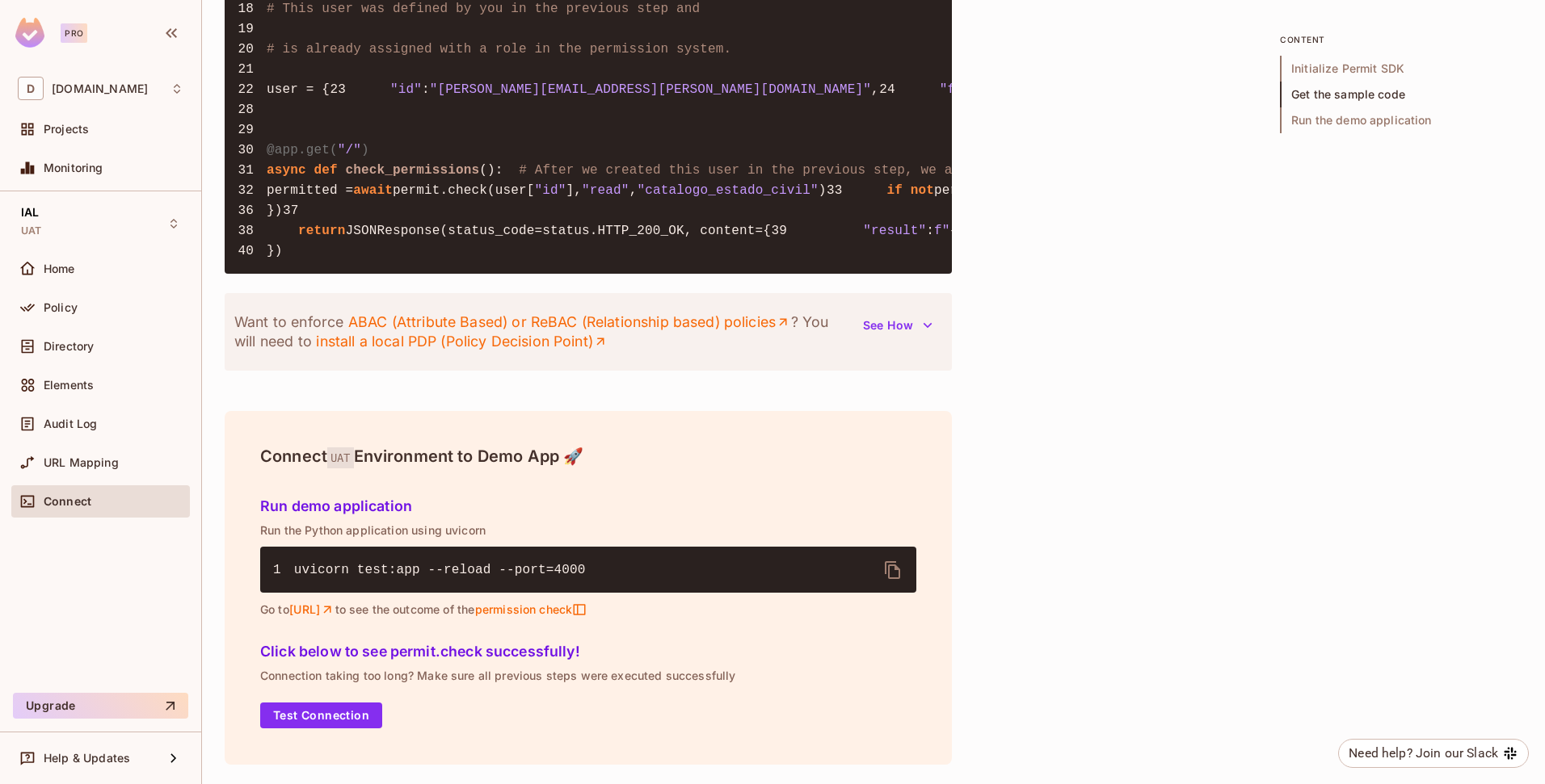
scroll to position [1913, 0]
click at [317, 707] on button "Test Connection" at bounding box center [320, 716] width 122 height 25
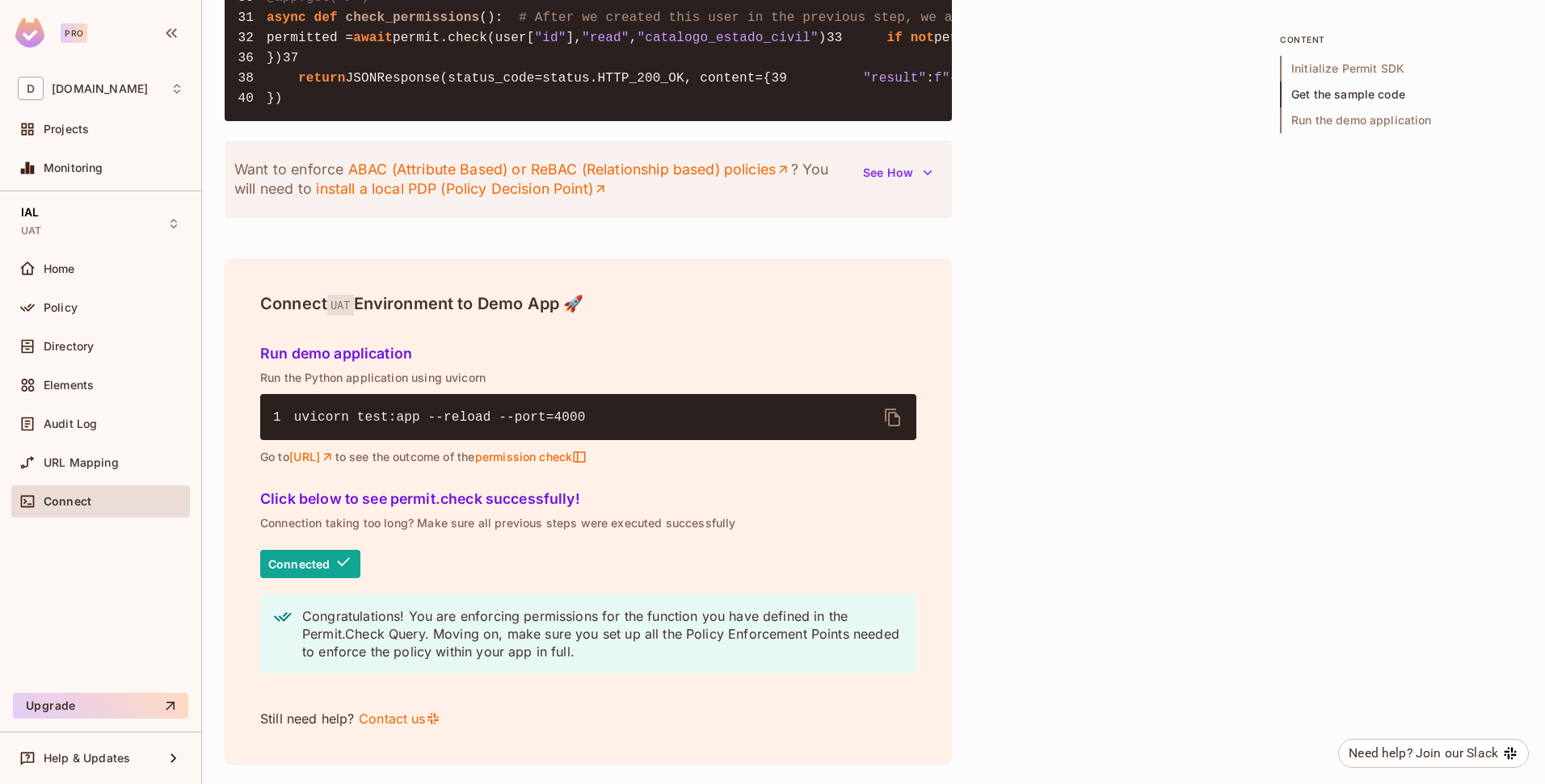
scroll to position [2065, 0]
click at [74, 268] on span "Home" at bounding box center [60, 268] width 31 height 13
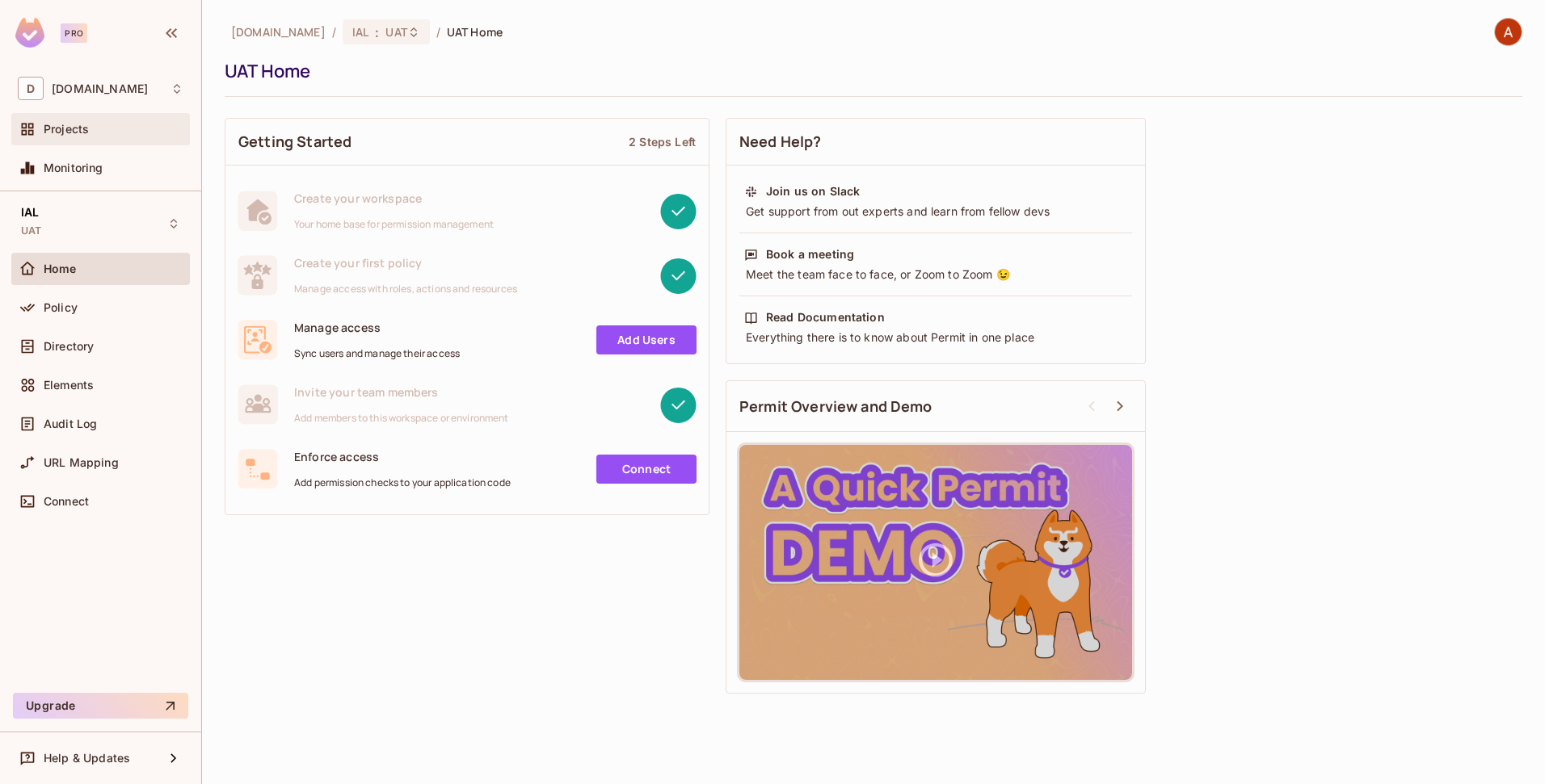
click at [91, 139] on div "Projects" at bounding box center [101, 129] width 179 height 32
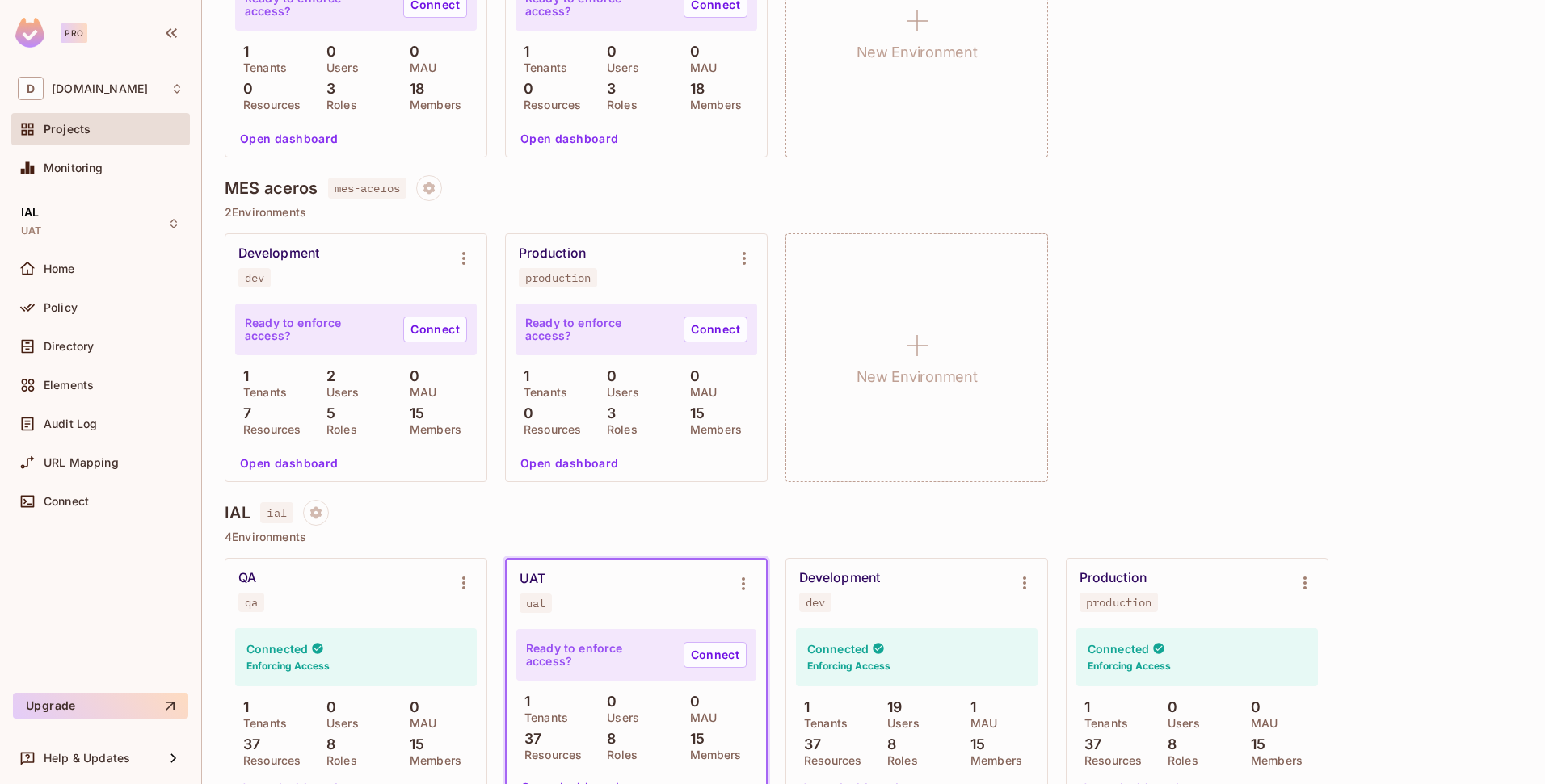
scroll to position [391, 0]
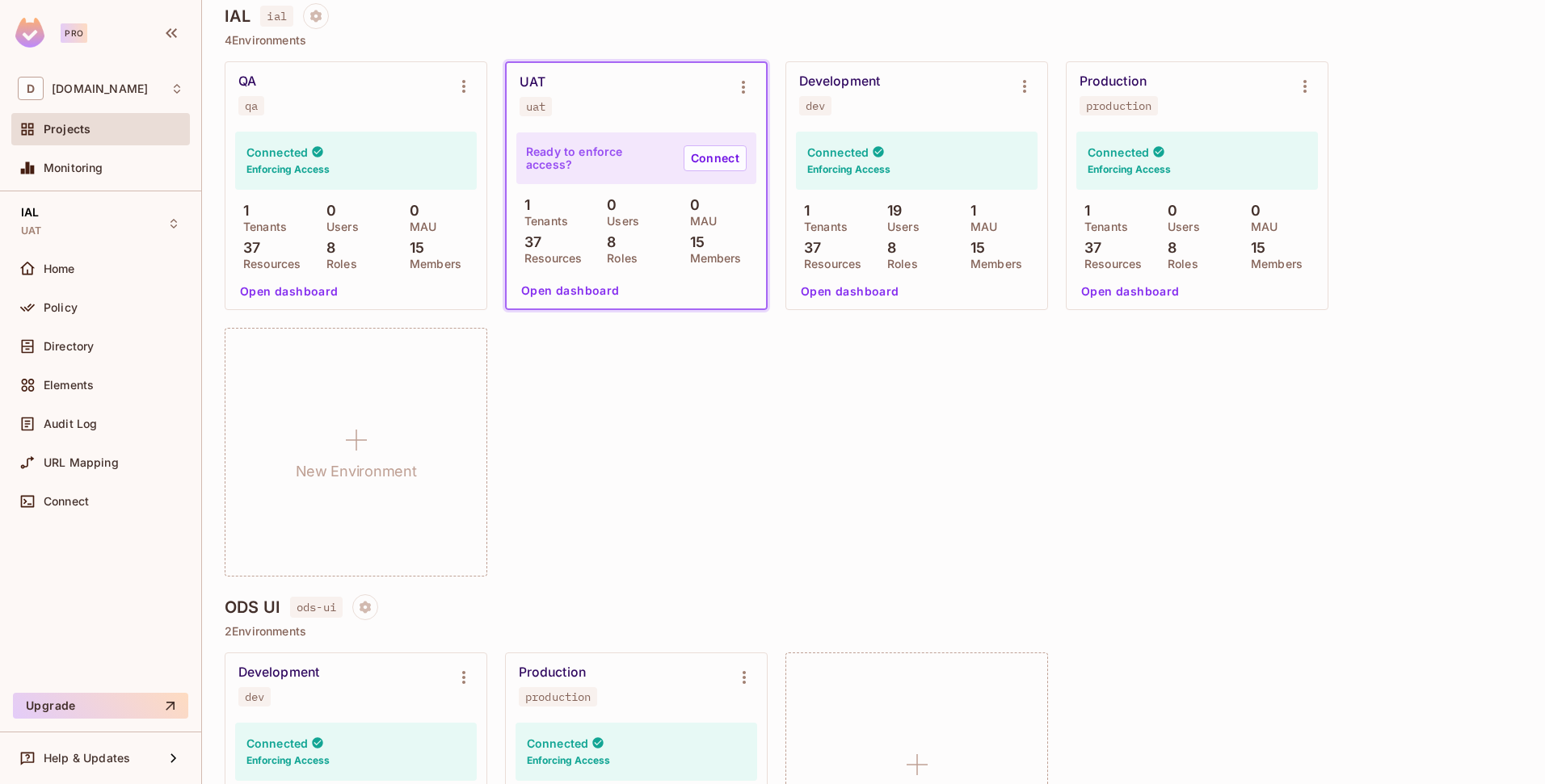
scroll to position [890, 0]
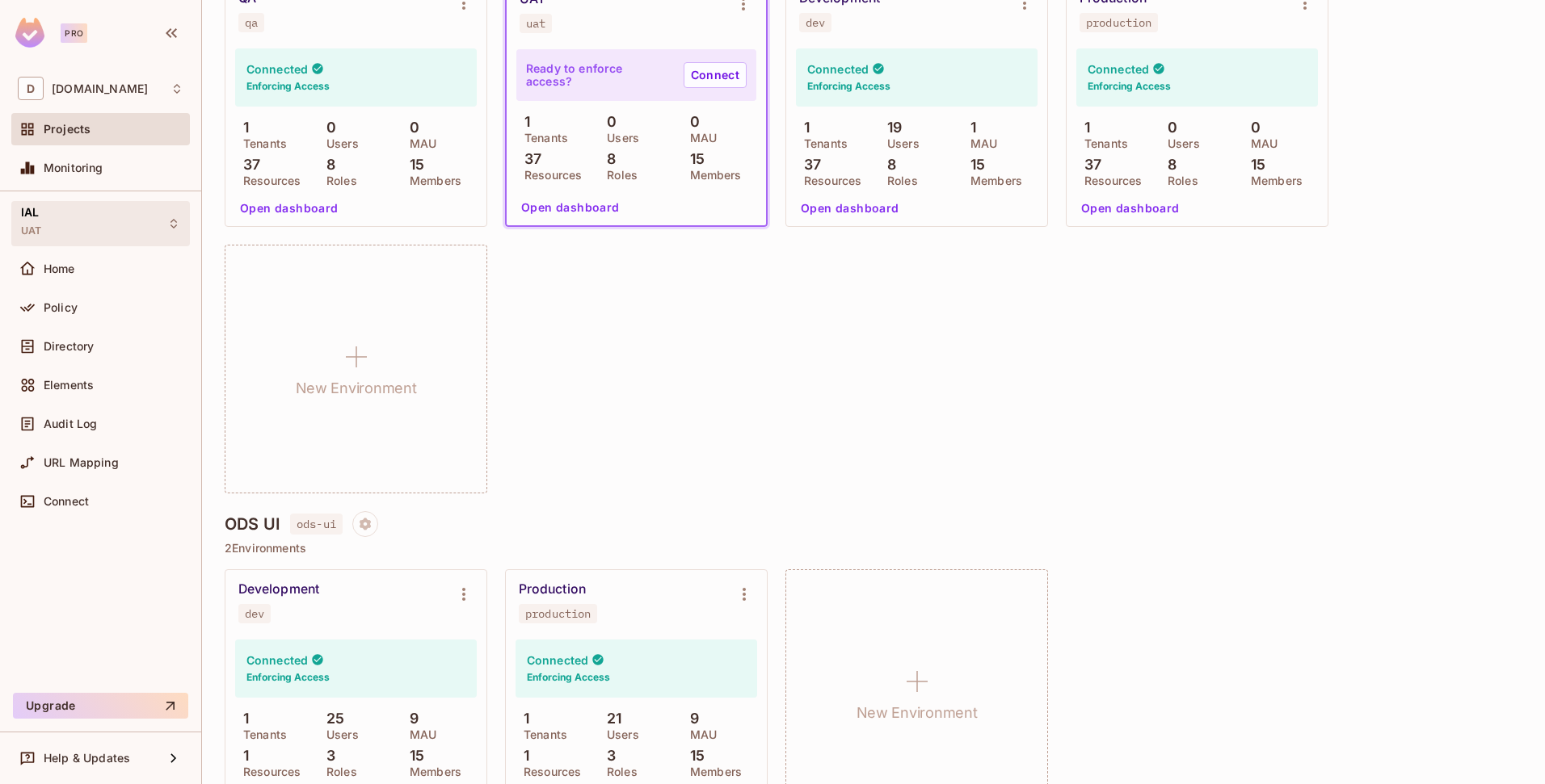
click at [70, 228] on div "IAL UAT" at bounding box center [101, 224] width 179 height 45
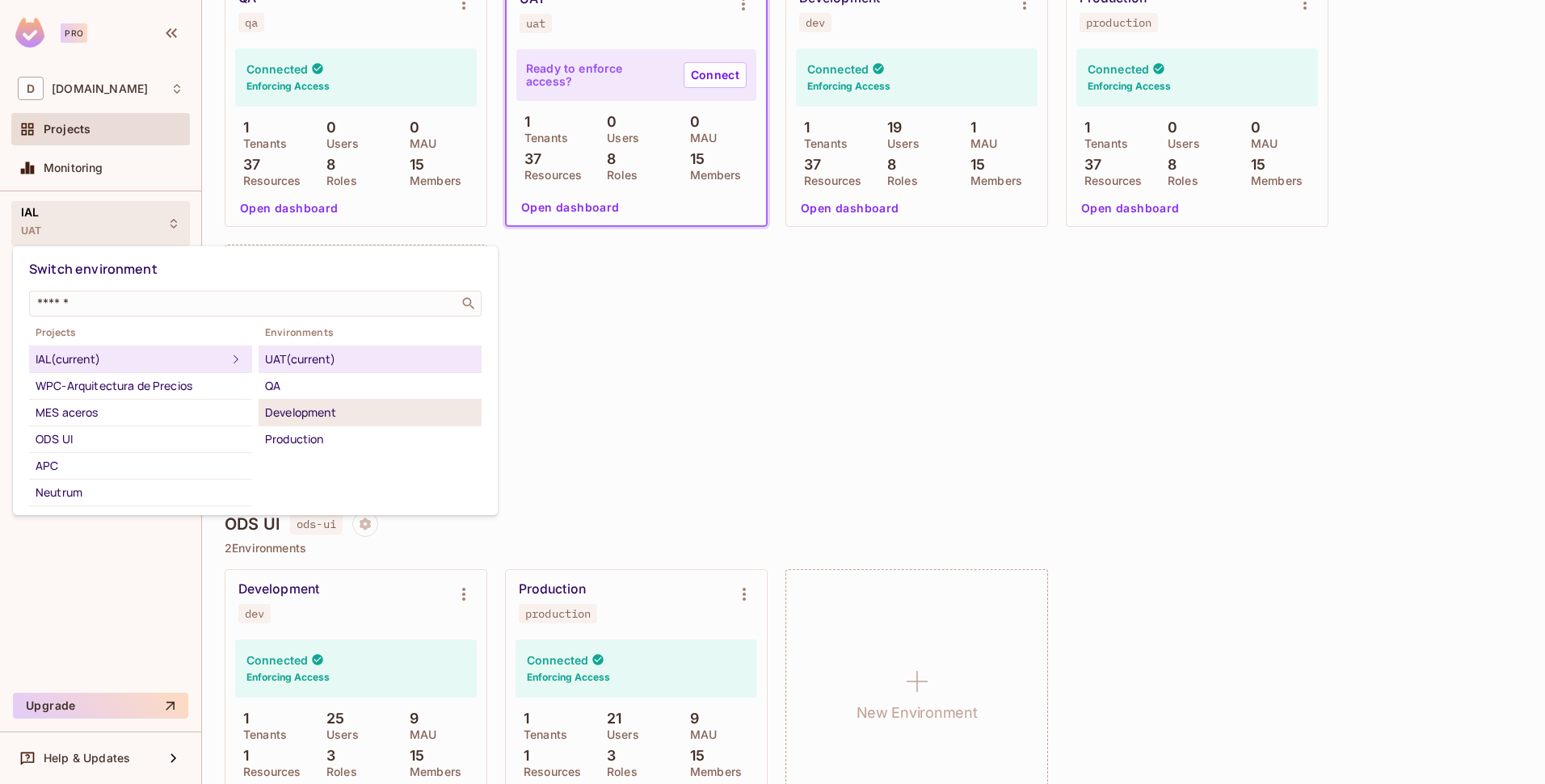
click at [297, 412] on div "Development" at bounding box center [369, 413] width 210 height 20
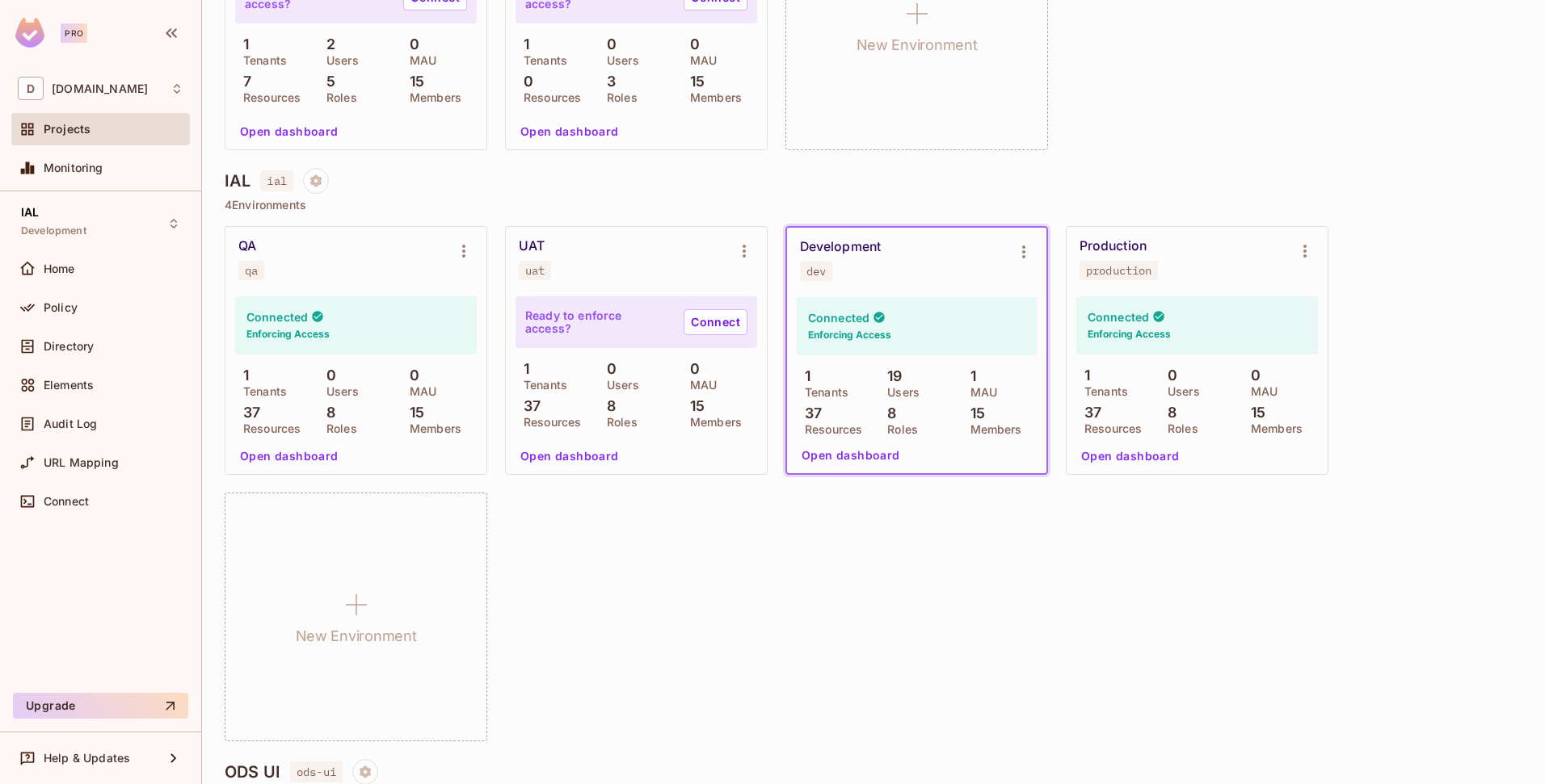
scroll to position [724, 0]
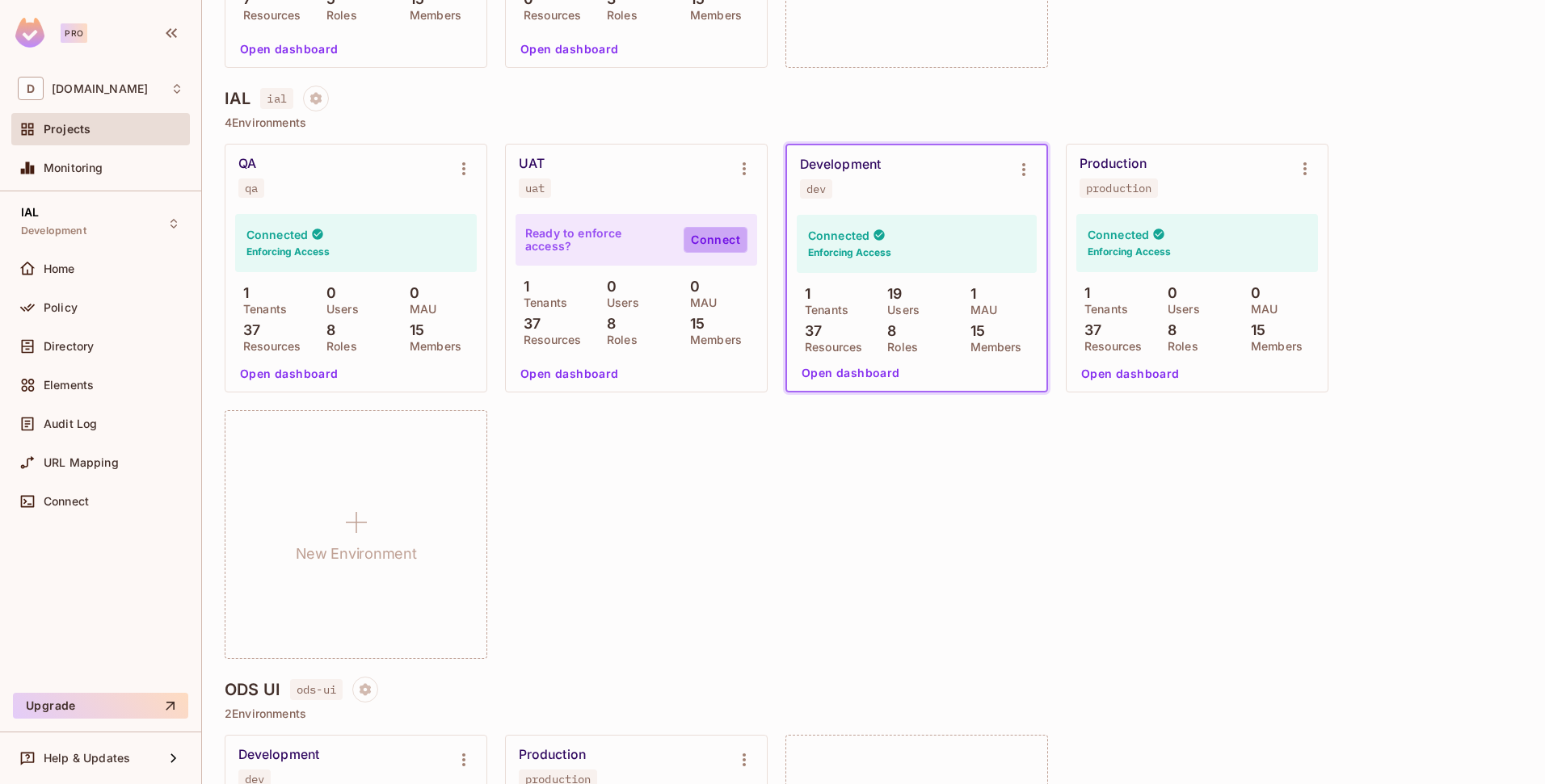
click at [731, 239] on link "Connect" at bounding box center [715, 239] width 63 height 25
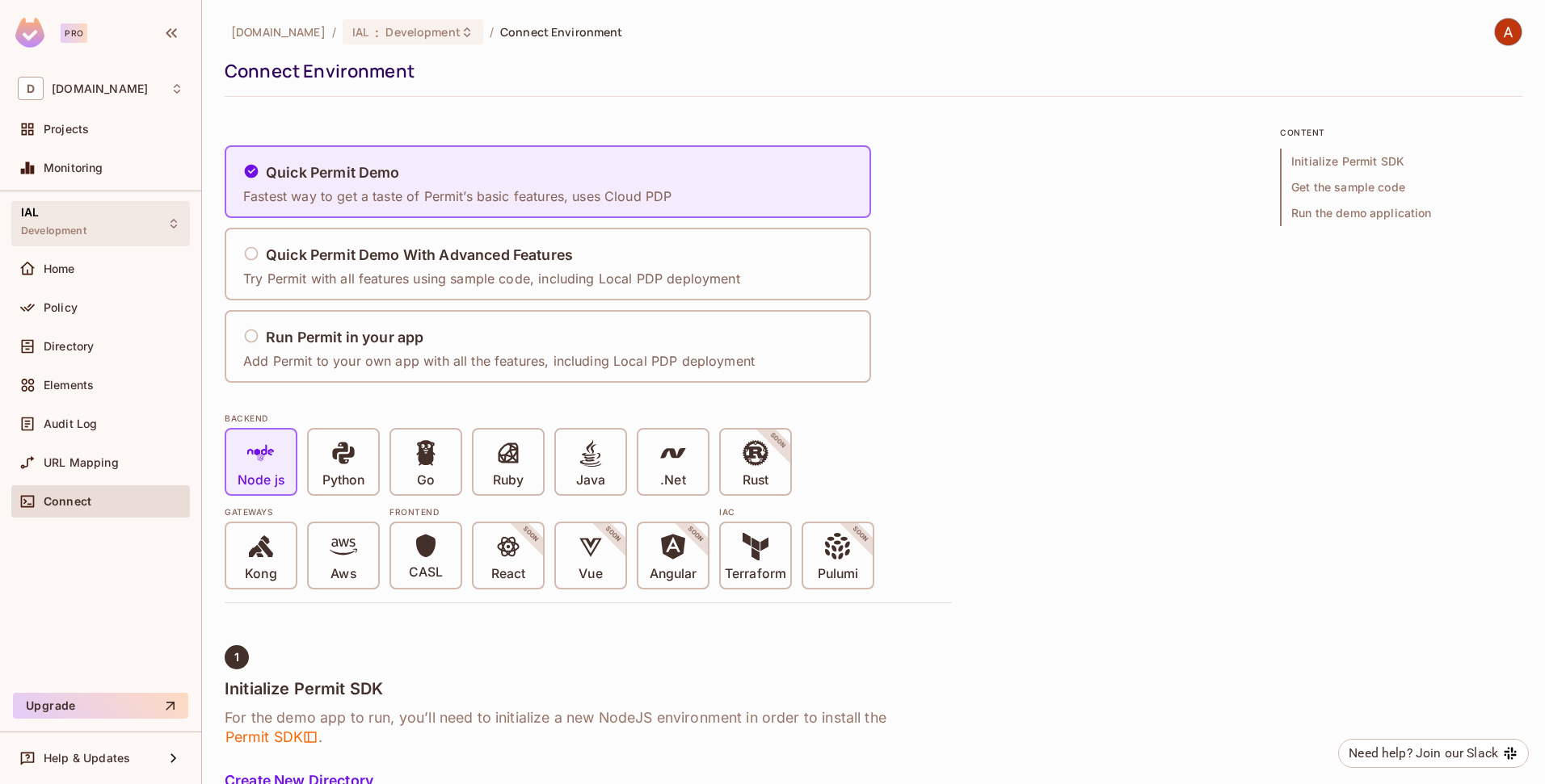
click at [105, 223] on div "IAL Development" at bounding box center [101, 224] width 179 height 45
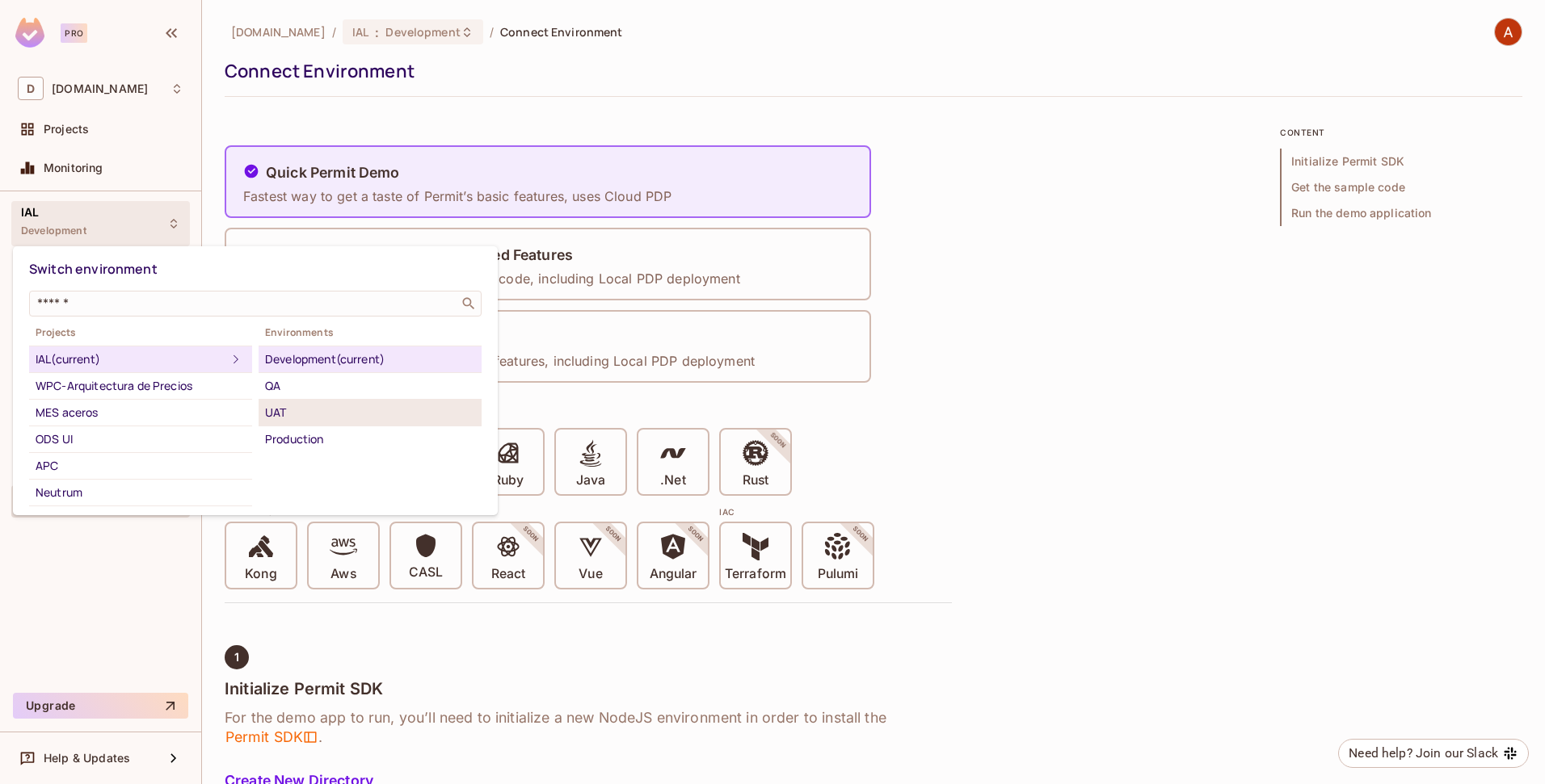
click at [282, 416] on div "UAT" at bounding box center [369, 413] width 210 height 20
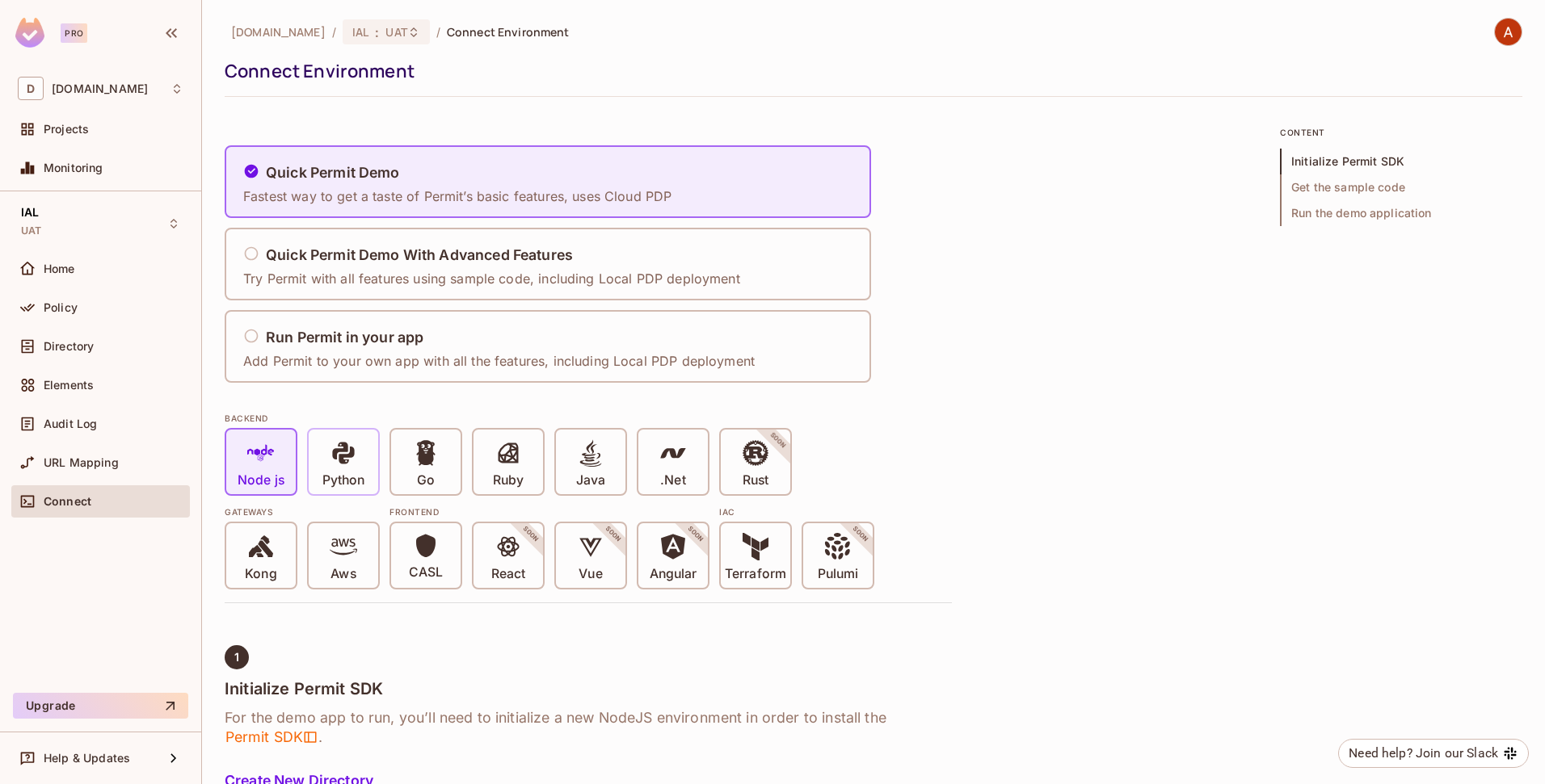
click at [354, 444] on icon at bounding box center [344, 453] width 27 height 27
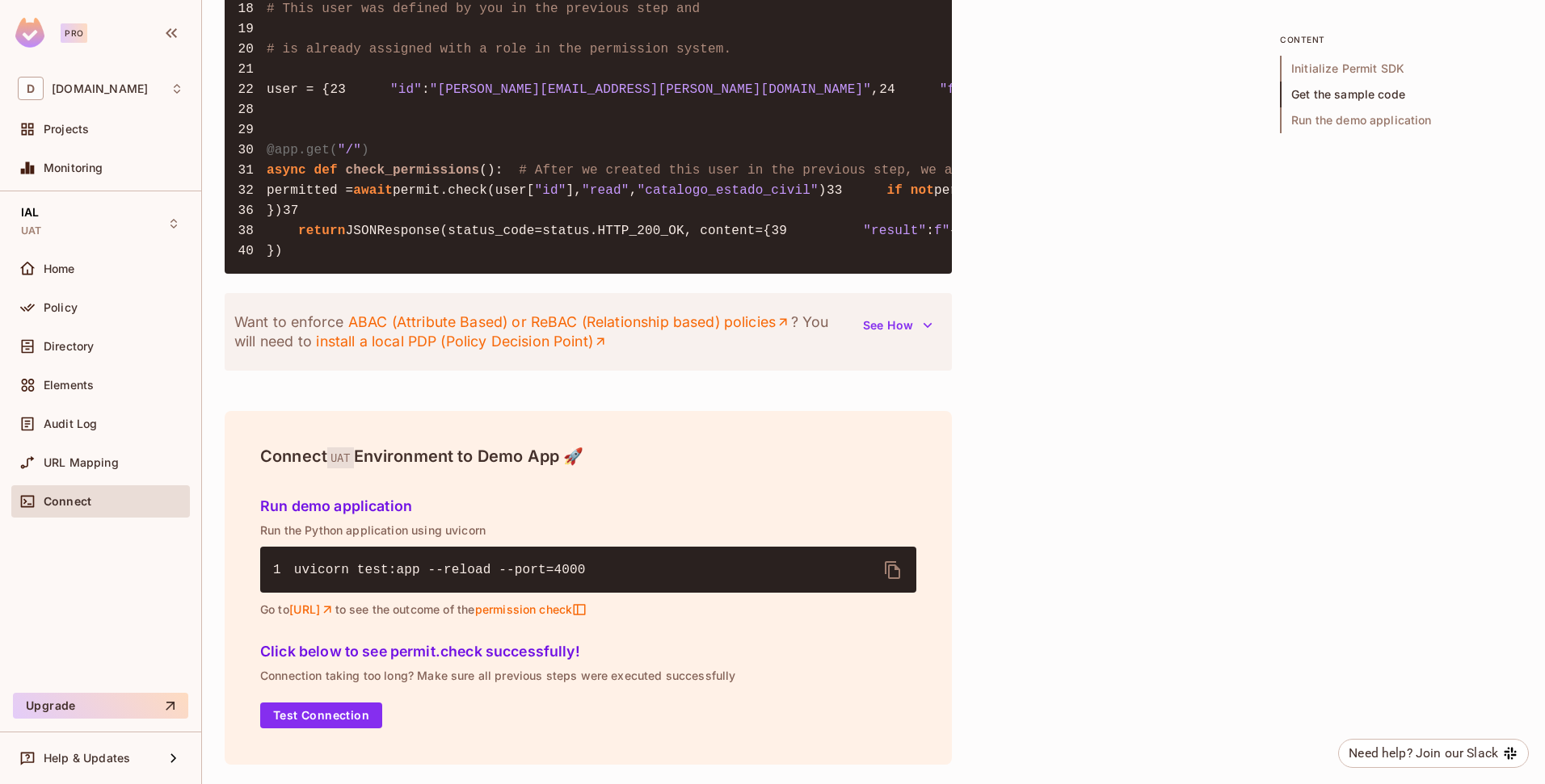
scroll to position [1913, 0]
click at [303, 709] on button "Test Connection" at bounding box center [320, 716] width 122 height 25
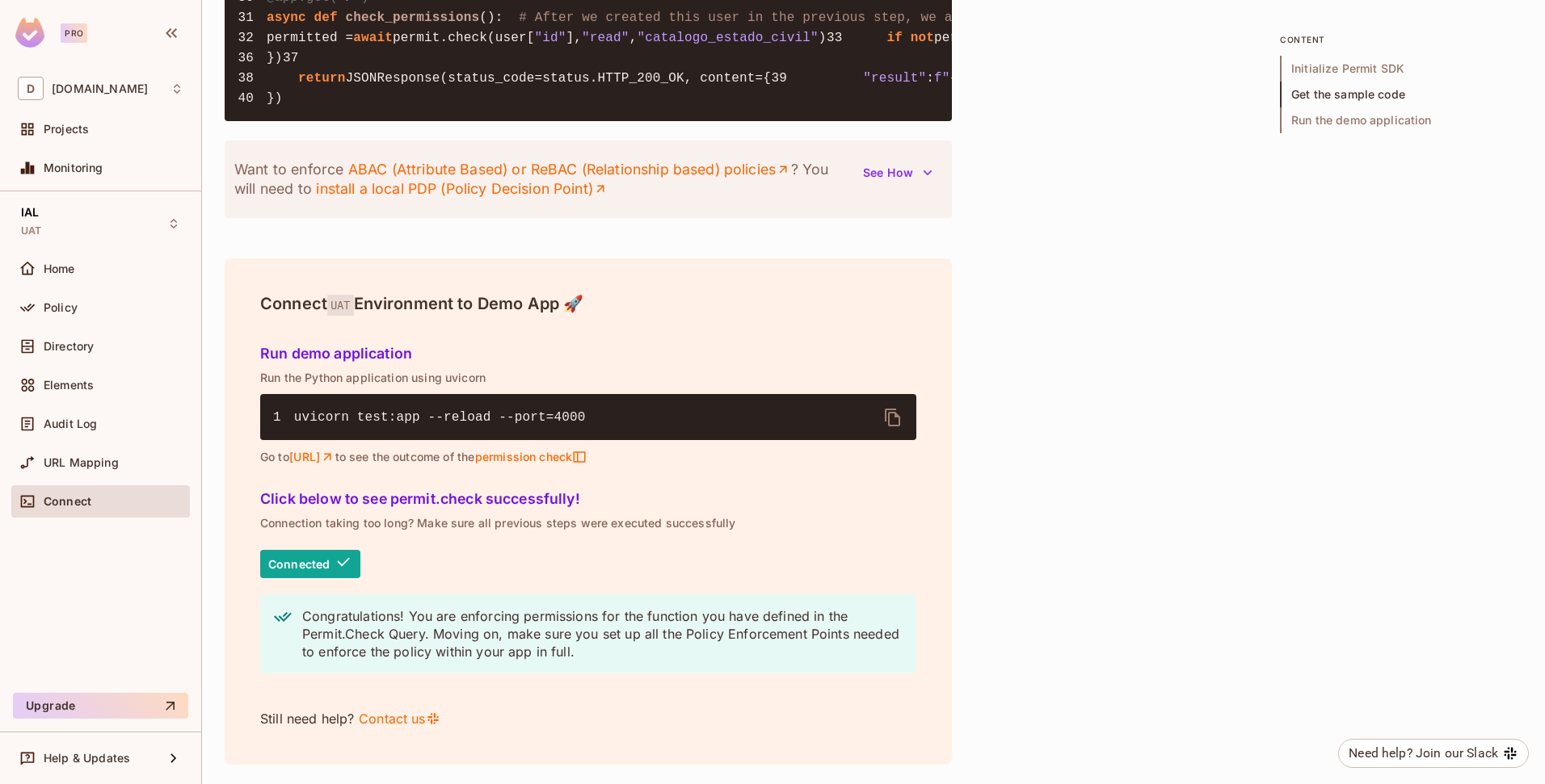
scroll to position [2065, 0]
click at [73, 124] on span "Projects" at bounding box center [66, 129] width 45 height 13
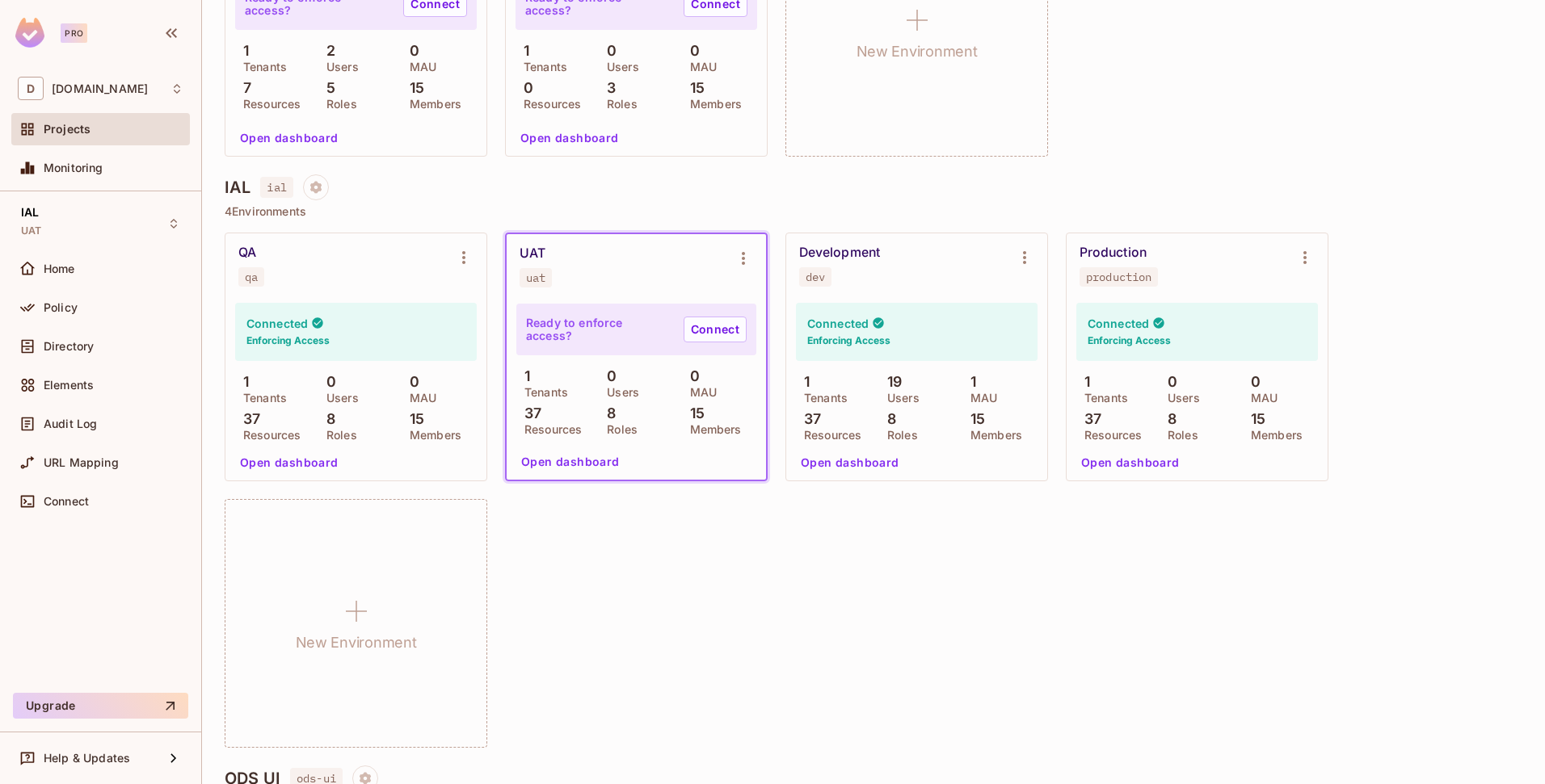
scroll to position [553, 0]
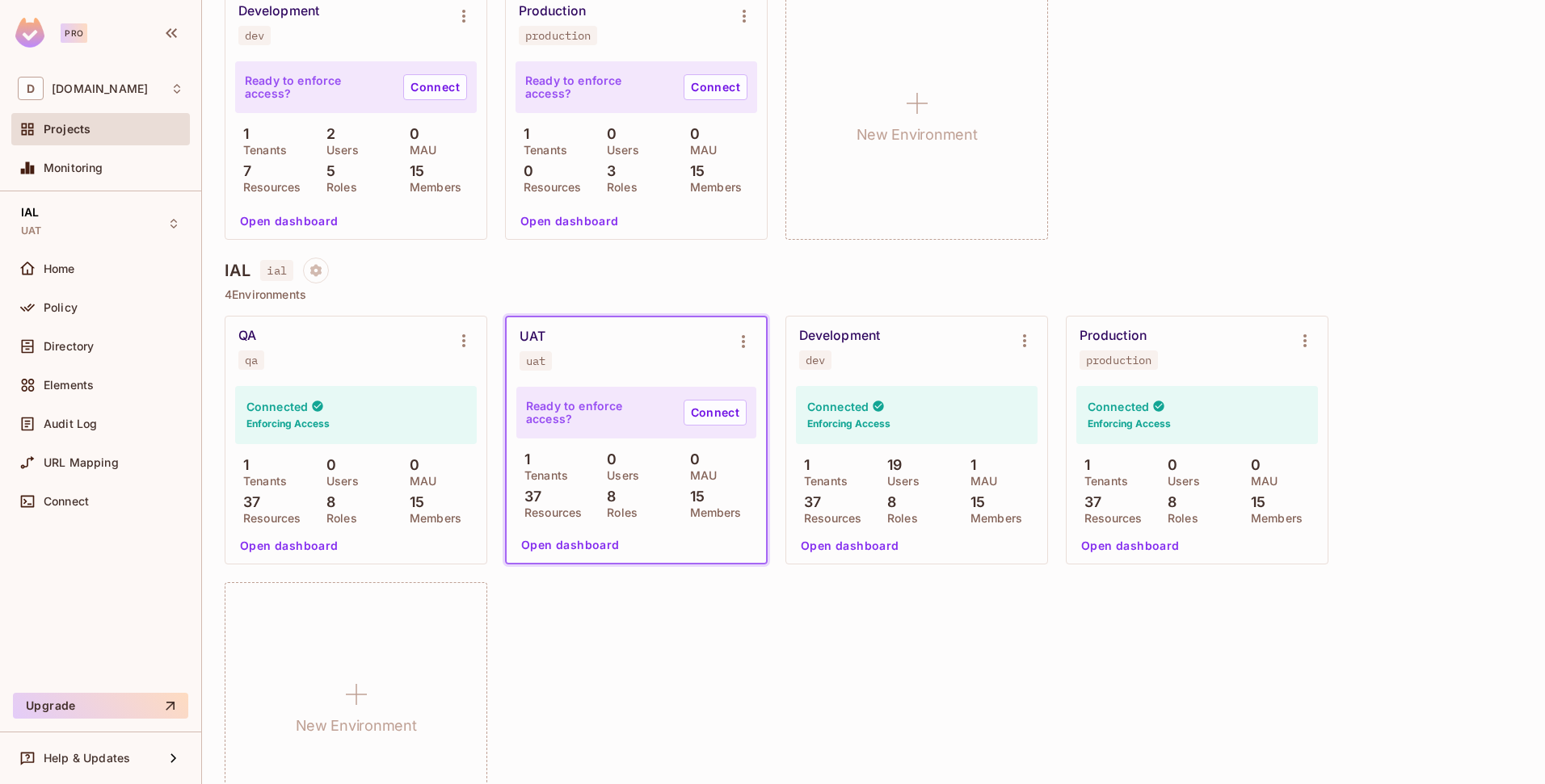
click at [490, 290] on p "4 Environments" at bounding box center [873, 294] width 1298 height 13
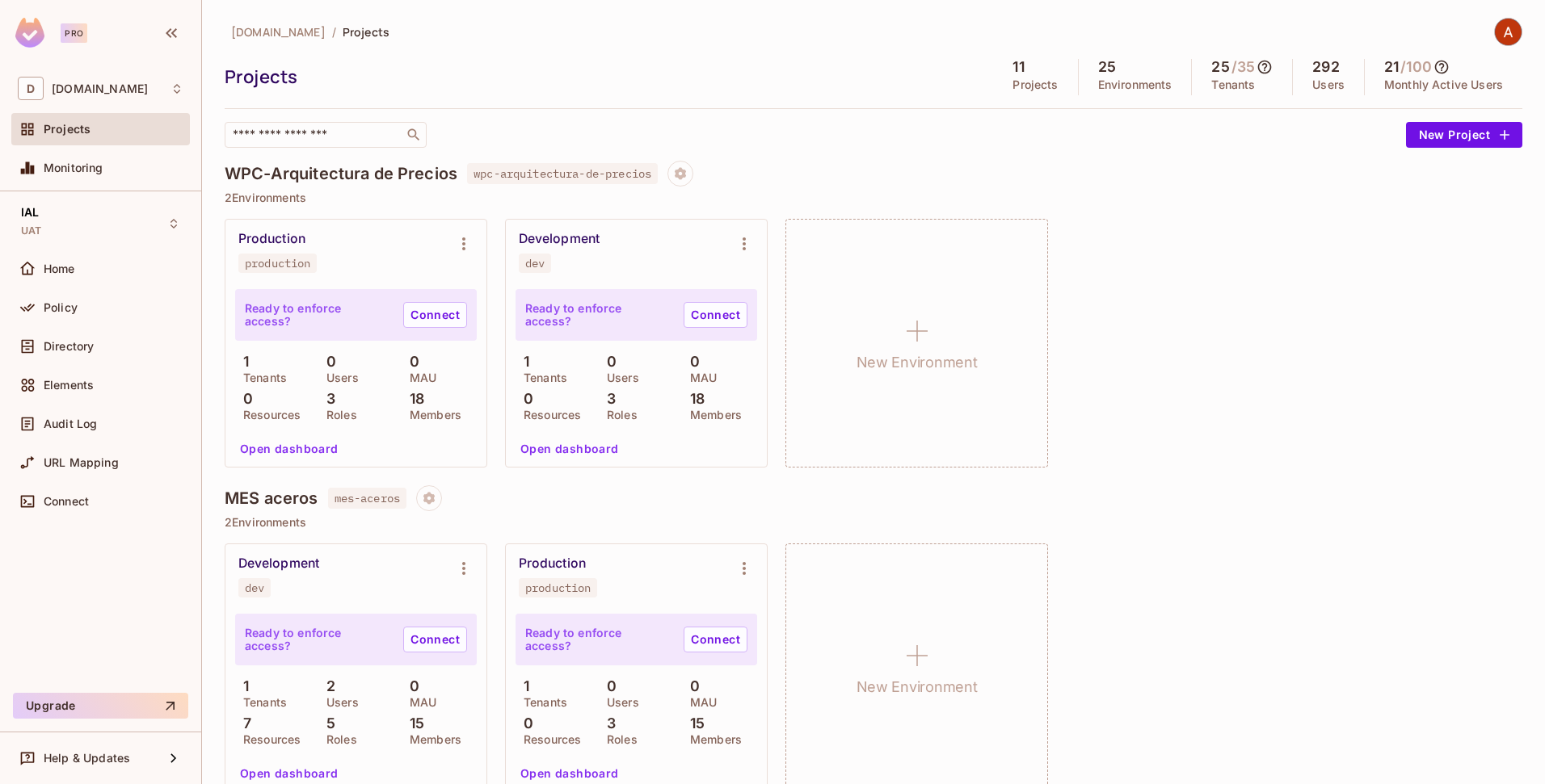
scroll to position [491, 0]
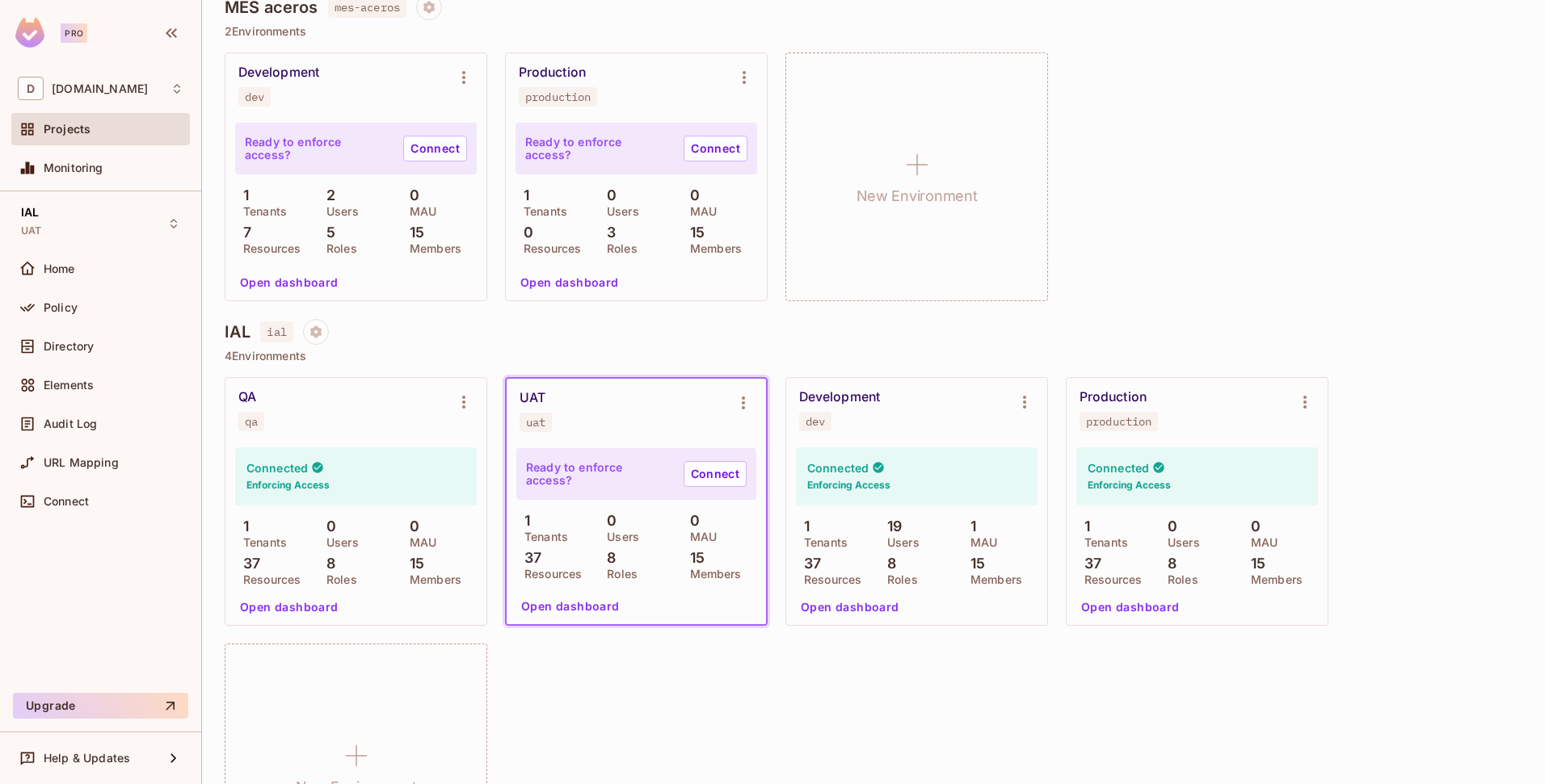
click at [329, 465] on div "Connected Enforcing Access" at bounding box center [355, 476] width 241 height 59
click at [59, 229] on div "IAL UAT" at bounding box center [101, 224] width 179 height 45
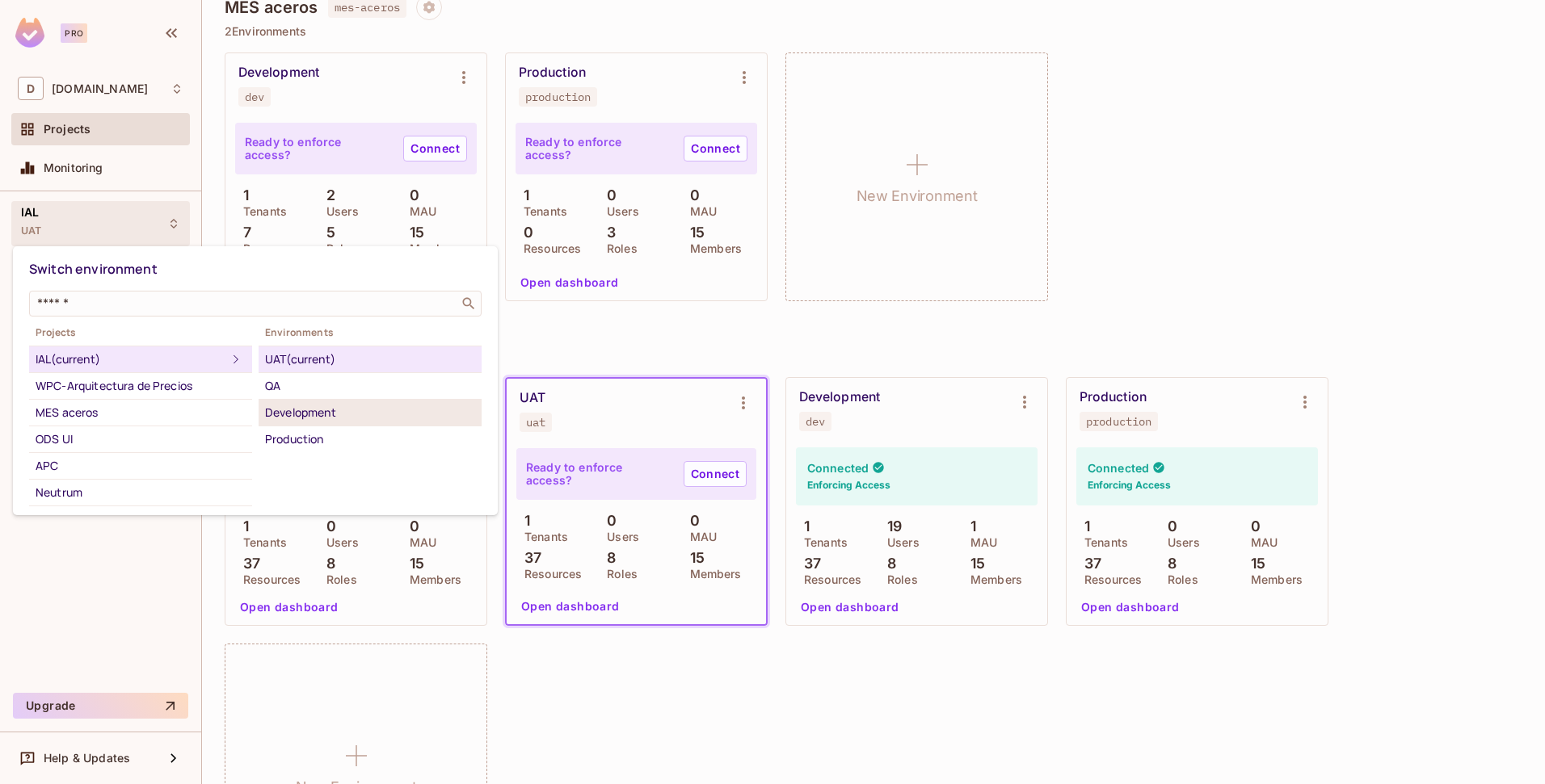
click at [288, 407] on div "Development" at bounding box center [369, 413] width 210 height 20
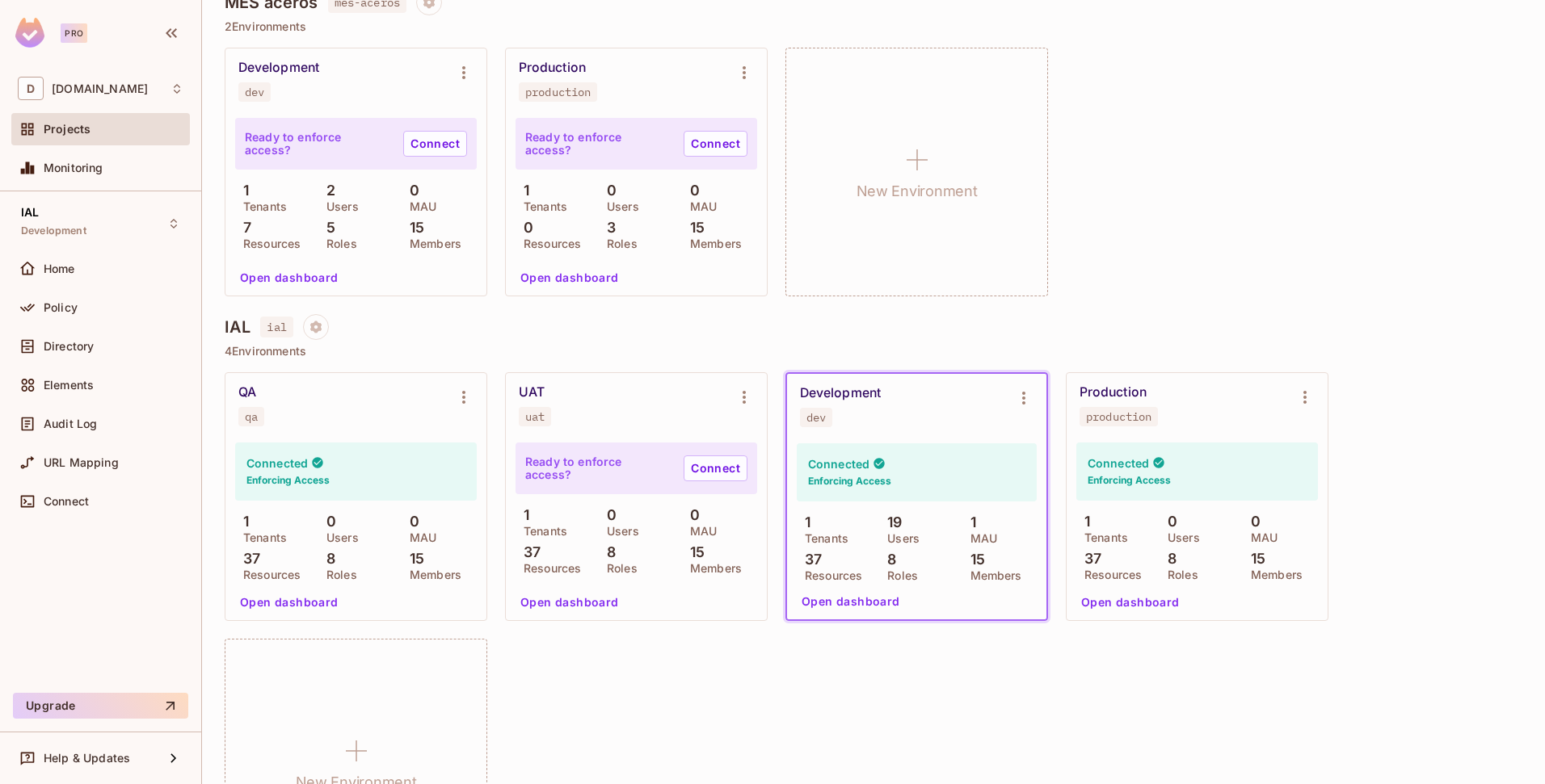
scroll to position [639, 0]
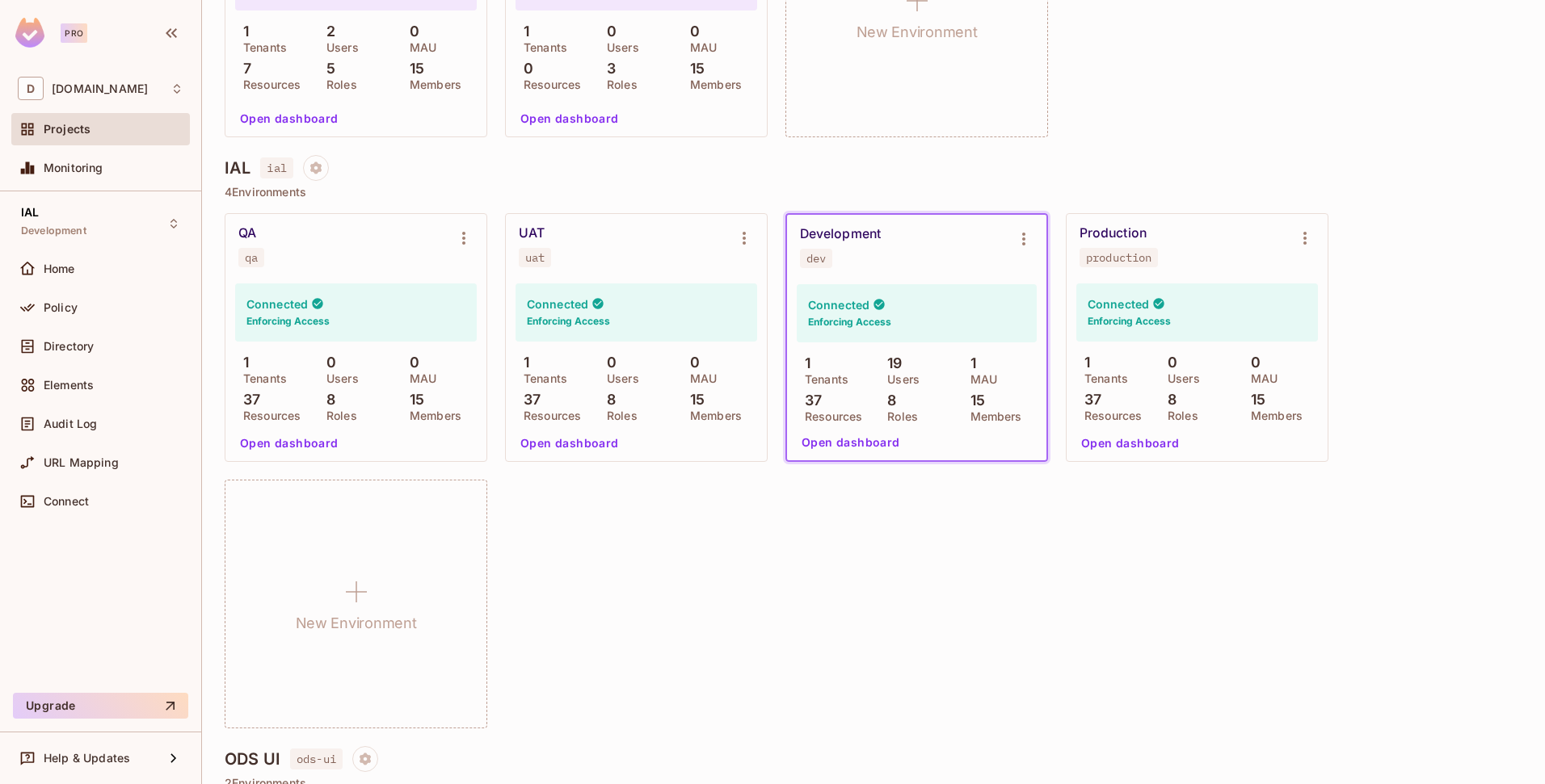
scroll to position [821, 0]
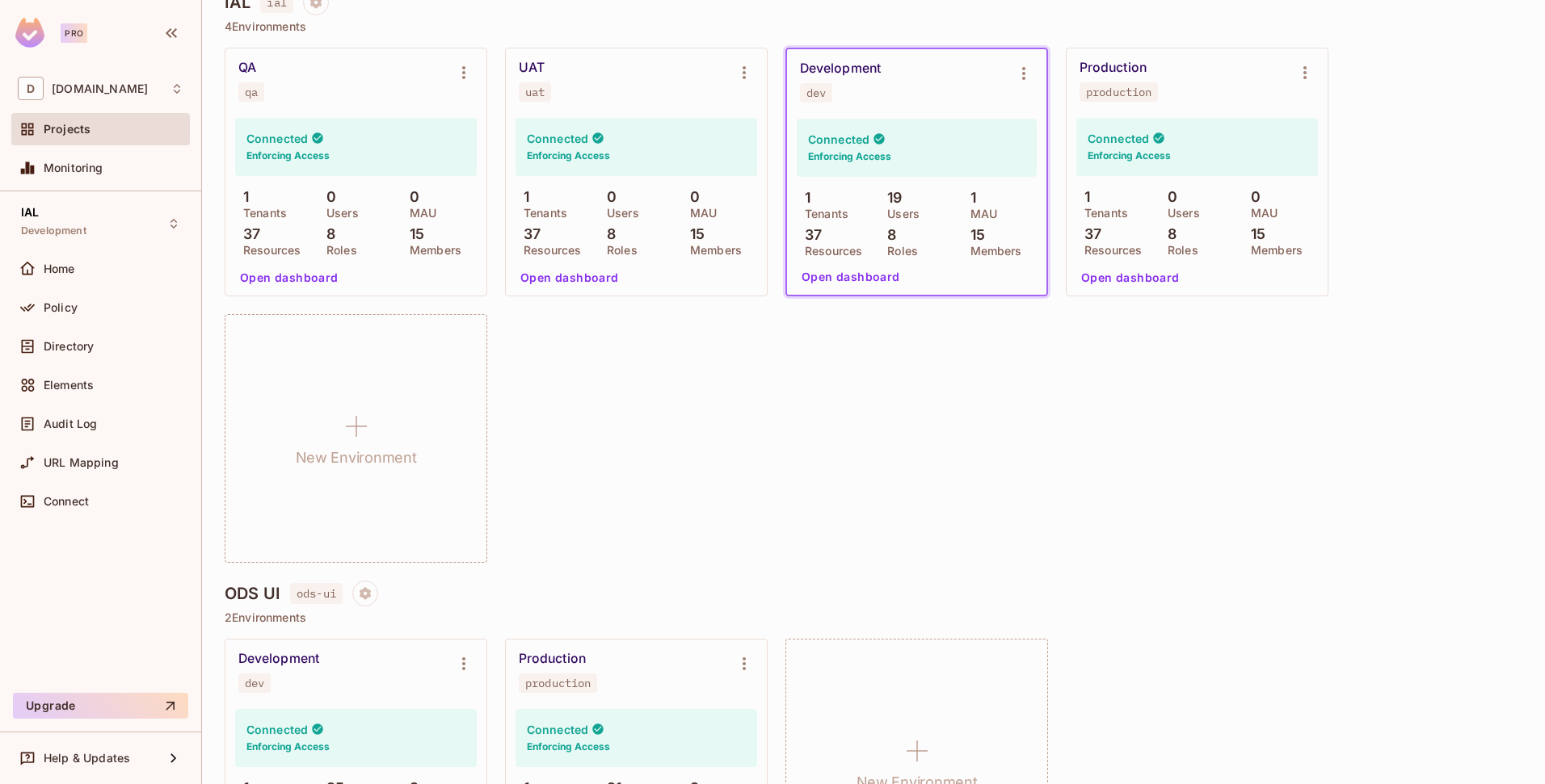
click at [665, 363] on div "QA qa Connected Enforcing Access 1 Tenants 0 Users 0 MAU 37 Resources 8 Roles 1…" at bounding box center [873, 306] width 1298 height 516
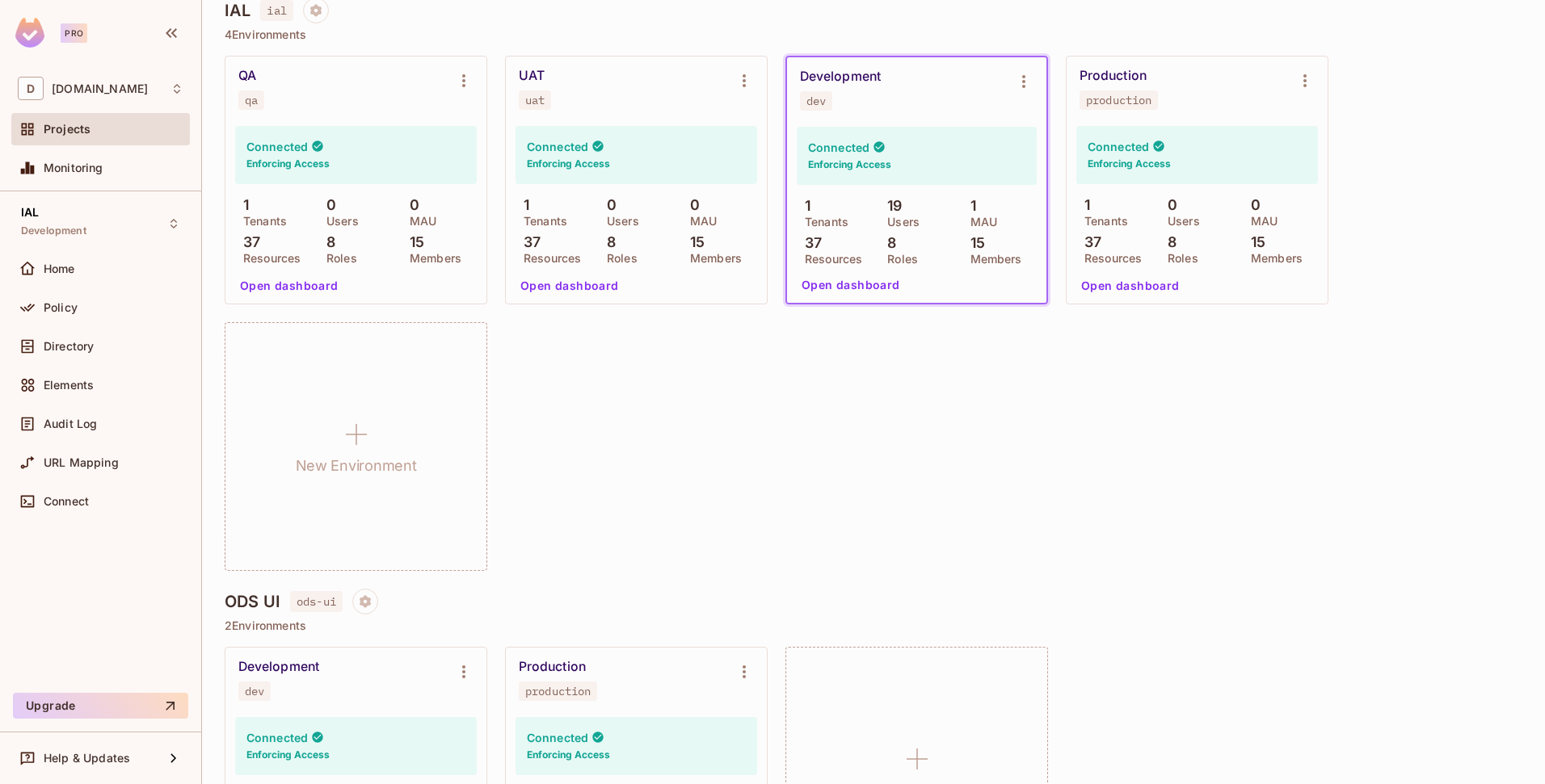
scroll to position [792, 0]
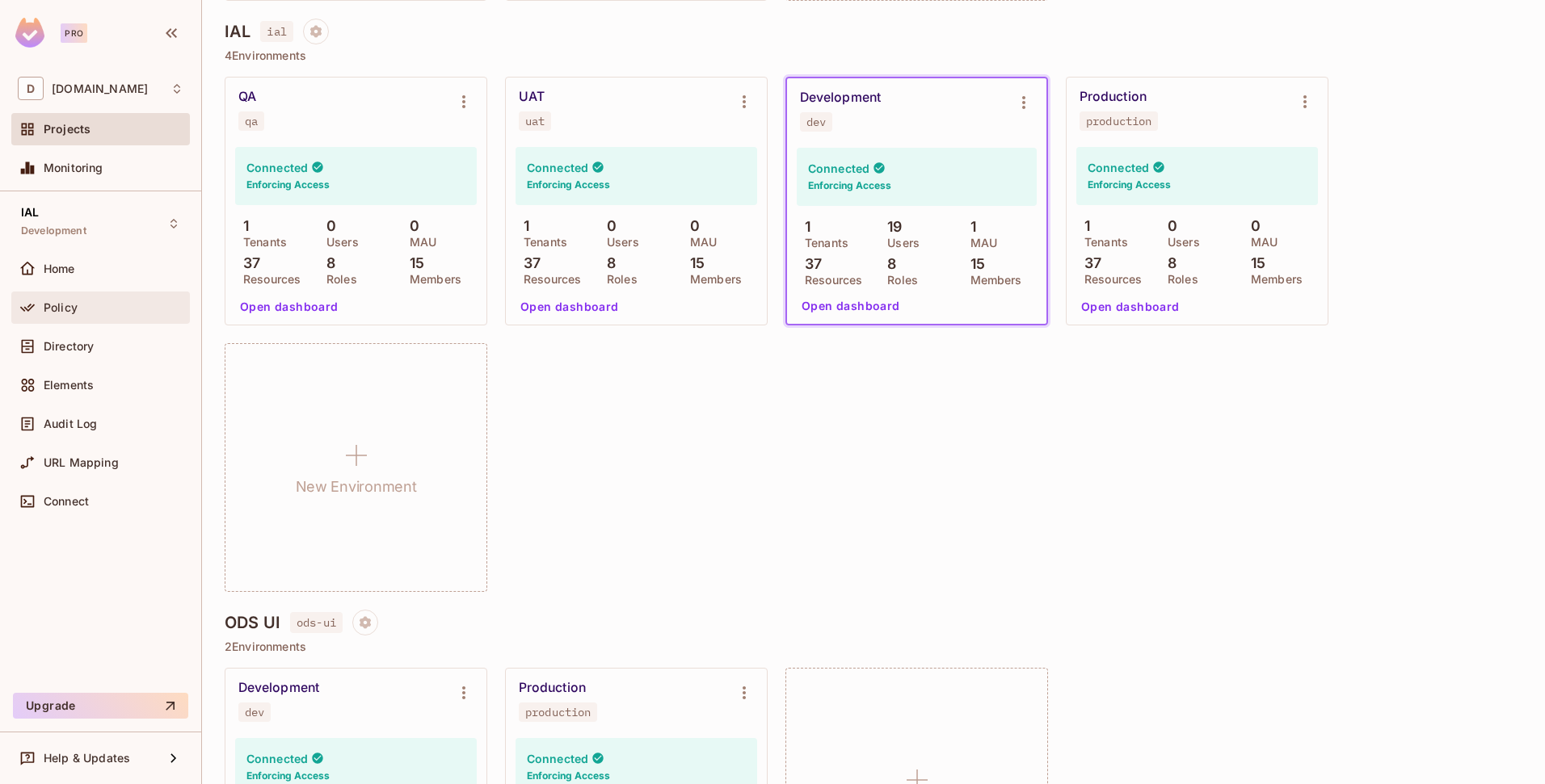
click at [58, 309] on span "Policy" at bounding box center [61, 308] width 34 height 13
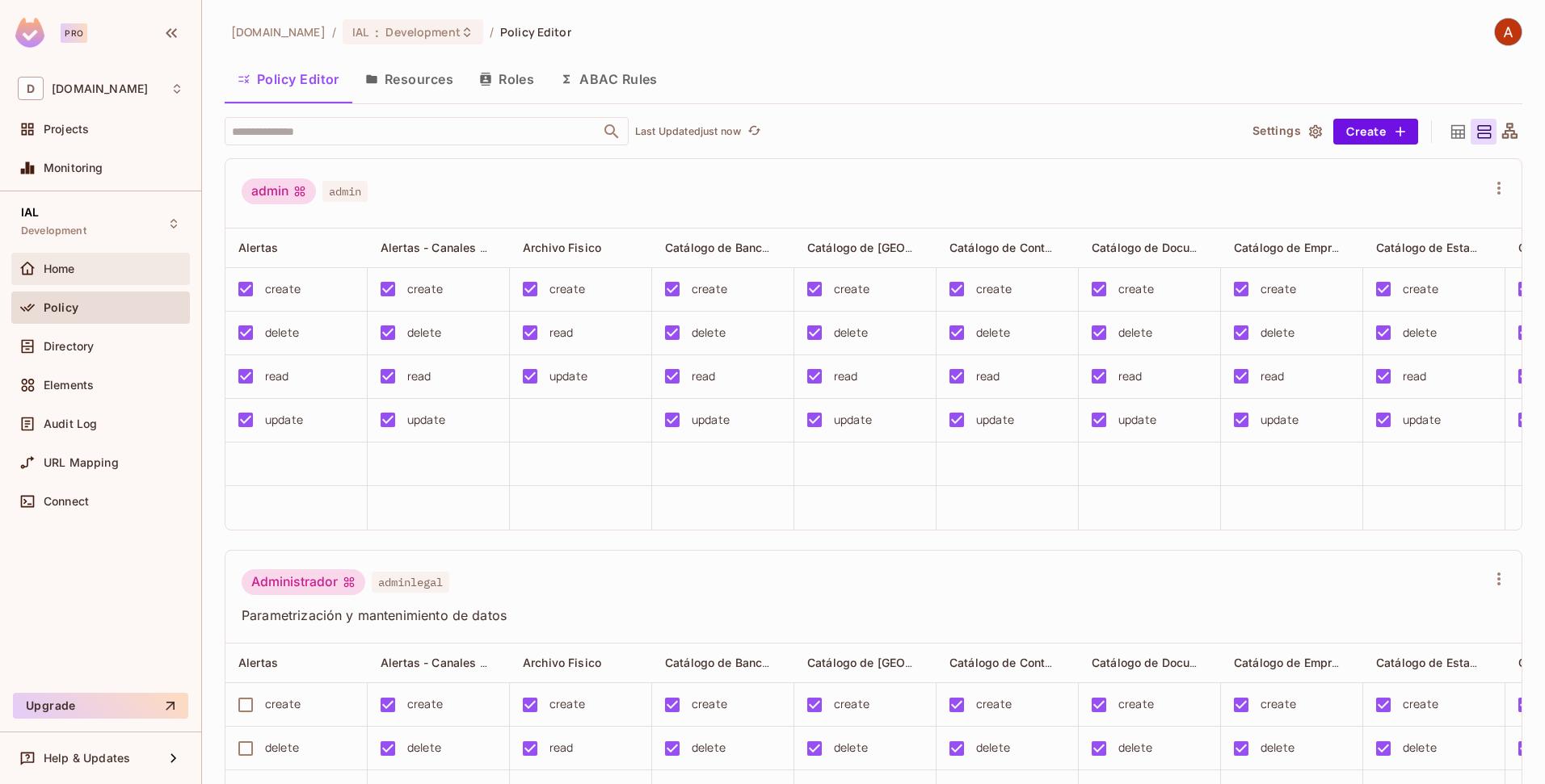
click at [66, 278] on div "Home" at bounding box center [101, 268] width 179 height 32
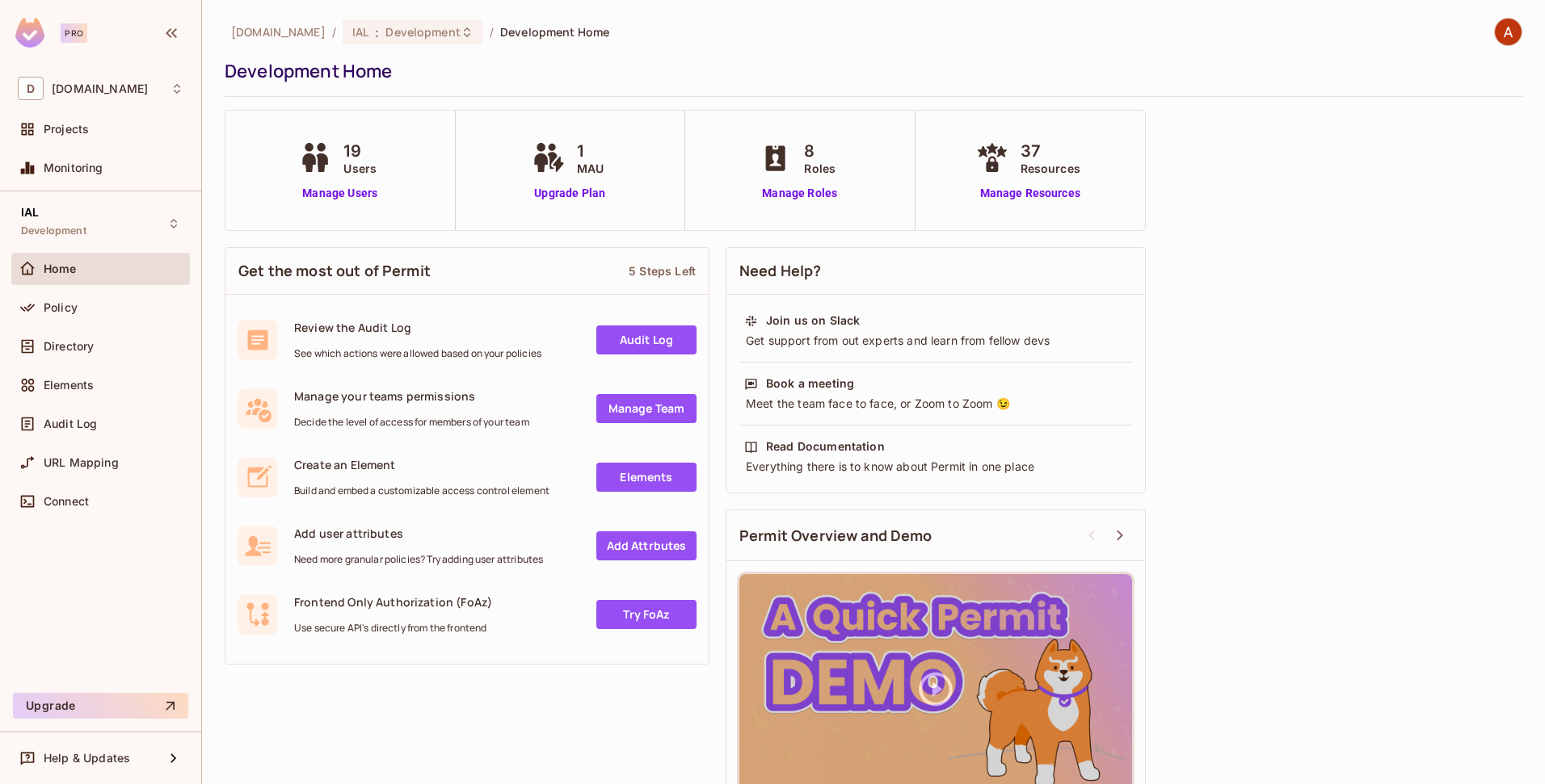
click at [330, 158] on icon at bounding box center [314, 157] width 40 height 30
click at [328, 196] on link "Manage Users" at bounding box center [340, 192] width 90 height 17
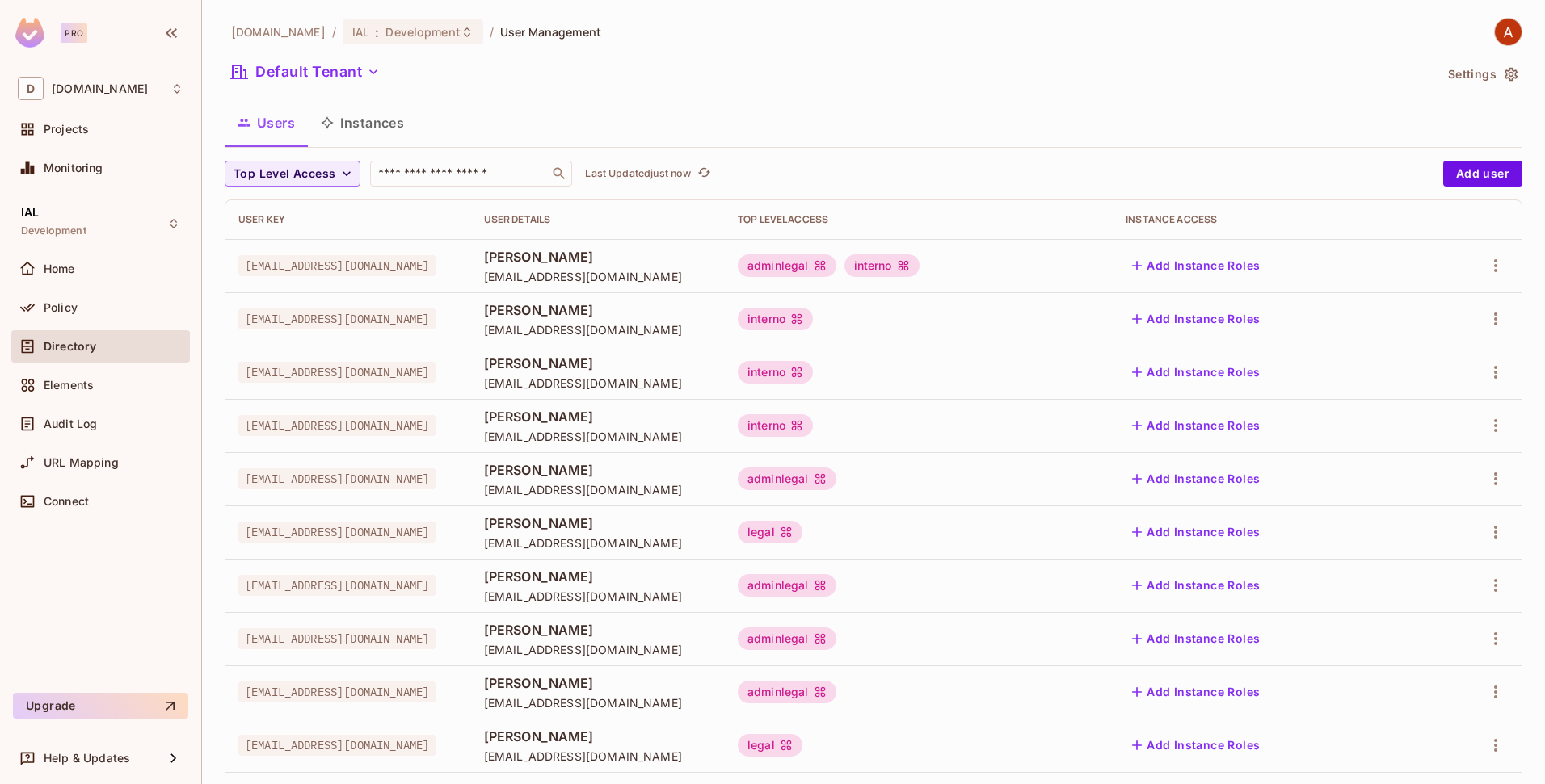
click at [264, 124] on button "Users" at bounding box center [266, 122] width 83 height 40
click at [1491, 268] on icon "button" at bounding box center [1495, 266] width 20 height 20
drag, startPoint x: 1355, startPoint y: 106, endPoint x: 1399, endPoint y: 111, distance: 44.3
click at [1355, 106] on div at bounding box center [772, 392] width 1545 height 784
click at [1518, 89] on div "[DOMAIN_NAME] / IAL : Development / User Management Default Tenant Settings Use…" at bounding box center [873, 392] width 1343 height 784
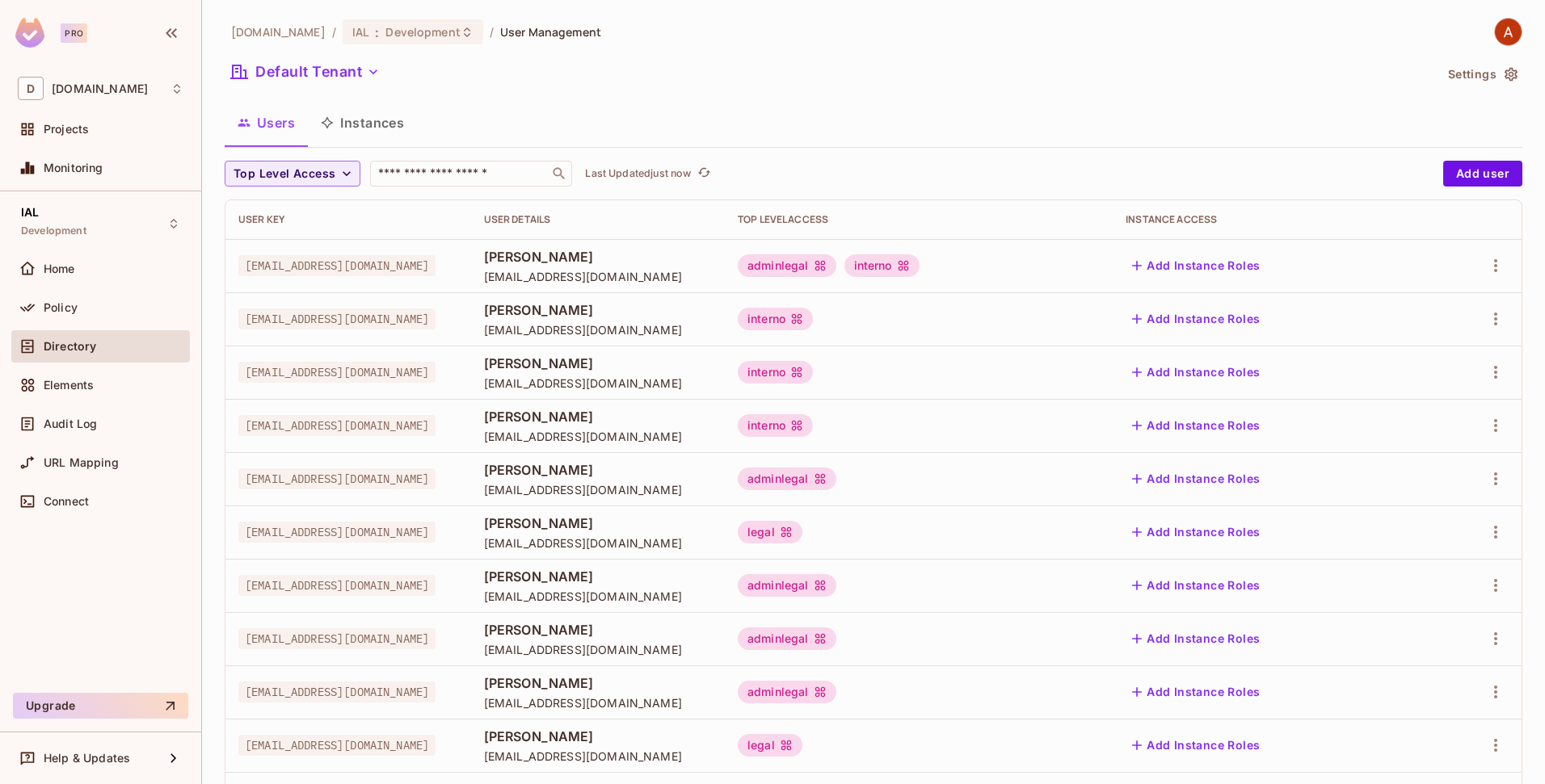
click at [1504, 72] on icon "button" at bounding box center [1510, 74] width 13 height 14
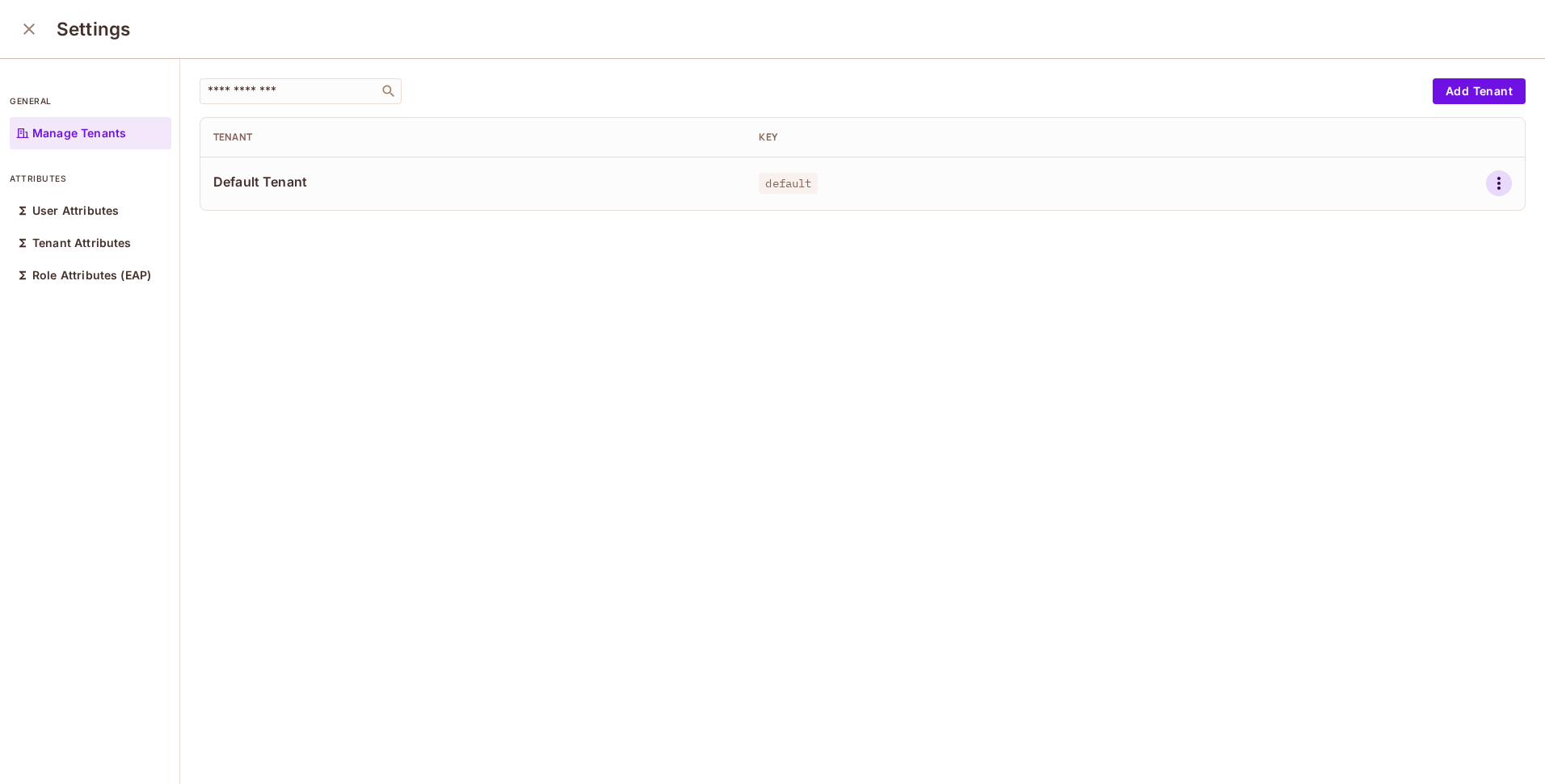
click at [1489, 180] on icon "button" at bounding box center [1499, 184] width 20 height 20
click at [883, 332] on div at bounding box center [772, 392] width 1545 height 784
click at [32, 31] on icon "close" at bounding box center [29, 29] width 12 height 12
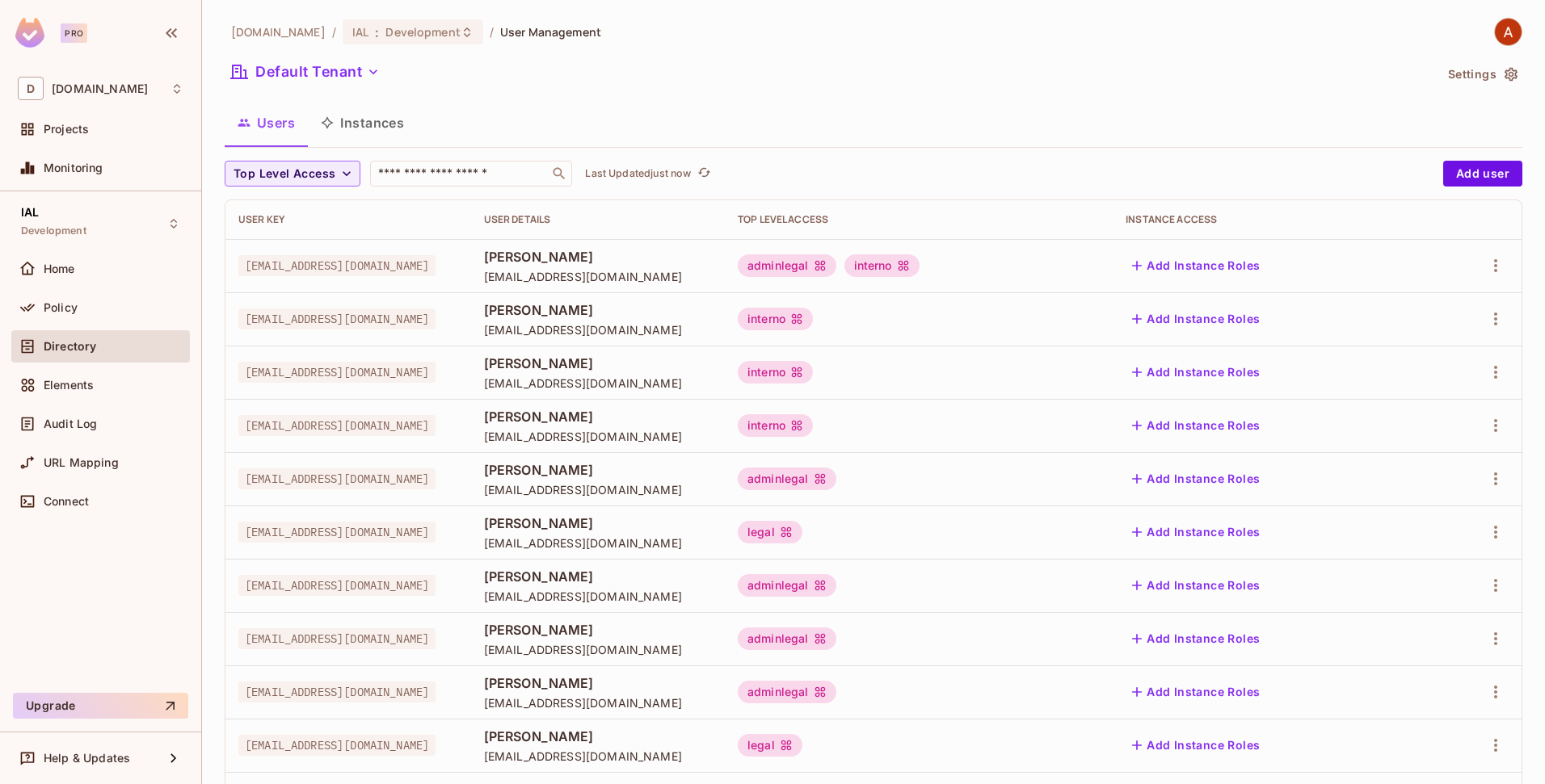
click at [69, 342] on span "Directory" at bounding box center [70, 346] width 53 height 13
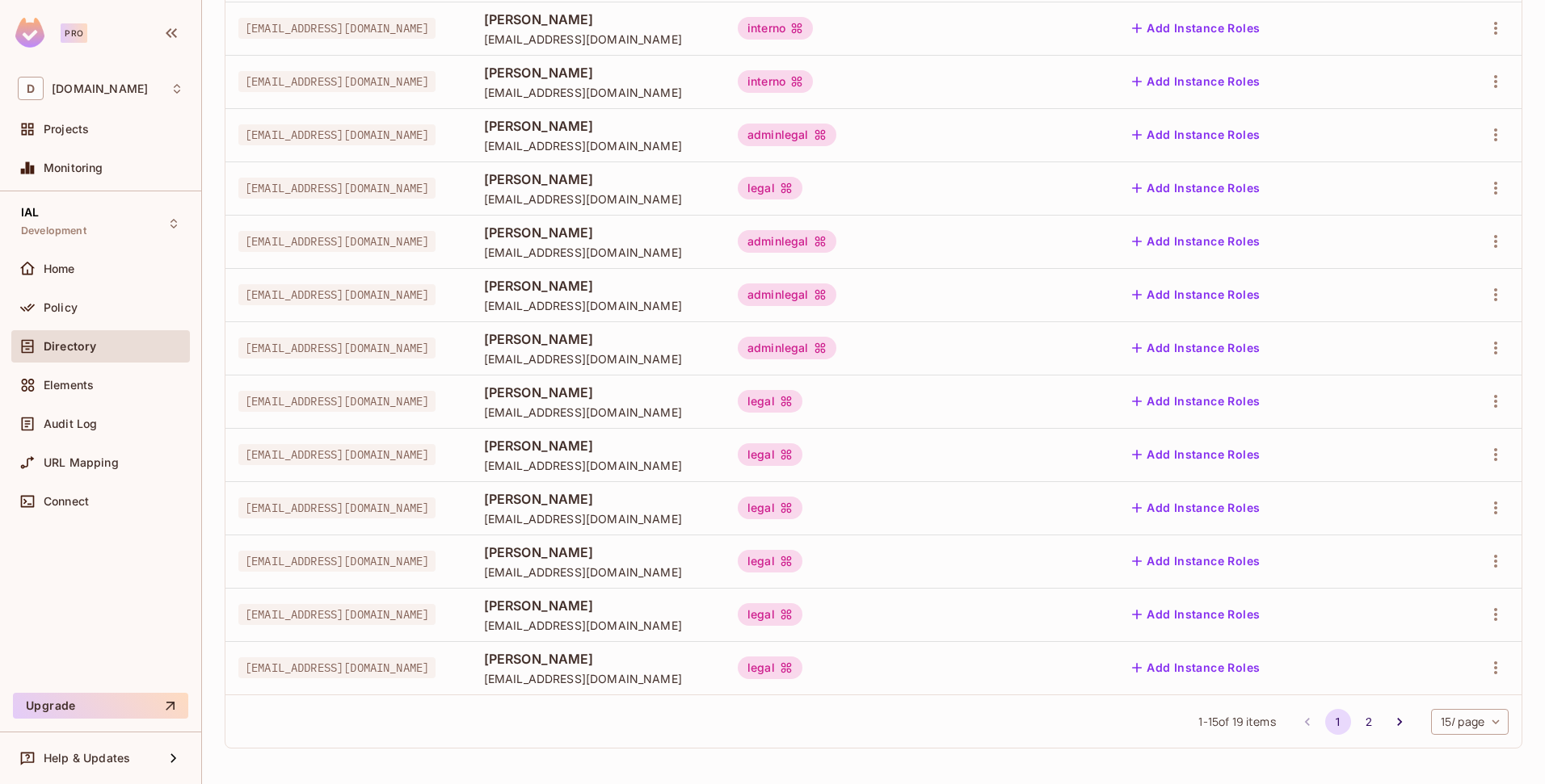
click at [1488, 722] on body "Pro D deacero.com Projects Monitoring IAL Development Home Policy Directory Ele…" at bounding box center [772, 392] width 1545 height 784
click at [1439, 743] on li "100 / page" at bounding box center [1455, 748] width 81 height 34
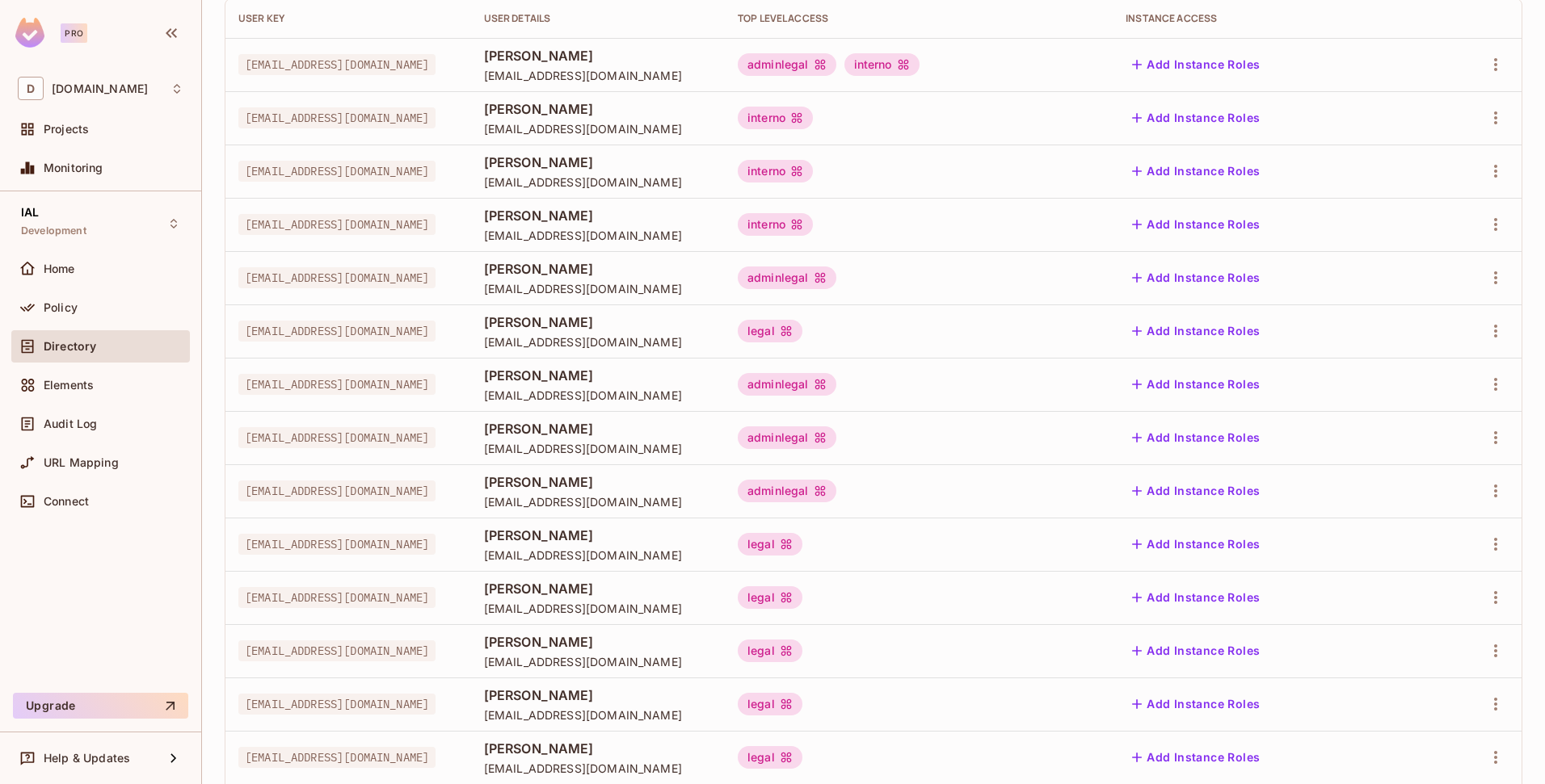
scroll to position [118, 0]
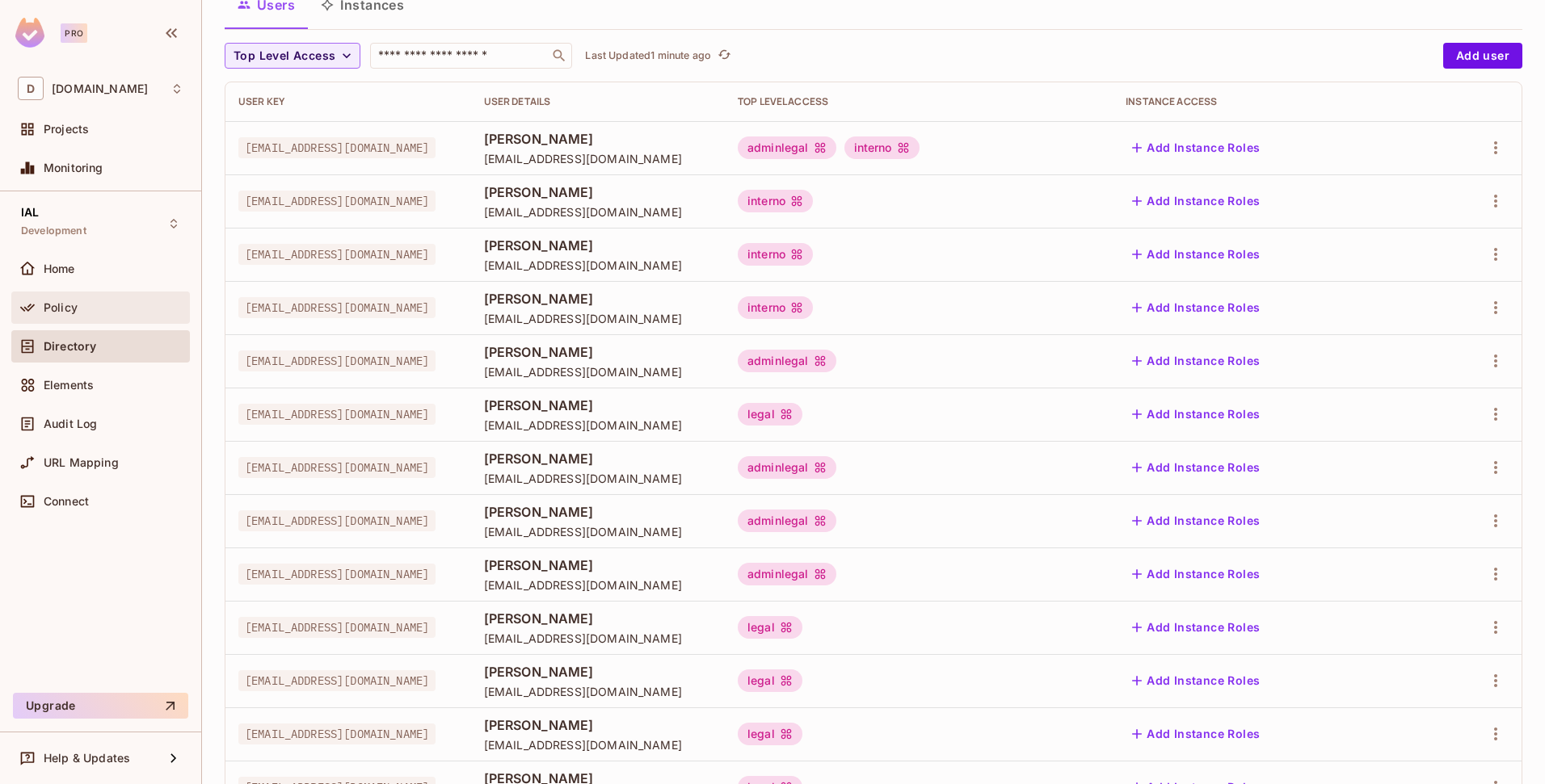
click at [63, 299] on div "Policy" at bounding box center [101, 308] width 166 height 20
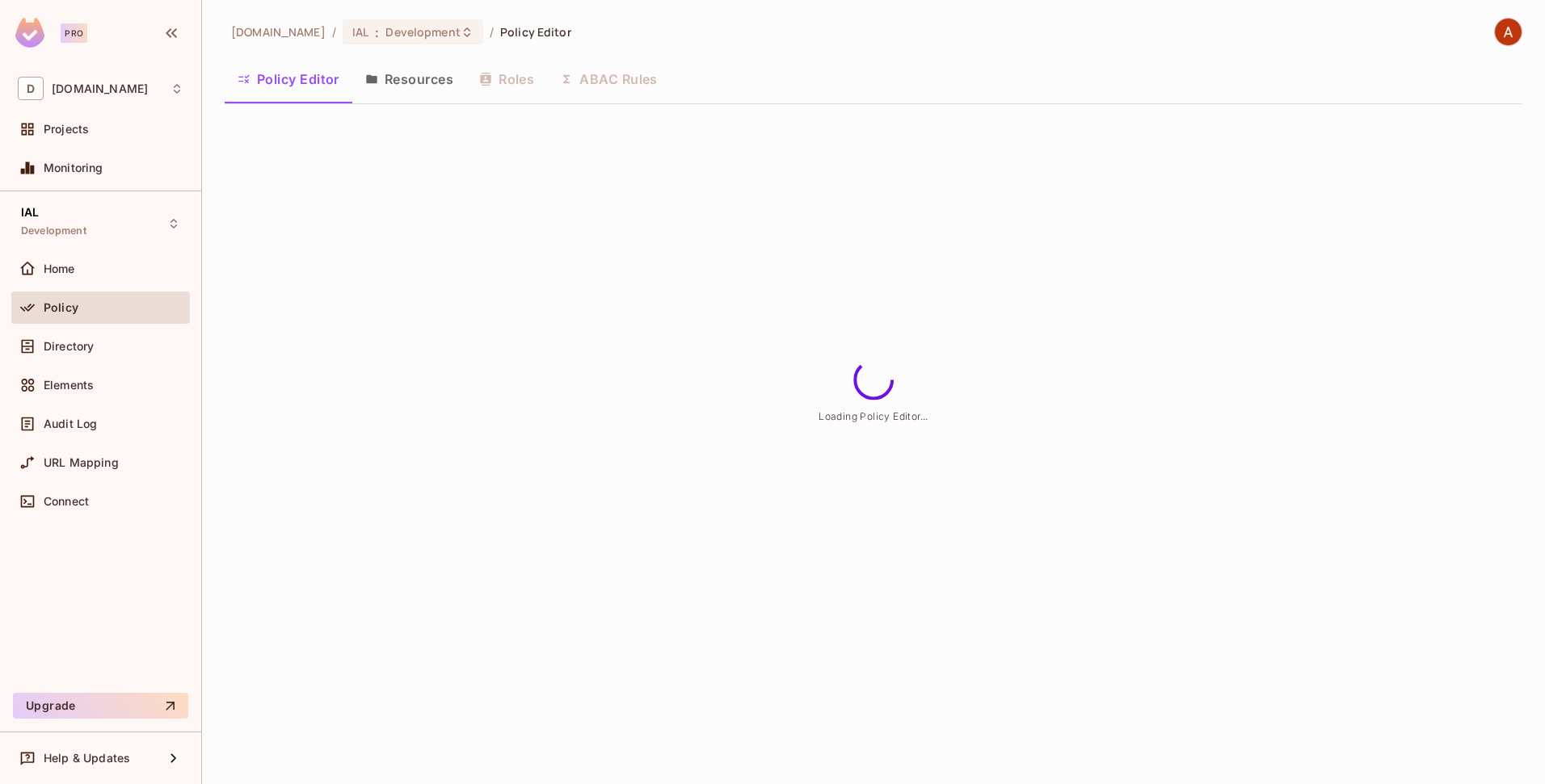
click at [419, 91] on button "Resources" at bounding box center [409, 78] width 114 height 40
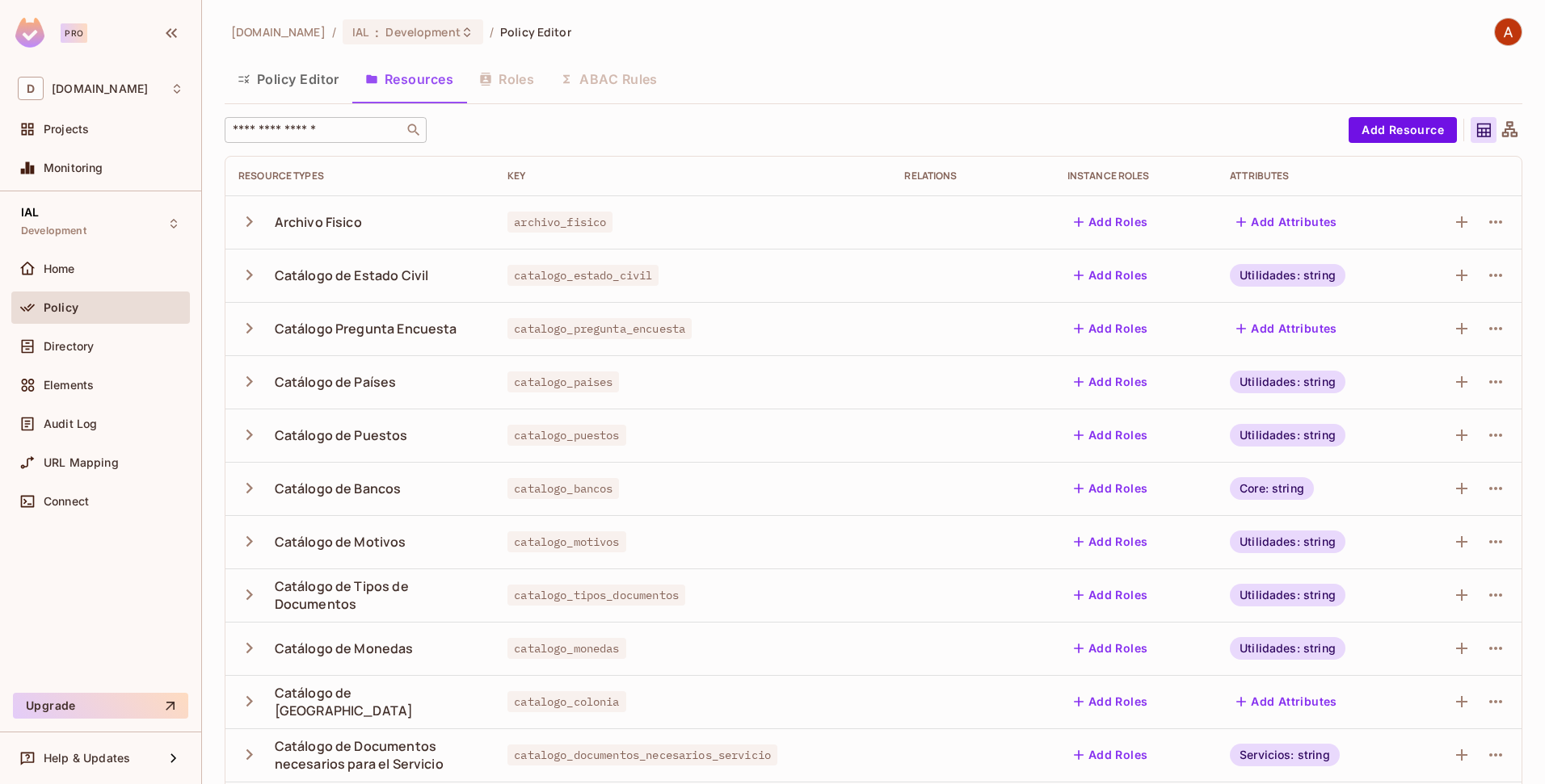
click at [346, 129] on input "text" at bounding box center [314, 130] width 170 height 17
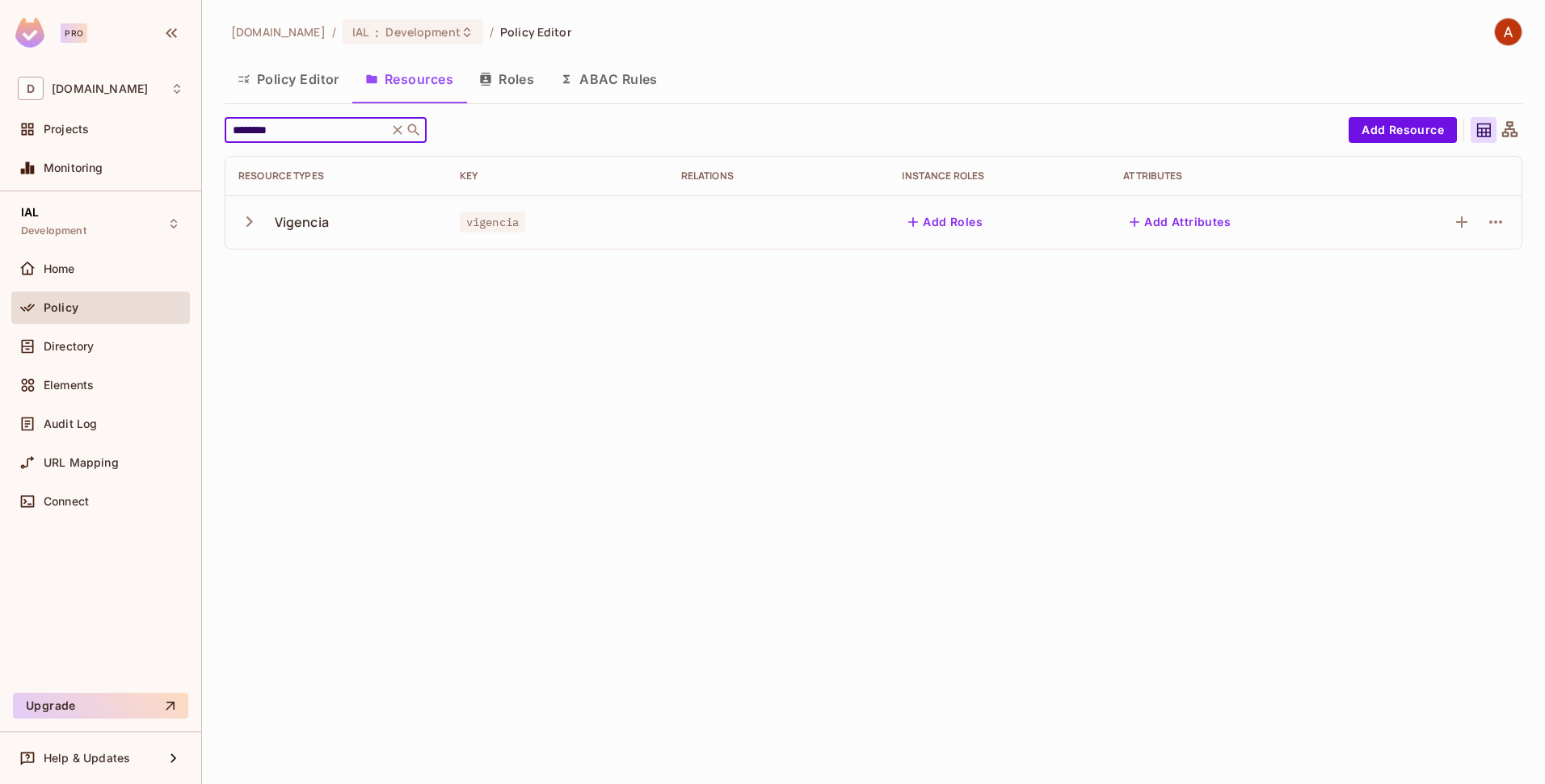
type input "********"
click at [247, 223] on icon "button" at bounding box center [249, 222] width 21 height 21
click at [247, 223] on icon "button" at bounding box center [249, 222] width 11 height 7
click at [289, 78] on button "Policy Editor" at bounding box center [288, 78] width 128 height 40
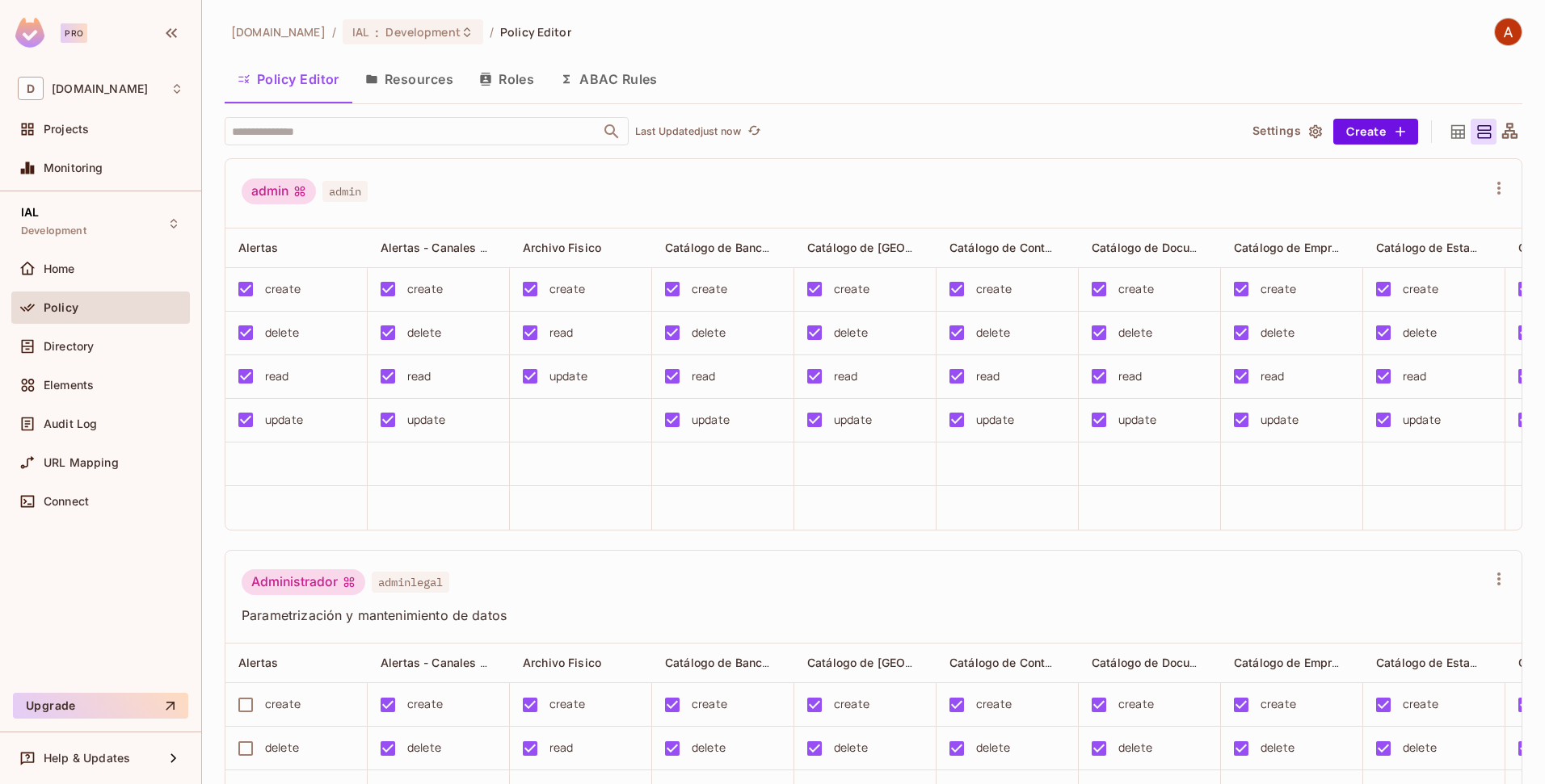
click at [389, 91] on button "Resources" at bounding box center [409, 78] width 114 height 40
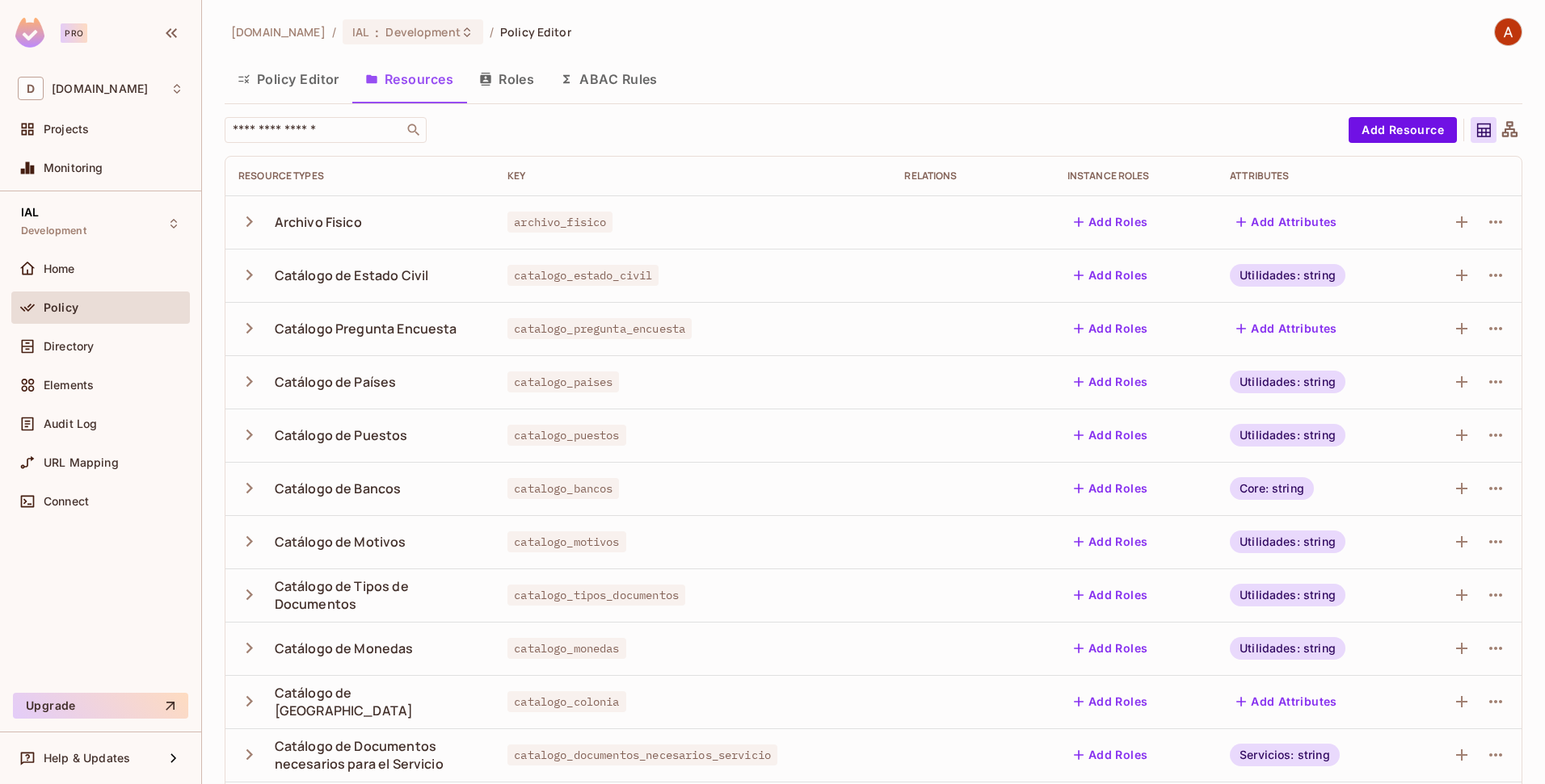
click at [252, 280] on icon "button" at bounding box center [249, 275] width 21 height 21
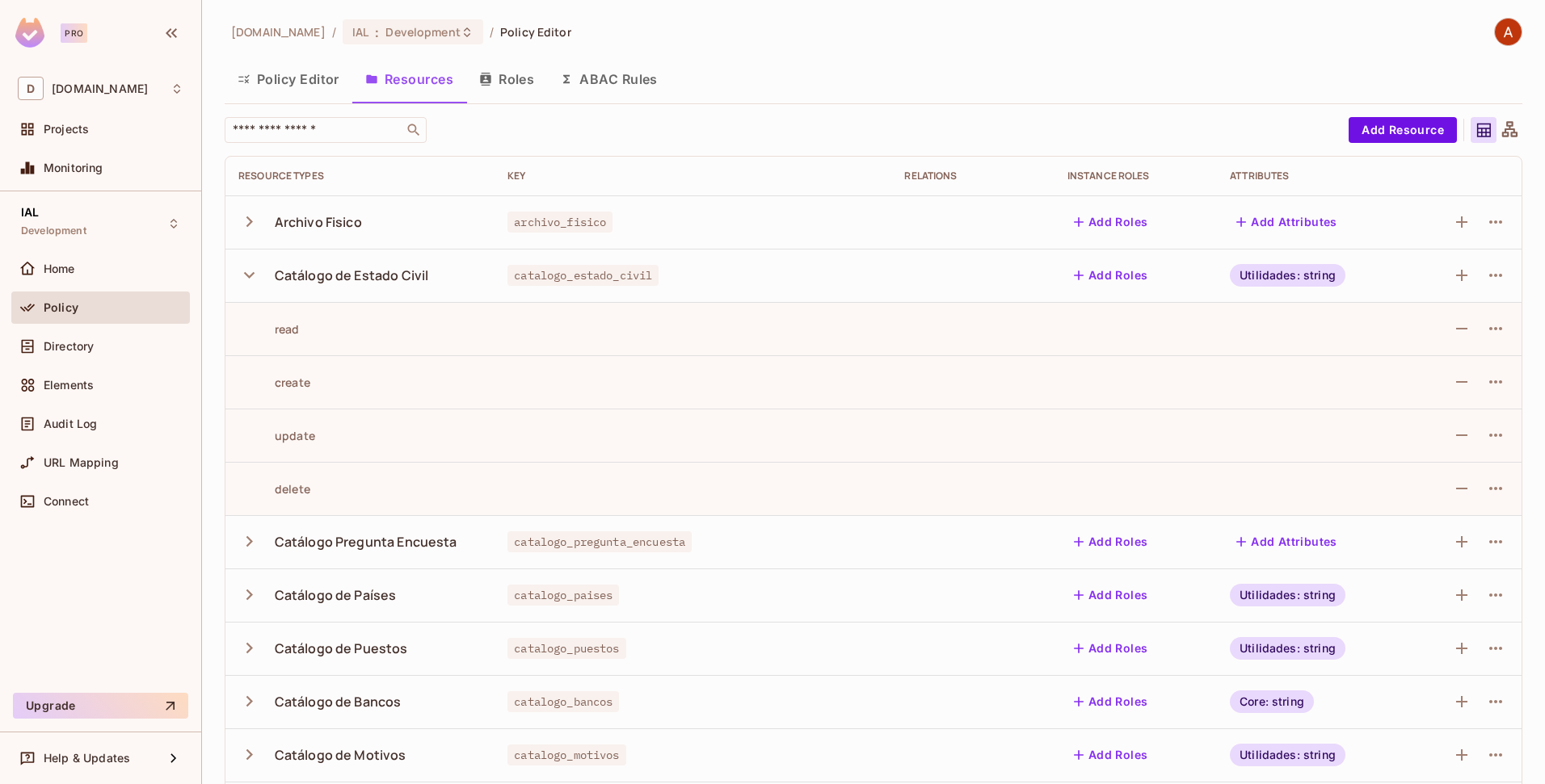
click at [244, 281] on icon "button" at bounding box center [249, 275] width 21 height 21
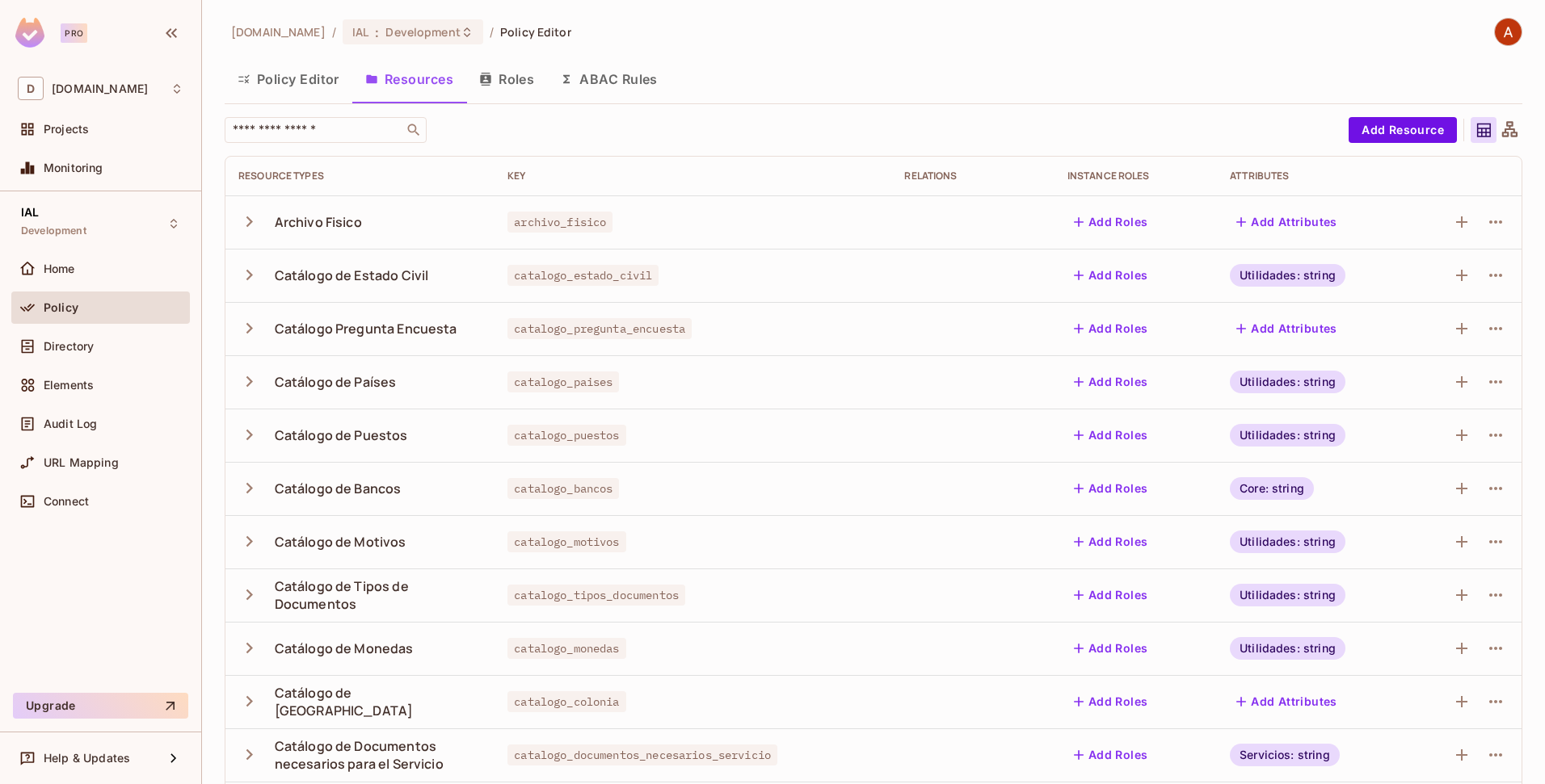
click at [921, 54] on div "deacero.com / IAL : Development / Policy Editor Policy Editor Resources Roles A…" at bounding box center [873, 540] width 1298 height 1045
click at [489, 81] on icon "button" at bounding box center [484, 78] width 11 height 13
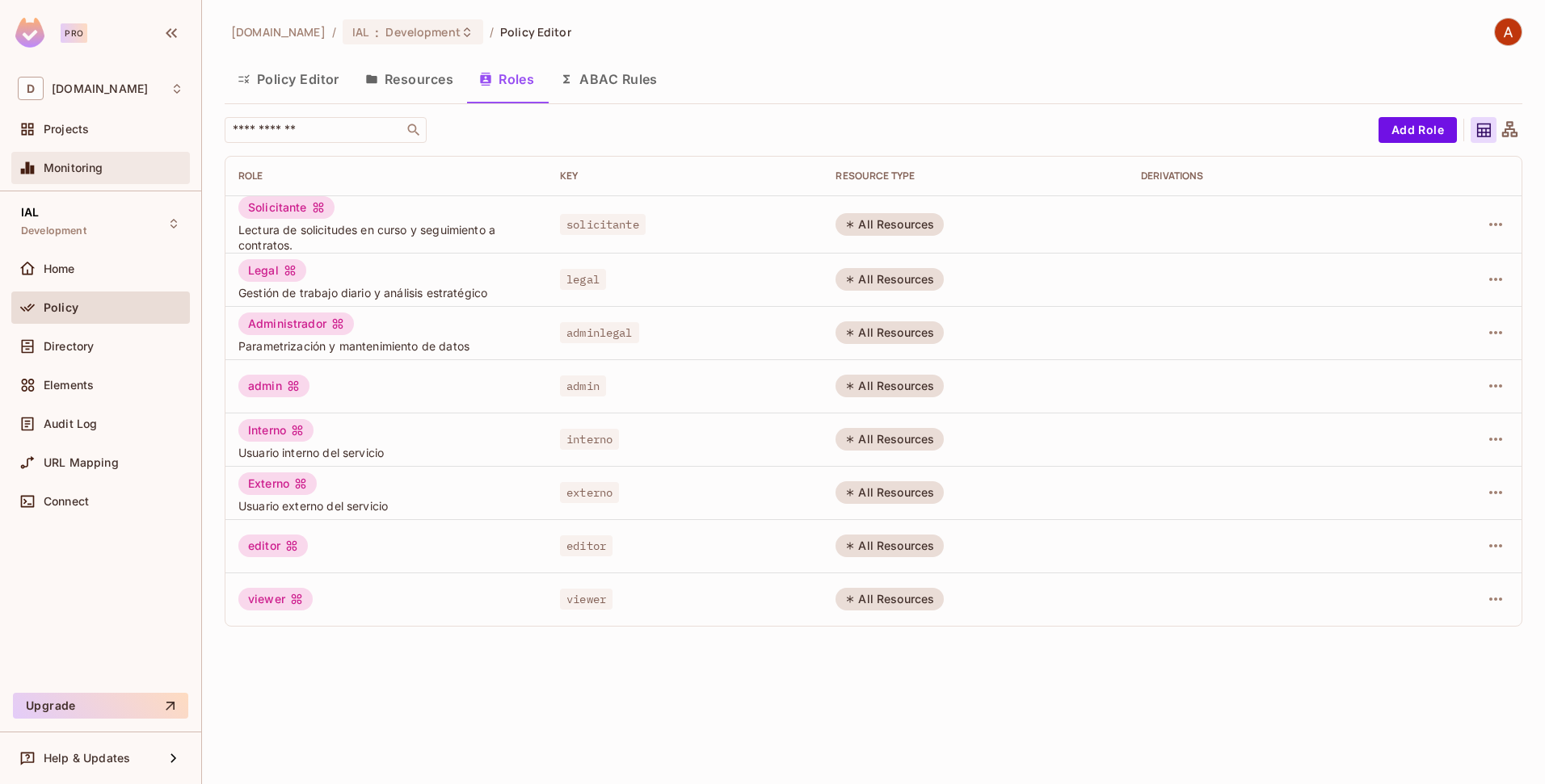
click at [83, 159] on div "Monitoring" at bounding box center [101, 168] width 166 height 20
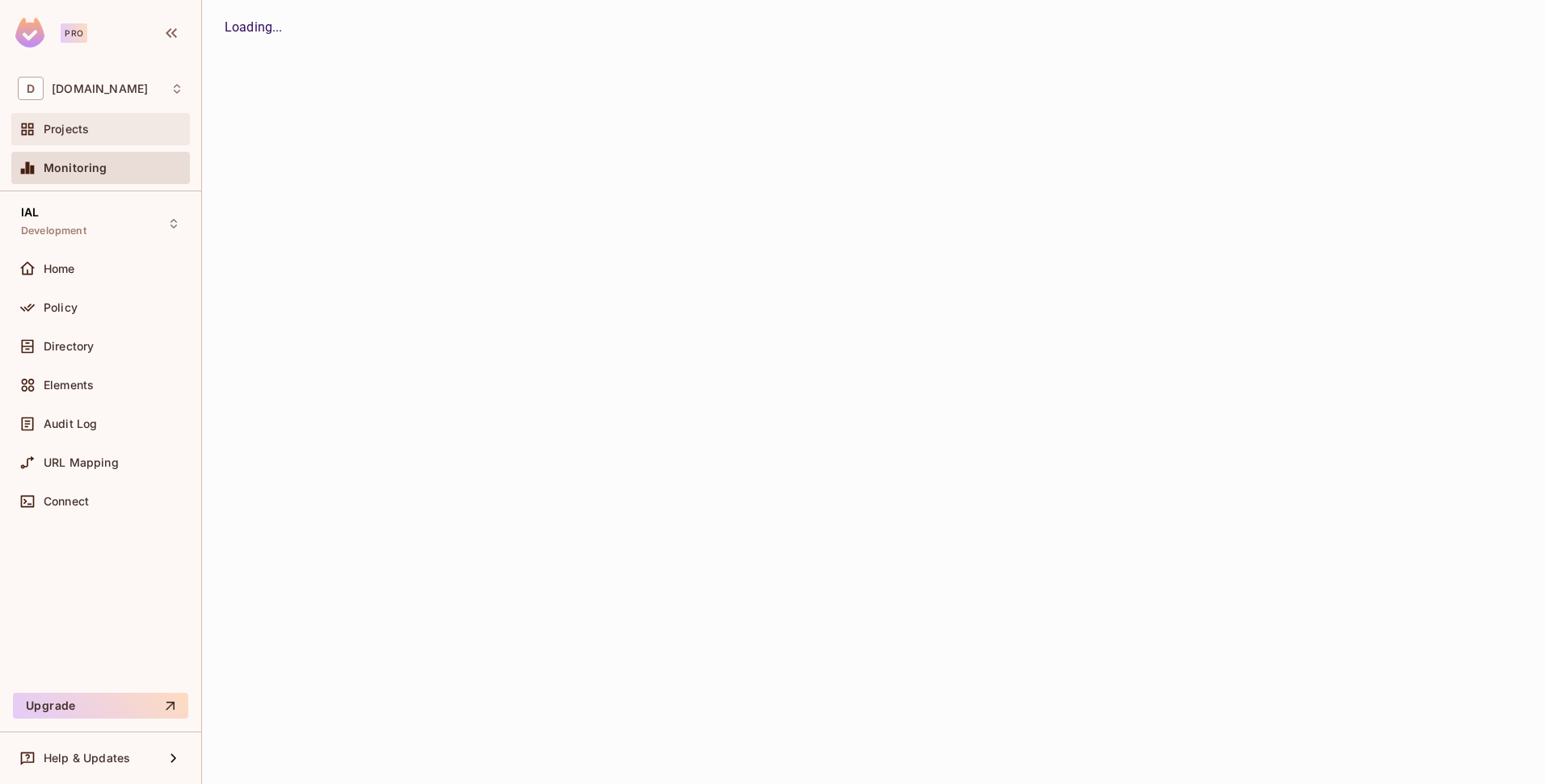
click at [83, 139] on div "Projects" at bounding box center [101, 129] width 179 height 32
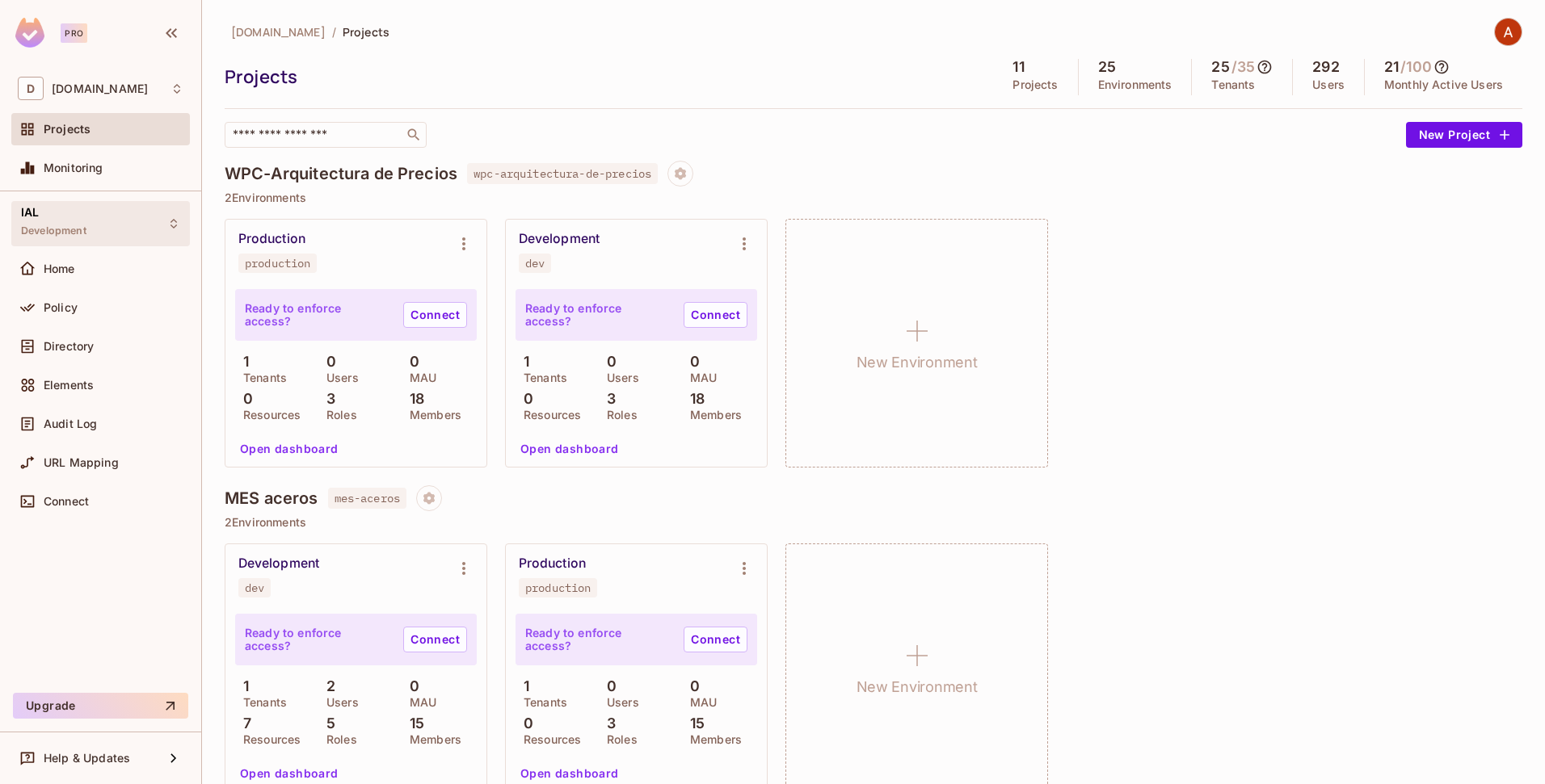
click at [113, 203] on div "IAL Development" at bounding box center [101, 224] width 179 height 45
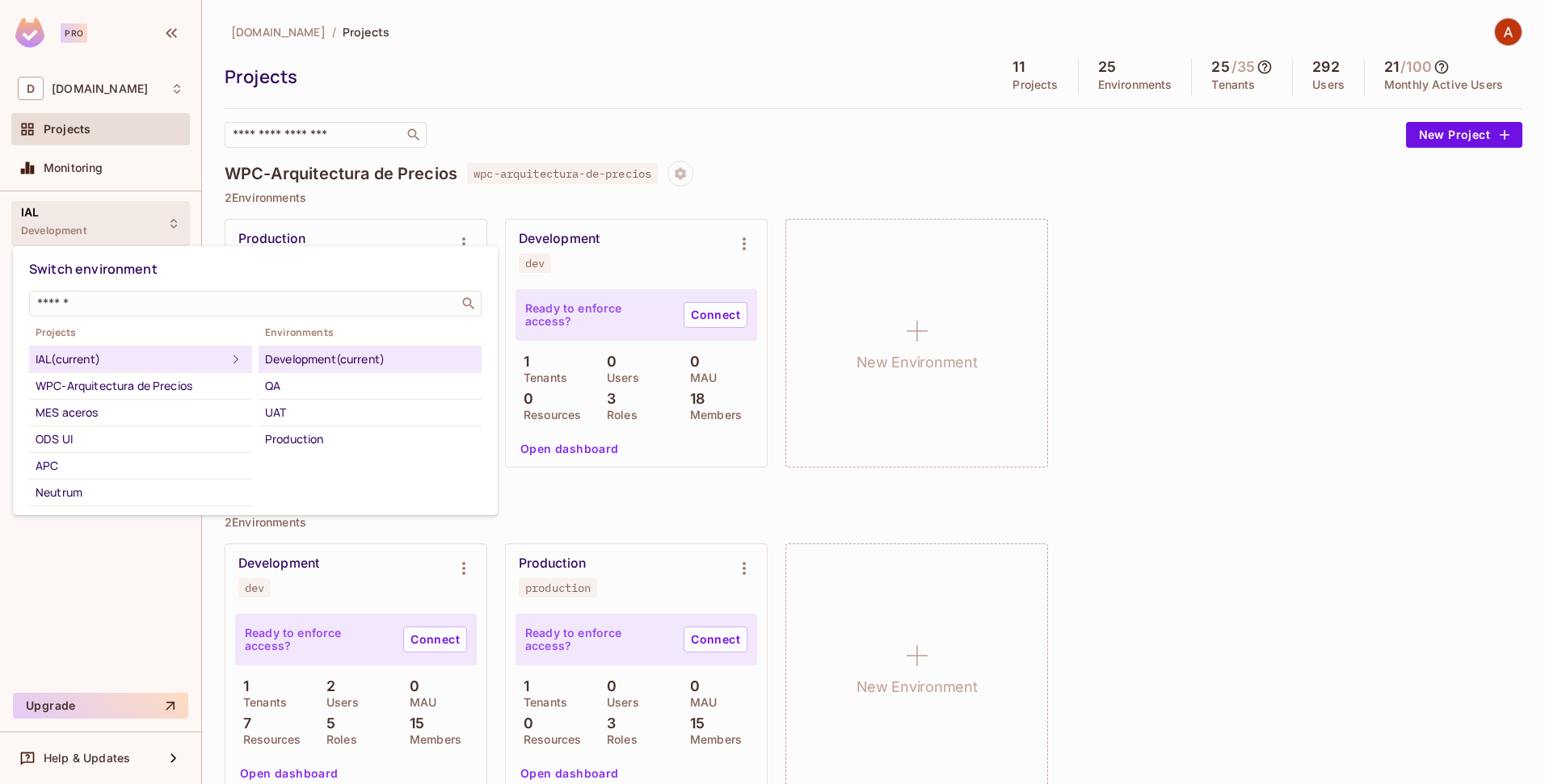
click at [113, 203] on div at bounding box center [772, 392] width 1545 height 784
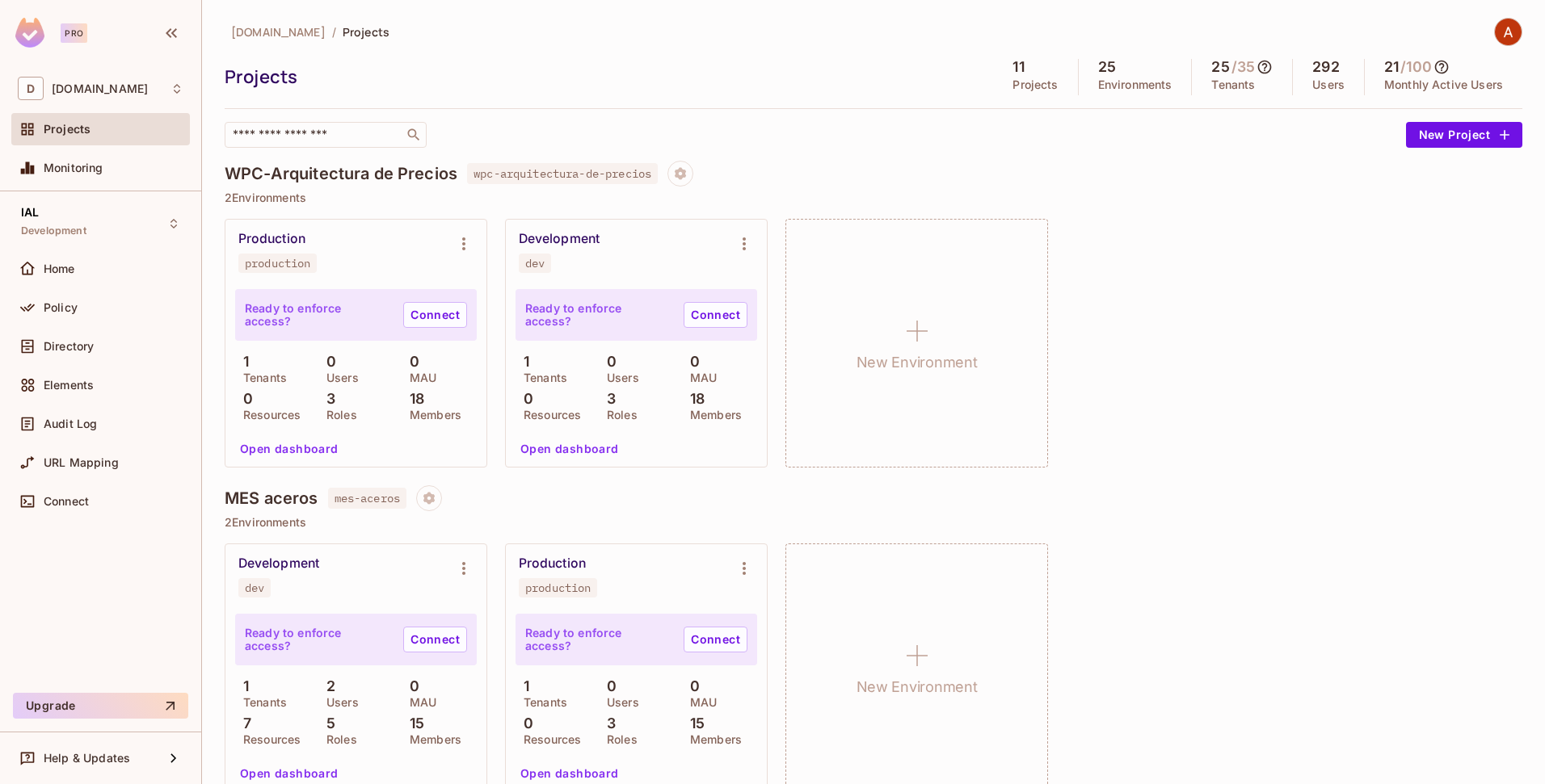
click at [93, 132] on div "Projects" at bounding box center [113, 129] width 140 height 13
click at [59, 274] on span "Home" at bounding box center [60, 268] width 31 height 13
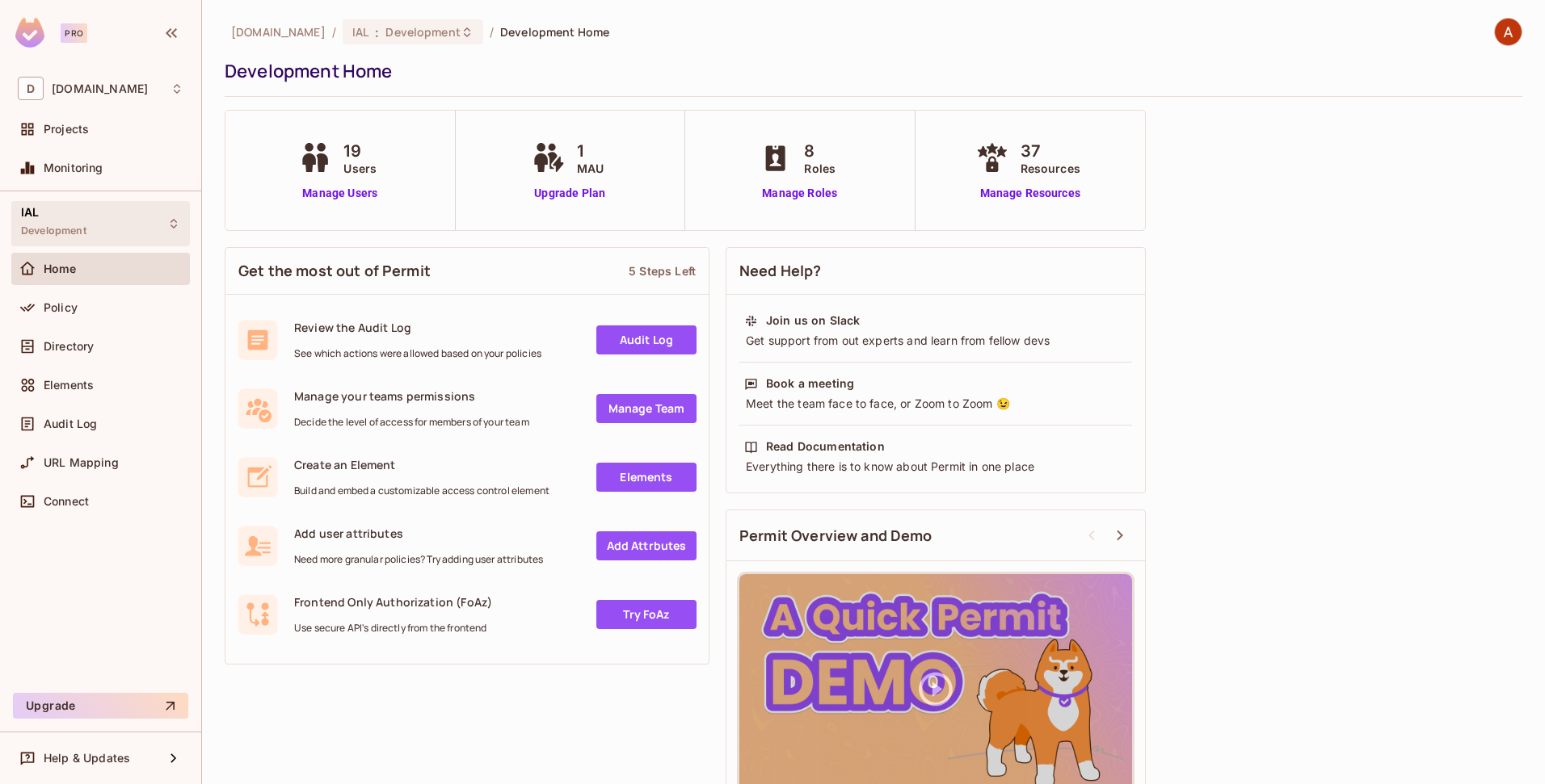
click at [82, 231] on span "Development" at bounding box center [54, 230] width 65 height 13
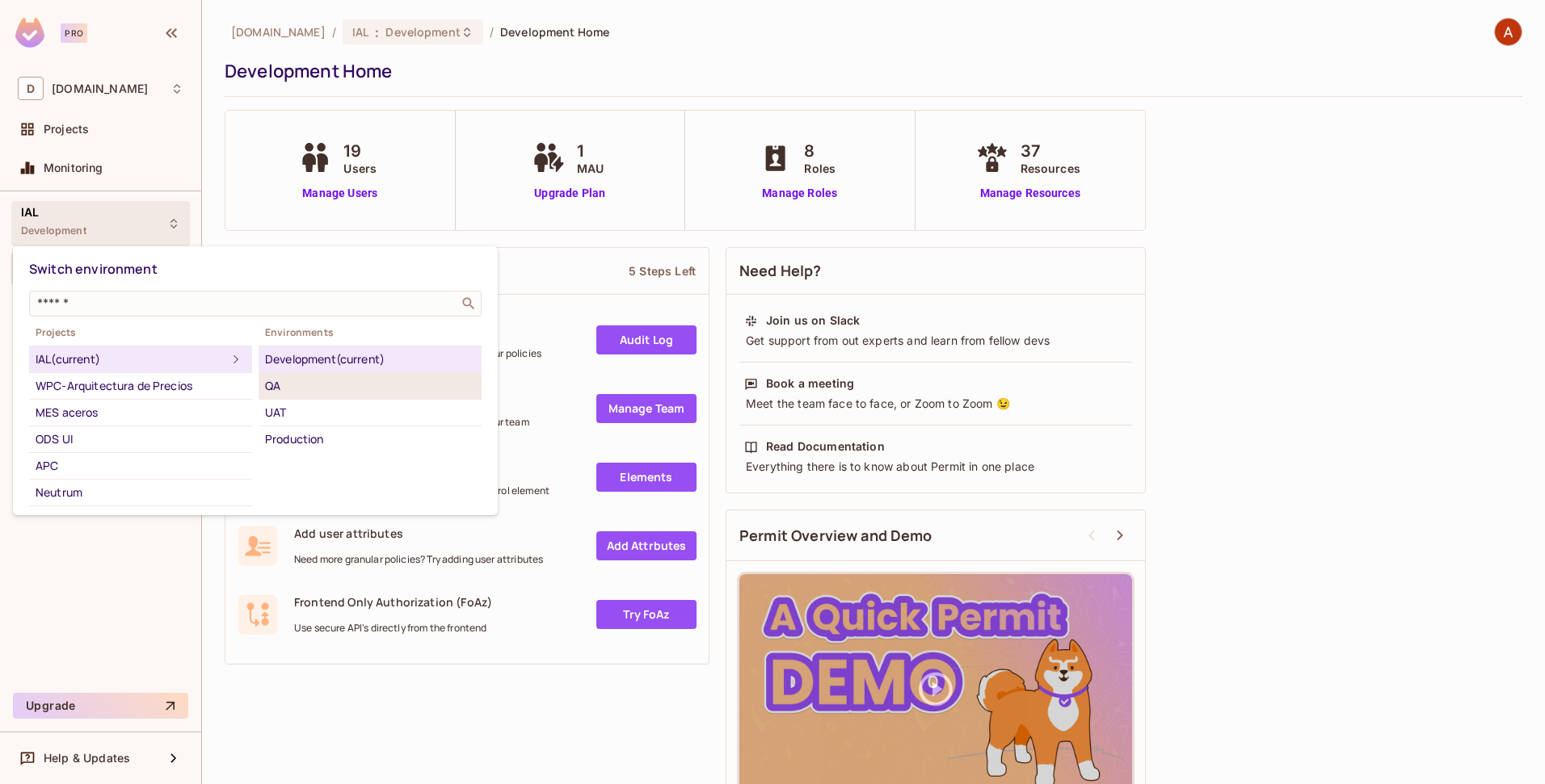
click at [271, 394] on div "QA" at bounding box center [369, 387] width 210 height 20
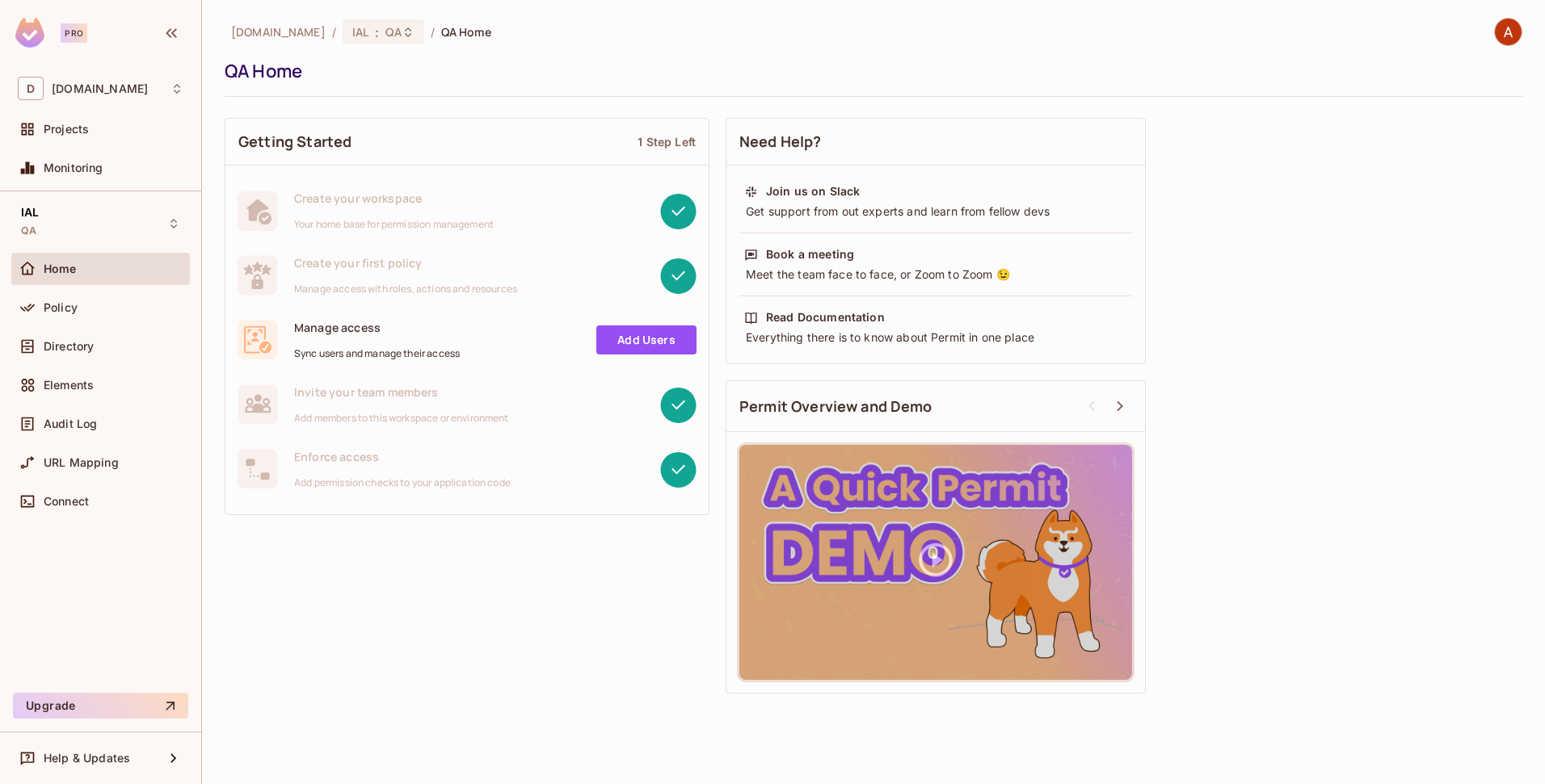
click at [652, 344] on link "Add Users" at bounding box center [647, 340] width 101 height 29
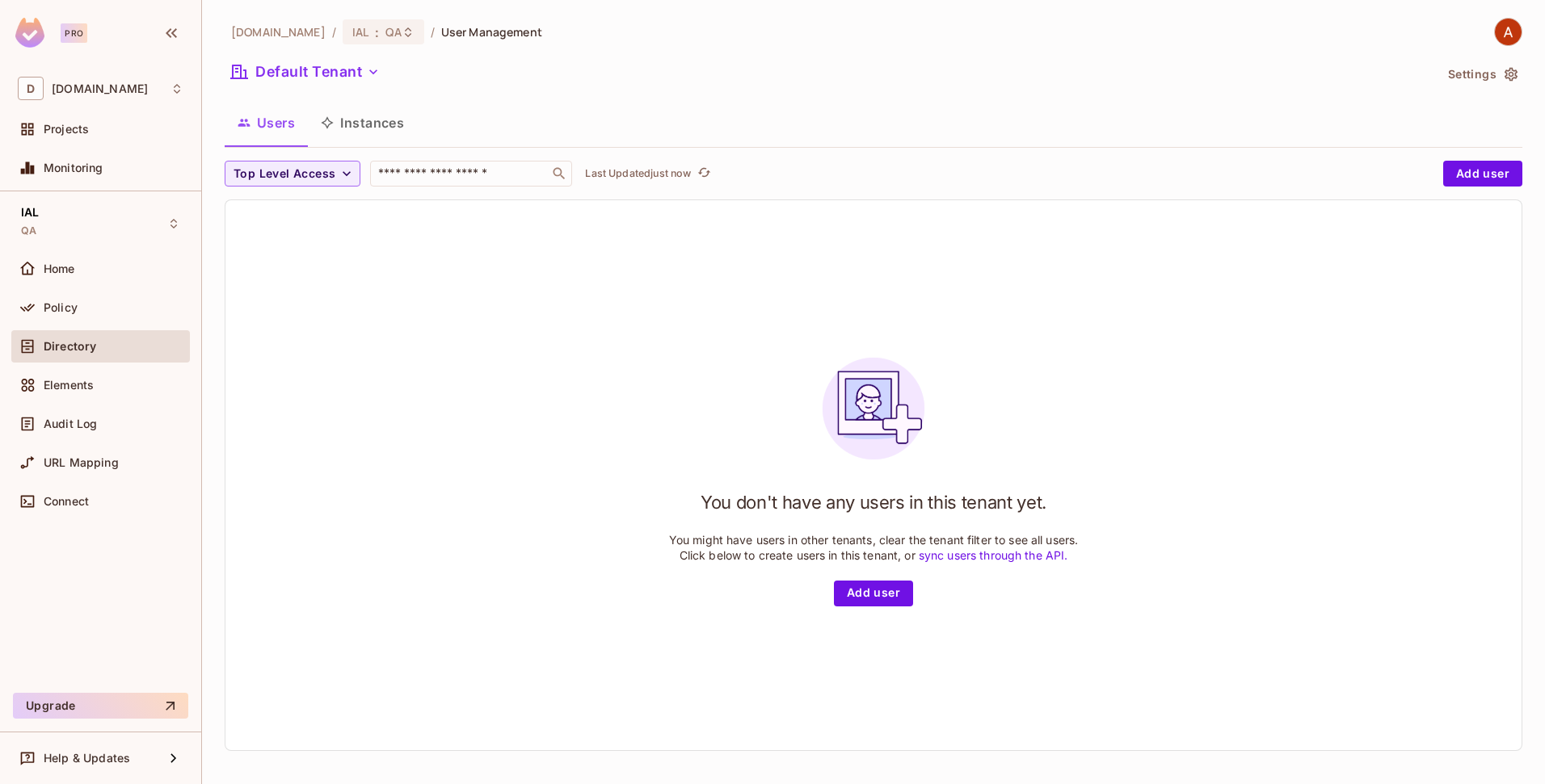
click at [940, 555] on link "sync users through the API." at bounding box center [993, 556] width 149 height 14
click at [493, 176] on input "text" at bounding box center [460, 174] width 170 height 17
click at [348, 173] on icon "button" at bounding box center [347, 173] width 8 height 5
click at [349, 173] on div at bounding box center [772, 392] width 1545 height 784
click at [471, 175] on input "text" at bounding box center [460, 174] width 170 height 17
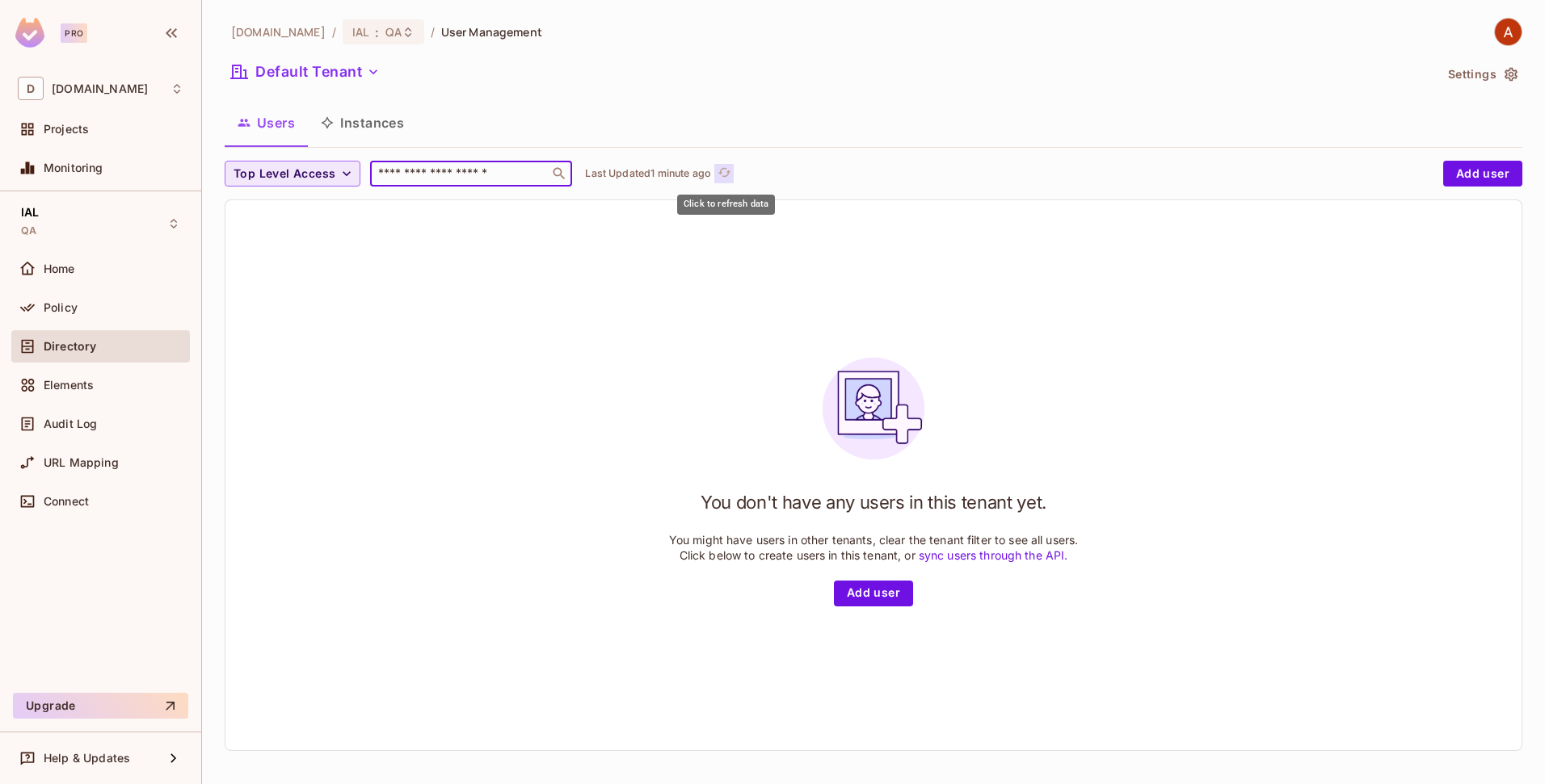
click at [733, 168] on button "Click to refresh data" at bounding box center [724, 174] width 20 height 20
click at [480, 176] on input "text" at bounding box center [460, 174] width 170 height 17
click at [335, 174] on button "Top Level Access" at bounding box center [292, 174] width 136 height 25
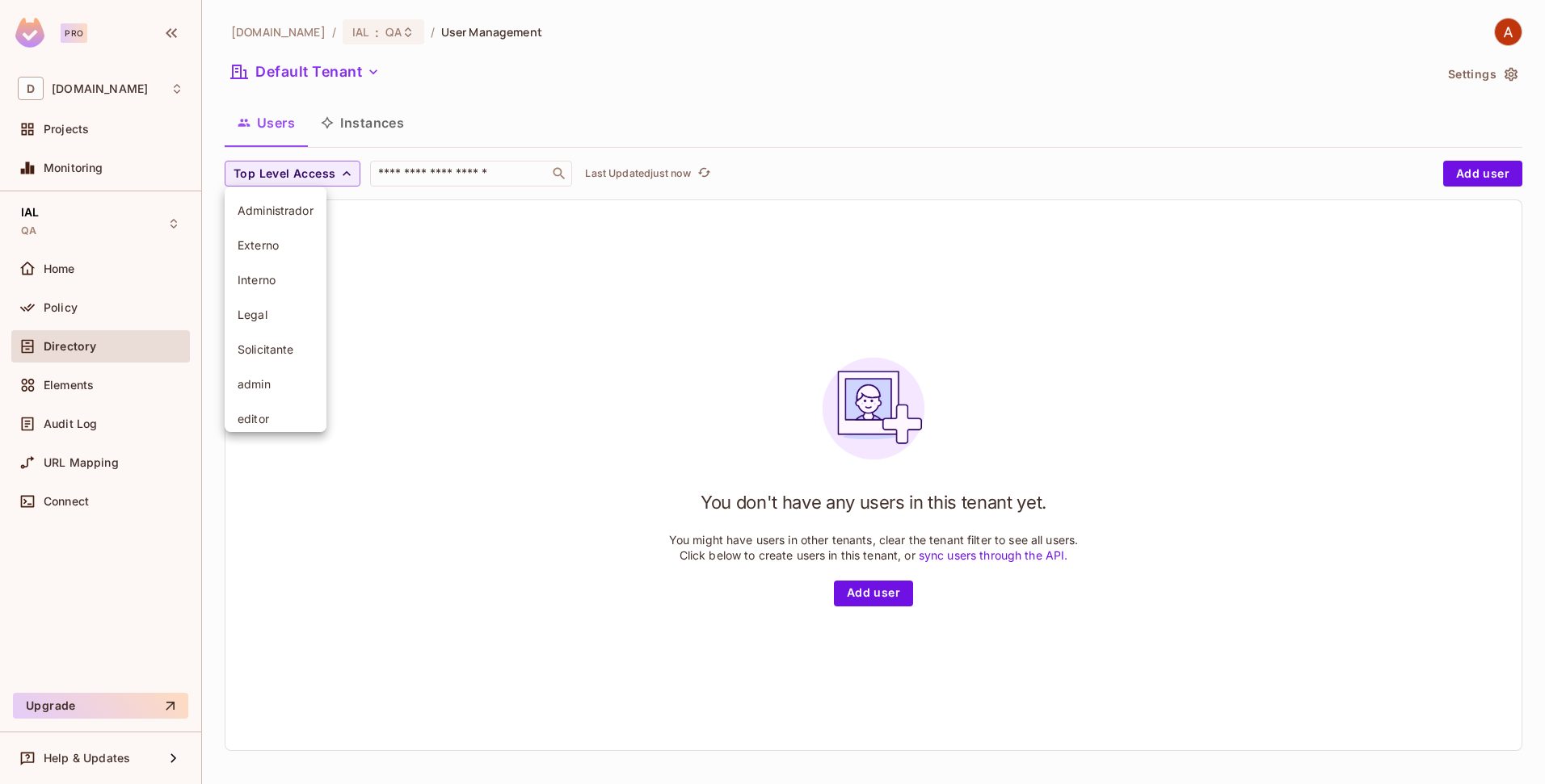
click at [312, 199] on li "Administrador" at bounding box center [275, 211] width 102 height 35
click at [330, 176] on icon "button" at bounding box center [329, 174] width 17 height 17
click at [359, 69] on button "Default Tenant" at bounding box center [305, 71] width 161 height 25
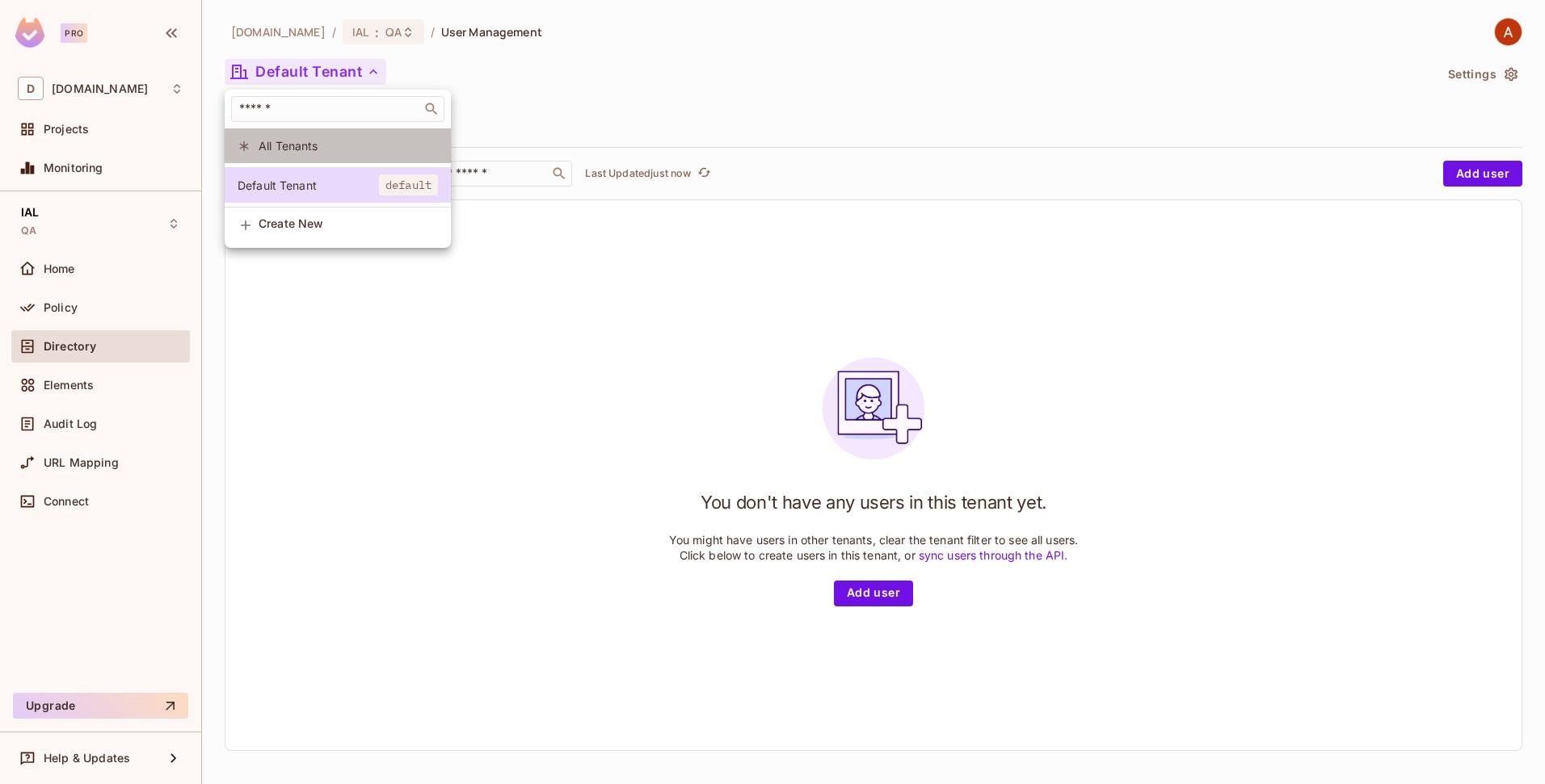
click at [357, 147] on span "All Tenants" at bounding box center [349, 145] width 180 height 16
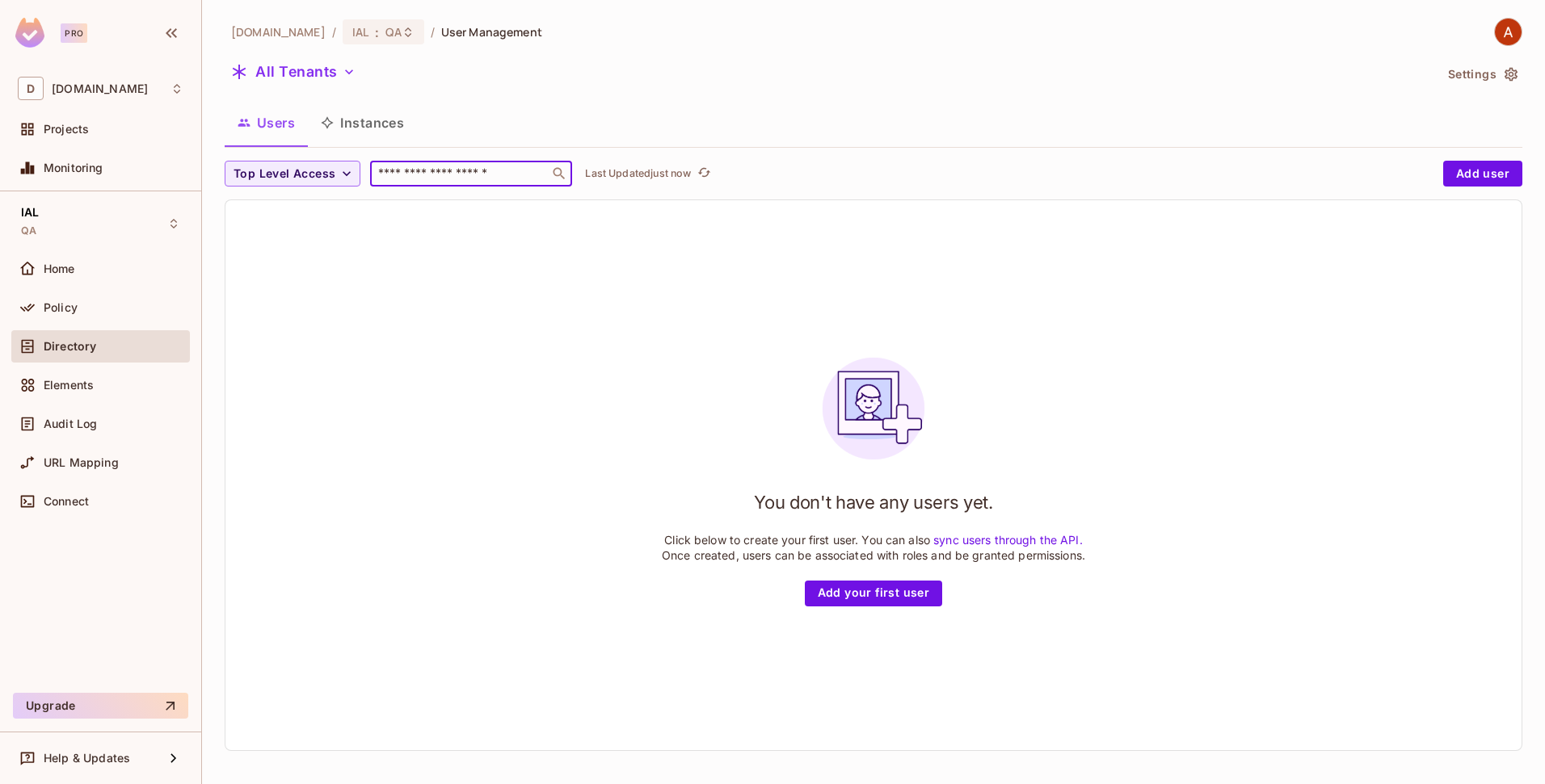
click at [512, 180] on input "text" at bounding box center [460, 174] width 170 height 17
click at [317, 263] on div "You don't have any users yet. Click below to create your first user. You can al…" at bounding box center [873, 475] width 1296 height 550
click at [356, 120] on button "Instances" at bounding box center [362, 122] width 109 height 40
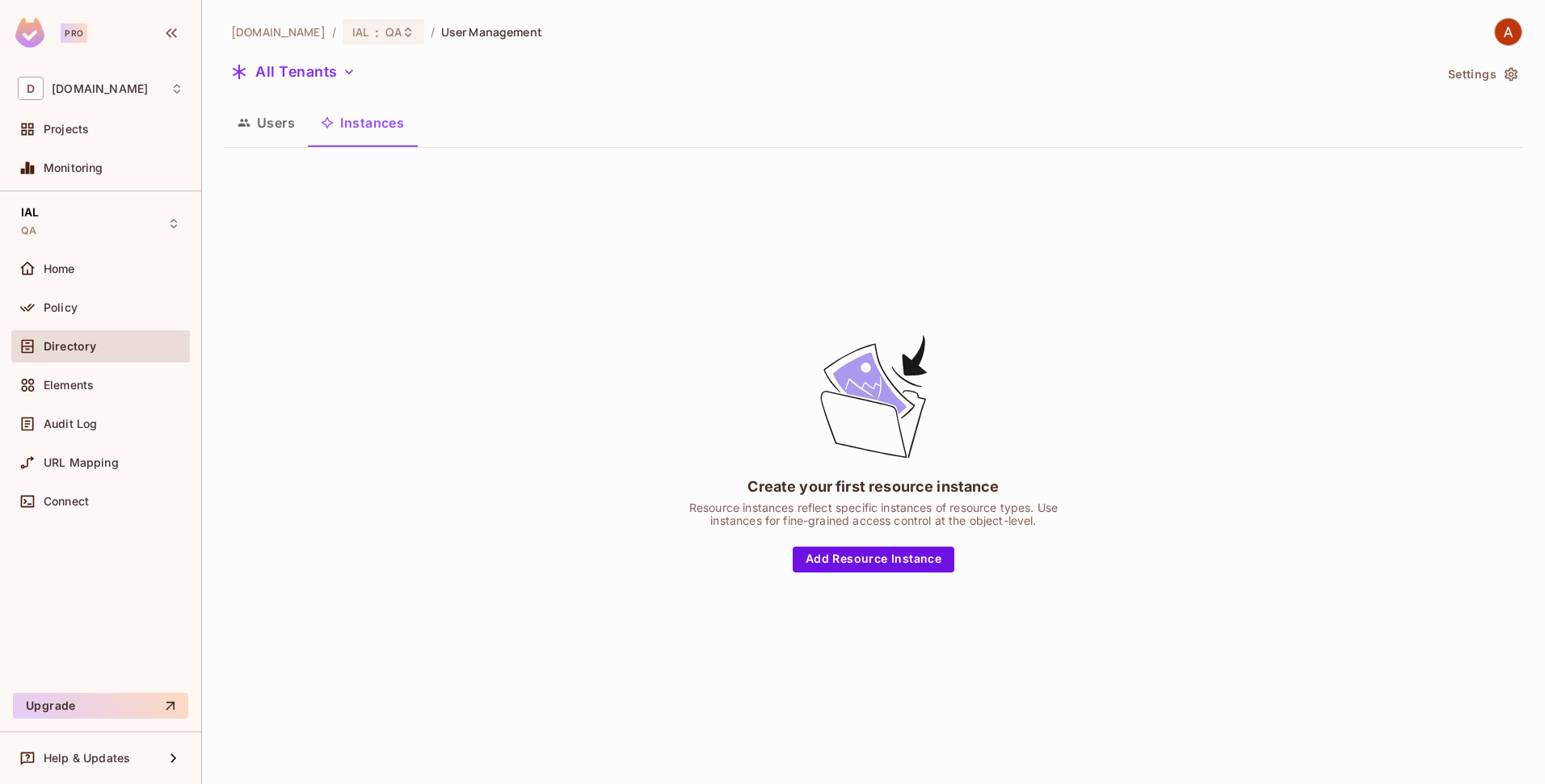
click at [262, 124] on button "Users" at bounding box center [266, 122] width 83 height 40
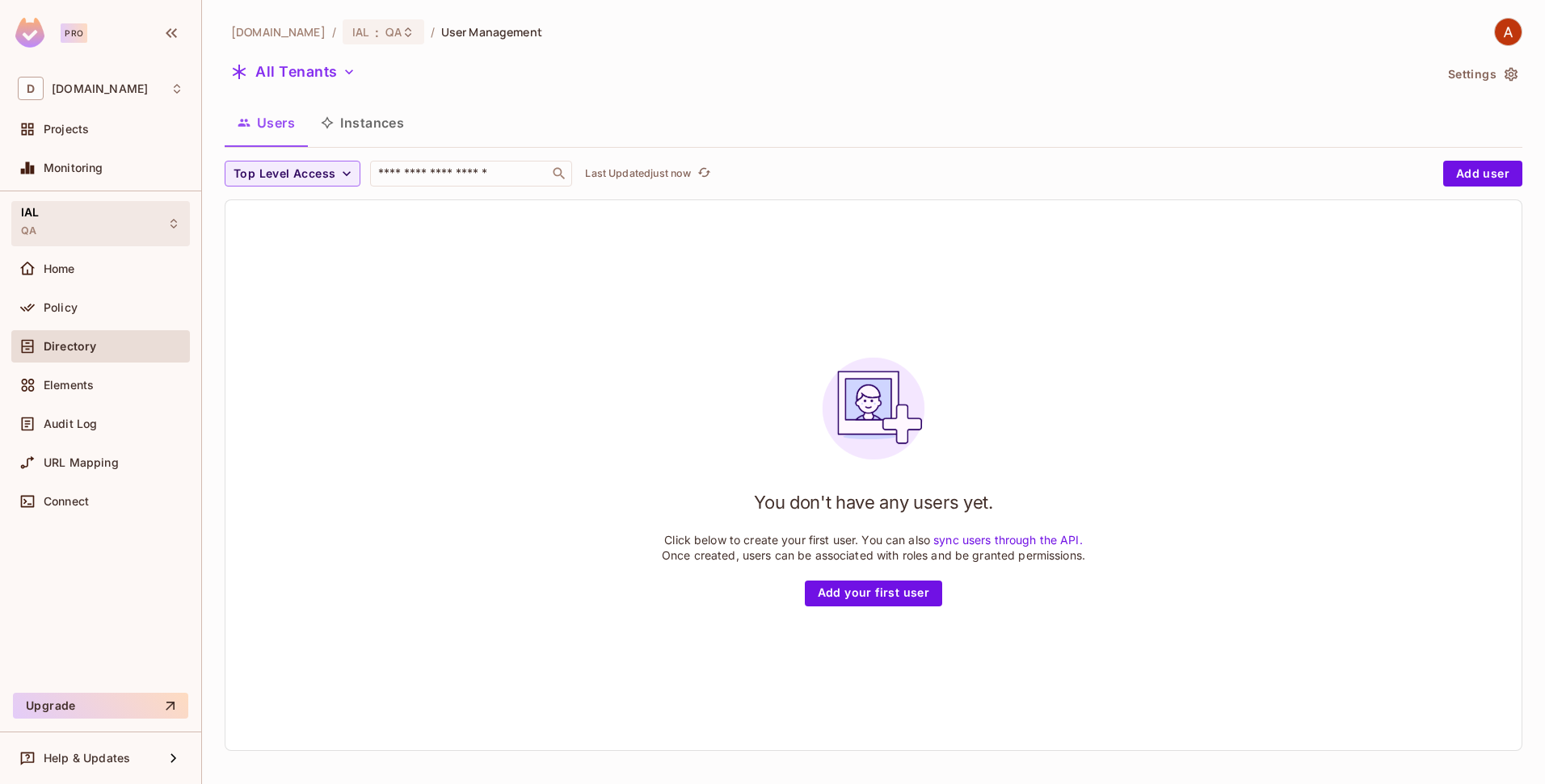
click at [114, 210] on div "IAL QA" at bounding box center [101, 224] width 179 height 45
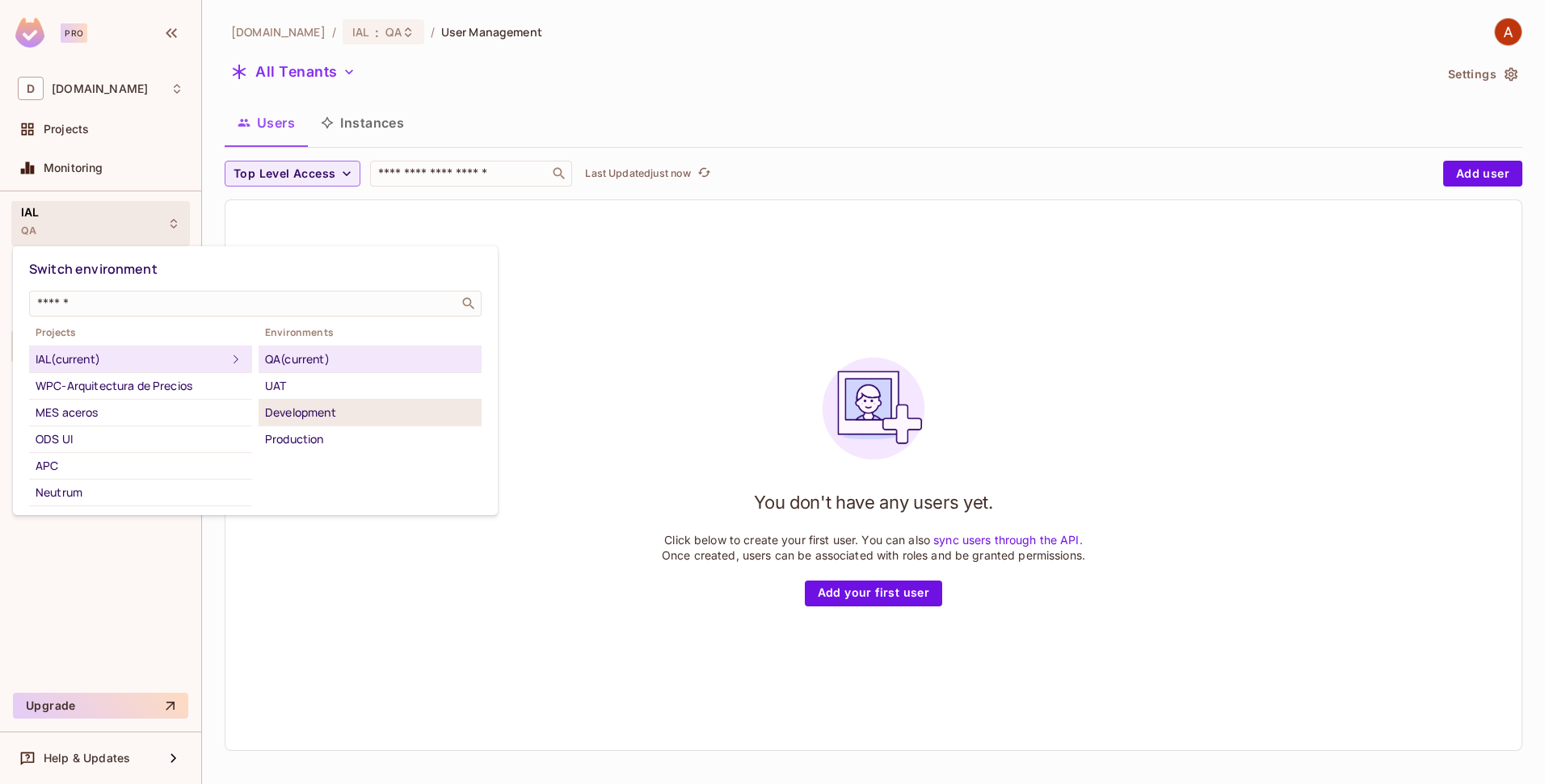
click at [296, 410] on div "Development" at bounding box center [369, 413] width 210 height 20
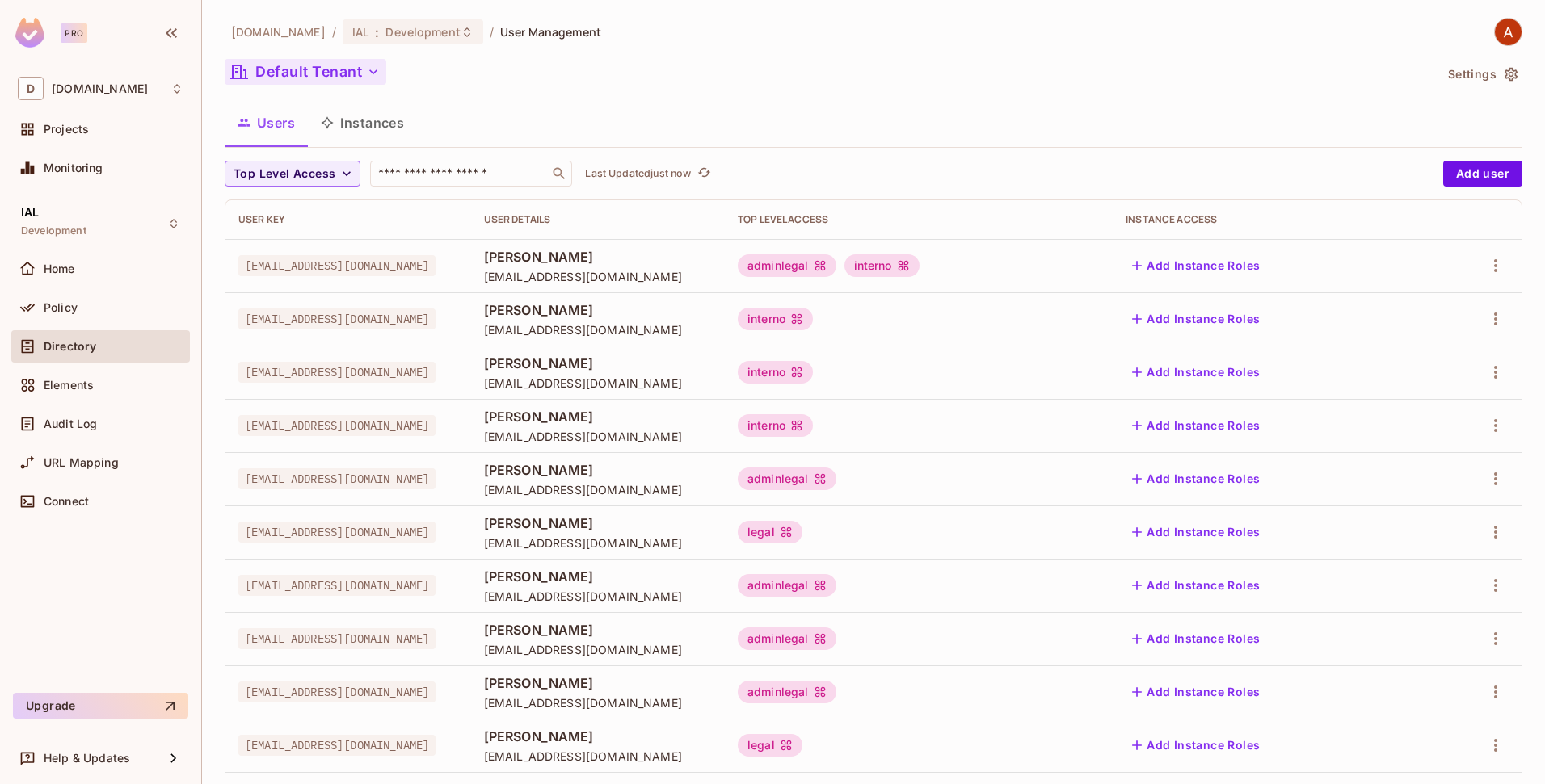
click at [333, 71] on button "Default Tenant" at bounding box center [305, 71] width 161 height 25
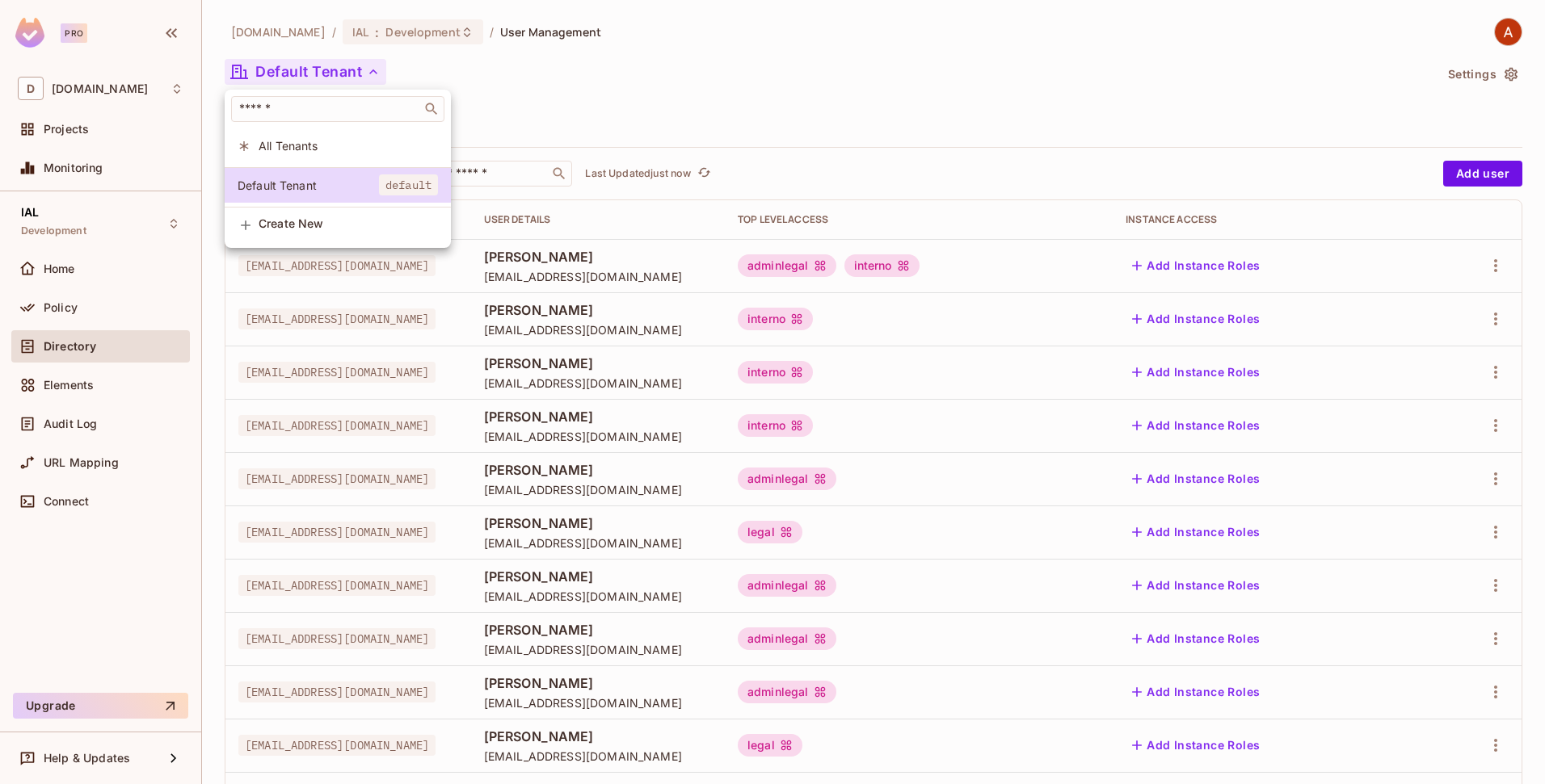
click at [304, 163] on ul "​ All Tenants Default Tenant default Create New" at bounding box center [338, 167] width 227 height 154
click at [301, 152] on span "All Tenants" at bounding box center [349, 145] width 180 height 16
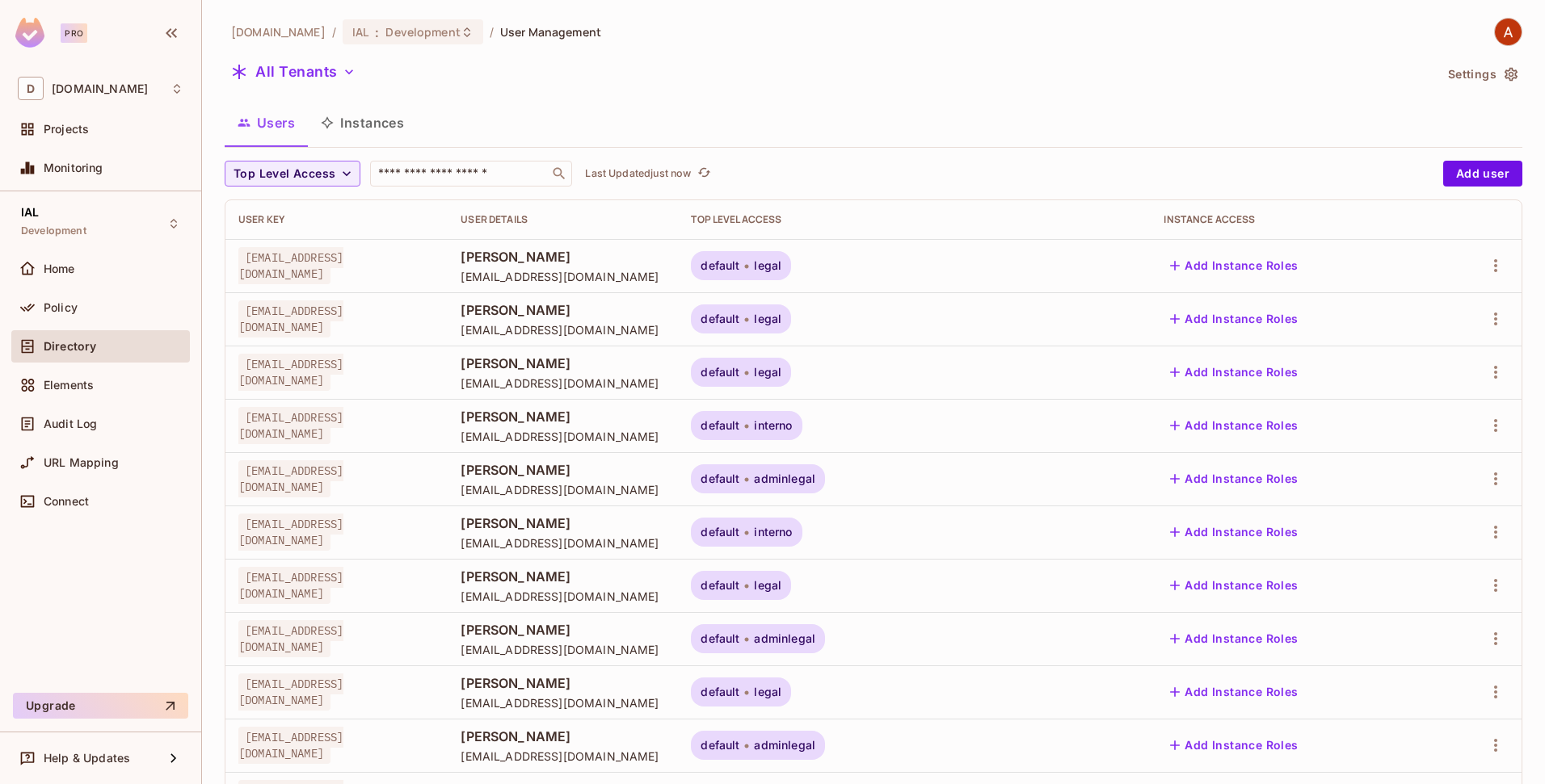
click at [301, 270] on span "[EMAIL_ADDRESS][DOMAIN_NAME]" at bounding box center [291, 266] width 105 height 37
click at [355, 171] on button "Top Level Access" at bounding box center [292, 174] width 136 height 25
click at [313, 212] on span "Administrador" at bounding box center [275, 211] width 76 height 16
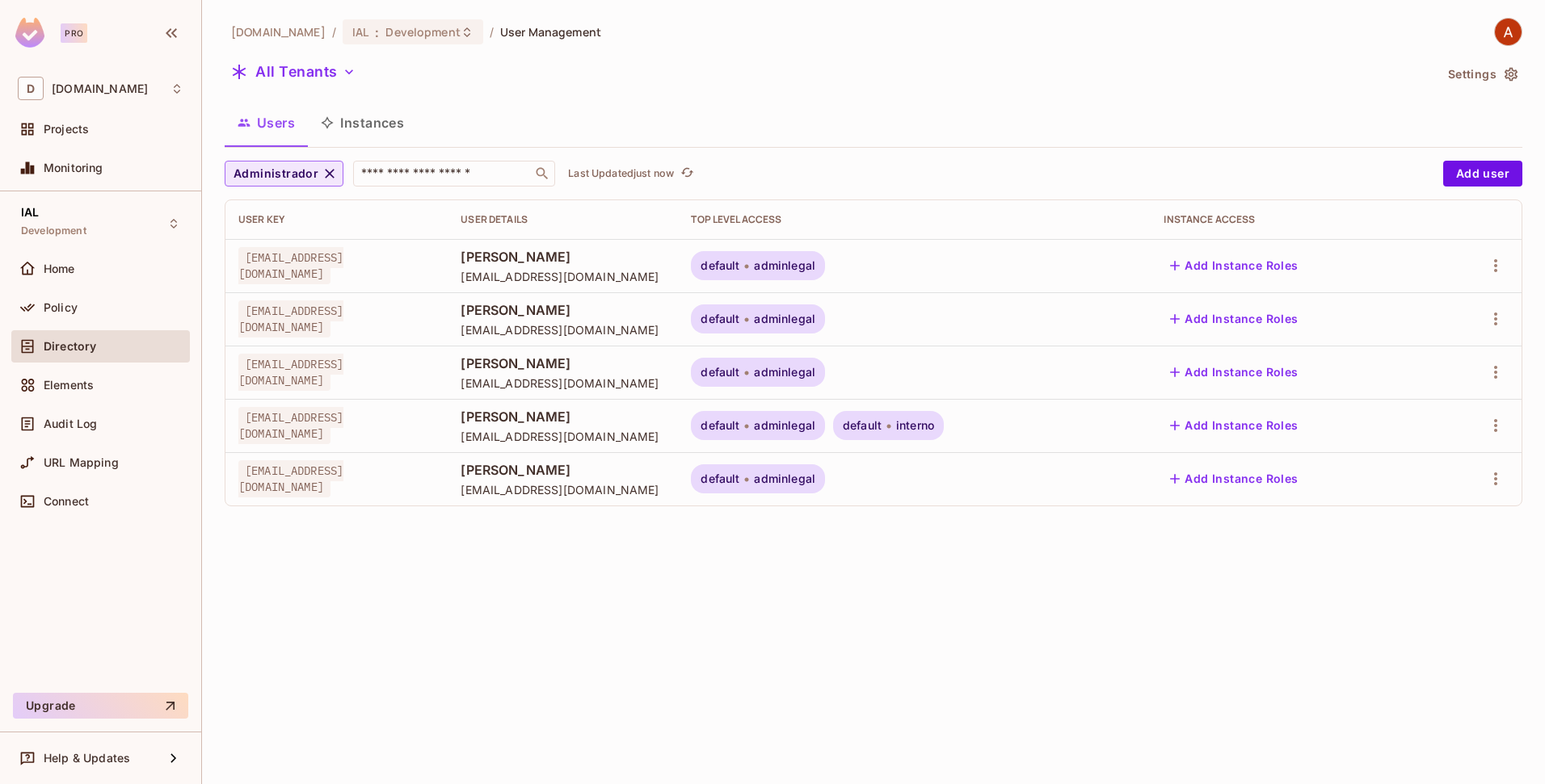
click at [329, 166] on icon "button" at bounding box center [329, 174] width 17 height 17
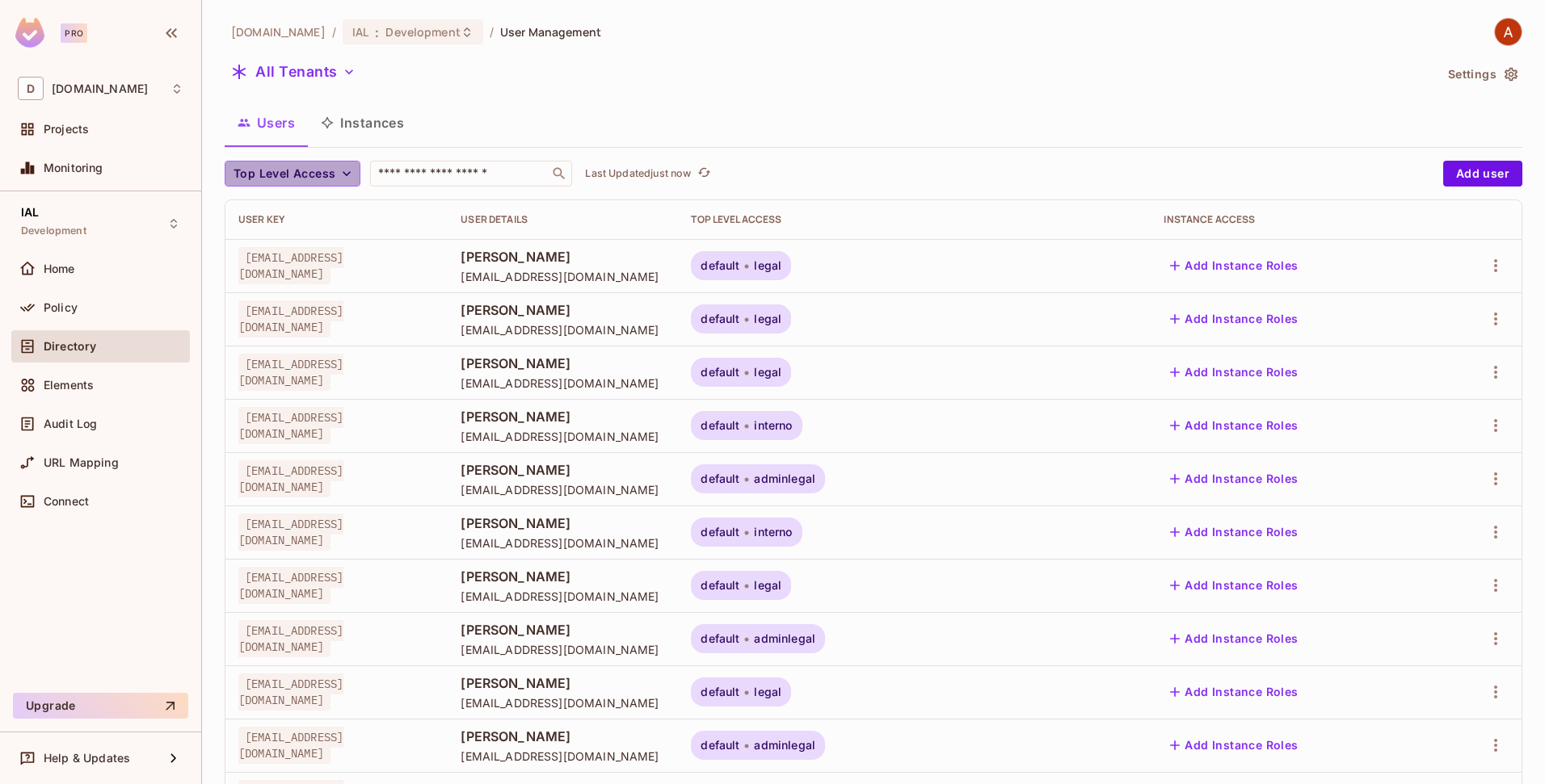
click at [347, 177] on icon "button" at bounding box center [347, 174] width 17 height 17
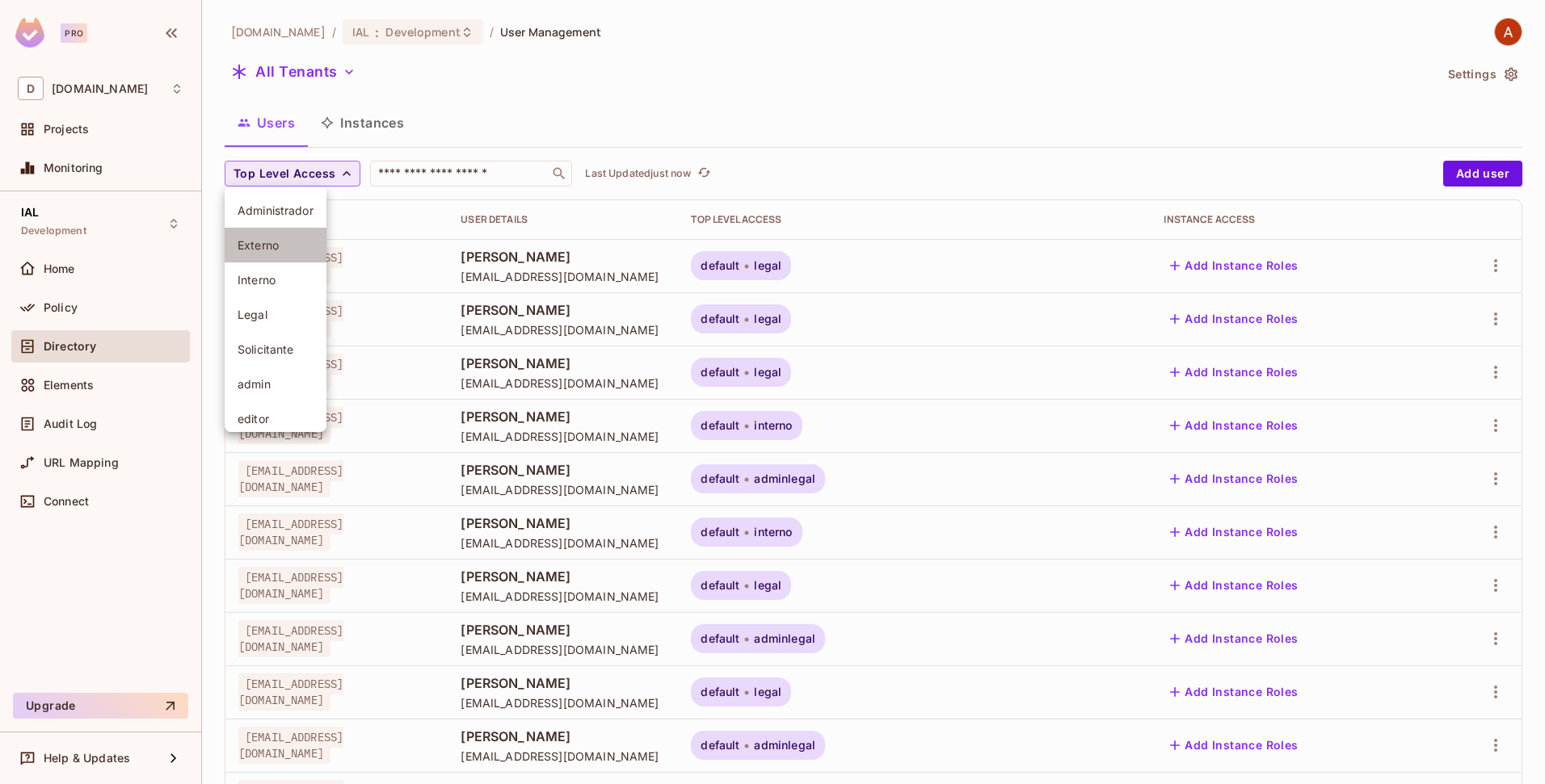
click at [271, 239] on span "Externo" at bounding box center [275, 245] width 76 height 16
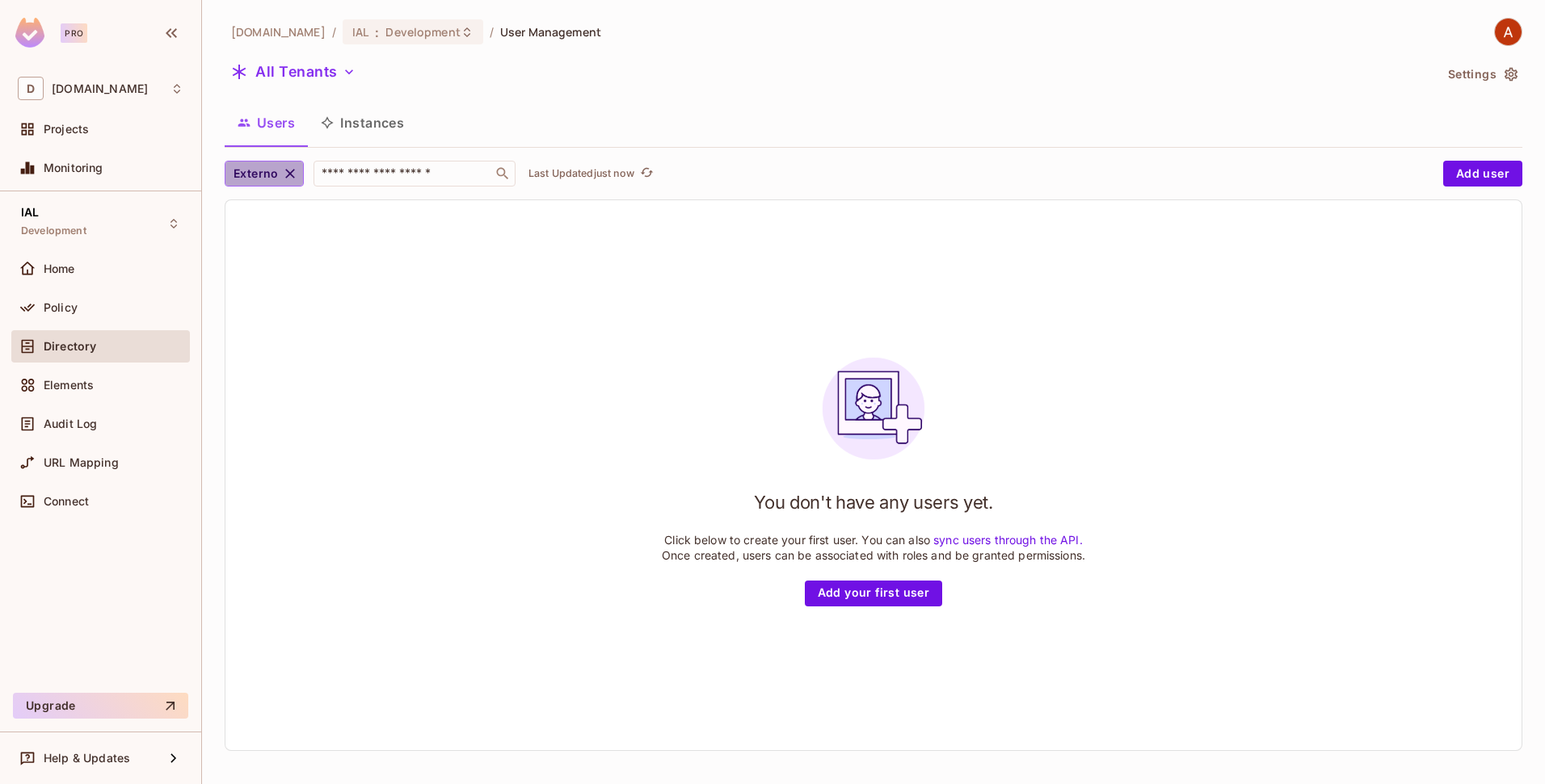
click at [296, 172] on icon "button" at bounding box center [290, 174] width 17 height 17
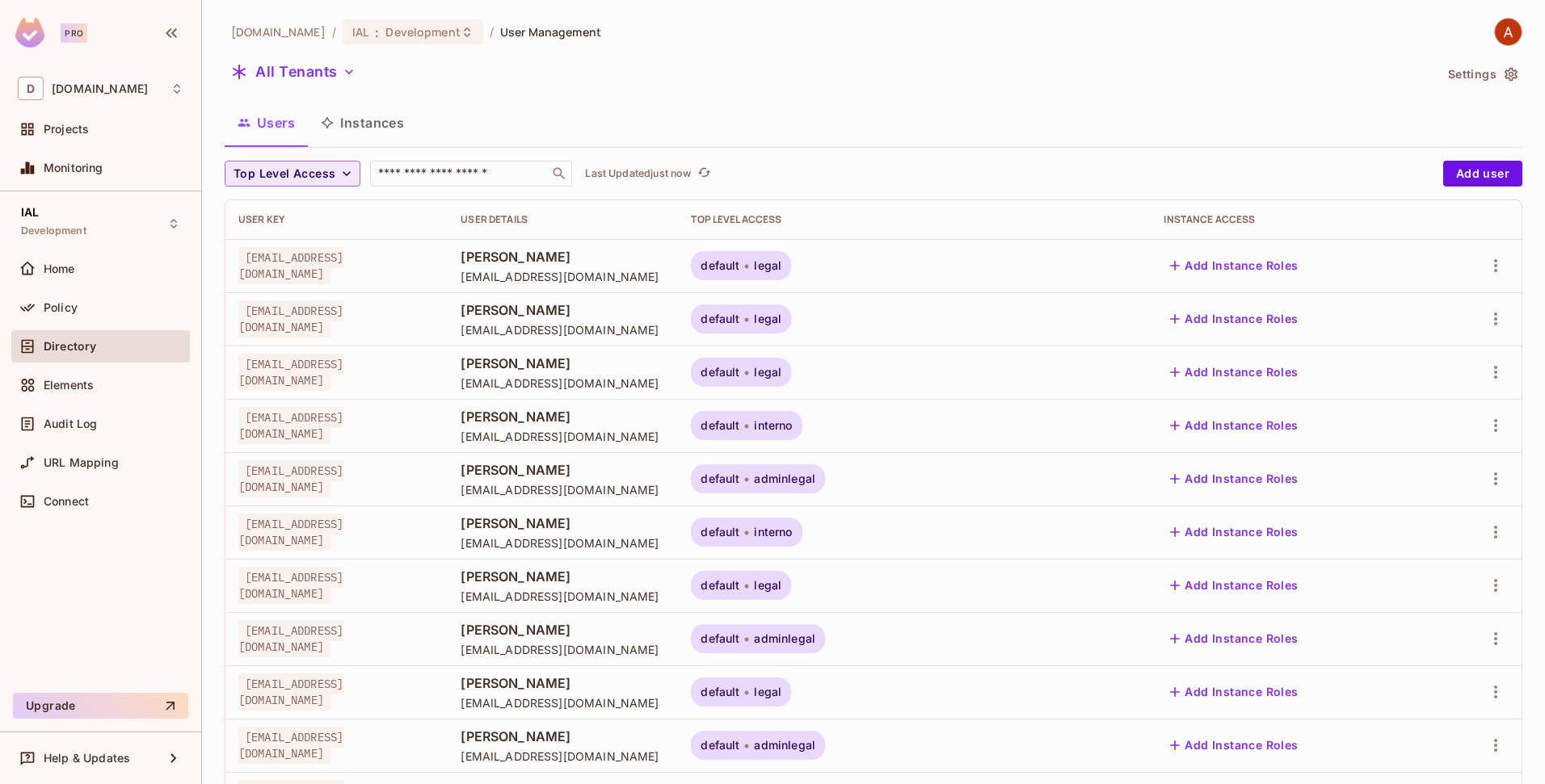
click at [268, 170] on span "Top Level Access" at bounding box center [284, 174] width 102 height 21
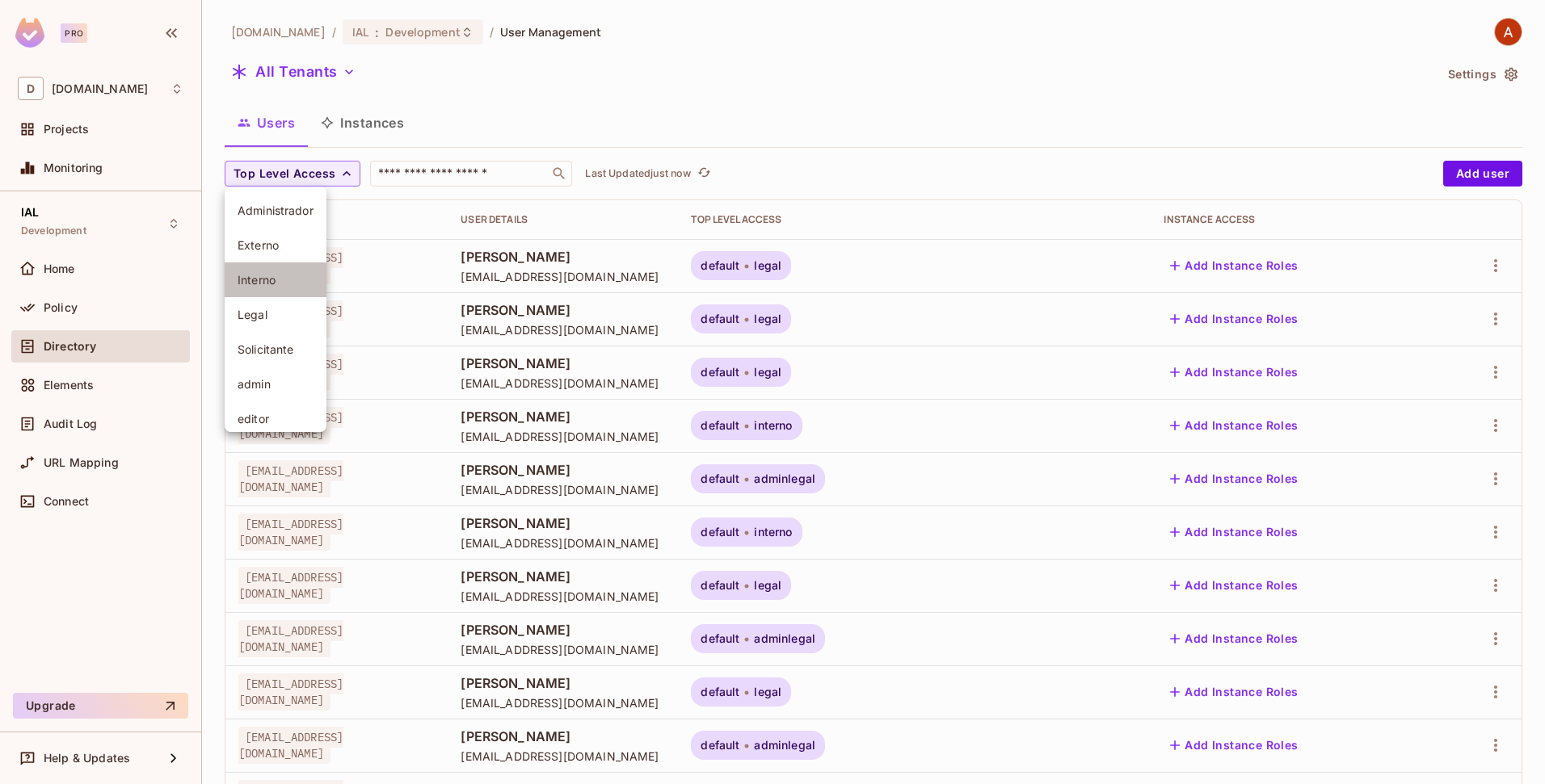
click at [256, 280] on span "Interno" at bounding box center [275, 280] width 76 height 16
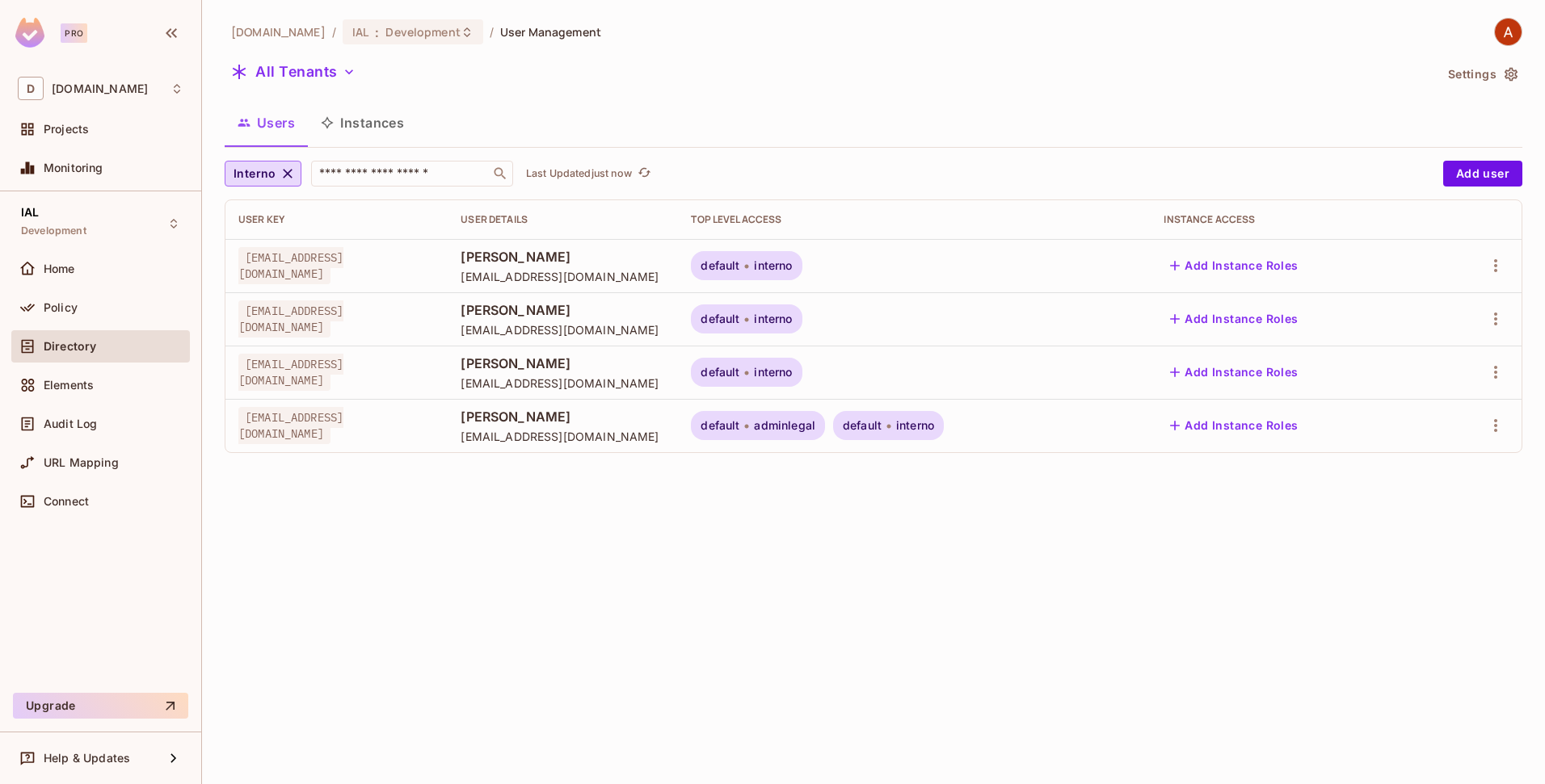
click at [291, 171] on icon "button" at bounding box center [287, 174] width 17 height 17
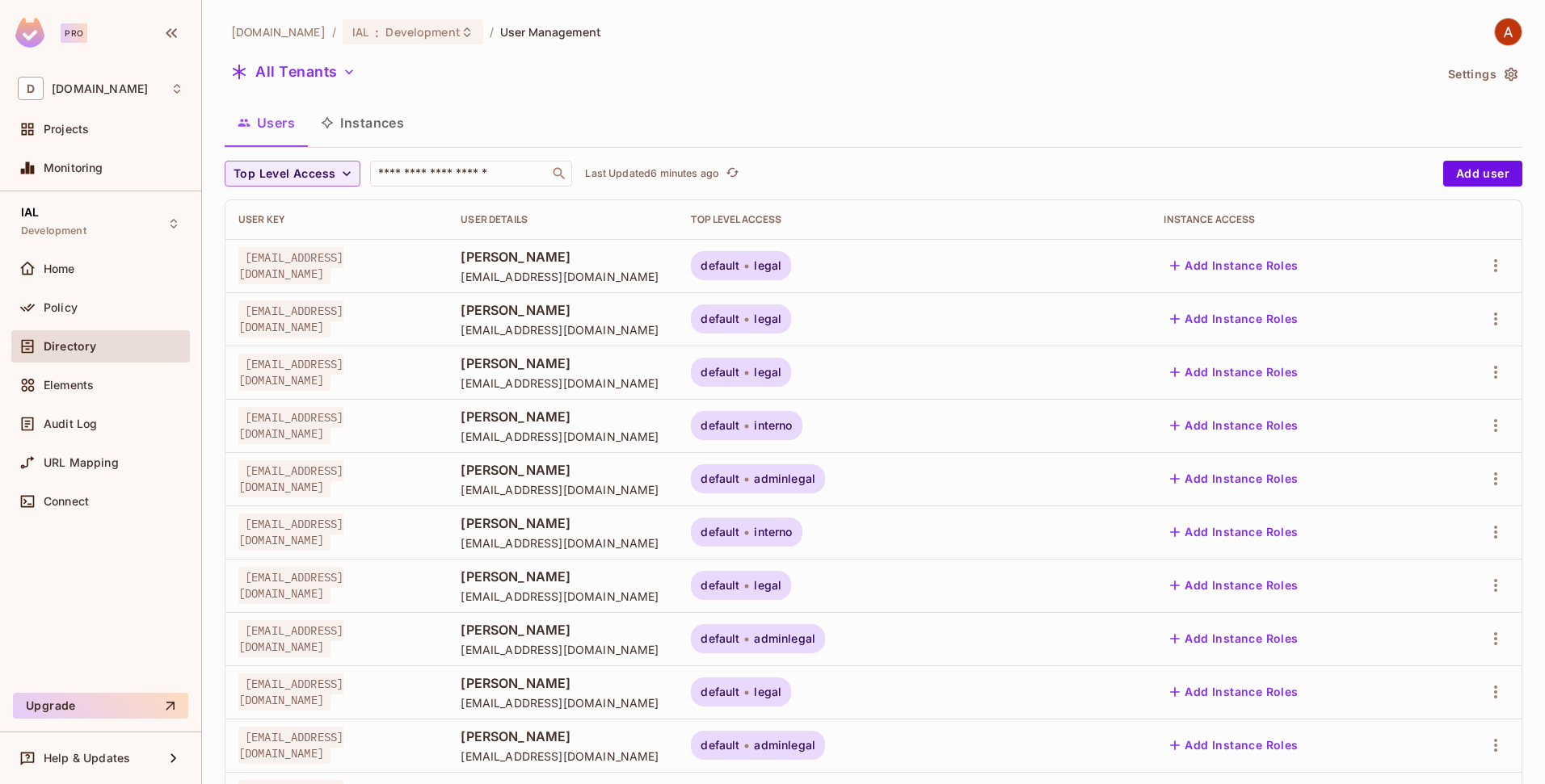
click at [825, 77] on div "All Tenants" at bounding box center [829, 73] width 1209 height 30
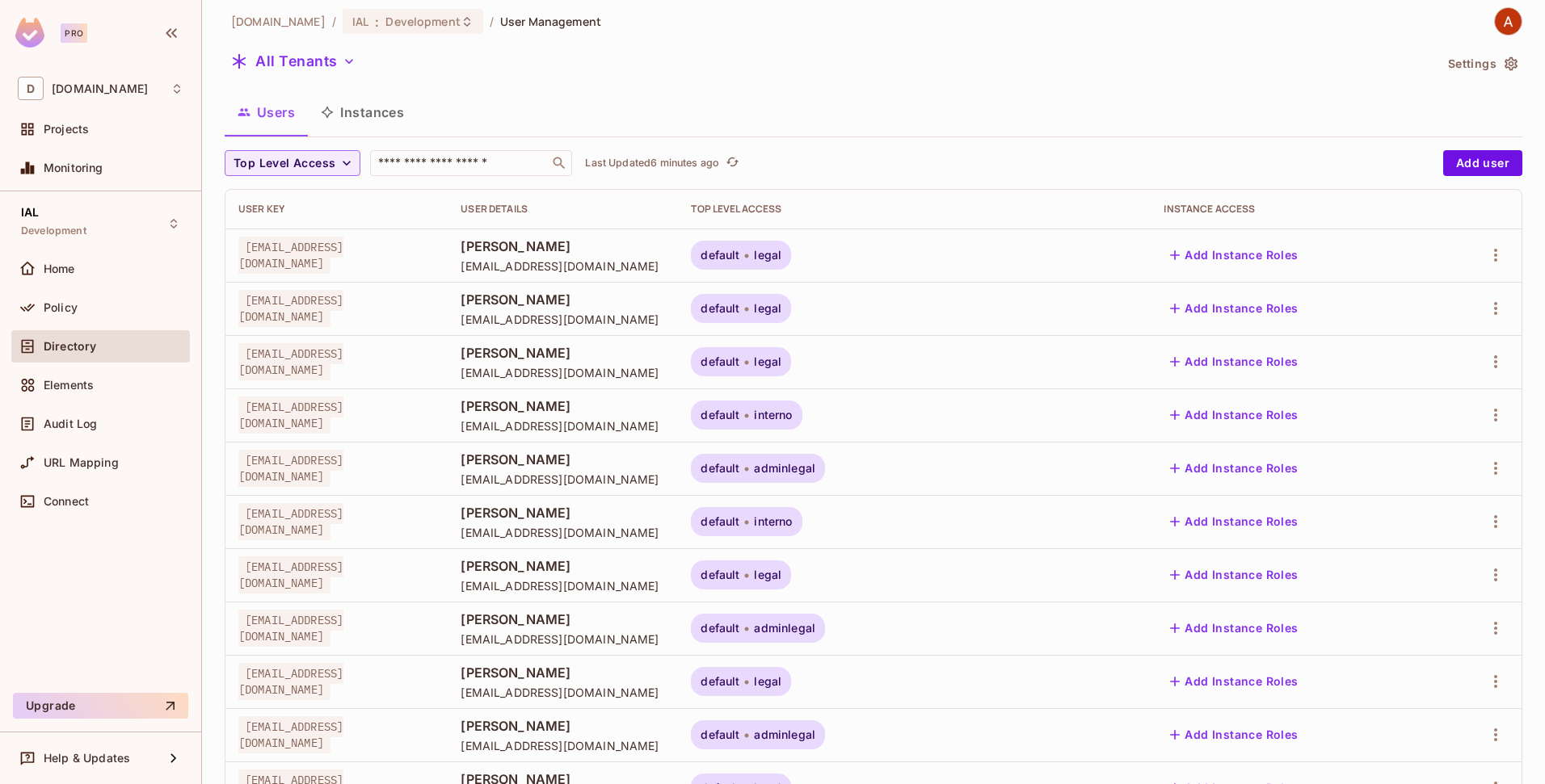
scroll to position [344, 0]
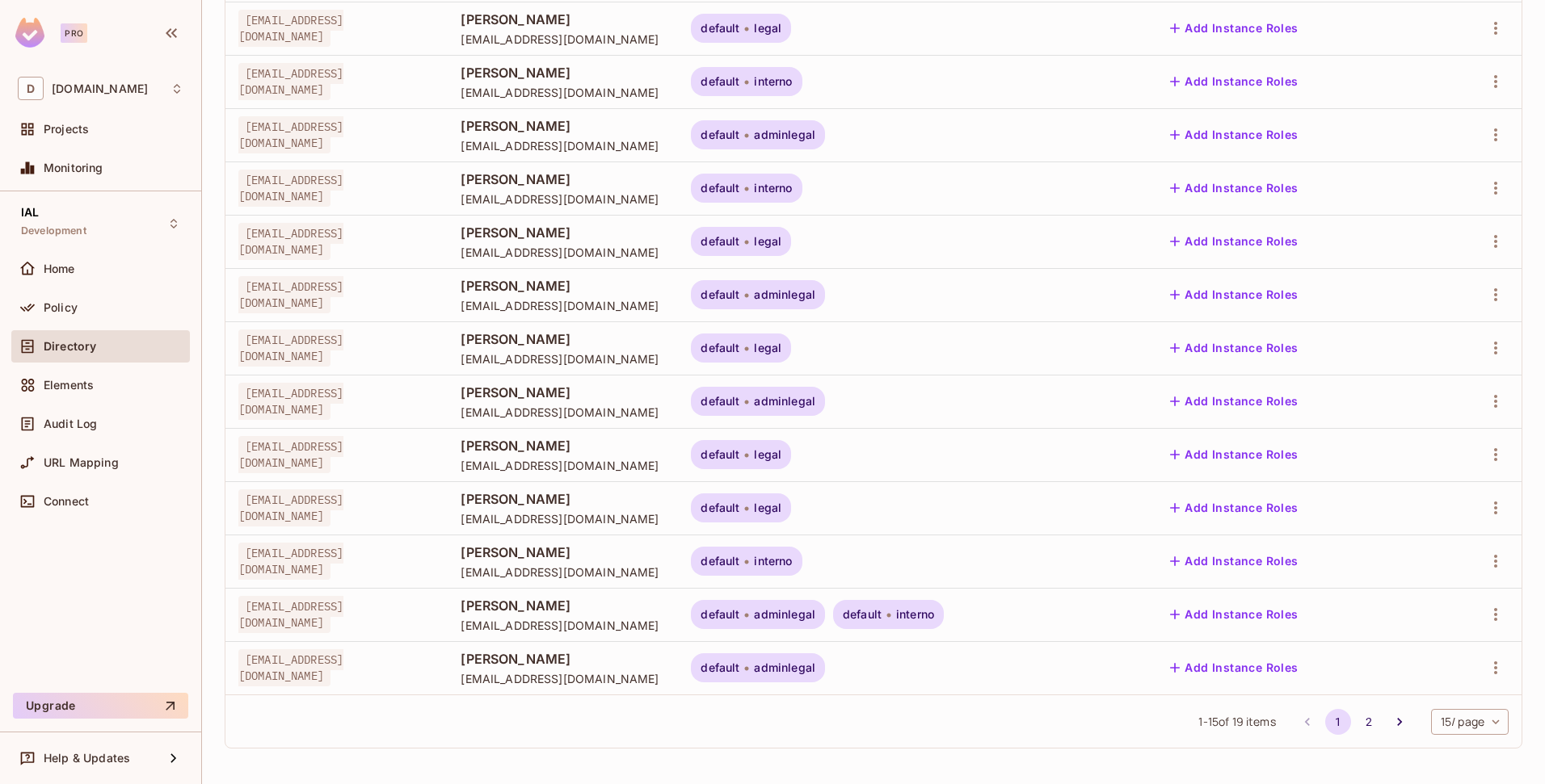
click at [1437, 720] on body "Pro D deacero.com Projects Monitoring IAL Development Home Policy Directory Ele…" at bounding box center [772, 392] width 1545 height 784
click at [1435, 714] on li "50 / page" at bounding box center [1455, 714] width 81 height 34
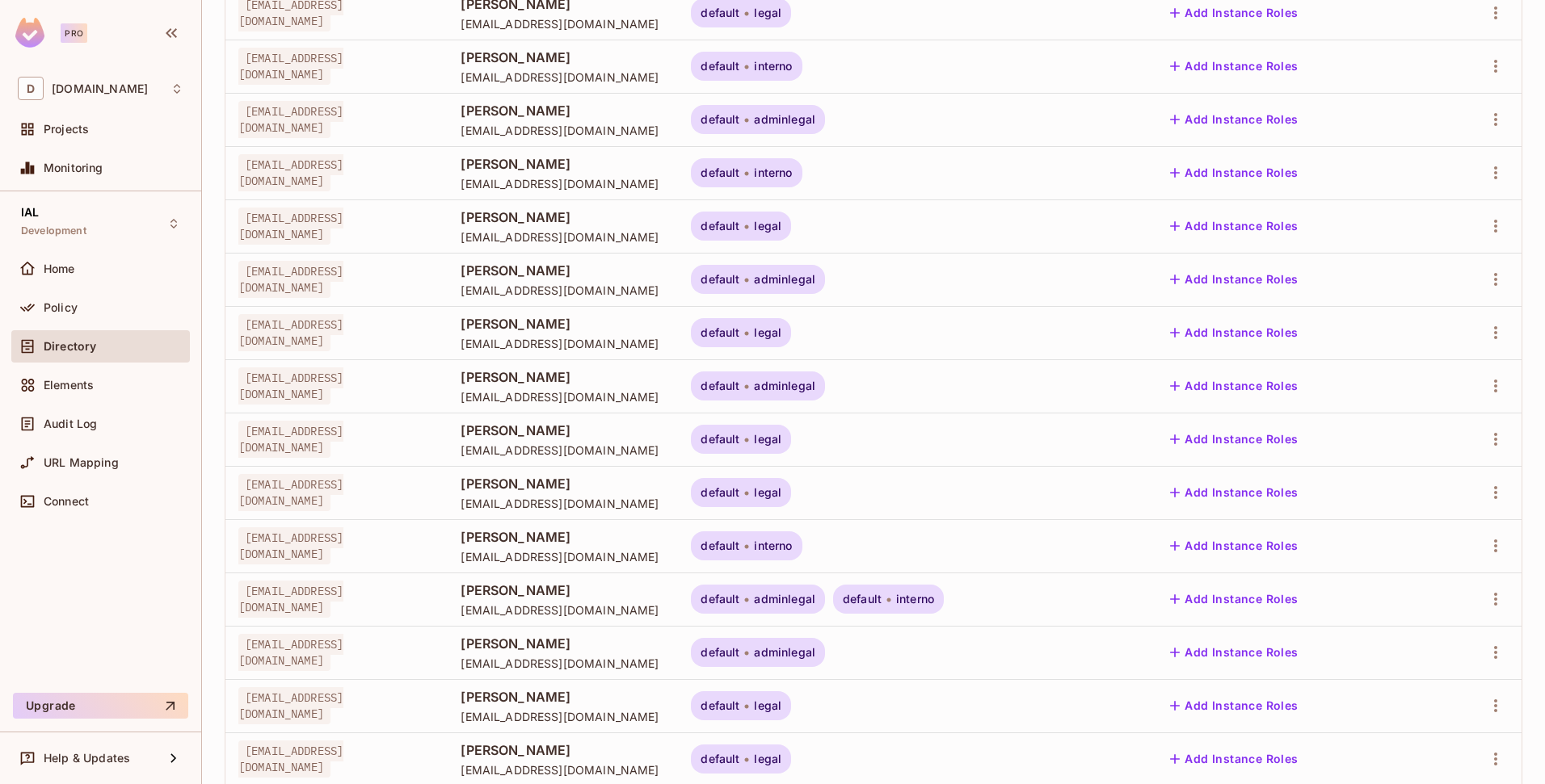
scroll to position [557, 0]
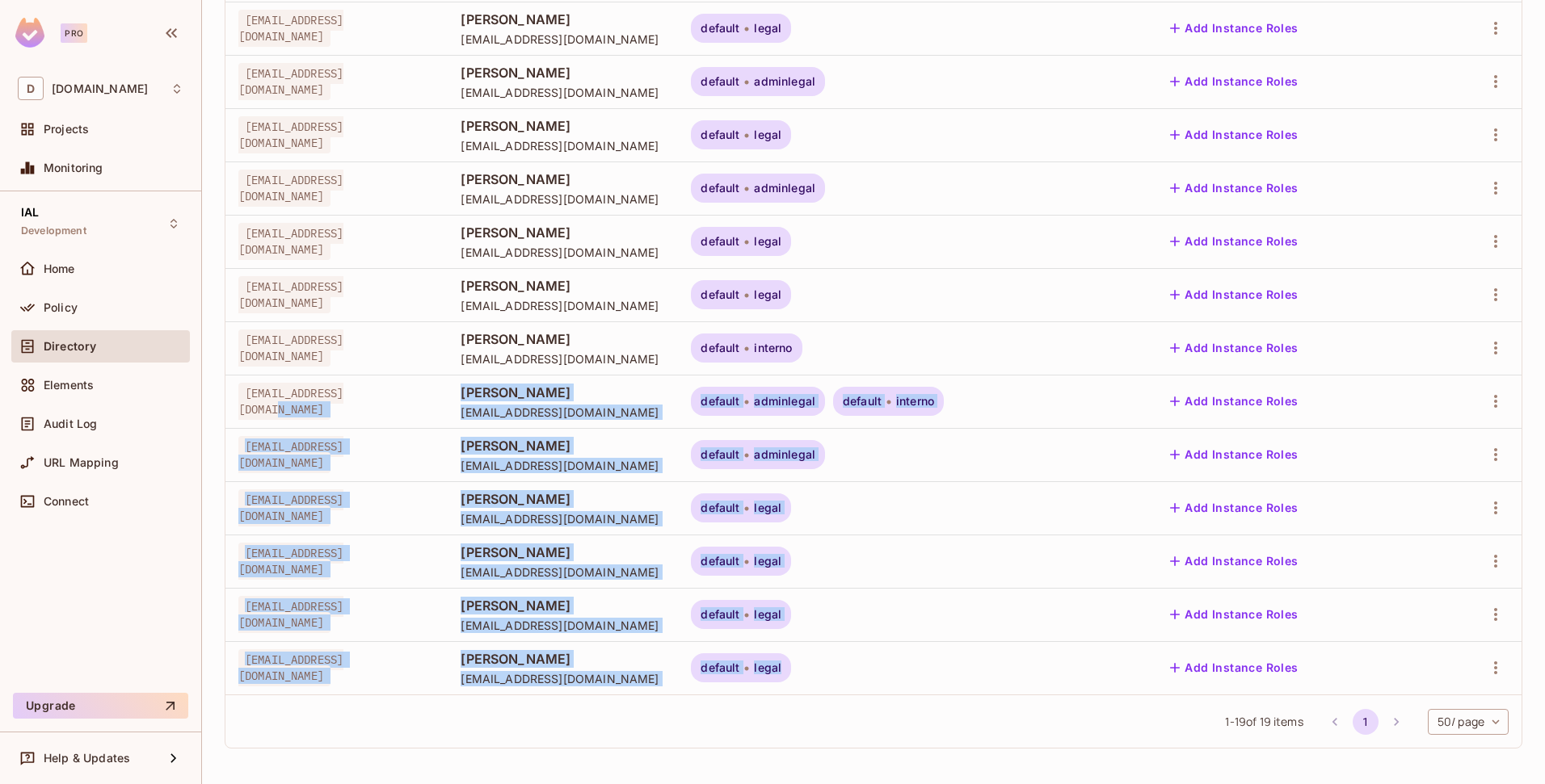
drag, startPoint x: 788, startPoint y: 649, endPoint x: 493, endPoint y: 408, distance: 380.9
click at [493, 408] on tbody "andloz@deacero.com Andrea Lozano andloz@deacero.com default legal Add Instance …" at bounding box center [873, 187] width 1296 height 1012
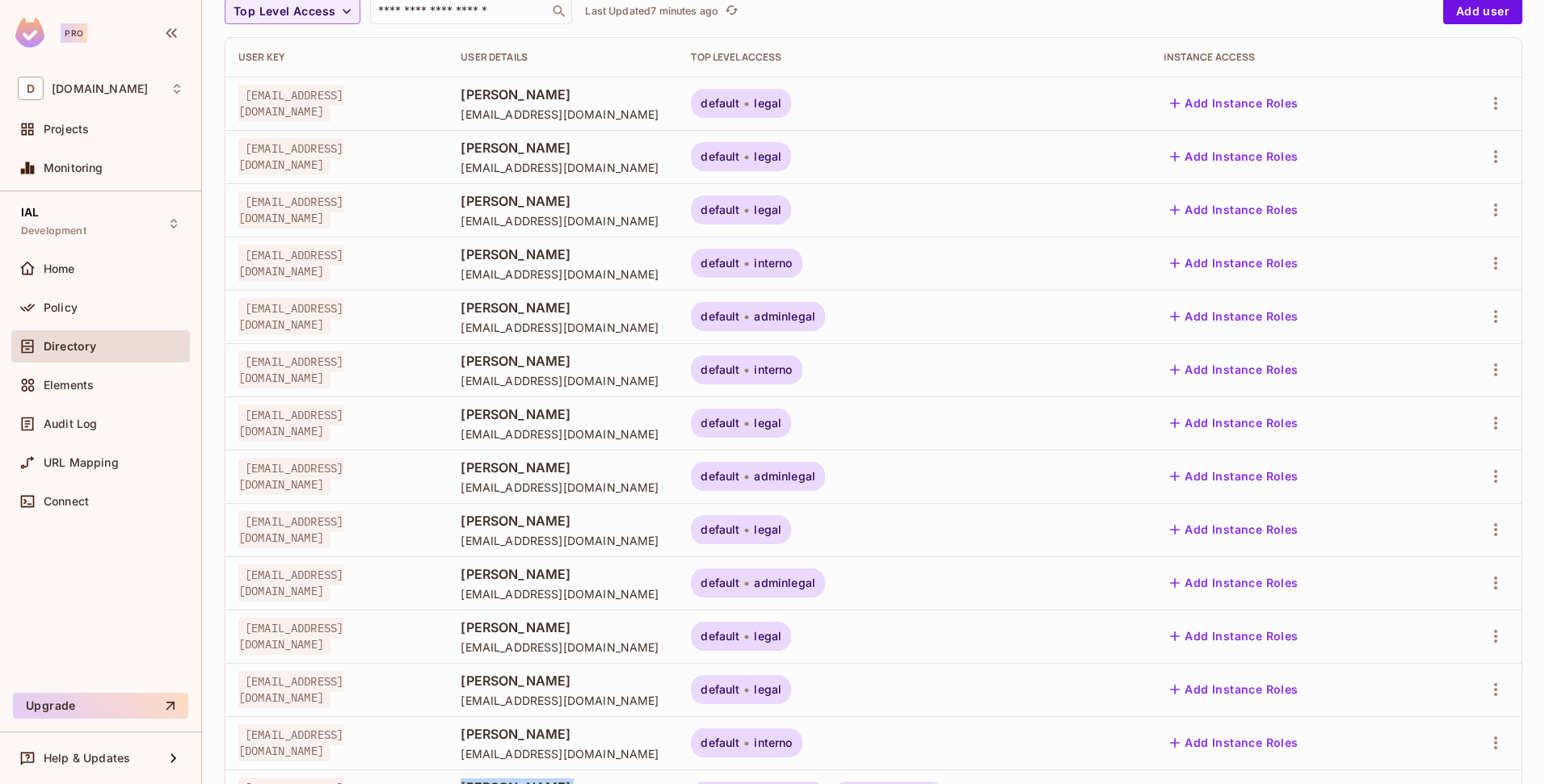
scroll to position [101, 0]
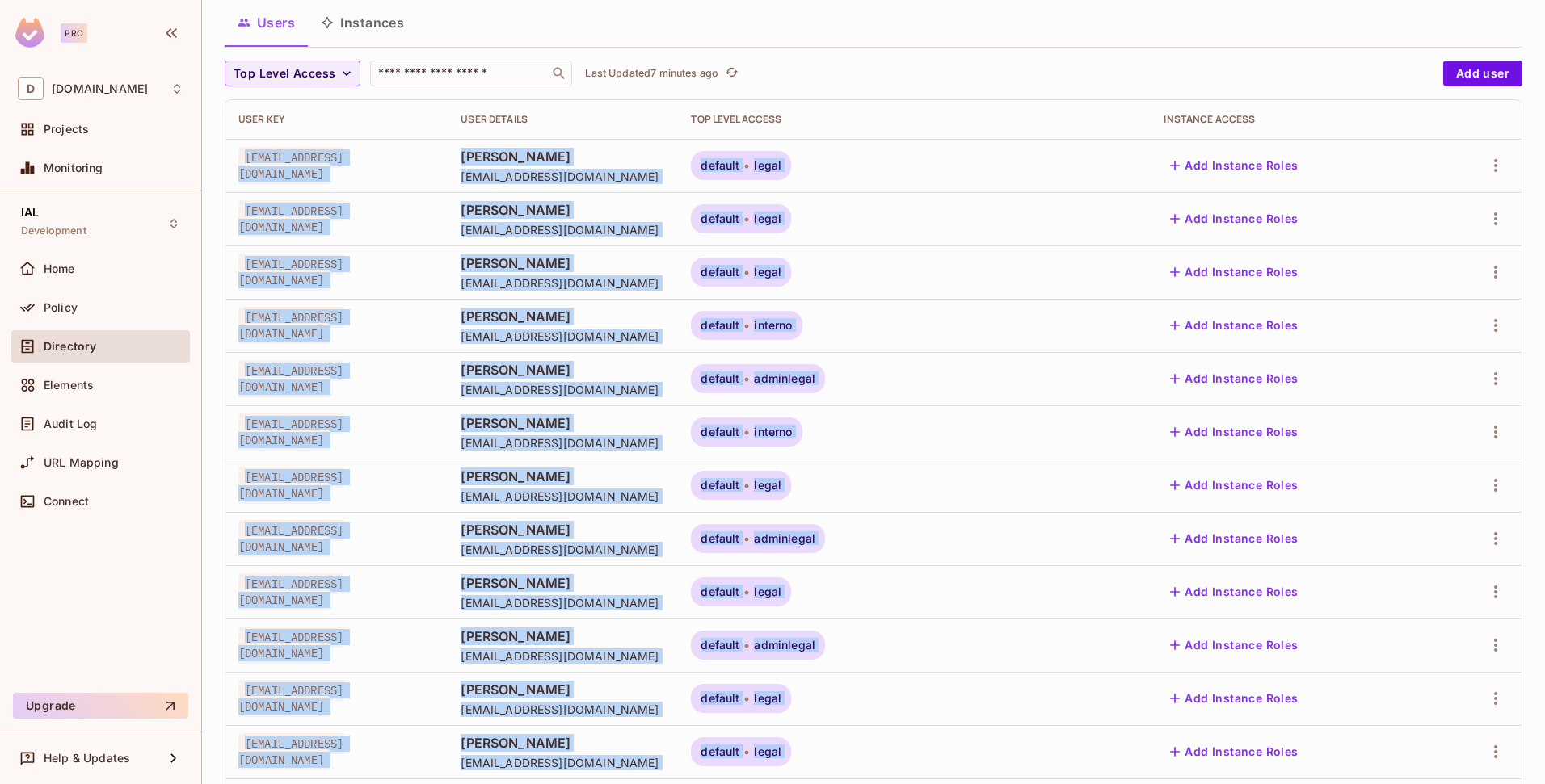
click at [248, 163] on span "[EMAIL_ADDRESS][DOMAIN_NAME]" at bounding box center [291, 166] width 105 height 37
copy tbody "andloz@deacero.com Andrea Lozano andloz@deacero.com default legal Add Instance …"
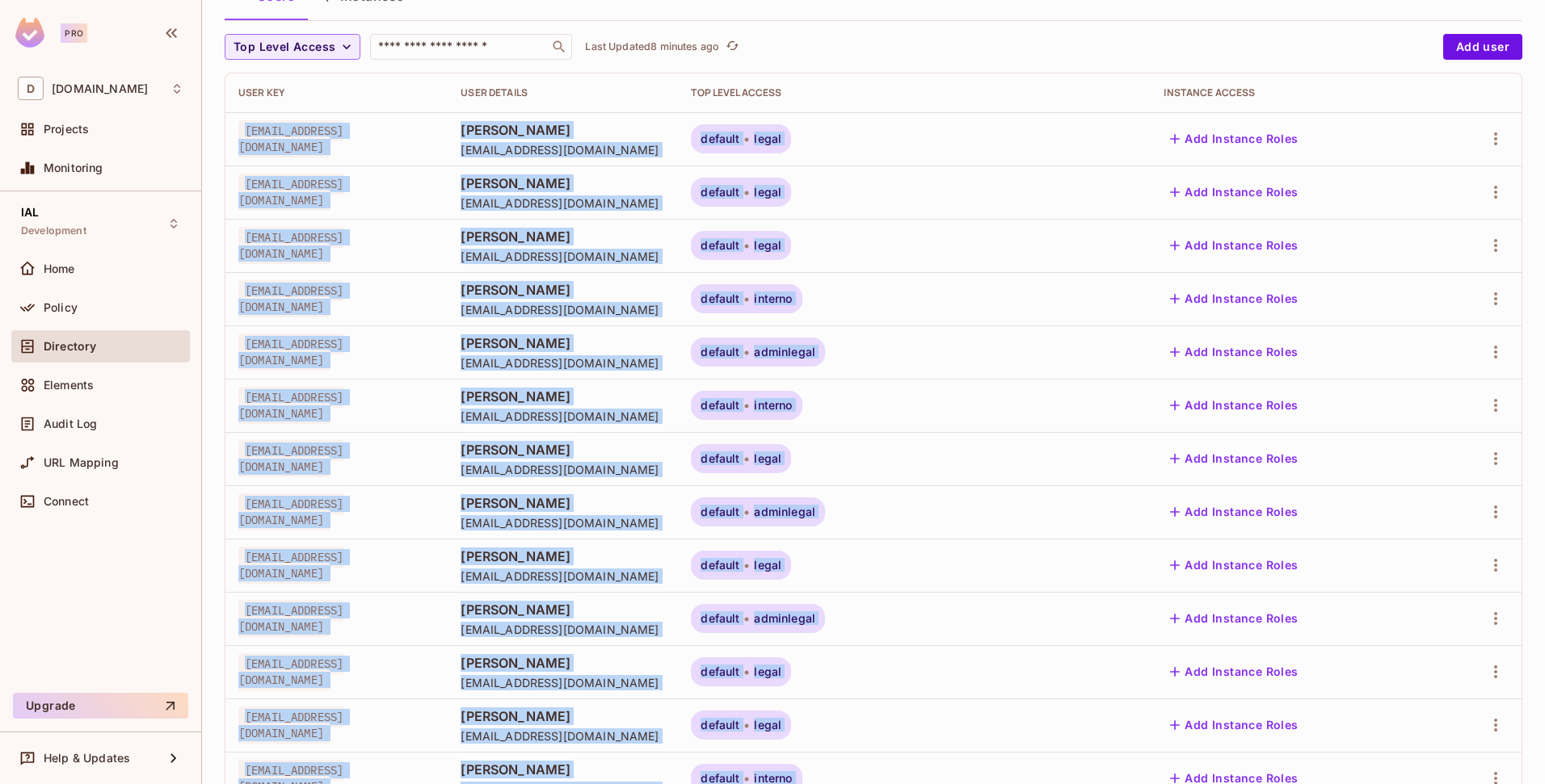
scroll to position [0, 0]
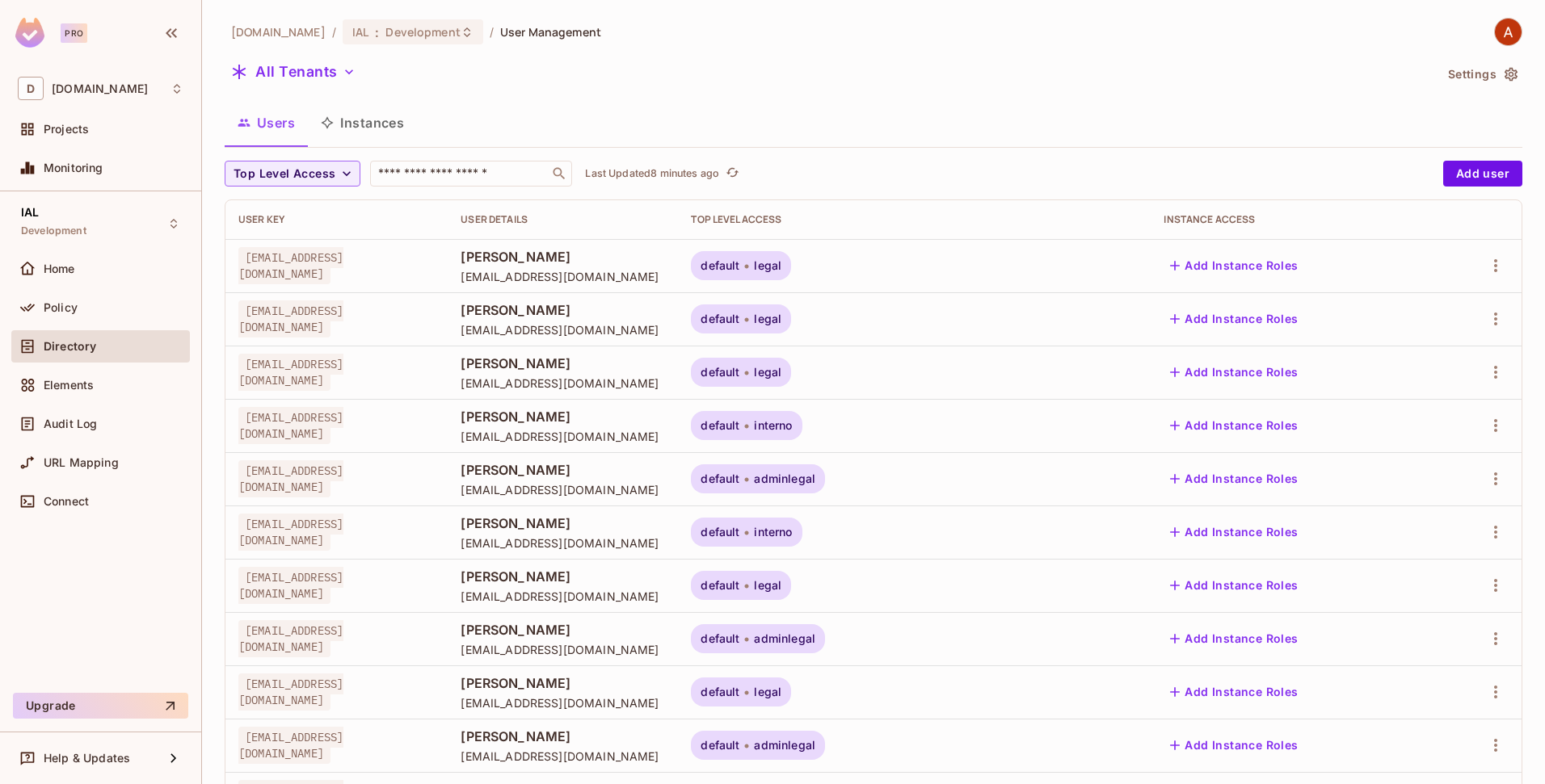
click at [956, 161] on div "Top Level Access ​ Last Updated 8 minutes ago" at bounding box center [829, 174] width 1210 height 25
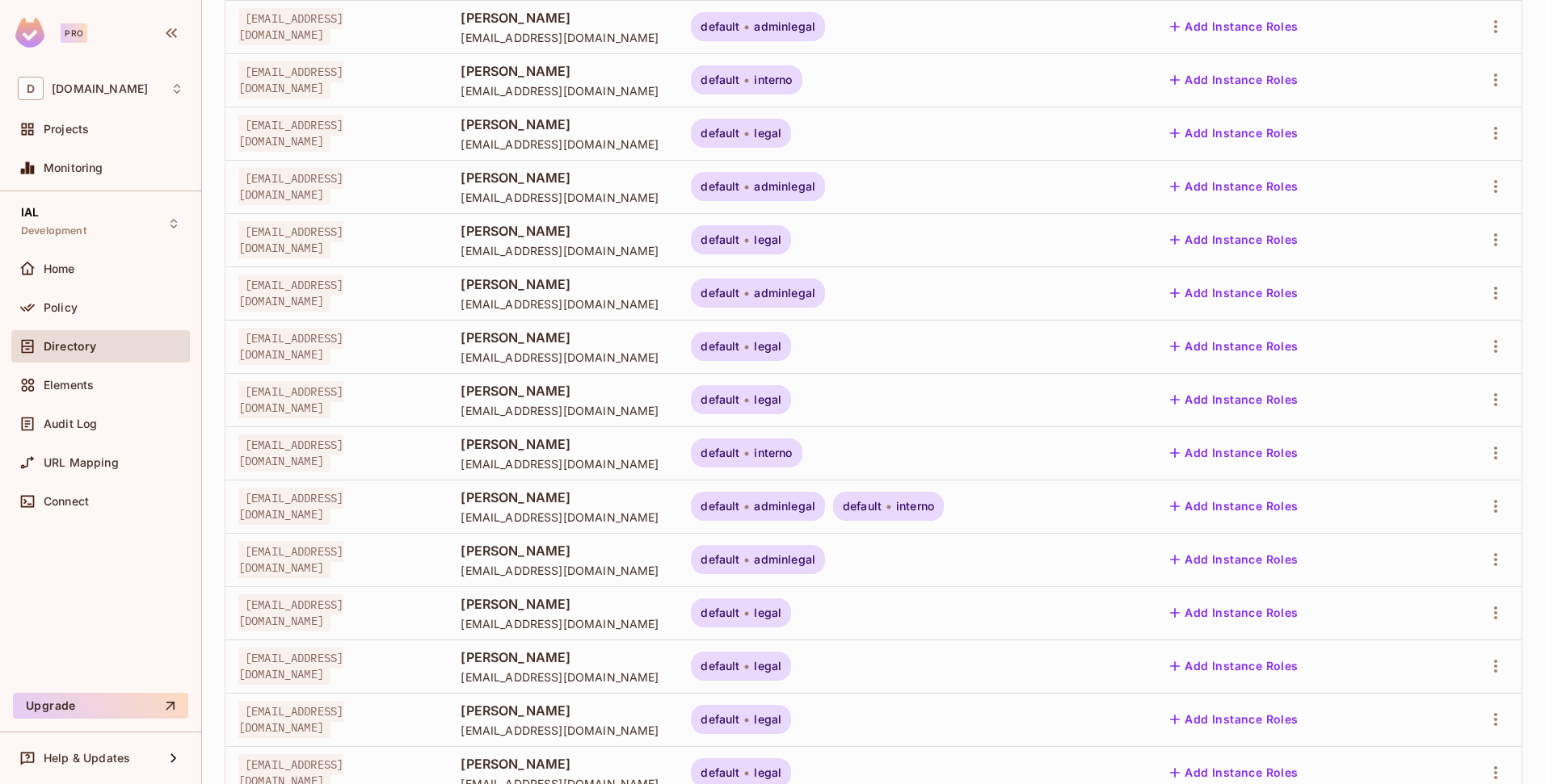
scroll to position [557, 0]
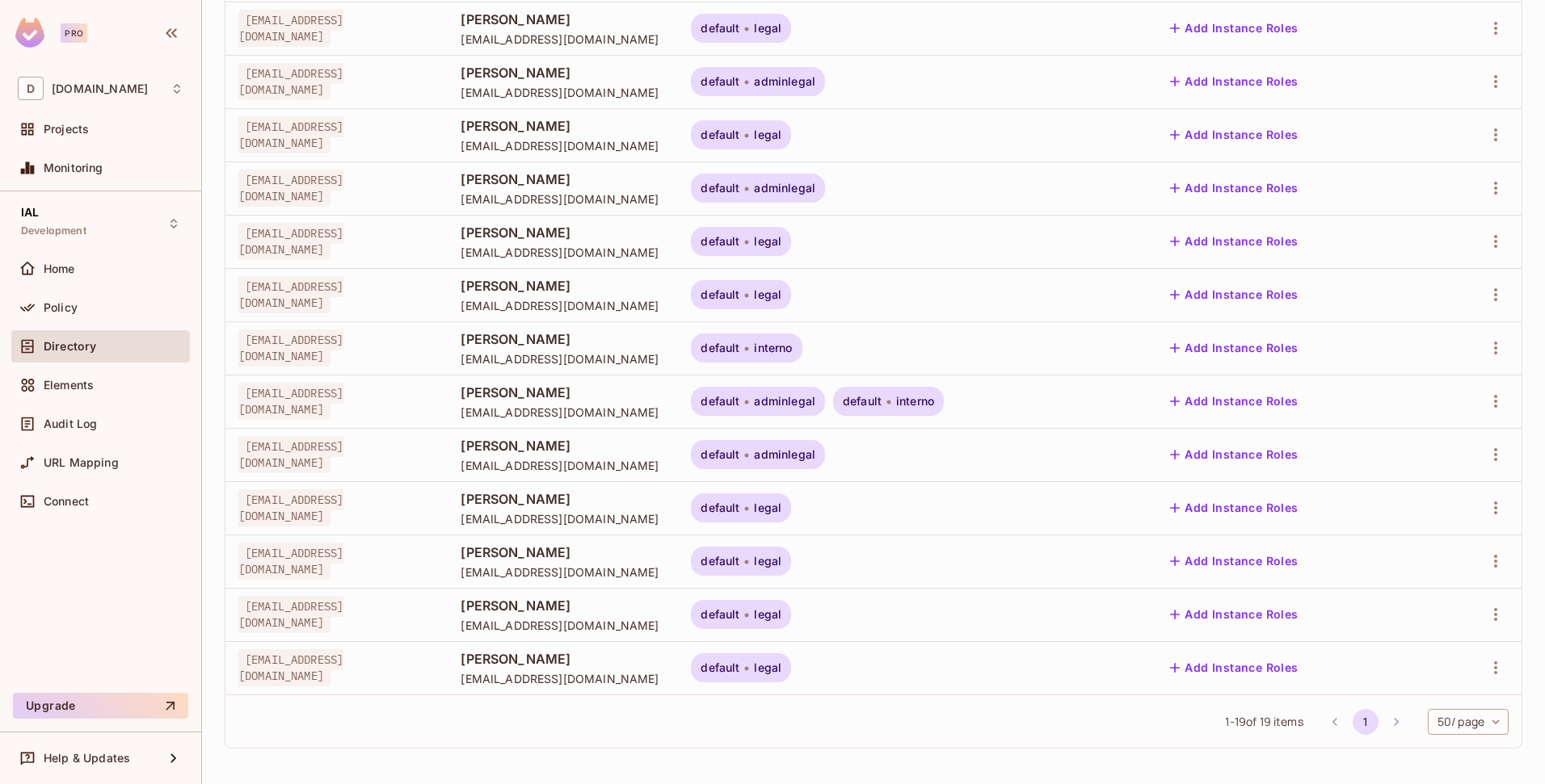
click at [749, 244] on icon at bounding box center [747, 243] width 4 height 4
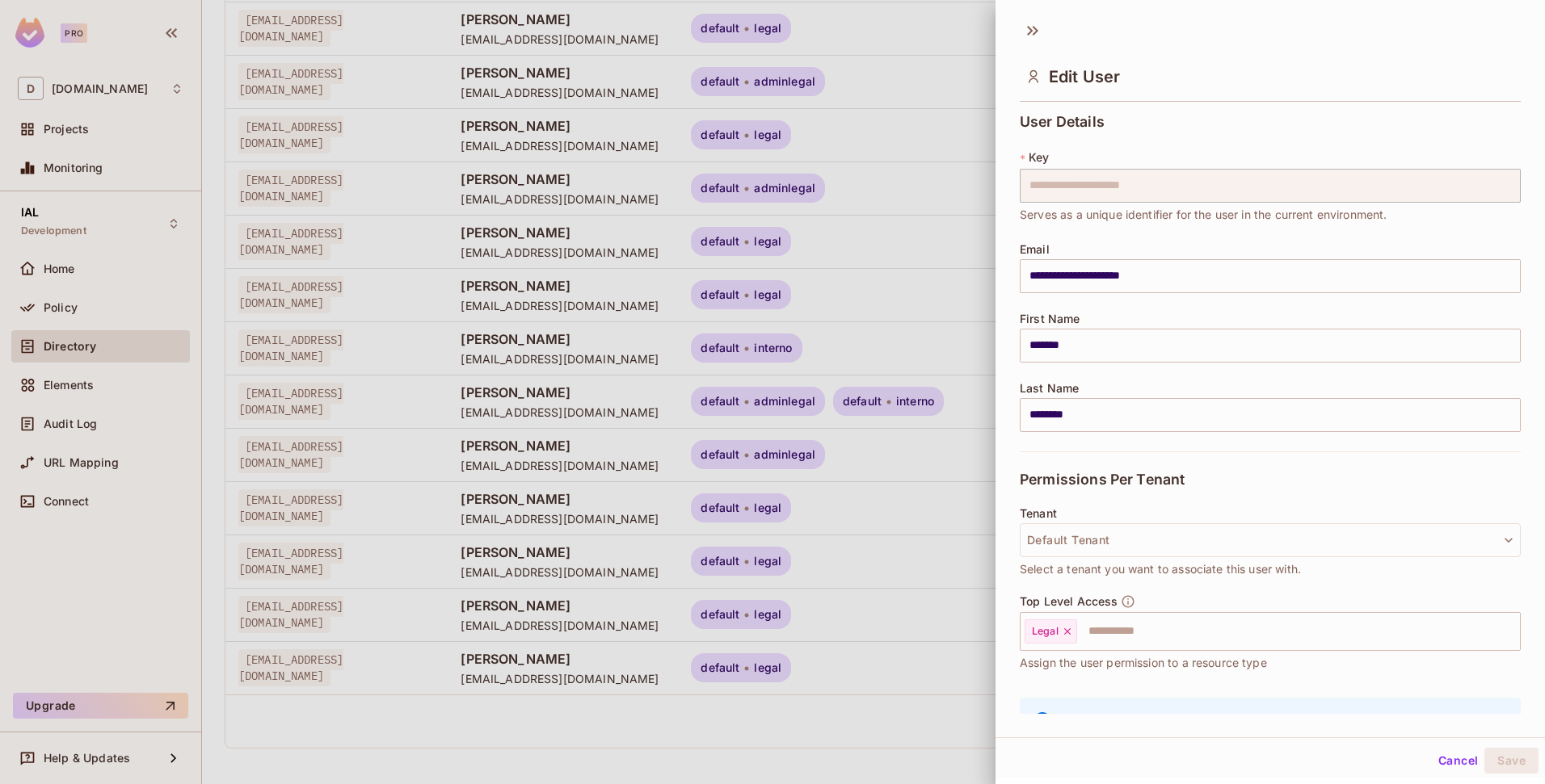
click at [433, 230] on div at bounding box center [772, 392] width 1545 height 784
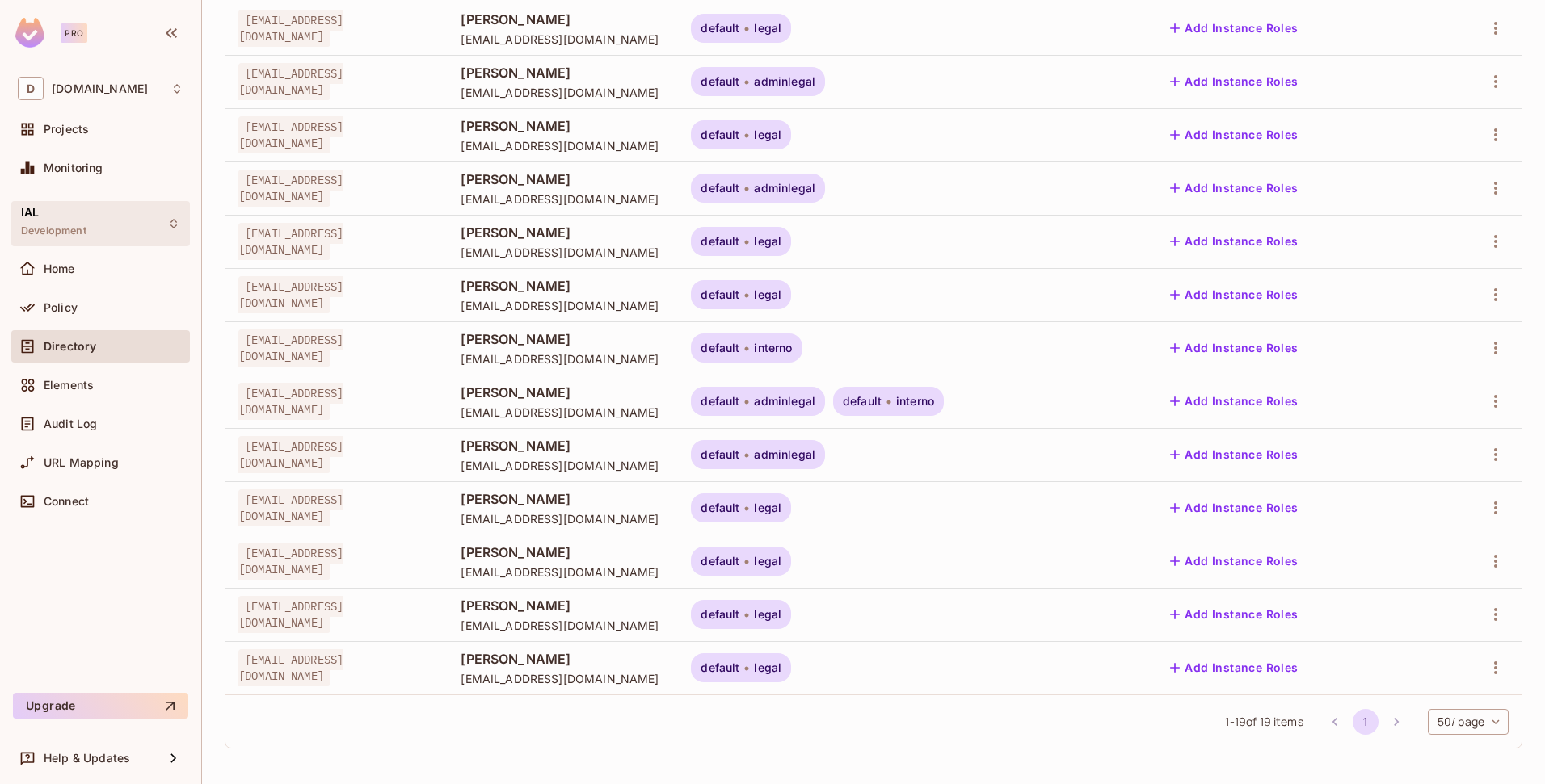
click at [119, 218] on div "IAL Development" at bounding box center [101, 224] width 179 height 45
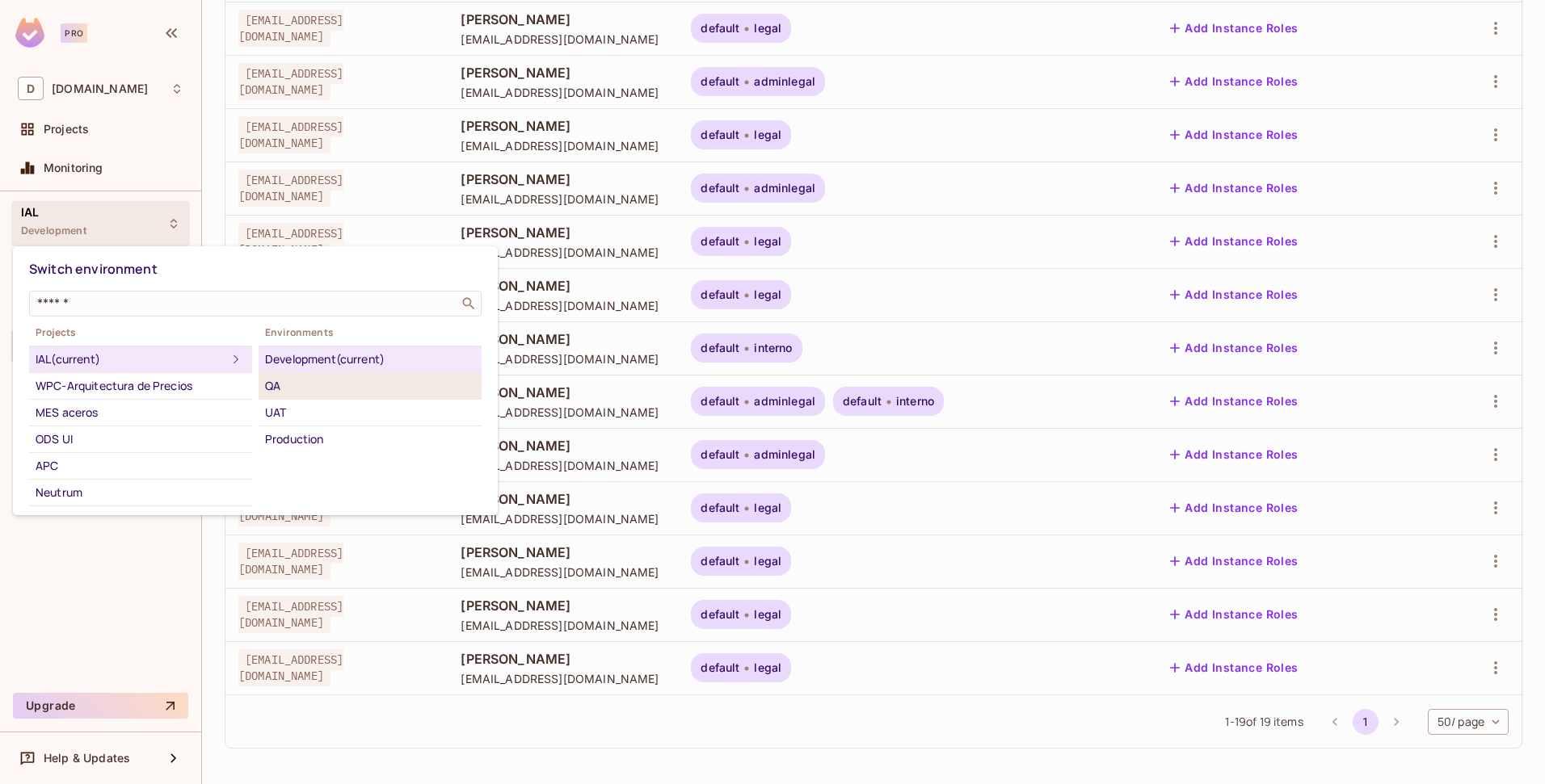
click at [286, 391] on div "QA" at bounding box center [369, 387] width 210 height 20
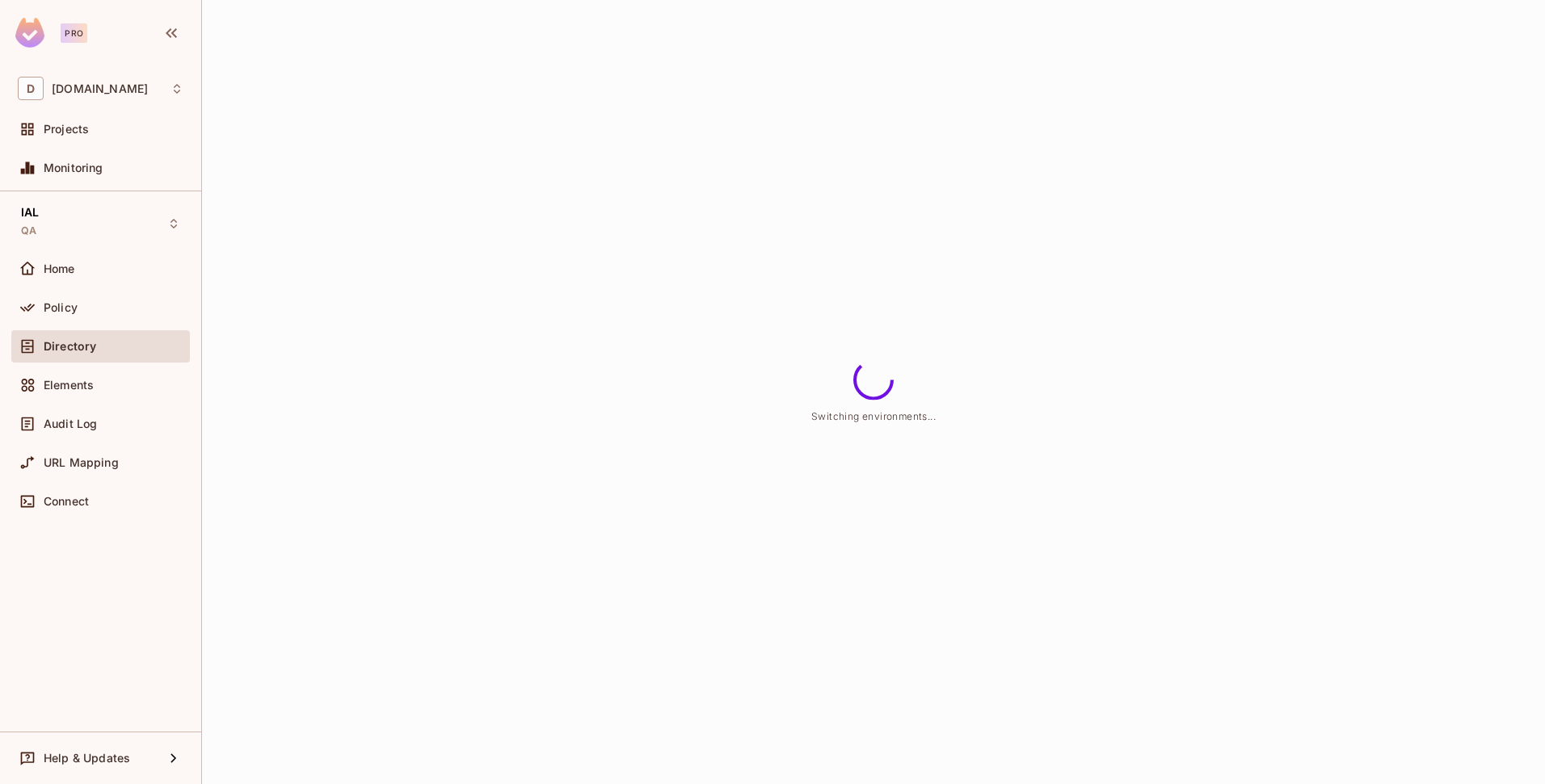
scroll to position [0, 0]
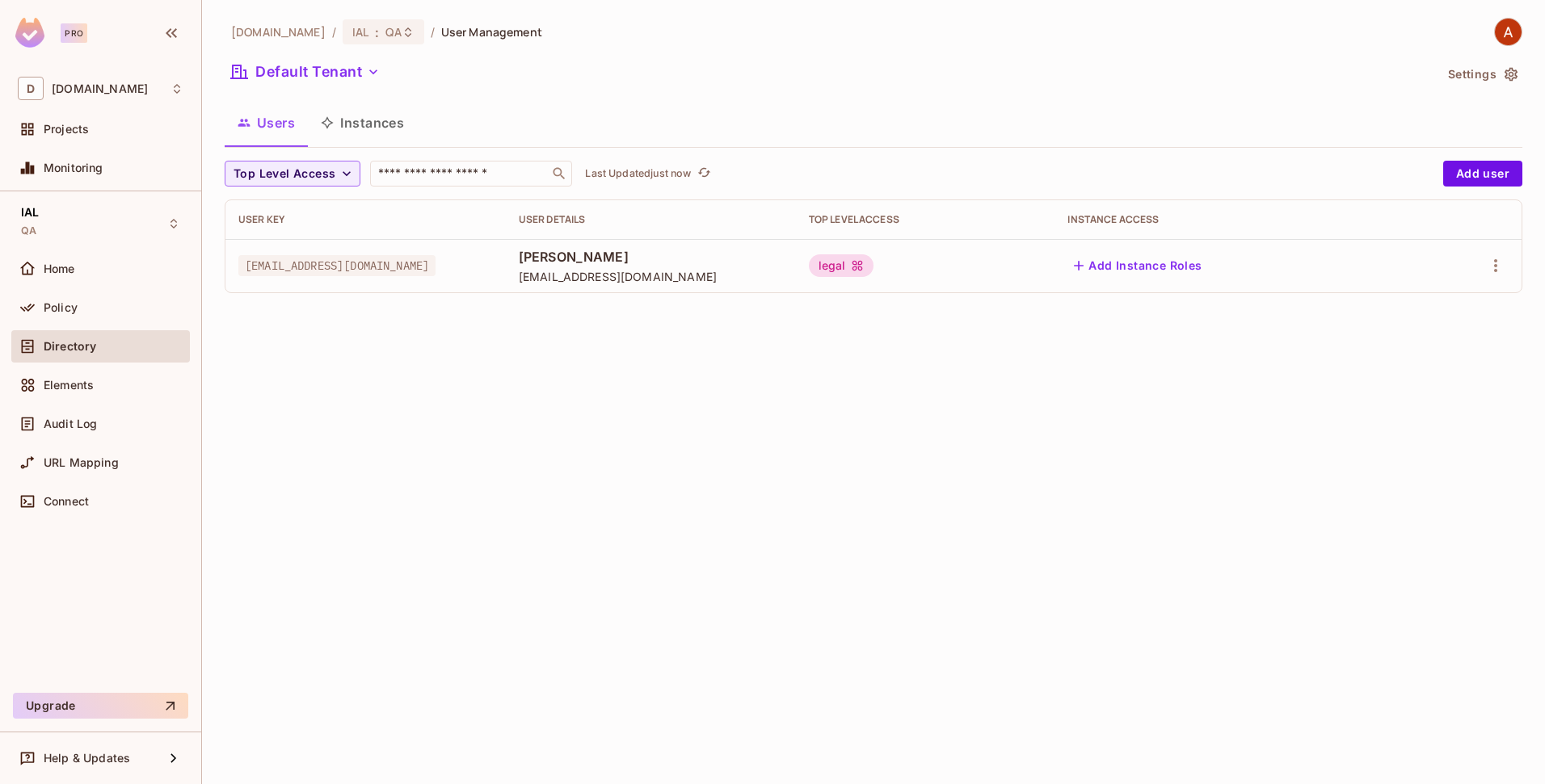
click at [862, 268] on icon at bounding box center [856, 266] width 11 height 11
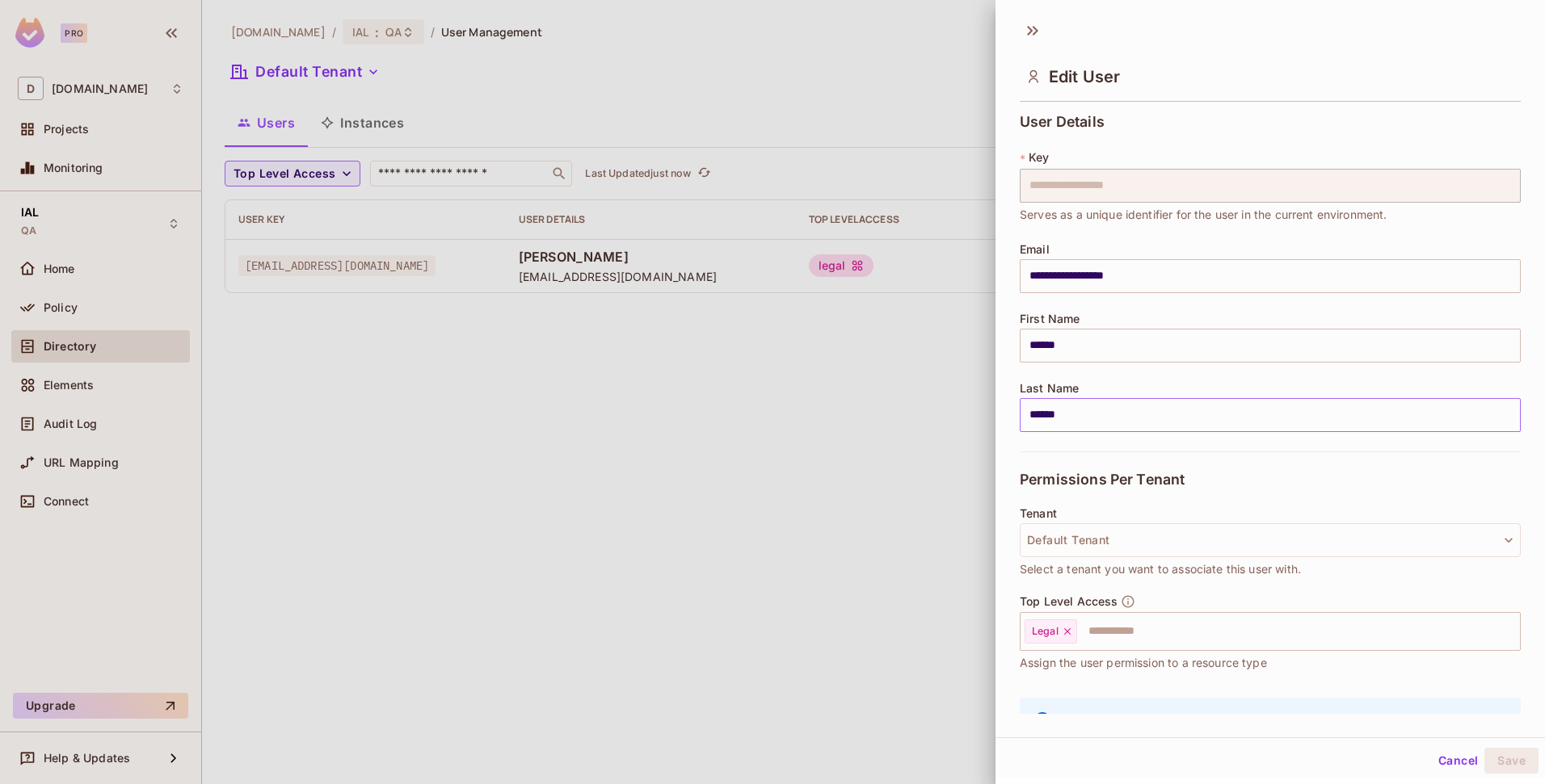
scroll to position [89, 0]
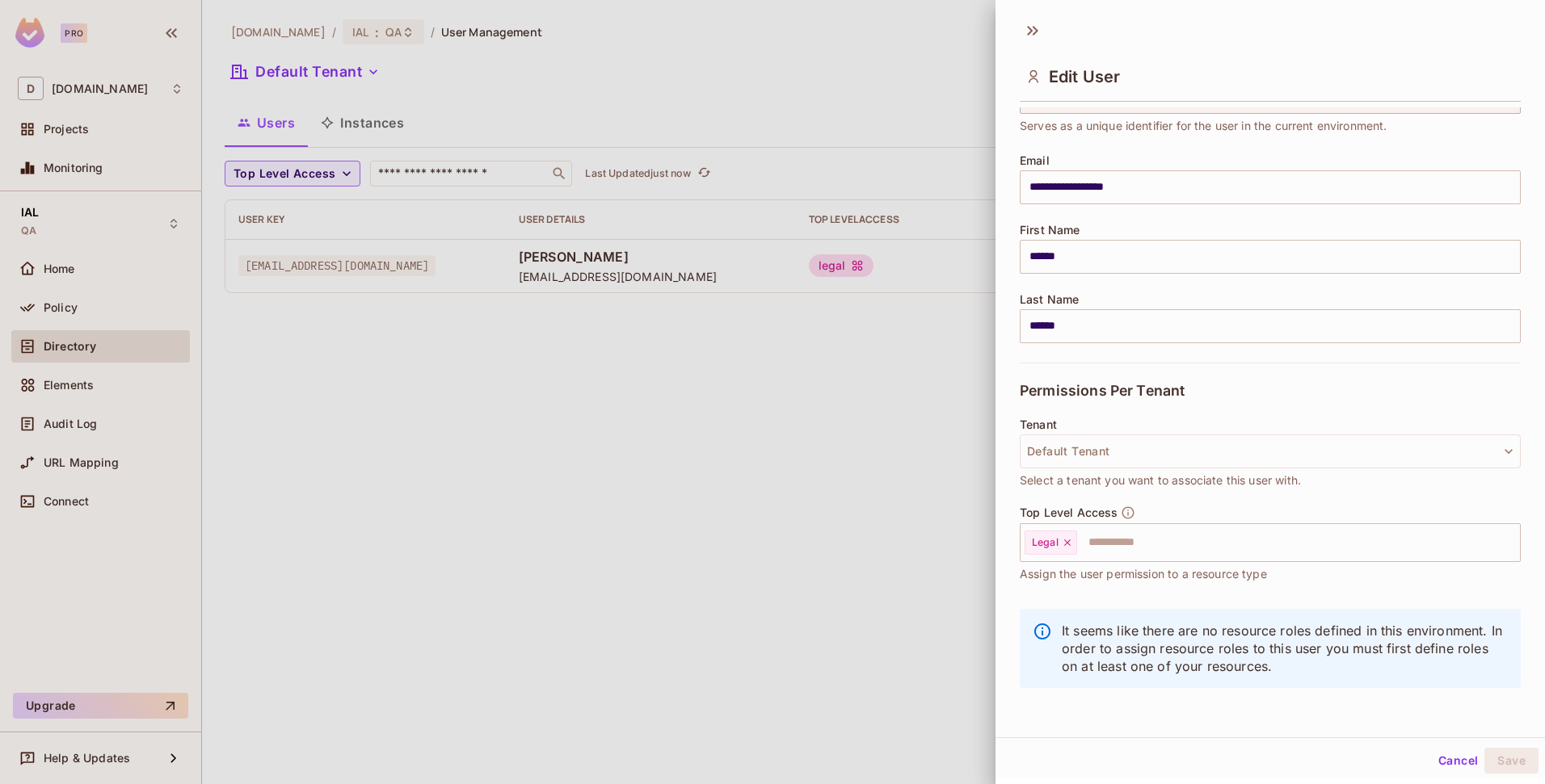
click at [877, 545] on div at bounding box center [772, 392] width 1545 height 784
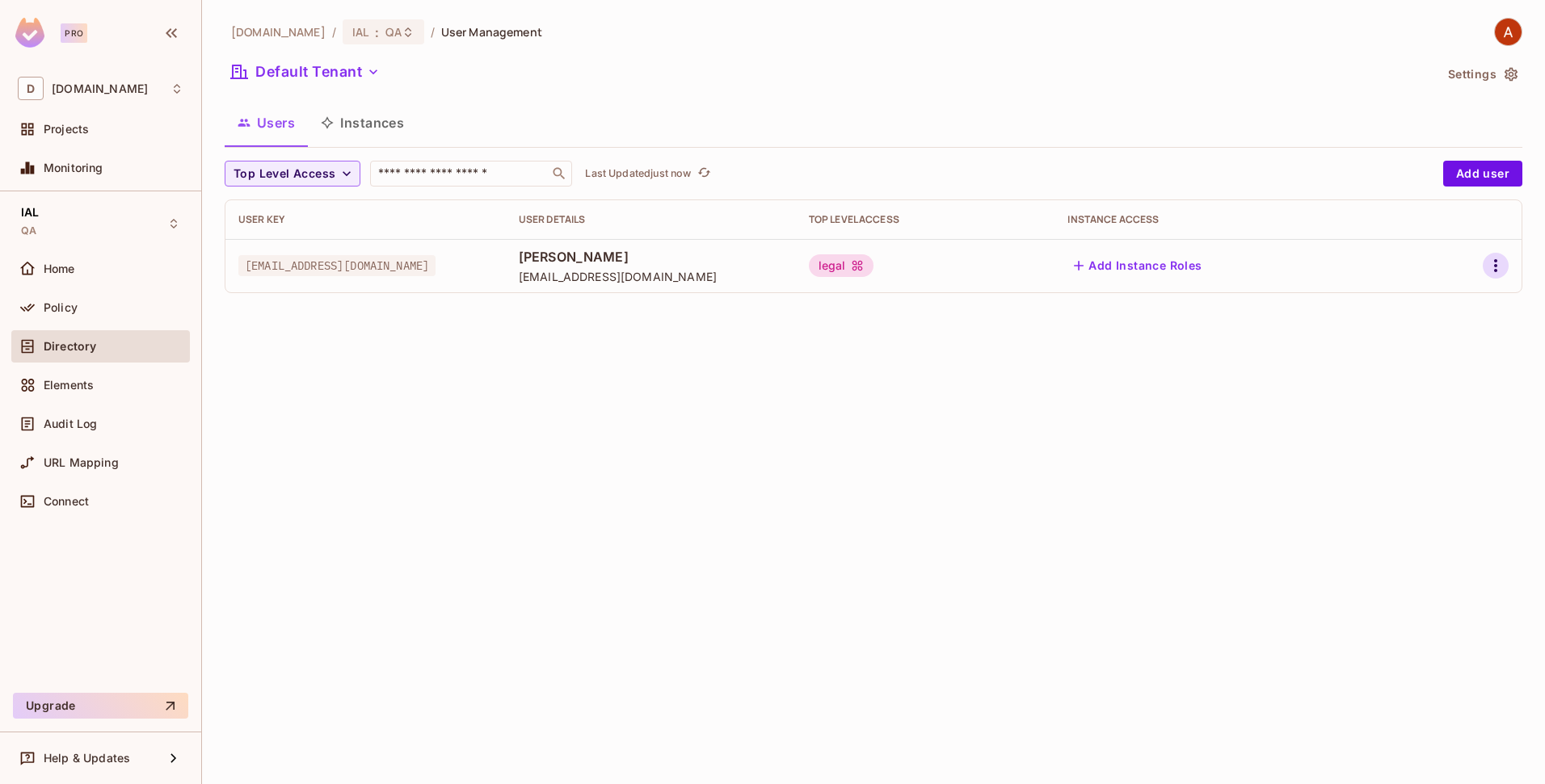
click at [1498, 264] on icon "button" at bounding box center [1495, 266] width 20 height 20
click at [1173, 398] on div at bounding box center [772, 392] width 1545 height 784
click at [873, 272] on div "legal" at bounding box center [841, 266] width 64 height 22
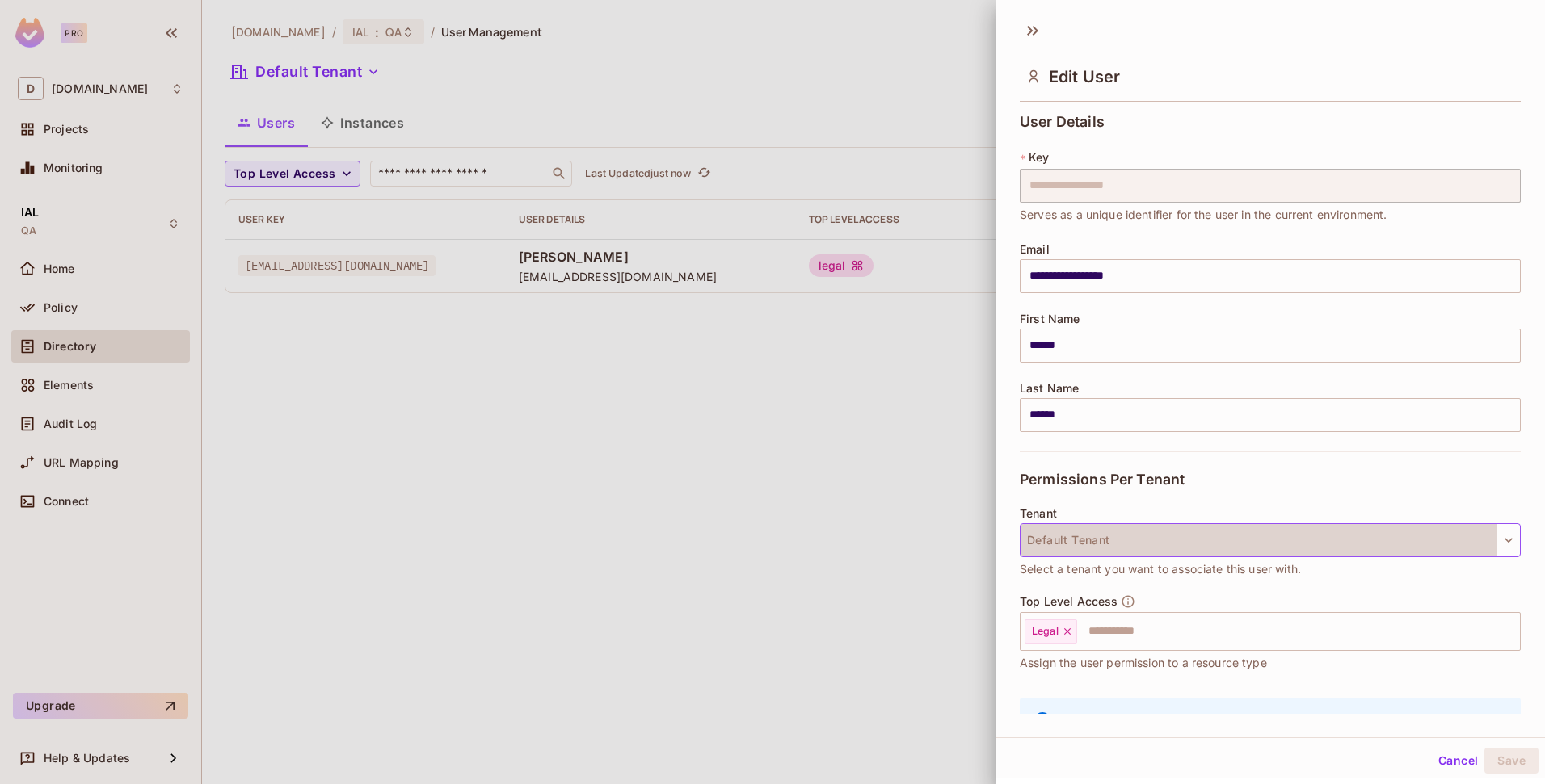
click at [1105, 534] on button "Default Tenant" at bounding box center [1270, 540] width 501 height 34
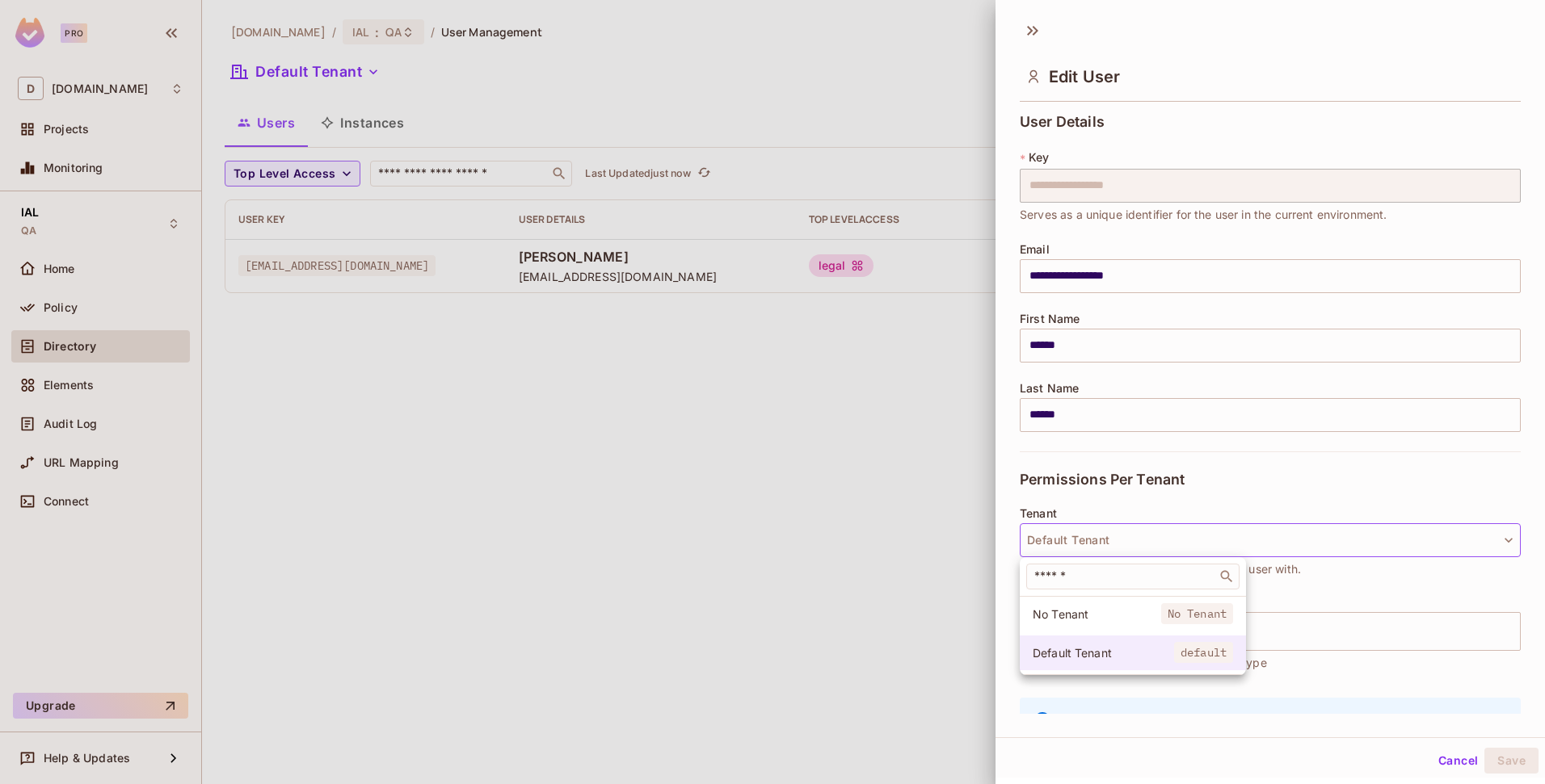
click at [1088, 643] on li "Default Tenant default" at bounding box center [1133, 653] width 227 height 35
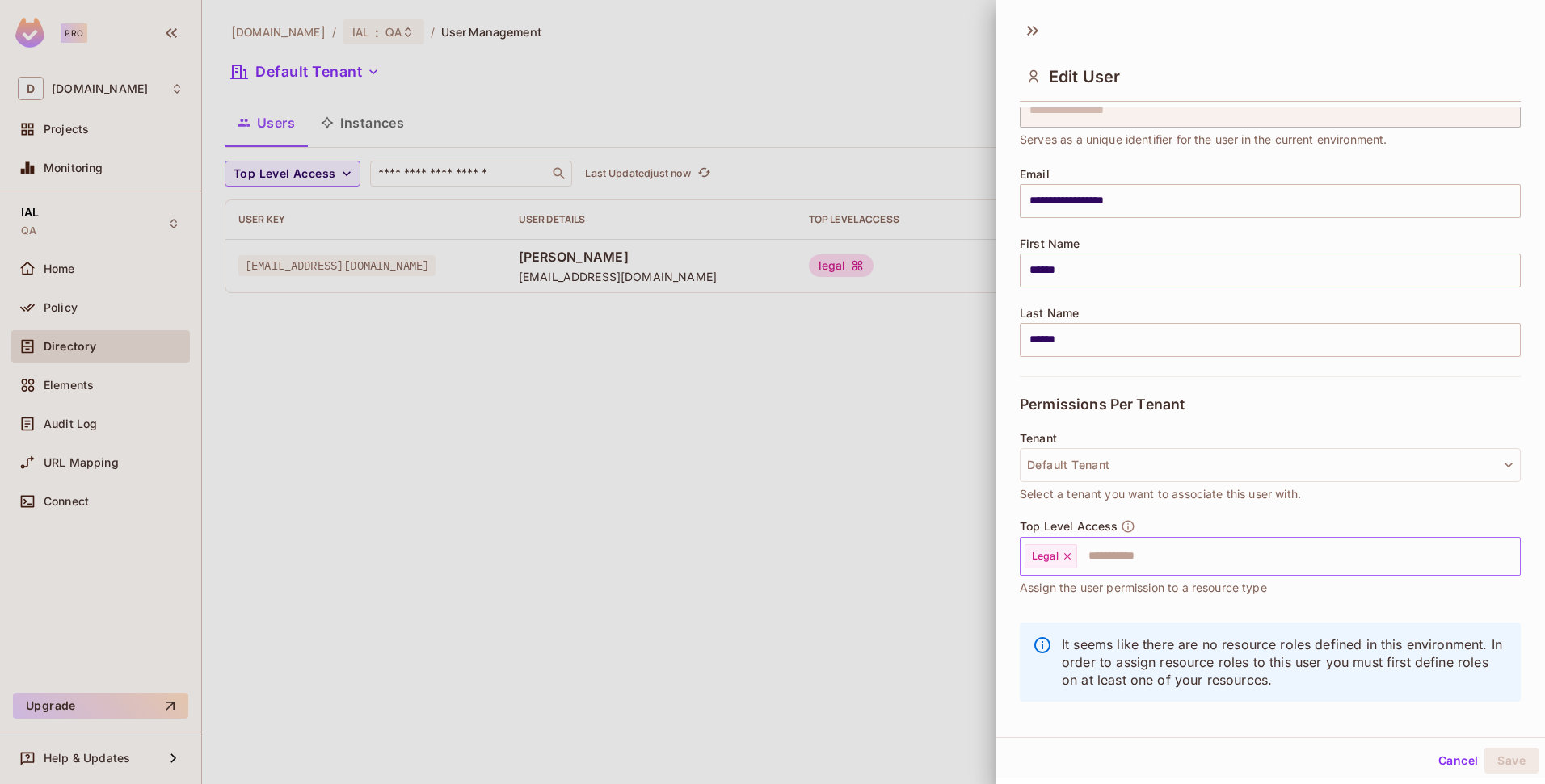
scroll to position [86, 0]
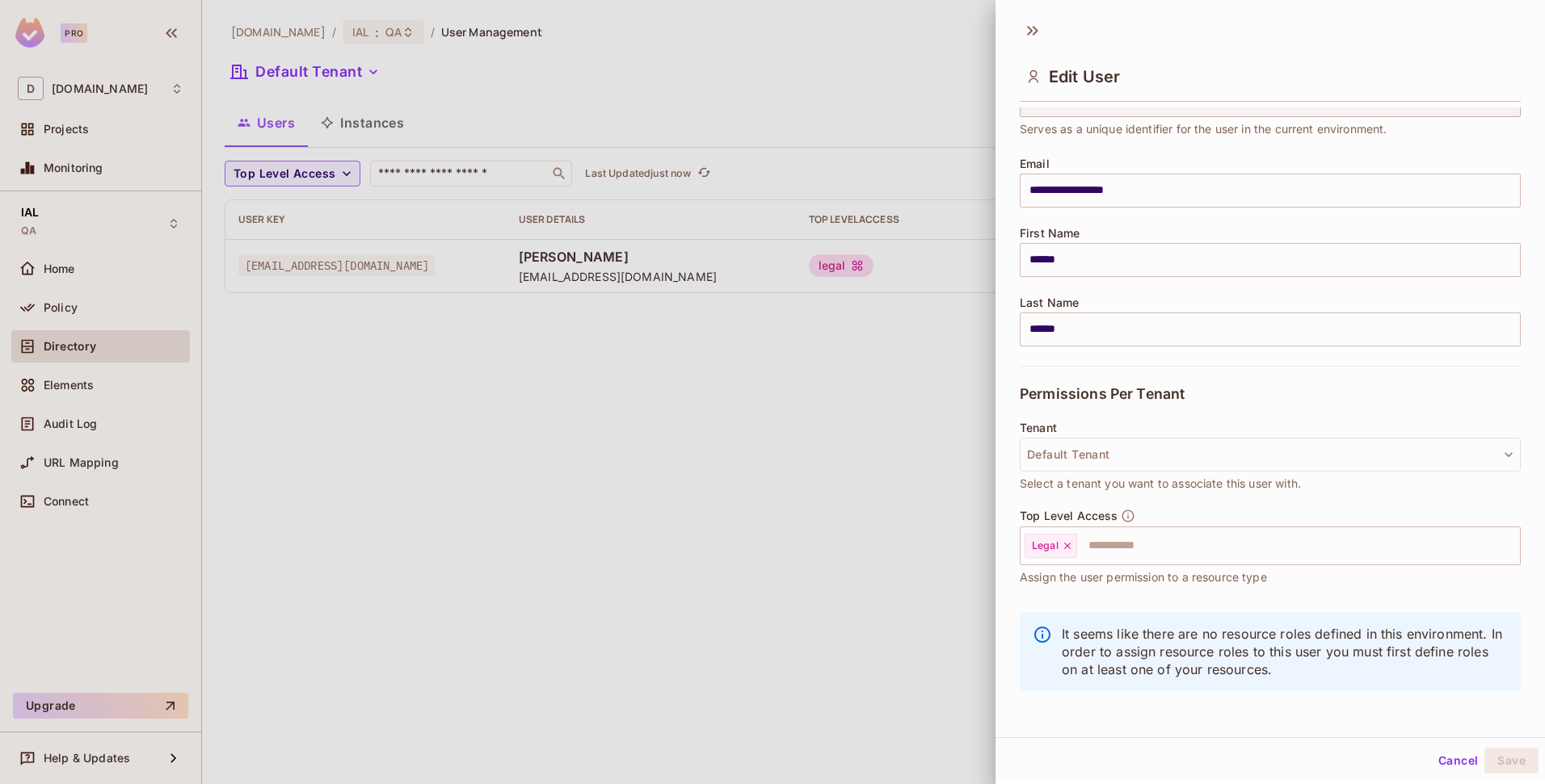
click at [765, 585] on div at bounding box center [772, 392] width 1545 height 784
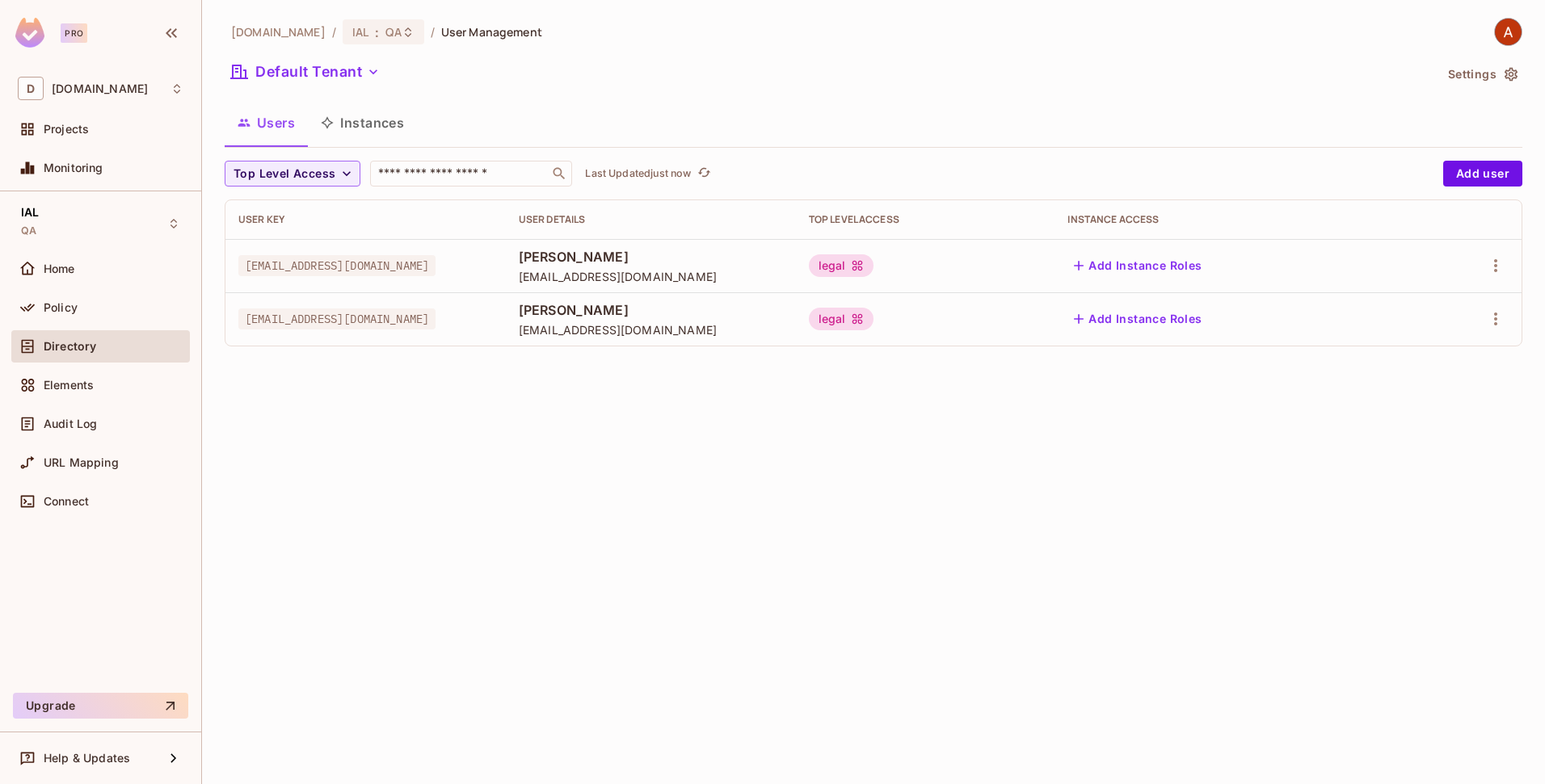
click at [884, 498] on div "[DOMAIN_NAME] / IAL : QA / User Management Default Tenant Settings Users Instan…" at bounding box center [873, 392] width 1343 height 784
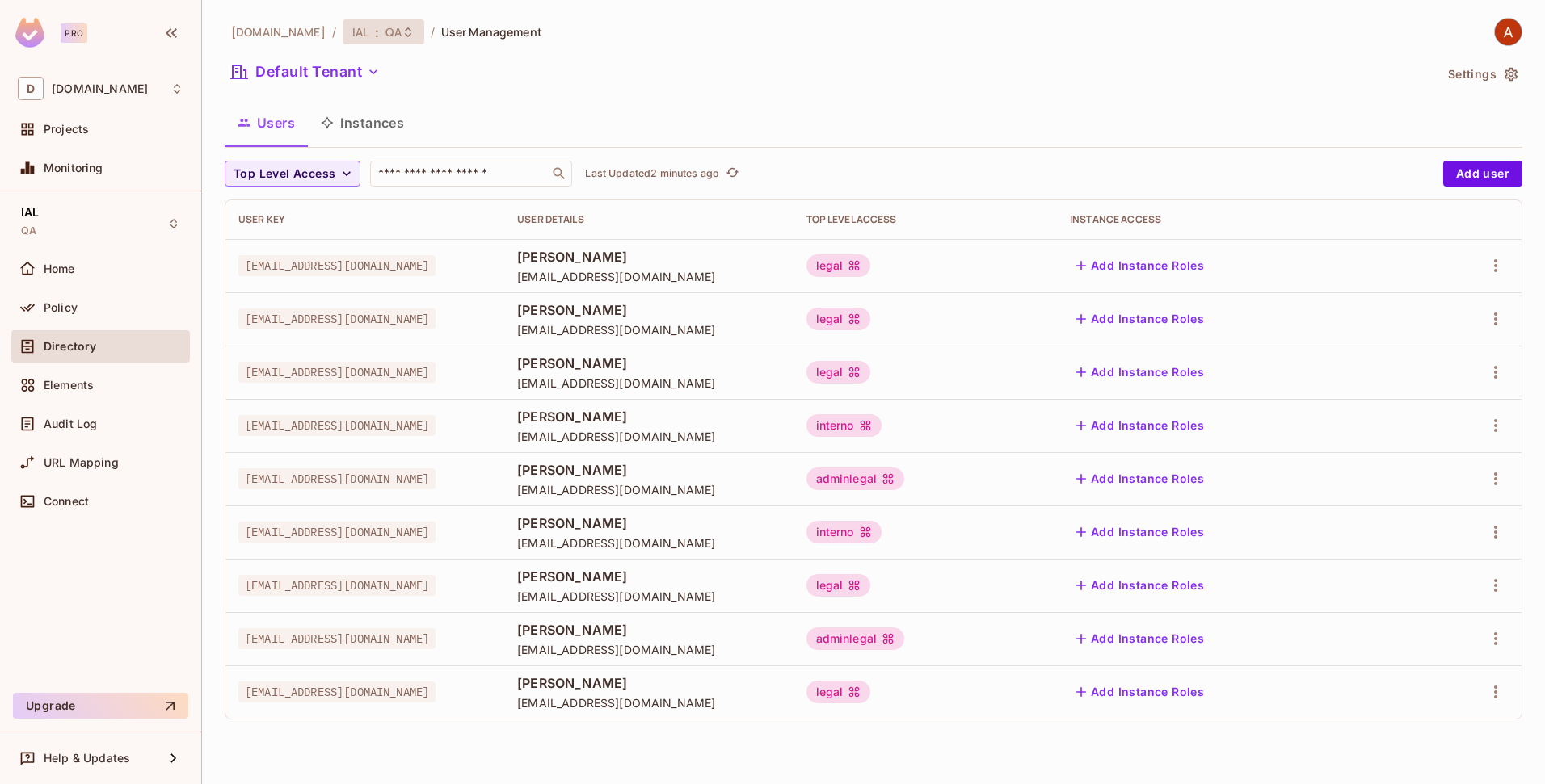
click at [386, 30] on span "QA" at bounding box center [394, 32] width 16 height 16
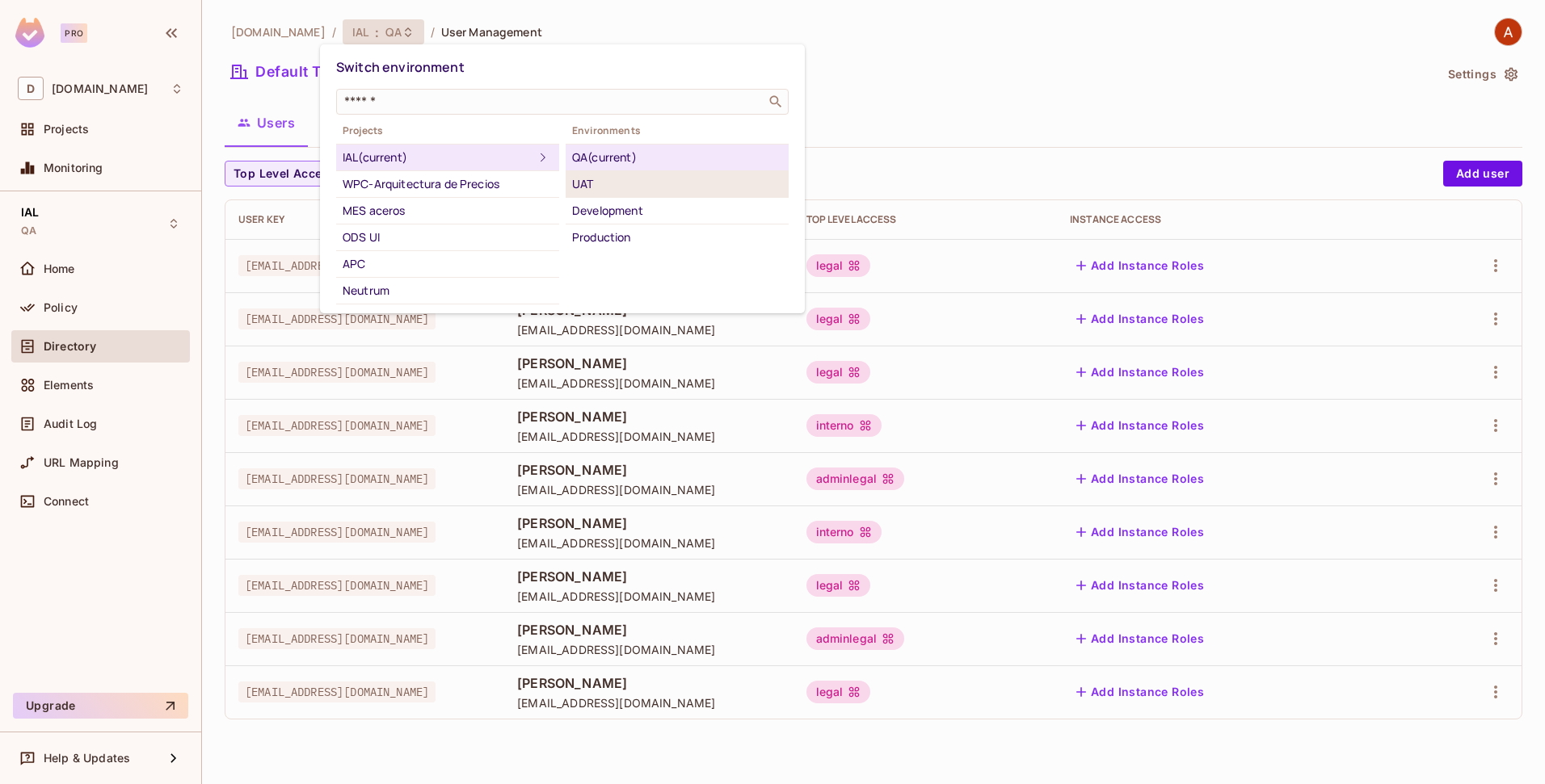
click at [588, 185] on div "UAT" at bounding box center [677, 185] width 210 height 20
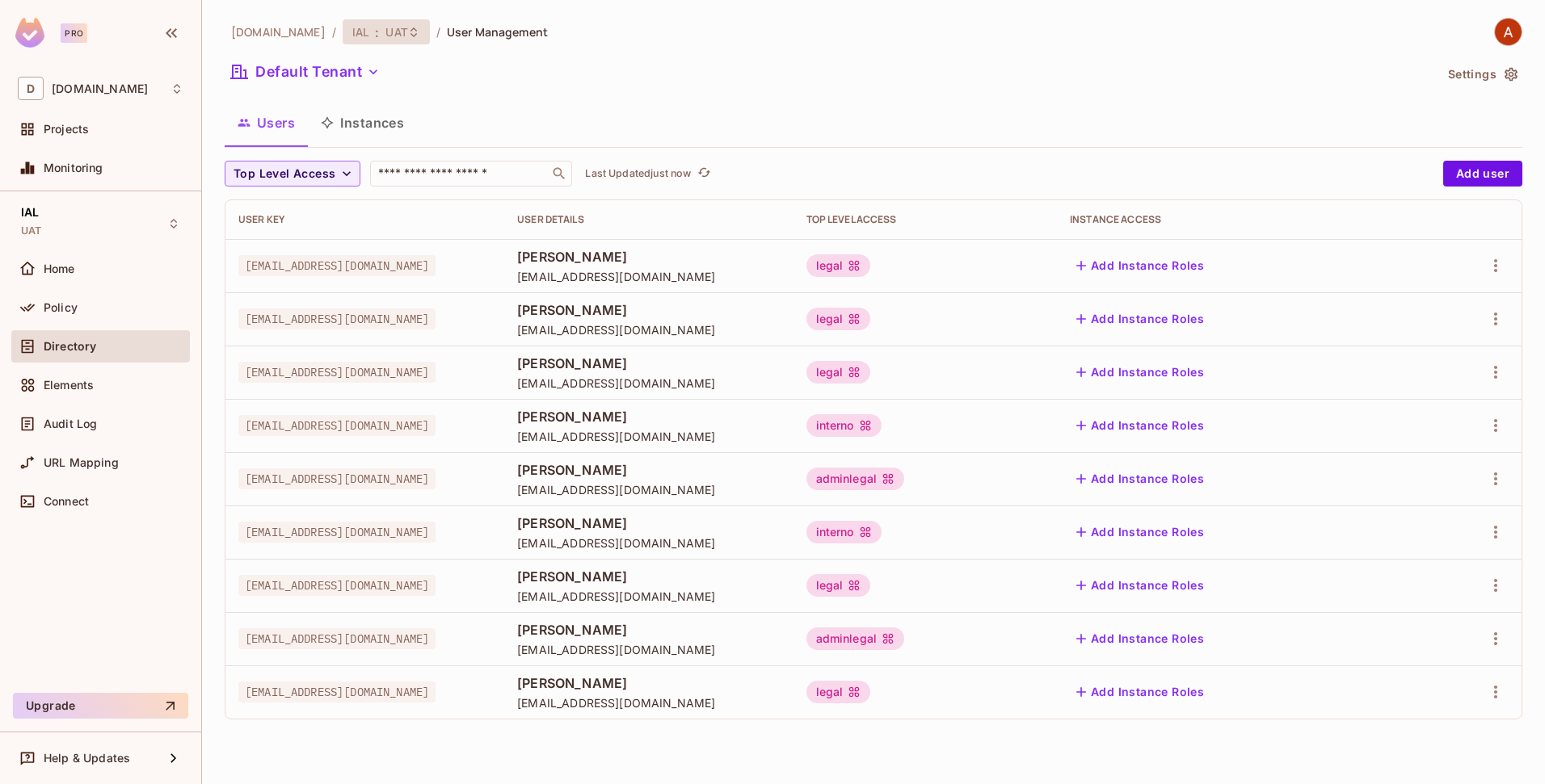
click at [407, 36] on icon at bounding box center [413, 31] width 13 height 13
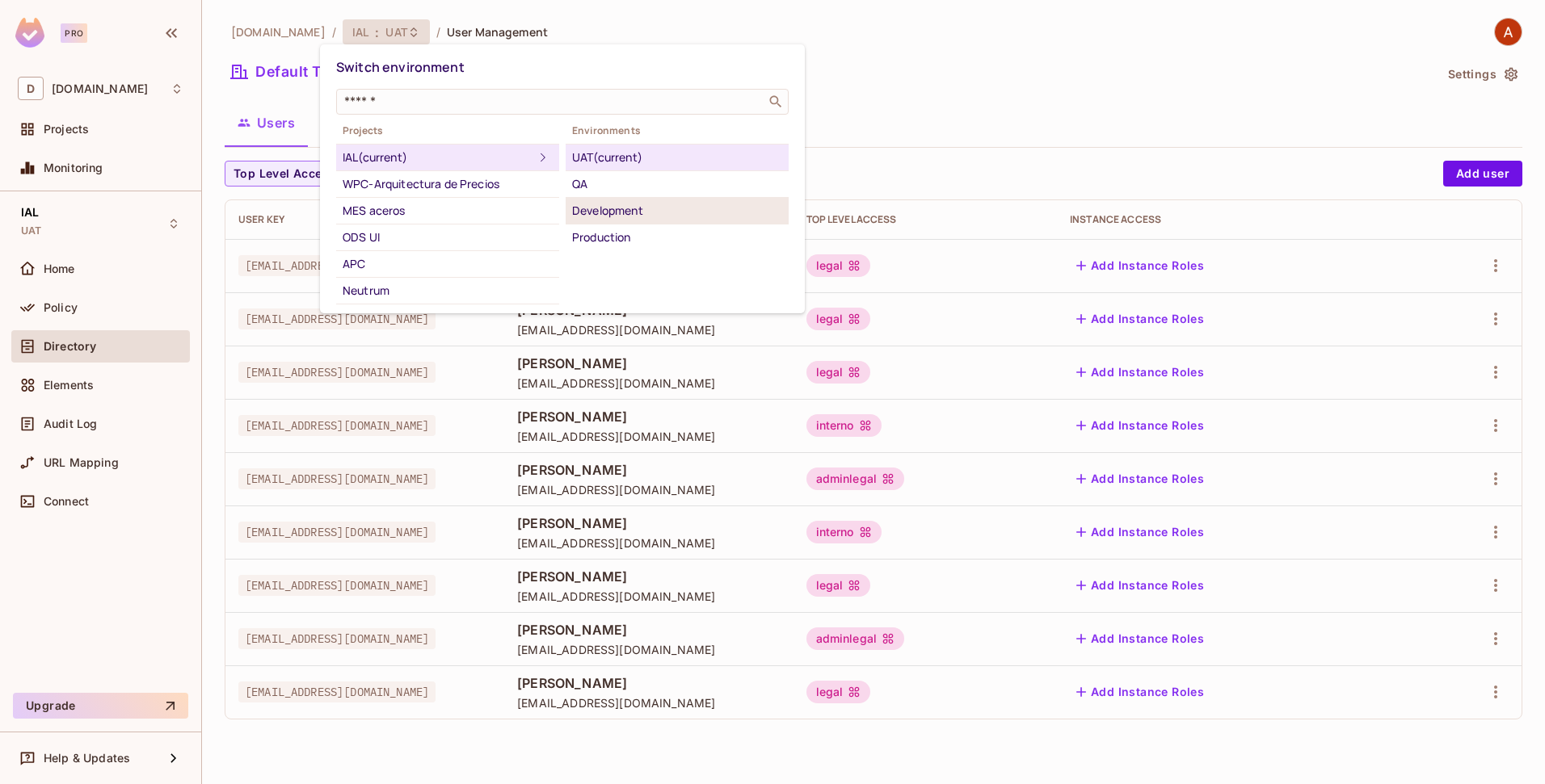
click at [616, 222] on li "Development" at bounding box center [677, 211] width 223 height 26
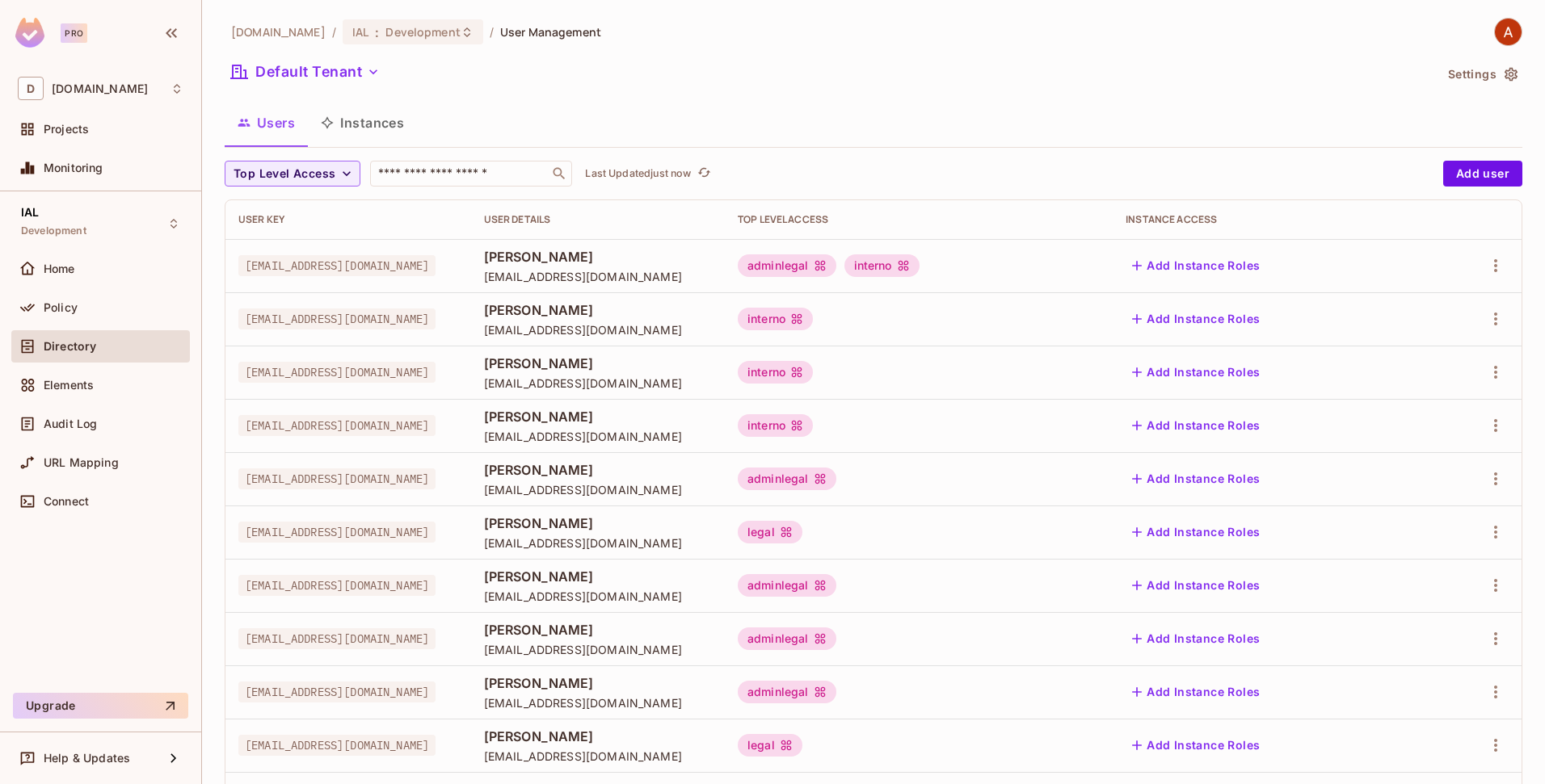
click at [275, 220] on div "User Key" at bounding box center [348, 219] width 220 height 13
click at [661, 220] on div "User Details" at bounding box center [598, 219] width 228 height 13
click at [370, 40] on div "IAL : Development" at bounding box center [413, 32] width 141 height 25
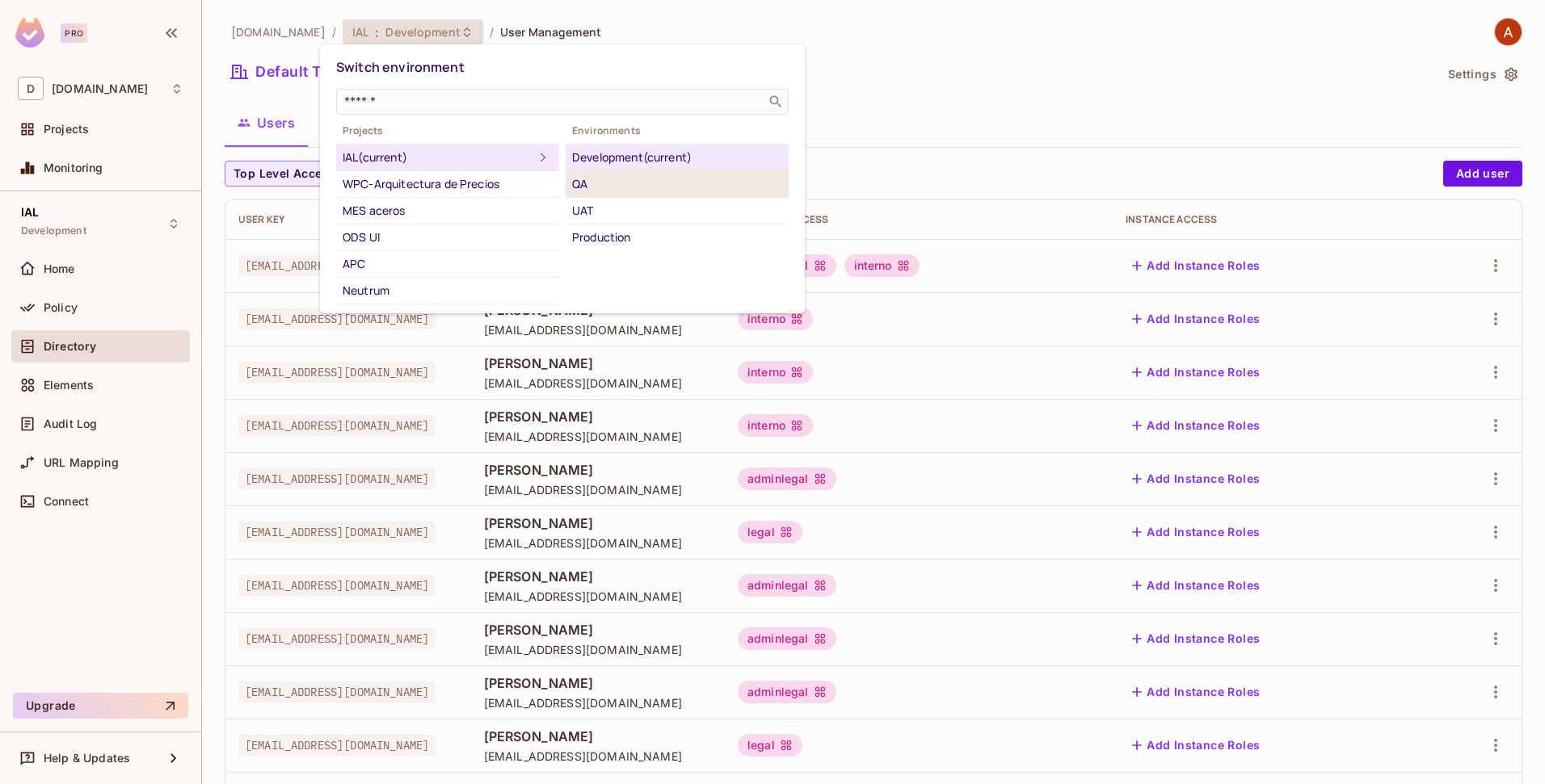
click at [576, 186] on div "QA" at bounding box center [677, 185] width 210 height 20
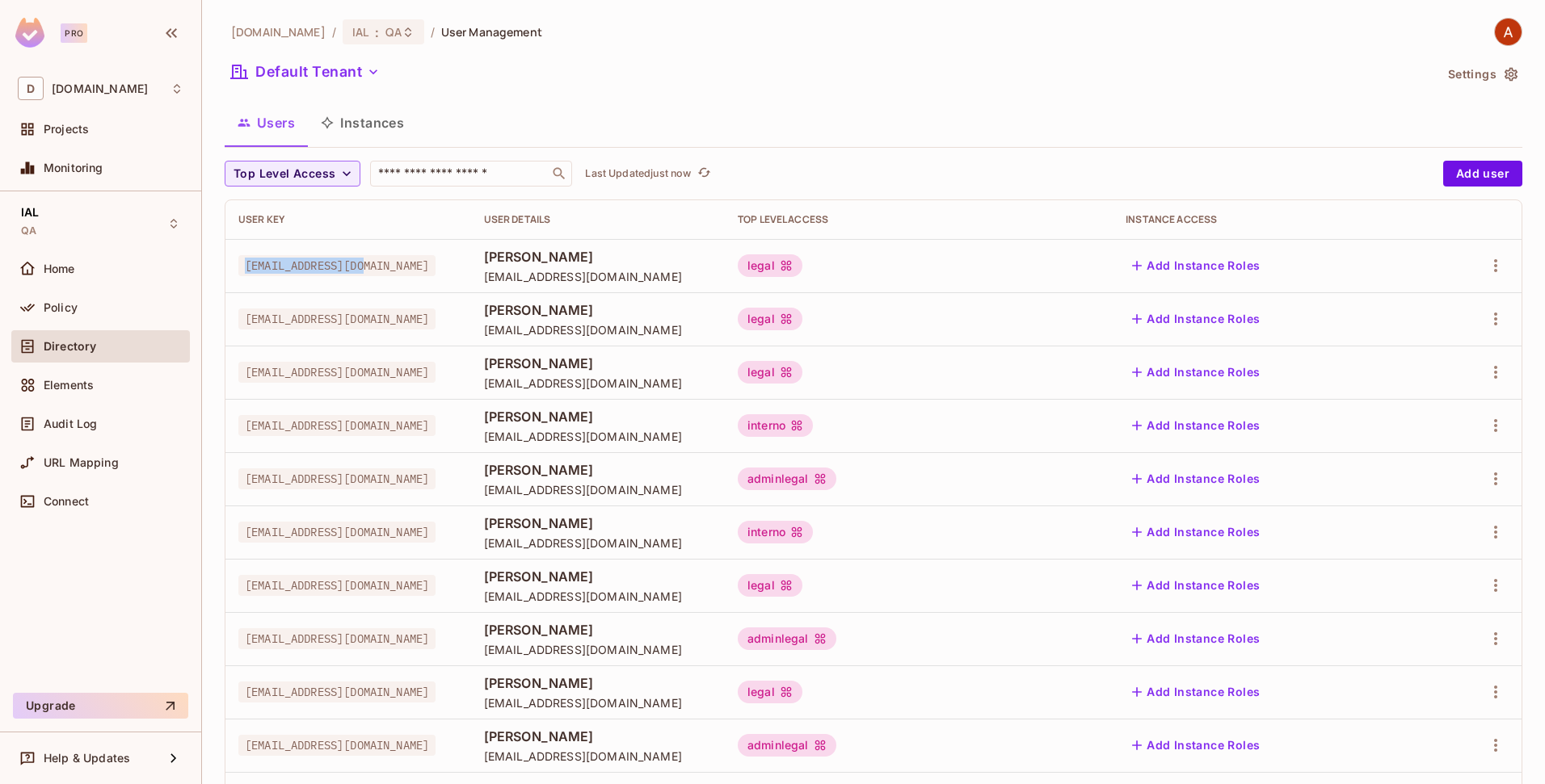
drag, startPoint x: 386, startPoint y: 263, endPoint x: 240, endPoint y: 268, distance: 146.1
click at [240, 268] on div "[EMAIL_ADDRESS][DOMAIN_NAME]" at bounding box center [348, 266] width 220 height 17
copy span "[EMAIL_ADDRESS][DOMAIN_NAME]"
click at [353, 34] on span "IAL" at bounding box center [360, 32] width 17 height 16
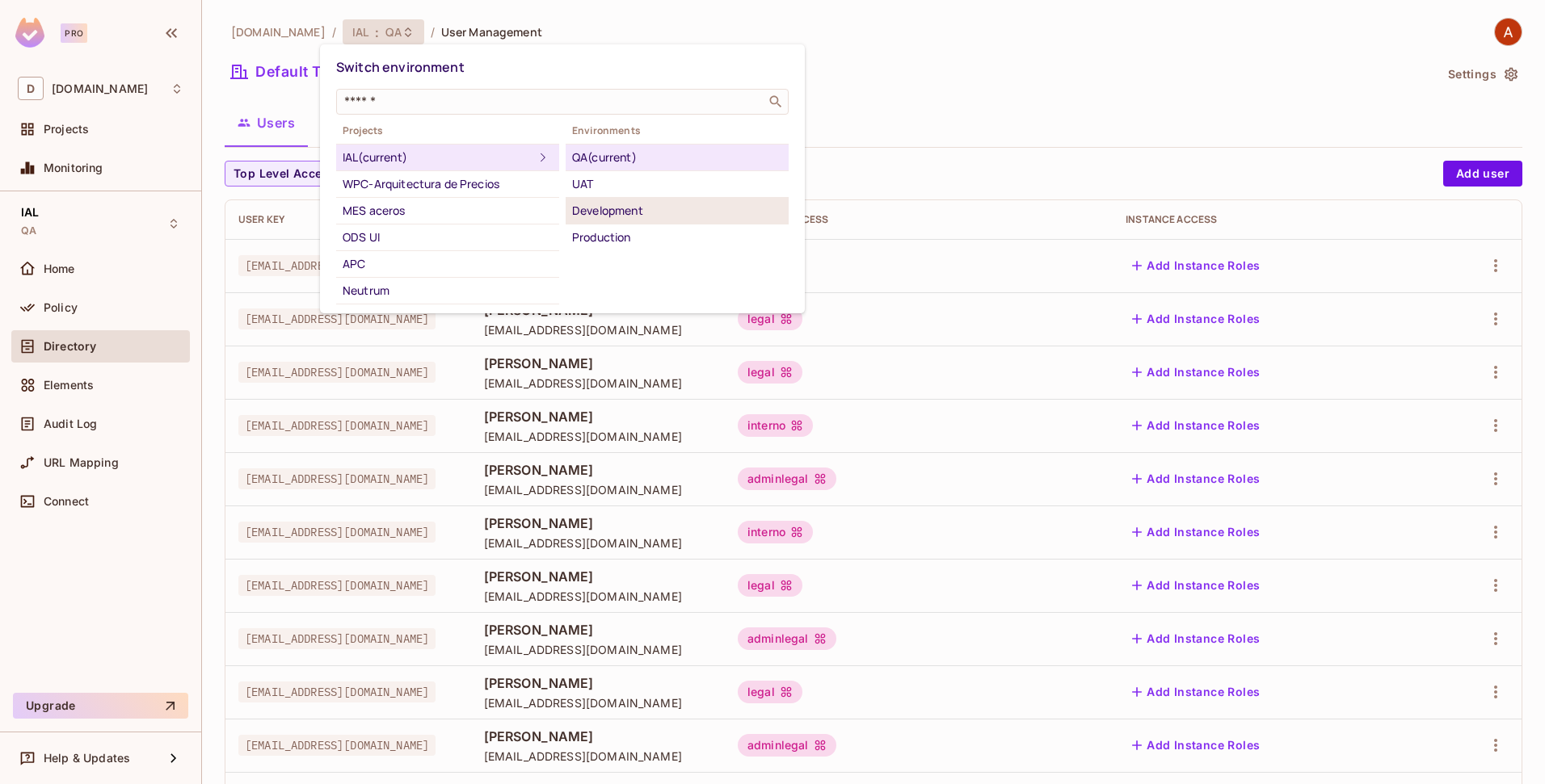
click at [586, 208] on div "Development" at bounding box center [677, 211] width 210 height 20
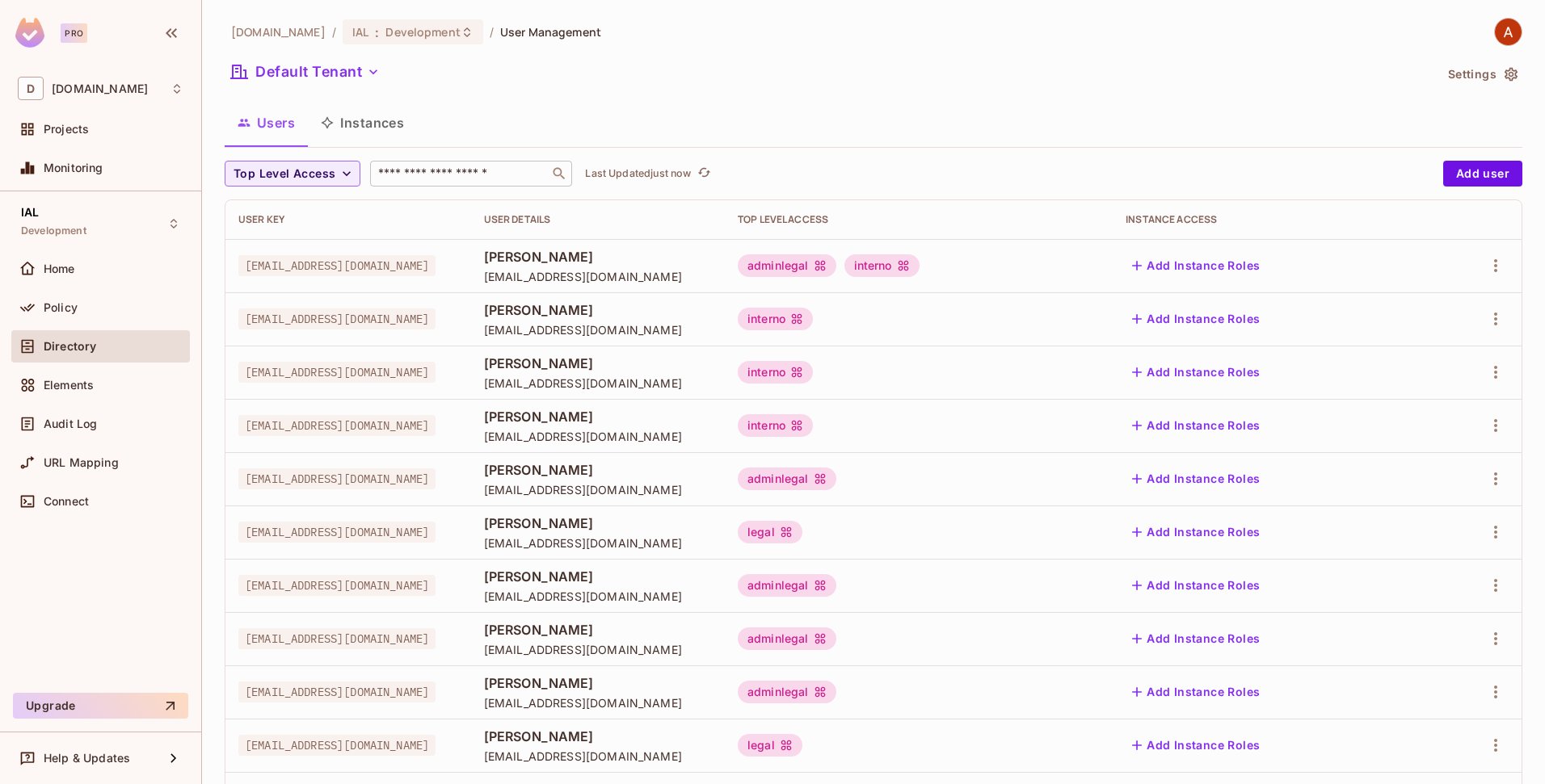
click at [449, 179] on input "text" at bounding box center [460, 174] width 170 height 17
paste input "**********"
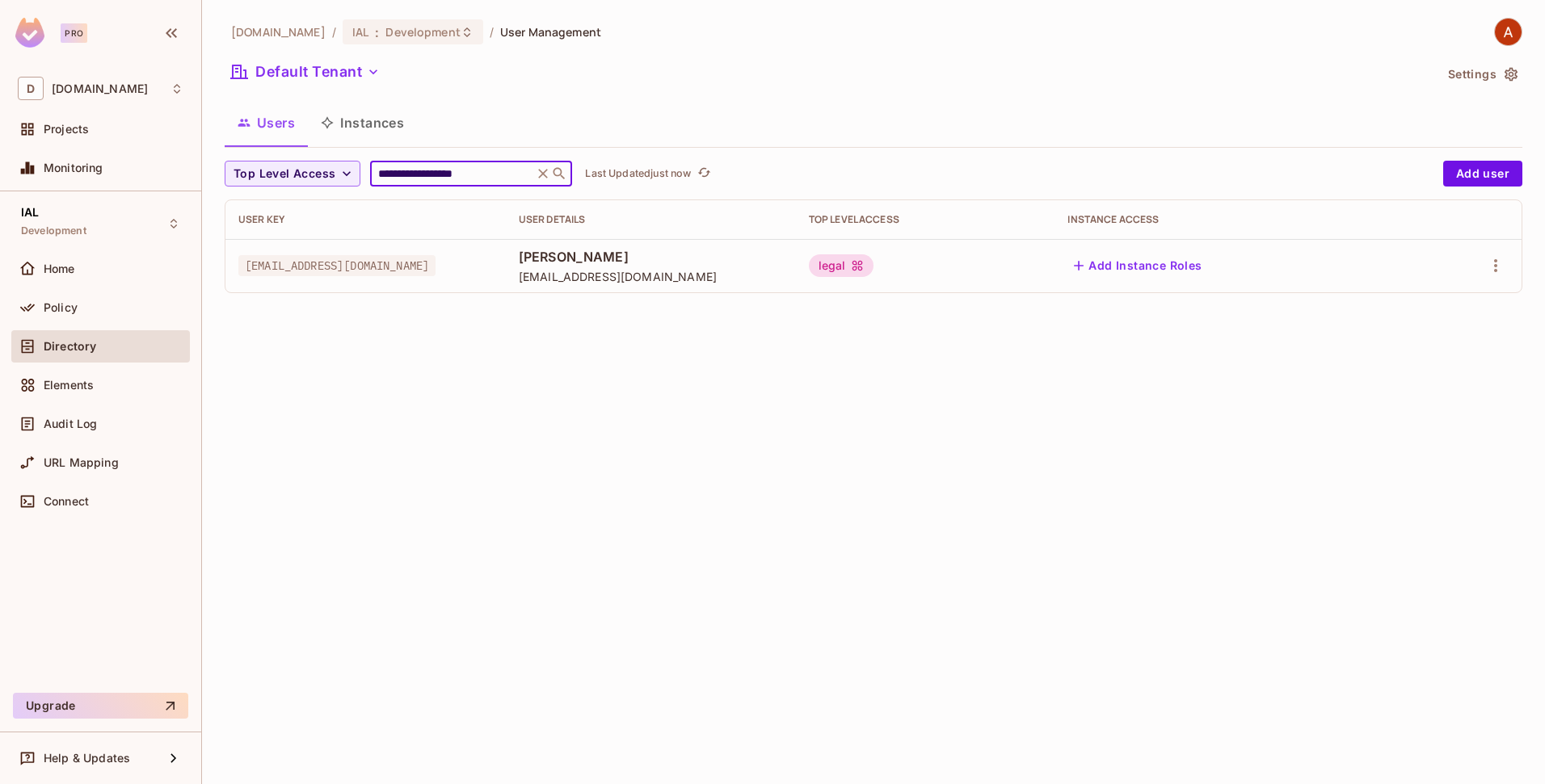
type input "**********"
click at [513, 125] on div "Users Instances" at bounding box center [873, 122] width 1298 height 40
click at [545, 172] on icon at bounding box center [543, 174] width 17 height 17
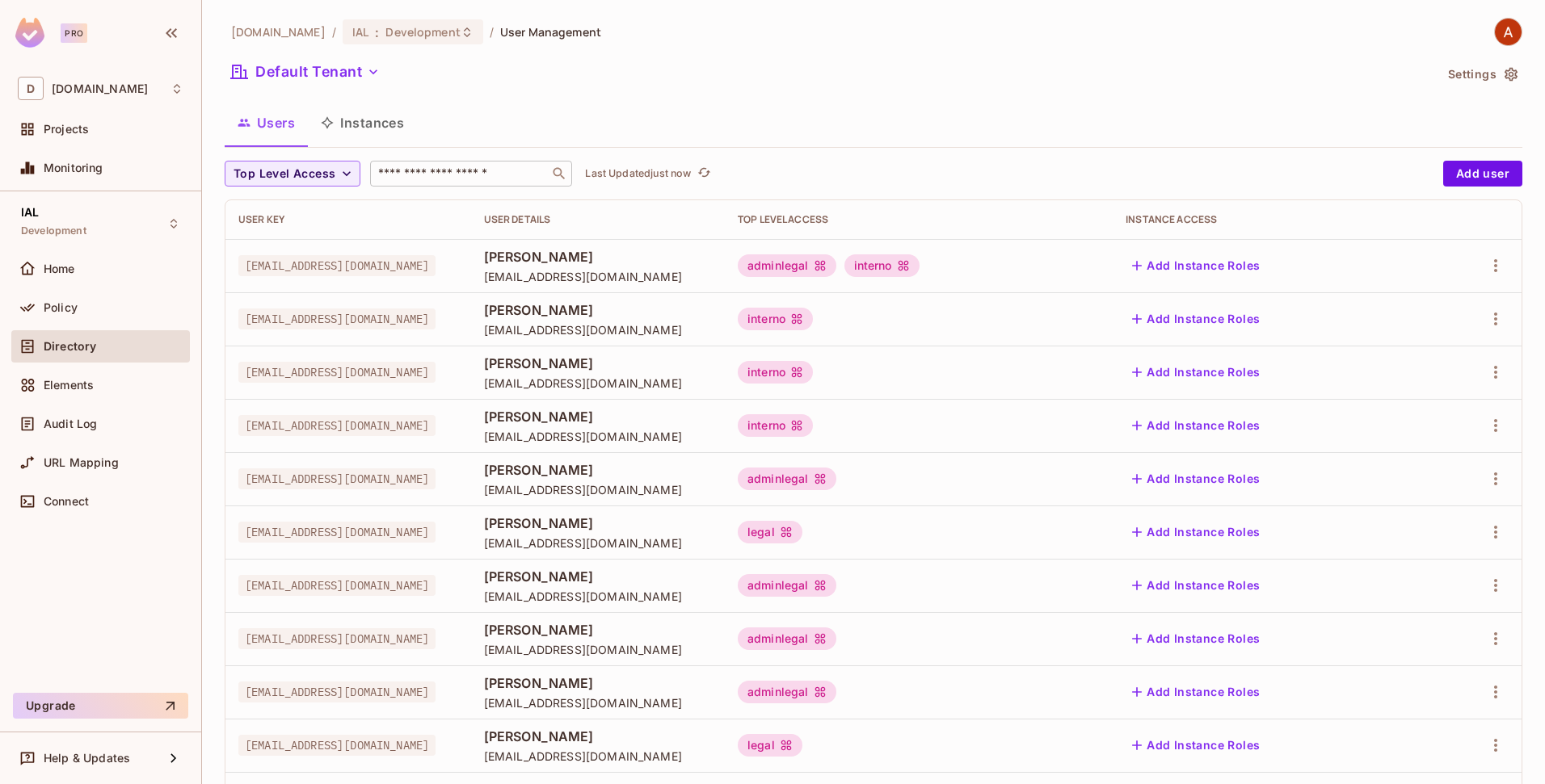
click at [269, 224] on div "User Key" at bounding box center [348, 219] width 220 height 13
click at [614, 223] on div "User Details" at bounding box center [598, 219] width 228 height 13
click at [386, 33] on span "Development" at bounding box center [423, 32] width 74 height 16
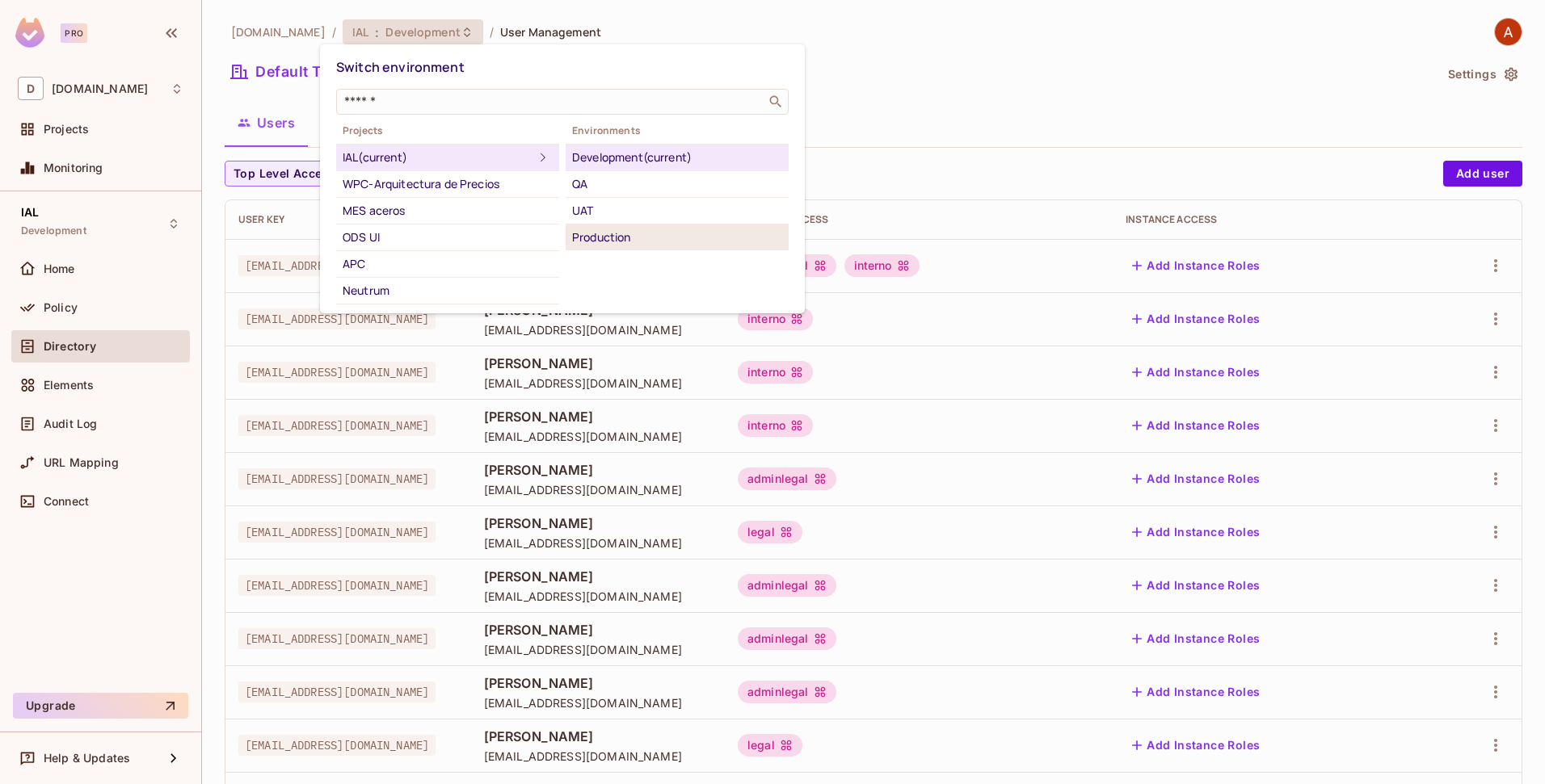
click at [593, 232] on div "Production" at bounding box center [677, 237] width 210 height 20
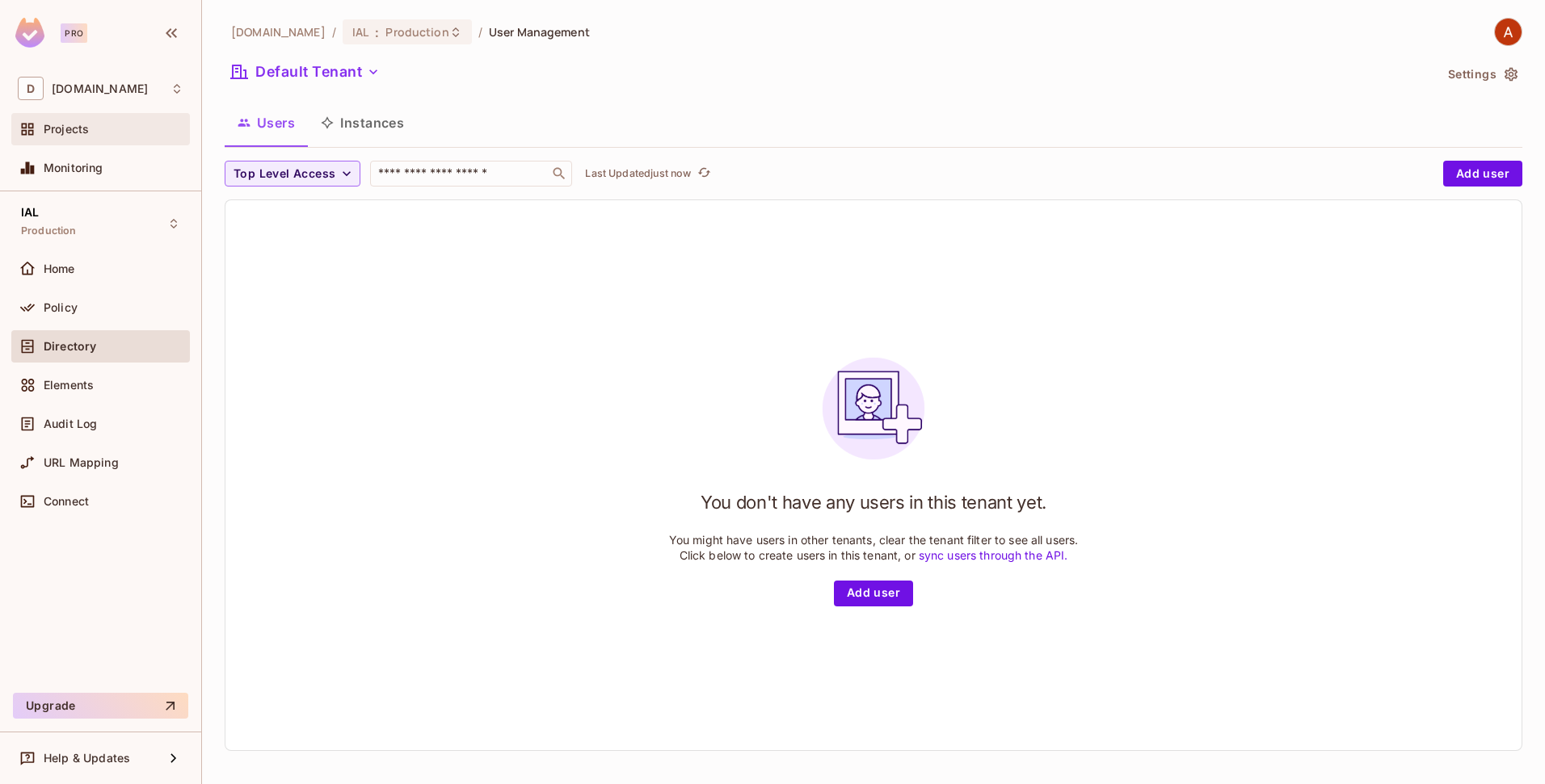
click at [98, 135] on div "Projects" at bounding box center [113, 129] width 140 height 13
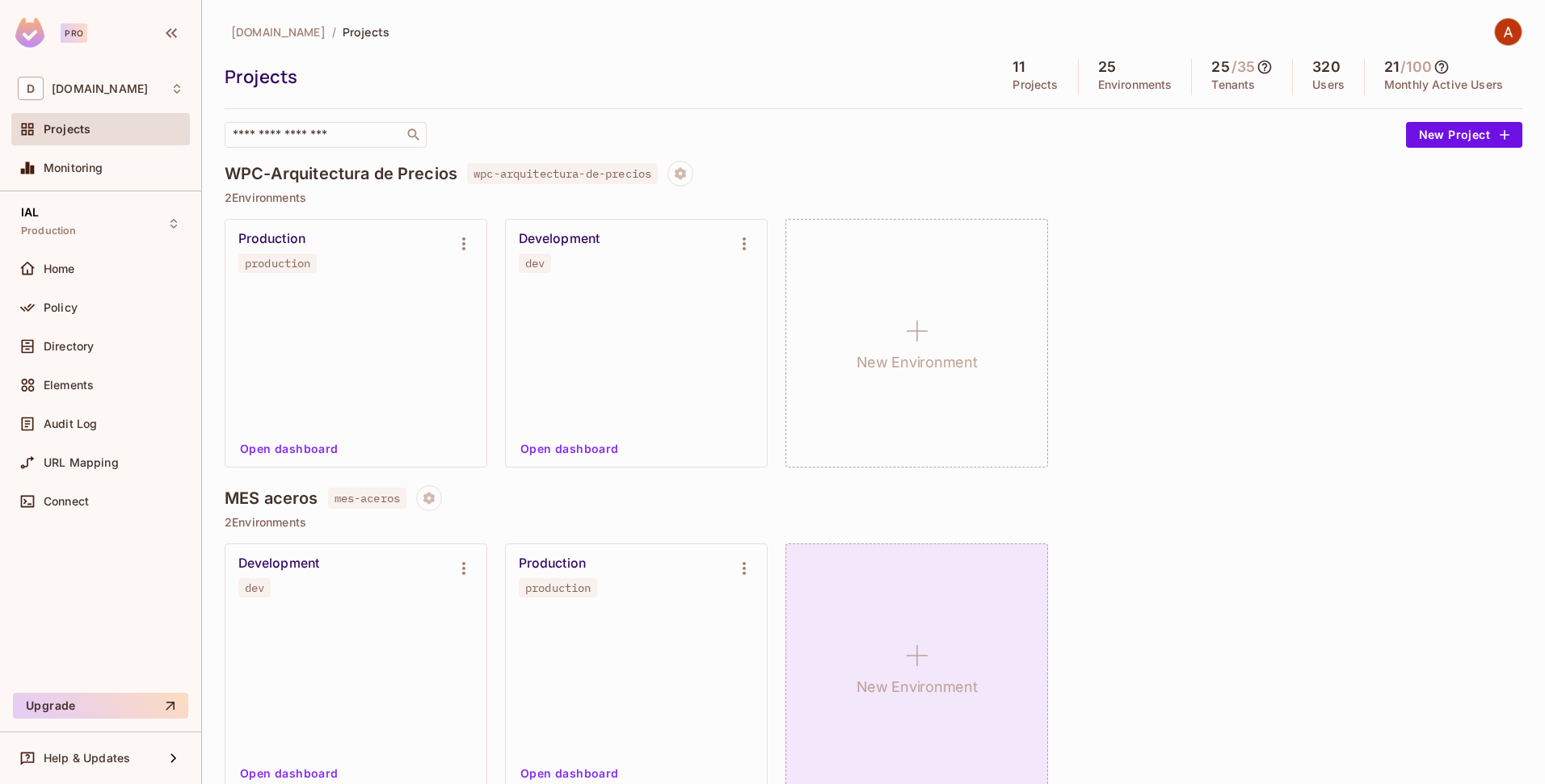
scroll to position [360, 0]
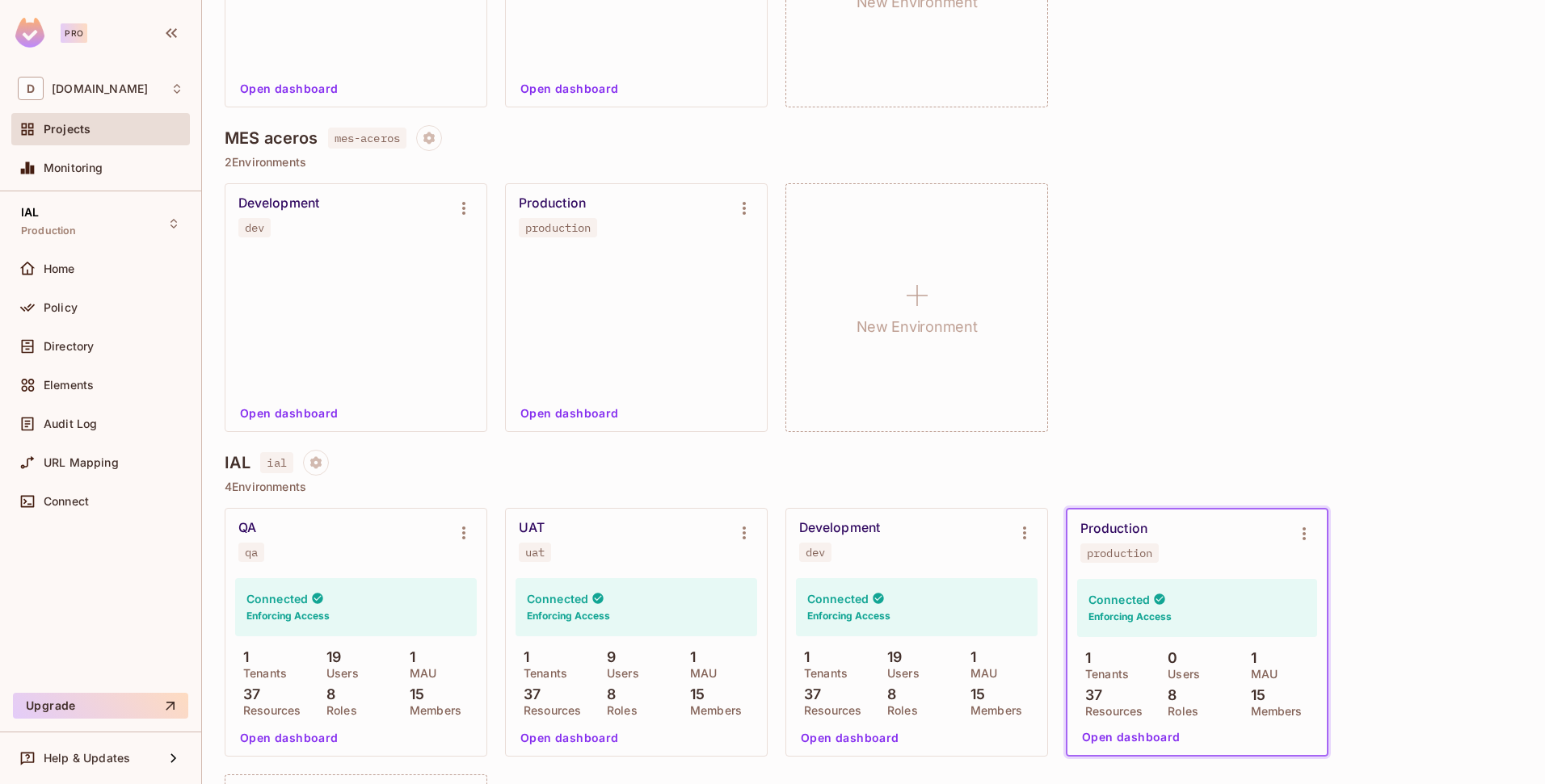
click at [1104, 548] on div "production" at bounding box center [1119, 553] width 65 height 13
copy div "production"
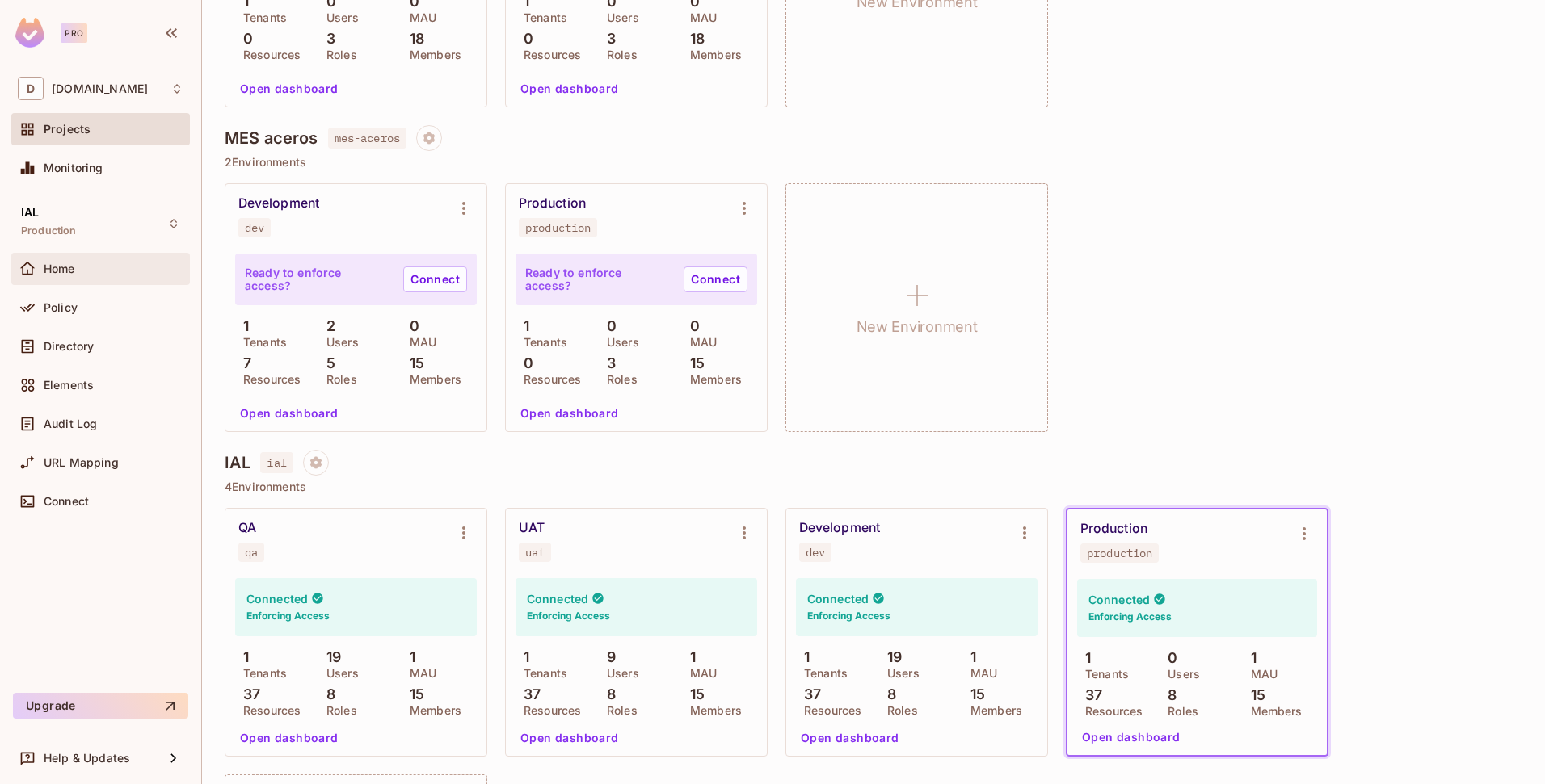
click at [65, 273] on span "Home" at bounding box center [60, 268] width 31 height 13
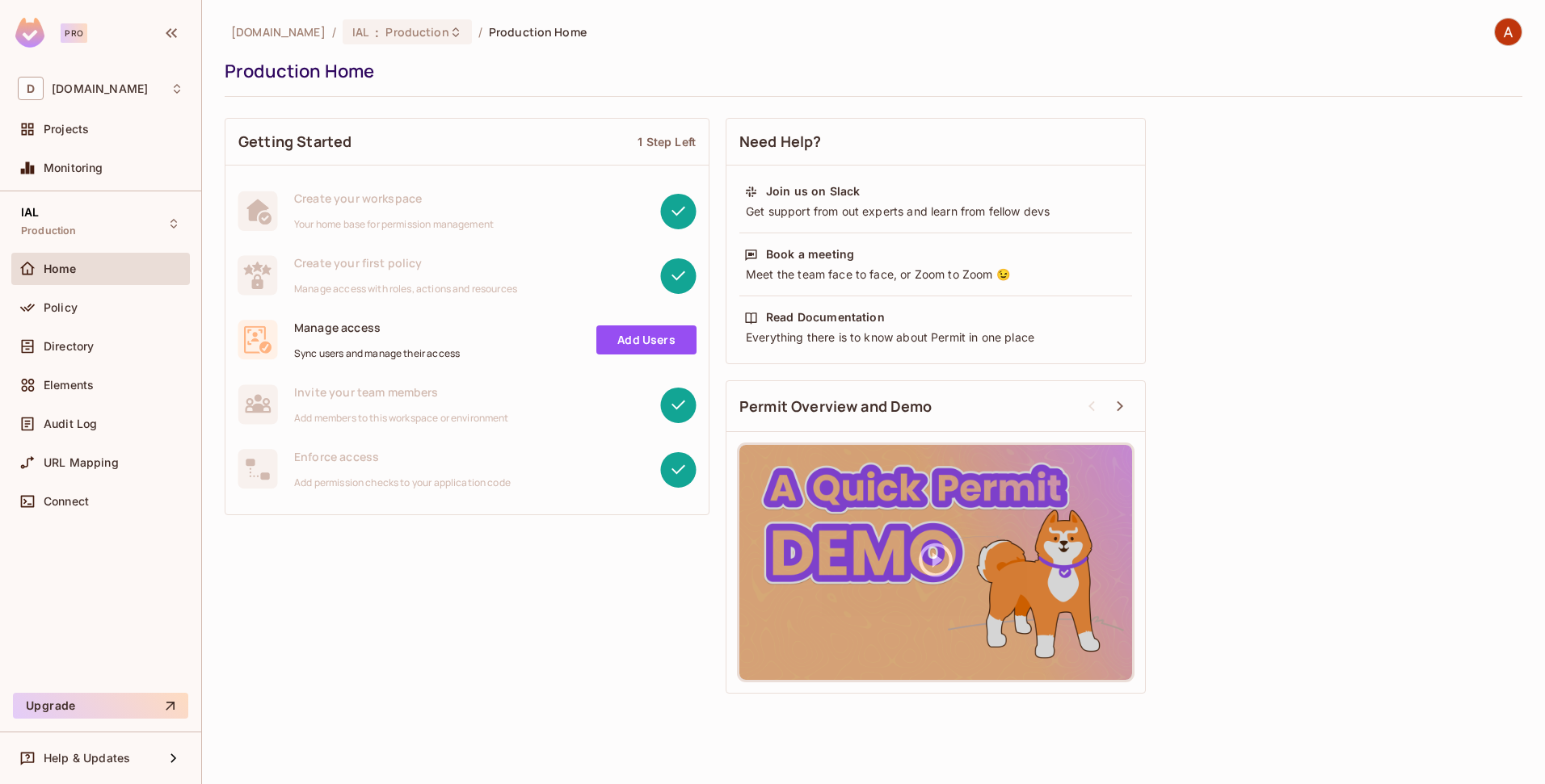
click at [639, 340] on link "Add Users" at bounding box center [647, 340] width 101 height 29
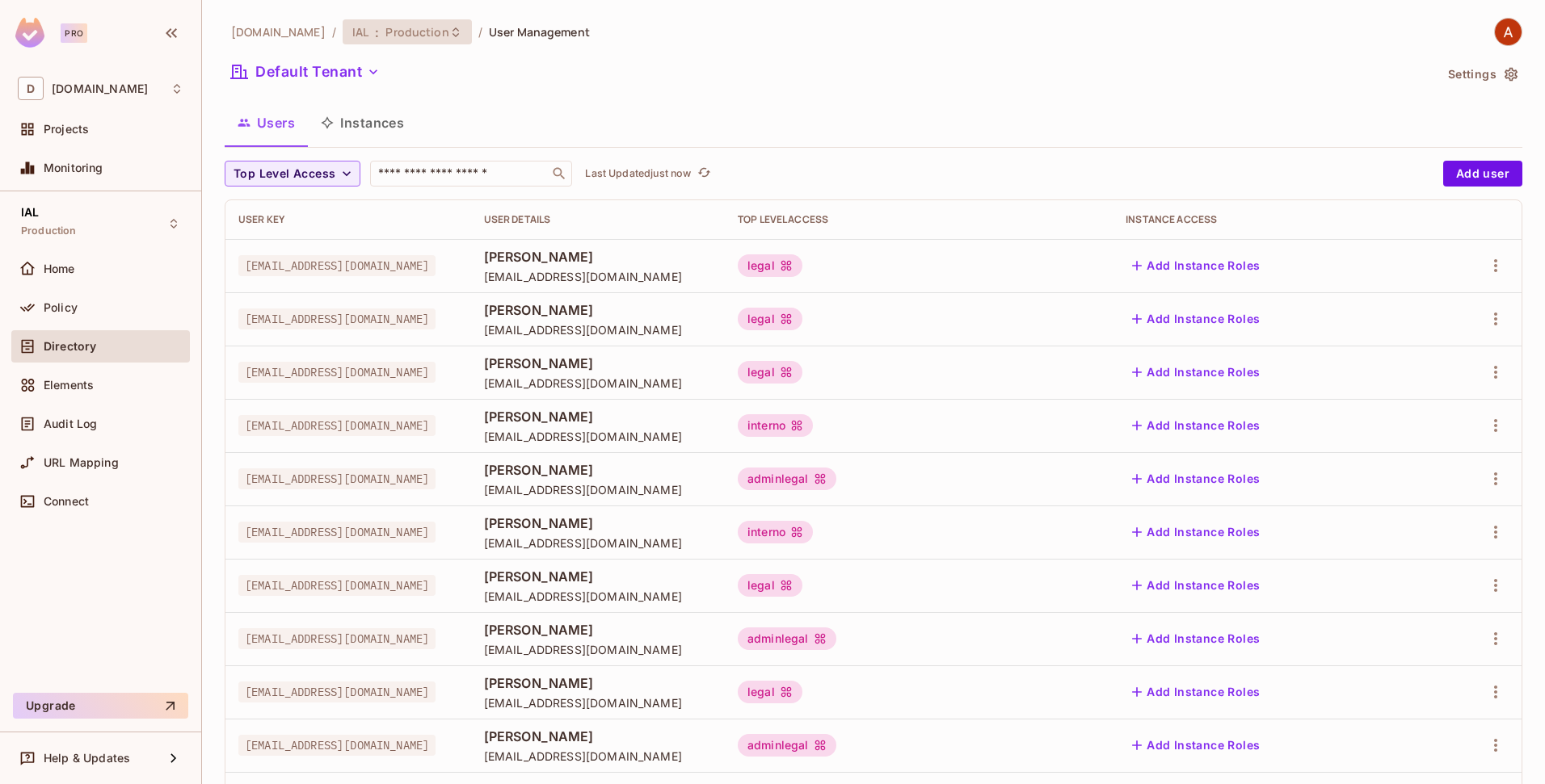
click at [404, 32] on span "Production" at bounding box center [417, 32] width 63 height 16
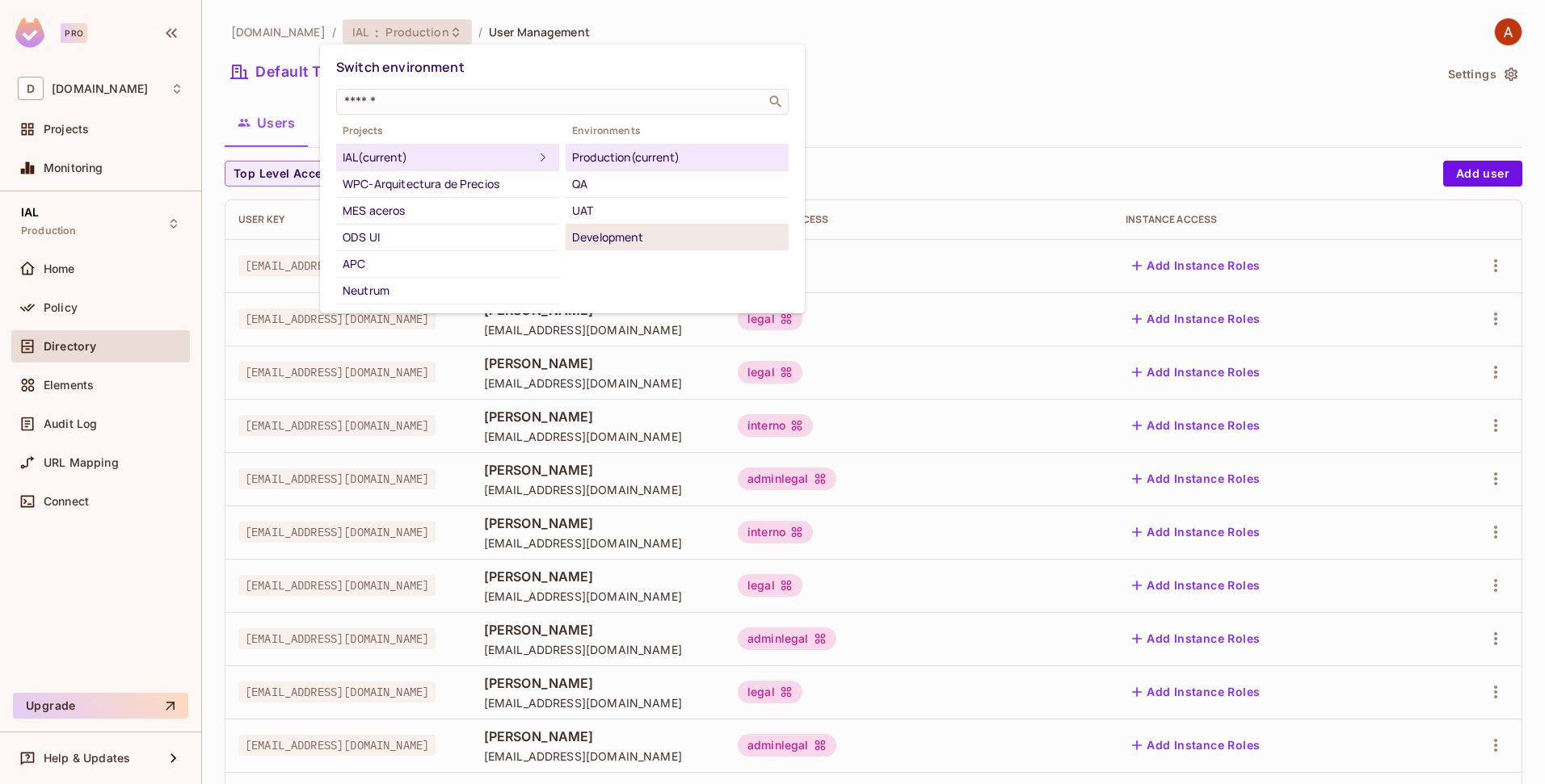
click at [599, 233] on div "Development" at bounding box center [677, 237] width 210 height 20
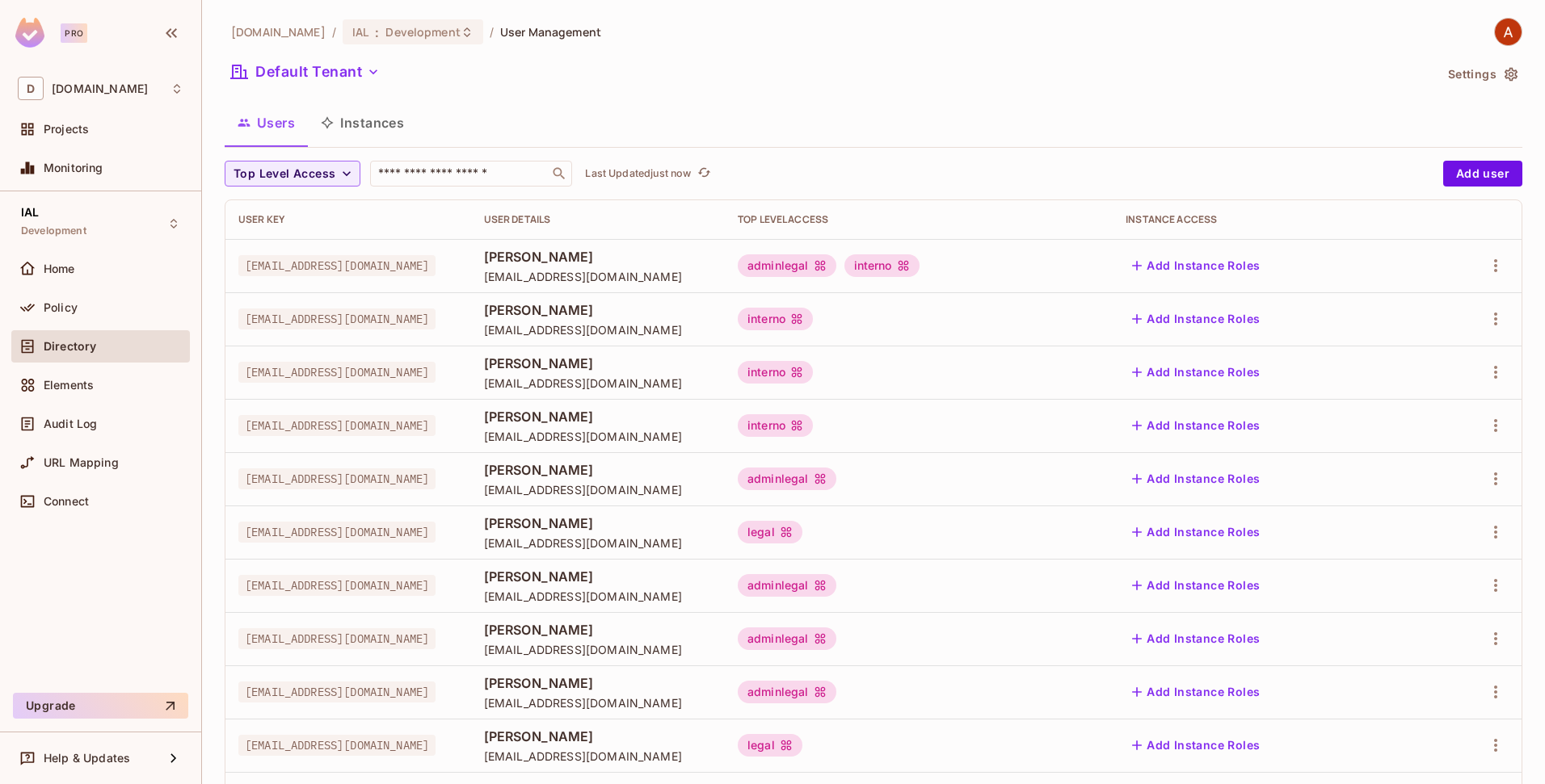
scroll to position [344, 0]
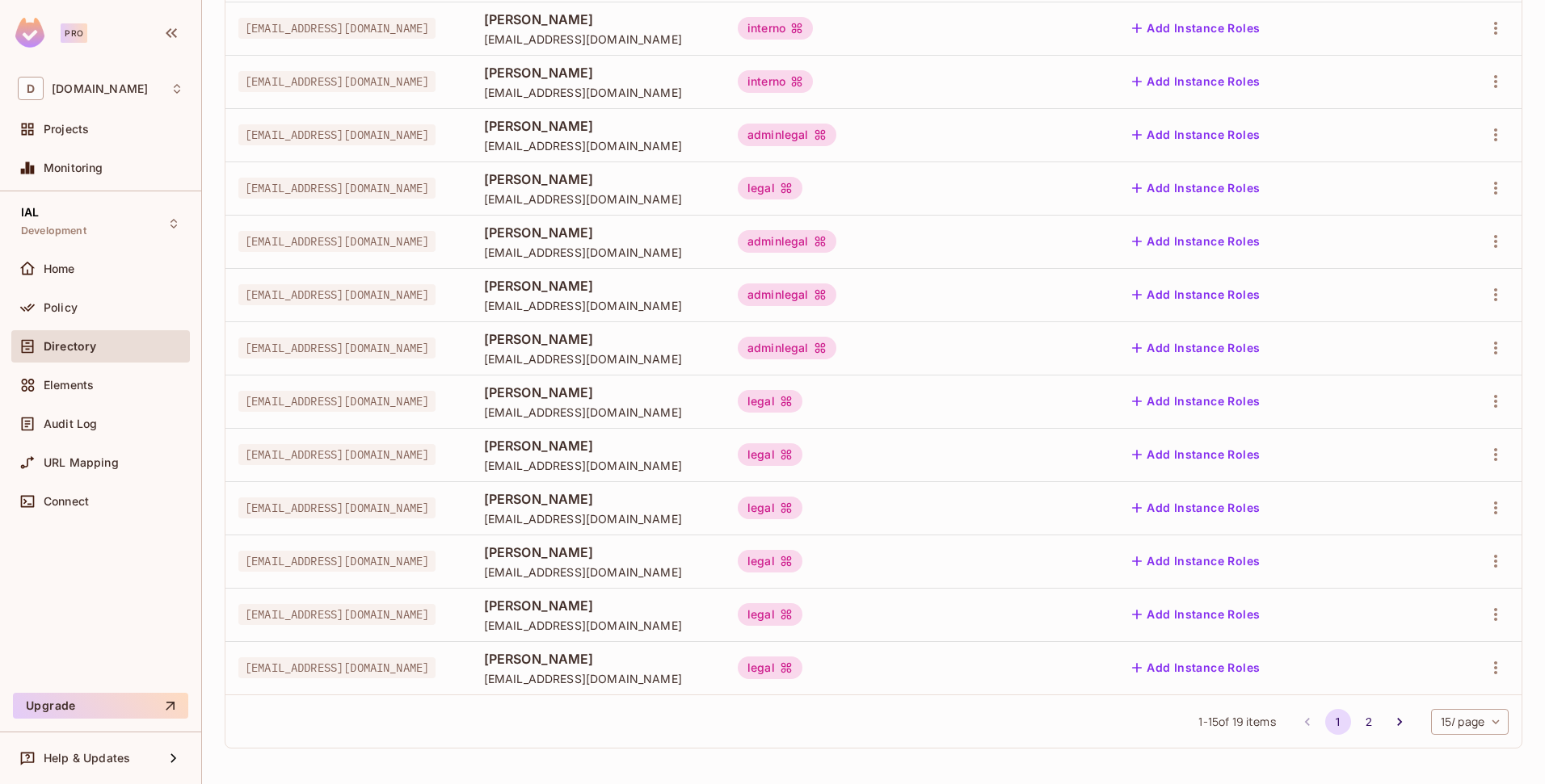
click at [1456, 714] on body "Pro D [DOMAIN_NAME] Projects Monitoring IAL Development Home Policy Directory E…" at bounding box center [772, 392] width 1545 height 784
click at [1447, 721] on li "50 / page" at bounding box center [1455, 714] width 81 height 34
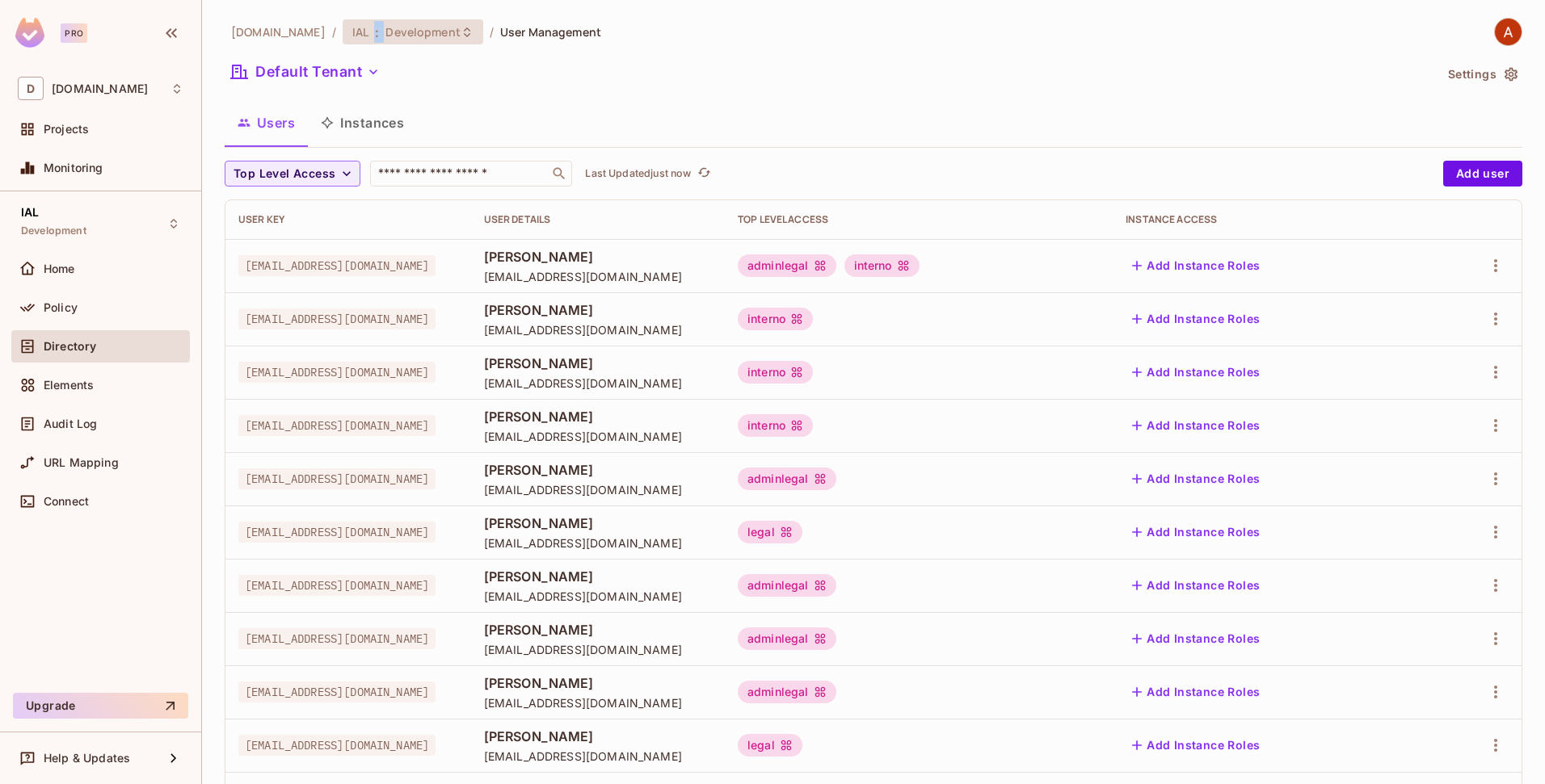
click at [359, 25] on div "IAL : Development" at bounding box center [403, 32] width 102 height 16
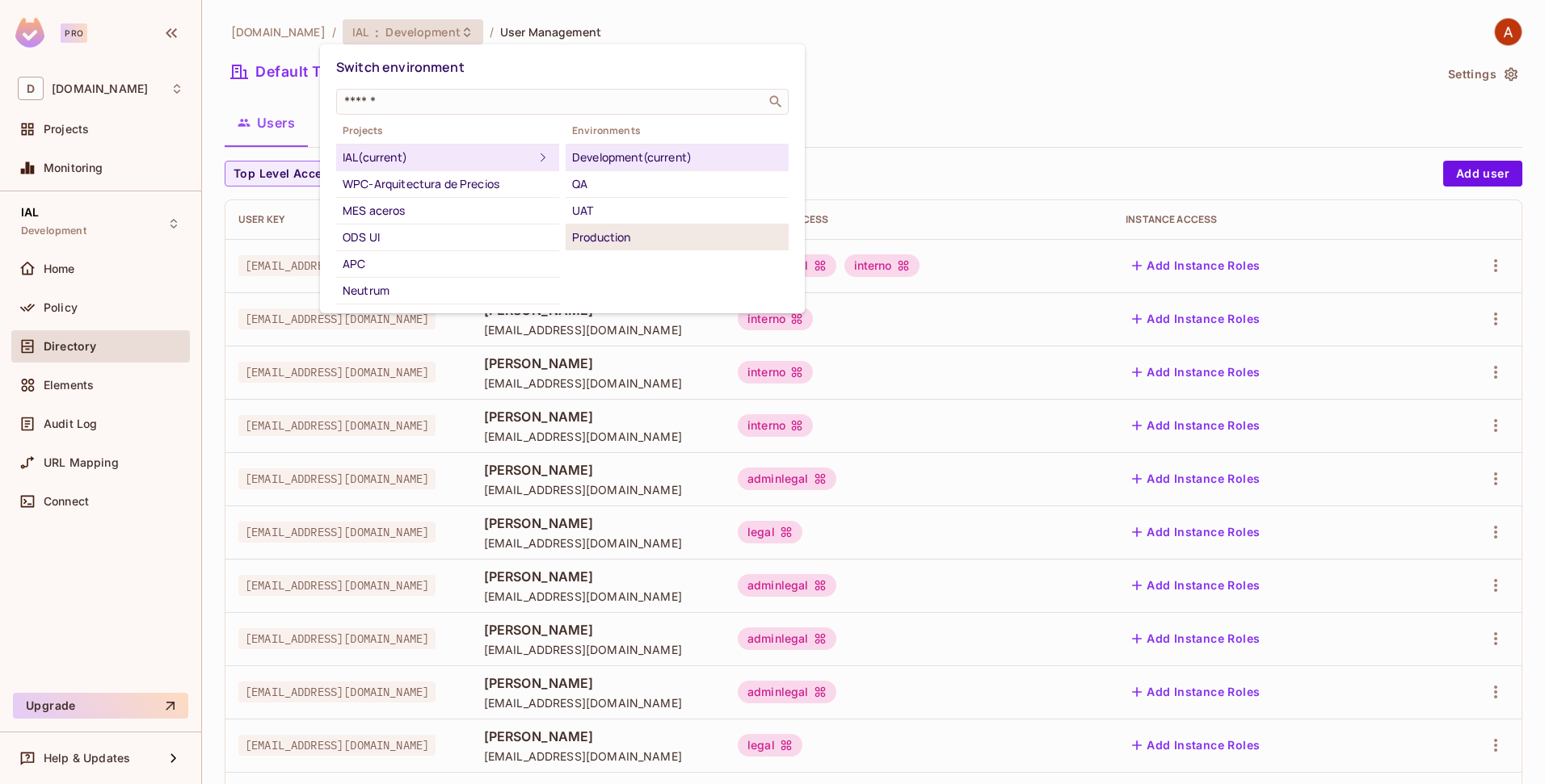
click at [588, 241] on div "Production" at bounding box center [677, 237] width 210 height 20
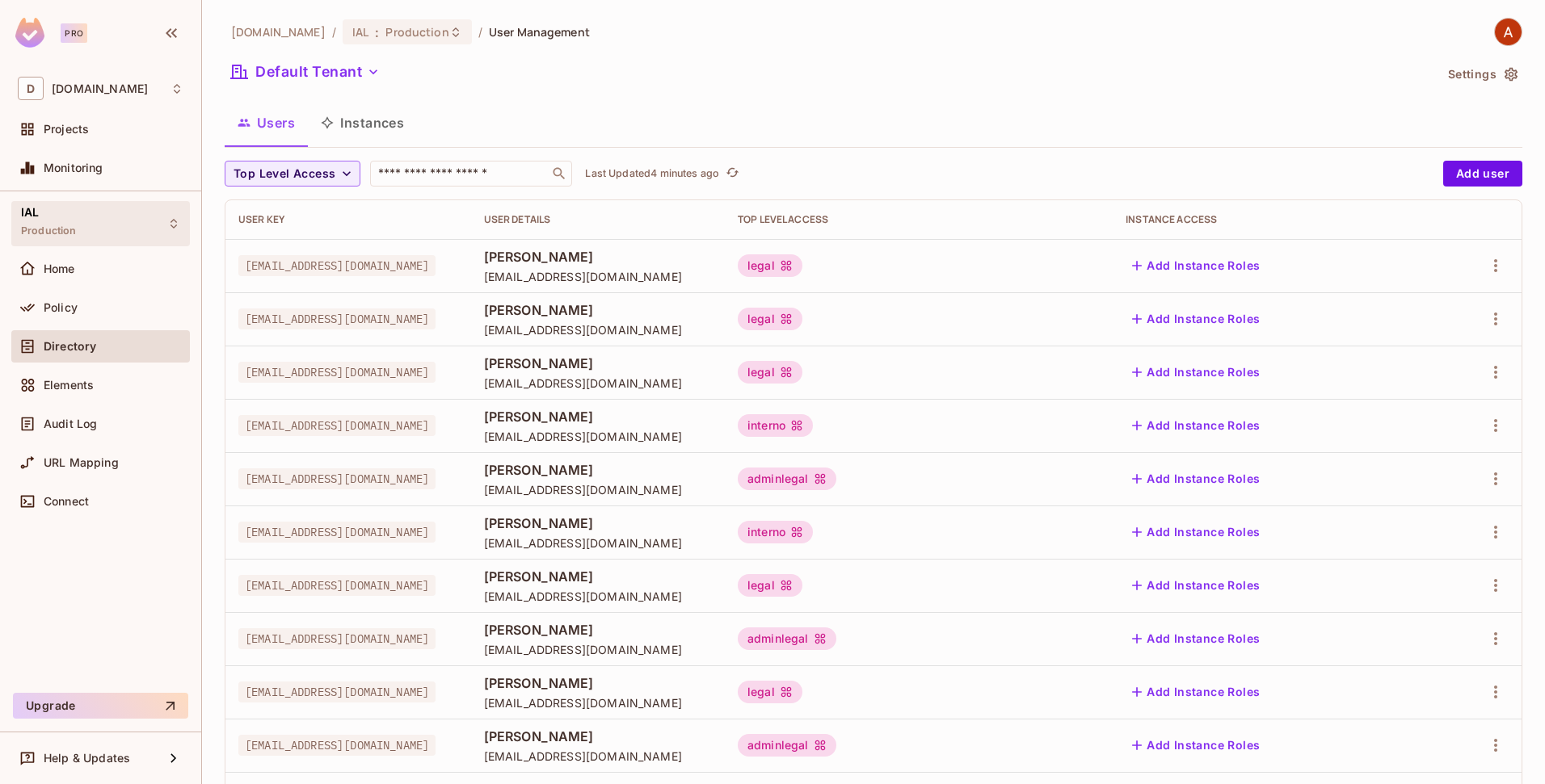
click at [174, 226] on icon at bounding box center [173, 224] width 13 height 13
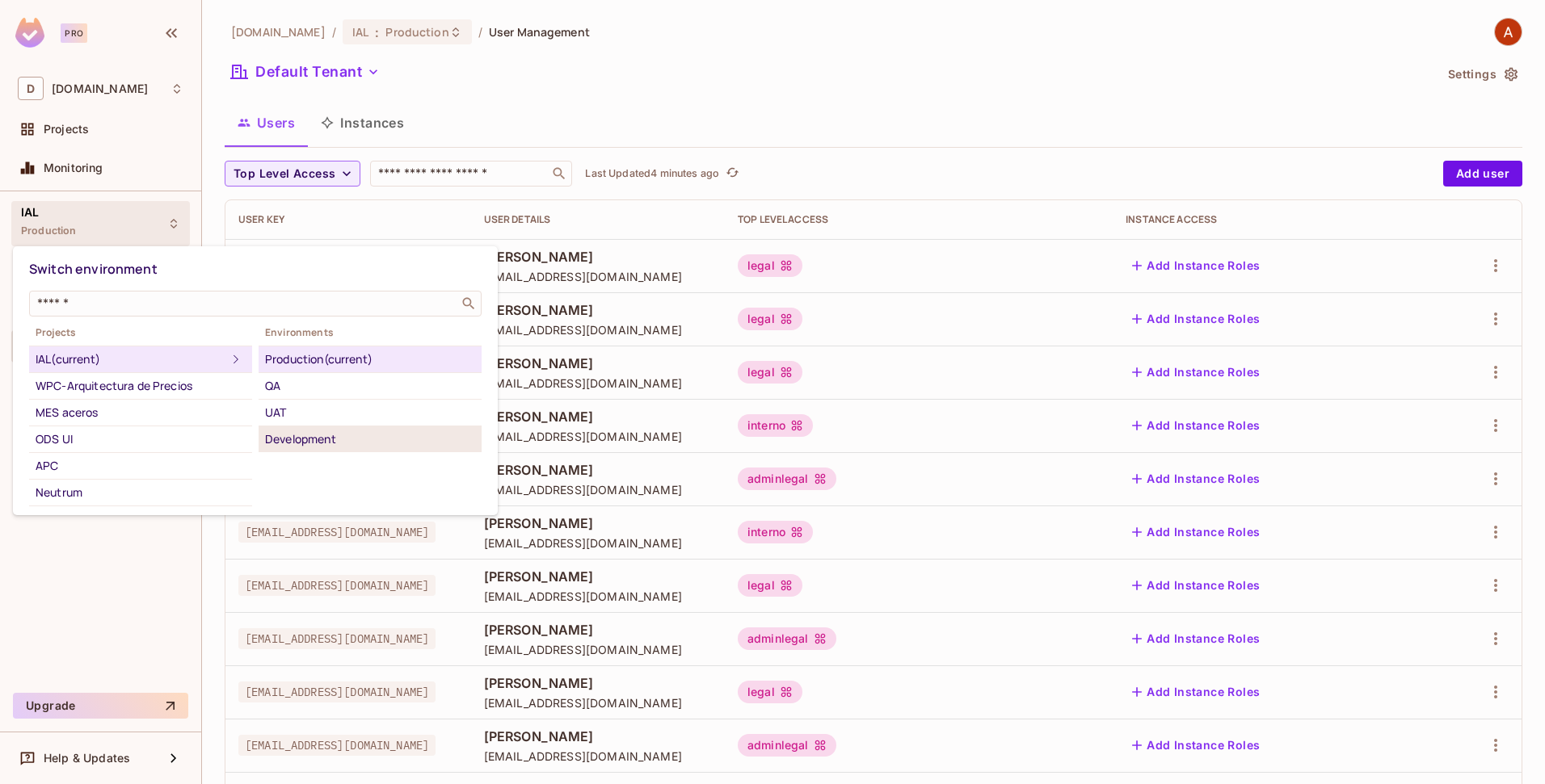
click at [303, 434] on div "Development" at bounding box center [369, 439] width 210 height 20
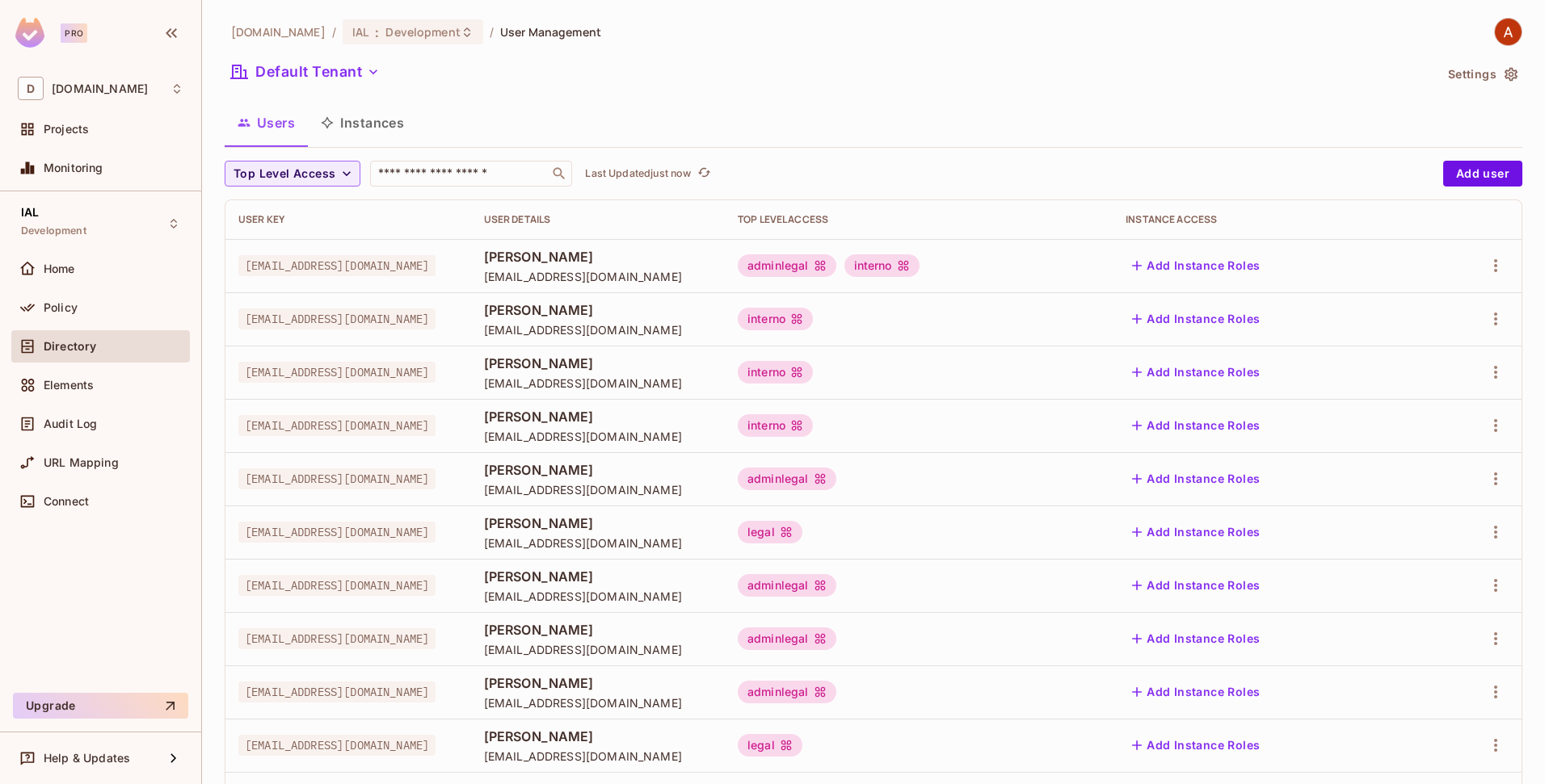
click at [699, 33] on div "[DOMAIN_NAME] / IAL : Development / User Management" at bounding box center [873, 31] width 1298 height 28
click at [700, 32] on div "[DOMAIN_NAME] / IAL : Development / User Management" at bounding box center [873, 31] width 1298 height 28
